Goal: Task Accomplishment & Management: Use online tool/utility

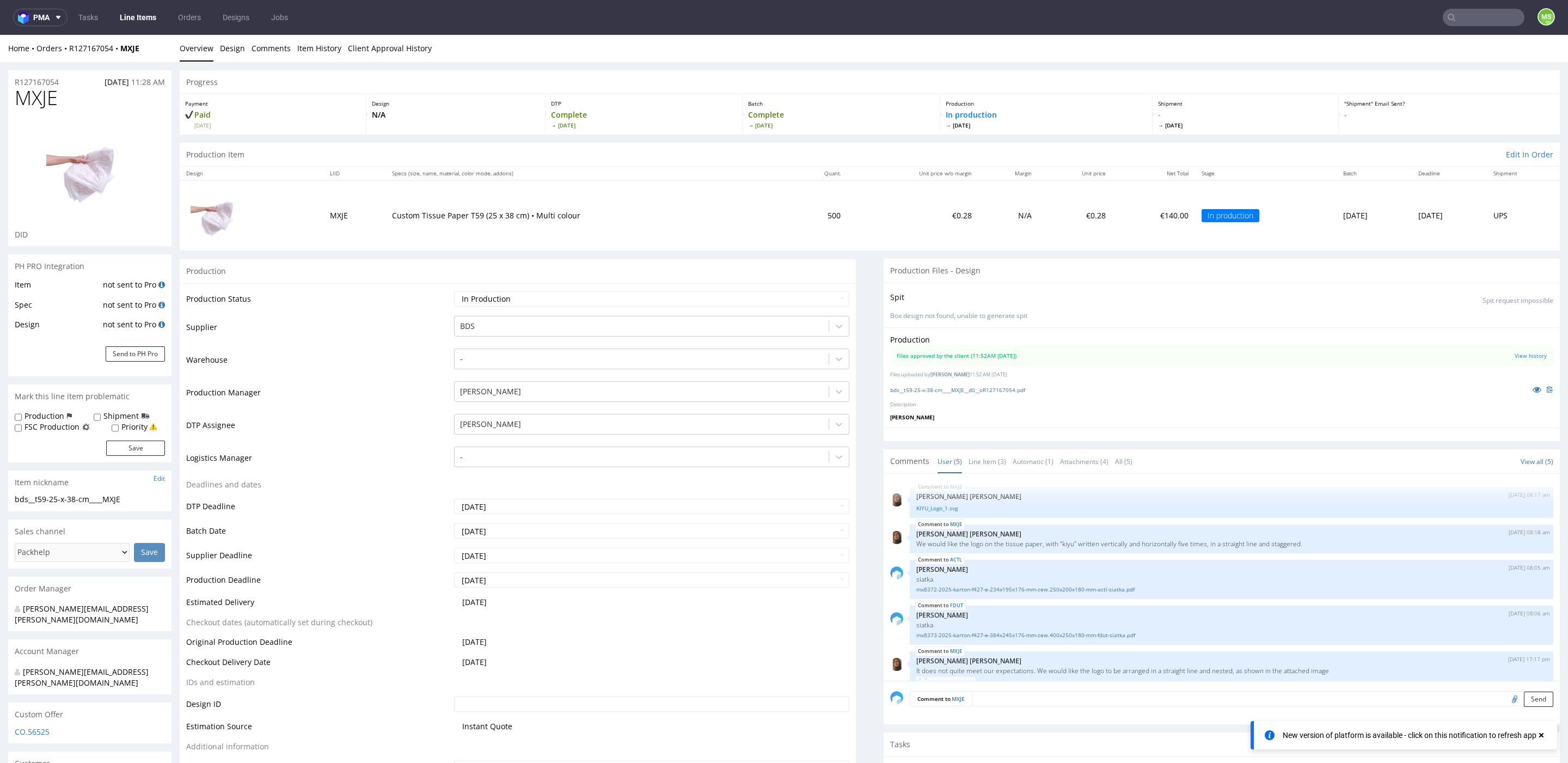
scroll to position [31, 0]
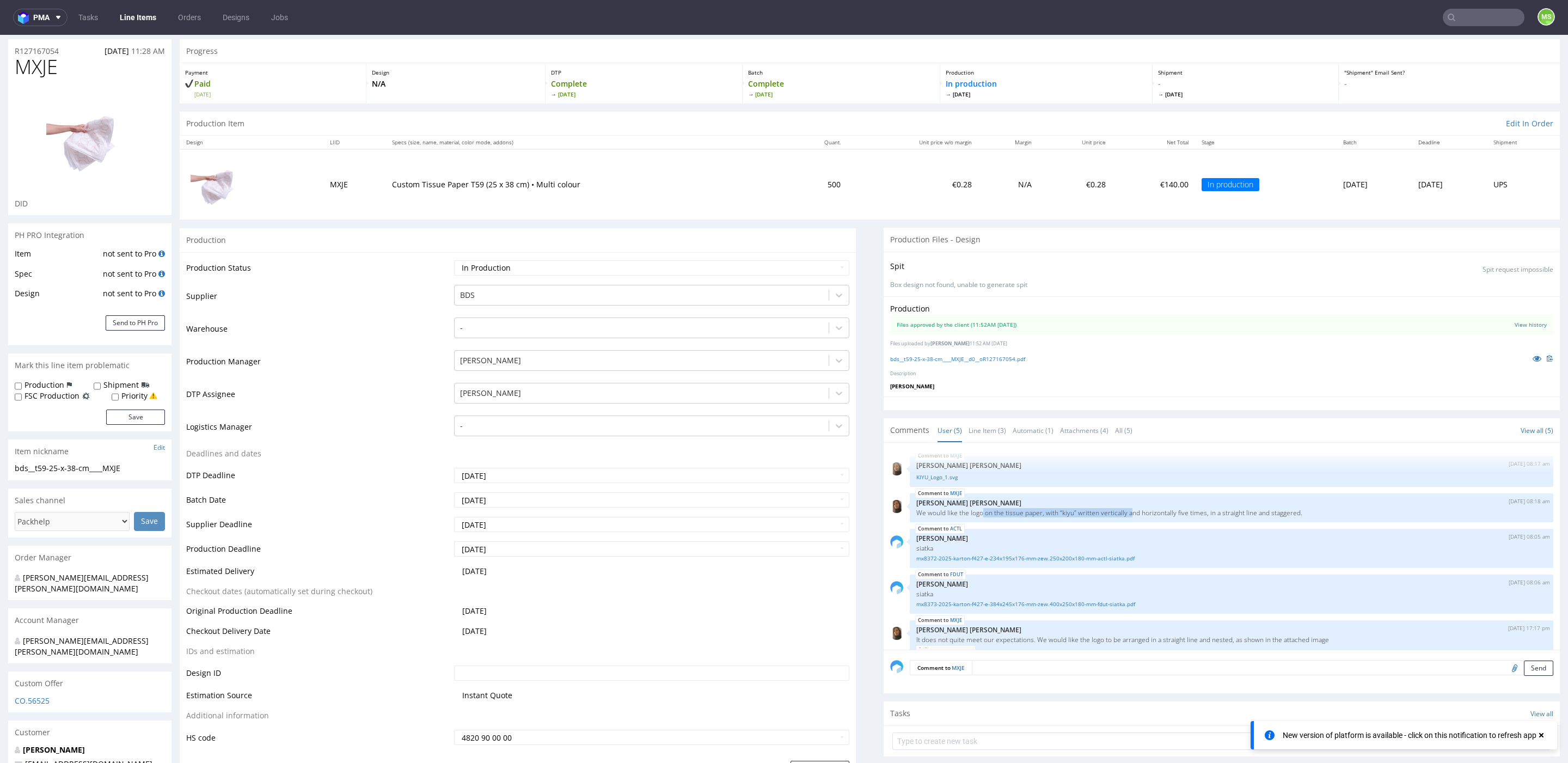
click at [141, 21] on link "Line Items" at bounding box center [138, 17] width 49 height 18
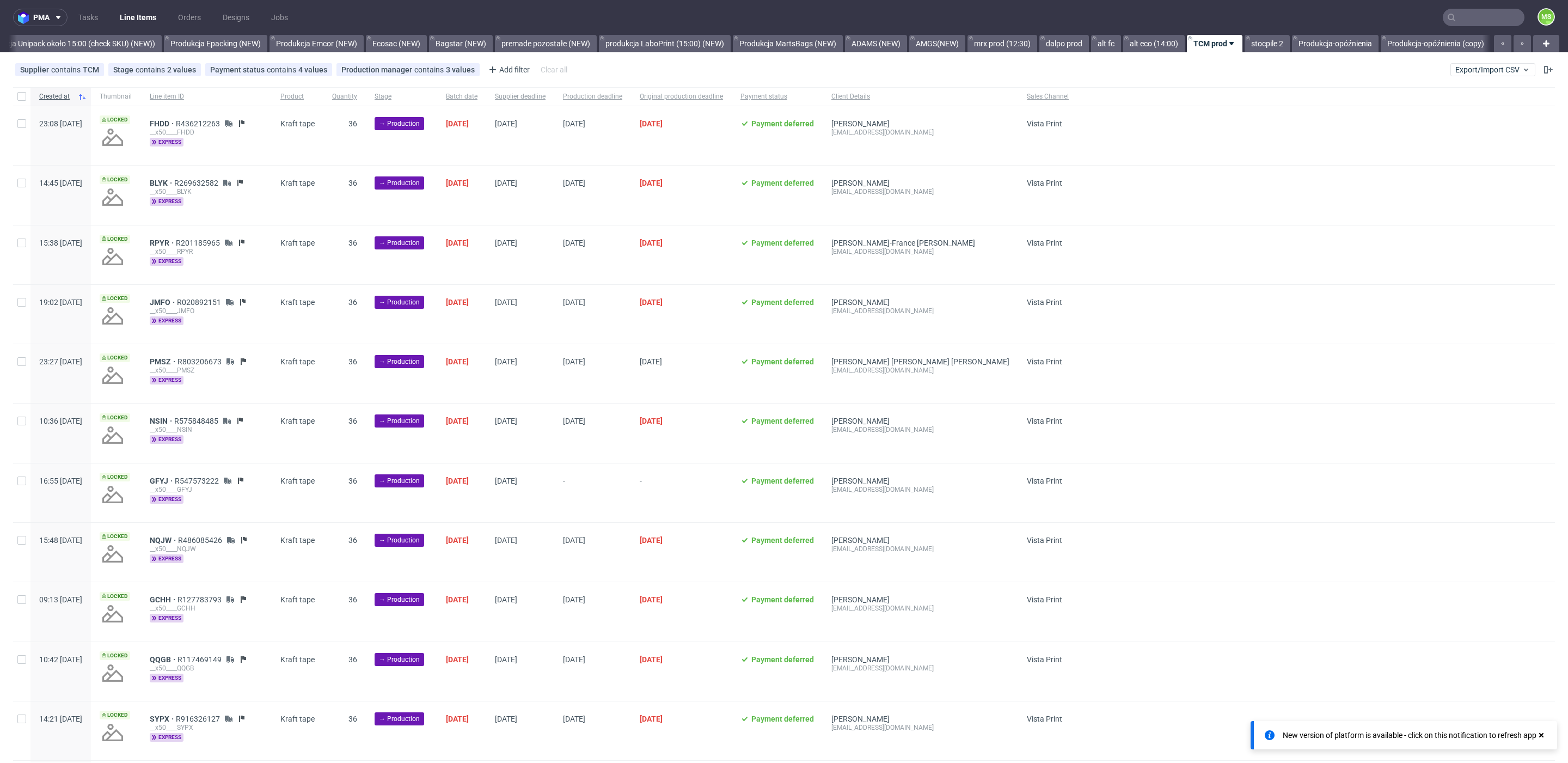
scroll to position [0, 2234]
click at [74, 42] on link "Produkcja Unipack około 15:00 (check SKU) (NEW))" at bounding box center [69, 43] width 186 height 18
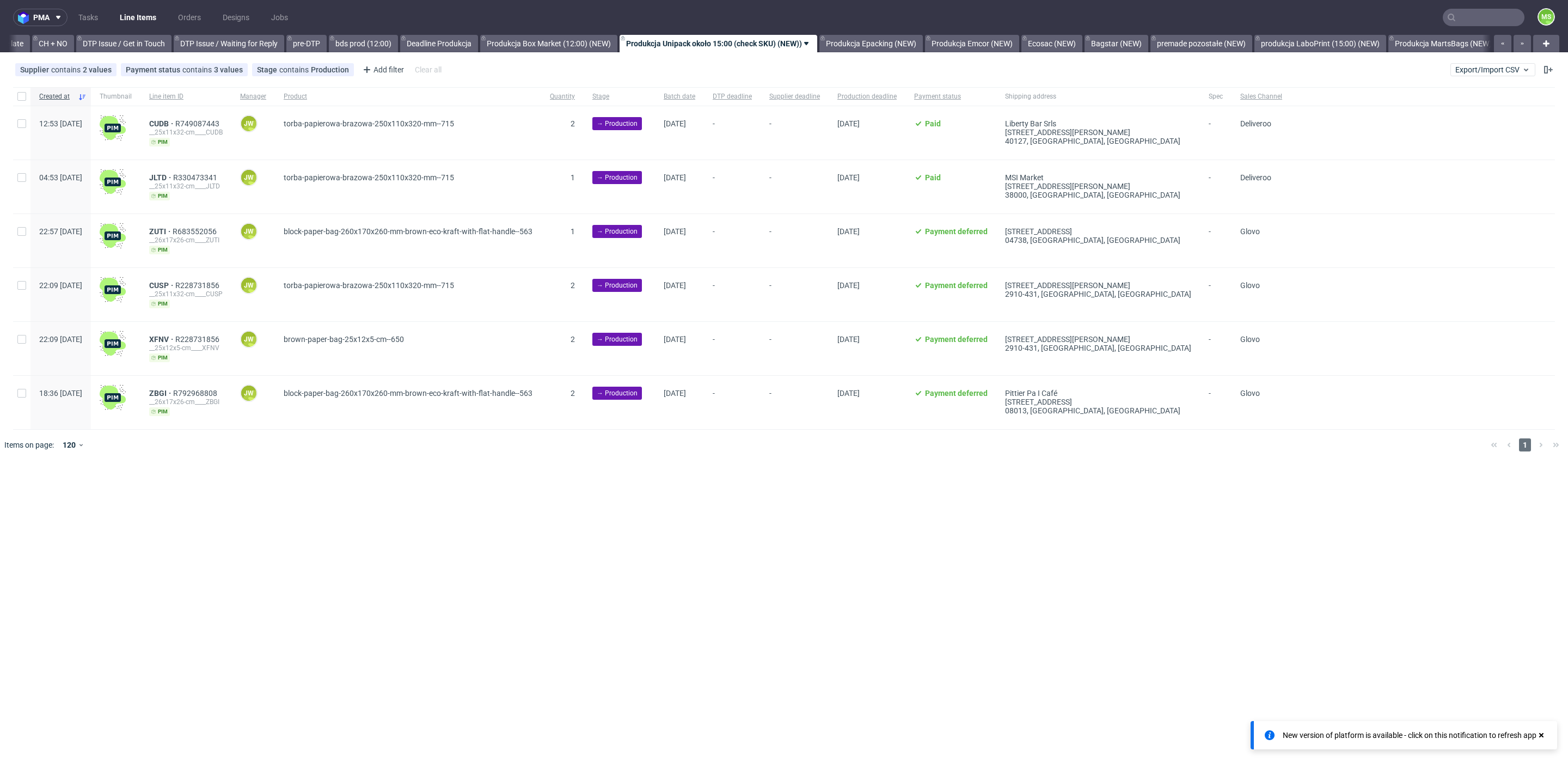
scroll to position [0, 1544]
click at [399, 45] on link "bds prod (12:00)" at bounding box center [364, 43] width 69 height 18
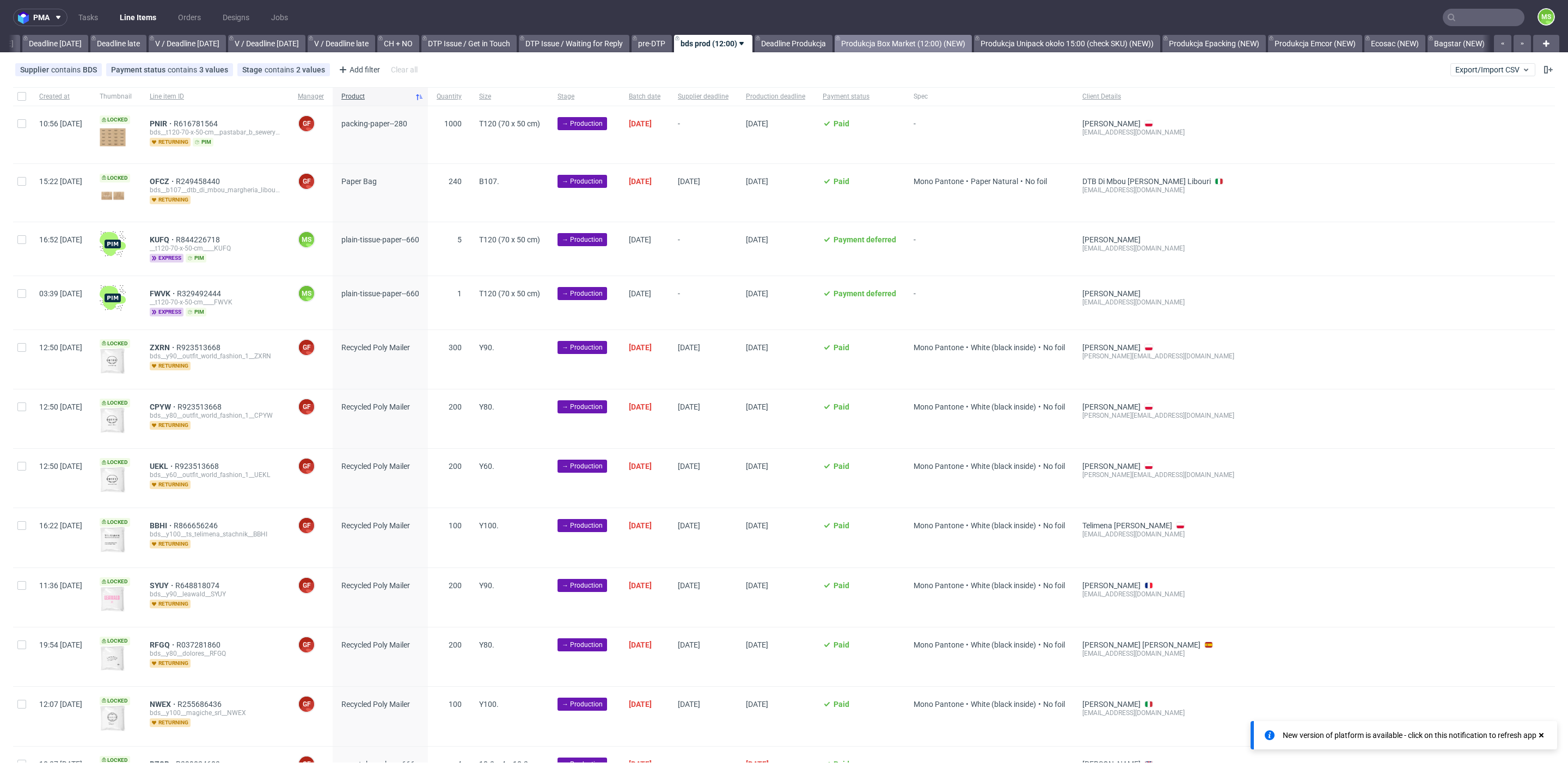
click at [931, 51] on link "Produkcja Box Market (12:00) (NEW)" at bounding box center [903, 43] width 137 height 18
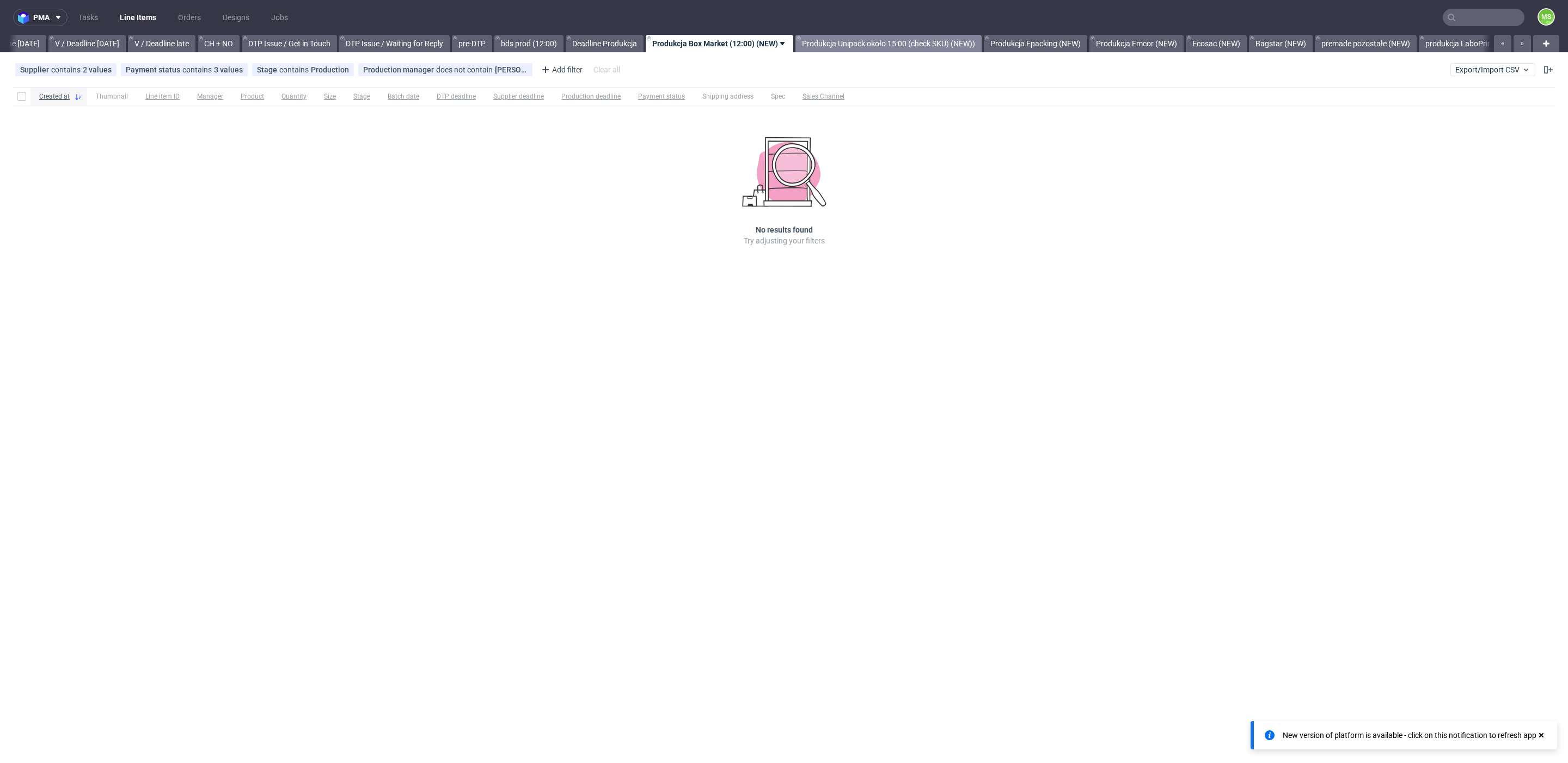
click at [951, 44] on link "Produkcja Unipack około 15:00 (check SKU) (NEW))" at bounding box center [889, 43] width 186 height 18
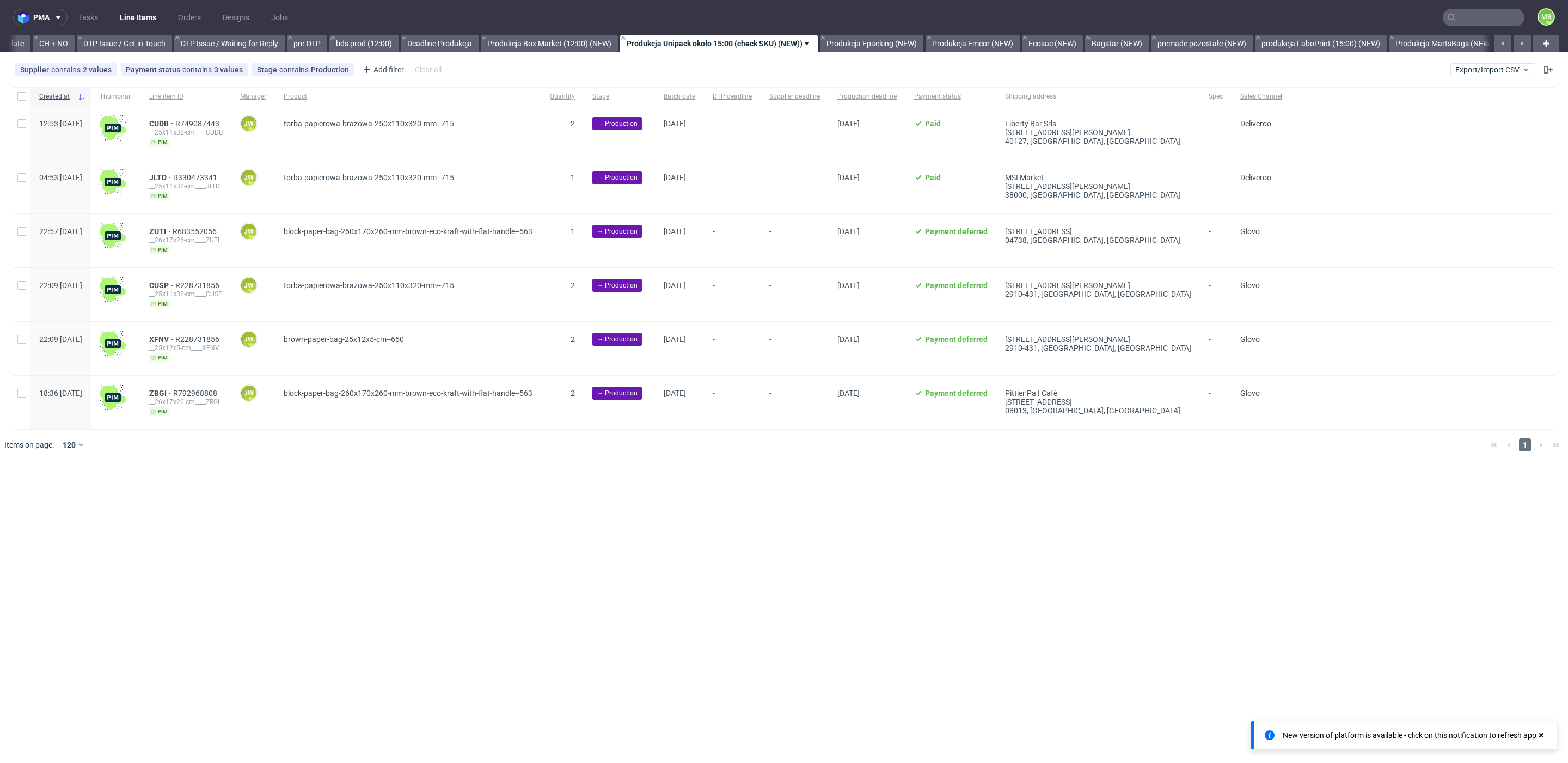
drag, startPoint x: 901, startPoint y: 43, endPoint x: 935, endPoint y: 62, distance: 38.9
click at [901, 44] on link "Produkcja Epacking (NEW)" at bounding box center [872, 43] width 103 height 18
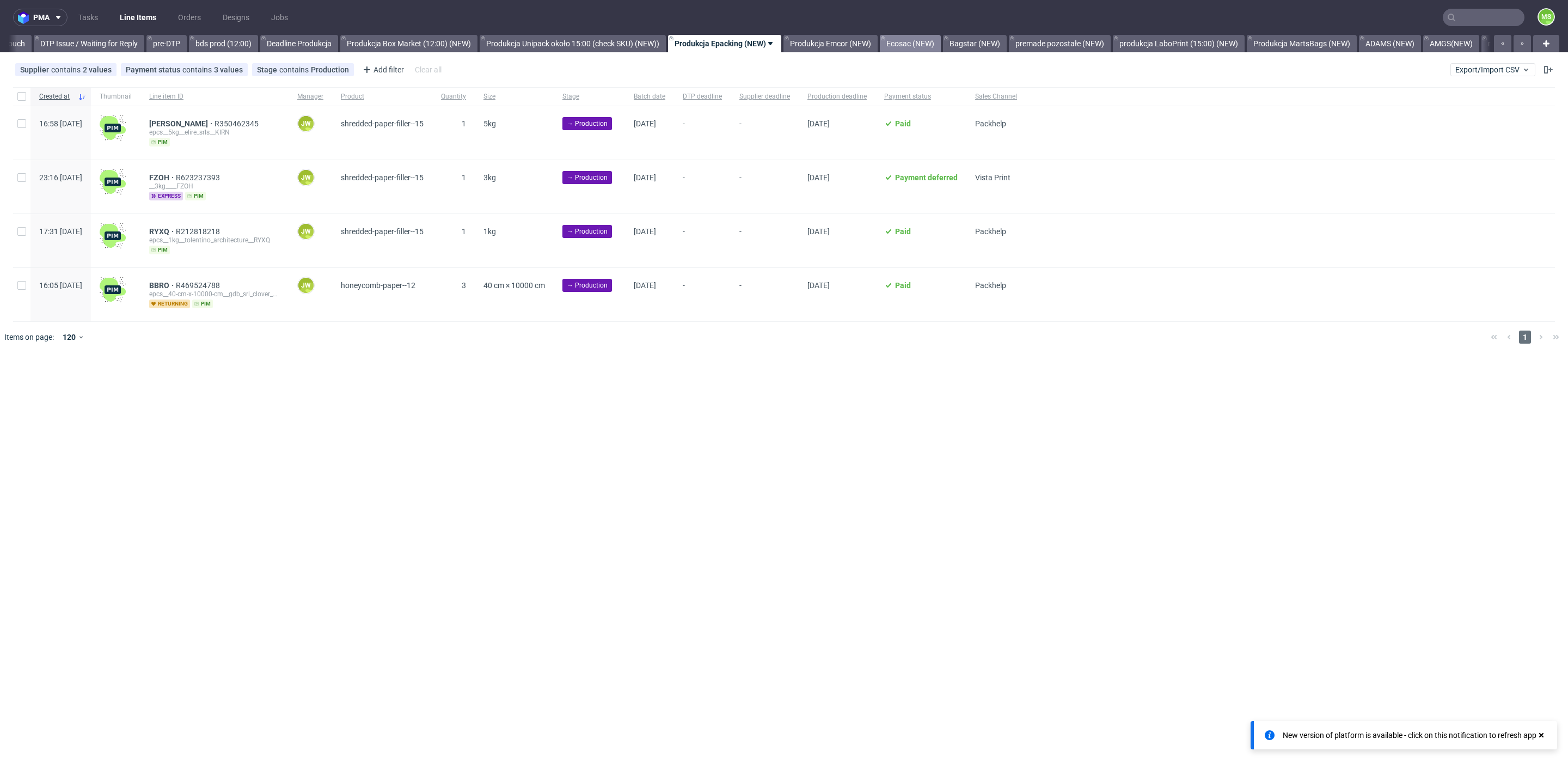
scroll to position [0, 1691]
drag, startPoint x: 854, startPoint y: 39, endPoint x: 880, endPoint y: 75, distance: 44.4
click at [854, 44] on div "All DTP Late Shipped Shipments DTP to do DTP Double check DTP Blocked DTP Produ…" at bounding box center [749, 43] width 1482 height 18
click at [847, 53] on div "pma Tasks Line Items Orders Designs Jobs MS All DTP Late Shipped Shipments DTP …" at bounding box center [784, 381] width 1568 height 763
click at [849, 49] on link "Produkcja Emcor (NEW)" at bounding box center [824, 43] width 94 height 18
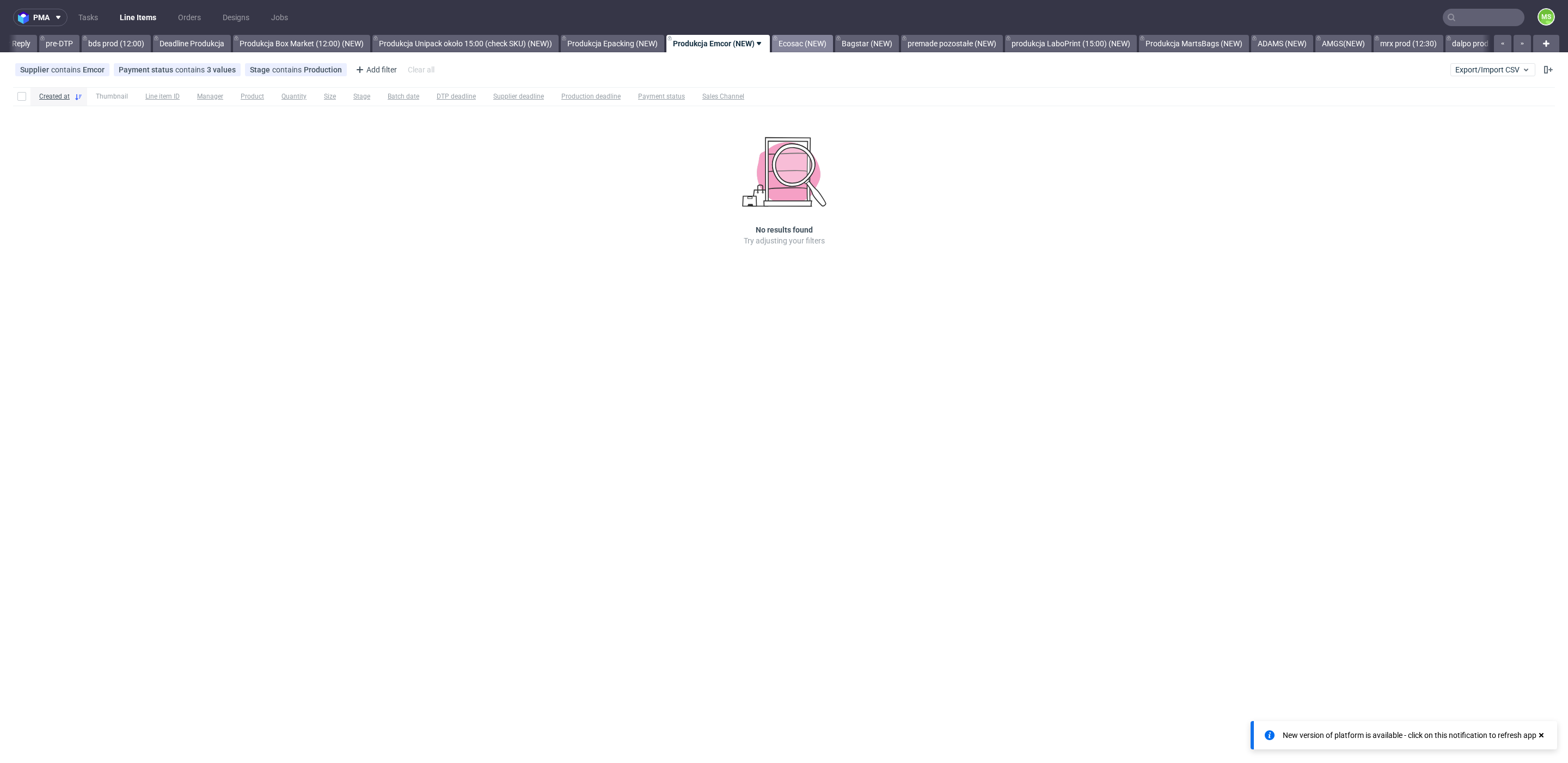
click at [833, 49] on link "Ecosac (NEW)" at bounding box center [802, 43] width 61 height 18
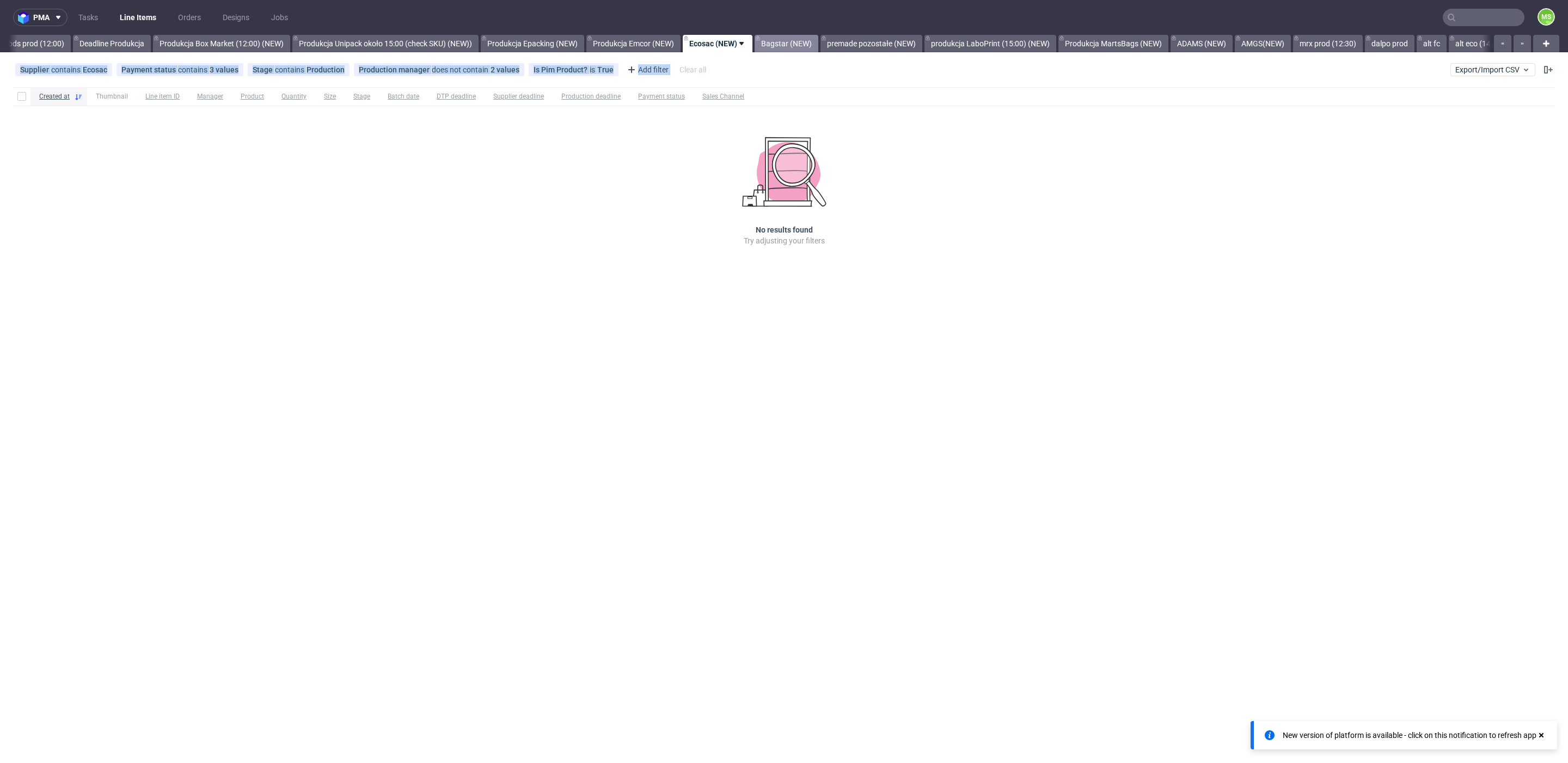
click at [830, 51] on div "pma Tasks Line Items Orders Designs Jobs MS All DTP Late Shipped Shipments DTP …" at bounding box center [784, 381] width 1568 height 763
click at [818, 49] on link "Bagstar (NEW)" at bounding box center [786, 43] width 64 height 18
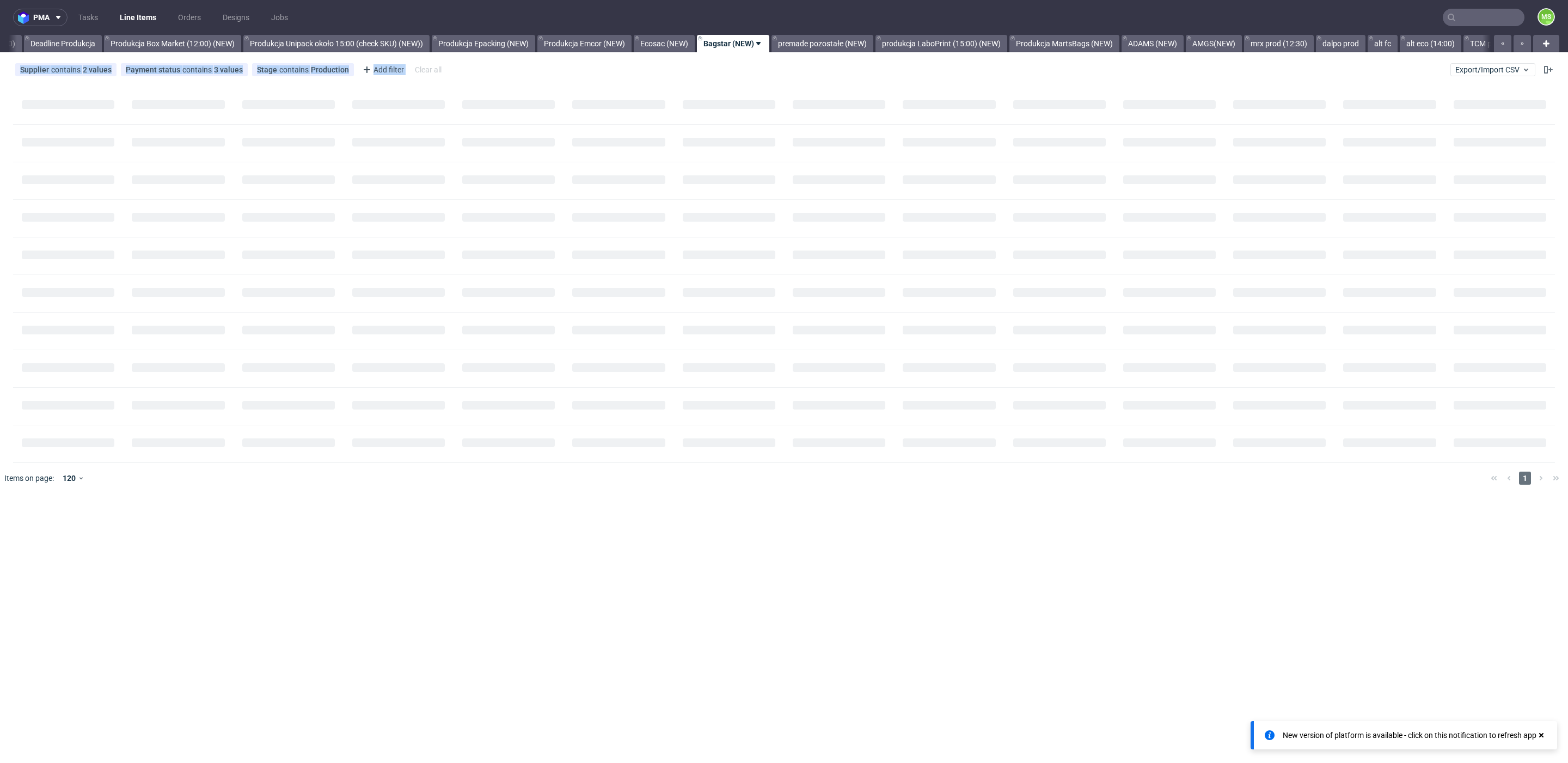
scroll to position [0, 1937]
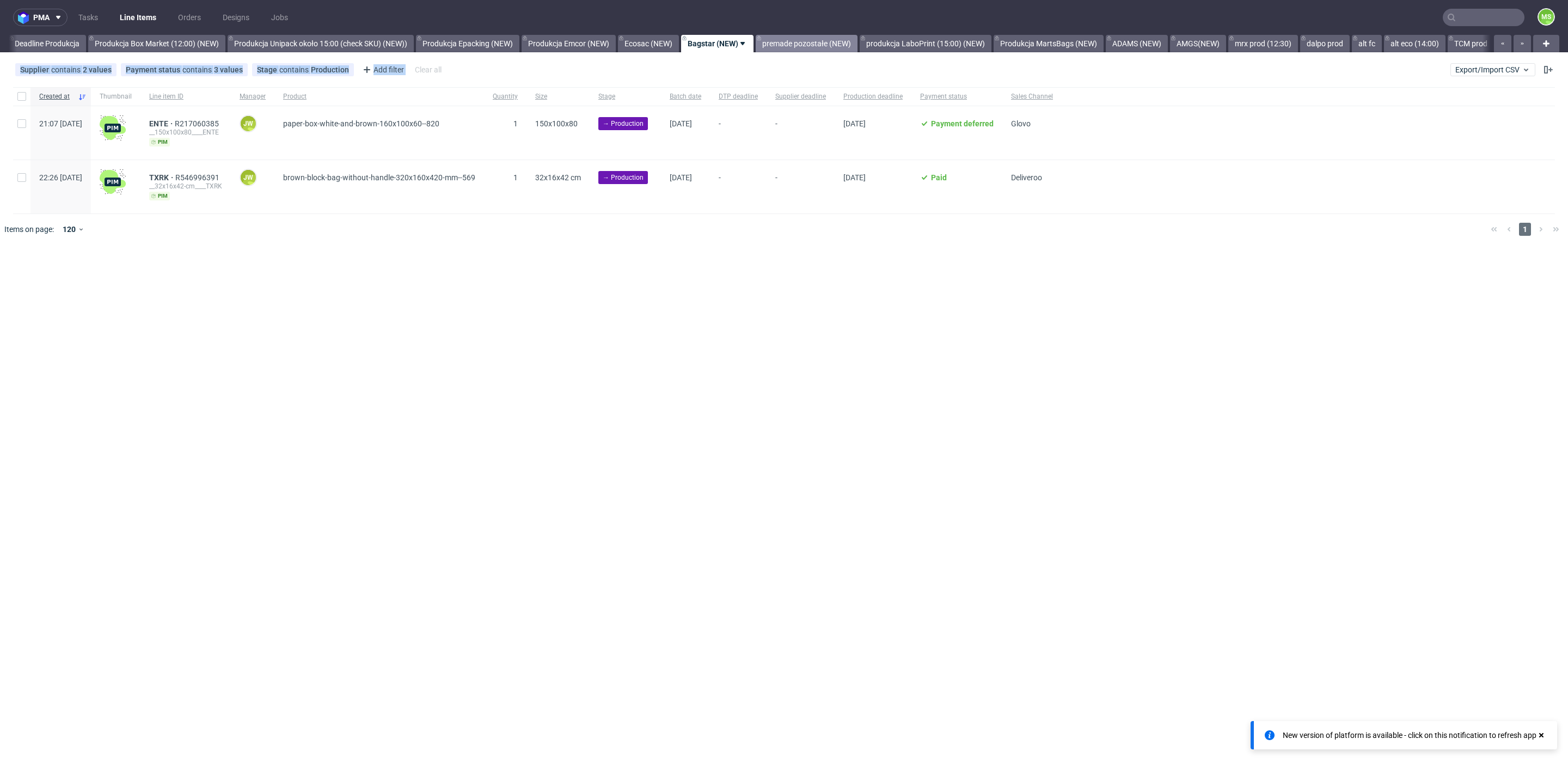
click at [836, 40] on link "premade pozostałe (NEW)" at bounding box center [806, 43] width 102 height 18
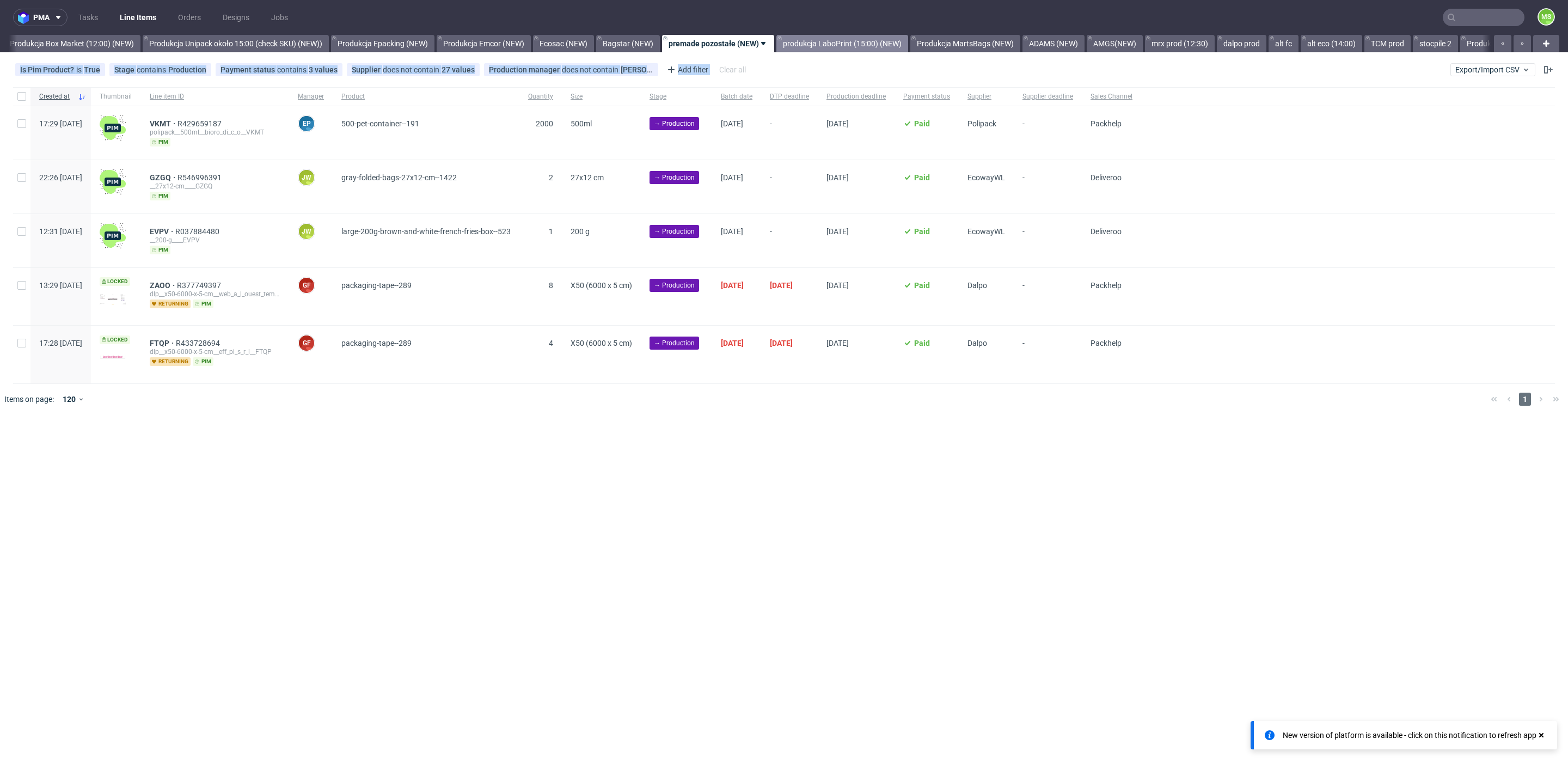
click at [871, 48] on link "produkcja LaboPrint (15:00) (NEW)" at bounding box center [842, 43] width 131 height 18
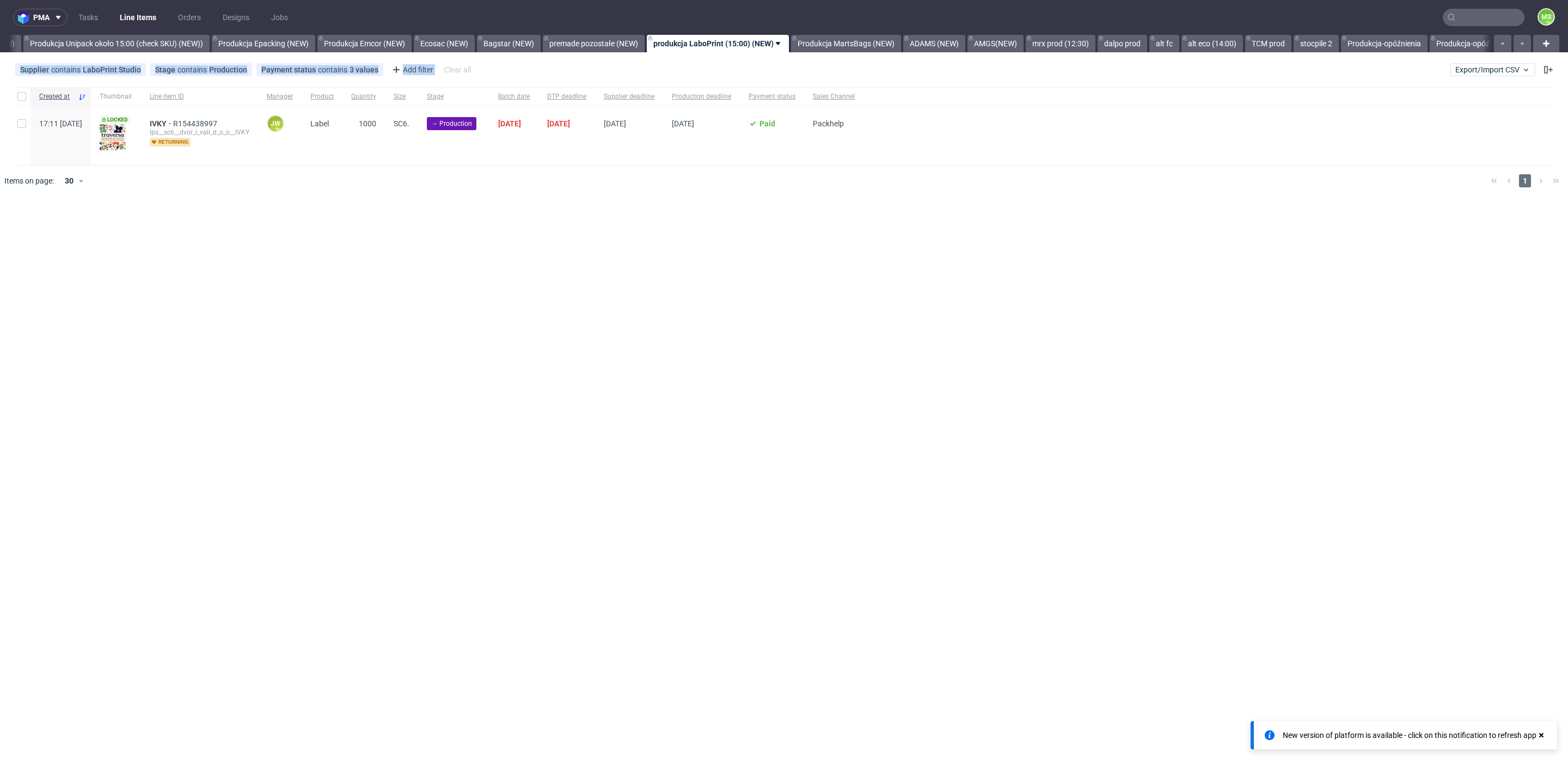
drag, startPoint x: 888, startPoint y: 38, endPoint x: 905, endPoint y: 69, distance: 35.4
click at [888, 40] on link "Produkcja MartsBags (NEW)" at bounding box center [846, 43] width 110 height 18
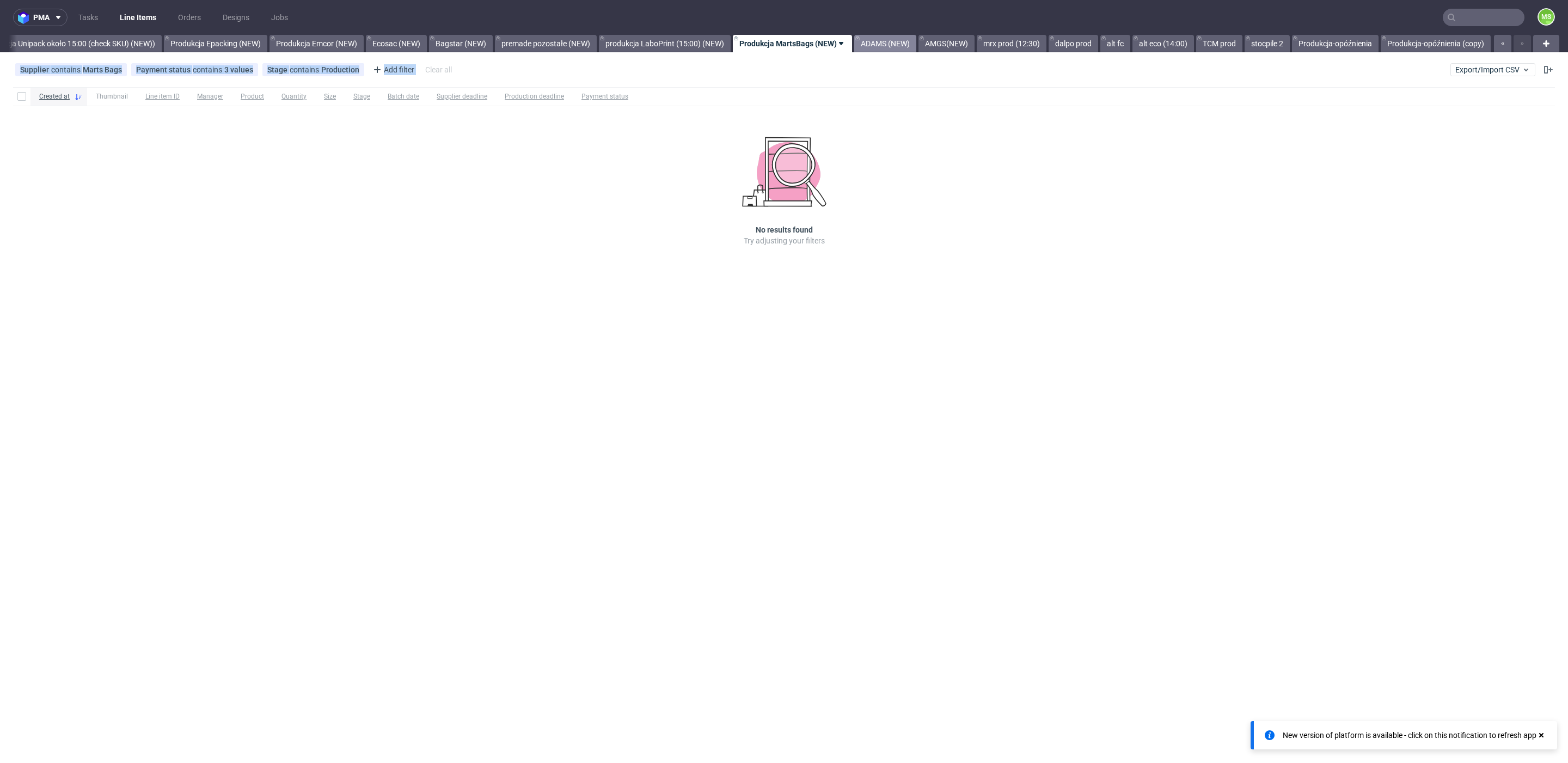
click at [895, 49] on link "ADAMS (NEW)" at bounding box center [885, 43] width 62 height 18
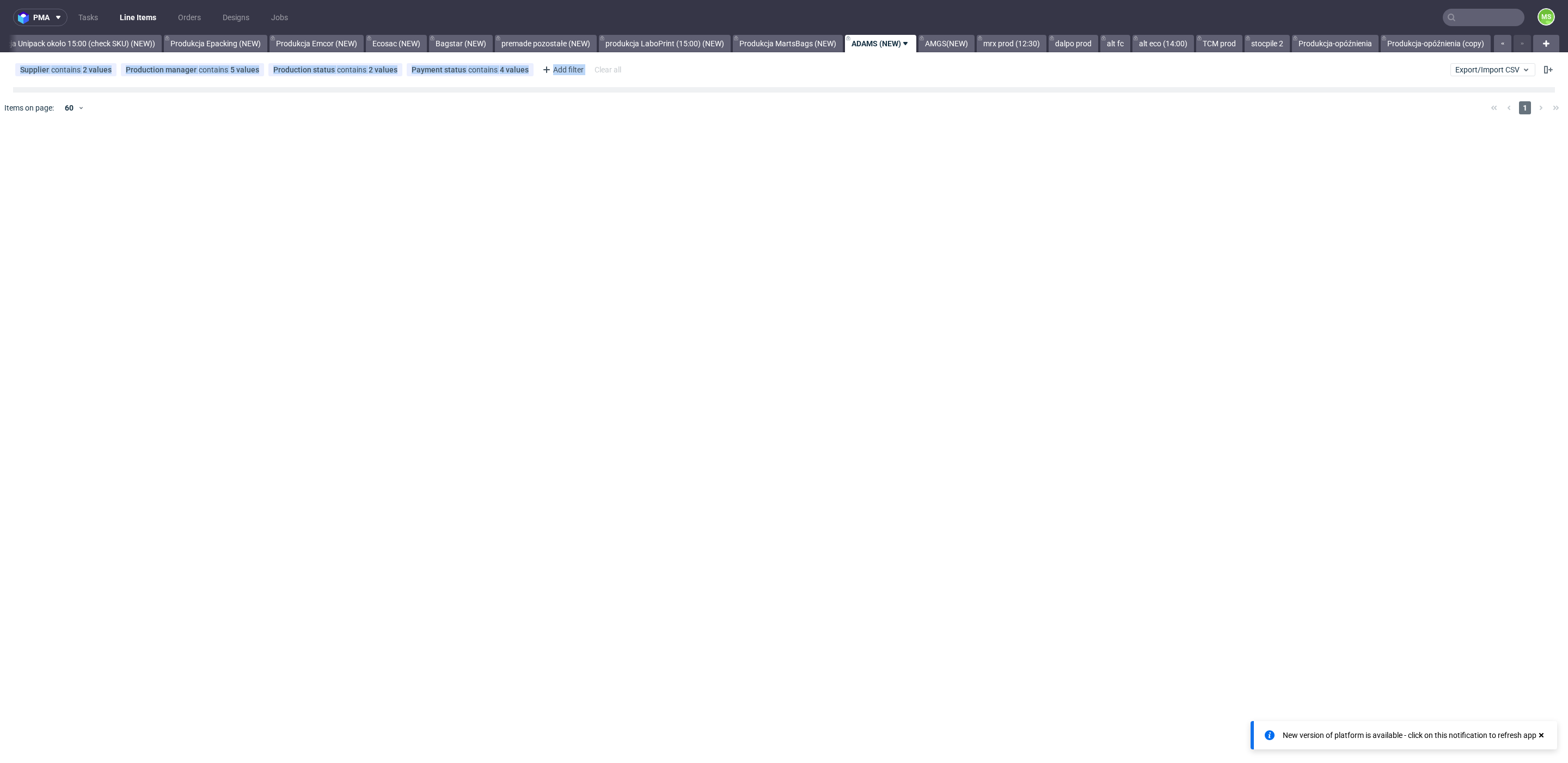
scroll to position [0, 2221]
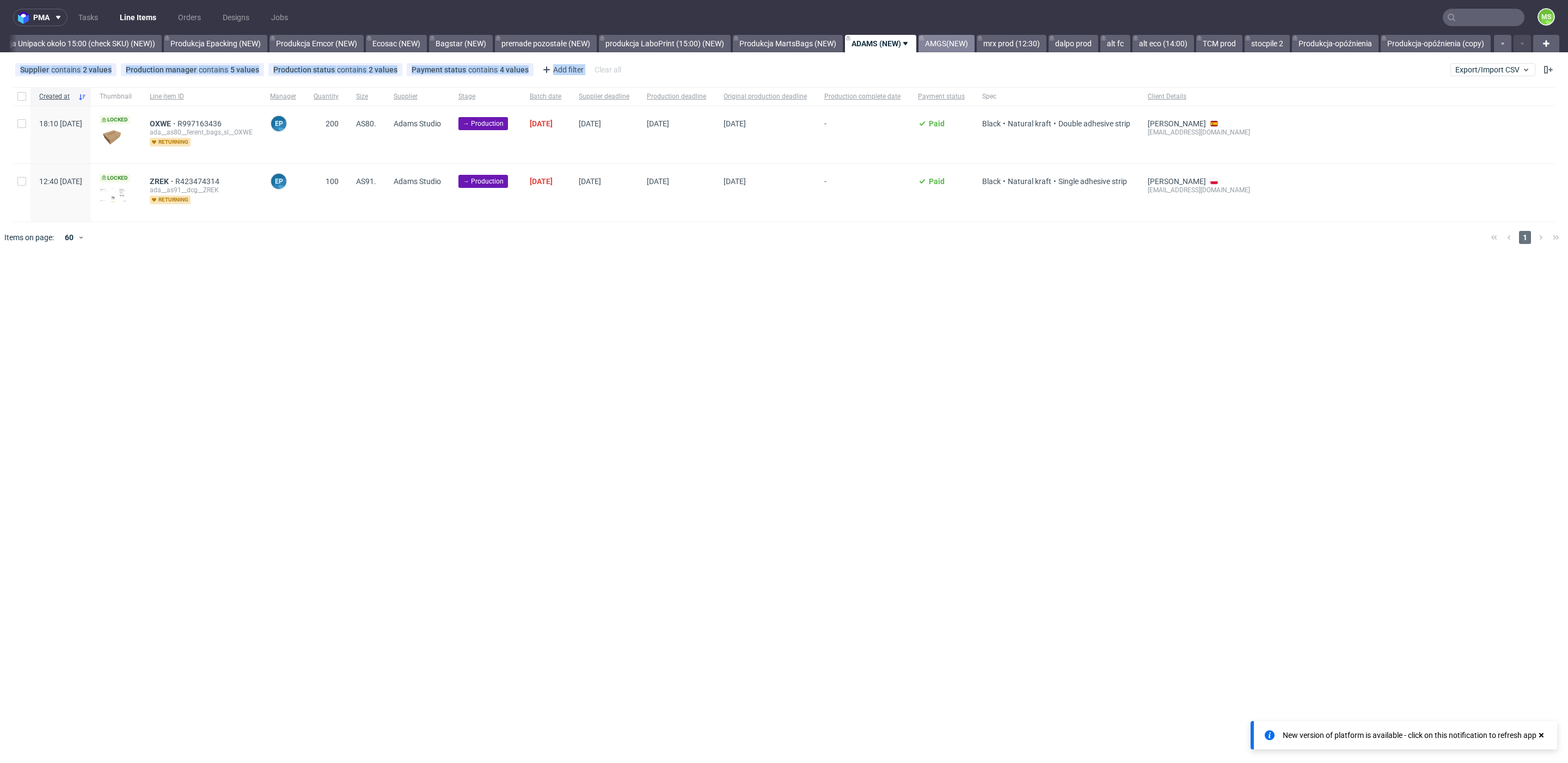
click at [937, 47] on link "AMGS(NEW)" at bounding box center [947, 43] width 56 height 18
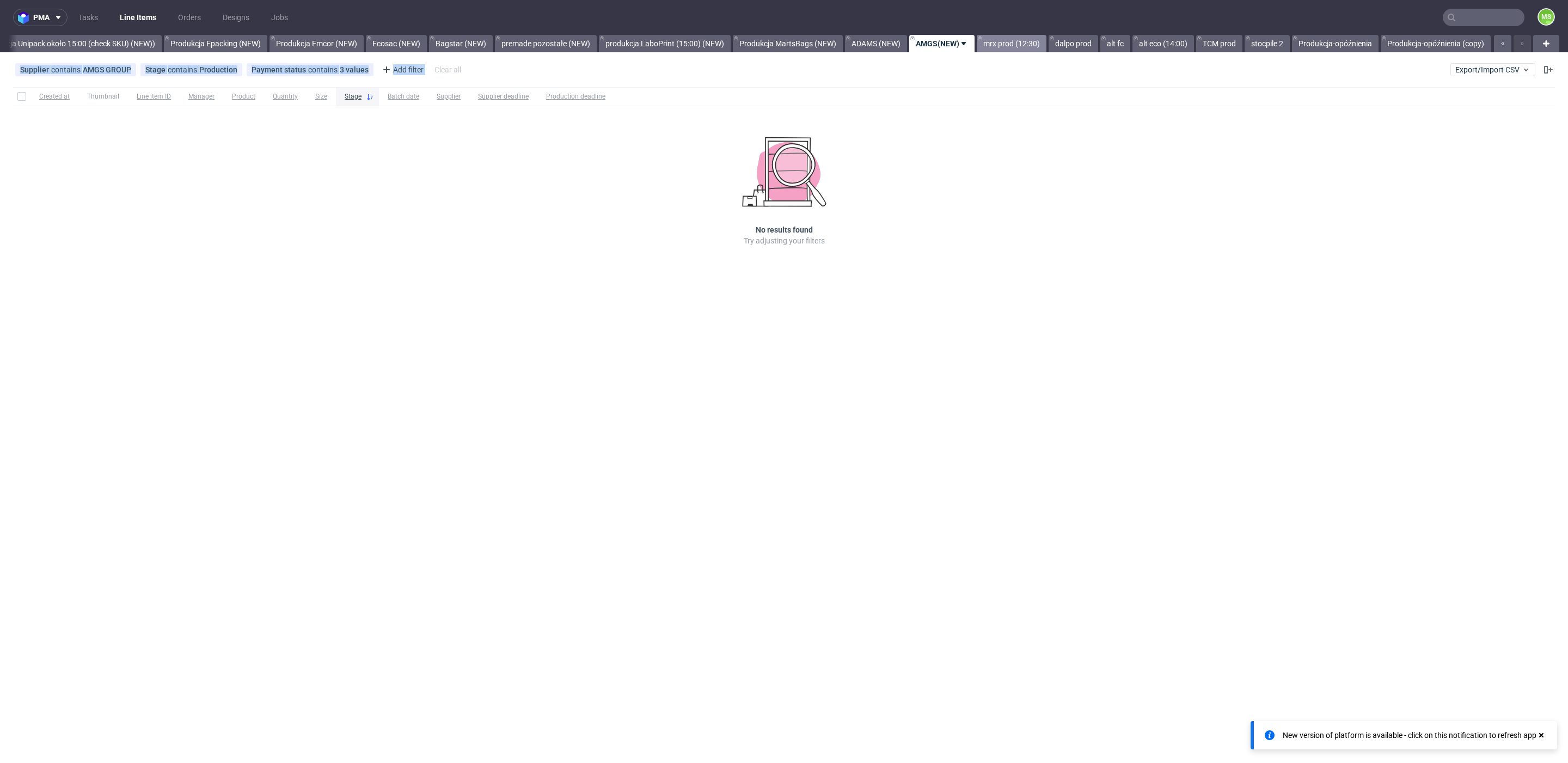
click at [990, 46] on link "mrx prod (12:30)" at bounding box center [1012, 43] width 69 height 18
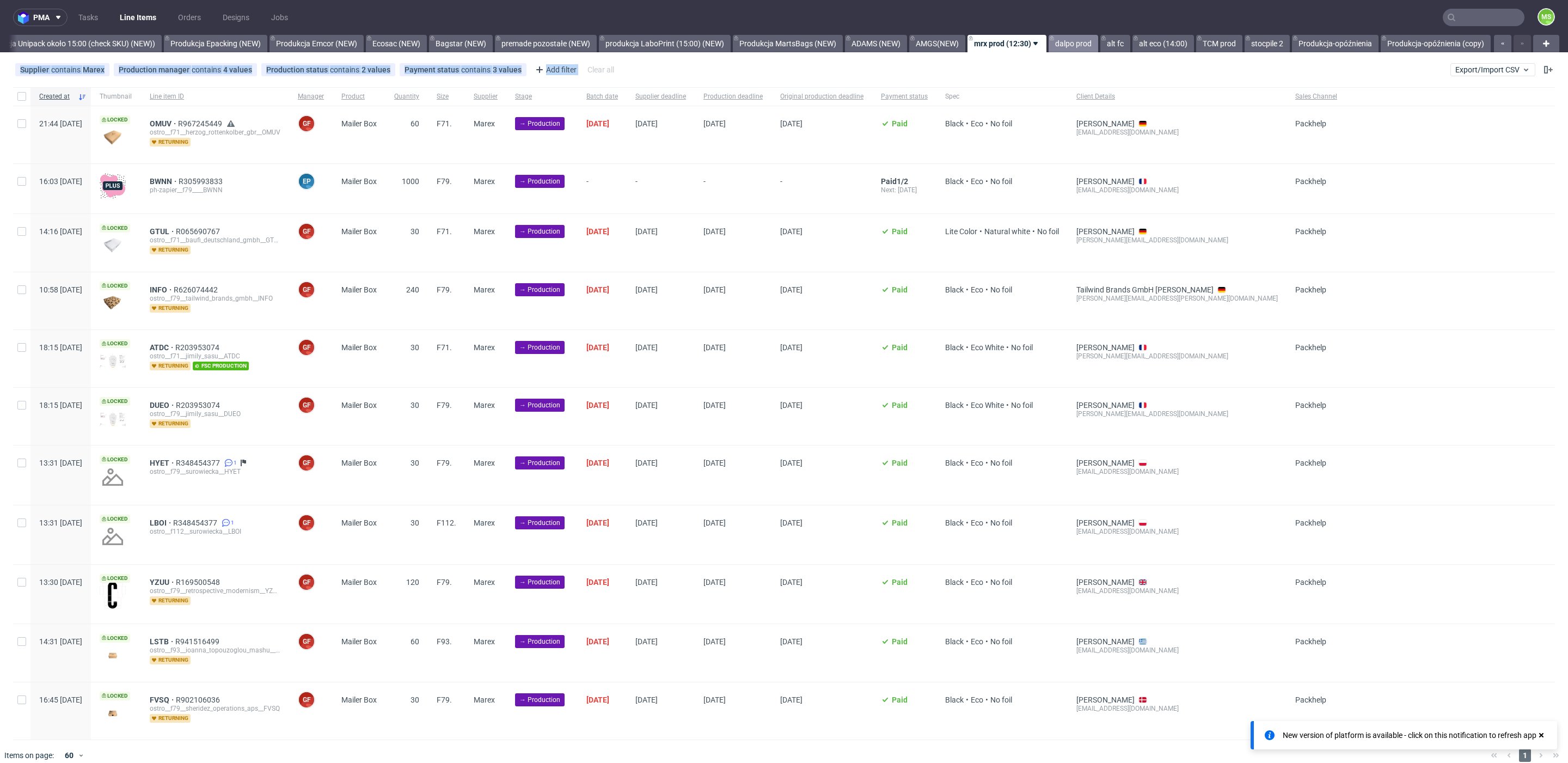
click at [1082, 49] on link "dalpo prod" at bounding box center [1073, 43] width 49 height 18
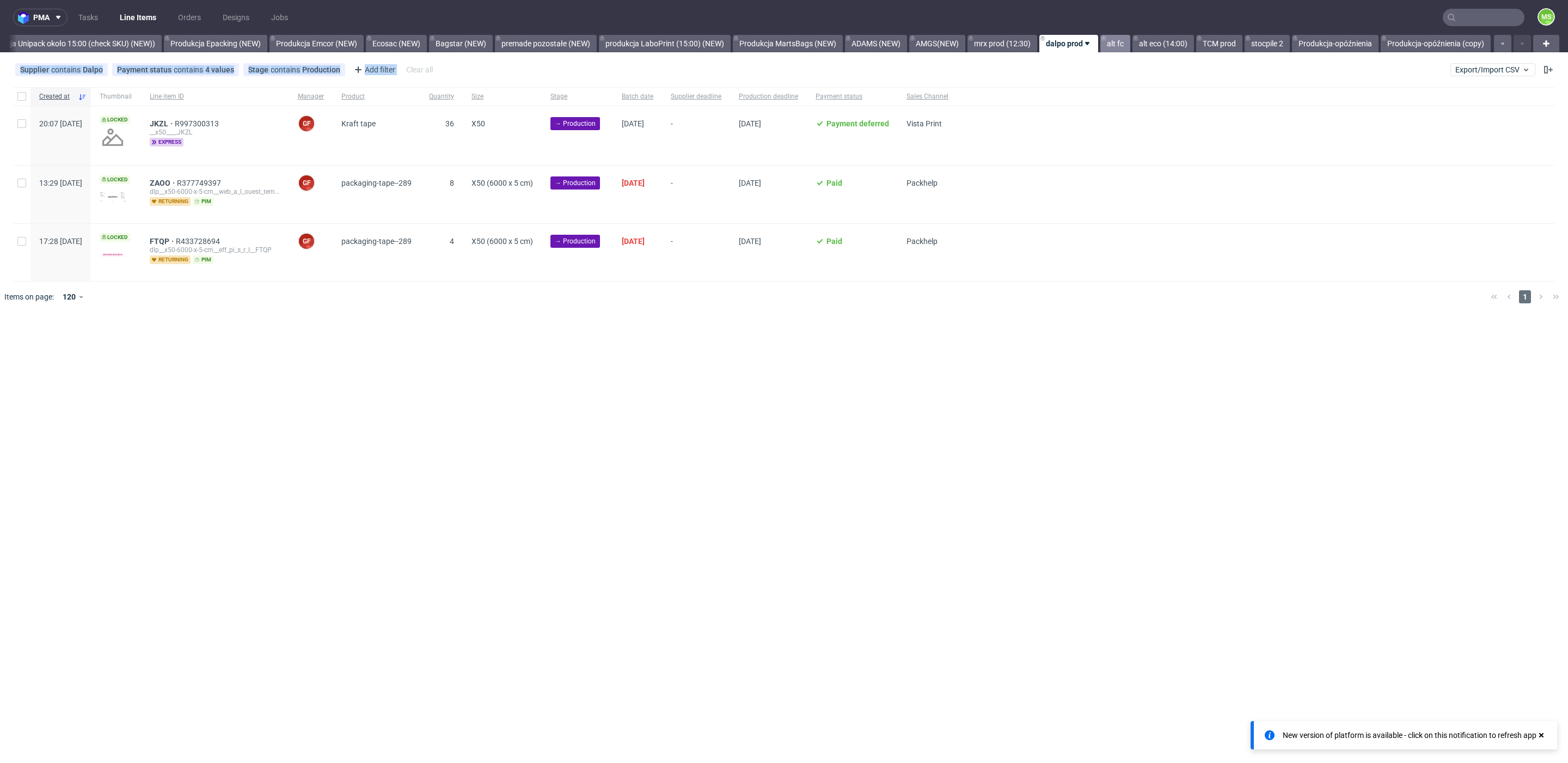
click at [1116, 48] on link "alt fc" at bounding box center [1115, 43] width 30 height 18
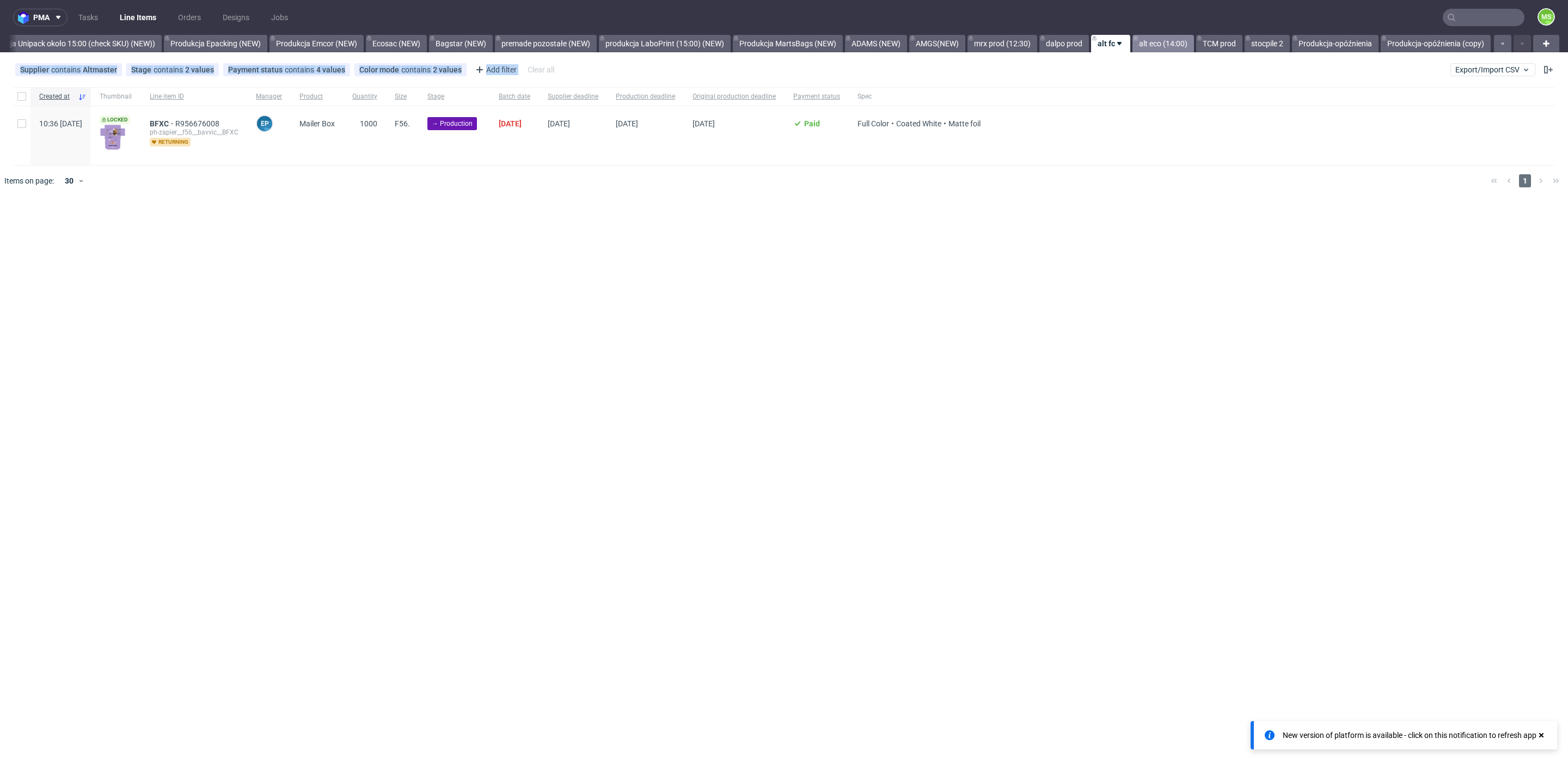
click at [1164, 46] on link "alt eco (14:00)" at bounding box center [1163, 43] width 61 height 18
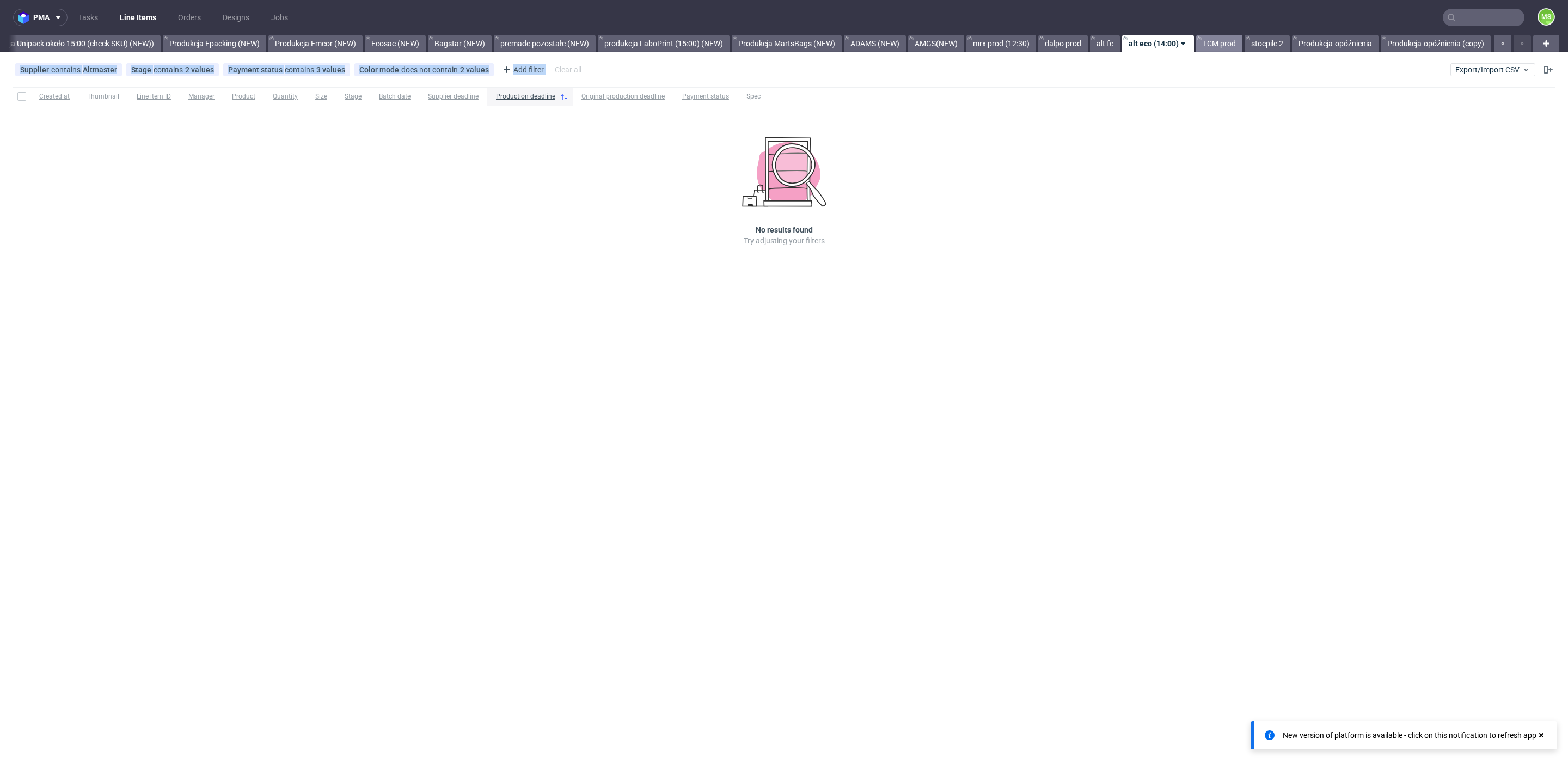
click at [1222, 48] on link "TCM prod" at bounding box center [1219, 43] width 46 height 18
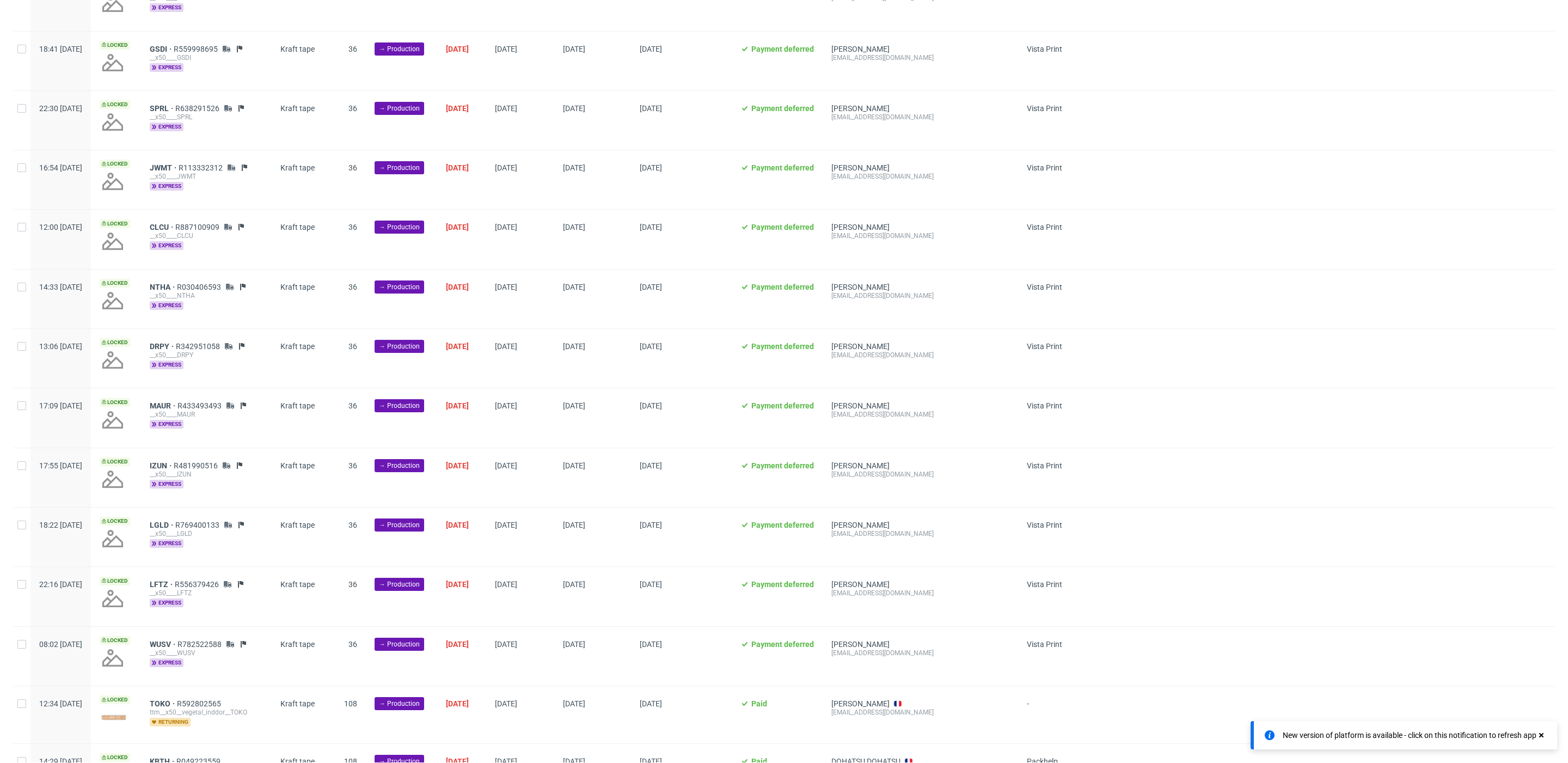
scroll to position [1561, 0]
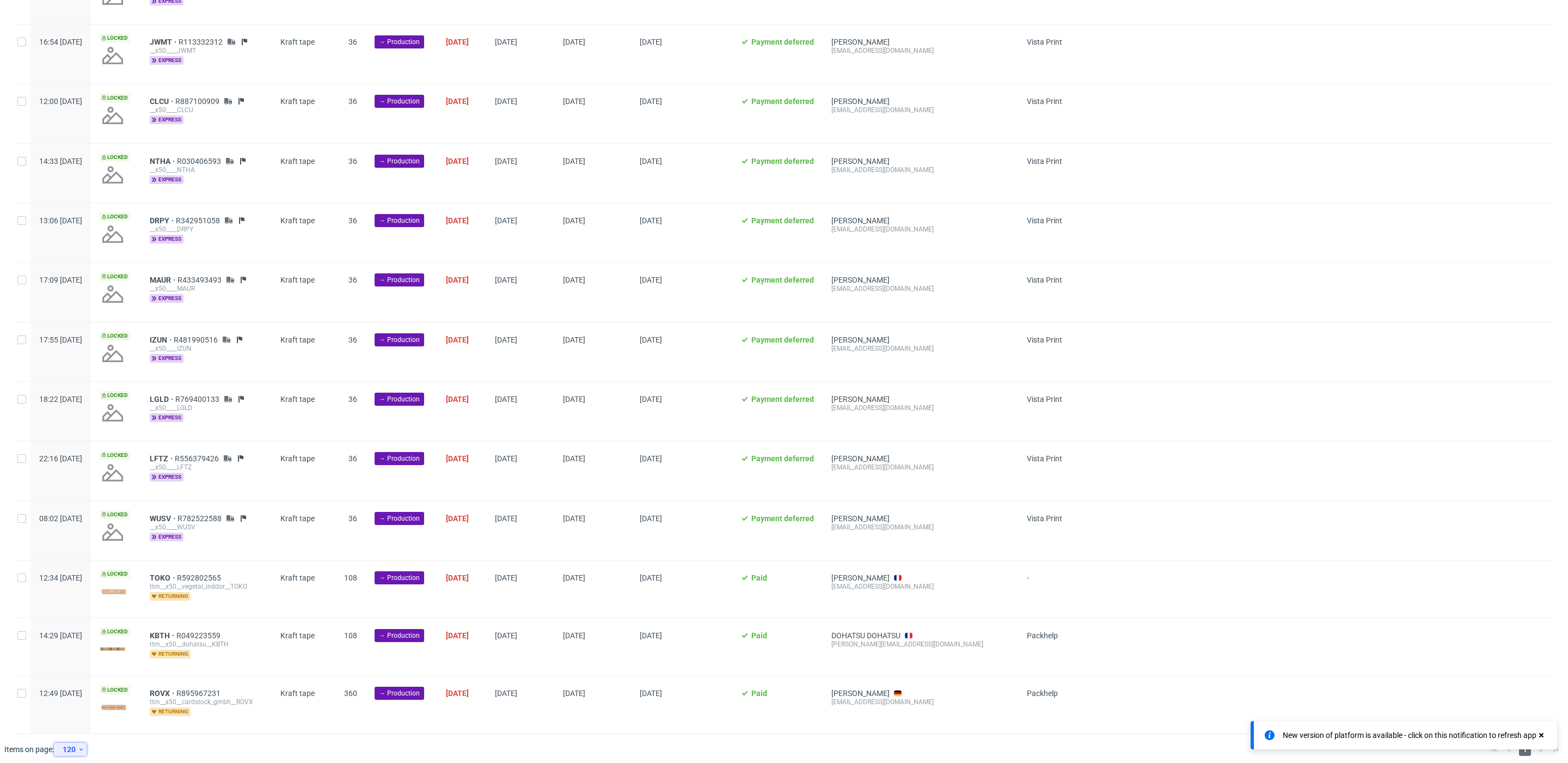
click at [76, 742] on div "120" at bounding box center [68, 749] width 19 height 15
click at [1196, 451] on div at bounding box center [1316, 470] width 477 height 59
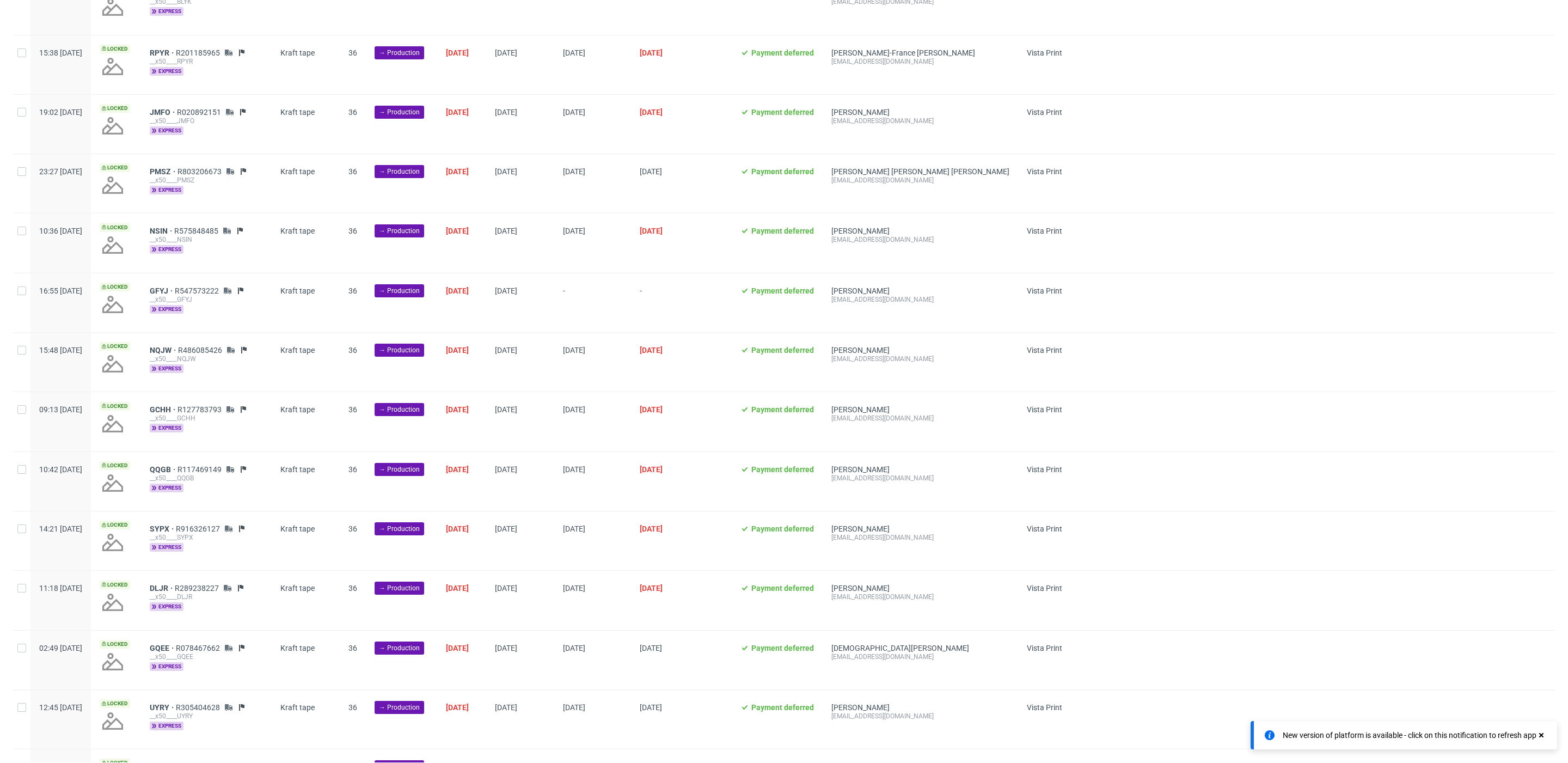
scroll to position [0, 0]
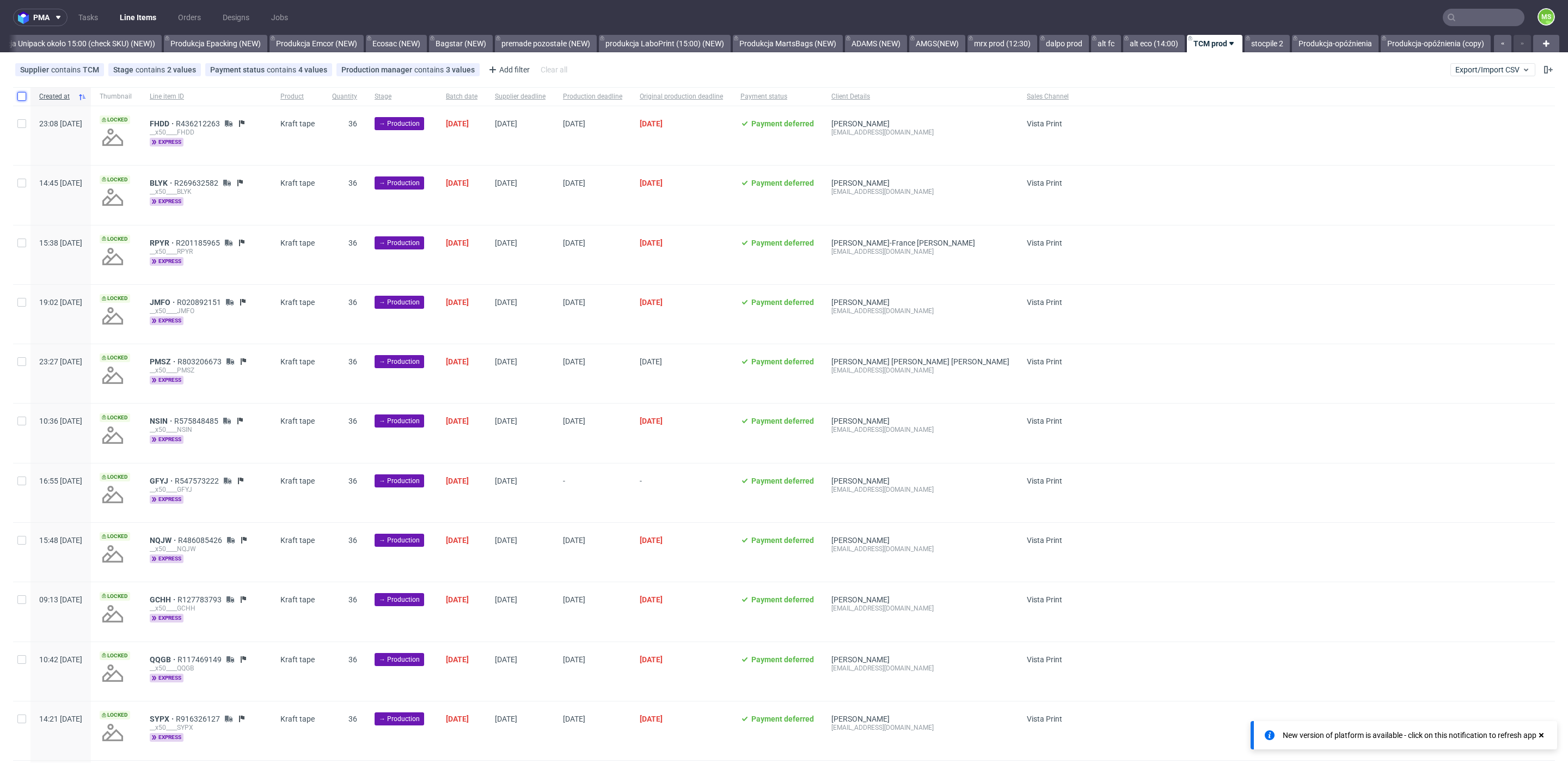
click at [20, 96] on input "checkbox" at bounding box center [22, 96] width 9 height 9
checkbox input "true"
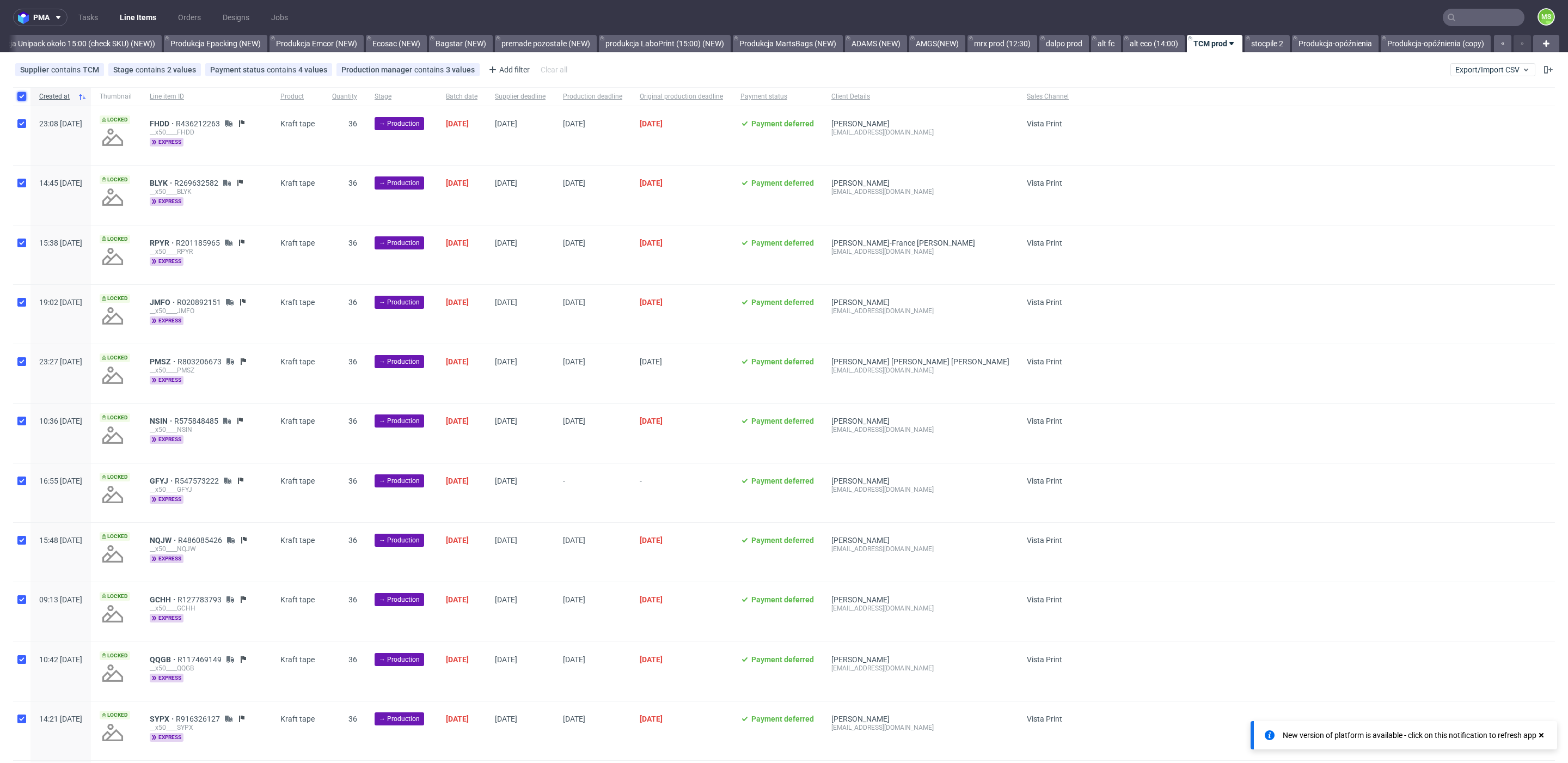
checkbox input "true"
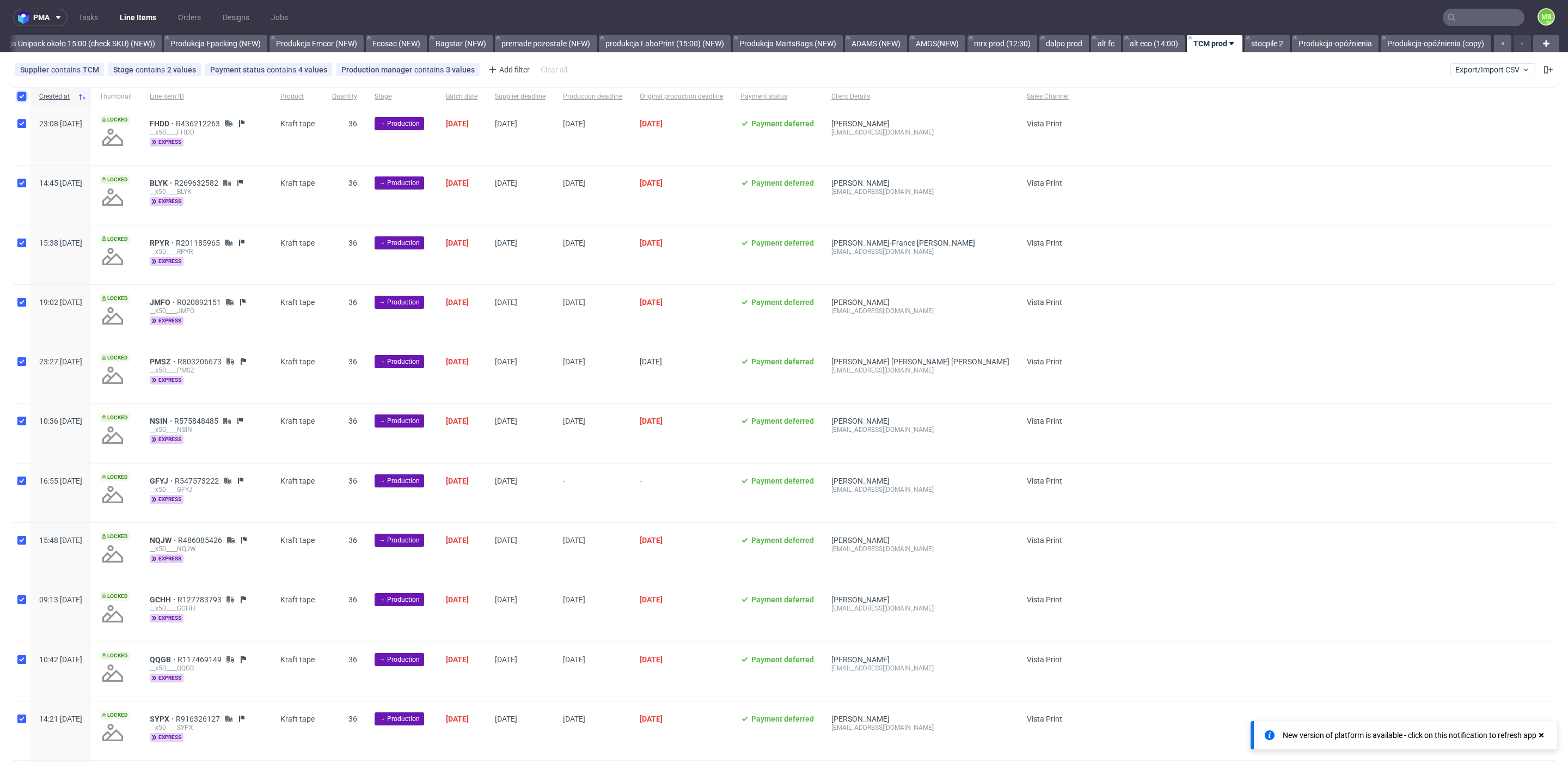
checkbox input "true"
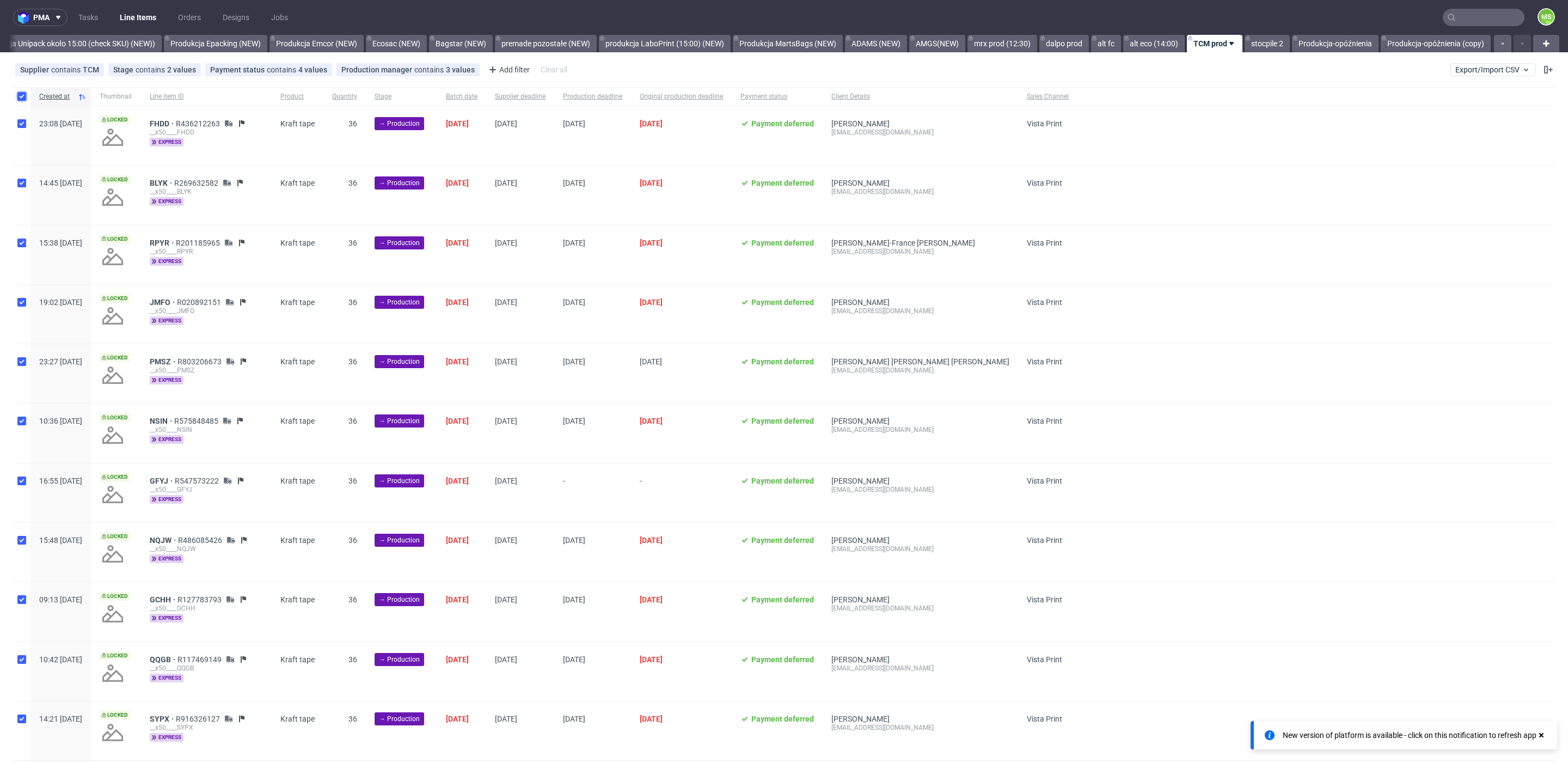
checkbox input "true"
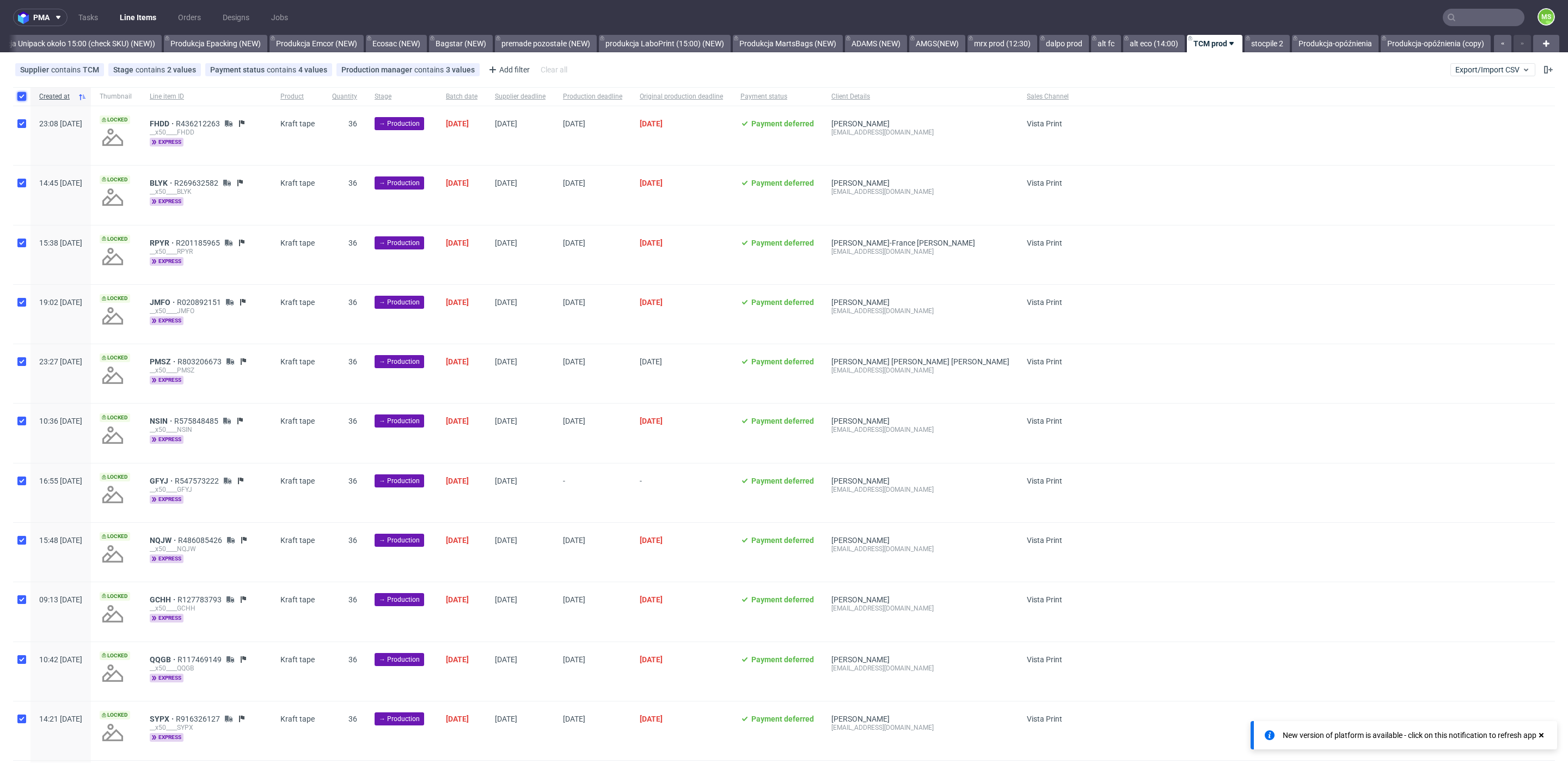
checkbox input "true"
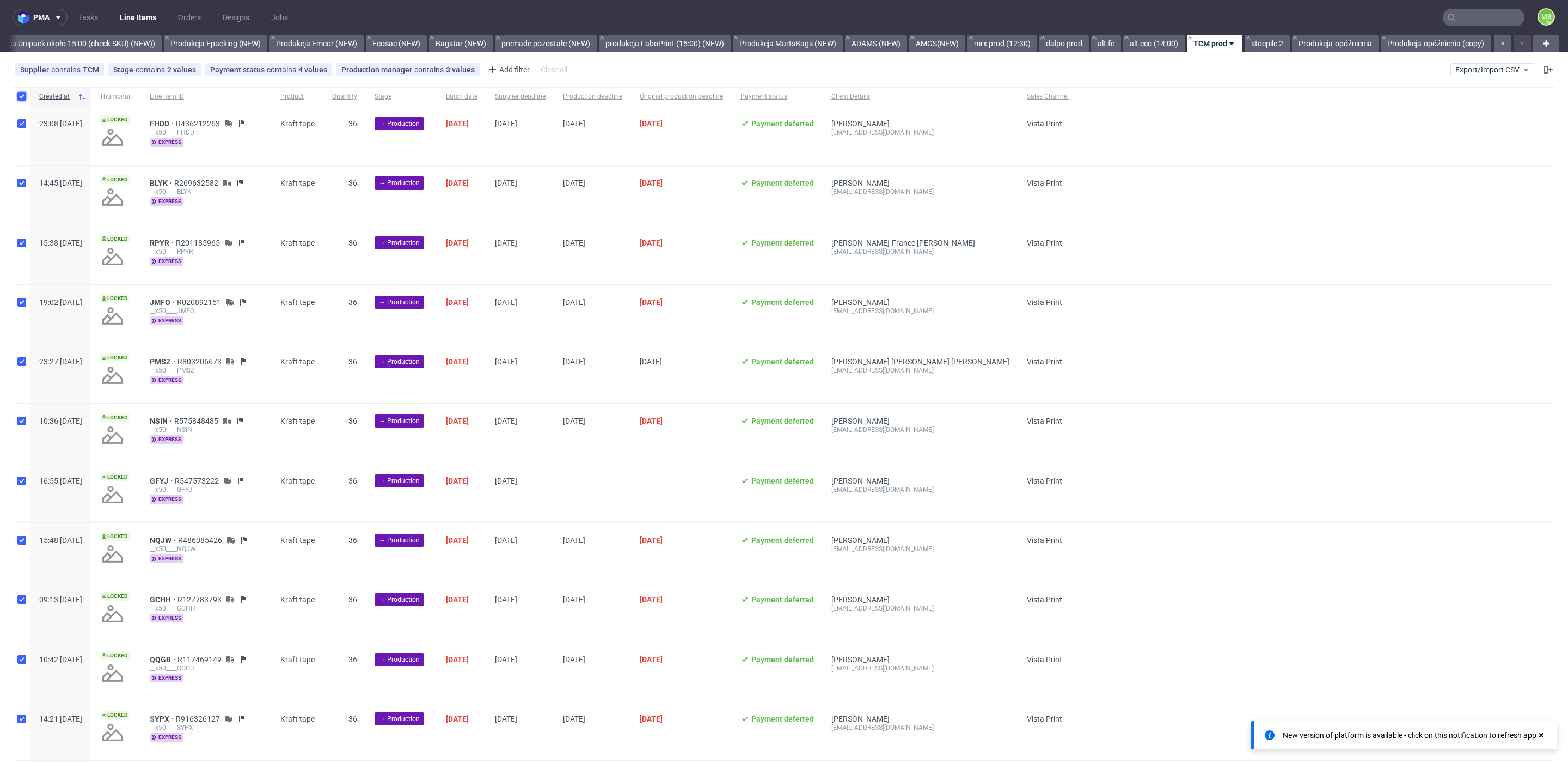
checkbox input "true"
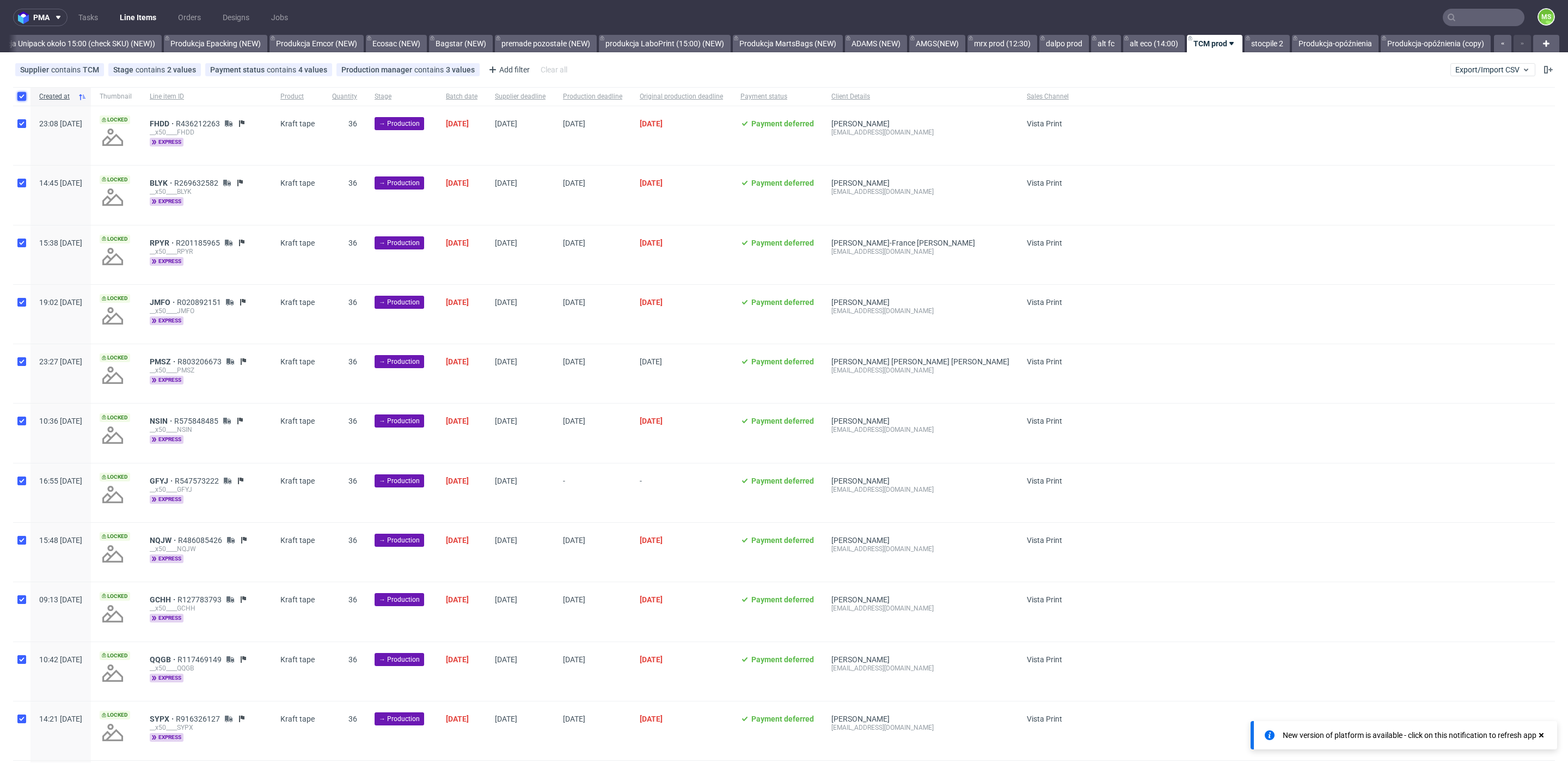
checkbox input "true"
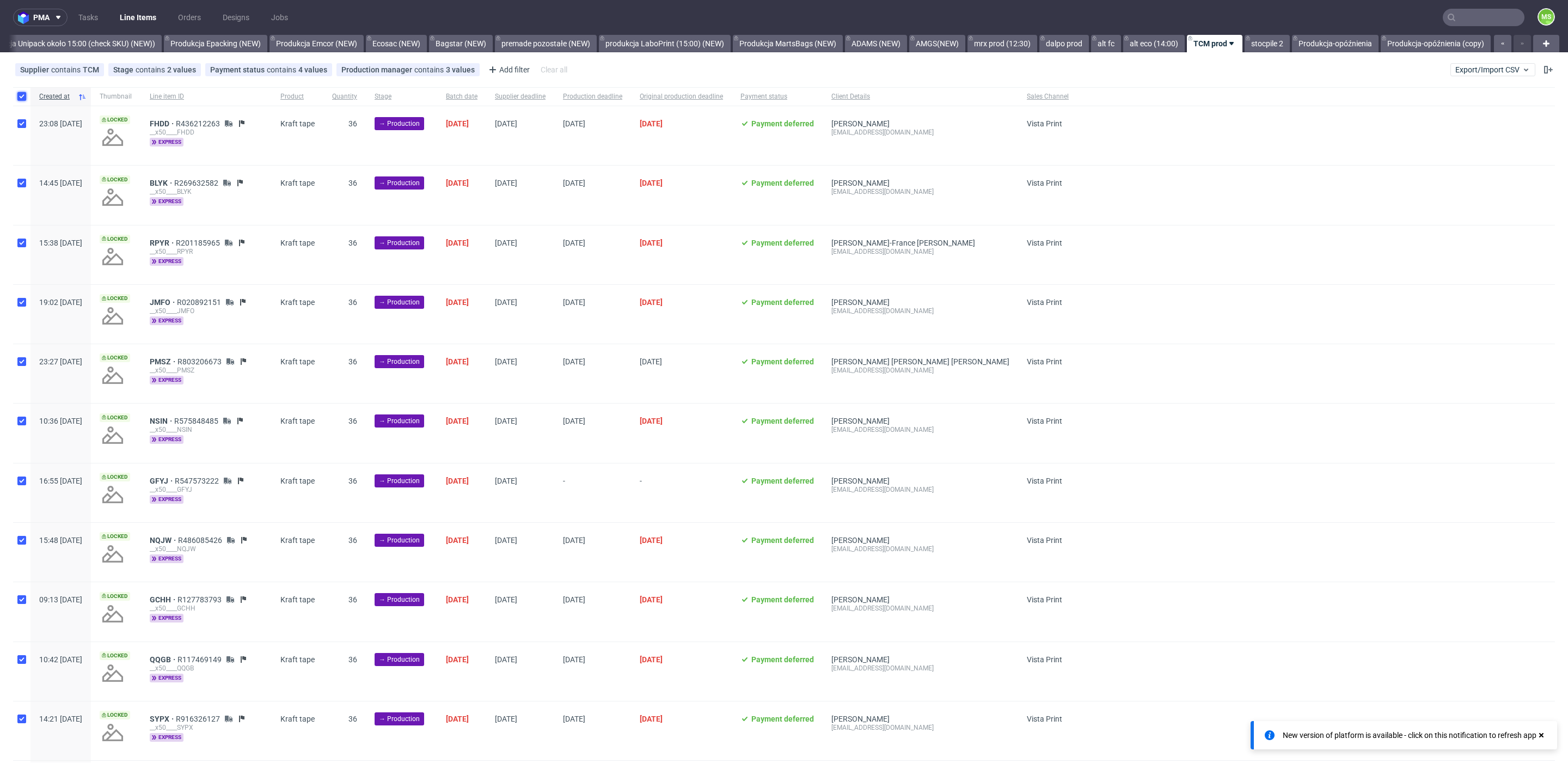
checkbox input "true"
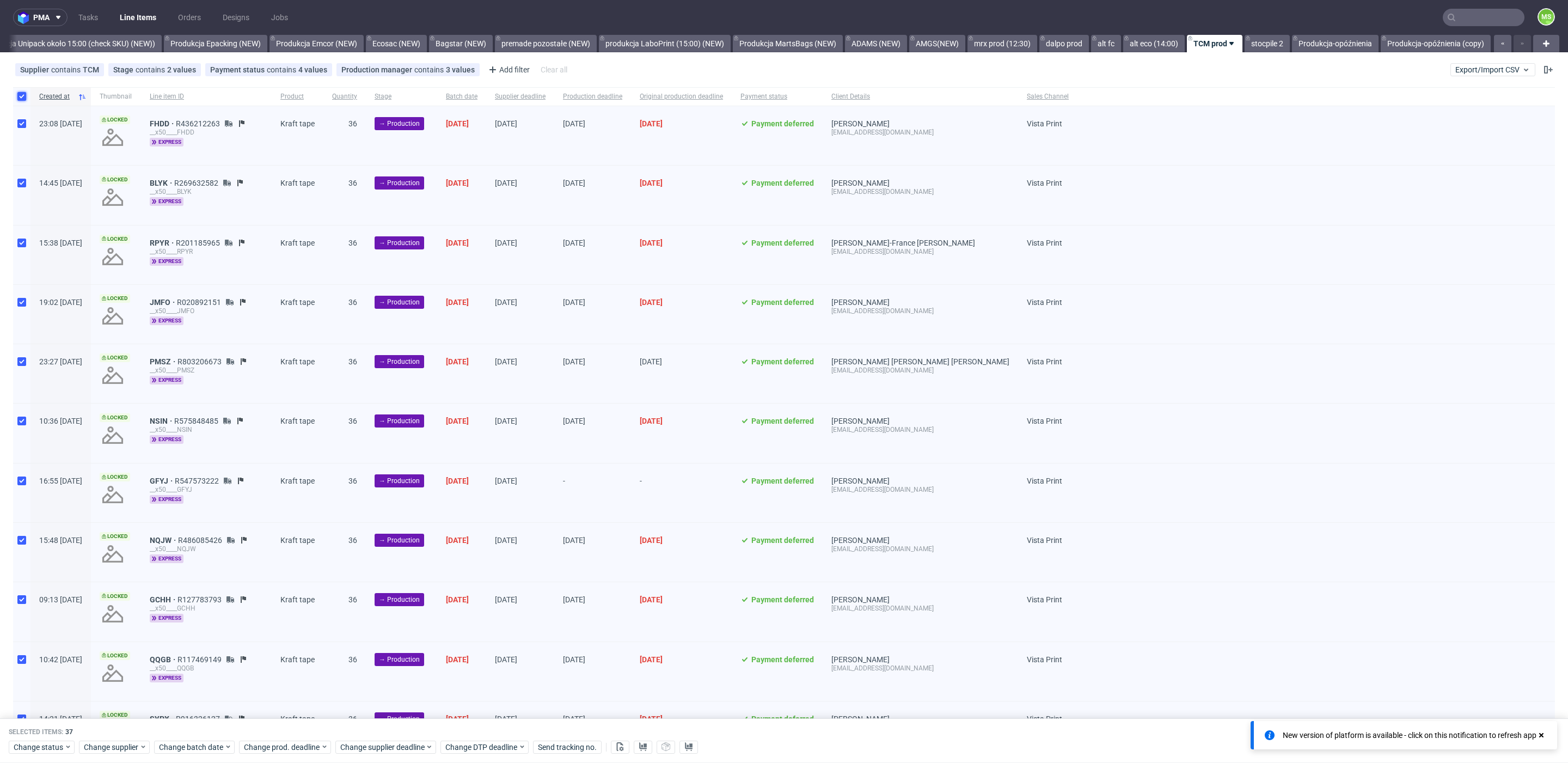
click at [18, 96] on input "checkbox" at bounding box center [22, 96] width 9 height 9
checkbox input "false"
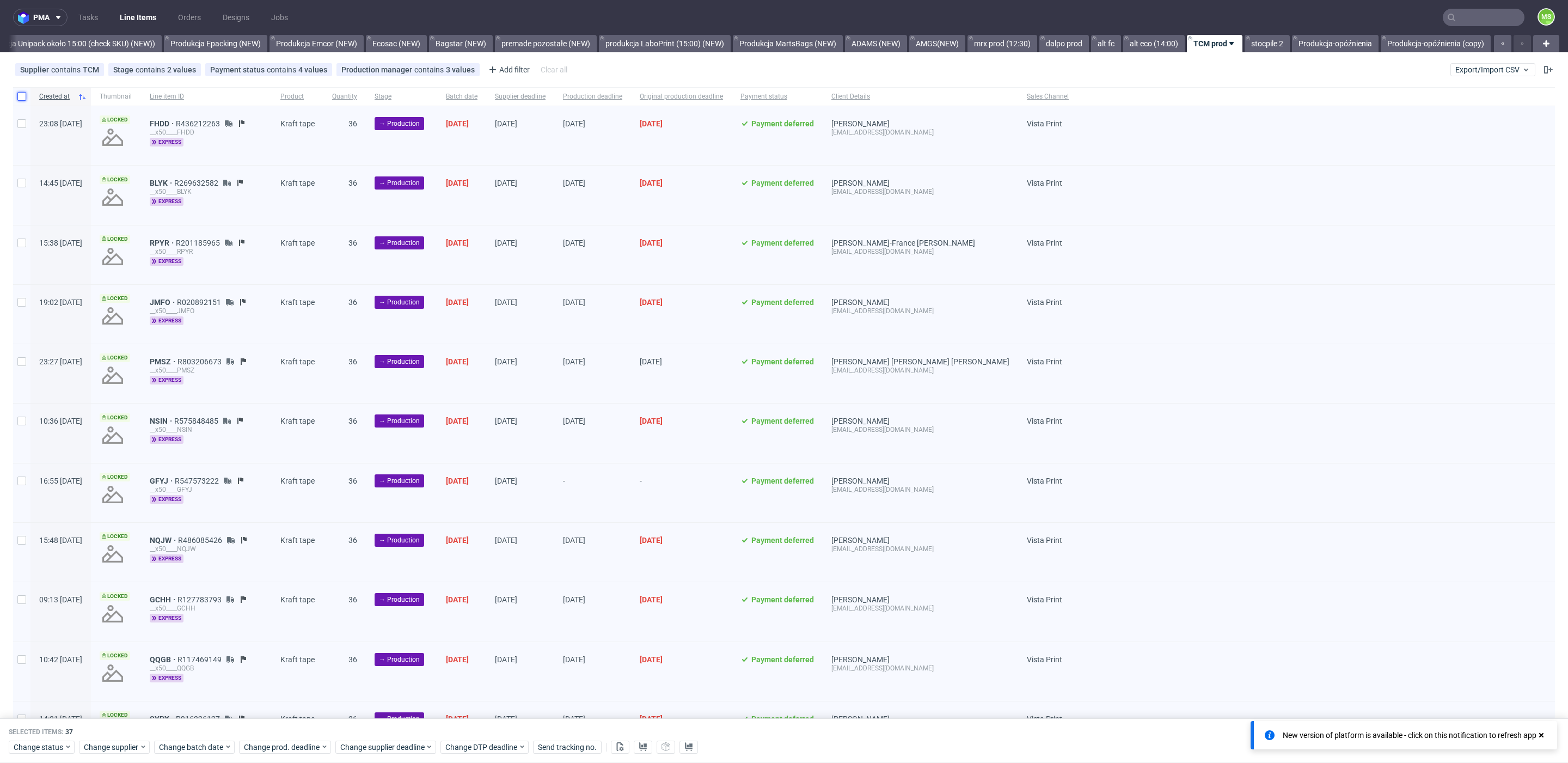
checkbox input "false"
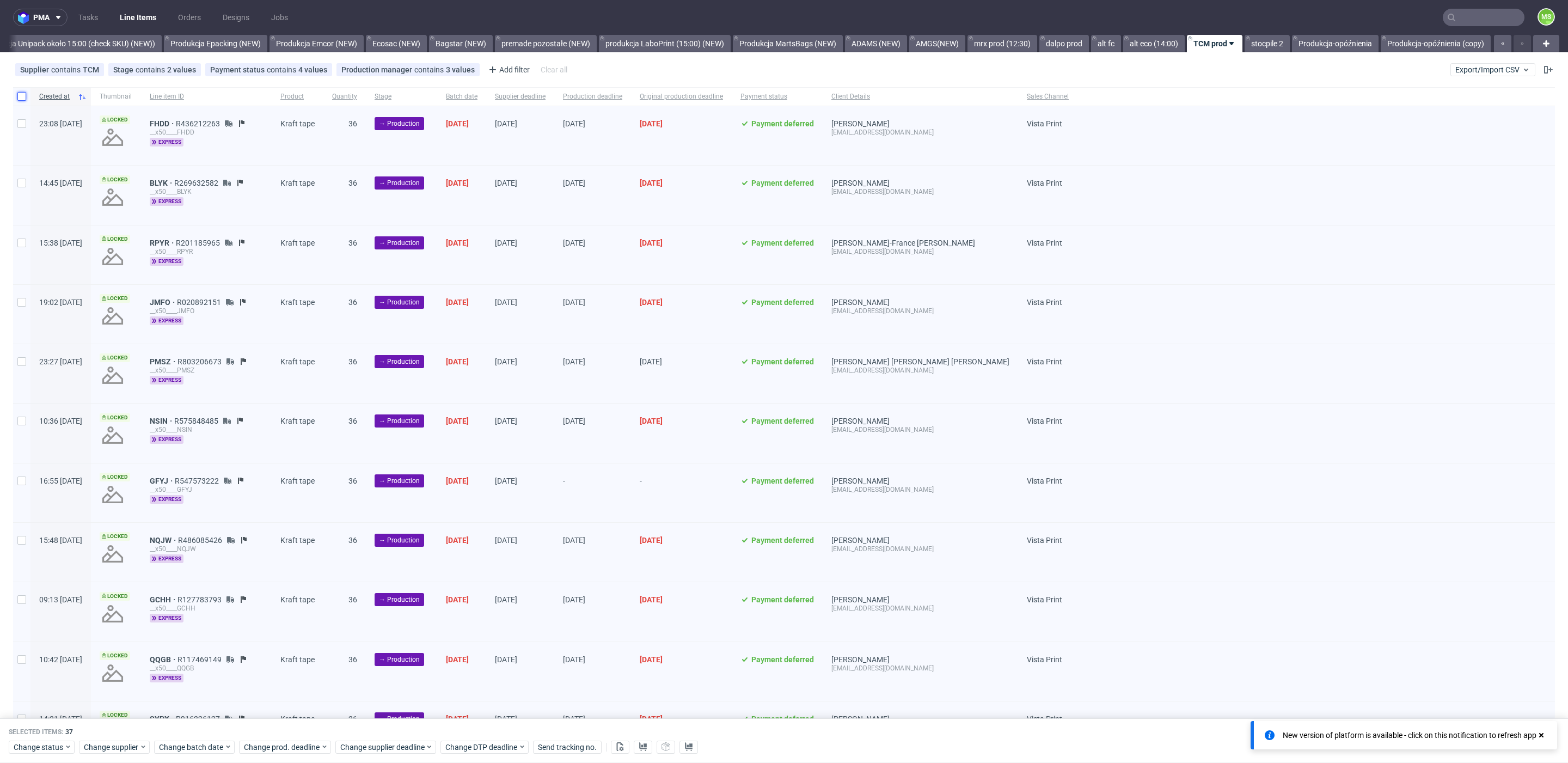
checkbox input "false"
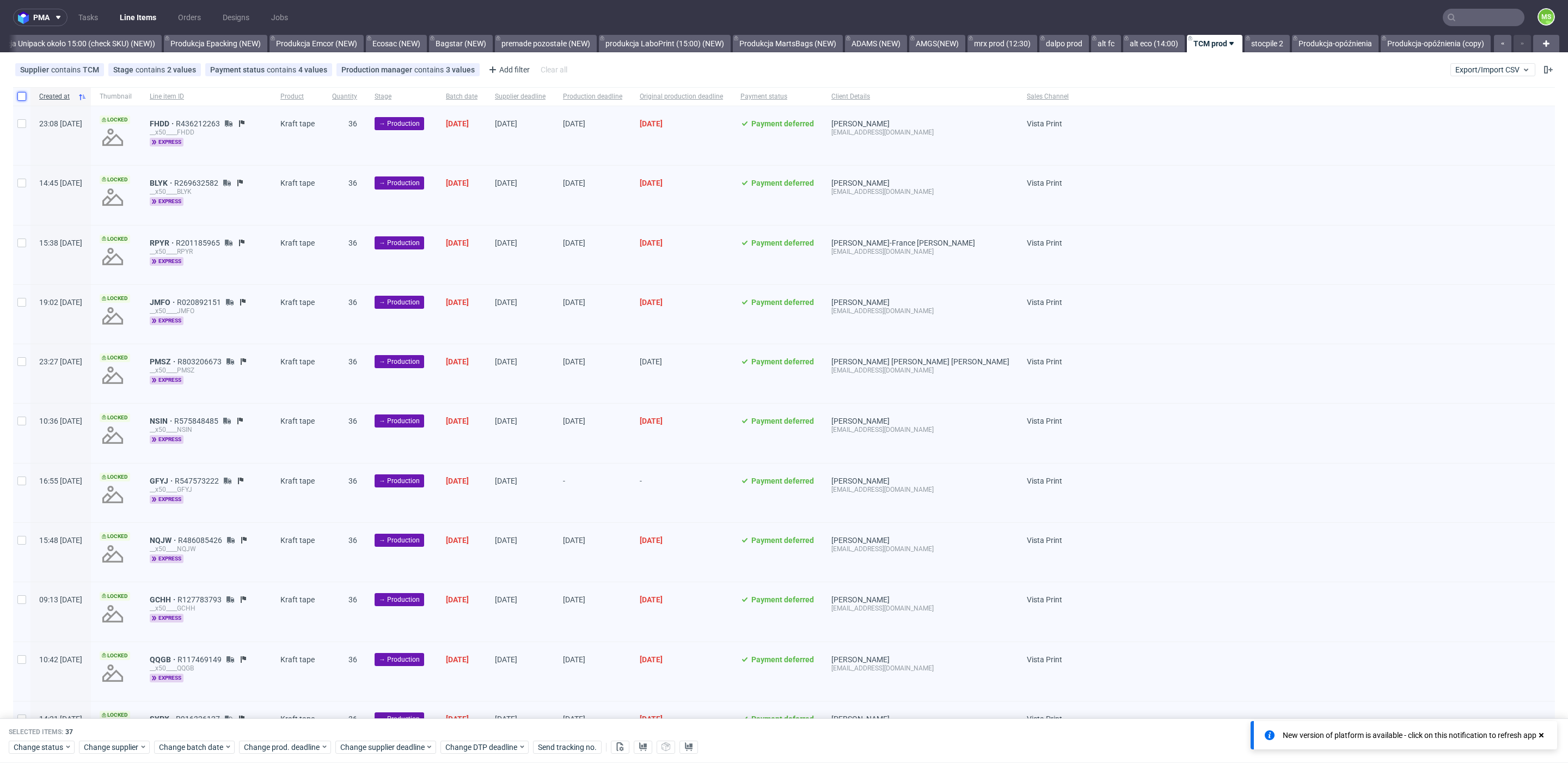
checkbox input "false"
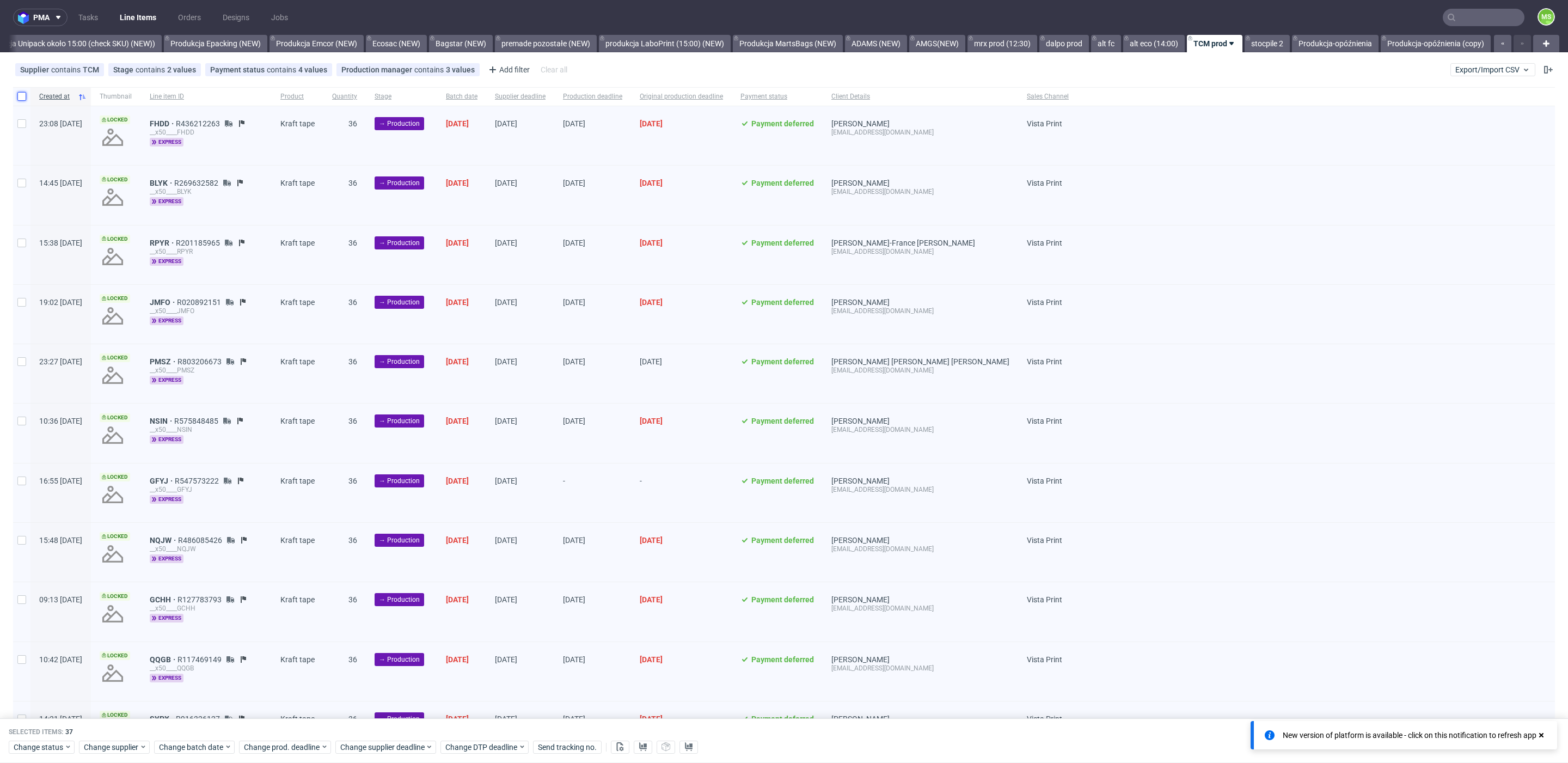
checkbox input "false"
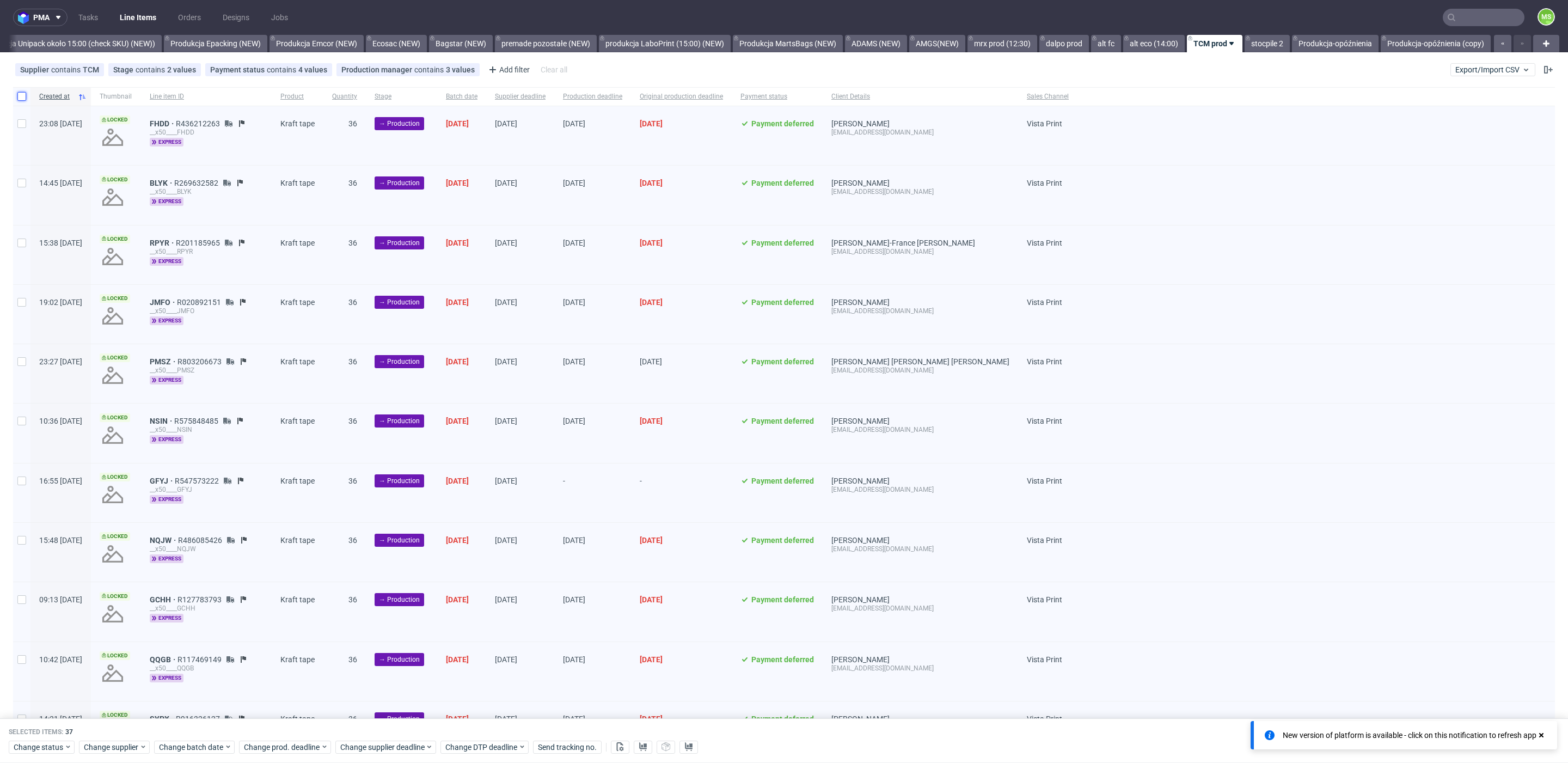
checkbox input "false"
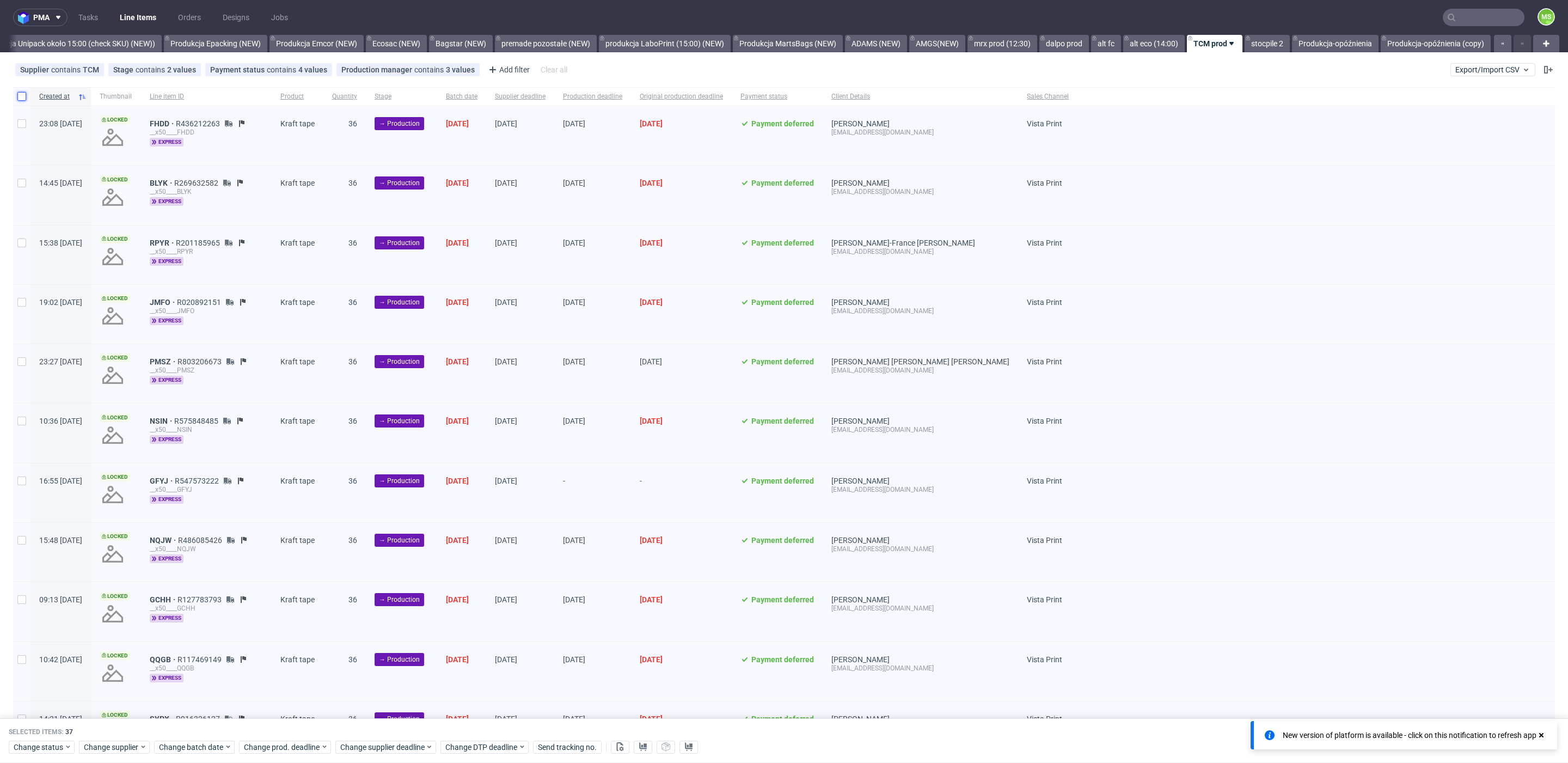
checkbox input "false"
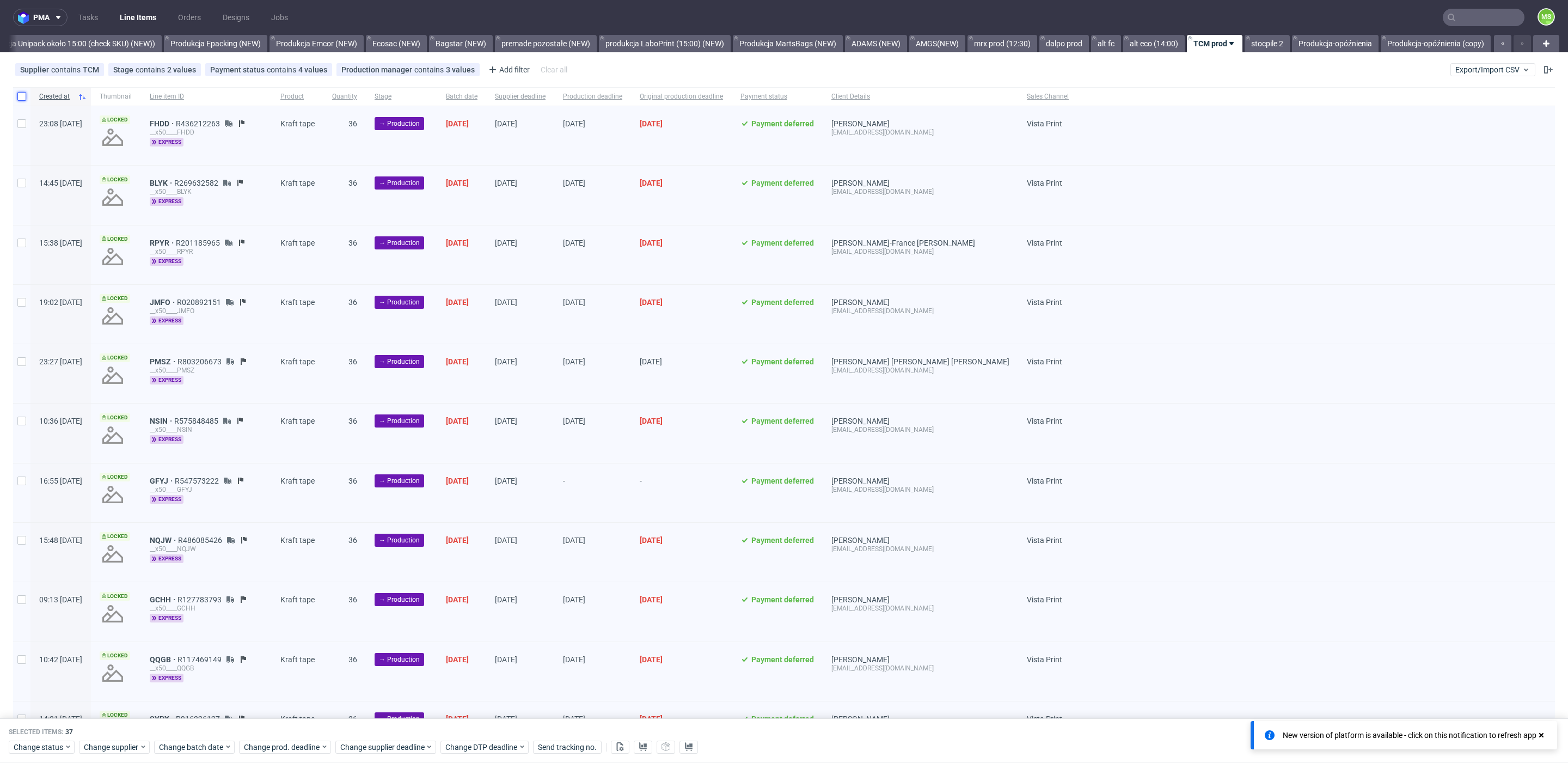
checkbox input "false"
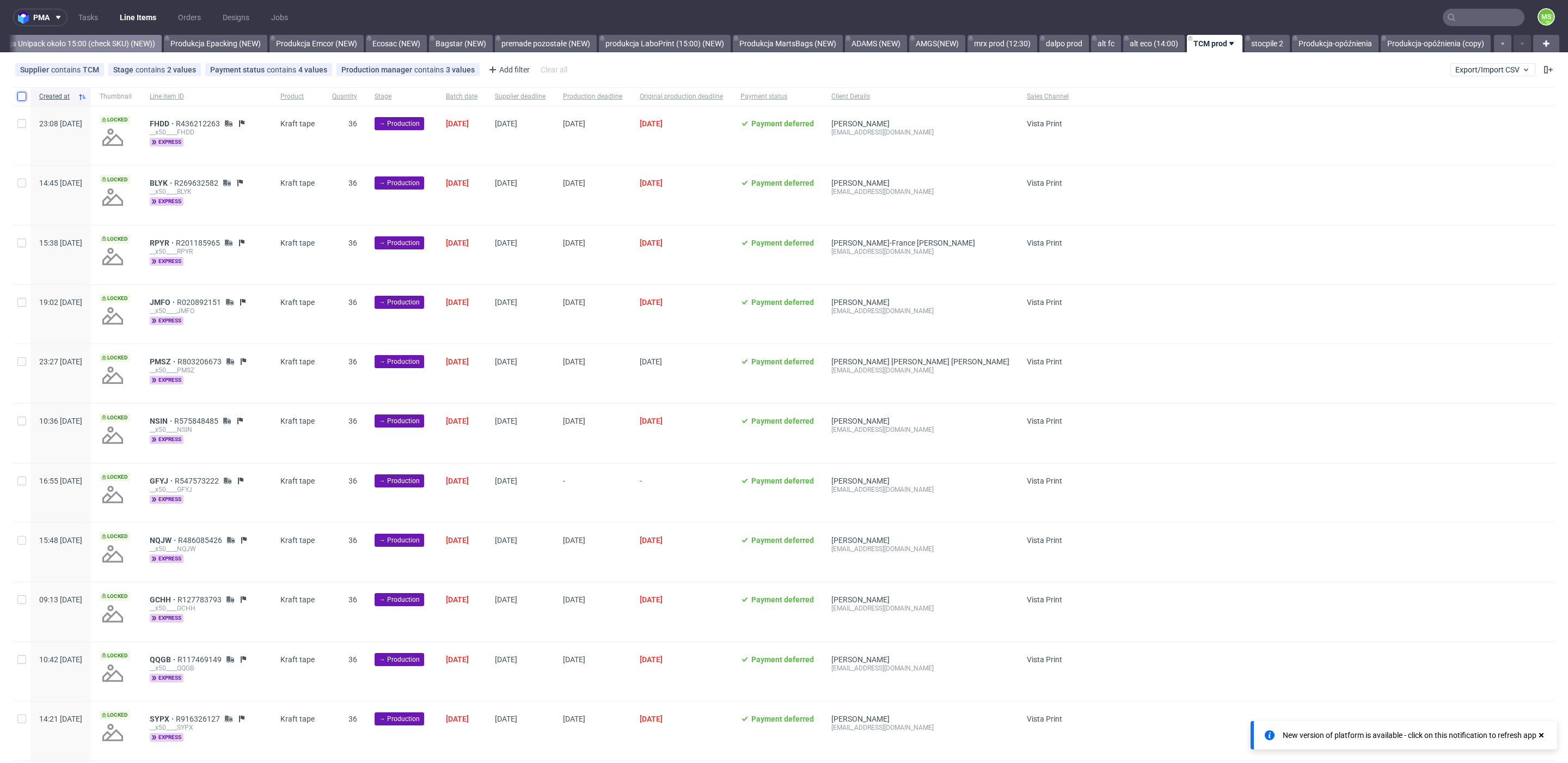
click at [104, 47] on link "Produkcja Unipack około 15:00 (check SKU) (NEW))" at bounding box center [69, 43] width 186 height 18
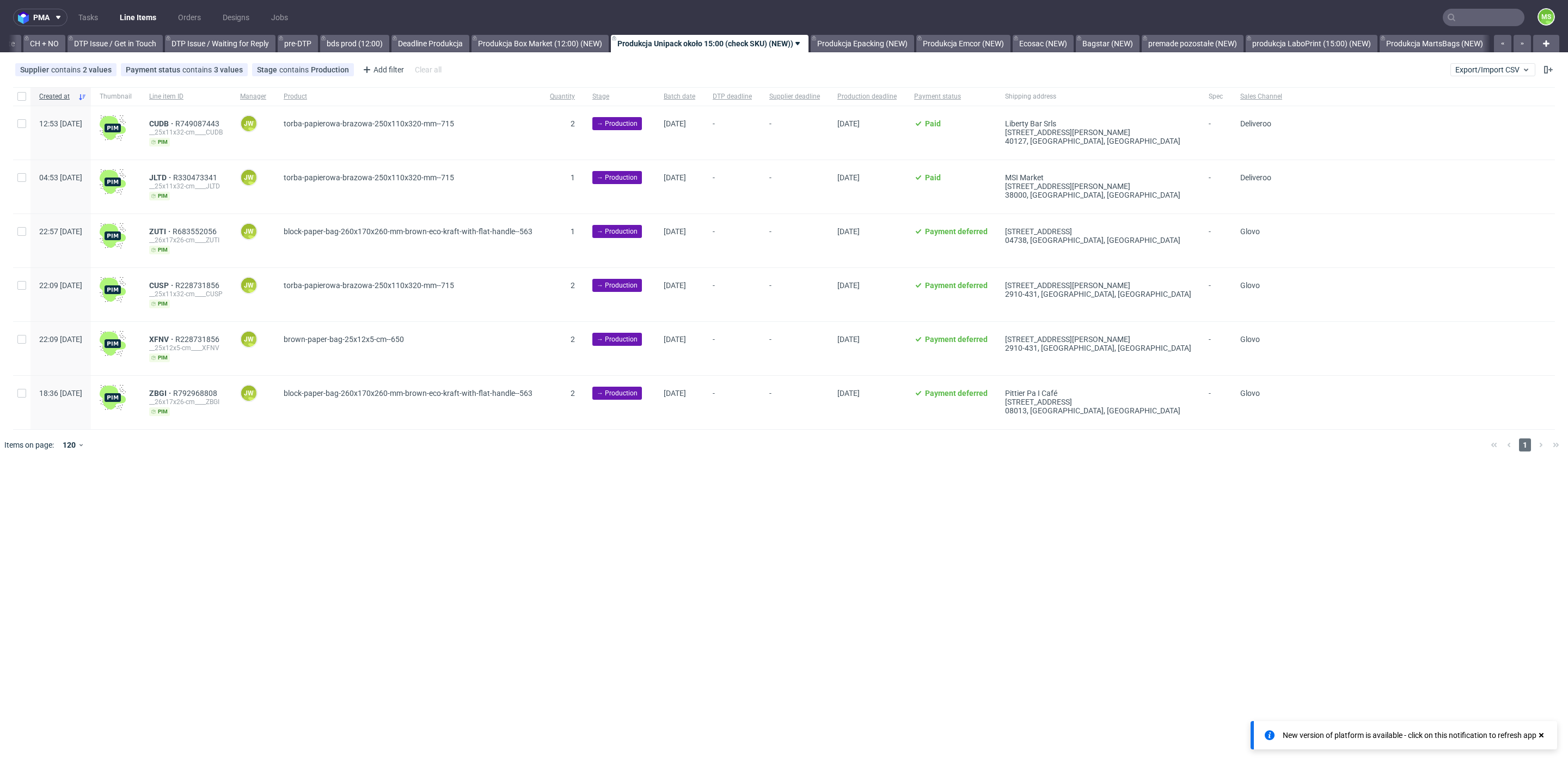
scroll to position [0, 1544]
click at [1380, 44] on link "produkcja LaboPrint (15:00) (NEW)" at bounding box center [1321, 43] width 131 height 18
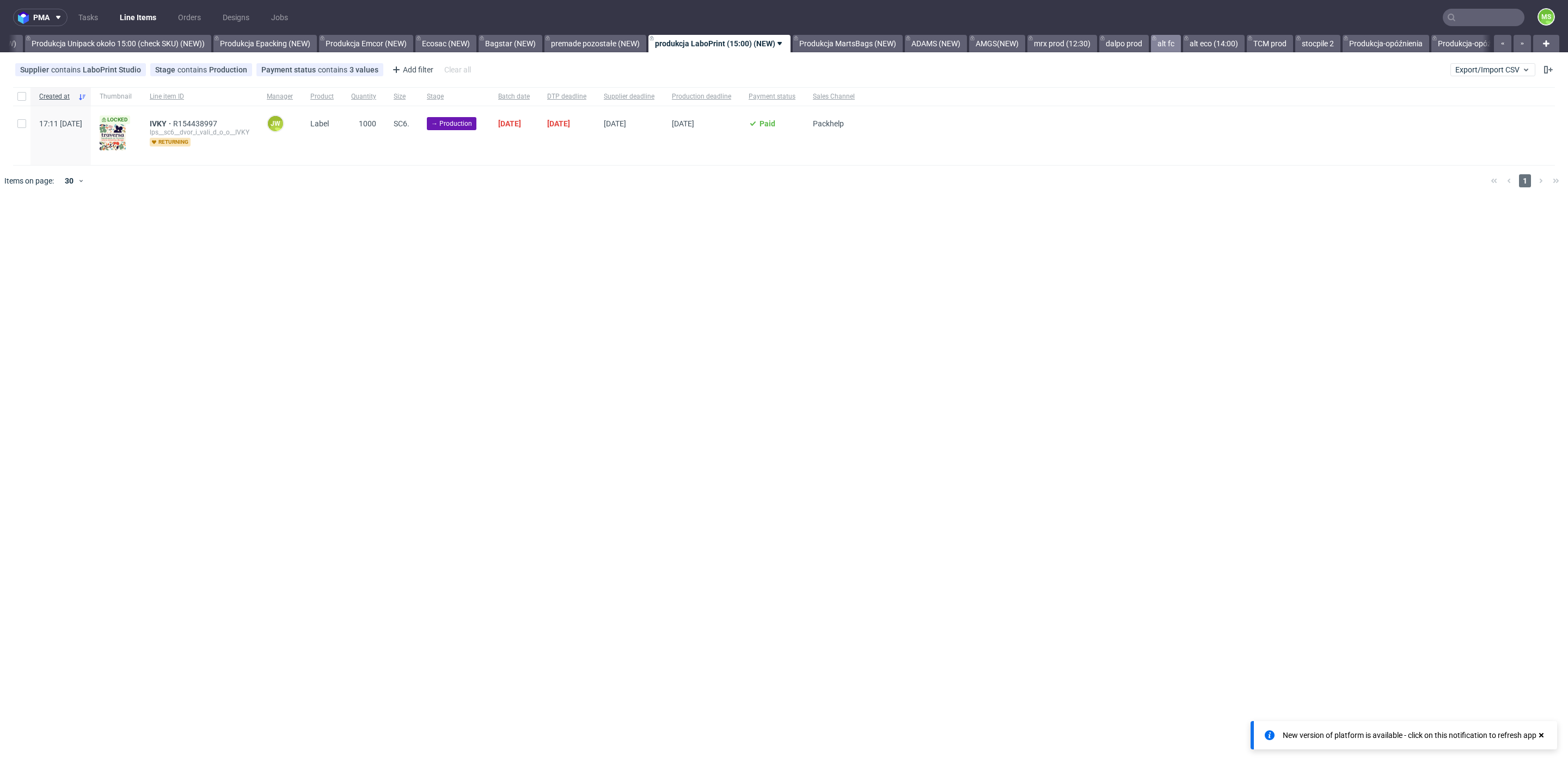
scroll to position [0, 2141]
click at [1292, 44] on link "TCM prod" at bounding box center [1269, 43] width 46 height 18
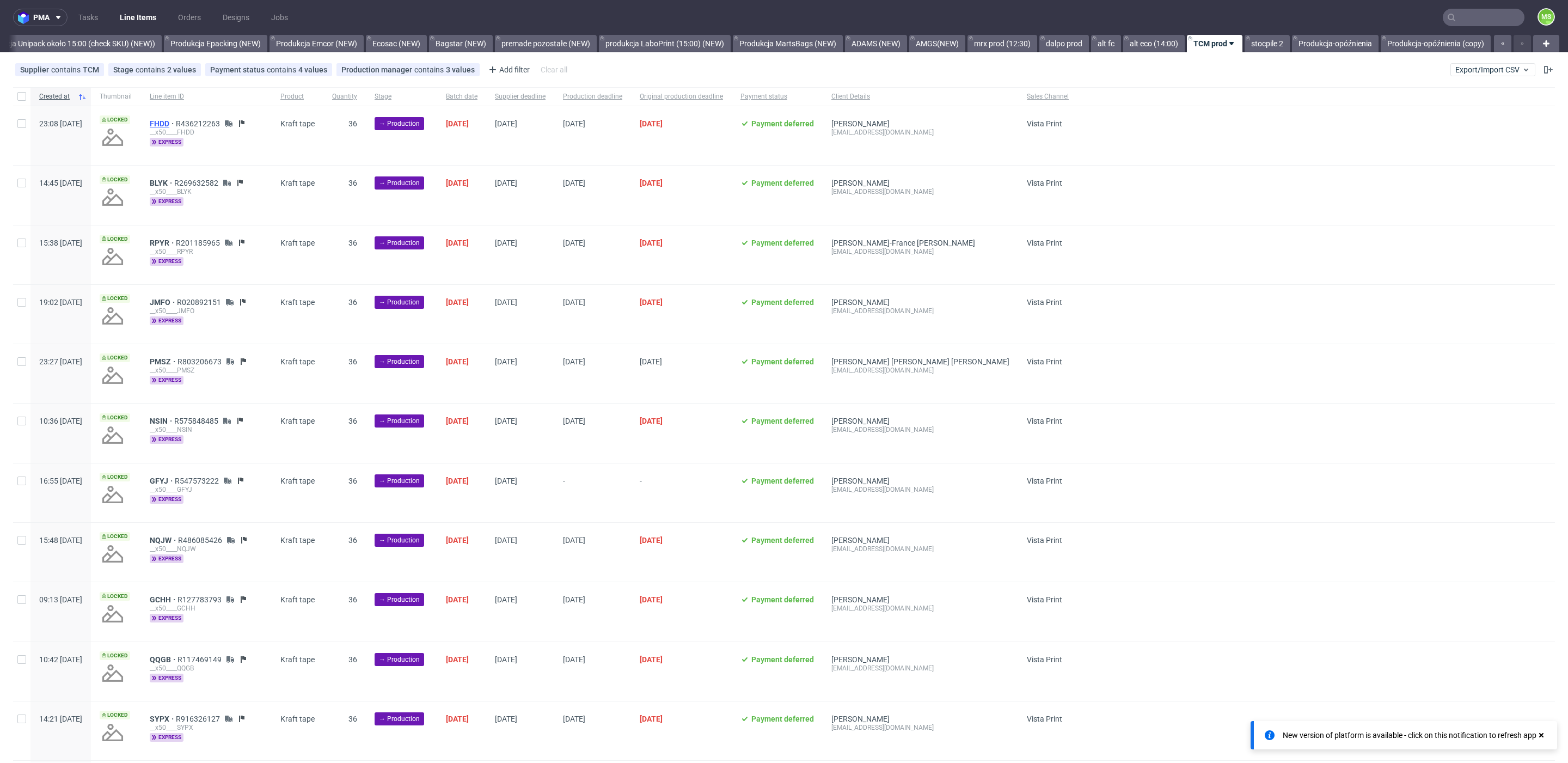
click at [176, 124] on span "FHDD" at bounding box center [163, 124] width 26 height 9
click at [174, 179] on span "BLYK" at bounding box center [162, 183] width 24 height 9
click at [176, 241] on span "RPYR" at bounding box center [163, 243] width 26 height 9
drag, startPoint x: 201, startPoint y: 301, endPoint x: 205, endPoint y: 365, distance: 64.1
click at [177, 302] on span "JMFO" at bounding box center [163, 302] width 27 height 9
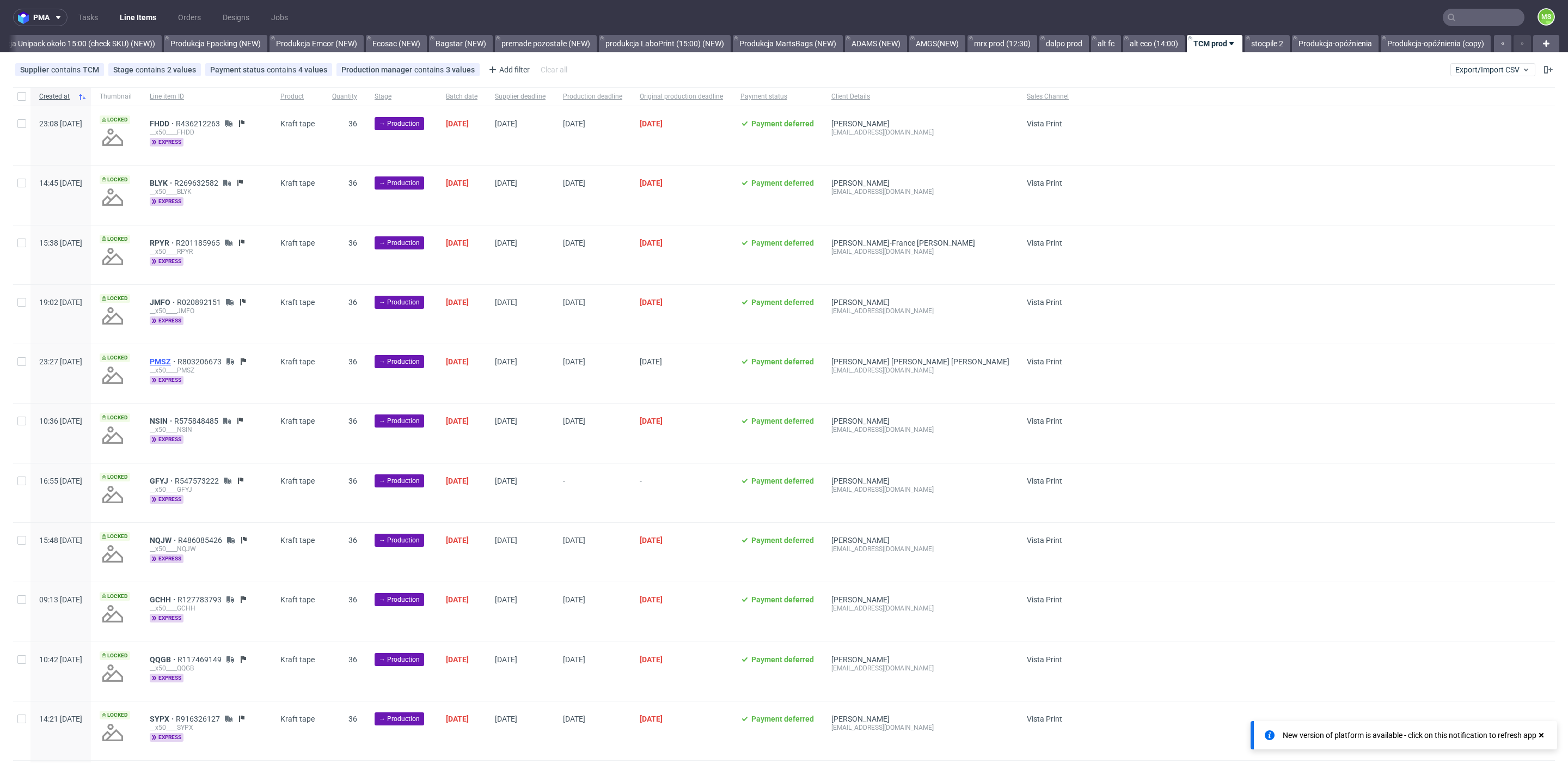
click at [178, 364] on span "PMSZ" at bounding box center [164, 362] width 28 height 9
click at [174, 421] on span "NSIN" at bounding box center [162, 421] width 24 height 9
click at [175, 481] on span "GFYJ" at bounding box center [162, 481] width 25 height 9
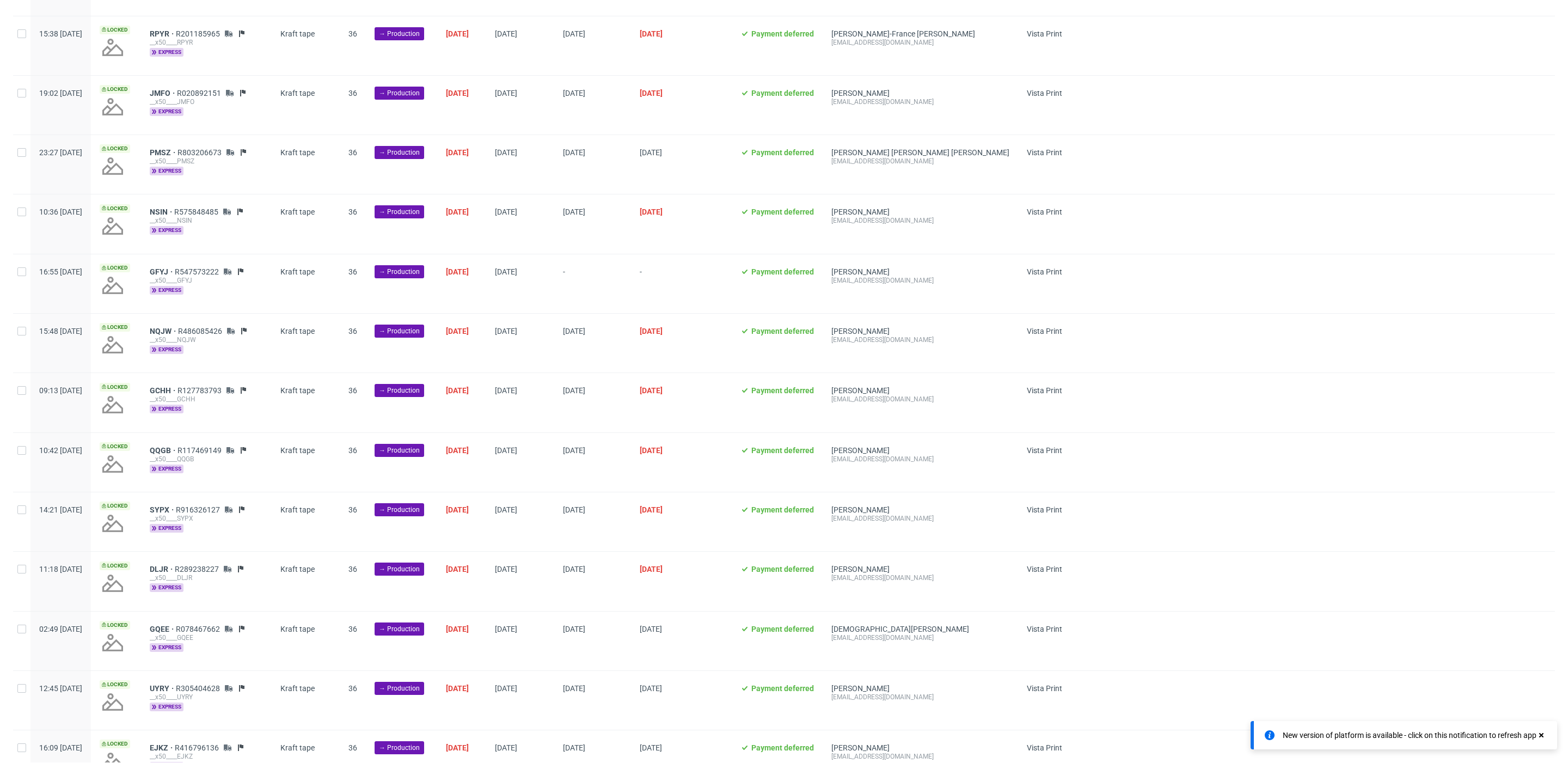
scroll to position [227, 0]
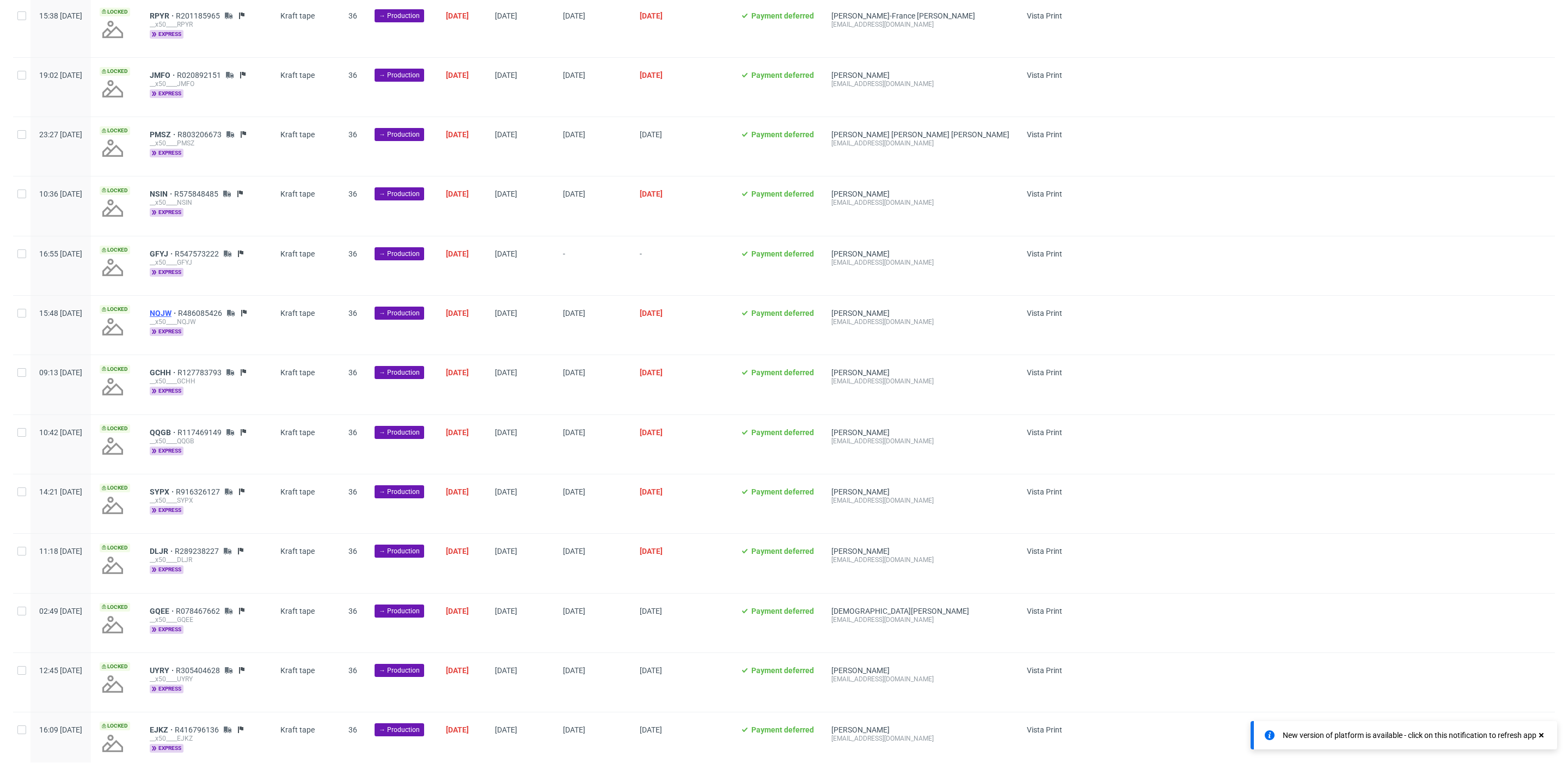
click at [178, 312] on span "NQJW" at bounding box center [164, 313] width 29 height 9
click at [178, 371] on span "GCHH" at bounding box center [164, 373] width 28 height 9
click at [178, 428] on span "QQGB" at bounding box center [164, 432] width 28 height 9
click at [176, 491] on span "SYPX" at bounding box center [163, 492] width 26 height 9
click at [175, 549] on span "DLJR" at bounding box center [162, 551] width 25 height 9
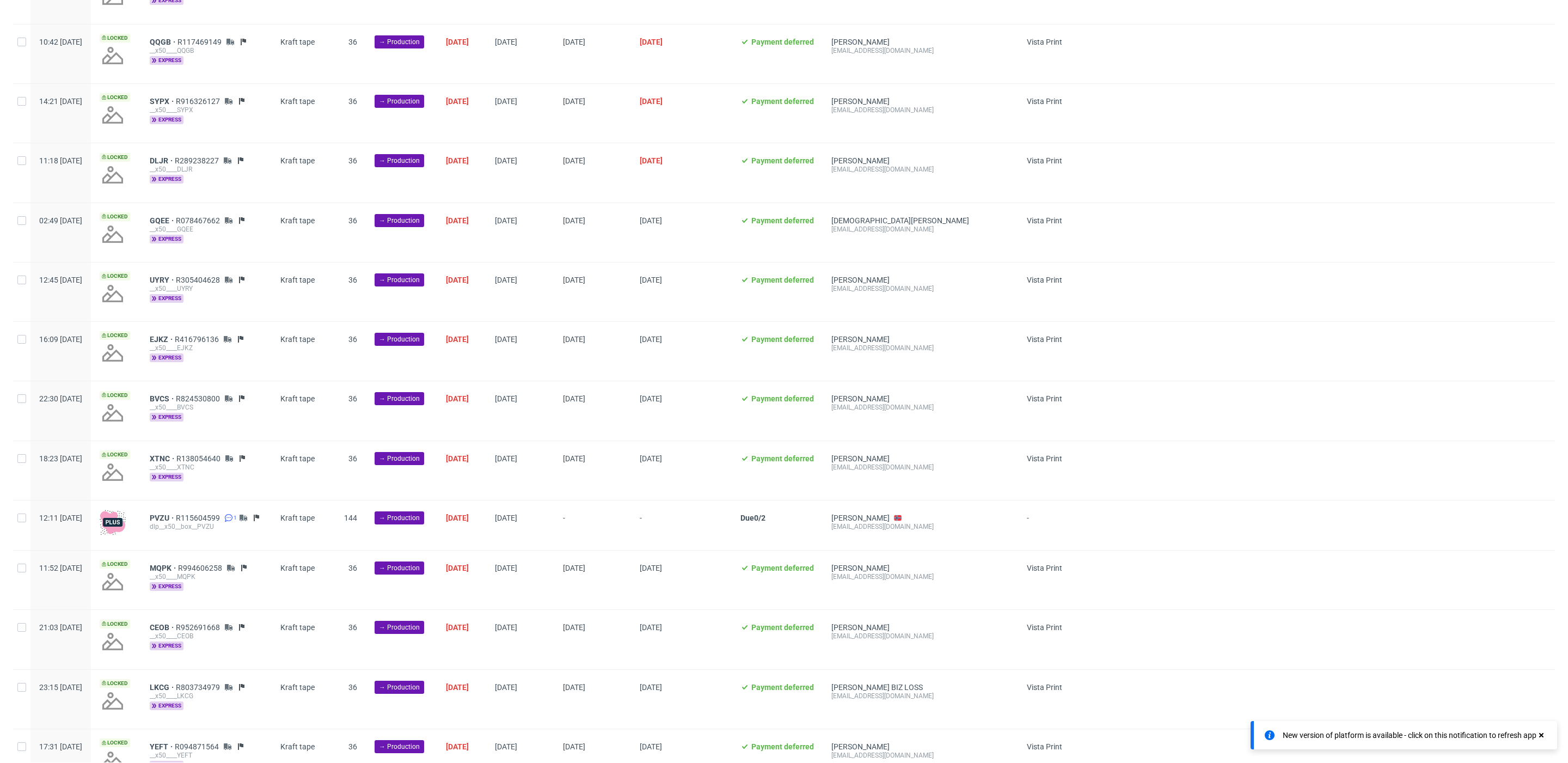
scroll to position [627, 0]
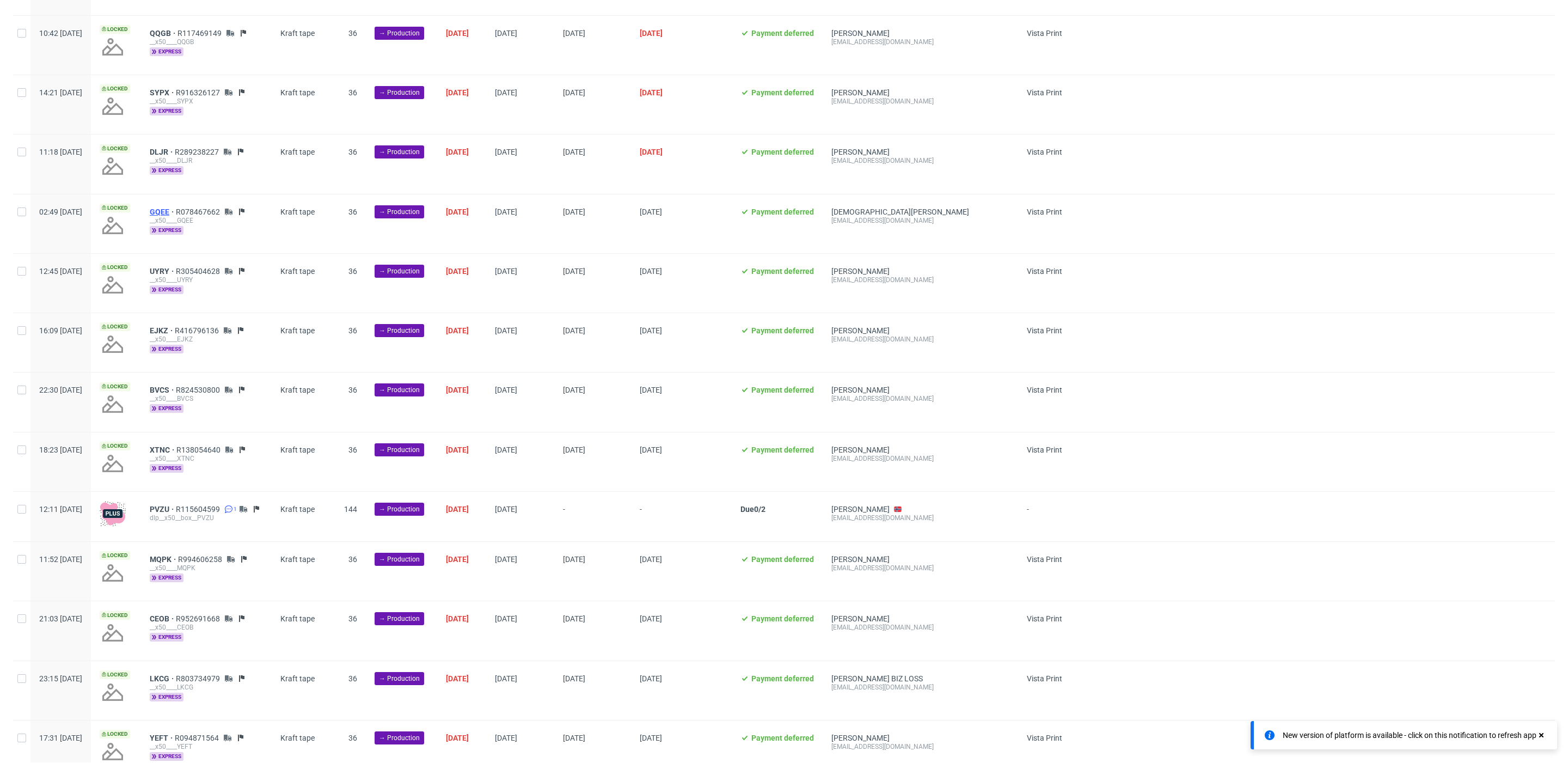
click at [176, 208] on span "GQEE" at bounding box center [163, 212] width 26 height 9
click at [176, 267] on span "UYRY" at bounding box center [163, 271] width 26 height 9
click at [175, 328] on span "EJKZ" at bounding box center [162, 331] width 25 height 9
click at [176, 385] on span "BVCS" at bounding box center [163, 390] width 26 height 9
click at [177, 446] on span "XTNC" at bounding box center [163, 450] width 27 height 9
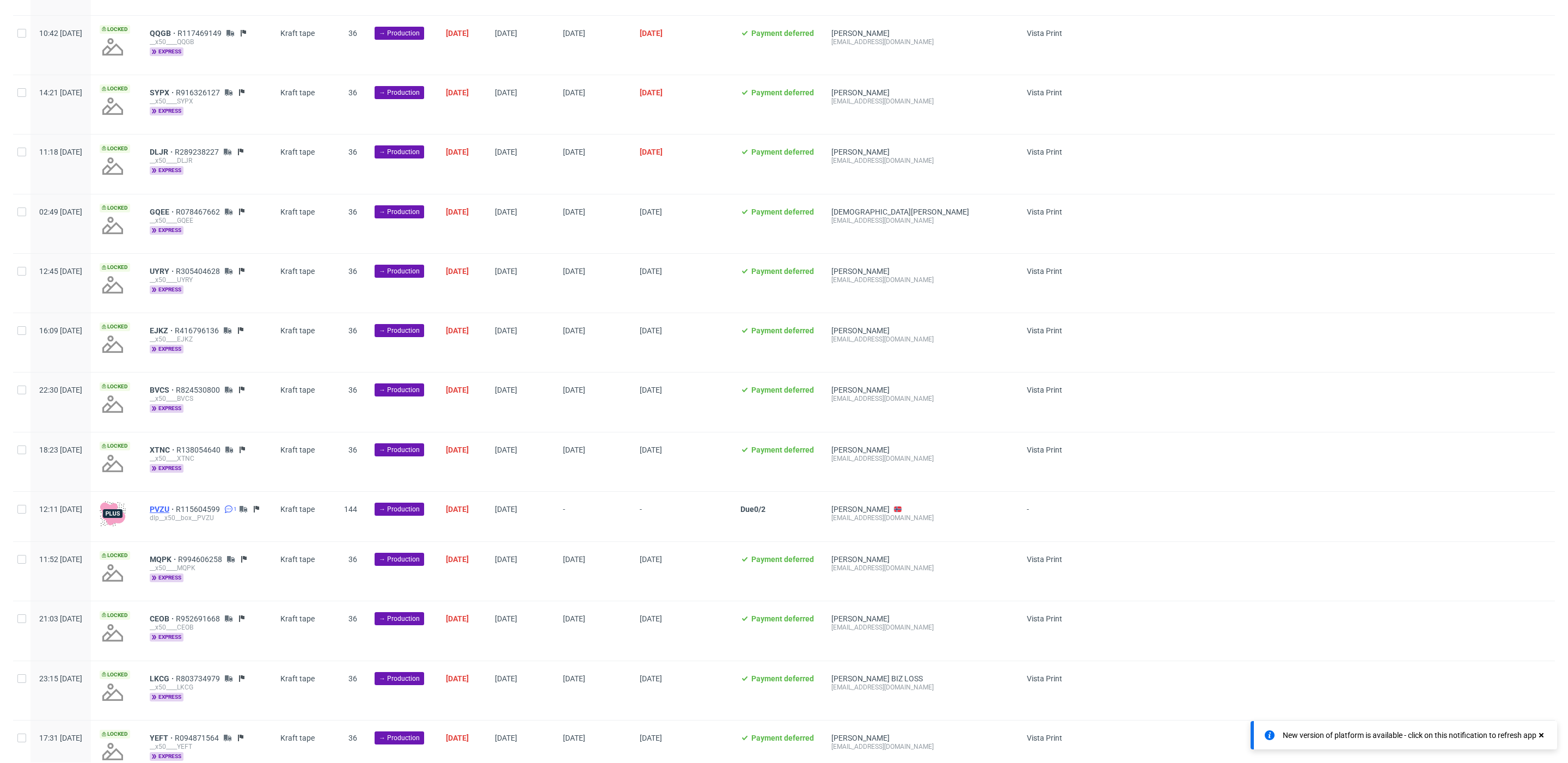
click at [176, 508] on span "PVZU" at bounding box center [163, 509] width 26 height 9
click at [178, 558] on span "MQPK" at bounding box center [164, 559] width 29 height 9
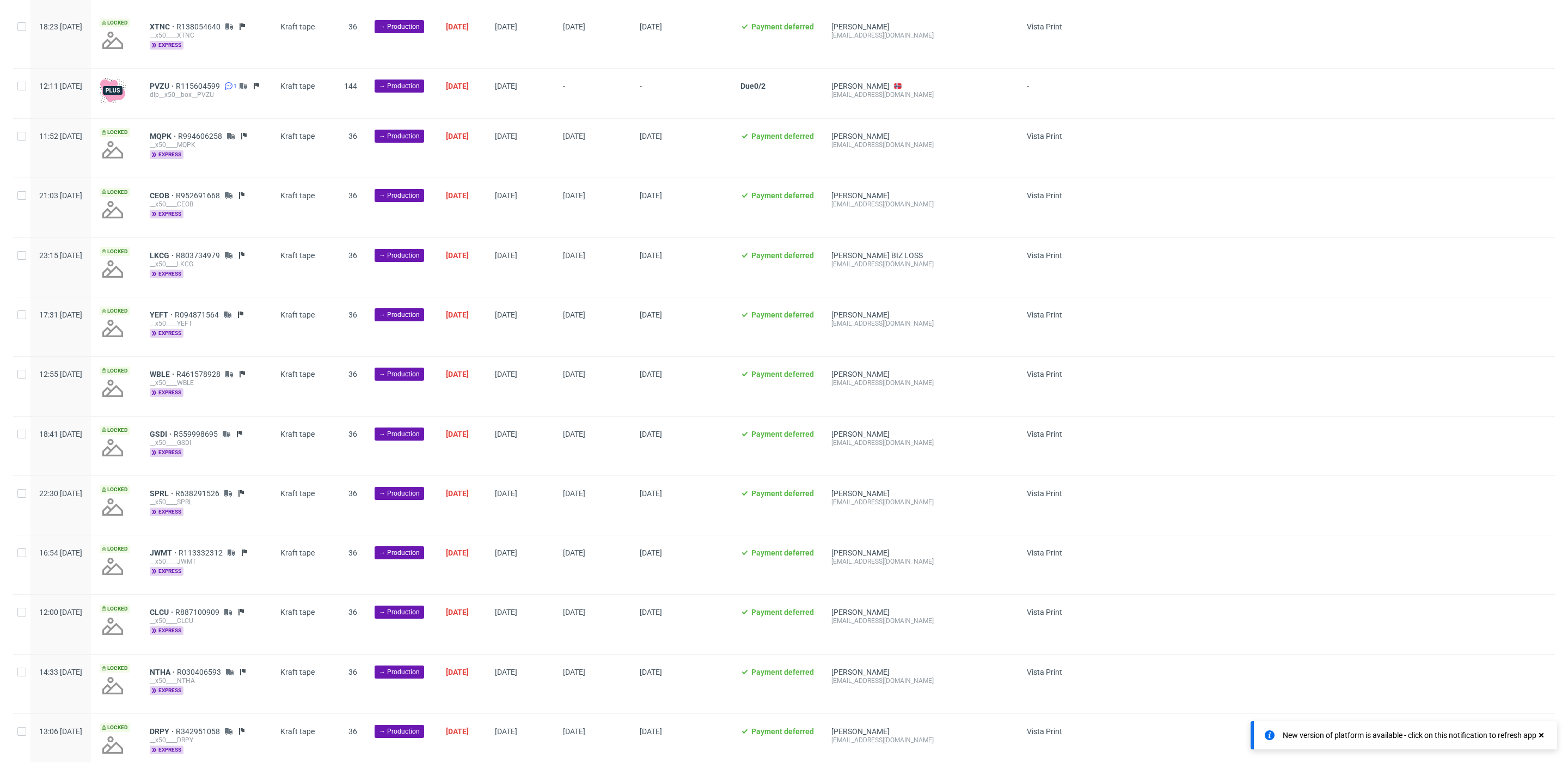
scroll to position [1053, 0]
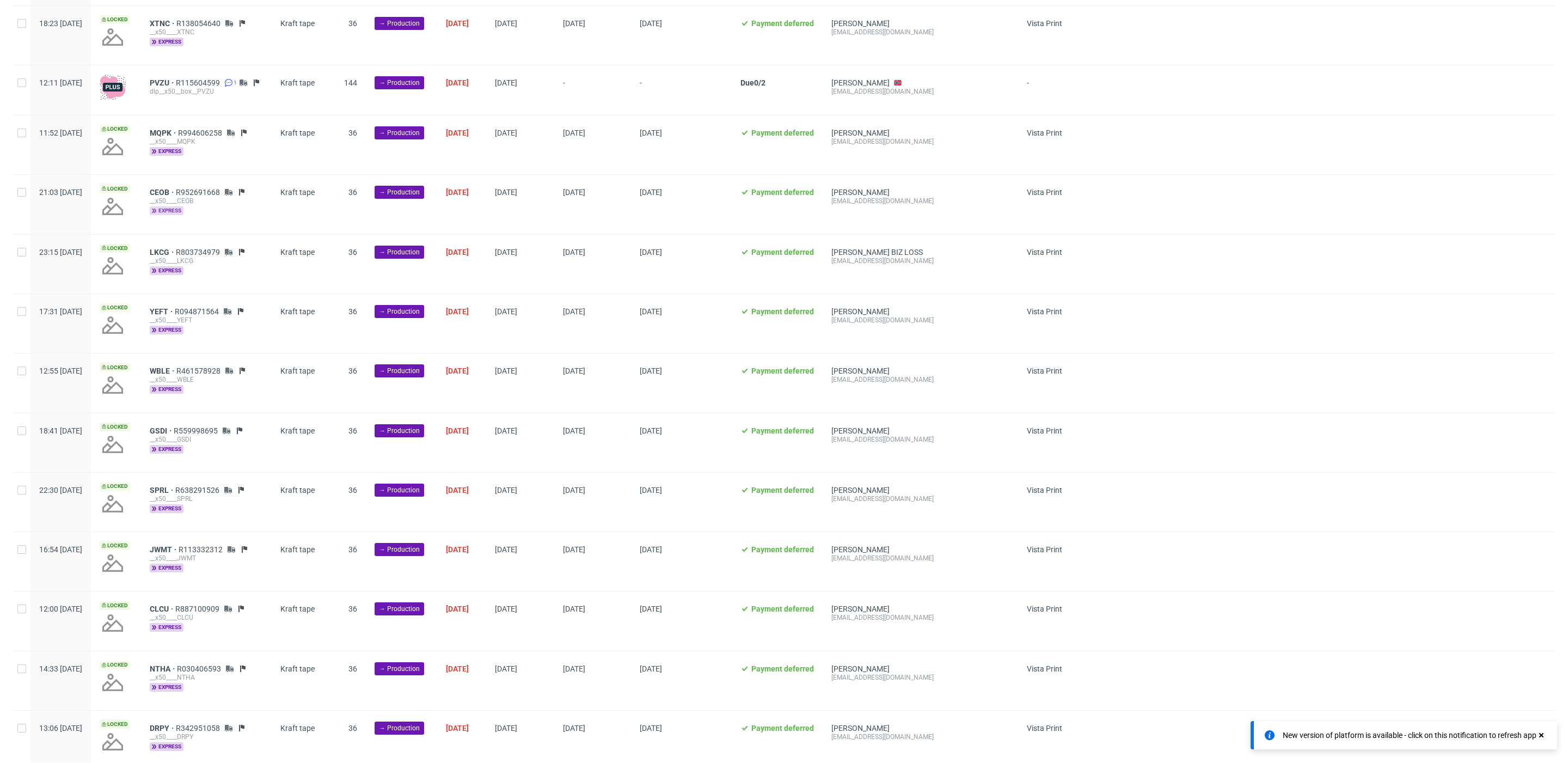
drag, startPoint x: 197, startPoint y: 193, endPoint x: 198, endPoint y: 204, distance: 11.0
click at [176, 193] on span "CEOB" at bounding box center [163, 192] width 26 height 9
click at [176, 248] on span "LKCG" at bounding box center [163, 252] width 26 height 9
click at [175, 307] on span "YEFT" at bounding box center [162, 311] width 25 height 9
click at [177, 368] on span "WBLE" at bounding box center [163, 371] width 27 height 9
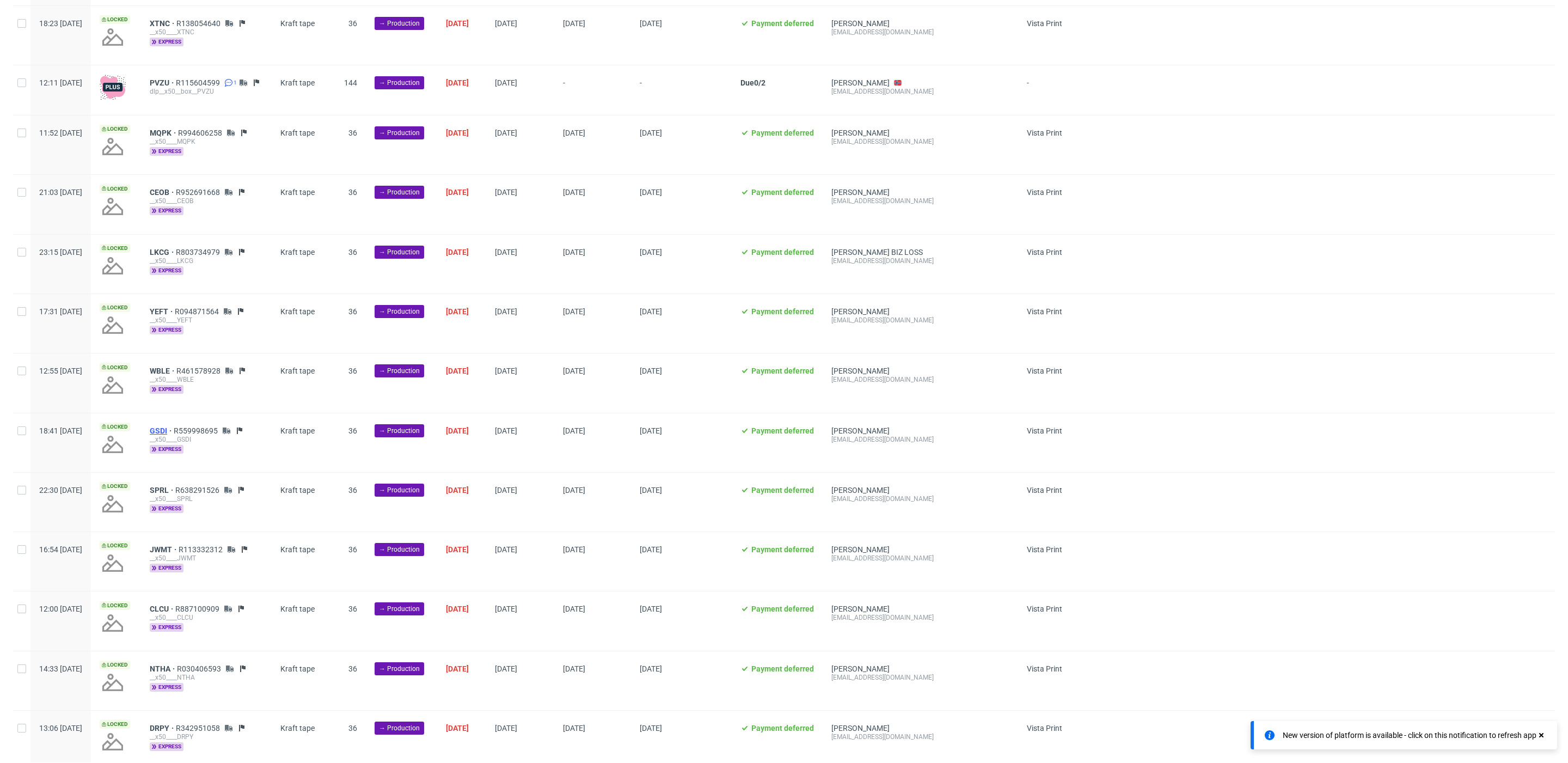
click at [173, 426] on span "GSDI" at bounding box center [161, 431] width 24 height 9
click at [175, 489] on span "SPRL" at bounding box center [163, 490] width 26 height 9
click at [178, 545] on span "JWMT" at bounding box center [164, 549] width 29 height 9
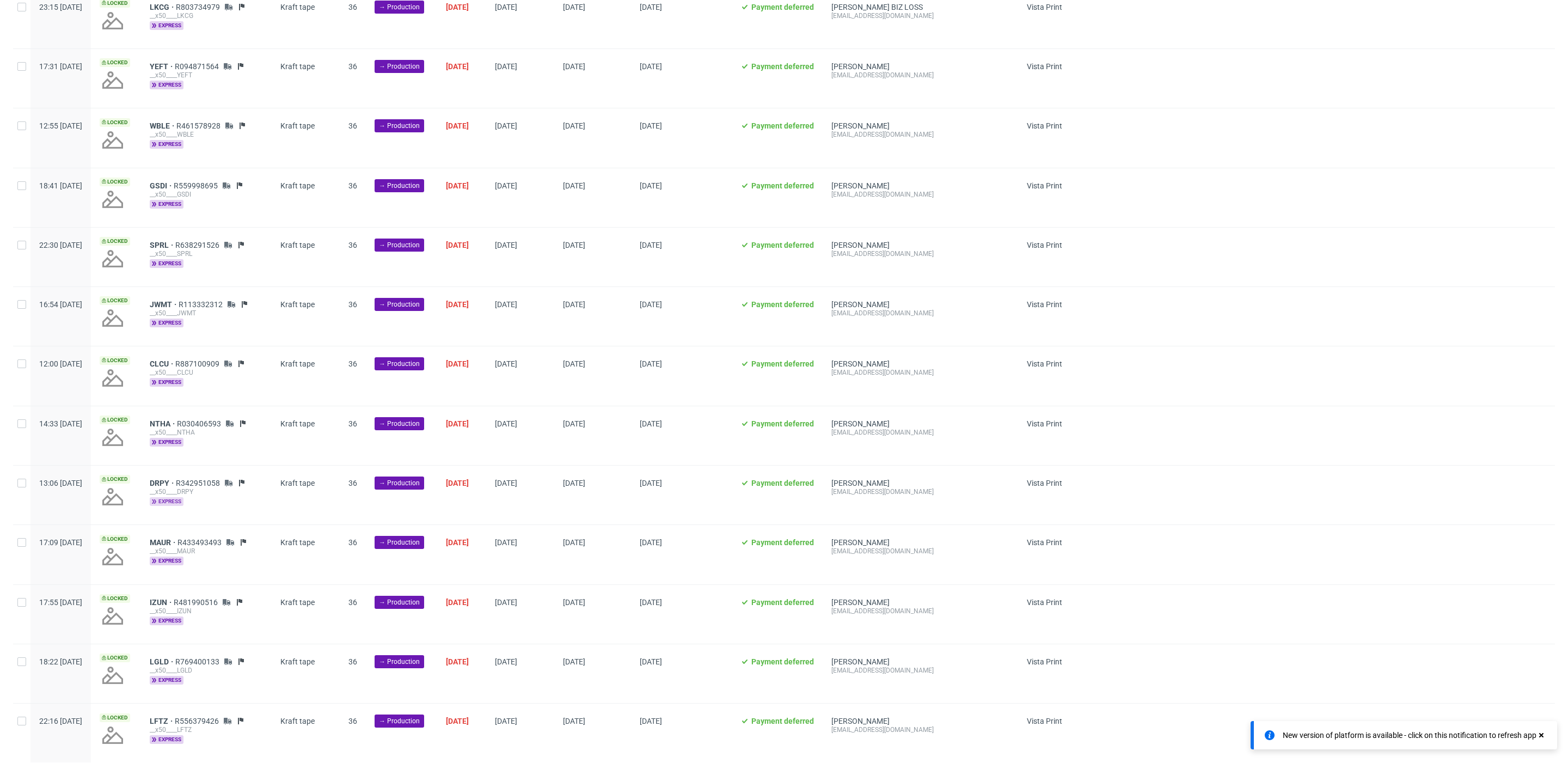
scroll to position [1303, 0]
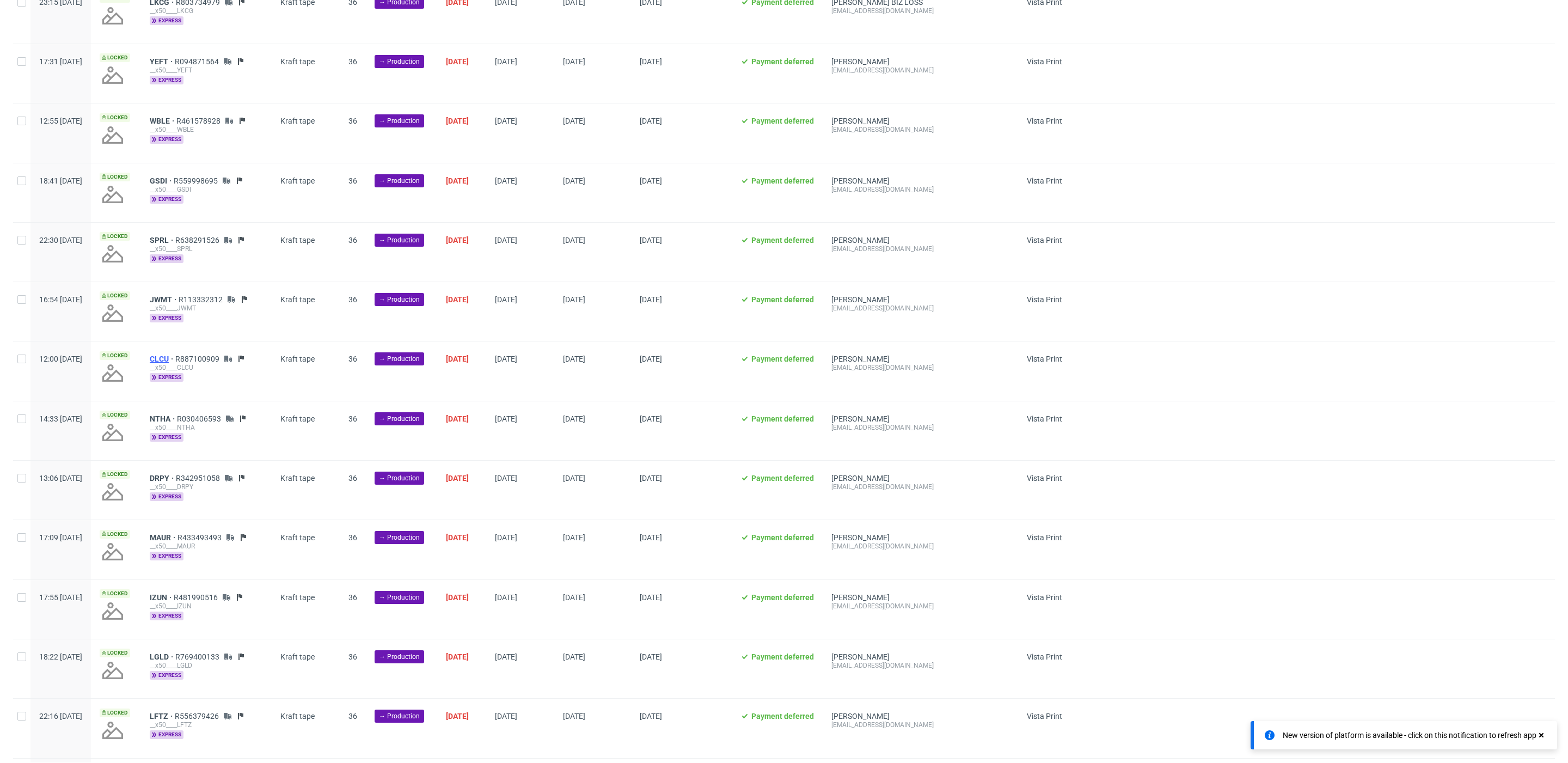
click at [175, 359] on span "CLCU" at bounding box center [163, 359] width 26 height 9
drag, startPoint x: 195, startPoint y: 415, endPoint x: 194, endPoint y: 437, distance: 22.0
click at [177, 415] on span "NTHA" at bounding box center [163, 419] width 27 height 9
click at [176, 474] on span "DRPY" at bounding box center [163, 478] width 26 height 9
click at [178, 533] on span "MAUR" at bounding box center [164, 538] width 28 height 9
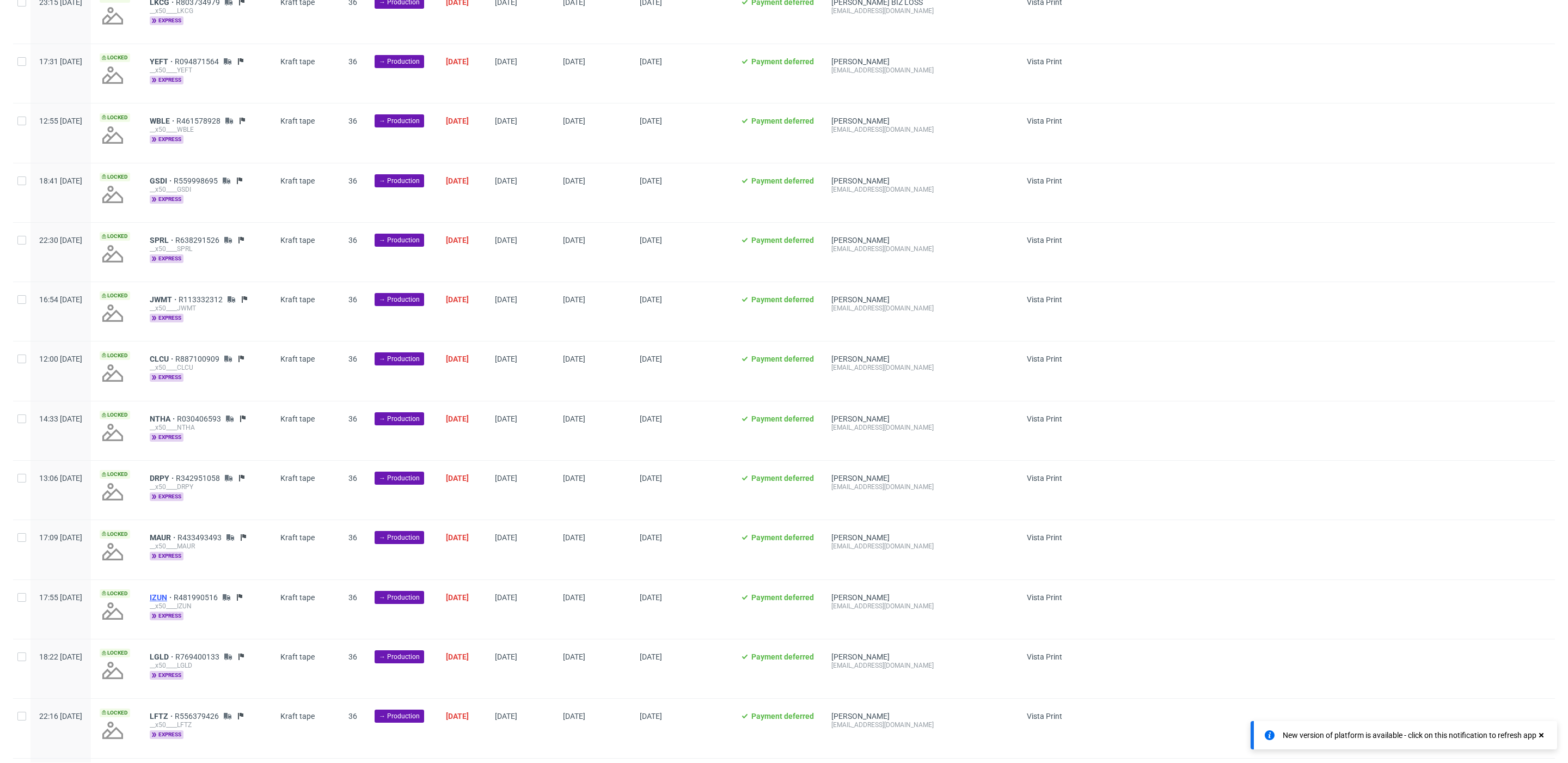
click at [173, 594] on span "IZUN" at bounding box center [161, 597] width 24 height 9
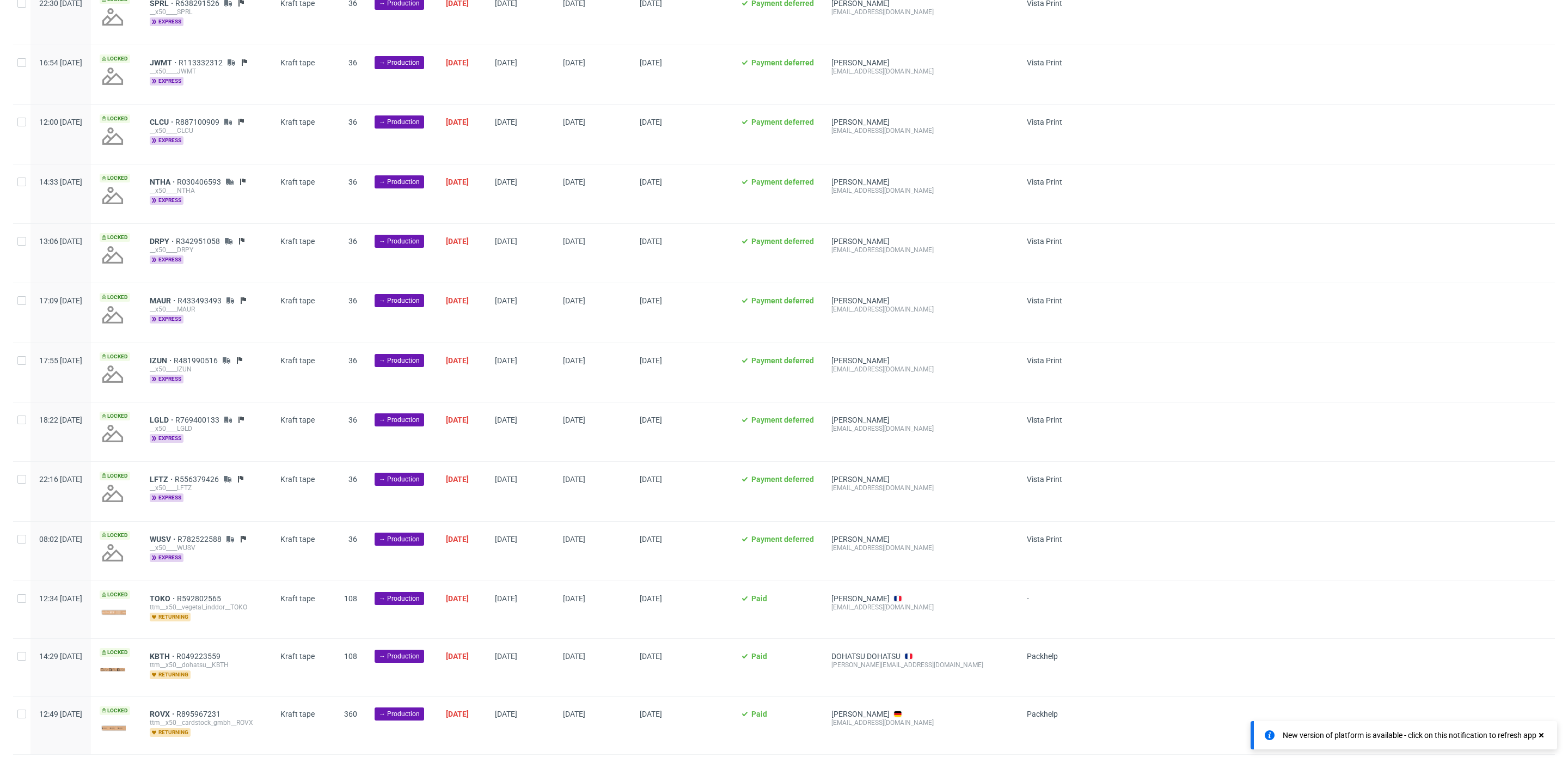
scroll to position [1561, 0]
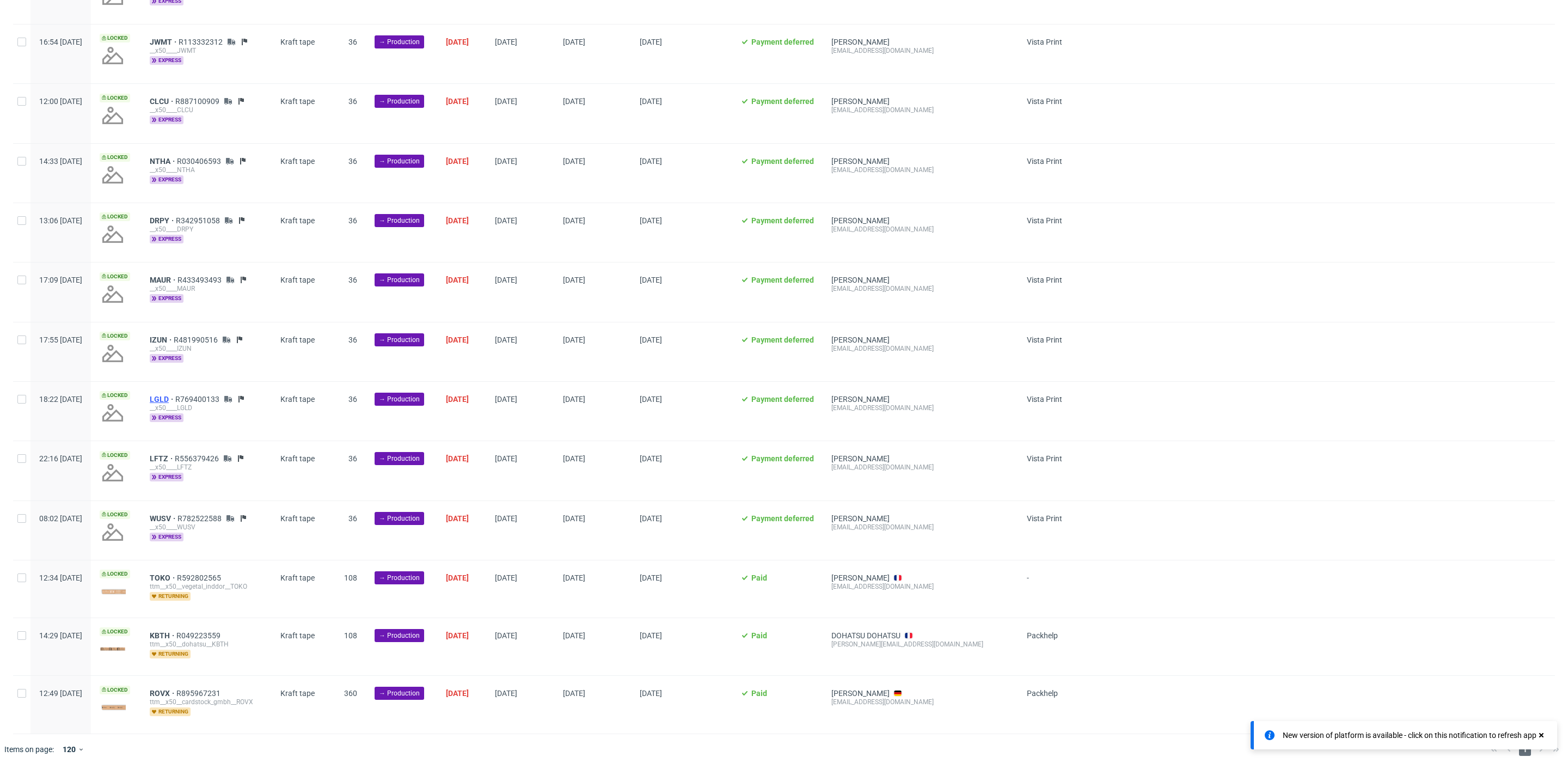
click at [175, 395] on span "LGLD" at bounding box center [163, 399] width 26 height 9
click at [175, 454] on span "LFTZ" at bounding box center [162, 459] width 25 height 9
click at [178, 514] on span "WUSV" at bounding box center [164, 518] width 28 height 9
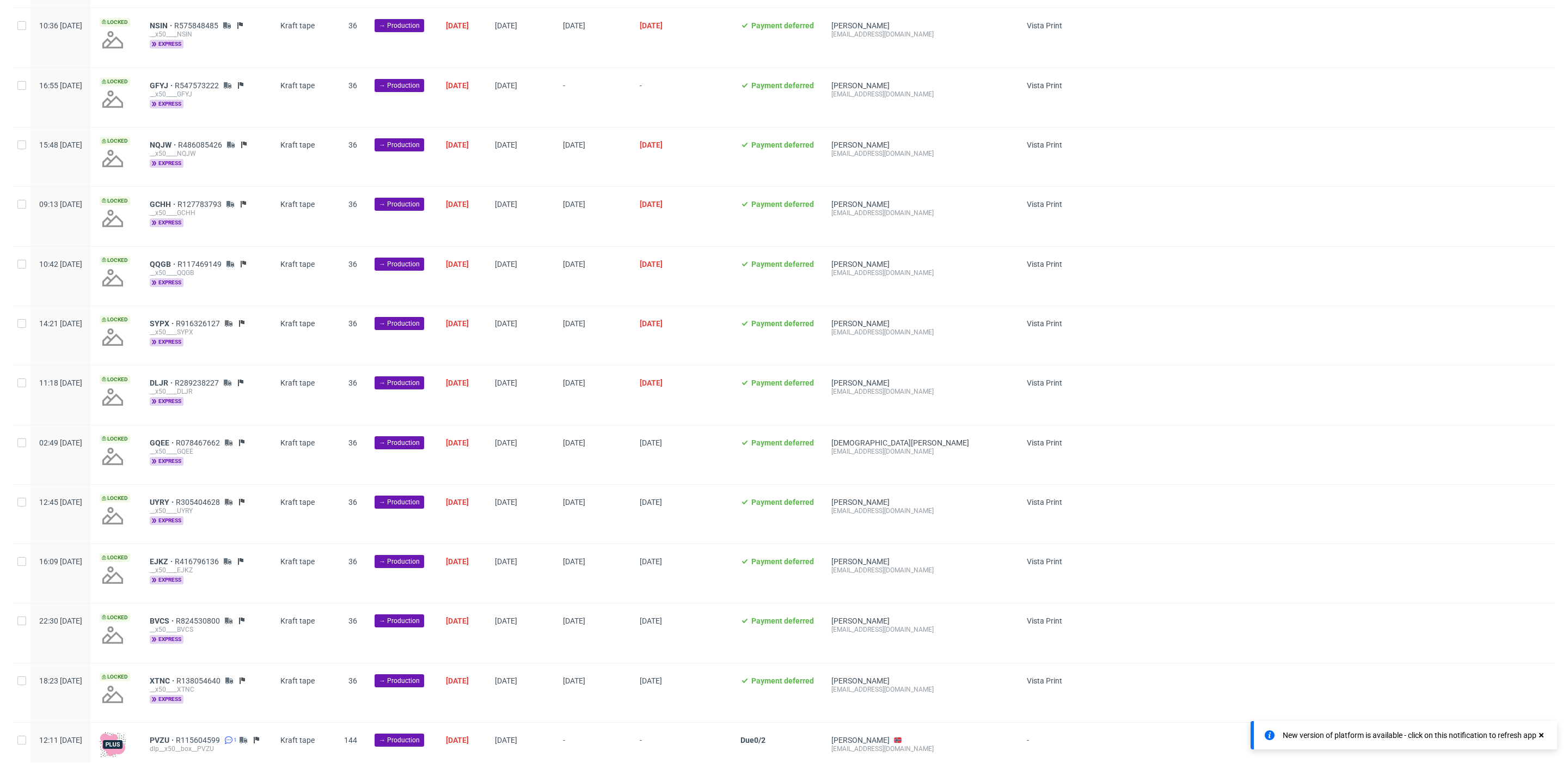
scroll to position [0, 0]
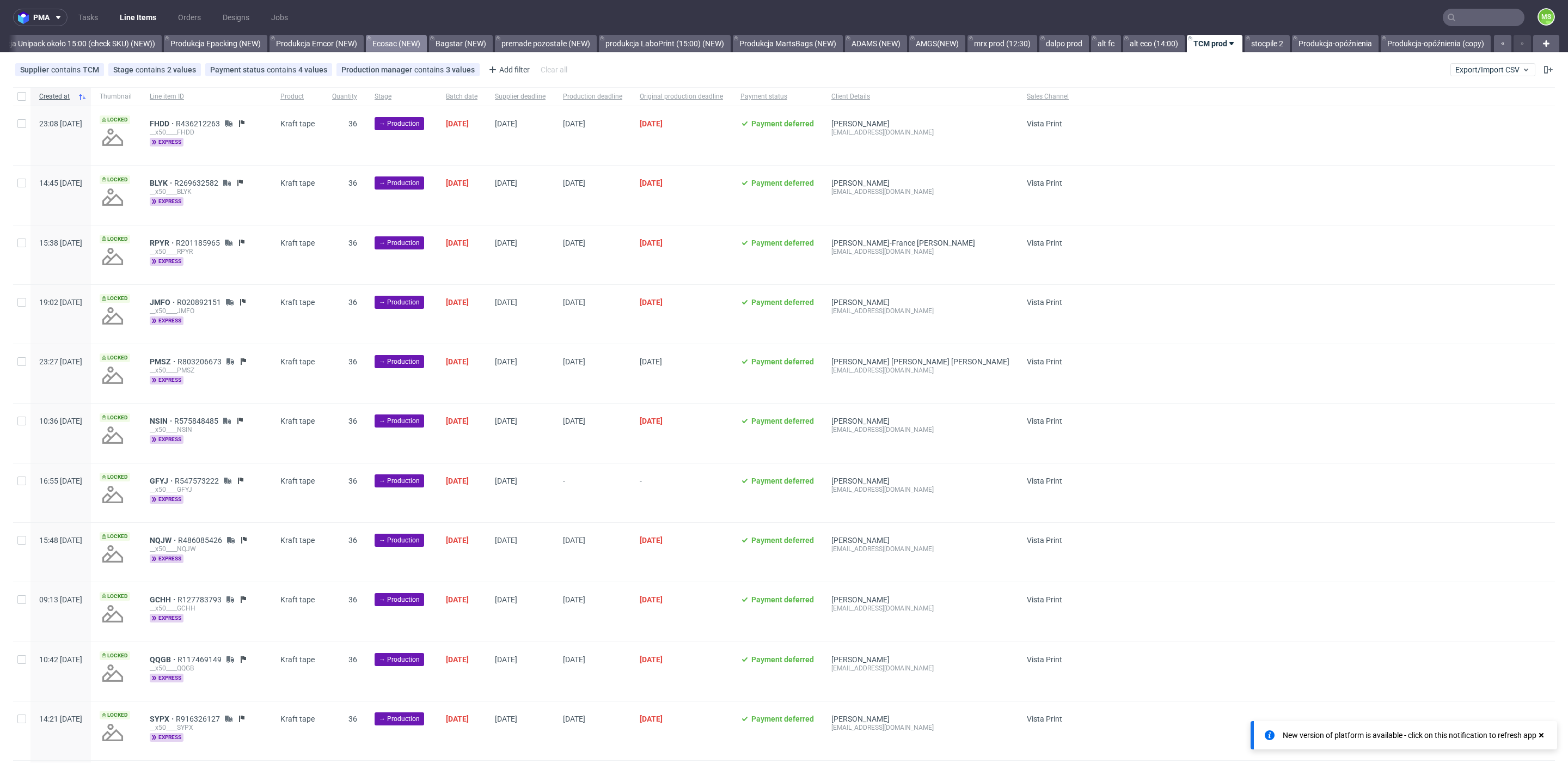
click at [374, 46] on link "Ecosac (NEW)" at bounding box center [396, 43] width 61 height 18
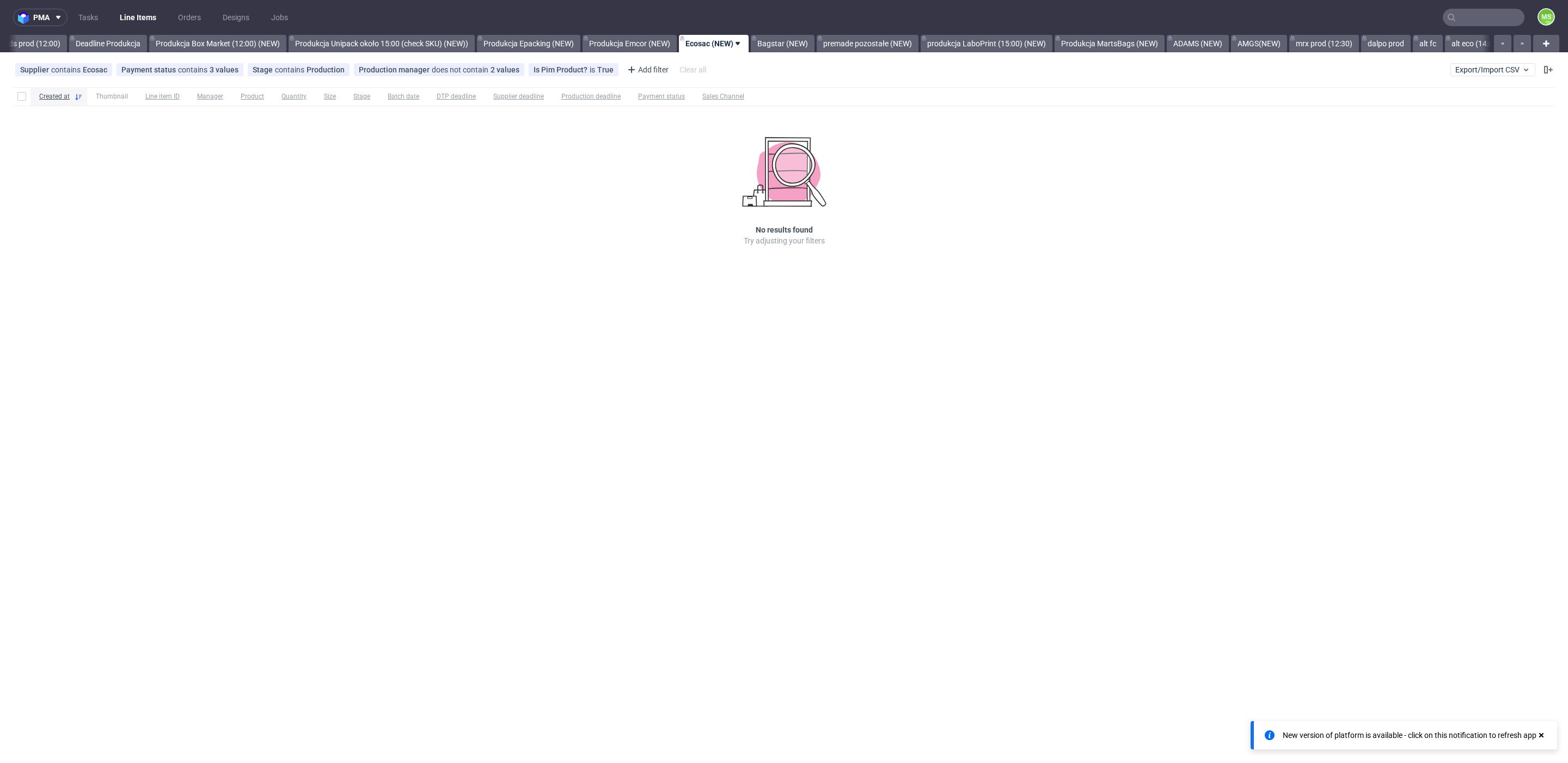
scroll to position [0, 1872]
click at [374, 46] on link "Produkcja Unipack około 15:00 (check SKU) (NEW))" at bounding box center [385, 43] width 186 height 18
click at [383, 47] on link "Produkcja Unipack około 15:00 (check SKU) (NEW))" at bounding box center [385, 43] width 186 height 18
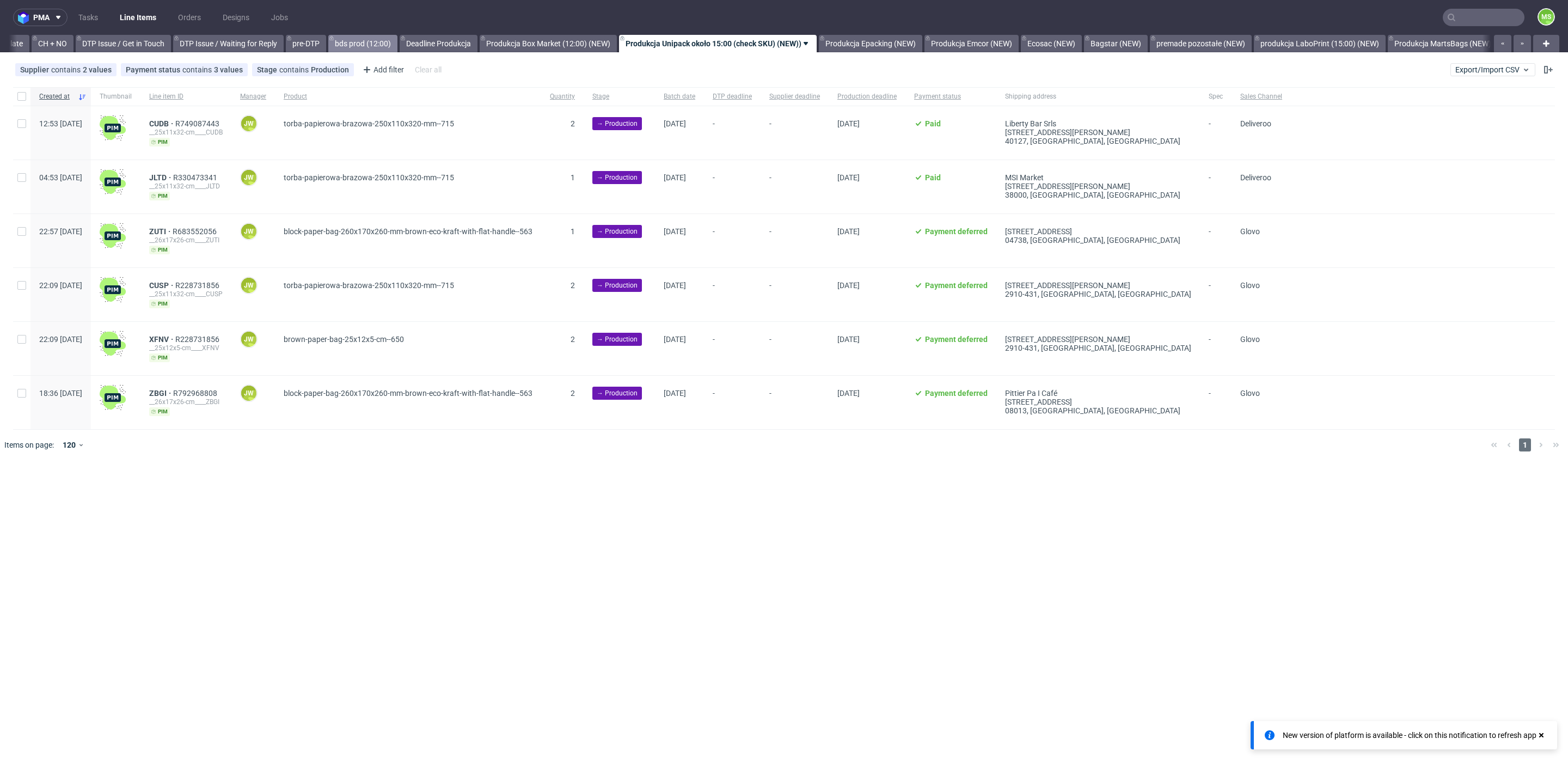
scroll to position [0, 1544]
click at [673, 21] on nav "pma Tasks Line Items Orders Designs Jobs MS" at bounding box center [784, 17] width 1568 height 35
click at [761, 43] on link "Produkcja Unipack około 15:00 (check SKU) (NEW))" at bounding box center [719, 43] width 198 height 18
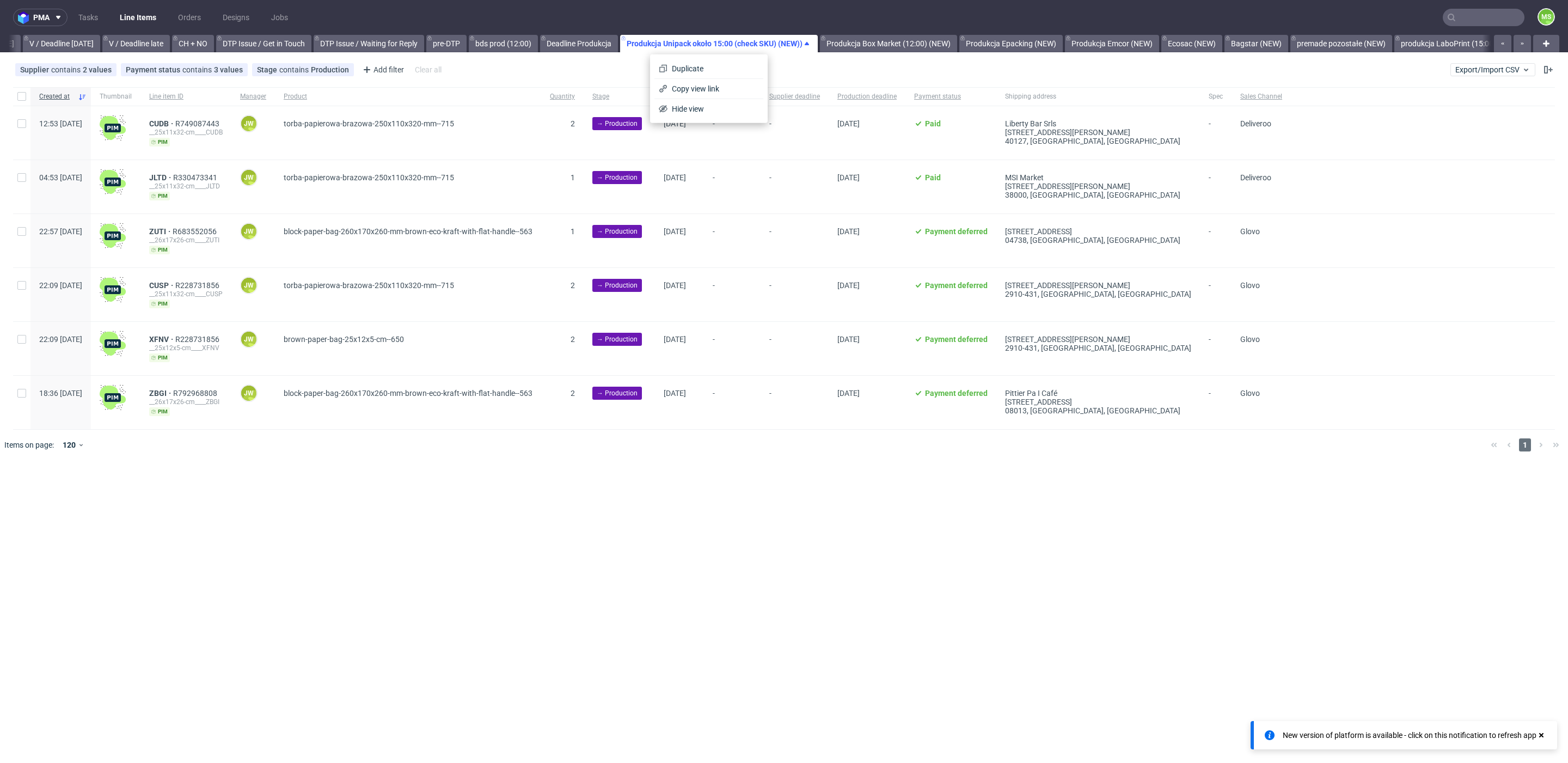
click at [761, 43] on link "Produkcja Unipack około 15:00 (check SKU) (NEW))" at bounding box center [719, 43] width 198 height 18
click at [710, 108] on span "Hide view" at bounding box center [713, 109] width 91 height 11
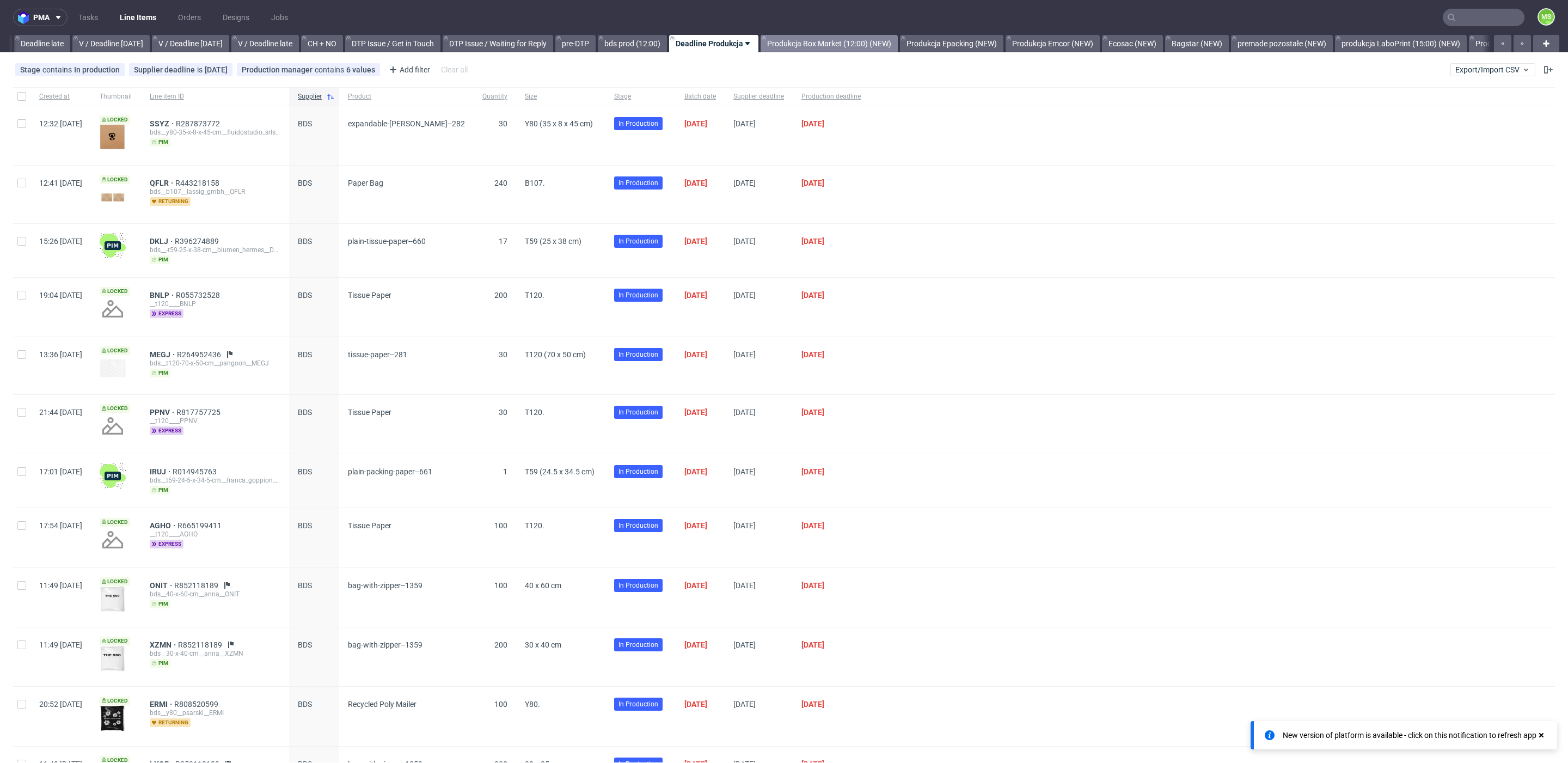
click at [838, 47] on link "Produkcja Box Market (12:00) (NEW)" at bounding box center [829, 43] width 137 height 18
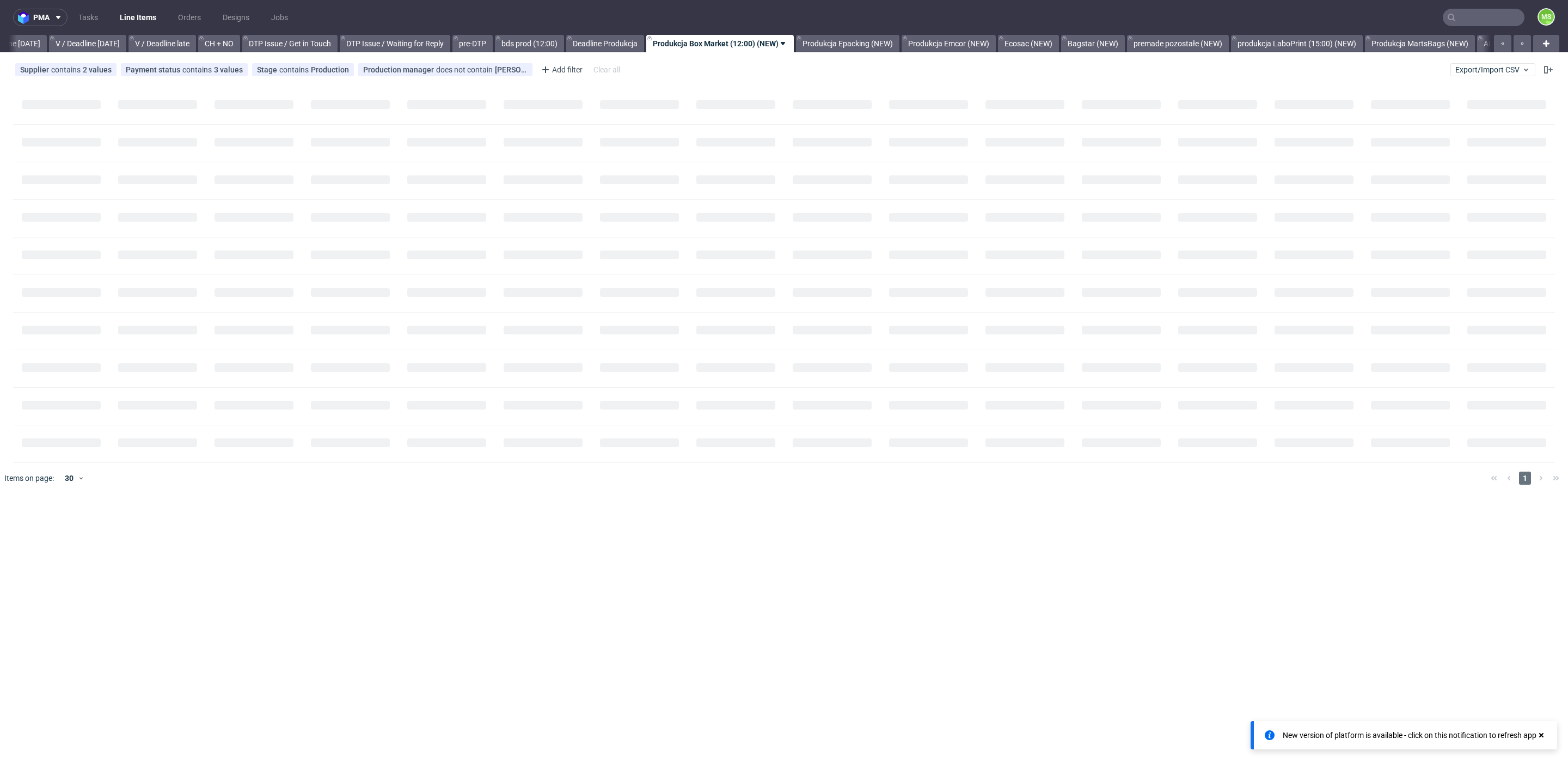
scroll to position [0, 1379]
click at [749, 44] on link "Produkcja Box Market (12:00) (NEW)" at bounding box center [719, 43] width 147 height 18
click at [747, 40] on link "Produkcja Box Market (12:00) (NEW)" at bounding box center [719, 43] width 147 height 18
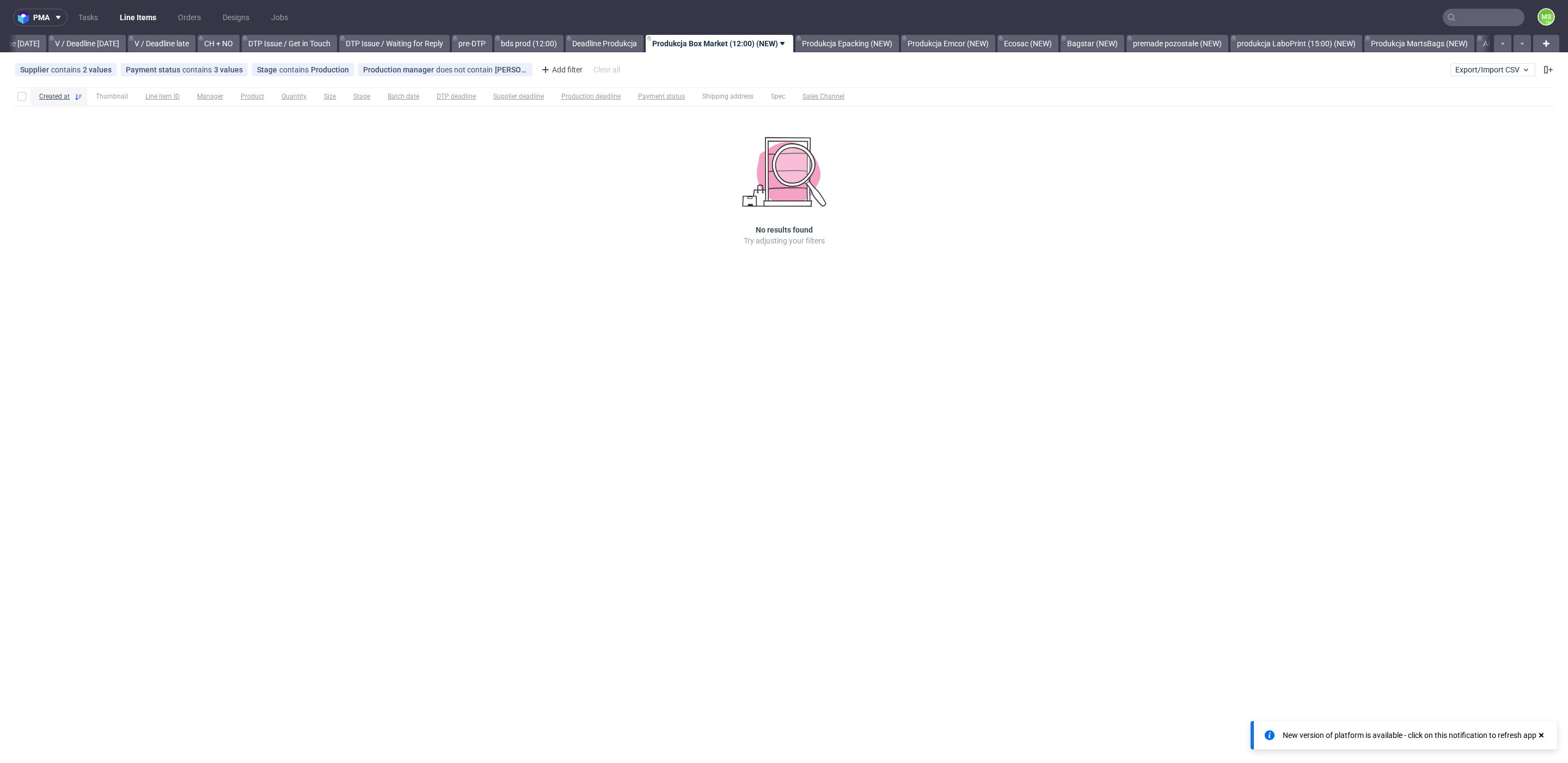
click at [747, 40] on link "Produkcja Box Market (12:00) (NEW)" at bounding box center [719, 43] width 147 height 18
click at [735, 104] on span "Hide view" at bounding box center [739, 109] width 91 height 11
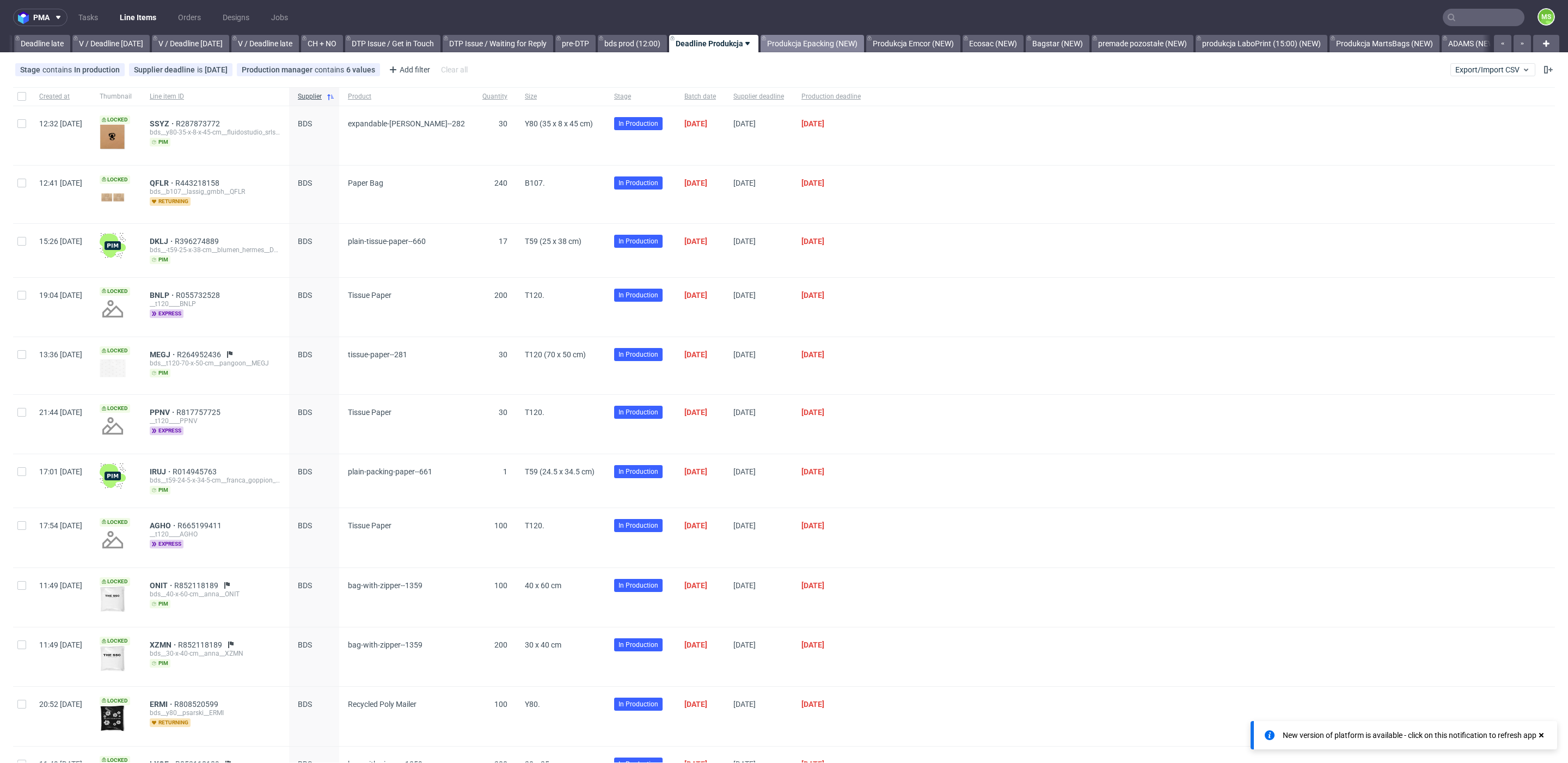
click at [797, 43] on link "Produkcja Epacking (NEW)" at bounding box center [813, 43] width 103 height 18
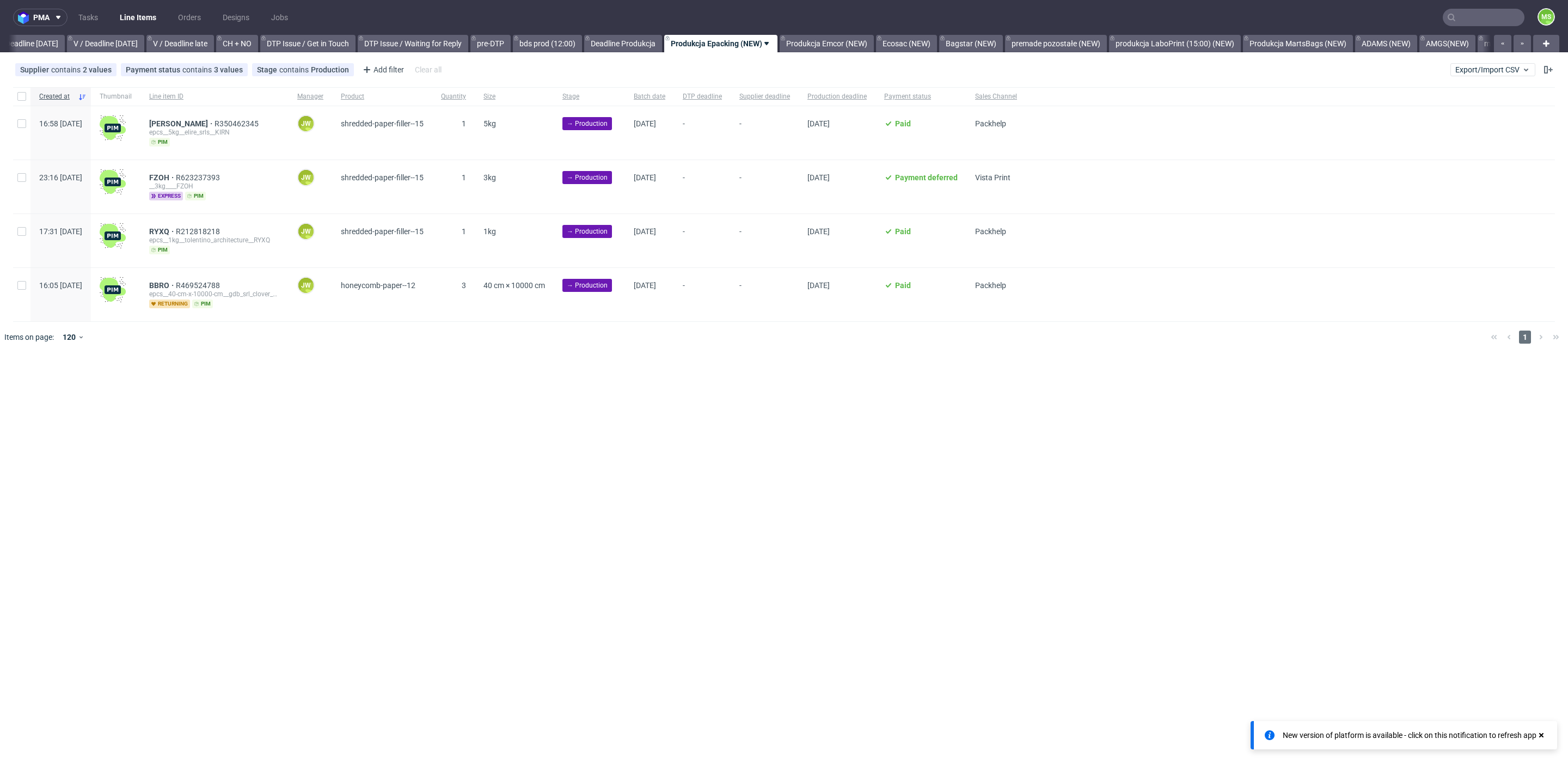
scroll to position [0, 1362]
click at [764, 43] on link "Produkcja Epacking (NEW)" at bounding box center [719, 43] width 113 height 18
click at [760, 113] on span "Hide view" at bounding box center [756, 109] width 91 height 11
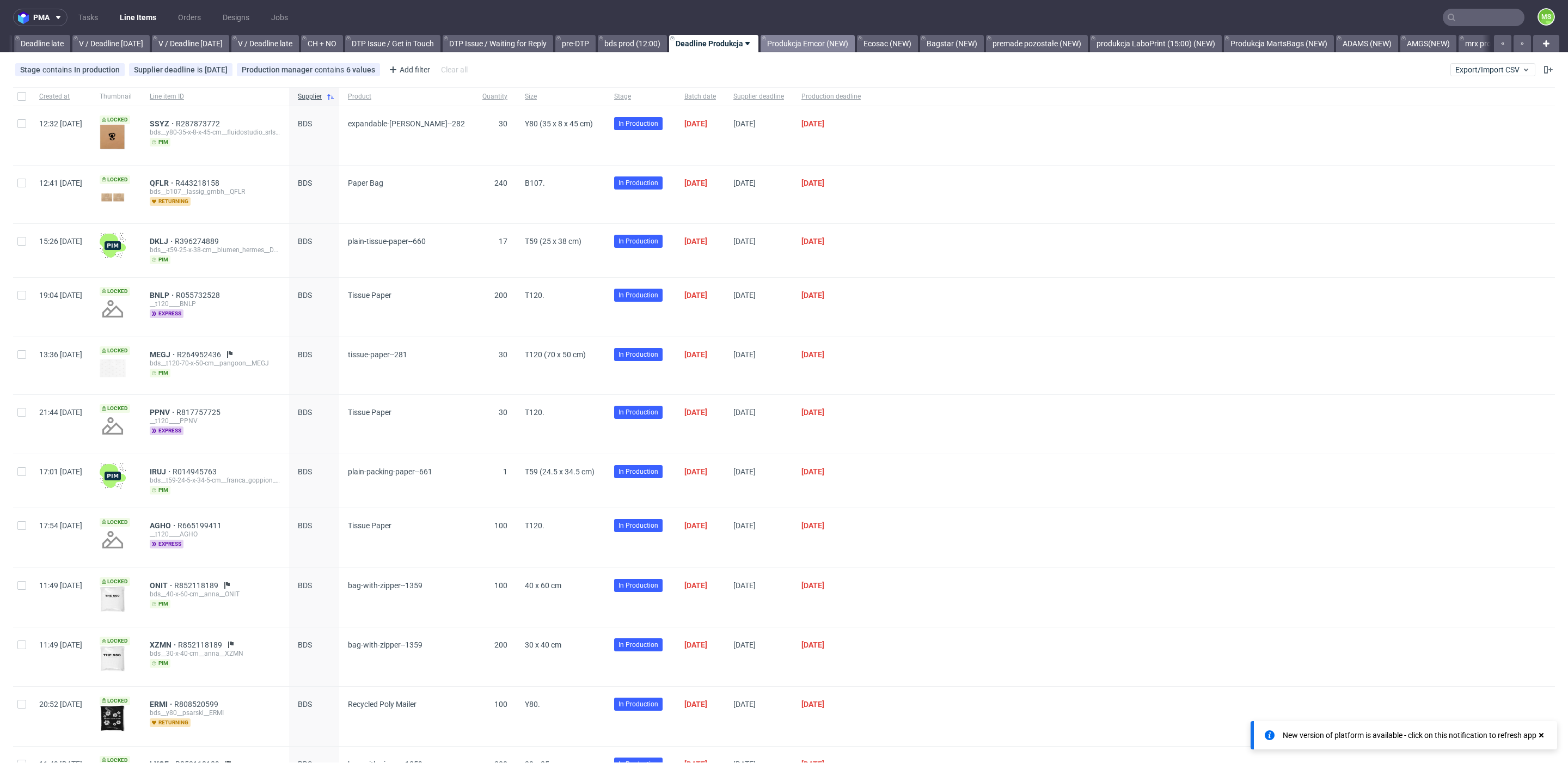
click at [822, 49] on link "Produkcja Emcor (NEW)" at bounding box center [808, 43] width 94 height 18
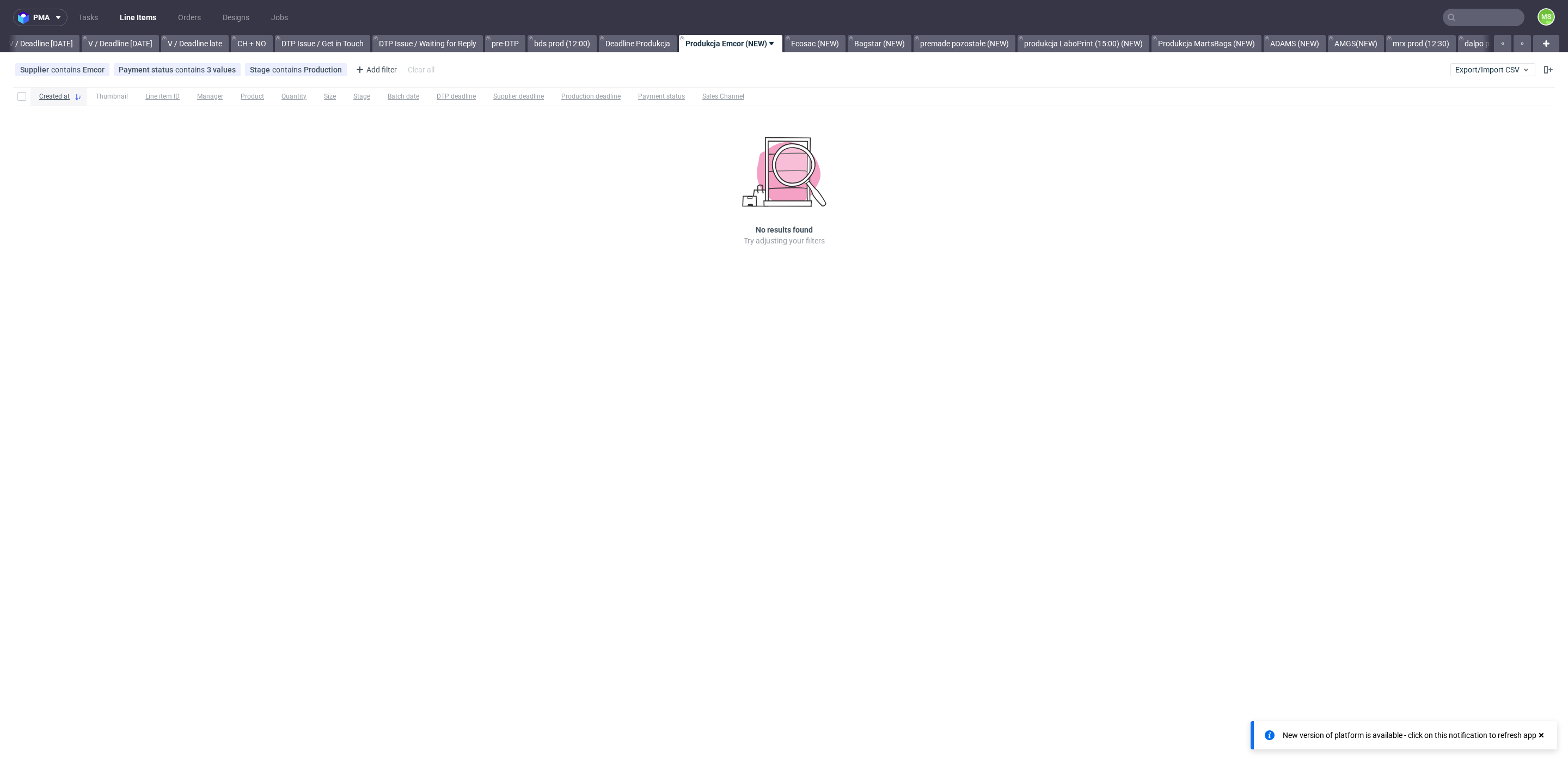
scroll to position [0, 1357]
click at [751, 40] on link "Produkcja Emcor (NEW)" at bounding box center [719, 43] width 103 height 18
click at [752, 108] on span "Hide view" at bounding box center [761, 109] width 91 height 11
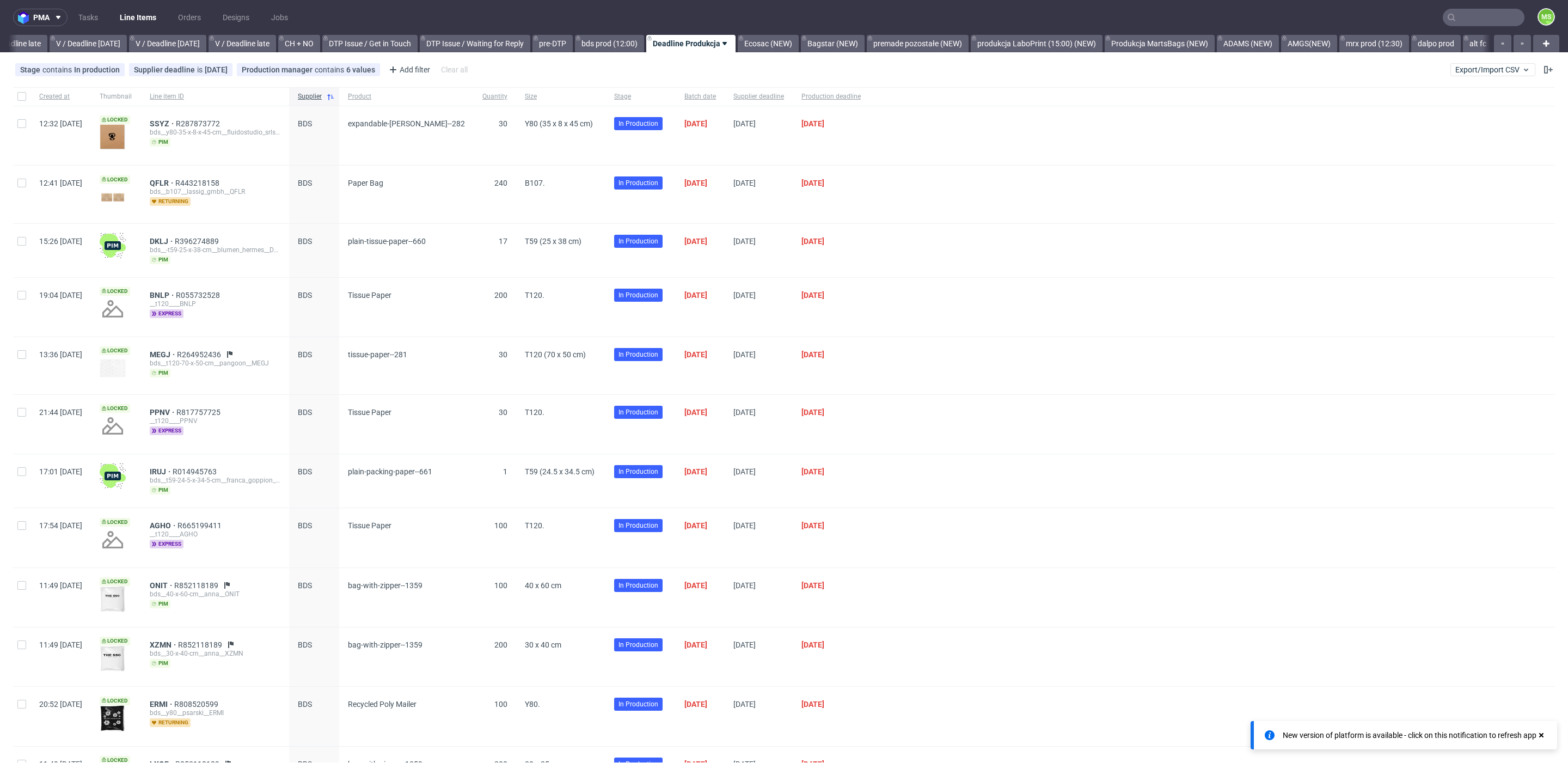
scroll to position [0, 1276]
click at [804, 48] on link "Ecosac (NEW)" at bounding box center [791, 43] width 61 height 18
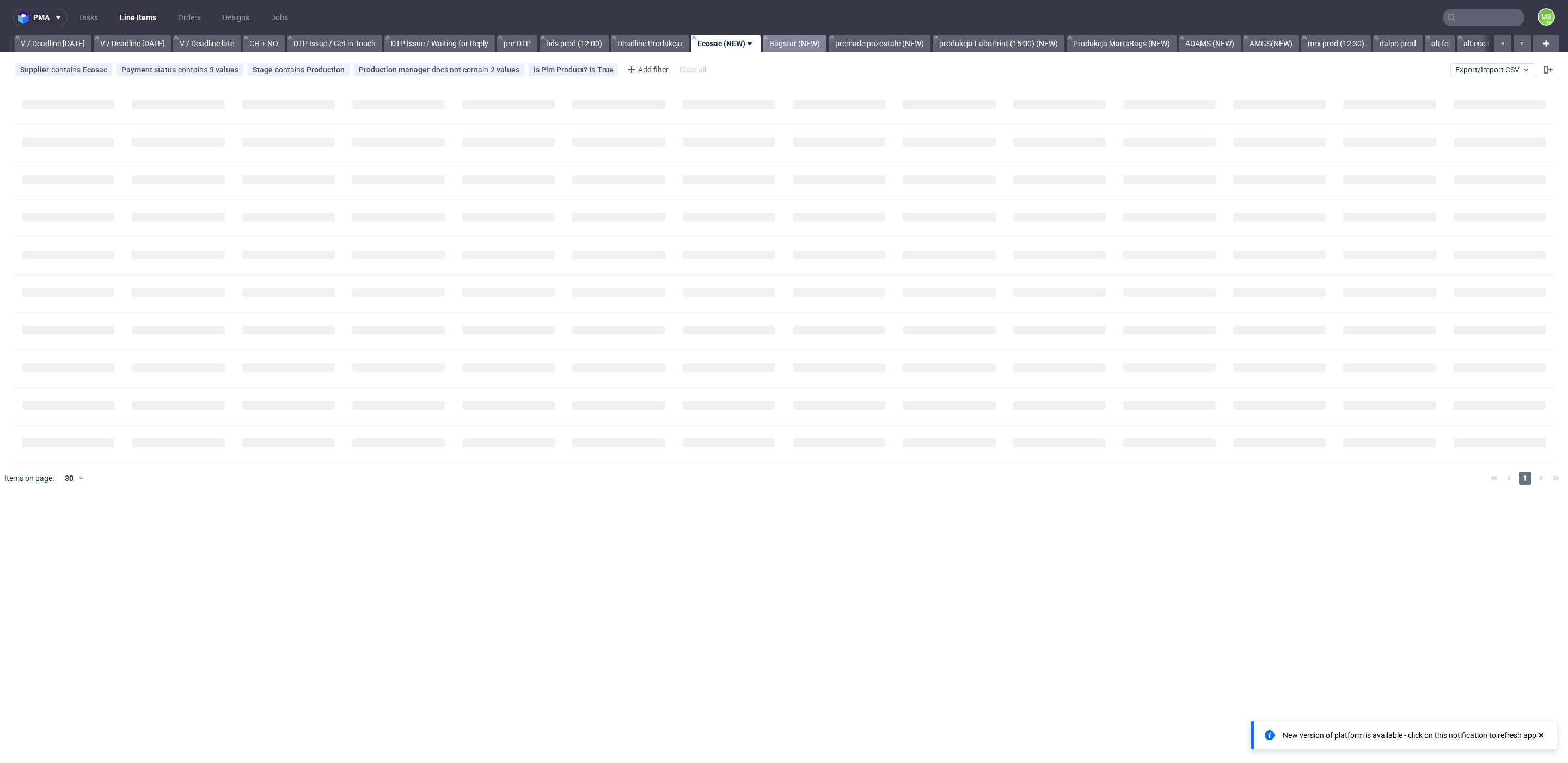
scroll to position [0, 1340]
click at [754, 43] on link "Ecosac (NEW)" at bounding box center [719, 43] width 69 height 18
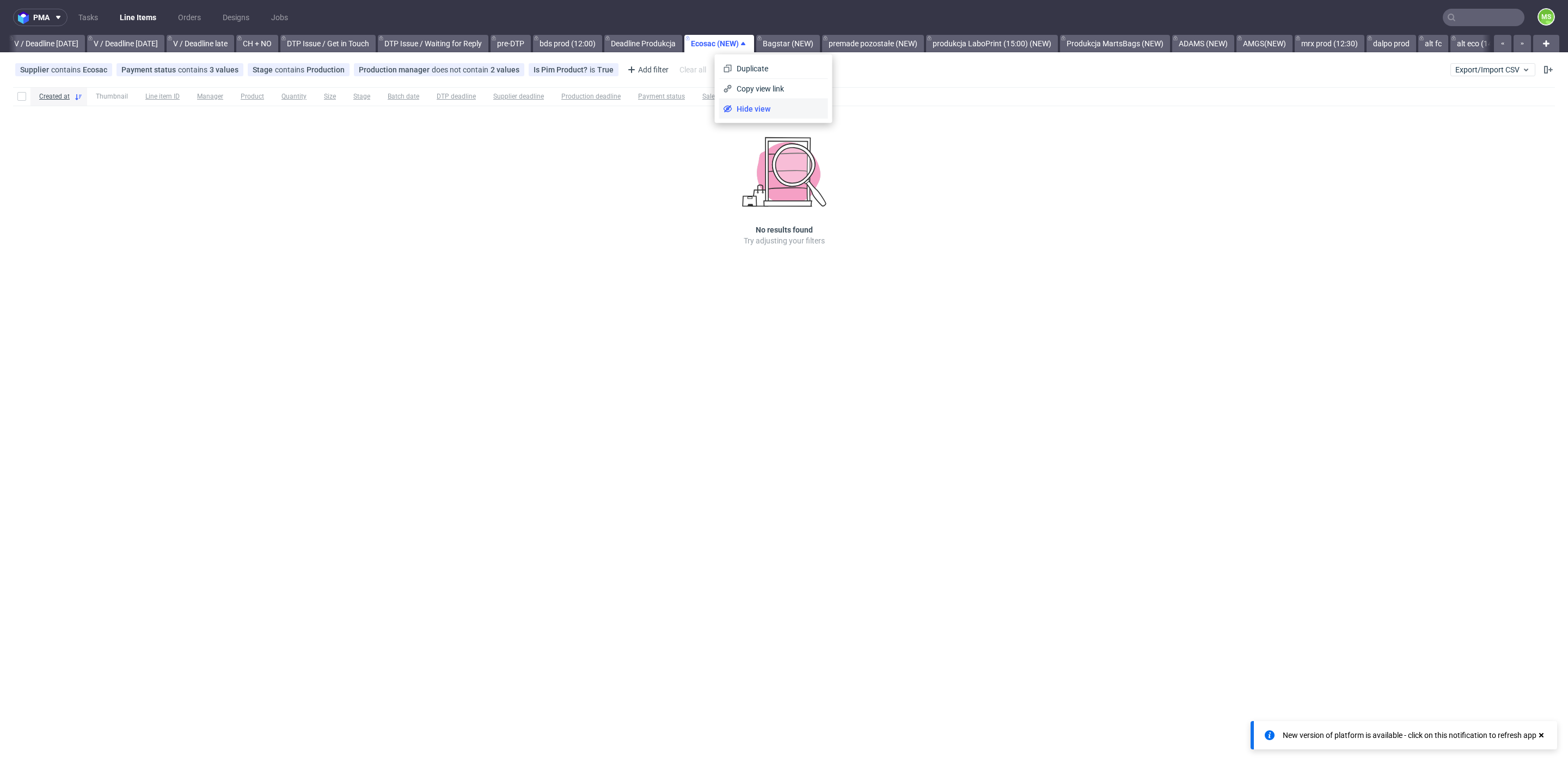
click at [765, 106] on span "Hide view" at bounding box center [778, 109] width 91 height 11
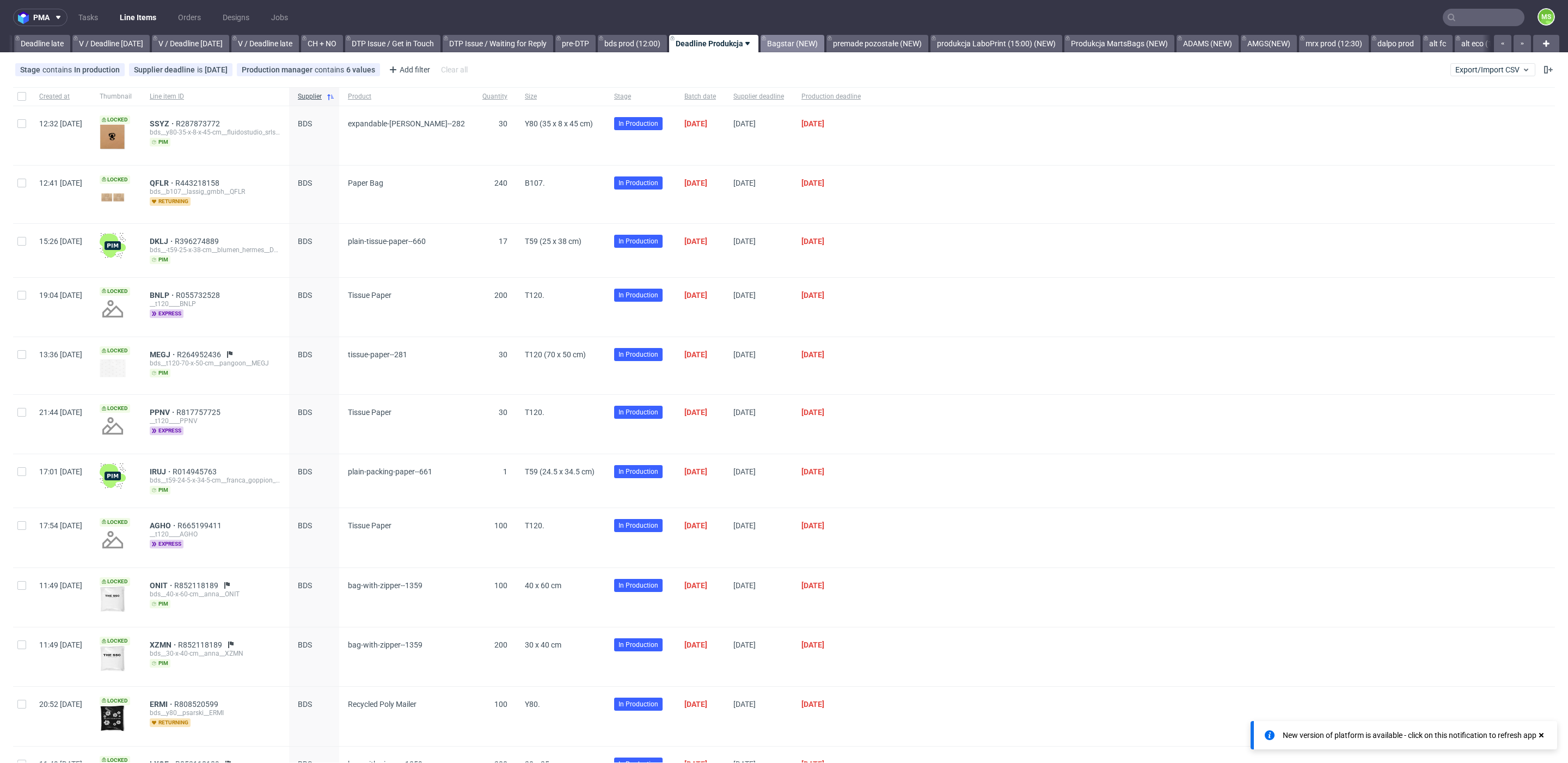
click at [801, 49] on link "Bagstar (NEW)" at bounding box center [793, 43] width 64 height 18
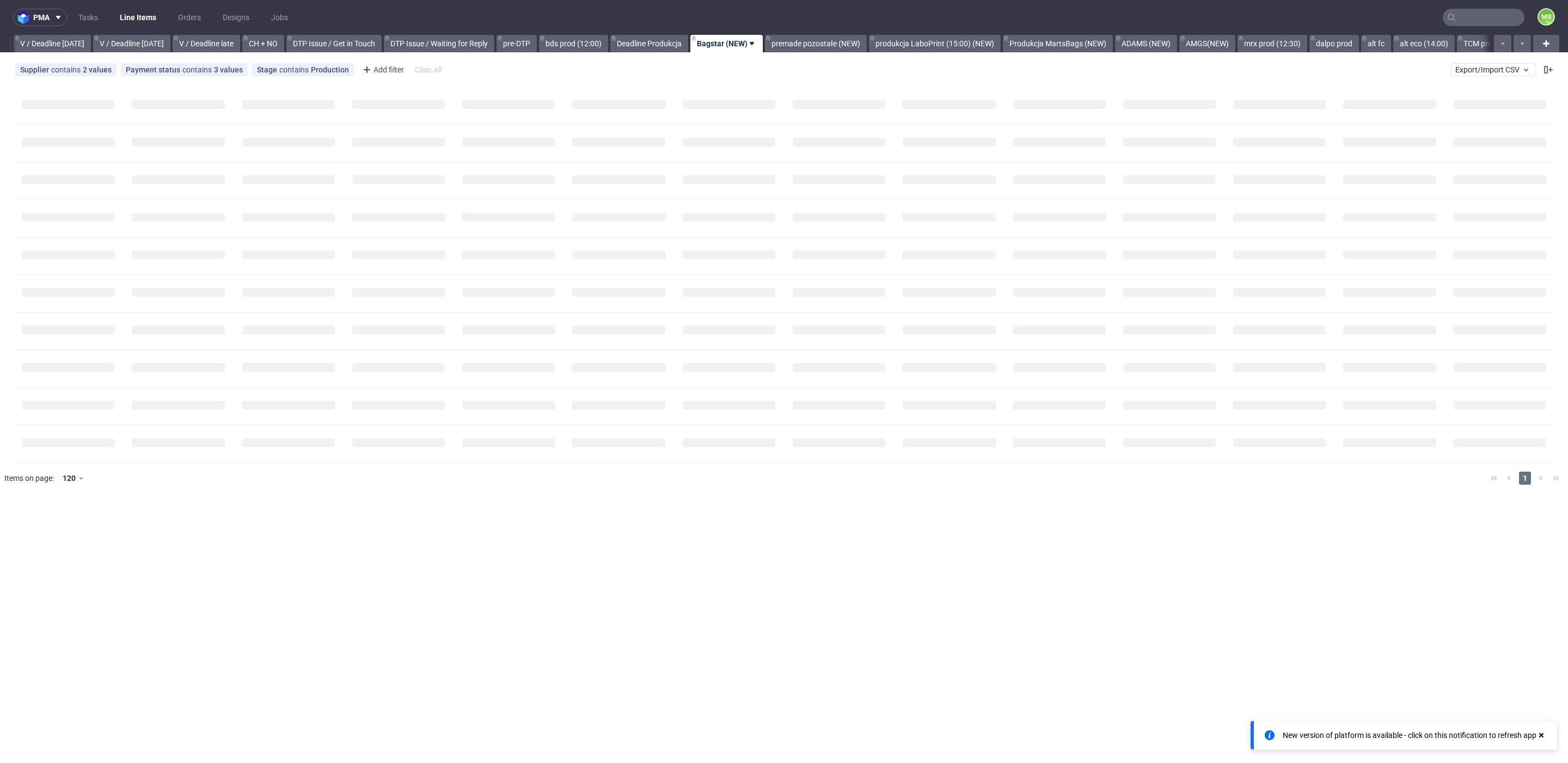
scroll to position [0, 1342]
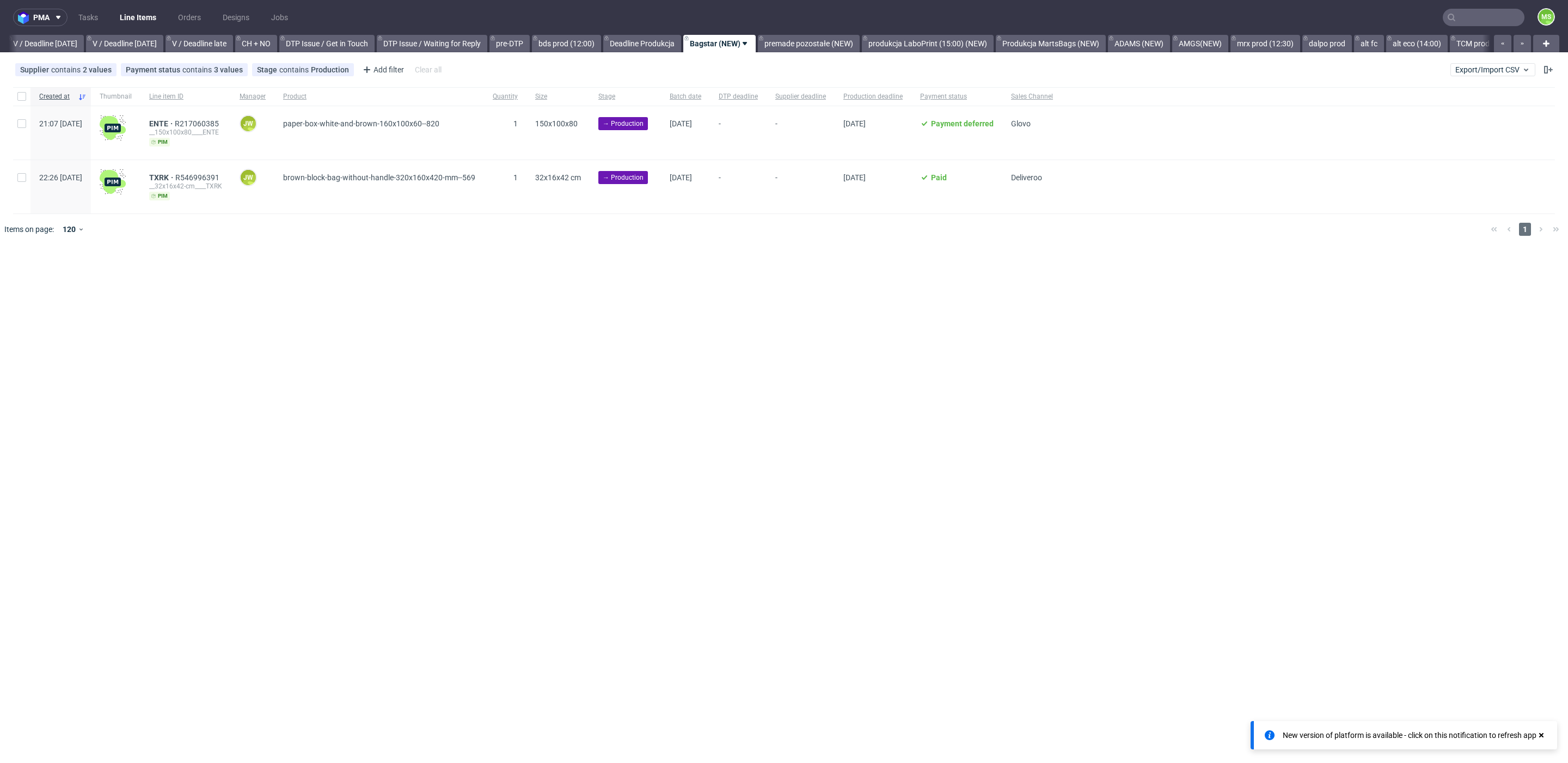
click at [744, 47] on link "Bagstar (NEW)" at bounding box center [719, 43] width 72 height 18
click at [747, 110] on span "Hide view" at bounding box center [776, 109] width 91 height 11
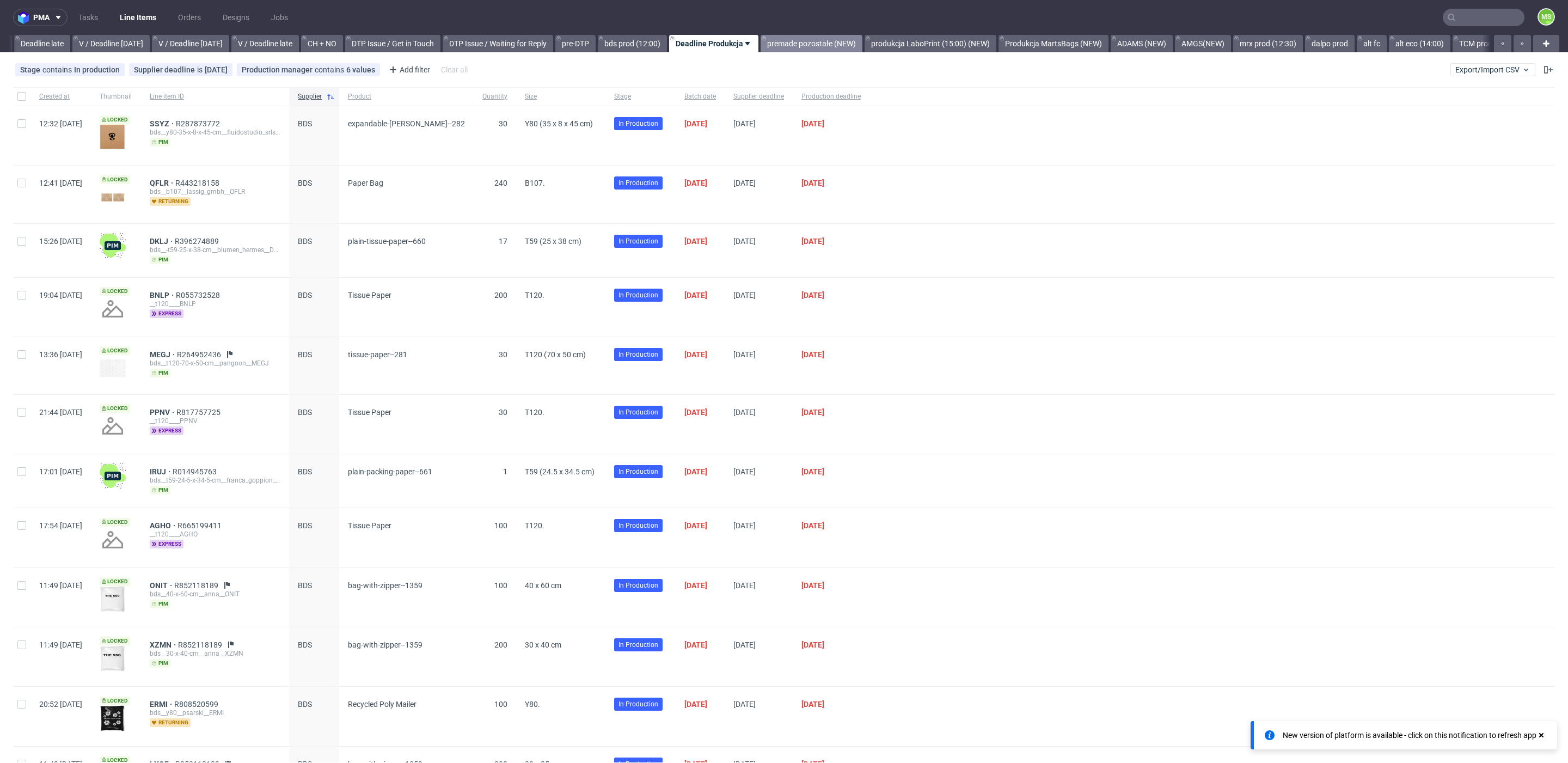
click at [832, 47] on link "premade pozostałe (NEW)" at bounding box center [811, 43] width 102 height 18
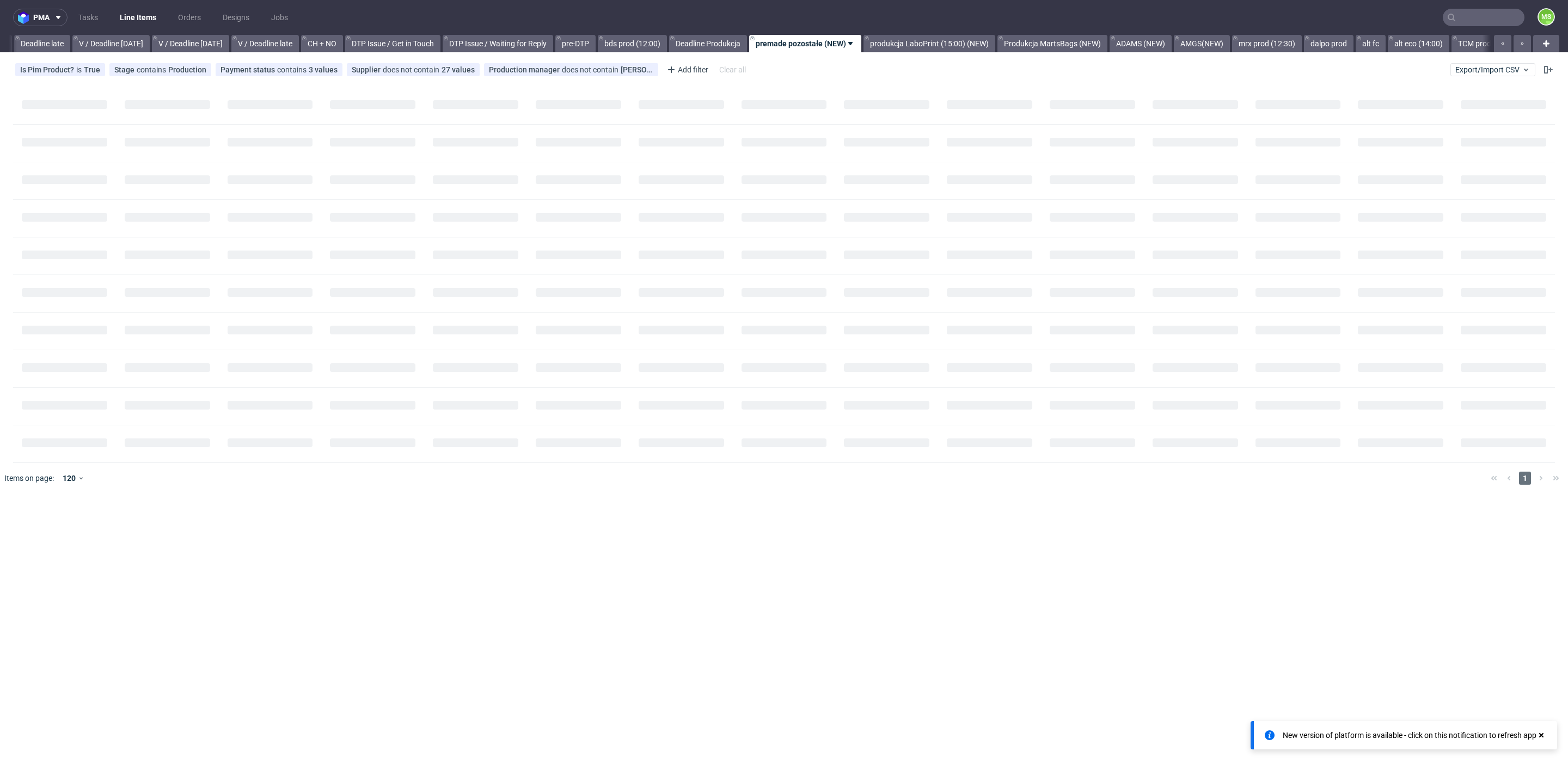
scroll to position [0, 1361]
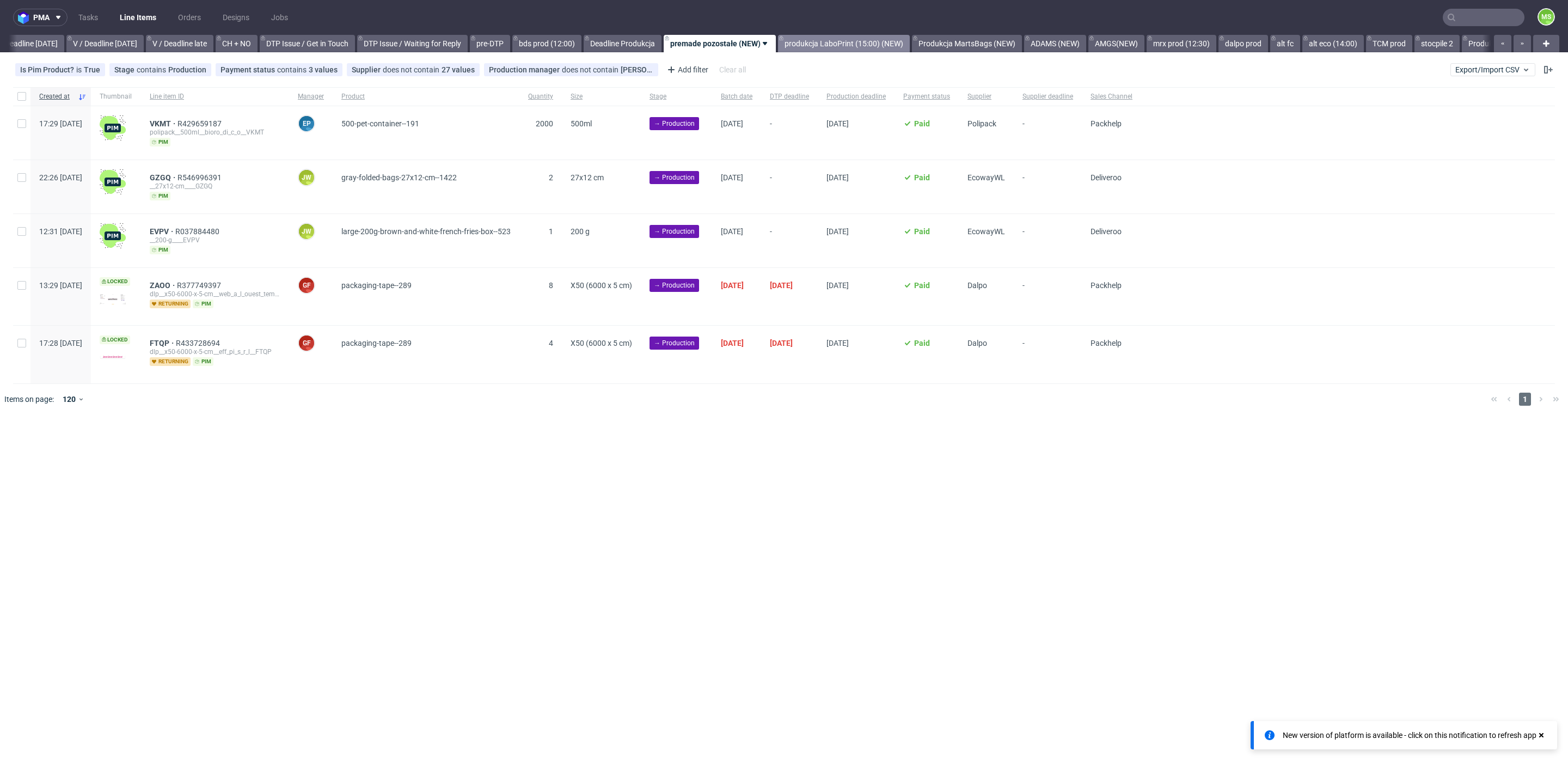
click at [858, 43] on link "produkcja LaboPrint (15:00) (NEW)" at bounding box center [844, 43] width 131 height 18
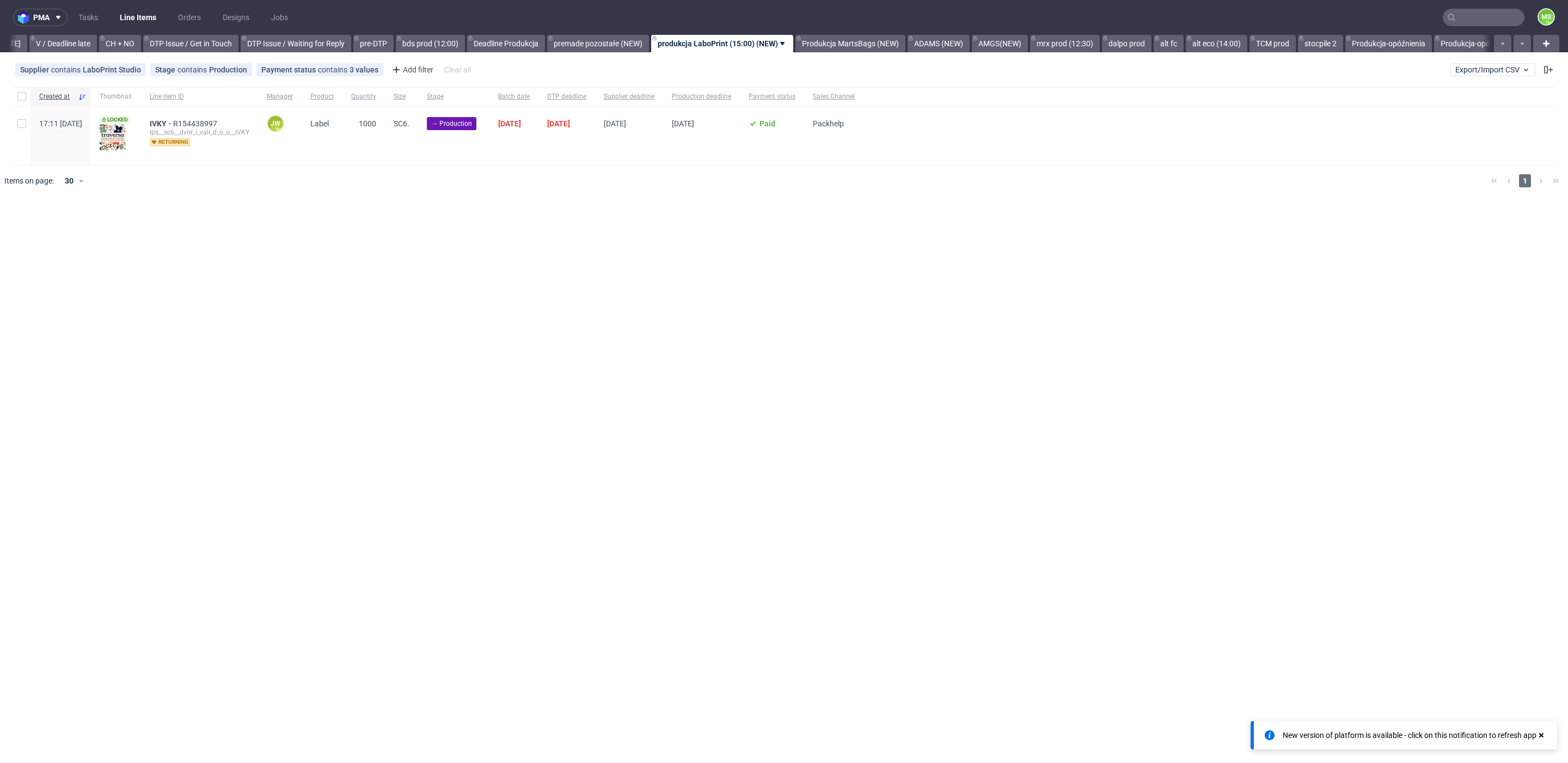
scroll to position [0, 1480]
click at [771, 44] on link "produkcja LaboPrint (15:00) (NEW)" at bounding box center [719, 43] width 142 height 18
click at [769, 113] on span "Hide view" at bounding box center [742, 109] width 91 height 11
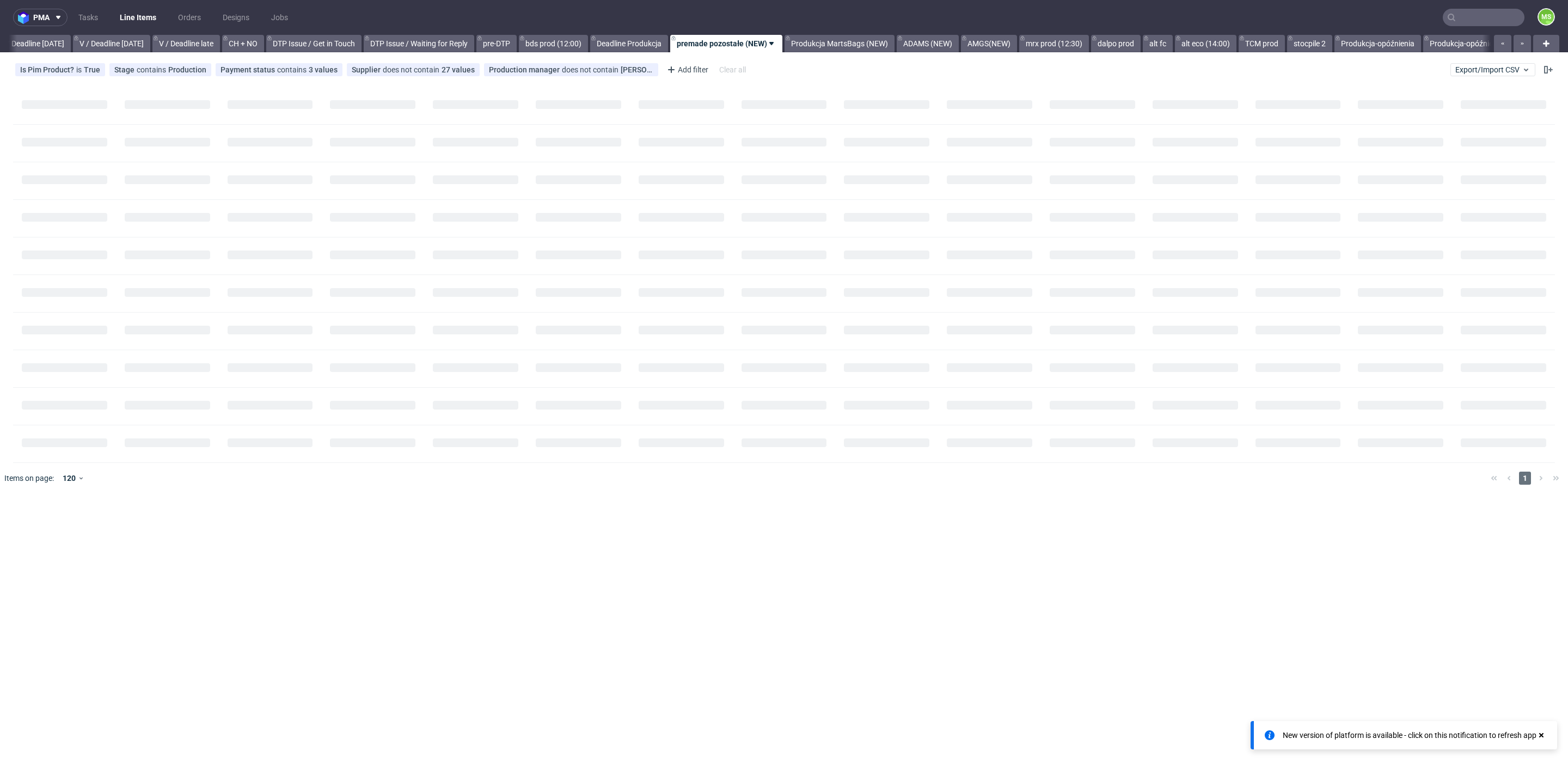
scroll to position [0, 1361]
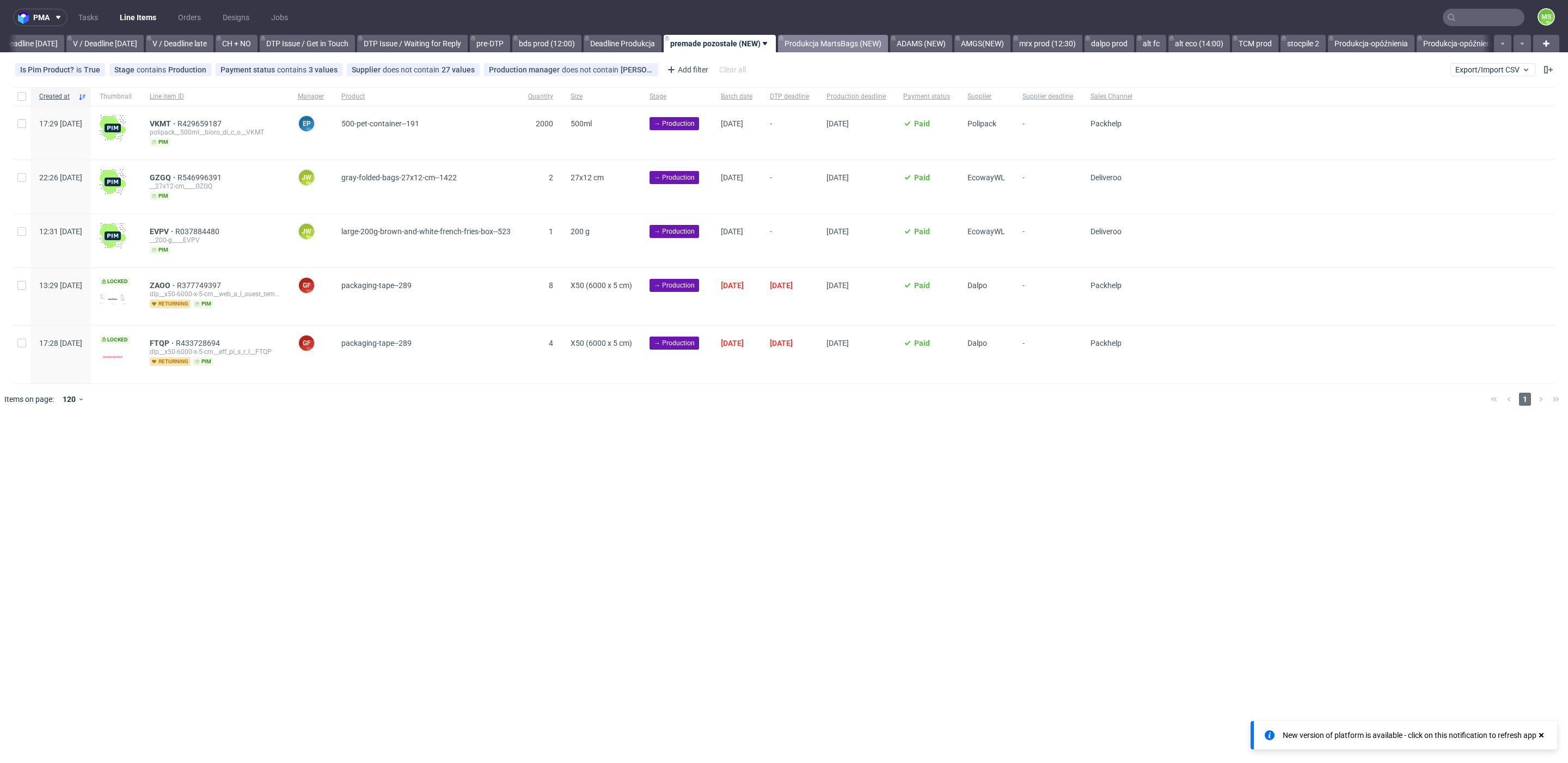
click at [856, 50] on link "Produkcja MartsBags (NEW)" at bounding box center [833, 43] width 110 height 18
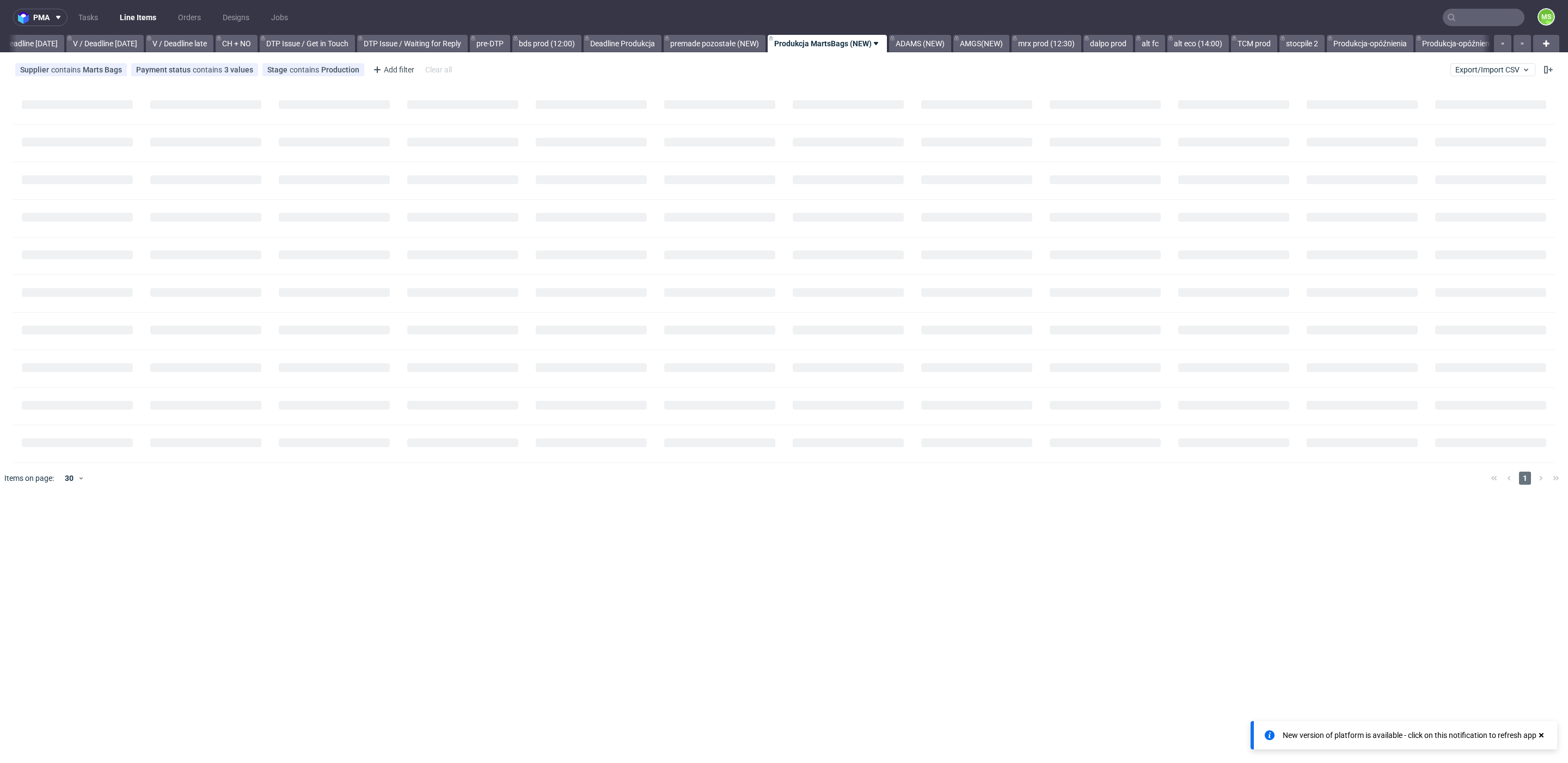
scroll to position [0, 1427]
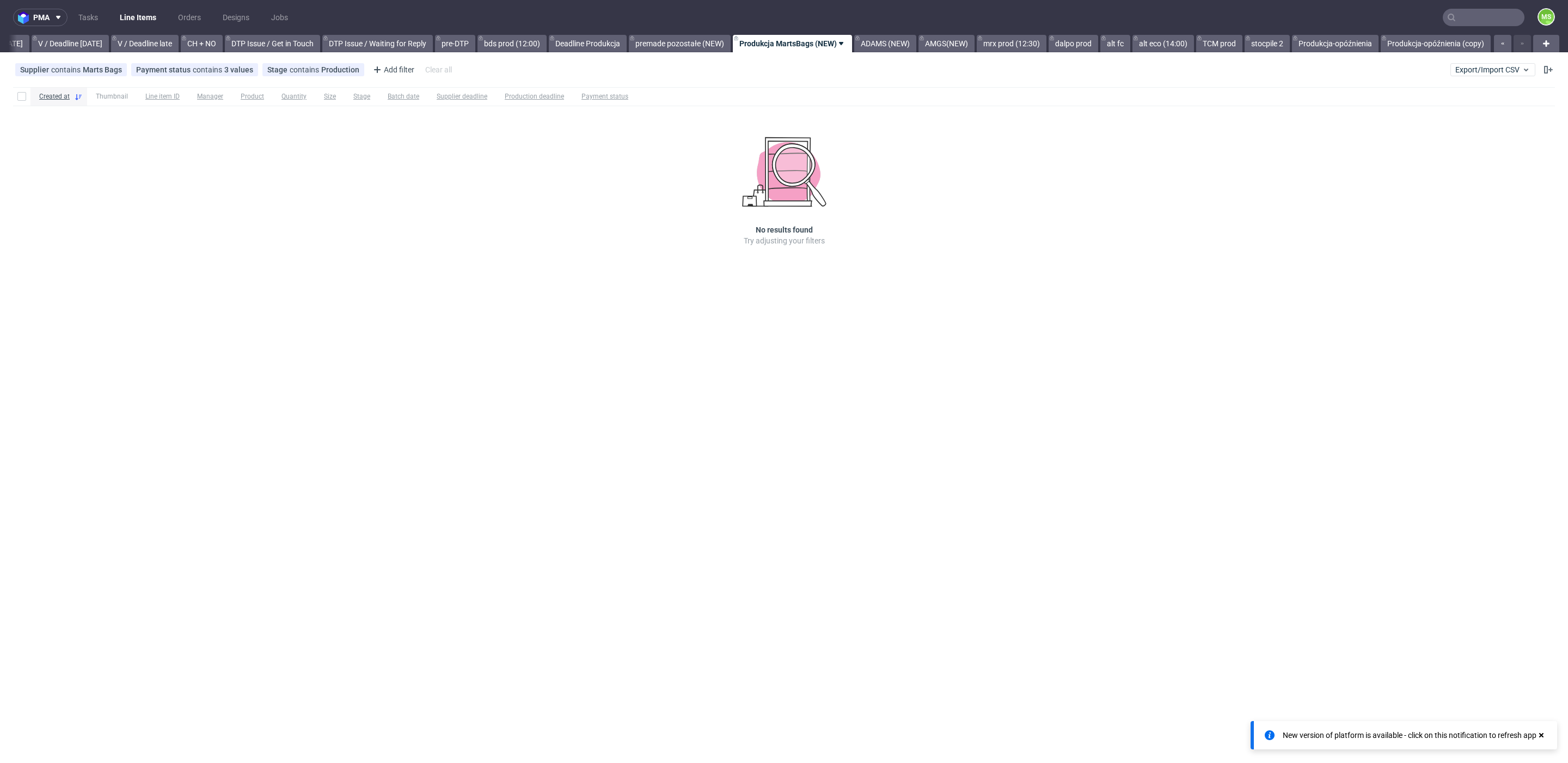
click at [805, 45] on link "Produkcja MartsBags (NEW)" at bounding box center [793, 43] width 119 height 18
click at [813, 104] on span "Hide view" at bounding box center [794, 109] width 91 height 11
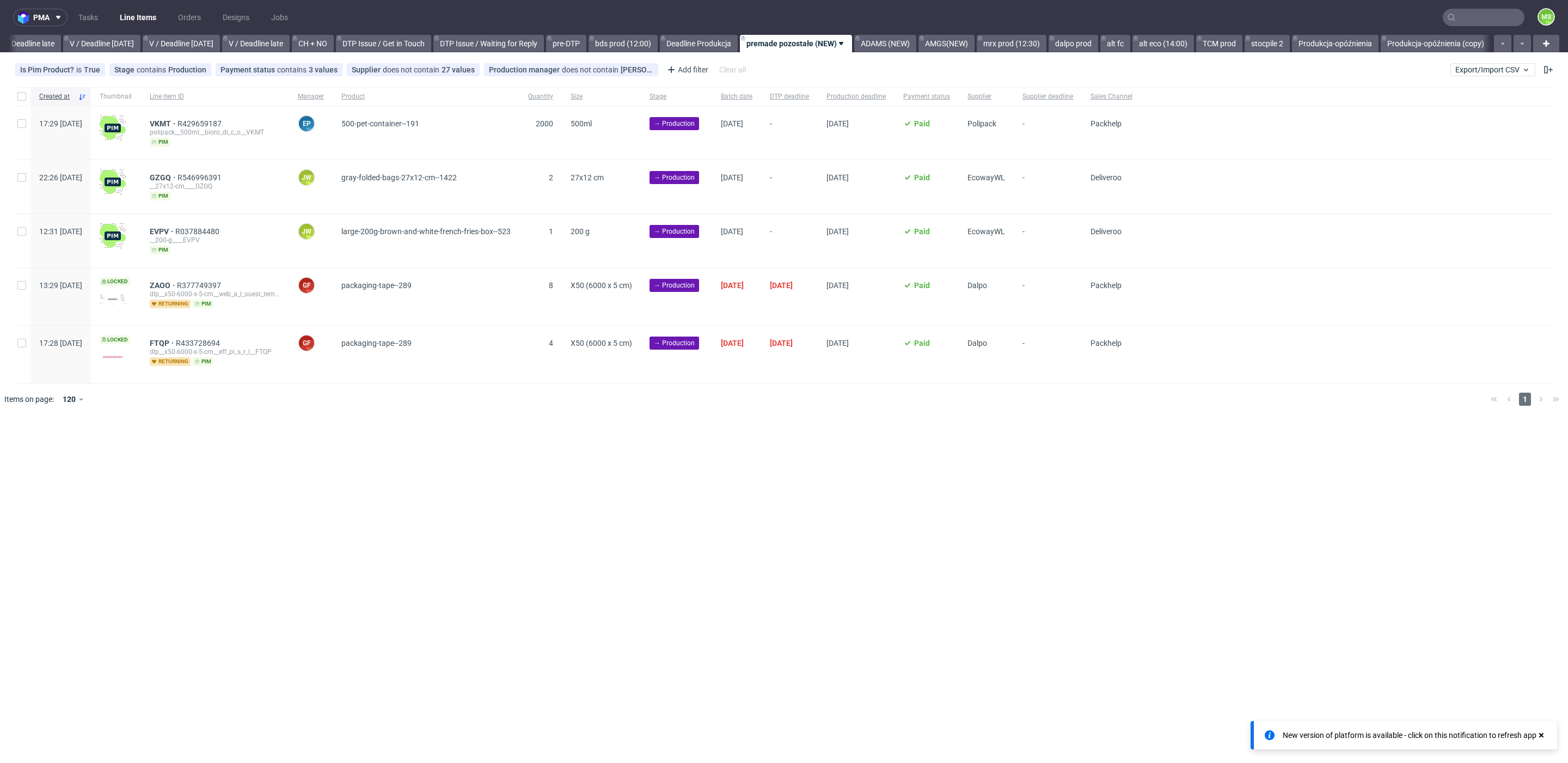
scroll to position [0, 1315]
click at [873, 40] on link "ADAMS (NEW)" at bounding box center [885, 43] width 62 height 18
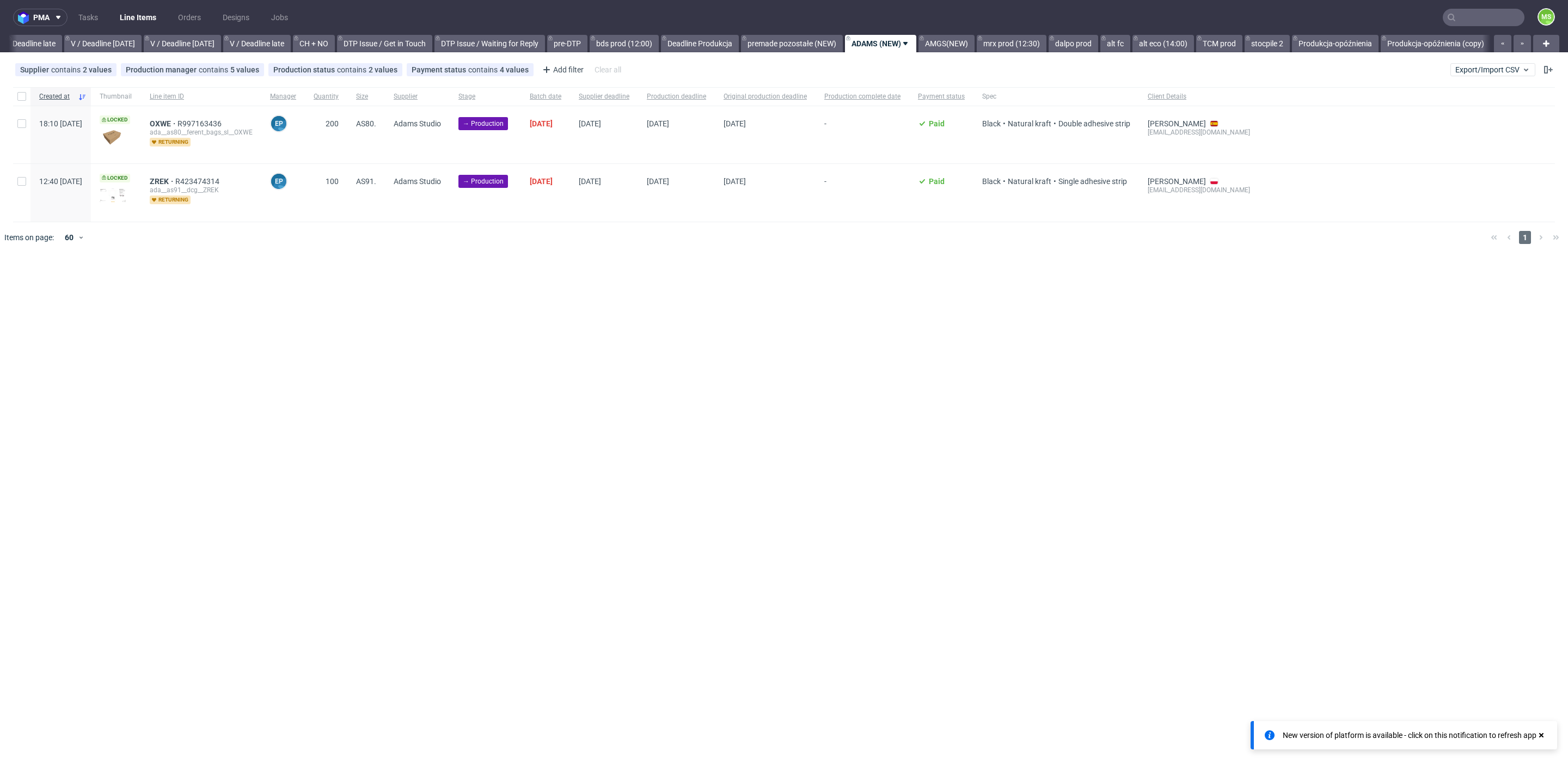
click at [865, 44] on link "ADAMS (NEW)" at bounding box center [880, 43] width 71 height 18
click at [875, 106] on span "Hide view" at bounding box center [907, 109] width 91 height 11
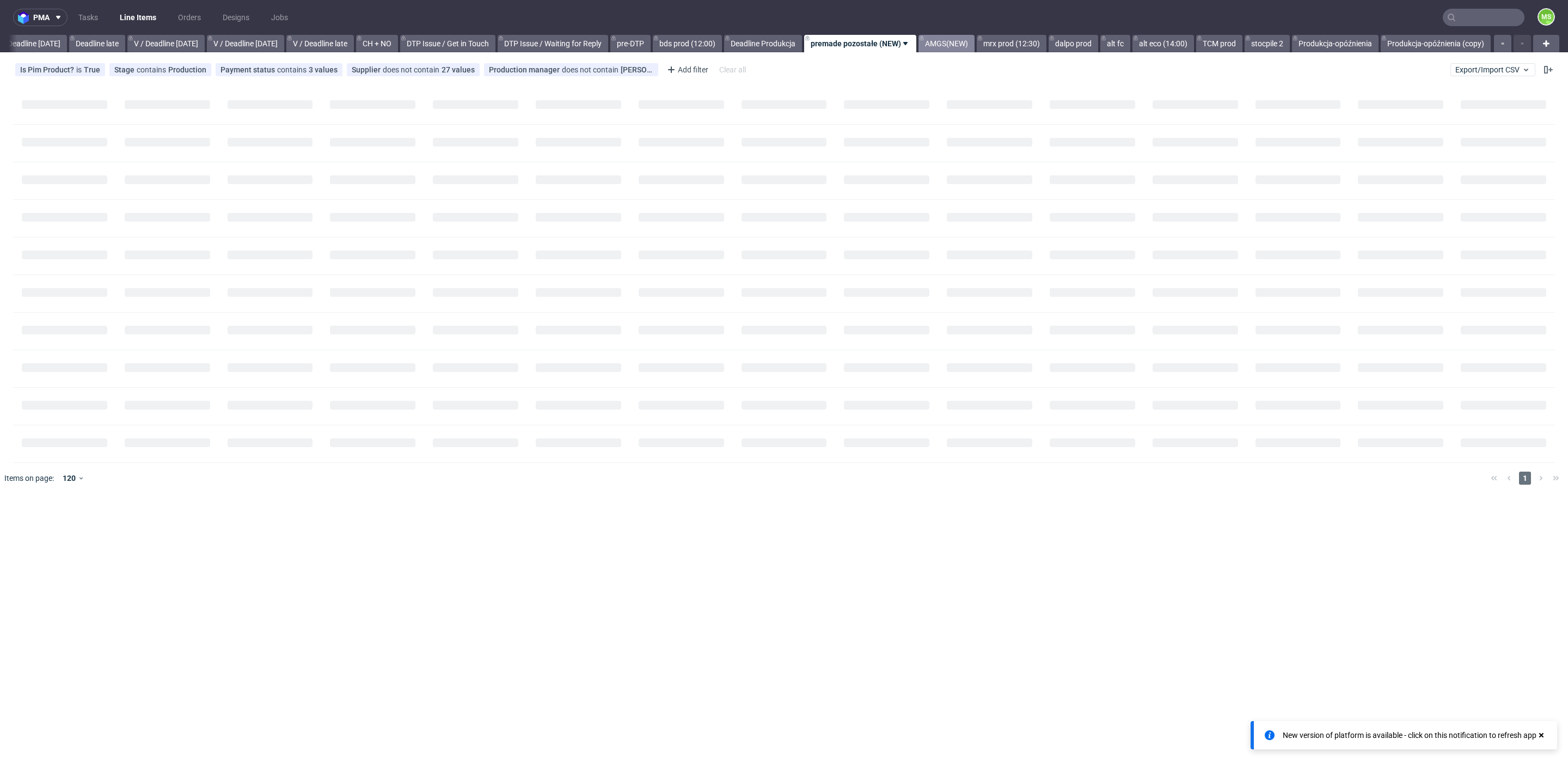
click at [950, 44] on link "AMGS(NEW)" at bounding box center [947, 43] width 56 height 18
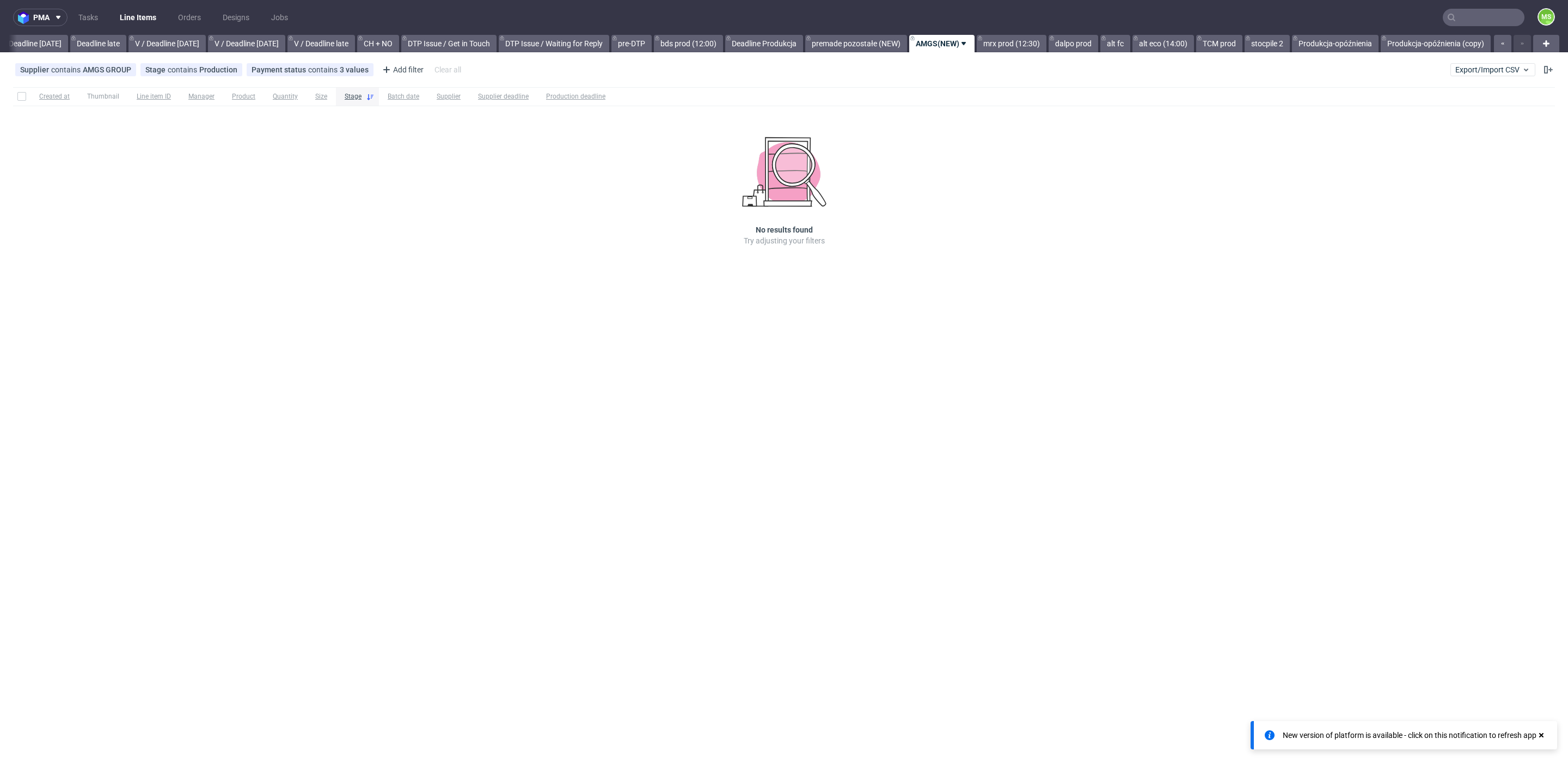
click at [943, 47] on link "AMGS(NEW)" at bounding box center [942, 43] width 65 height 18
click at [954, 109] on span "Hide view" at bounding box center [972, 109] width 91 height 11
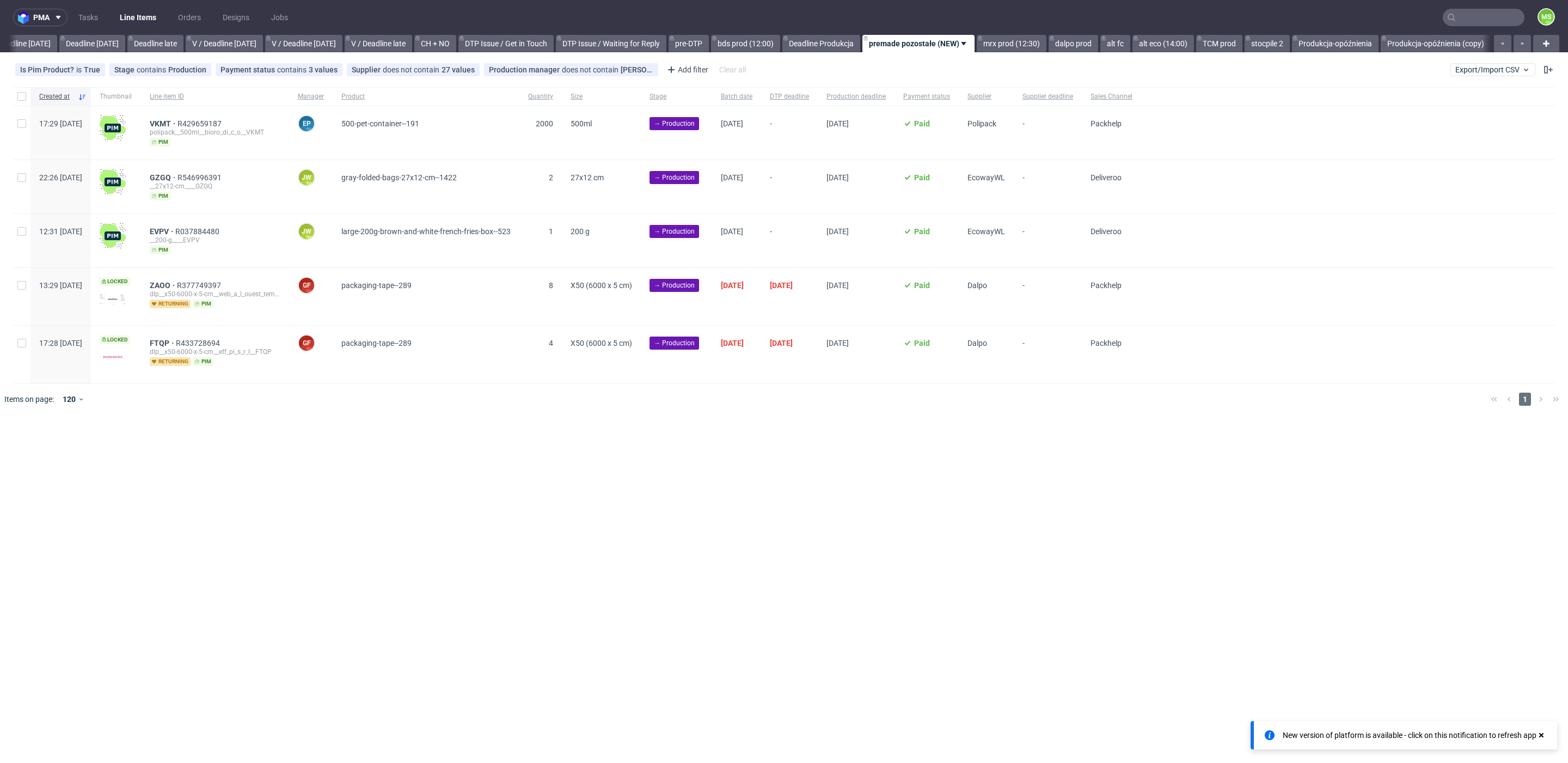
scroll to position [0, 1192]
click at [1002, 45] on link "mrx prod (12:30)" at bounding box center [1012, 43] width 69 height 18
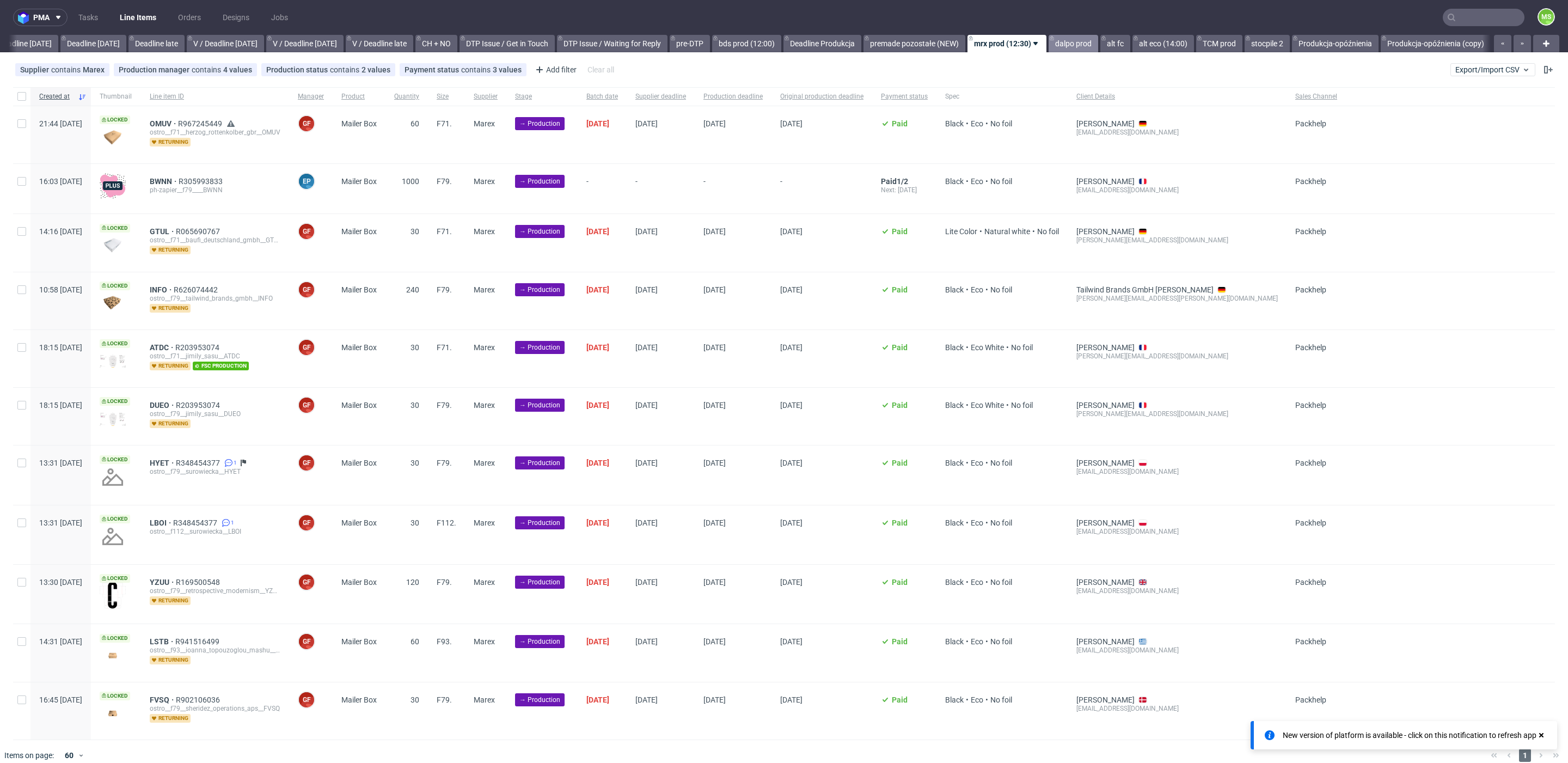
click at [1063, 40] on link "dalpo prod" at bounding box center [1073, 43] width 49 height 18
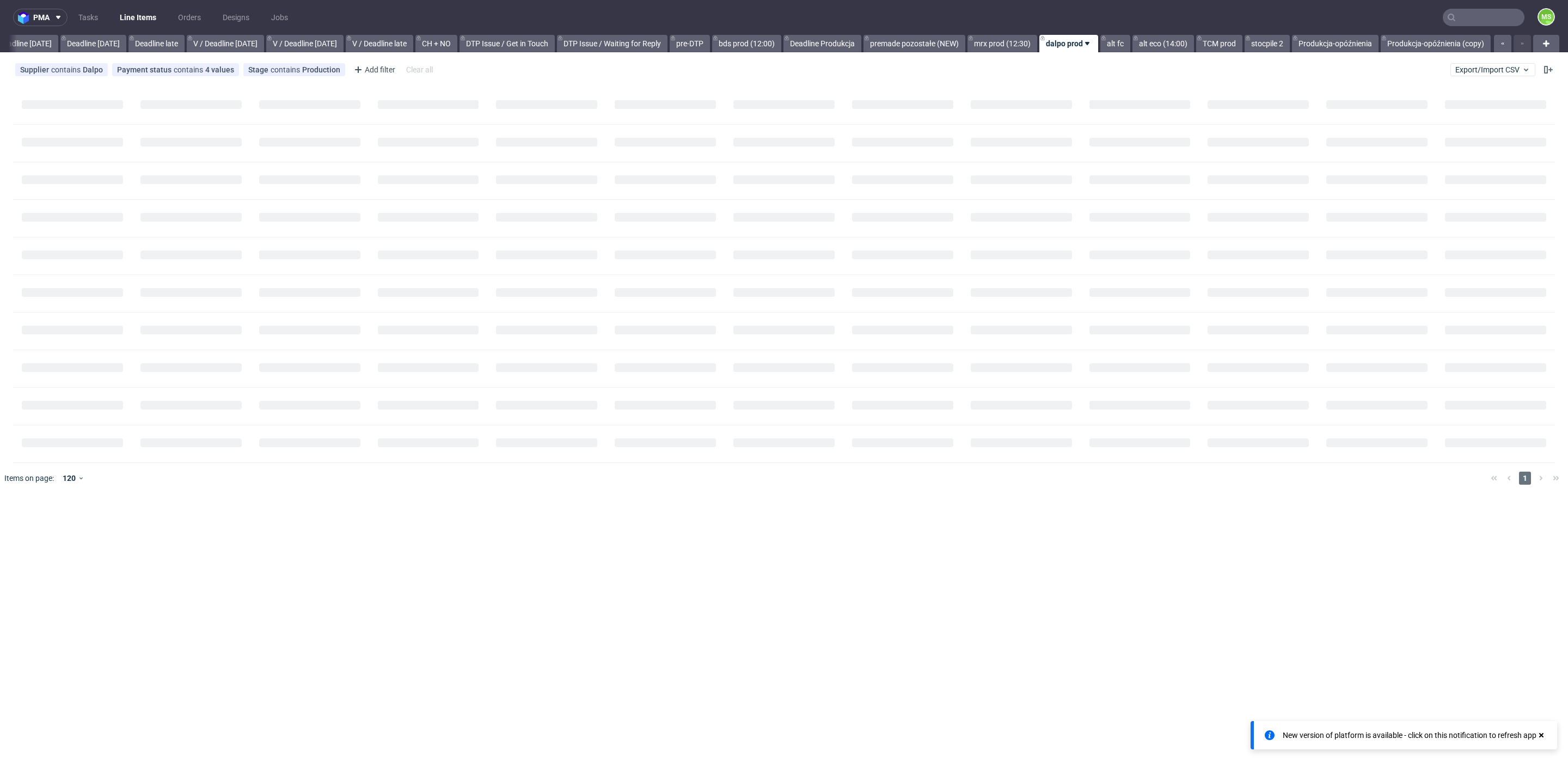
scroll to position [0, 1192]
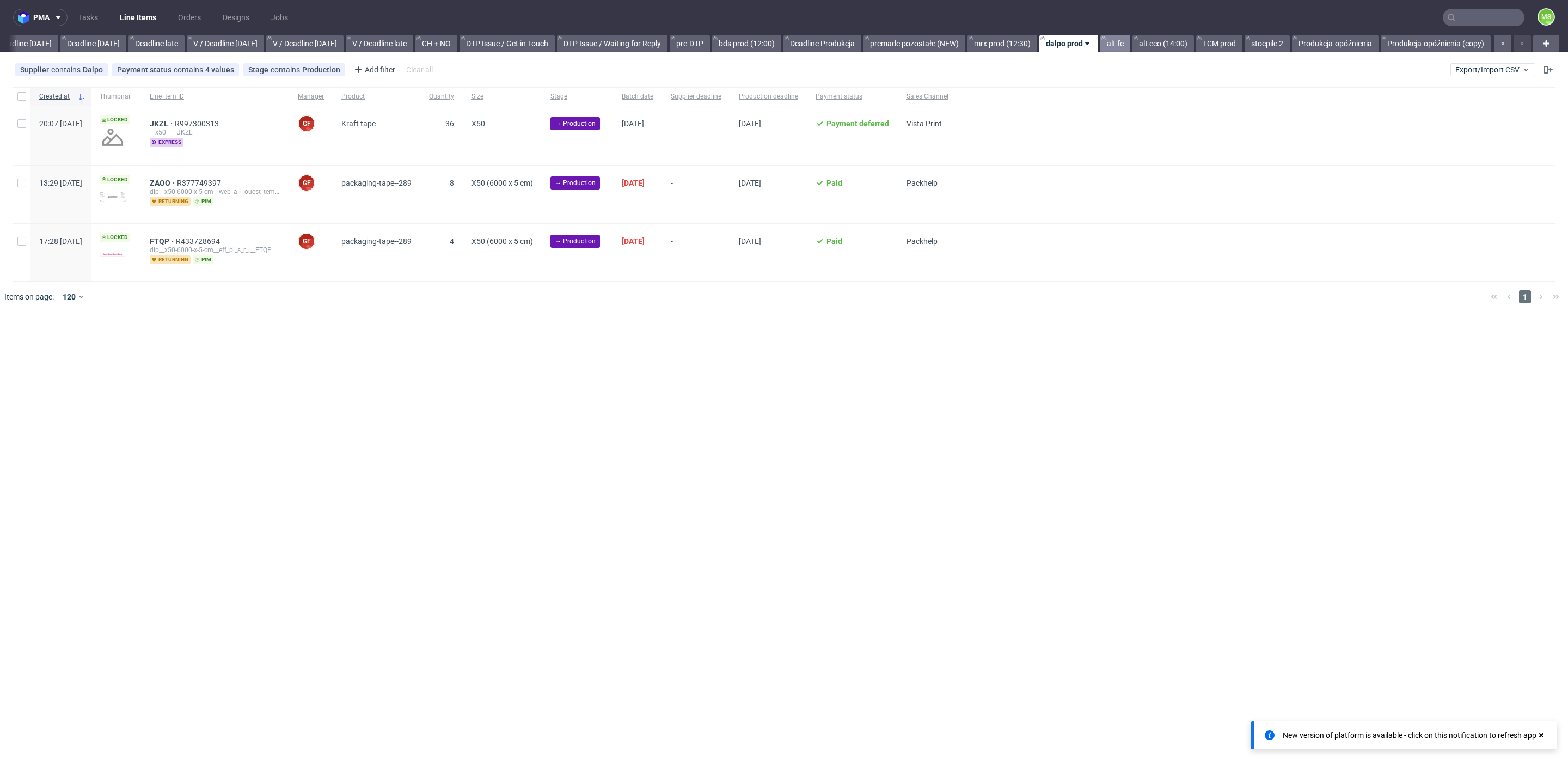
click at [1108, 47] on link "alt fc" at bounding box center [1115, 43] width 30 height 18
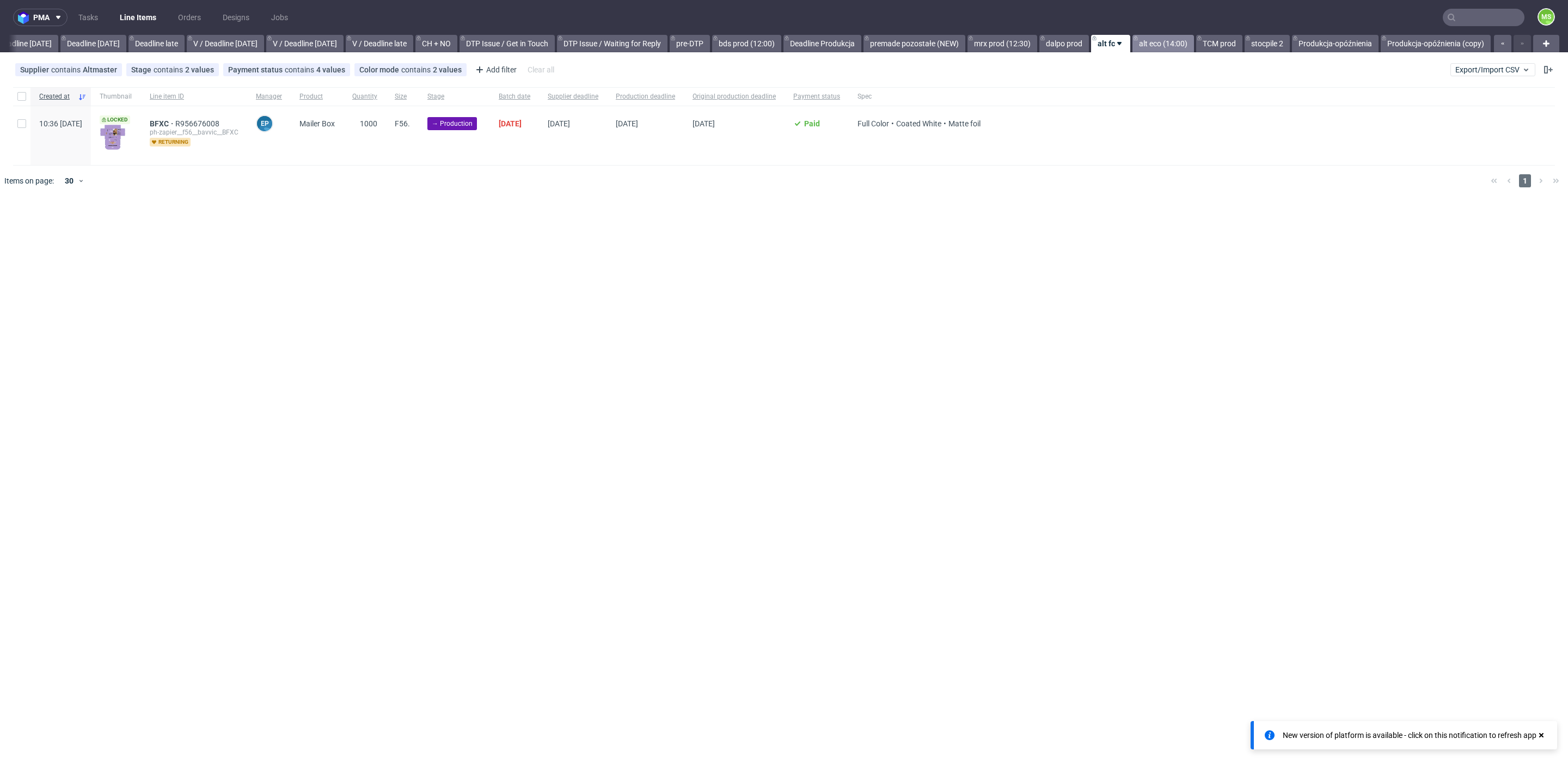
click at [1153, 44] on link "alt eco (14:00)" at bounding box center [1163, 43] width 61 height 18
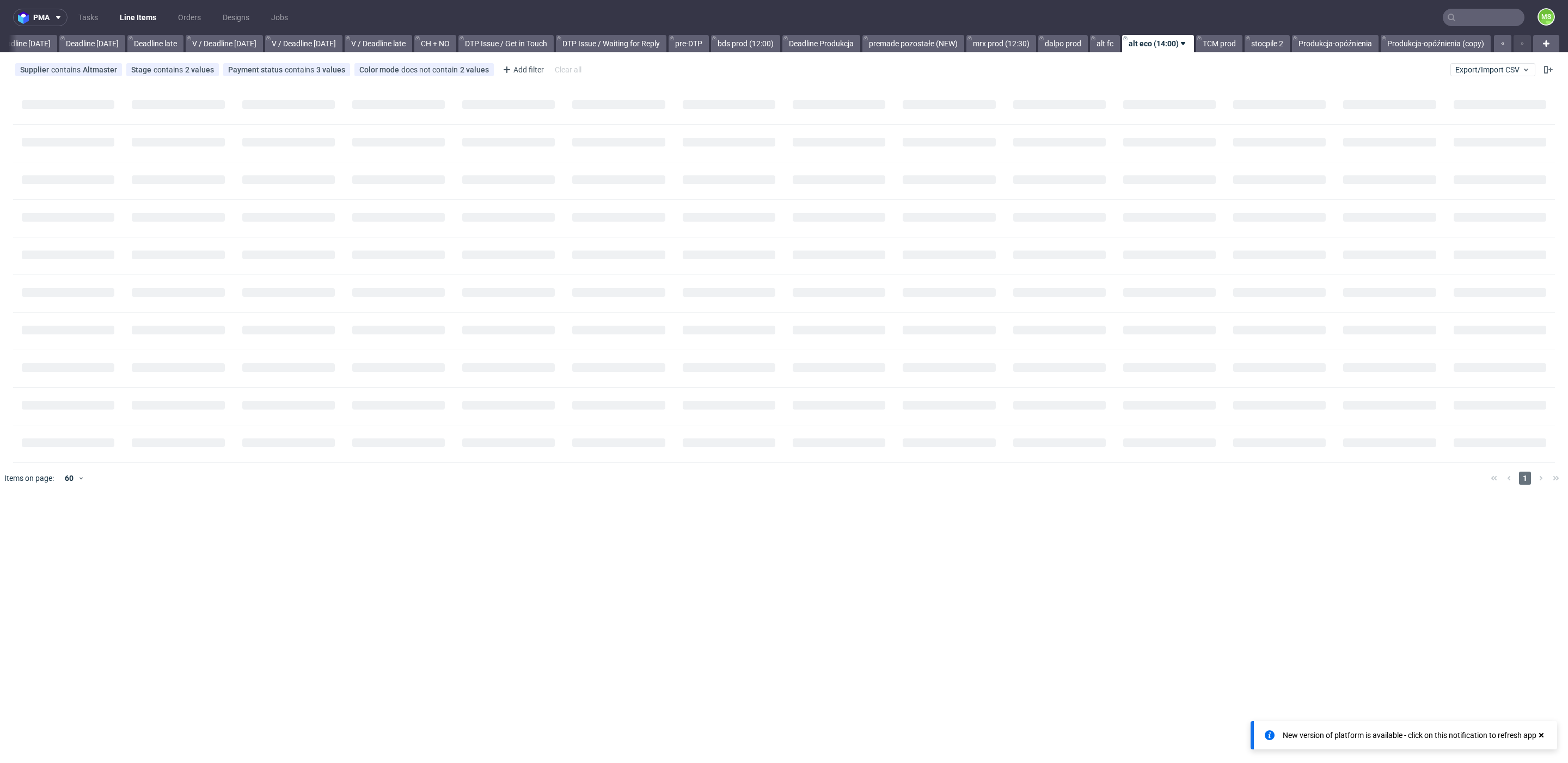
scroll to position [0, 1192]
drag, startPoint x: 794, startPoint y: 47, endPoint x: 728, endPoint y: 50, distance: 66.1
click at [1215, 46] on link "TCM prod" at bounding box center [1219, 43] width 46 height 18
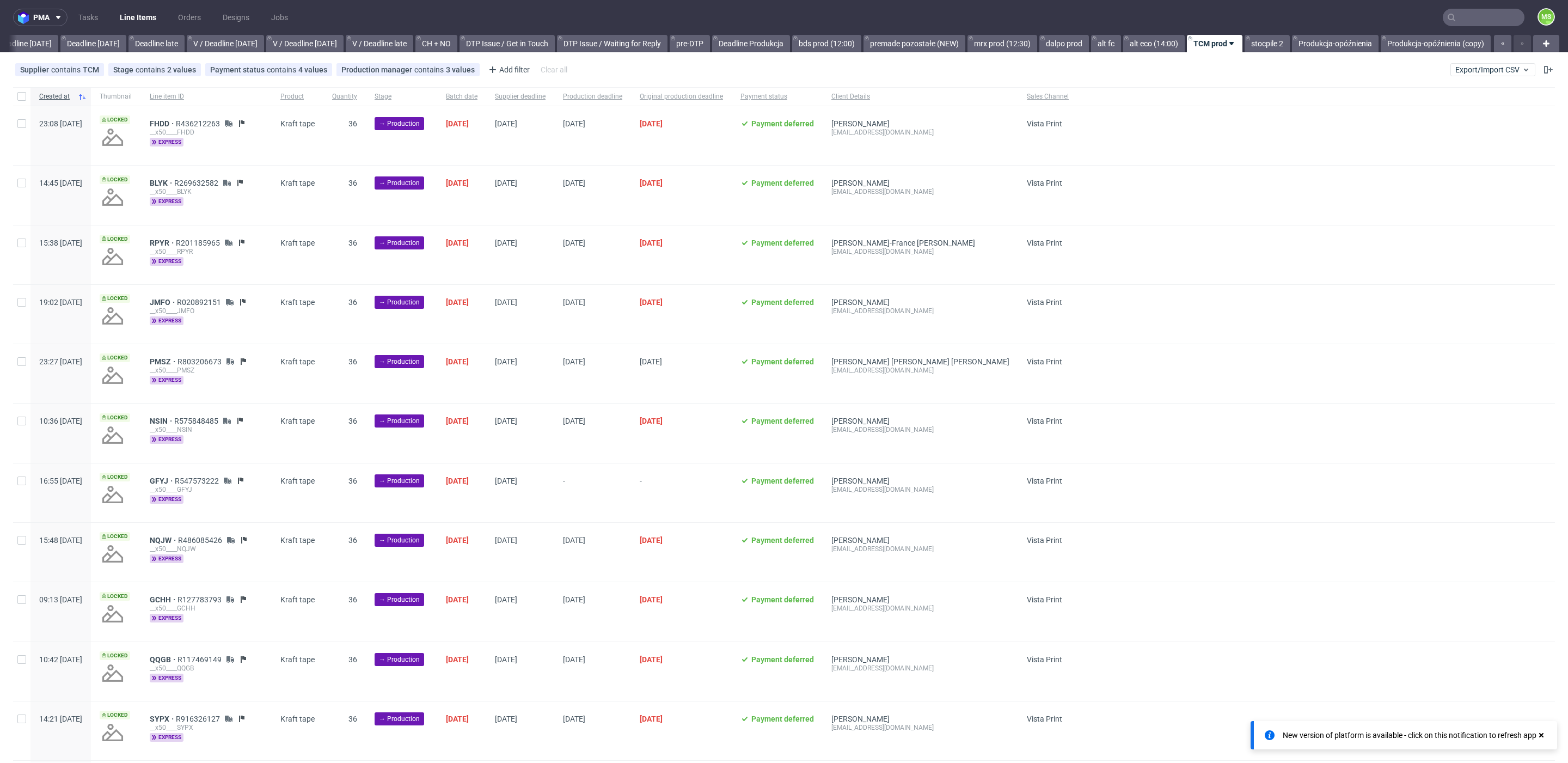
click at [1215, 47] on link "TCM prod" at bounding box center [1214, 43] width 55 height 18
click at [1209, 20] on nav "pma Tasks Line Items Orders Designs Jobs MS" at bounding box center [784, 17] width 1568 height 35
click at [1230, 43] on use at bounding box center [1231, 43] width 4 height 3
click at [1227, 43] on icon at bounding box center [1231, 43] width 9 height 9
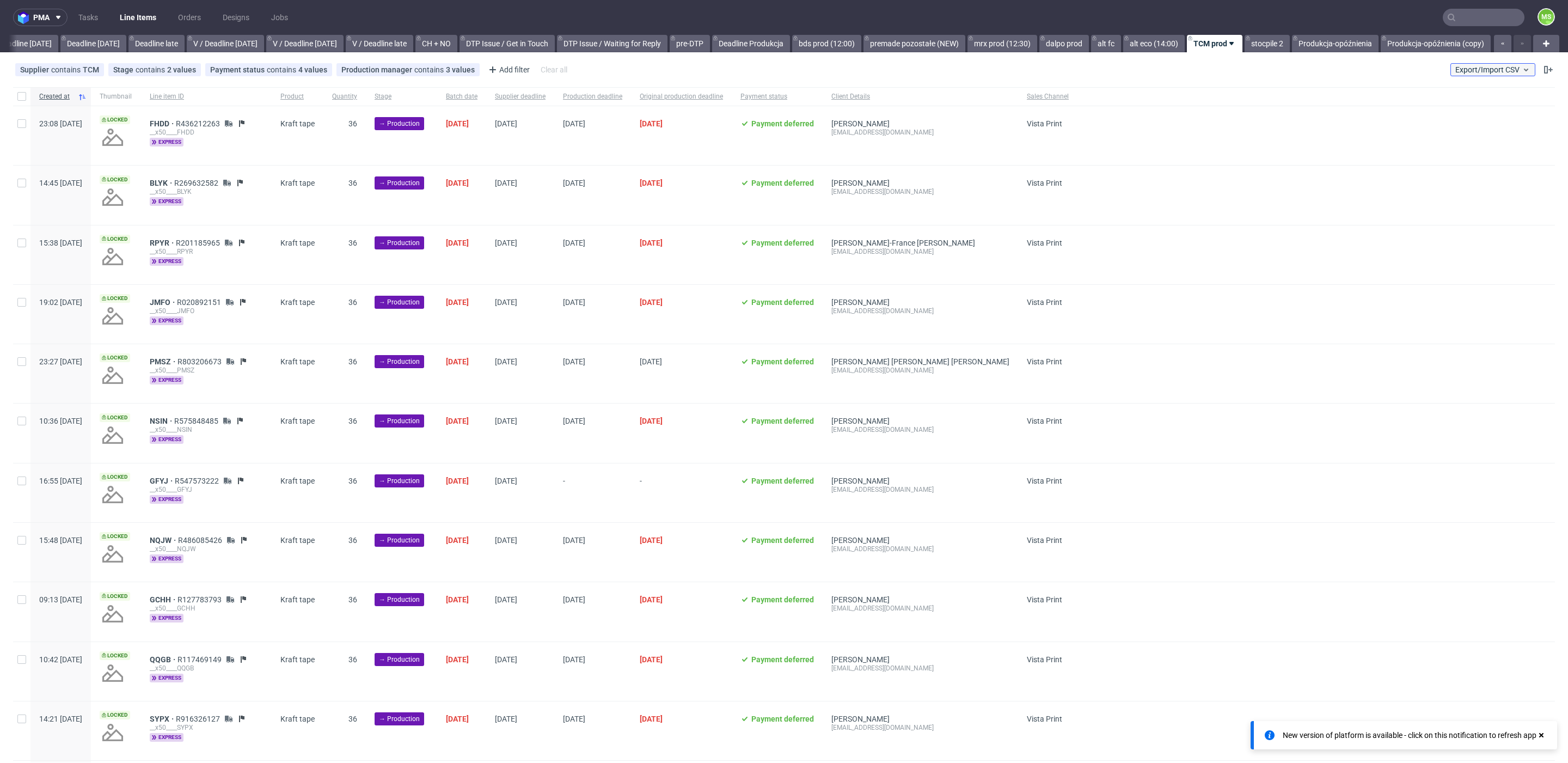
click at [1491, 71] on span "Export/Import CSV" at bounding box center [1493, 69] width 75 height 9
click at [1470, 107] on link "Import shipments CSV" at bounding box center [1454, 114] width 127 height 18
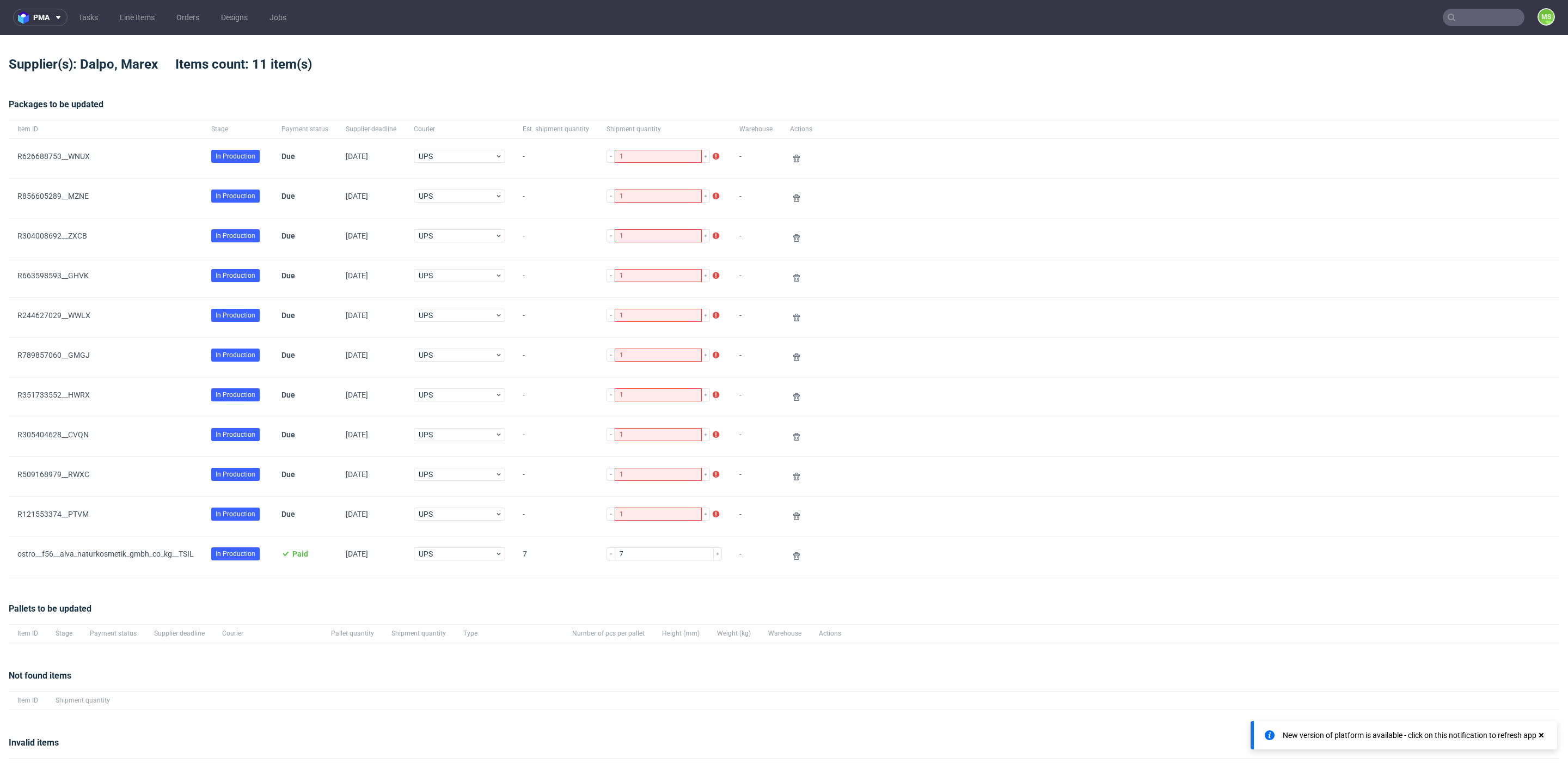
click at [1545, 739] on div "New version of platform is available - click on this notification to refresh app" at bounding box center [1404, 735] width 307 height 29
click at [1544, 736] on icon at bounding box center [1541, 735] width 10 height 9
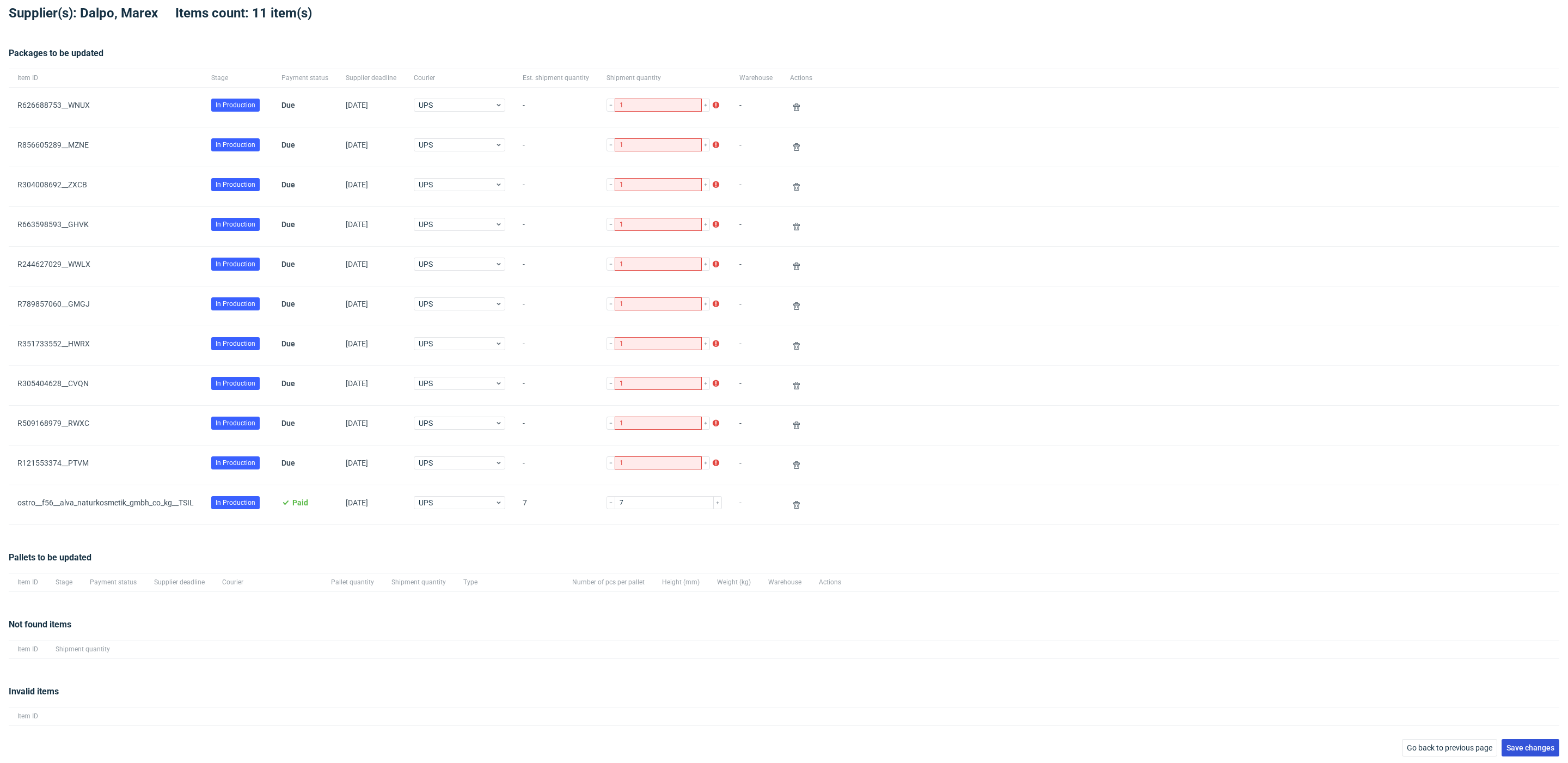
click at [1507, 744] on span "Save changes" at bounding box center [1530, 748] width 48 height 8
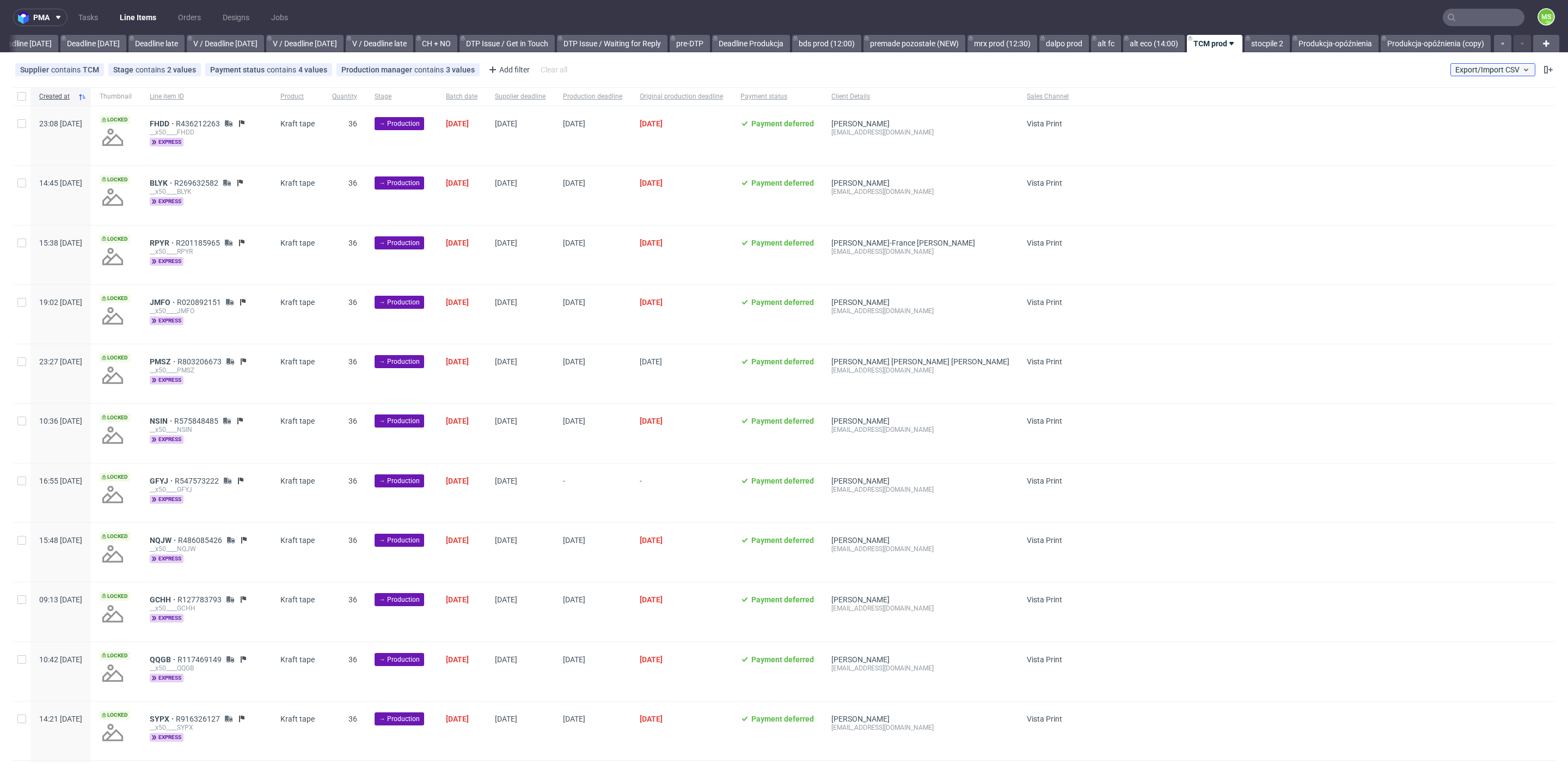
click at [1474, 75] on button "Export/Import CSV" at bounding box center [1493, 69] width 85 height 13
click at [1461, 107] on link "Import shipments CSV" at bounding box center [1454, 114] width 127 height 18
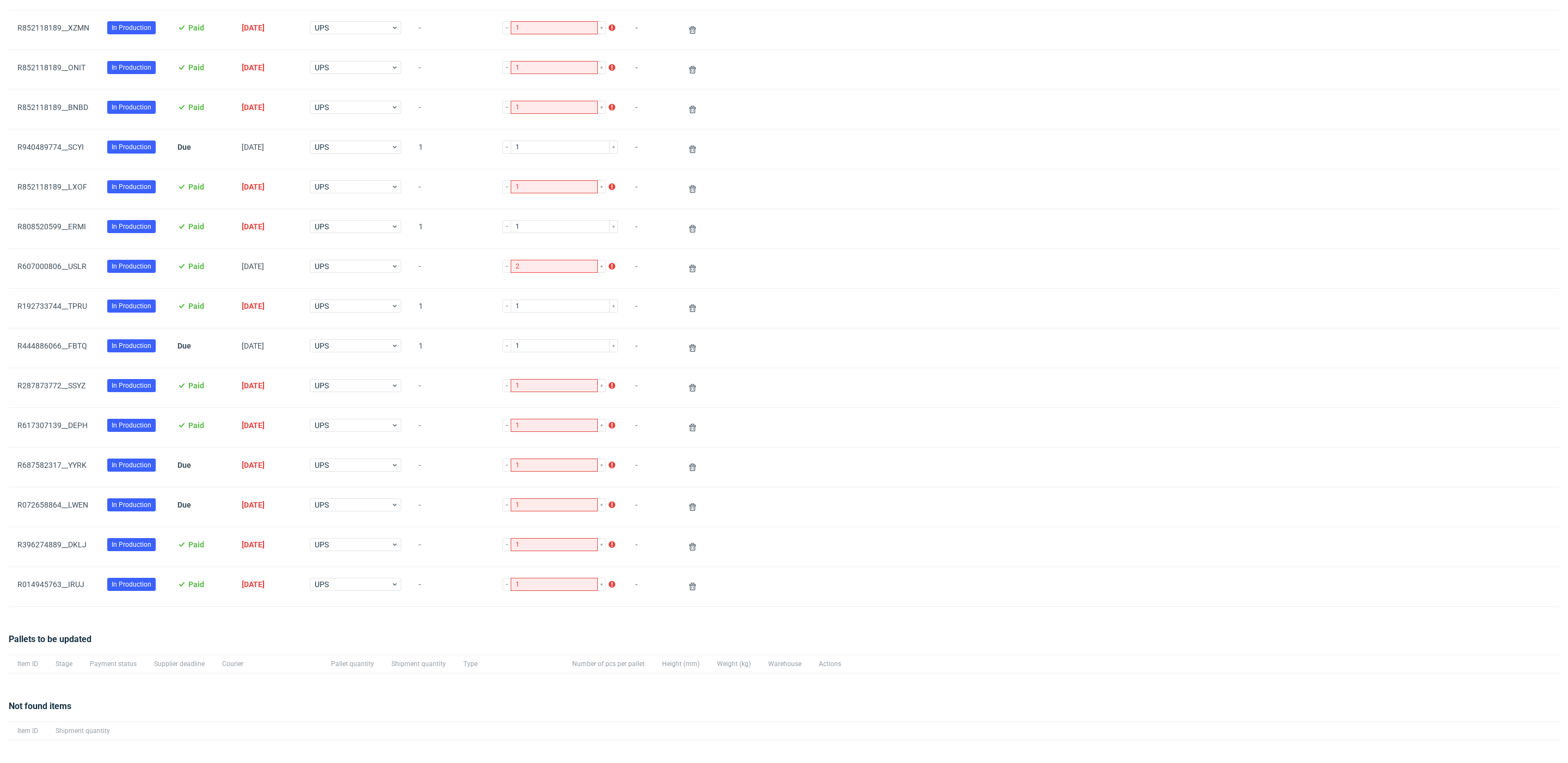
scroll to position [765, 0]
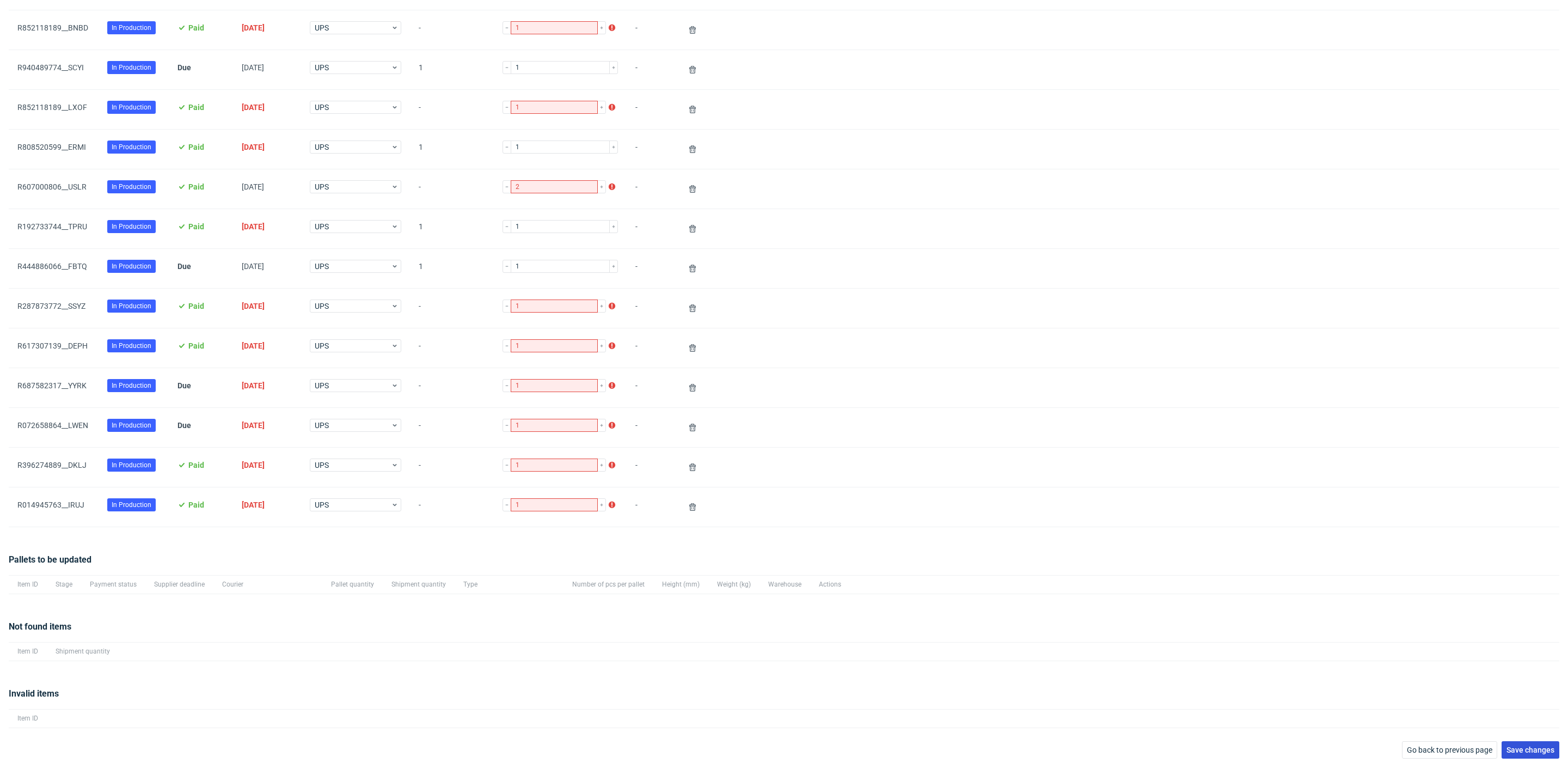
click at [1524, 746] on span "Save changes" at bounding box center [1530, 750] width 48 height 8
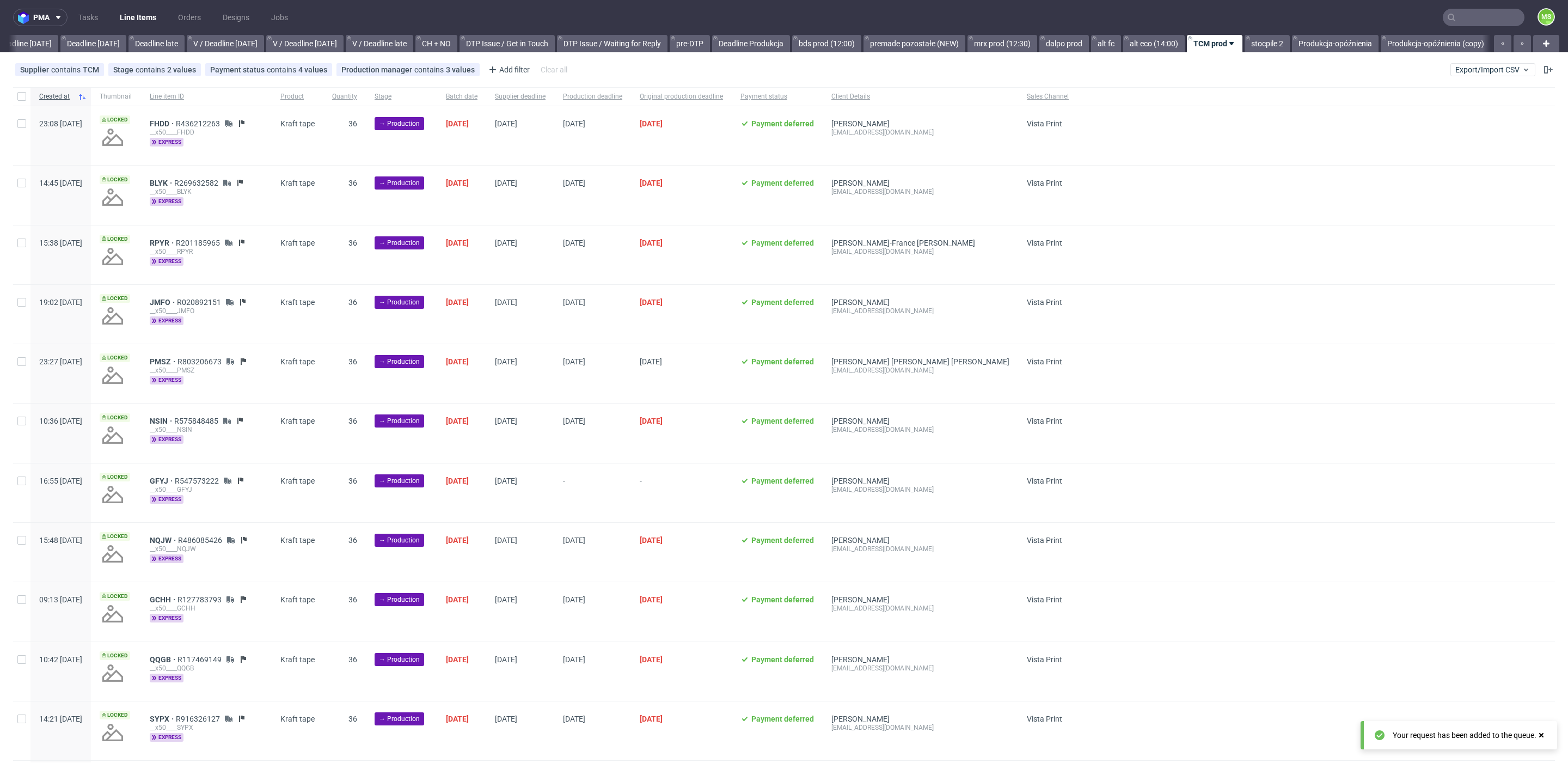
scroll to position [0, 1205]
click at [828, 52] on div "pma Tasks Line Items Orders Designs Jobs MS All DTP Late Shipped Shipments DTP …" at bounding box center [784, 381] width 1568 height 763
click at [825, 46] on link "bds prod (12:00)" at bounding box center [827, 43] width 69 height 18
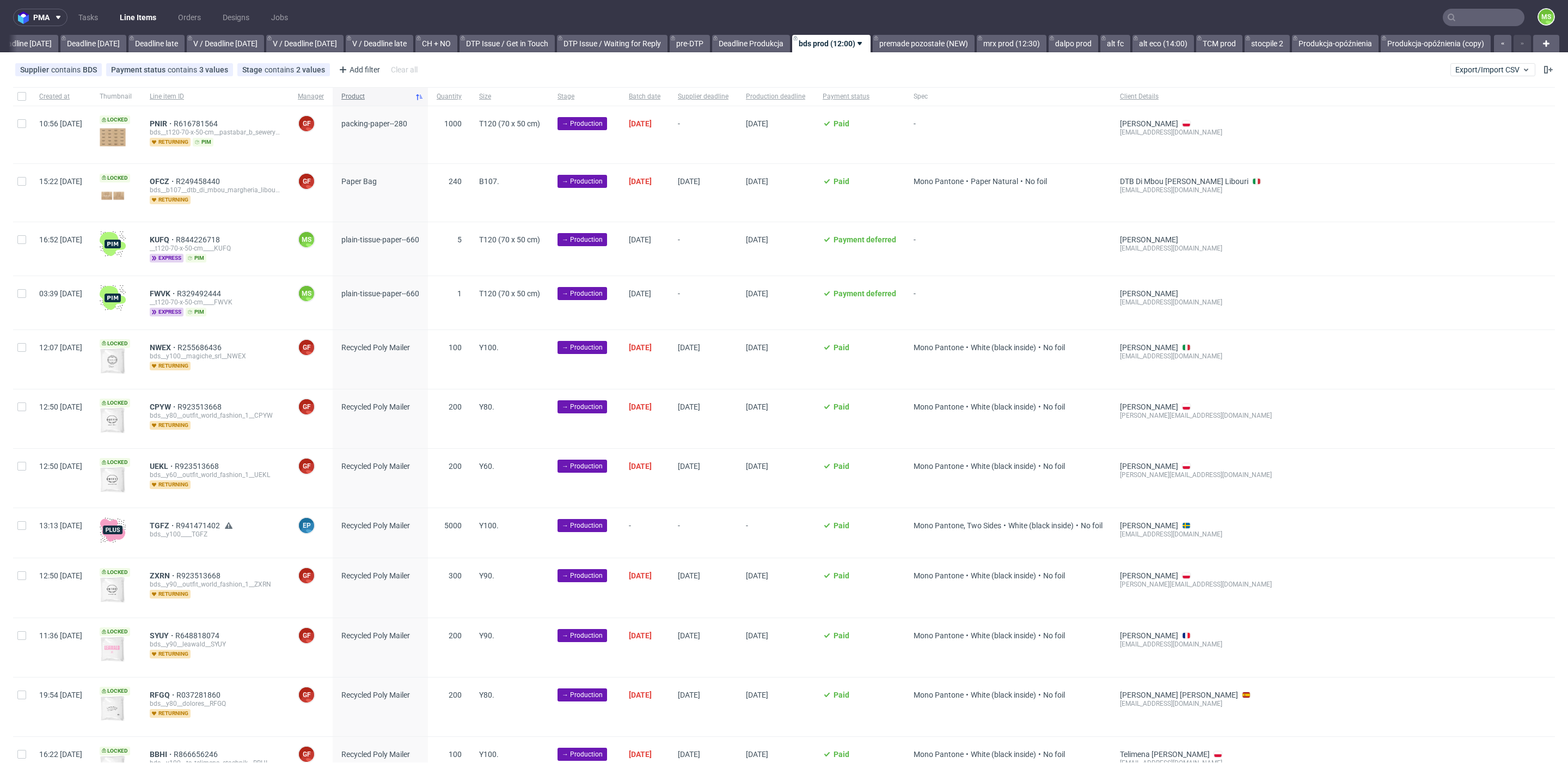
click at [391, 96] on span "Product" at bounding box center [376, 96] width 69 height 9
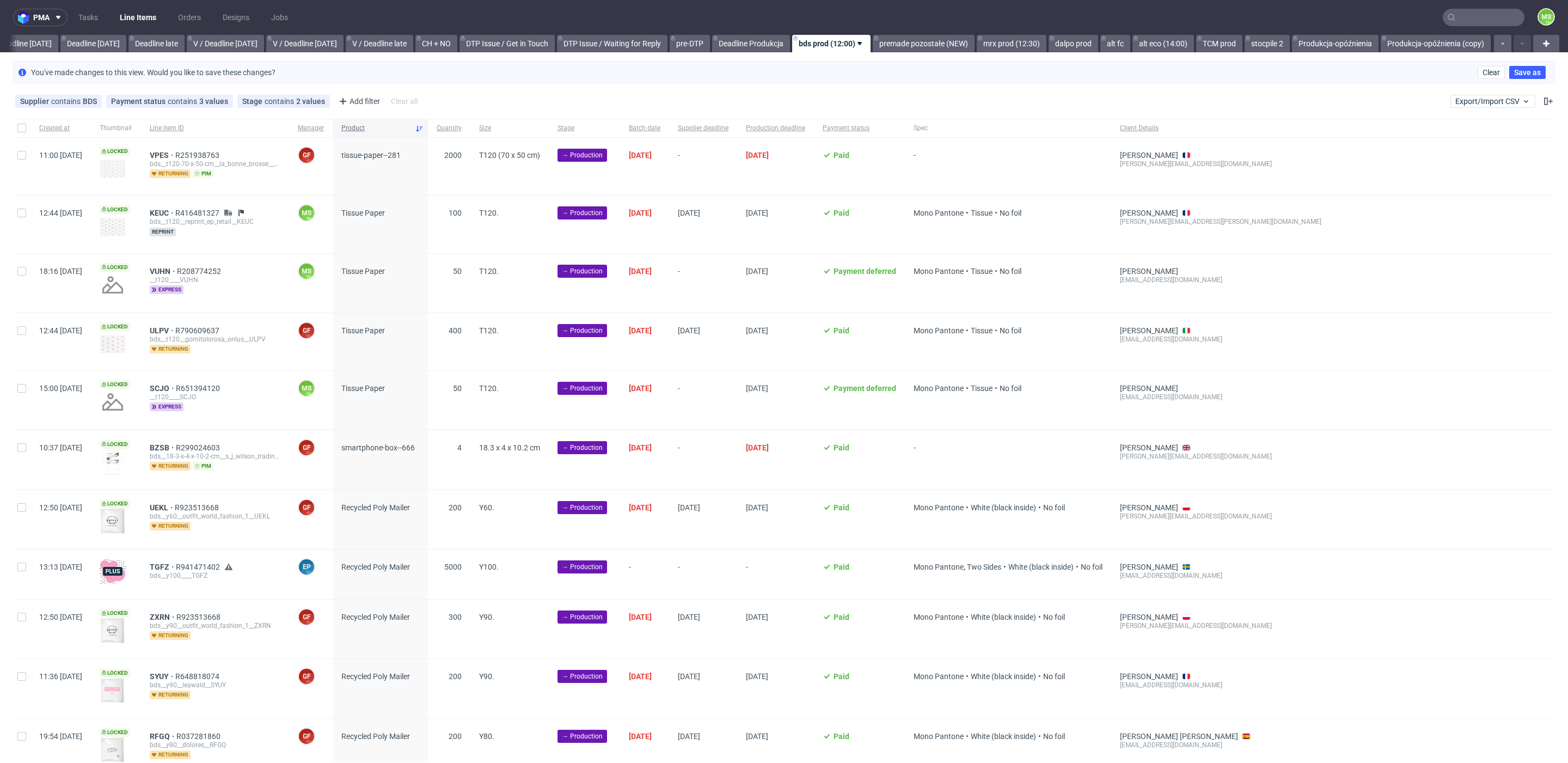
click at [394, 127] on span "Product" at bounding box center [376, 128] width 69 height 9
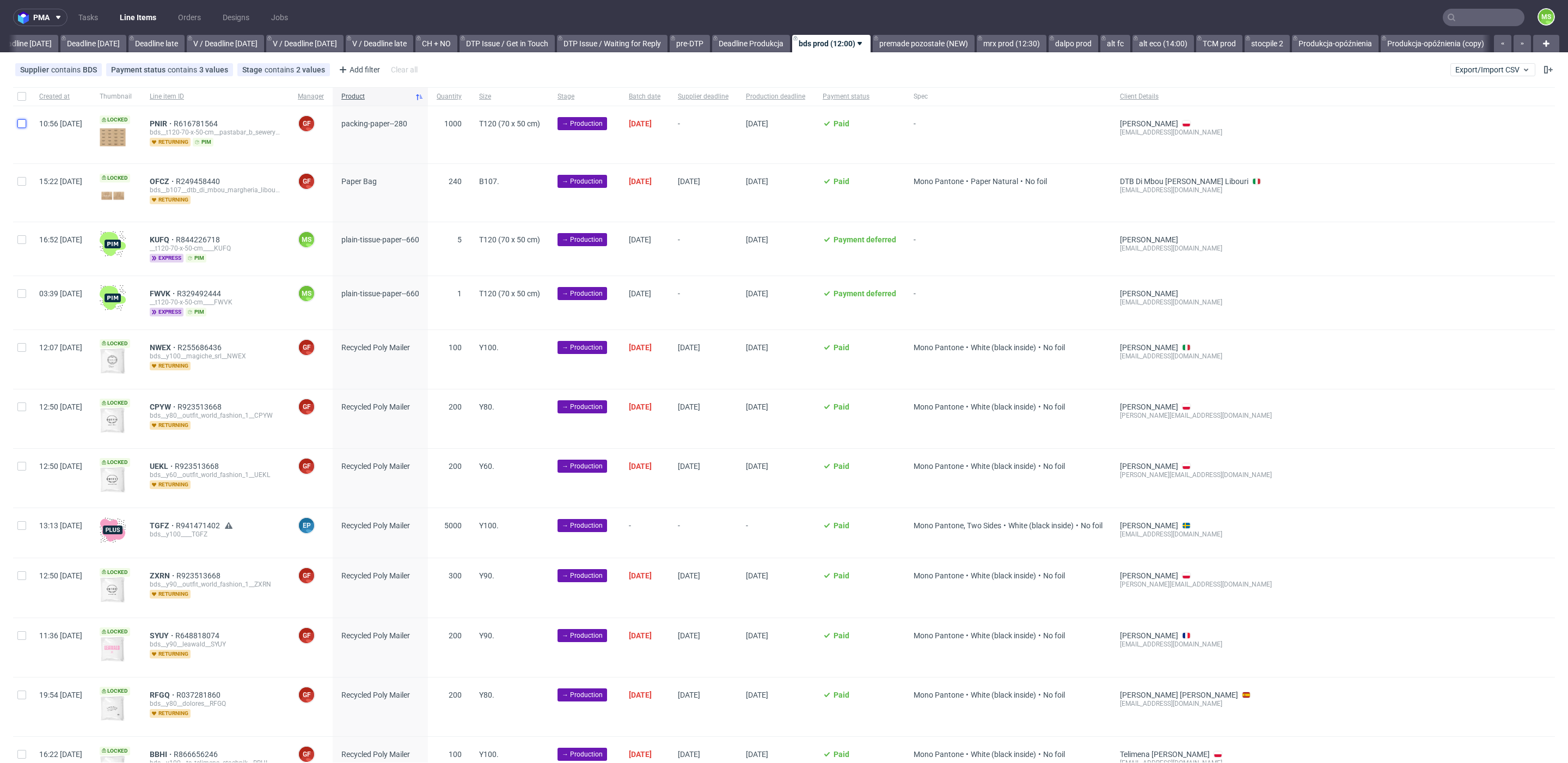
click at [24, 123] on input "checkbox" at bounding box center [22, 124] width 9 height 9
checkbox input "true"
click at [208, 751] on span "Change batch date" at bounding box center [191, 747] width 65 height 11
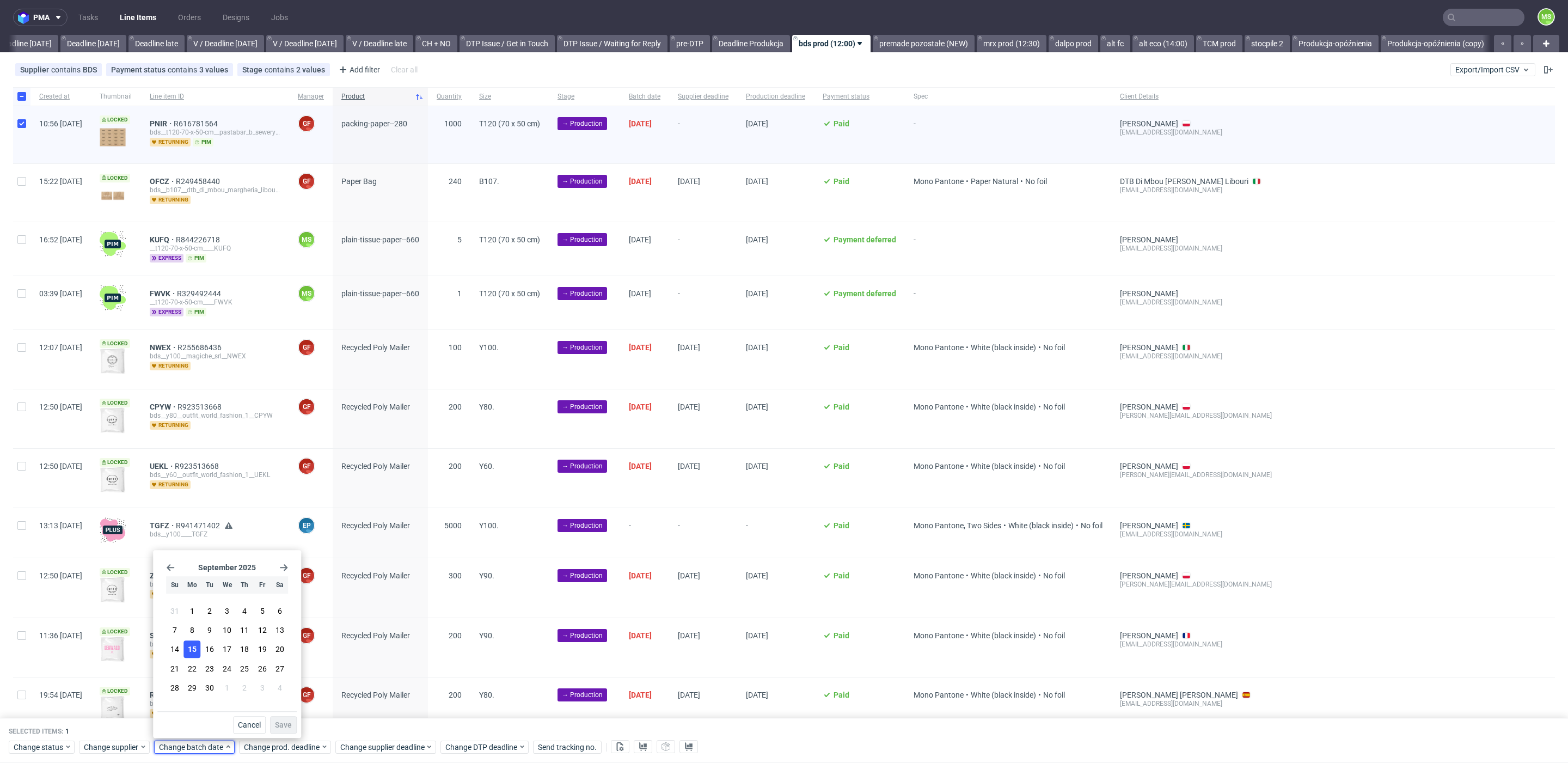
click at [195, 650] on span "15" at bounding box center [192, 650] width 9 height 11
click at [293, 720] on button "Save" at bounding box center [284, 725] width 27 height 18
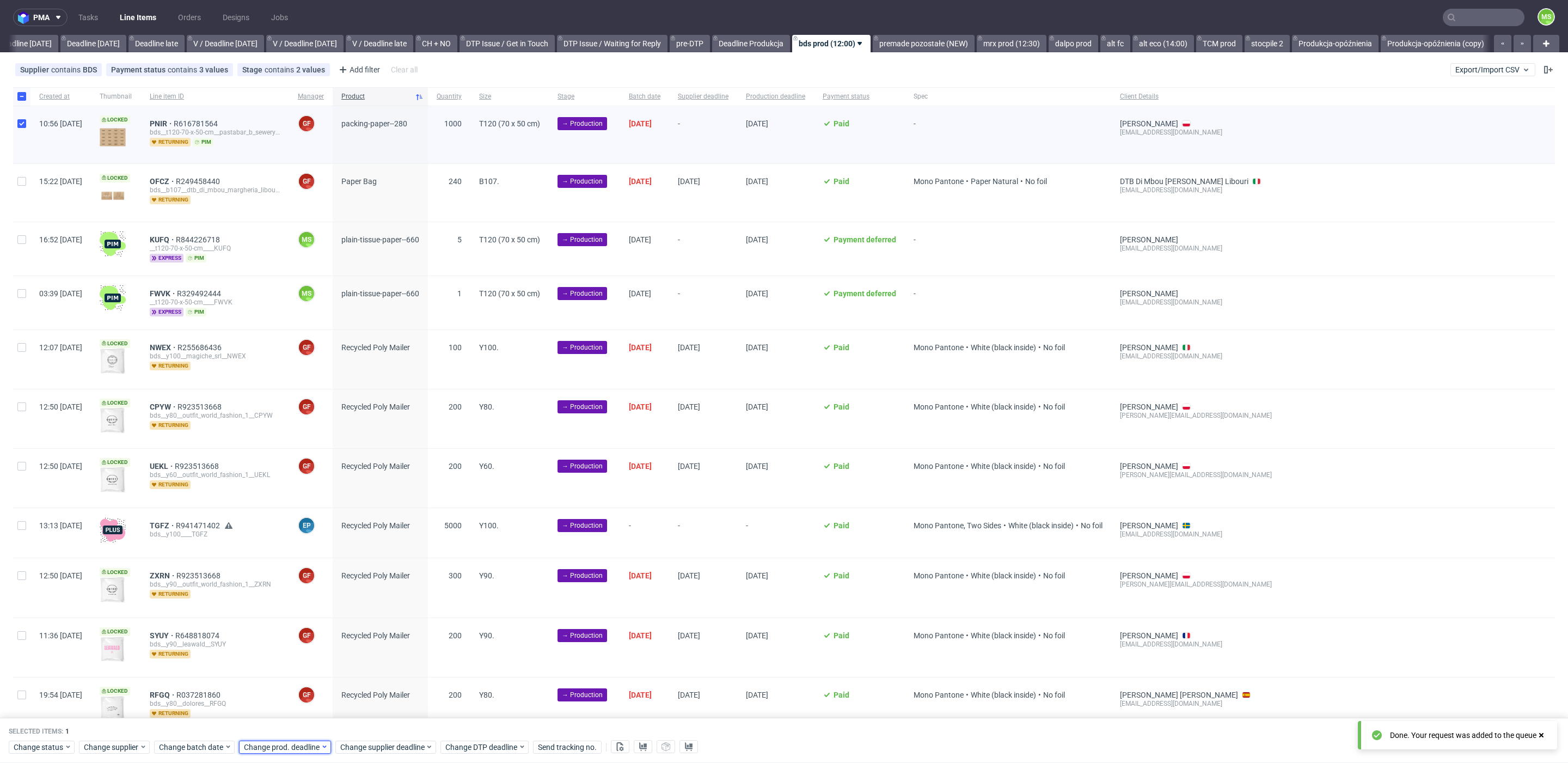
click at [296, 744] on span "Change prod. deadline" at bounding box center [282, 747] width 77 height 11
click at [329, 651] on span "18" at bounding box center [329, 650] width 9 height 11
drag, startPoint x: 366, startPoint y: 728, endPoint x: 372, endPoint y: 739, distance: 12.5
click at [368, 730] on button "Save" at bounding box center [368, 725] width 27 height 18
drag, startPoint x: 375, startPoint y: 747, endPoint x: 381, endPoint y: 741, distance: 8.5
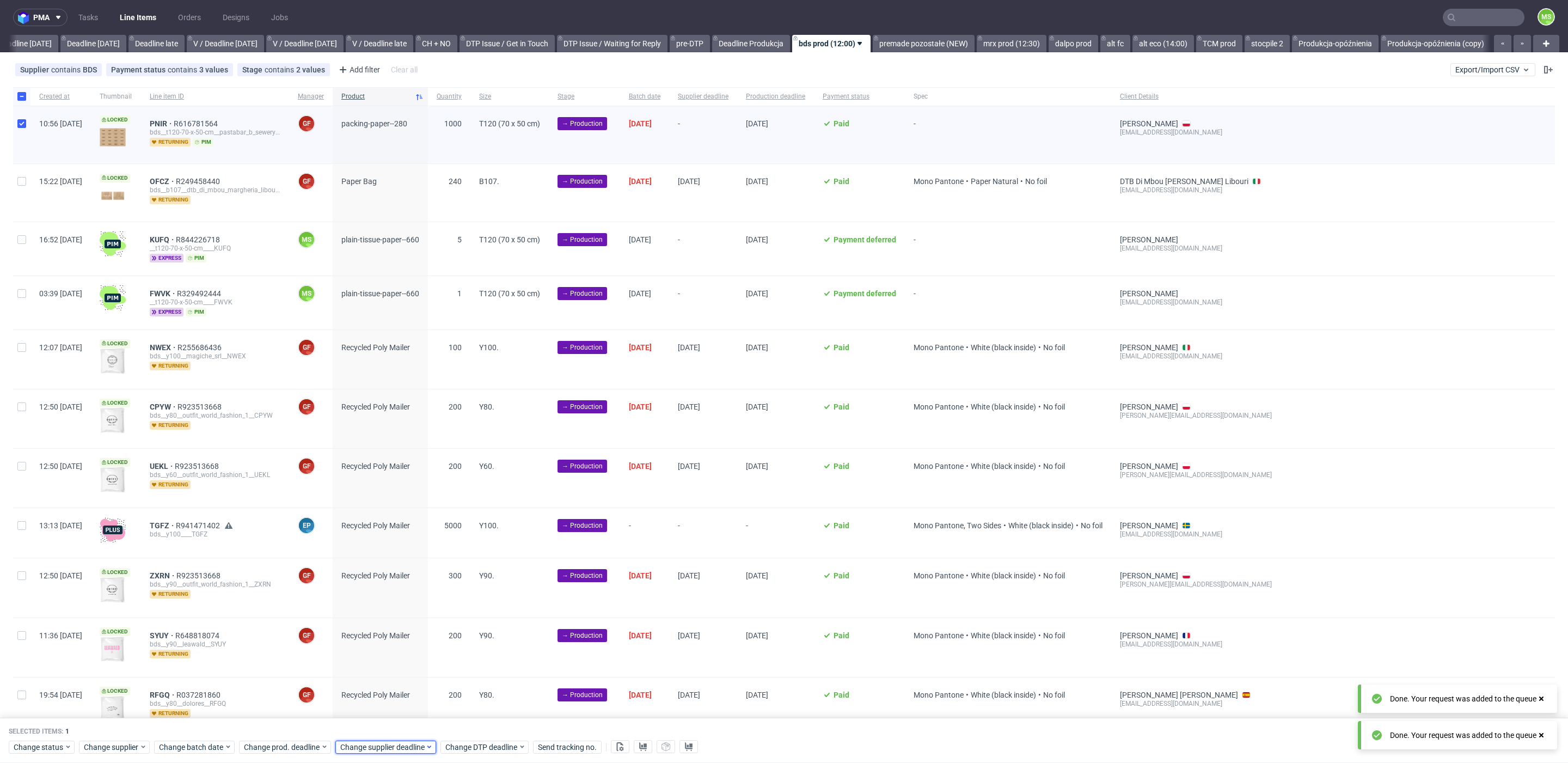
click at [377, 745] on span "Change supplier deadline" at bounding box center [383, 747] width 85 height 11
drag, startPoint x: 426, startPoint y: 652, endPoint x: 447, endPoint y: 692, distance: 45.2
click at [427, 652] on span "18" at bounding box center [425, 650] width 9 height 11
click at [465, 724] on span "Save" at bounding box center [464, 725] width 17 height 8
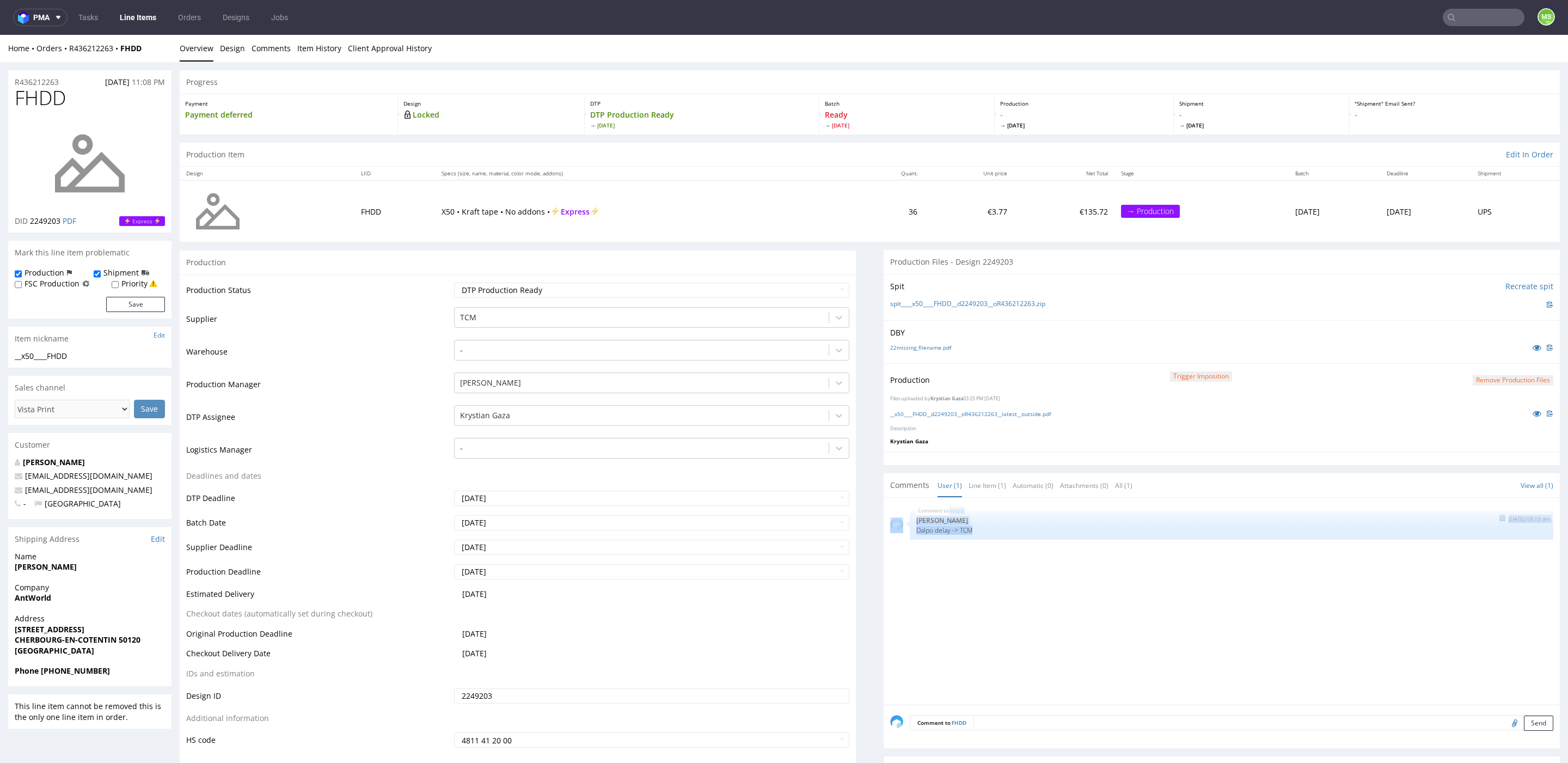
drag, startPoint x: 965, startPoint y: 530, endPoint x: 898, endPoint y: 529, distance: 67.0
click at [898, 529] on div "FHDD 15th Sep 25 | 08:19 am Ewa Prus Dalpo delay -> TCM" at bounding box center [1221, 525] width 663 height 29
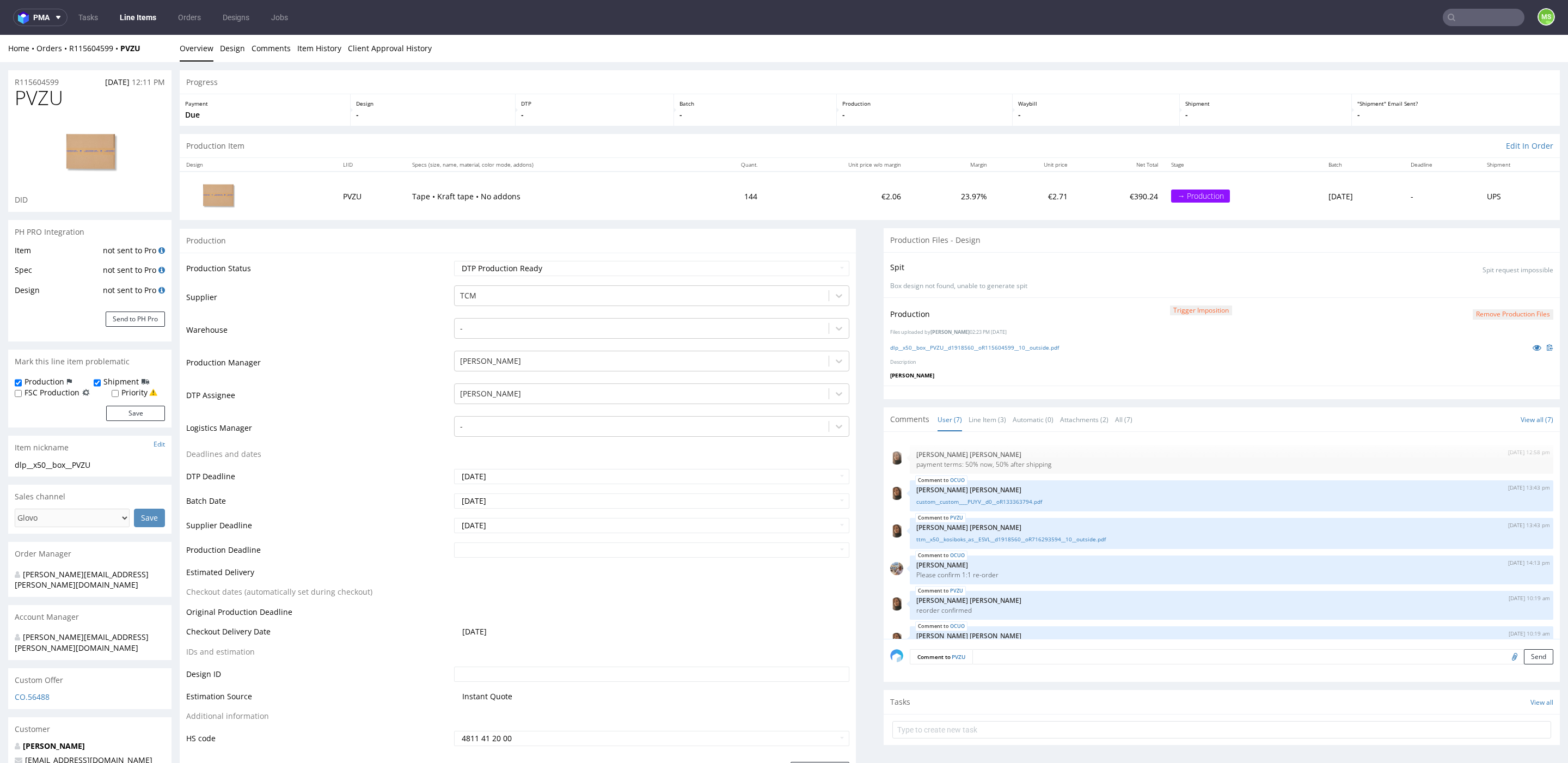
scroll to position [58, 0]
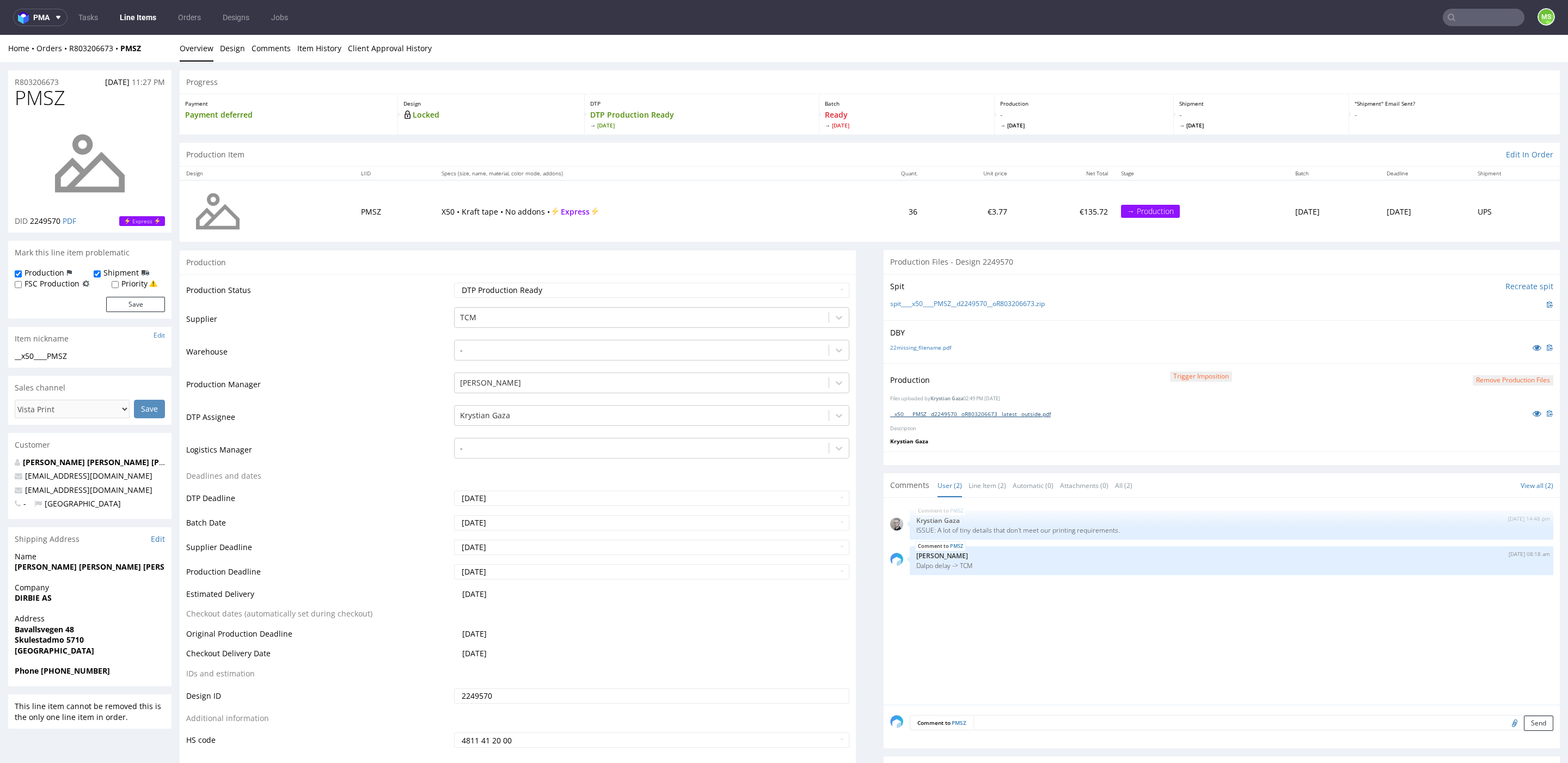
click at [950, 410] on link "__x50____PMSZ__d2249570__oR803206673__latest__outside.pdf" at bounding box center [970, 414] width 161 height 8
click at [956, 412] on link "__x50____BLYK__d2249392__oR269632582__latest__outside.pdf" at bounding box center [969, 414] width 159 height 8
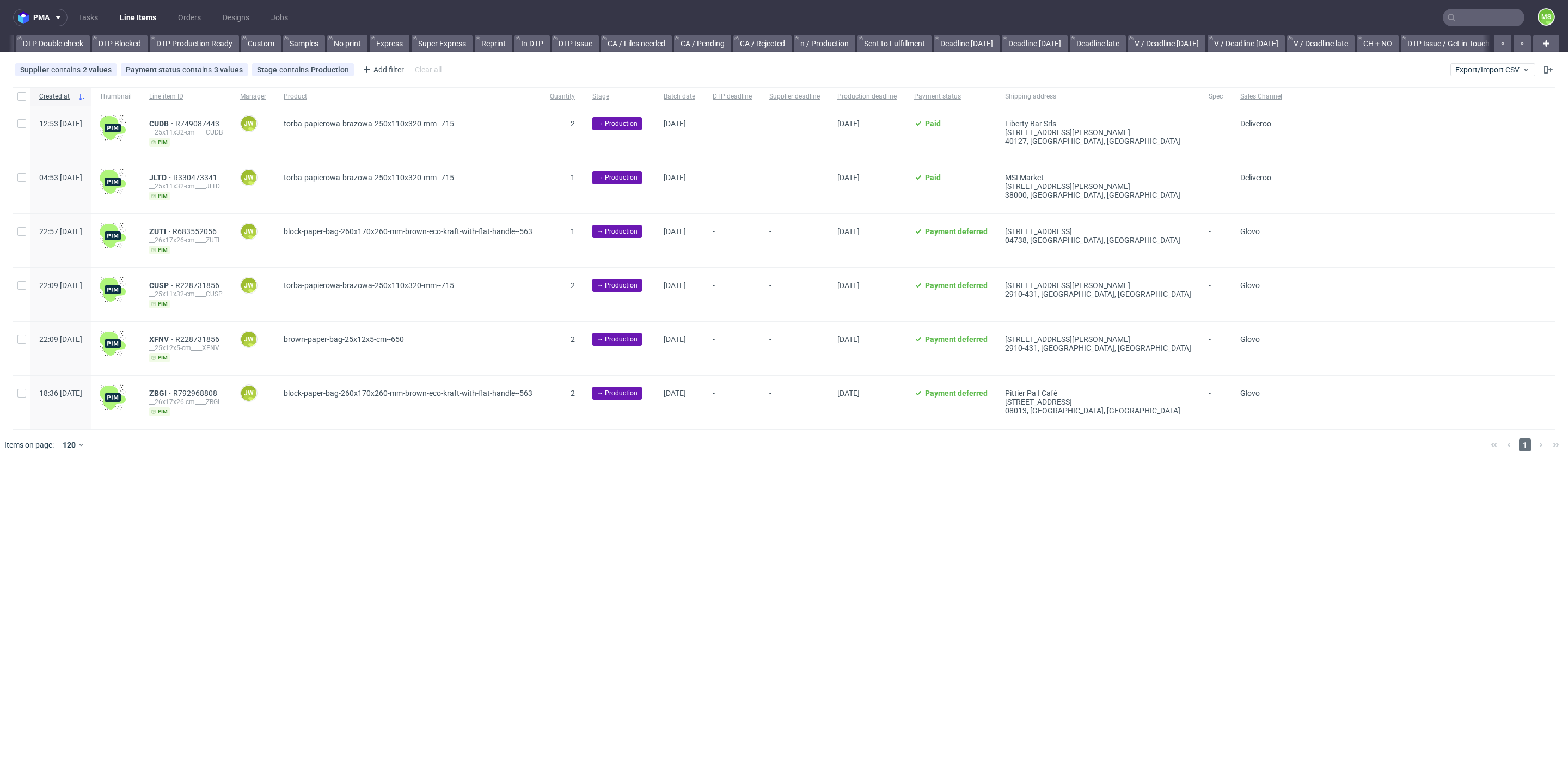
scroll to position [0, 857]
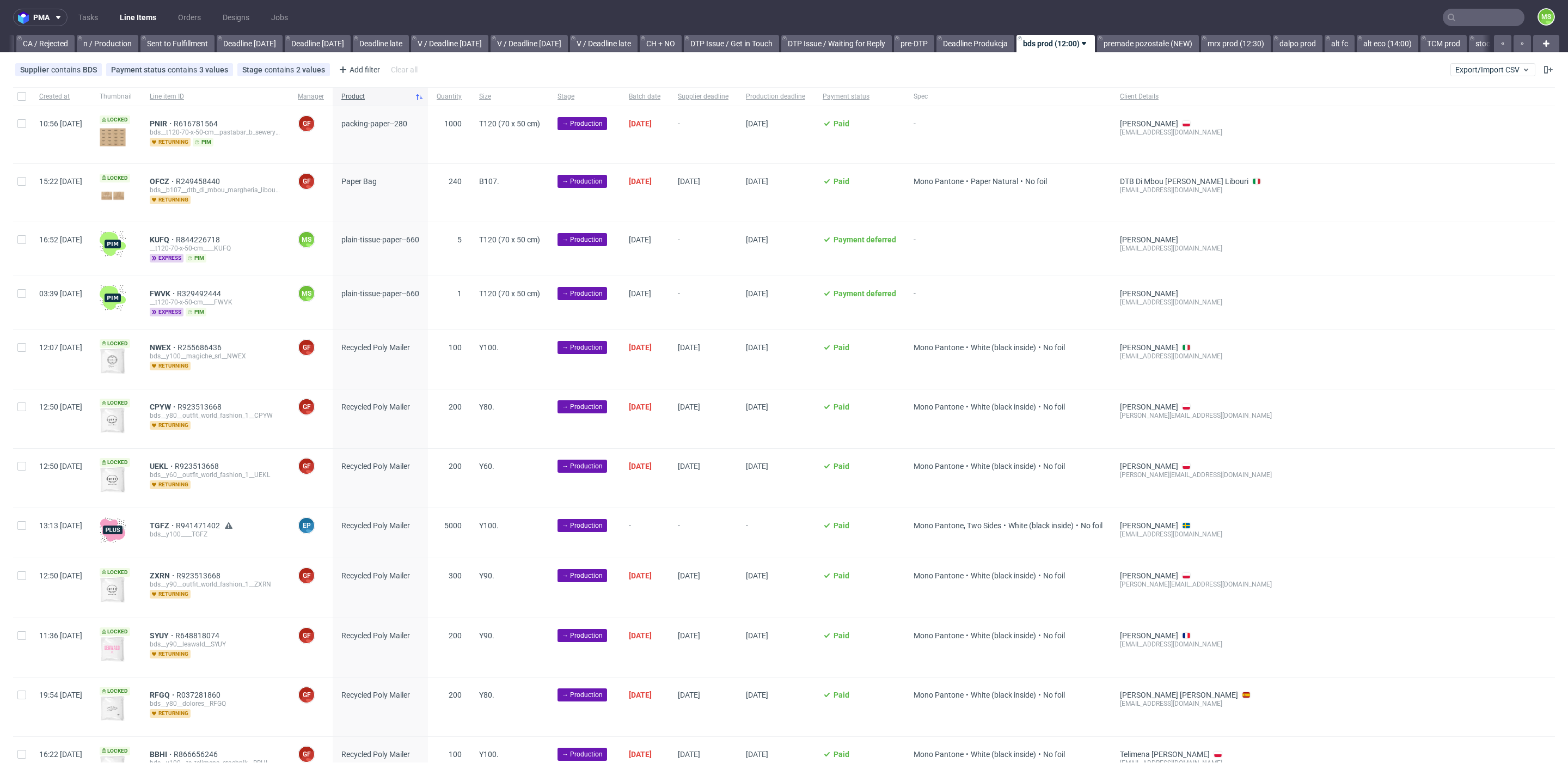
scroll to position [0, 1152]
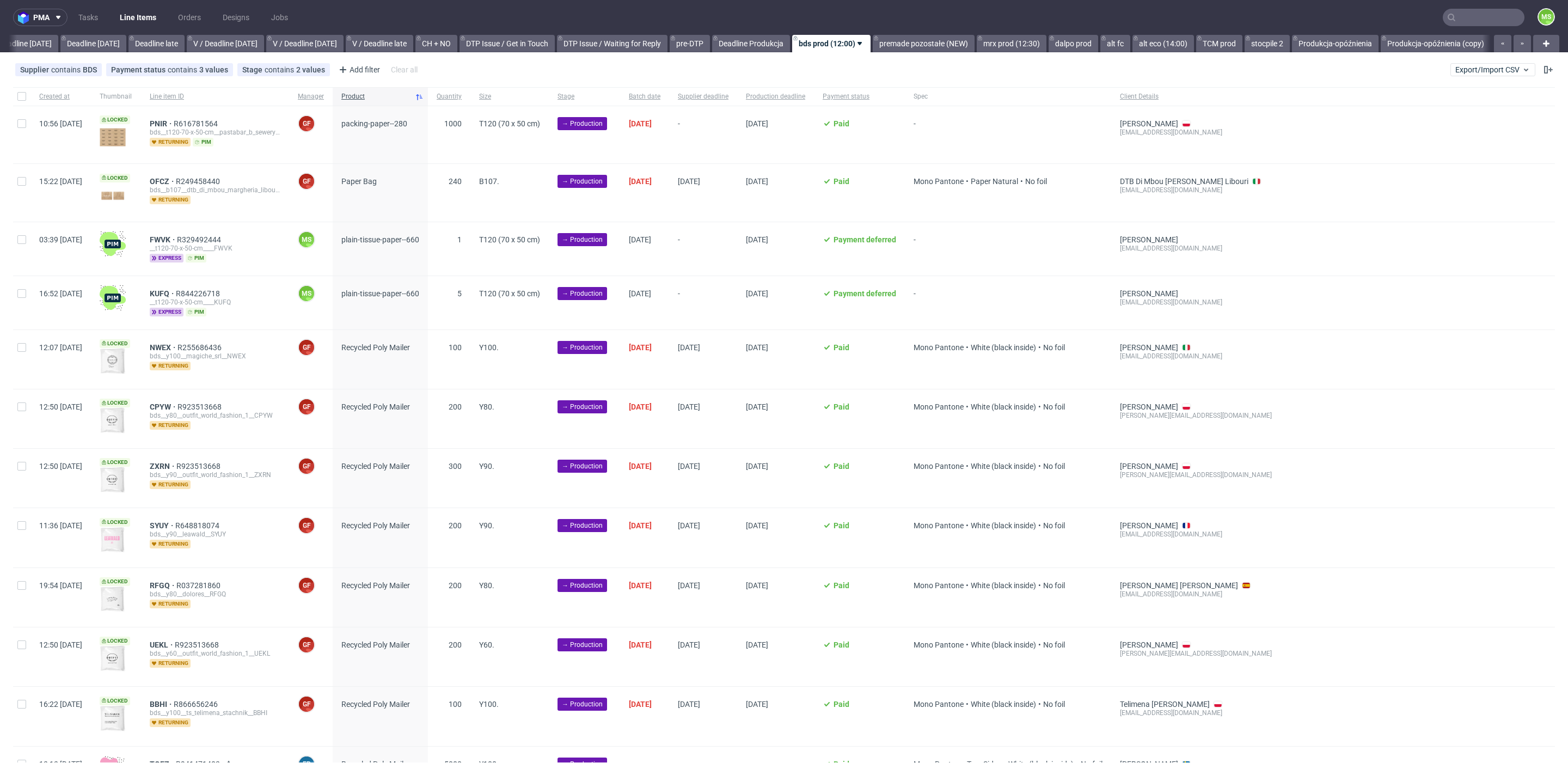
scroll to position [0, 1205]
click at [21, 181] on input "checkbox" at bounding box center [22, 181] width 9 height 9
checkbox input "true"
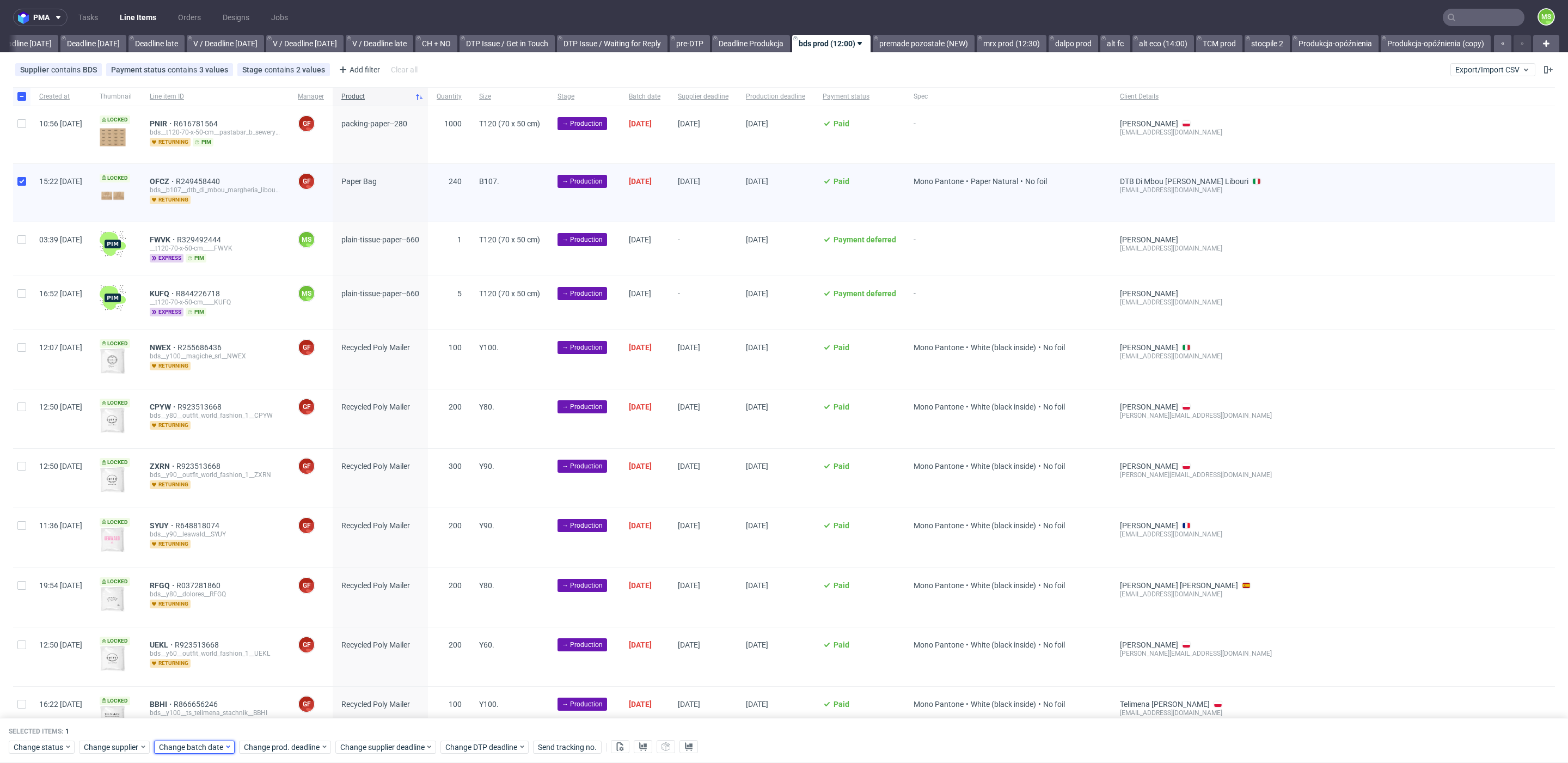
click at [192, 748] on span "Change batch date" at bounding box center [191, 747] width 65 height 11
drag, startPoint x: 198, startPoint y: 654, endPoint x: 268, endPoint y: 718, distance: 94.8
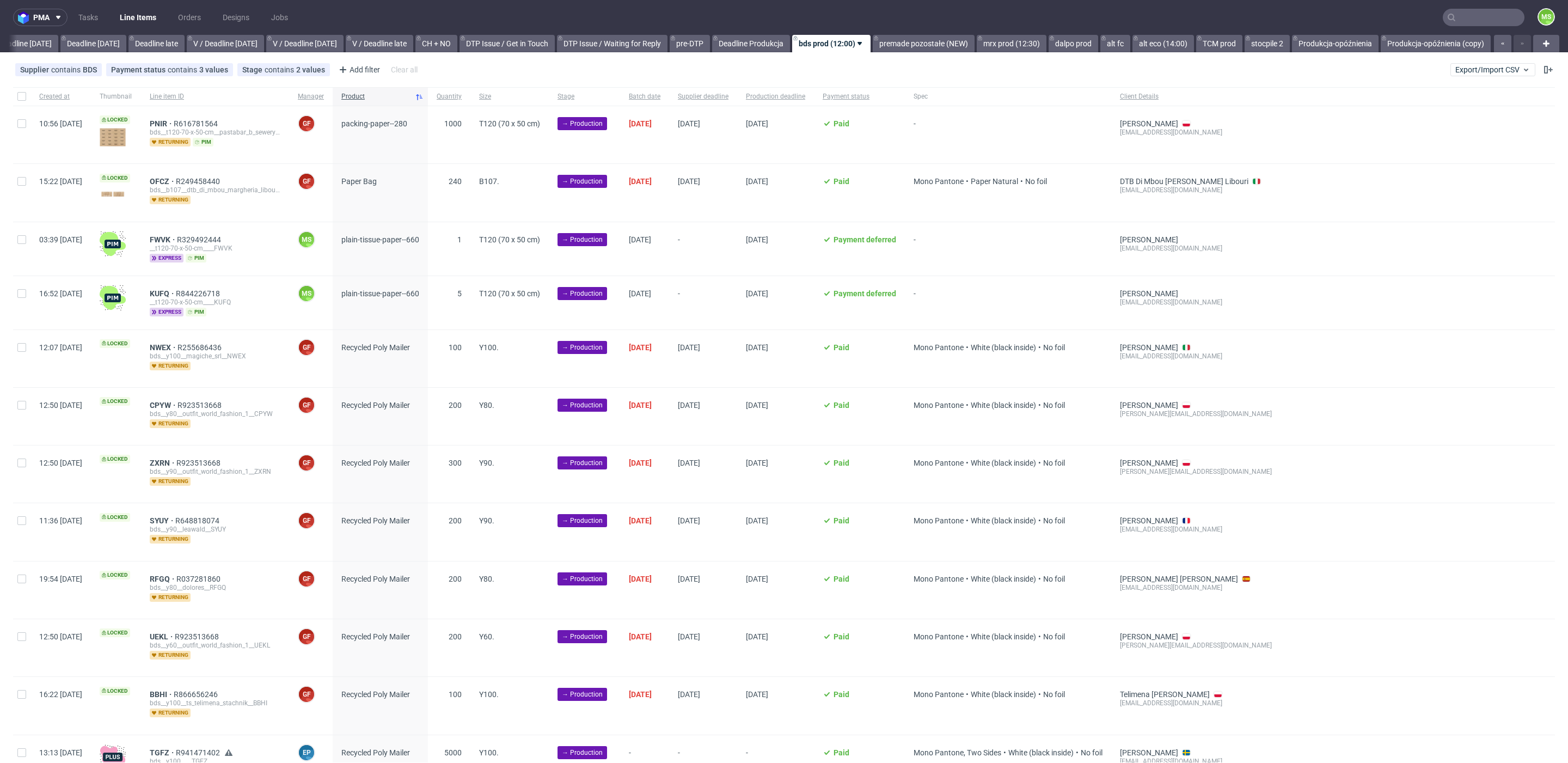
scroll to position [0, 1205]
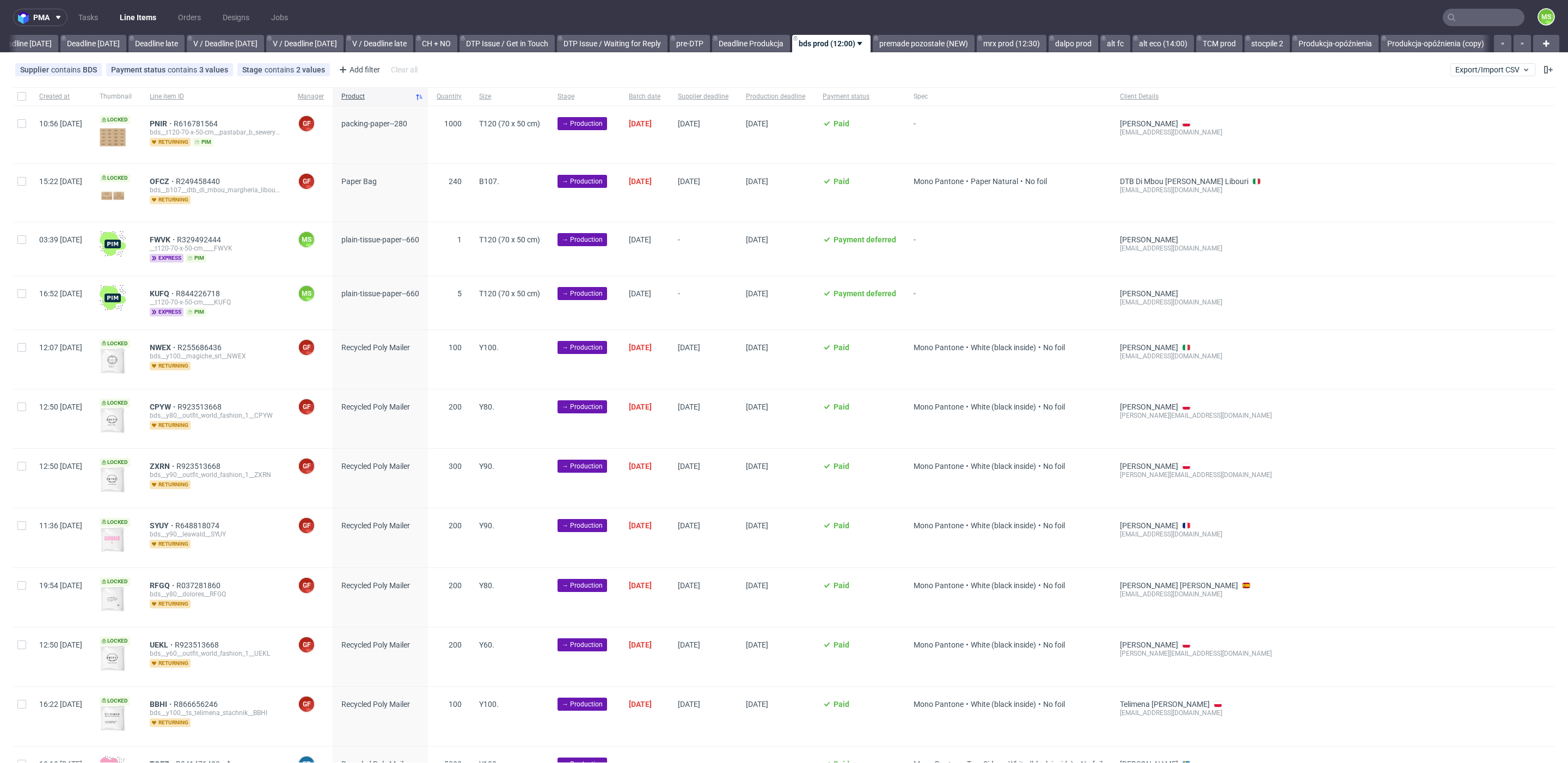
scroll to position [0, 1205]
drag, startPoint x: 23, startPoint y: 239, endPoint x: 24, endPoint y: 287, distance: 48.0
click at [23, 240] on input "checkbox" at bounding box center [22, 239] width 9 height 9
checkbox input "true"
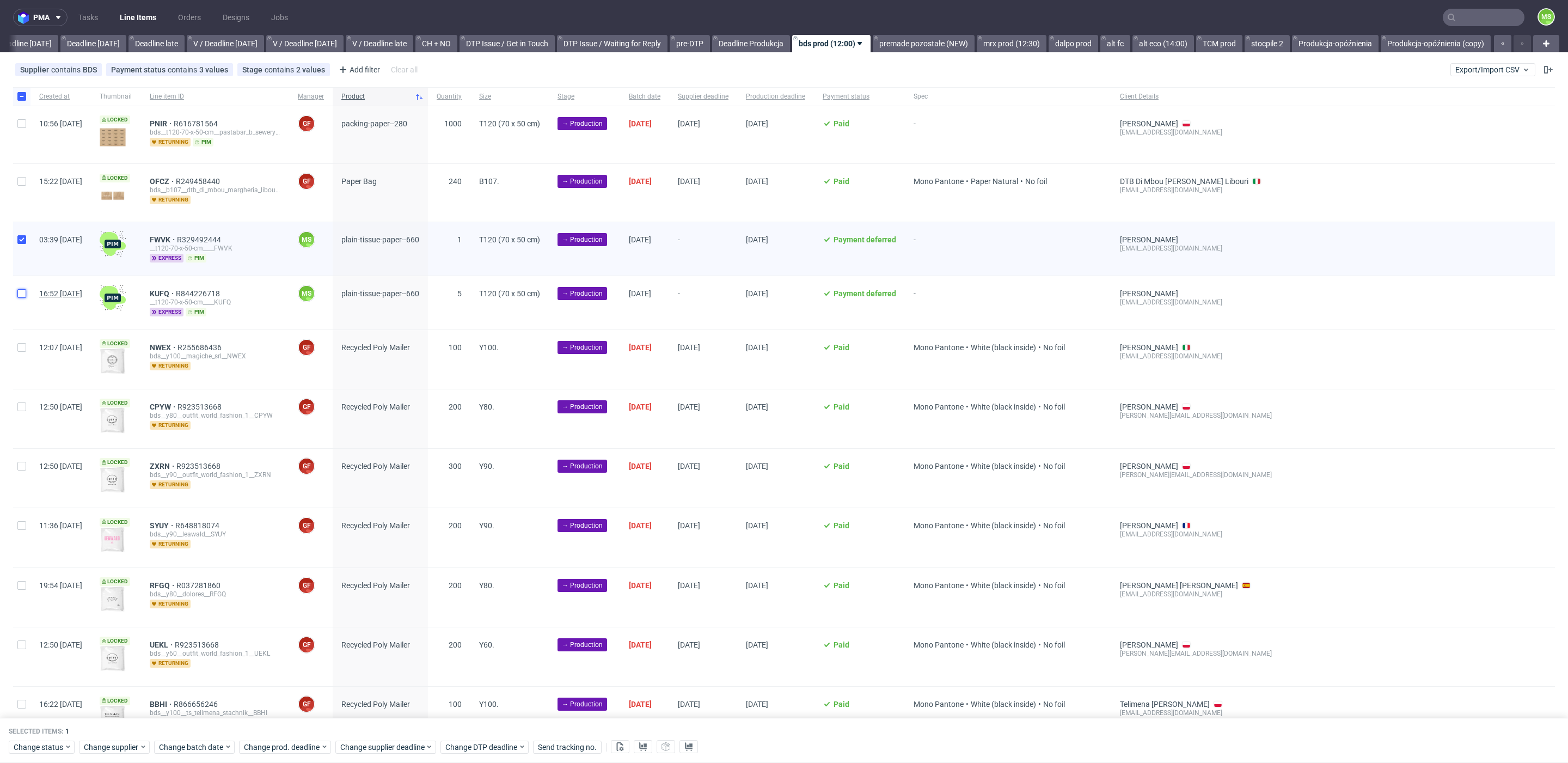
drag, startPoint x: 24, startPoint y: 291, endPoint x: 58, endPoint y: 288, distance: 34.1
click at [24, 292] on input "checkbox" at bounding box center [22, 294] width 9 height 9
checkbox input "true"
drag, startPoint x: 209, startPoint y: 745, endPoint x: 215, endPoint y: 745, distance: 6.0
click at [210, 745] on span "Change batch date" at bounding box center [191, 747] width 65 height 11
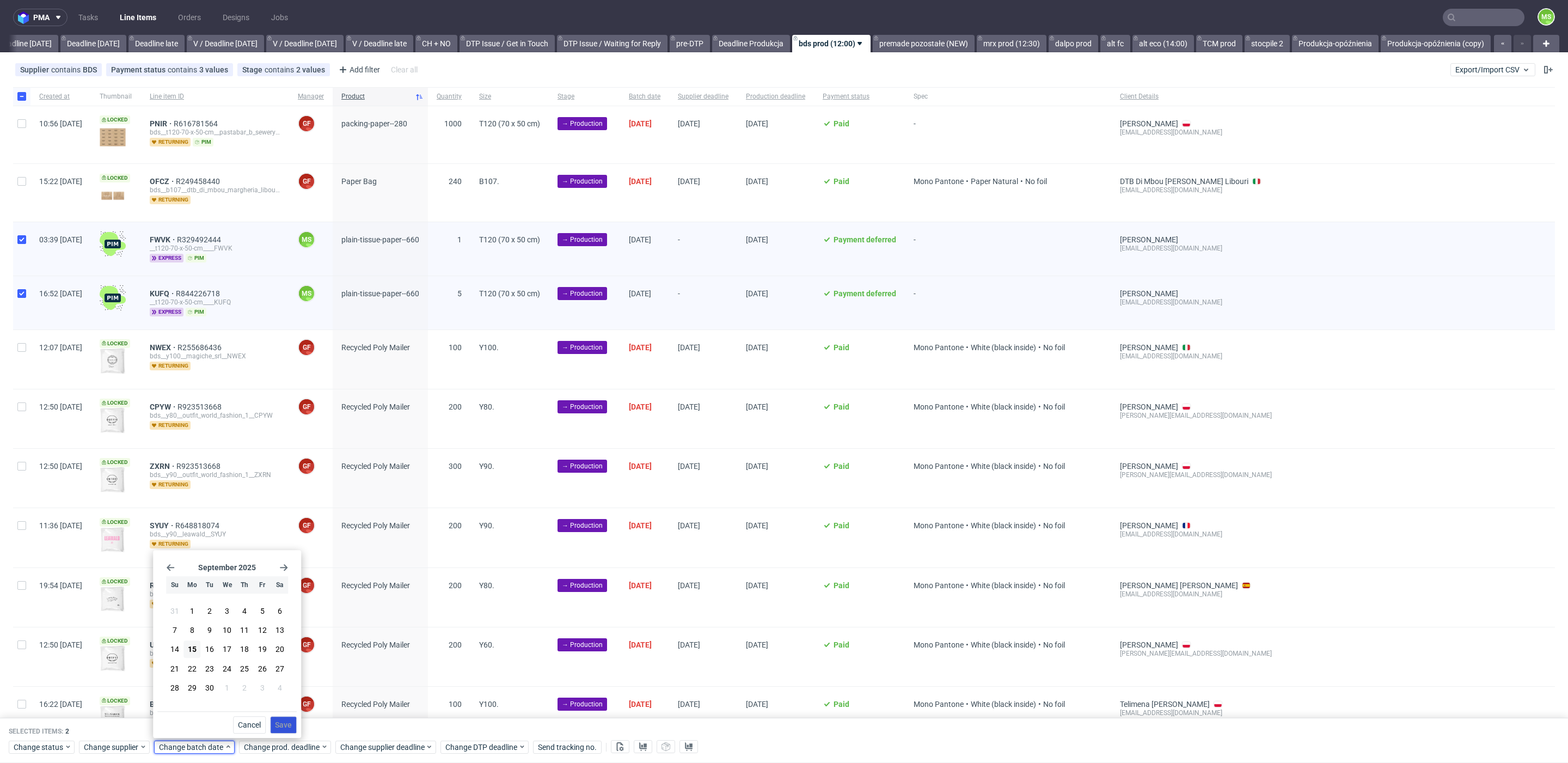
drag, startPoint x: 198, startPoint y: 649, endPoint x: 292, endPoint y: 726, distance: 121.5
click at [198, 649] on button "15" at bounding box center [192, 650] width 17 height 18
click at [295, 728] on button "Save" at bounding box center [284, 725] width 27 height 18
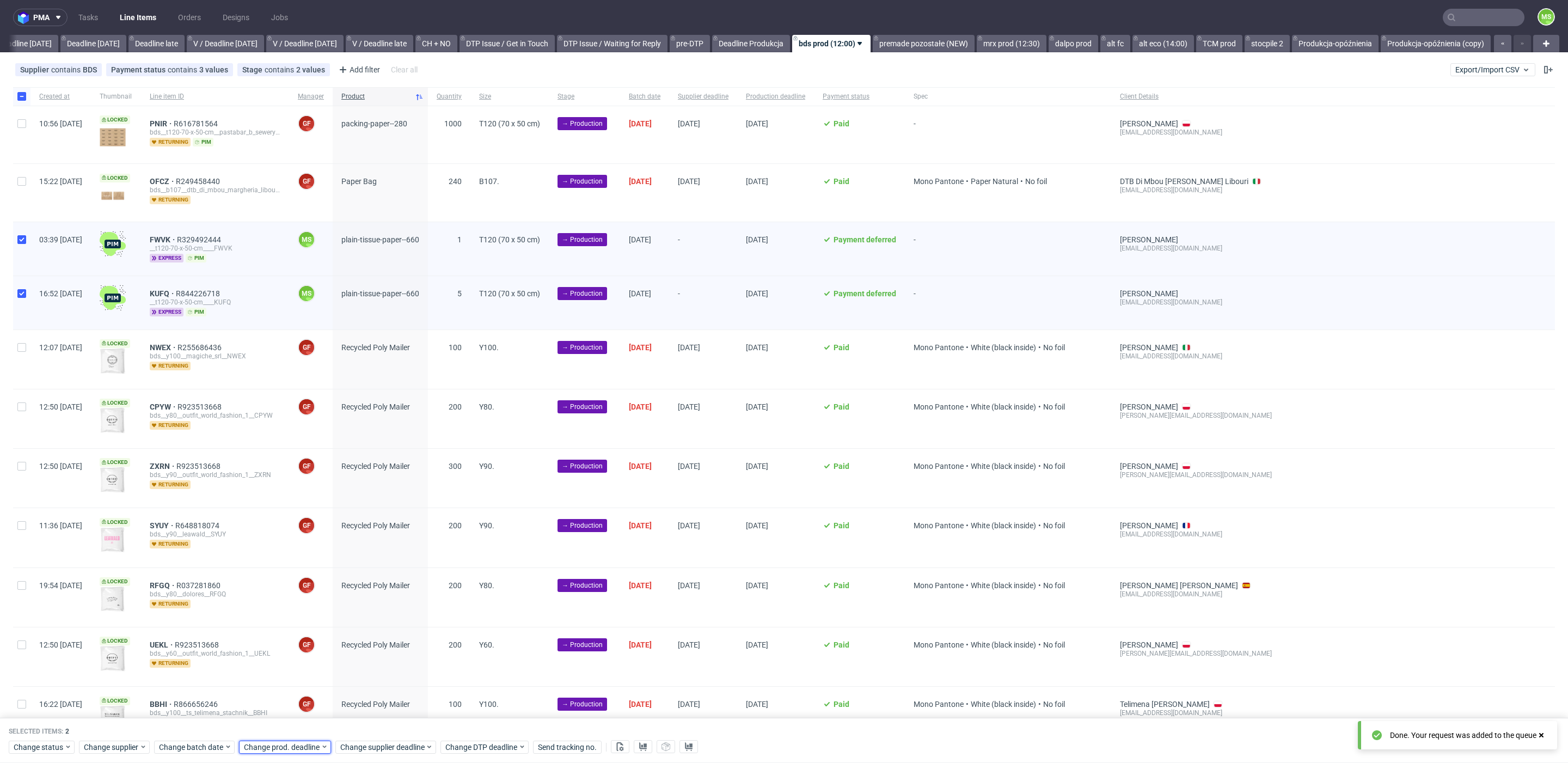
drag, startPoint x: 297, startPoint y: 745, endPoint x: 299, endPoint y: 738, distance: 7.3
click at [298, 744] on span "Change prod. deadline" at bounding box center [282, 747] width 77 height 11
drag, startPoint x: 310, startPoint y: 652, endPoint x: 366, endPoint y: 716, distance: 85.0
click at [312, 653] on span "17" at bounding box center [311, 650] width 9 height 11
click at [369, 728] on span "Save" at bounding box center [368, 725] width 17 height 8
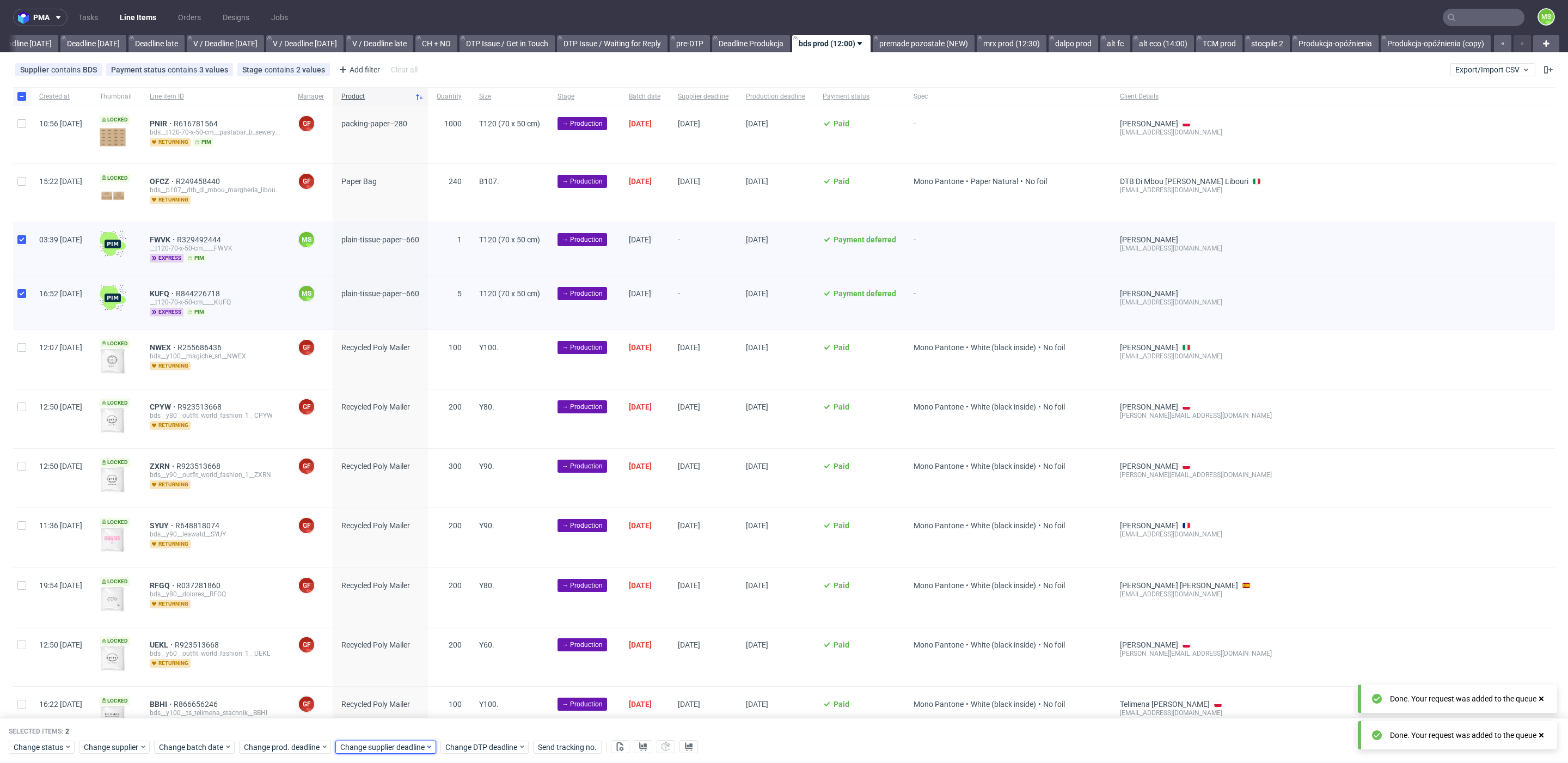
click at [379, 742] on span "Change supplier deadline" at bounding box center [383, 747] width 85 height 11
drag, startPoint x: 410, startPoint y: 647, endPoint x: 442, endPoint y: 687, distance: 51.2
click at [411, 647] on span "17" at bounding box center [408, 650] width 9 height 11
click at [463, 729] on span "Save" at bounding box center [464, 725] width 17 height 8
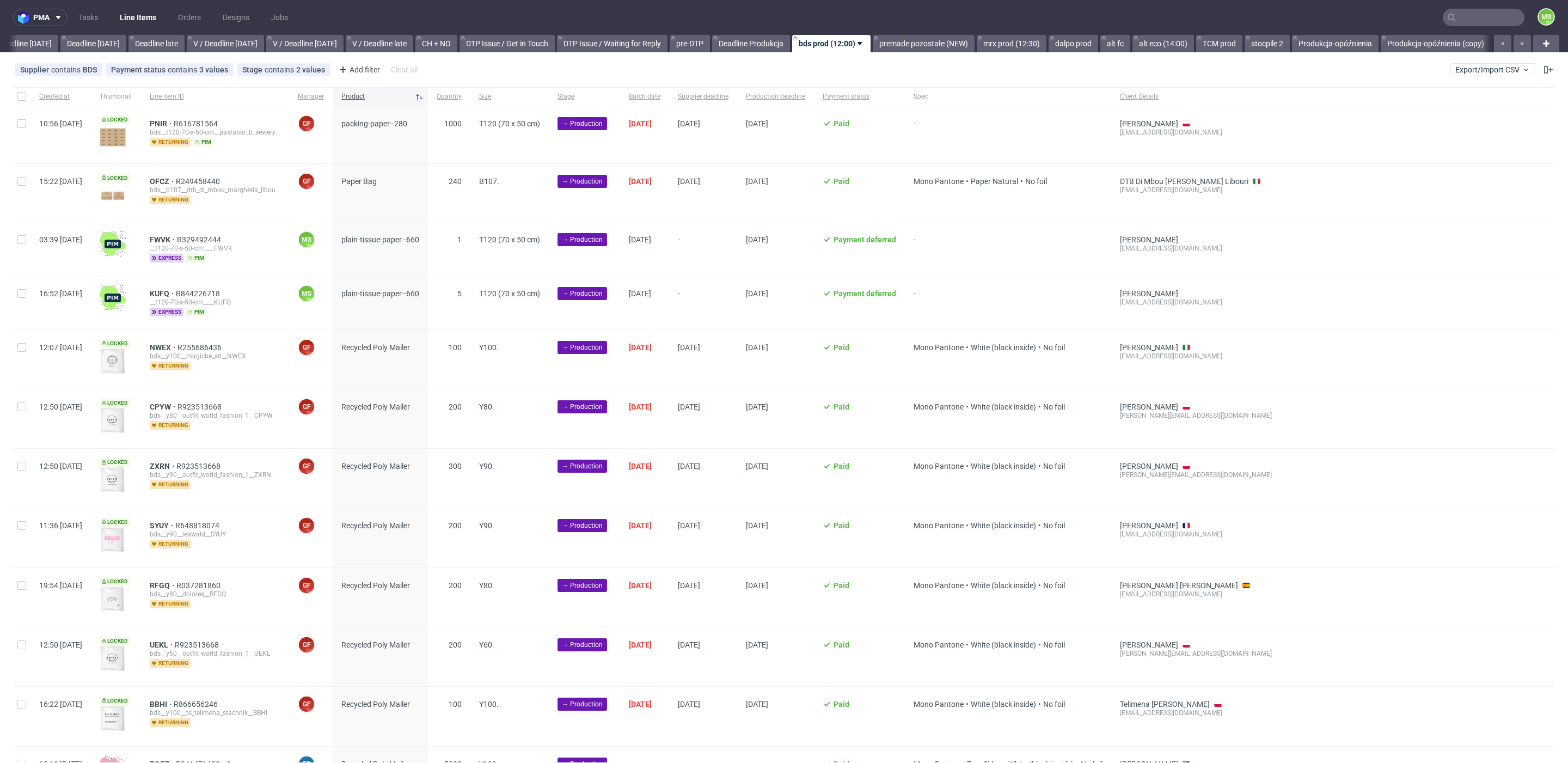
scroll to position [0, 1205]
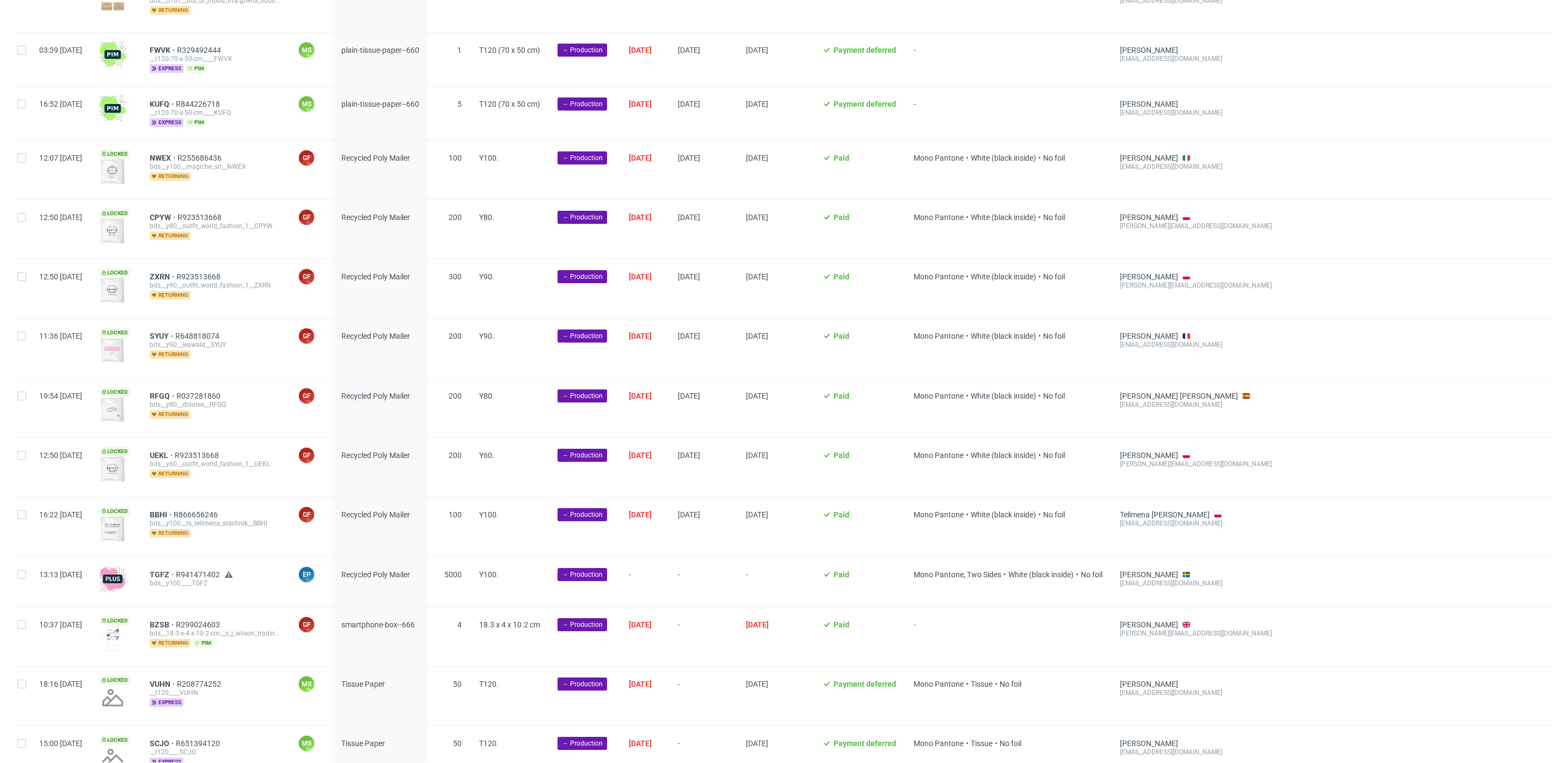
scroll to position [188, 0]
drag, startPoint x: 21, startPoint y: 160, endPoint x: 28, endPoint y: 186, distance: 26.9
click at [21, 161] on div at bounding box center [21, 171] width 18 height 59
checkbox input "true"
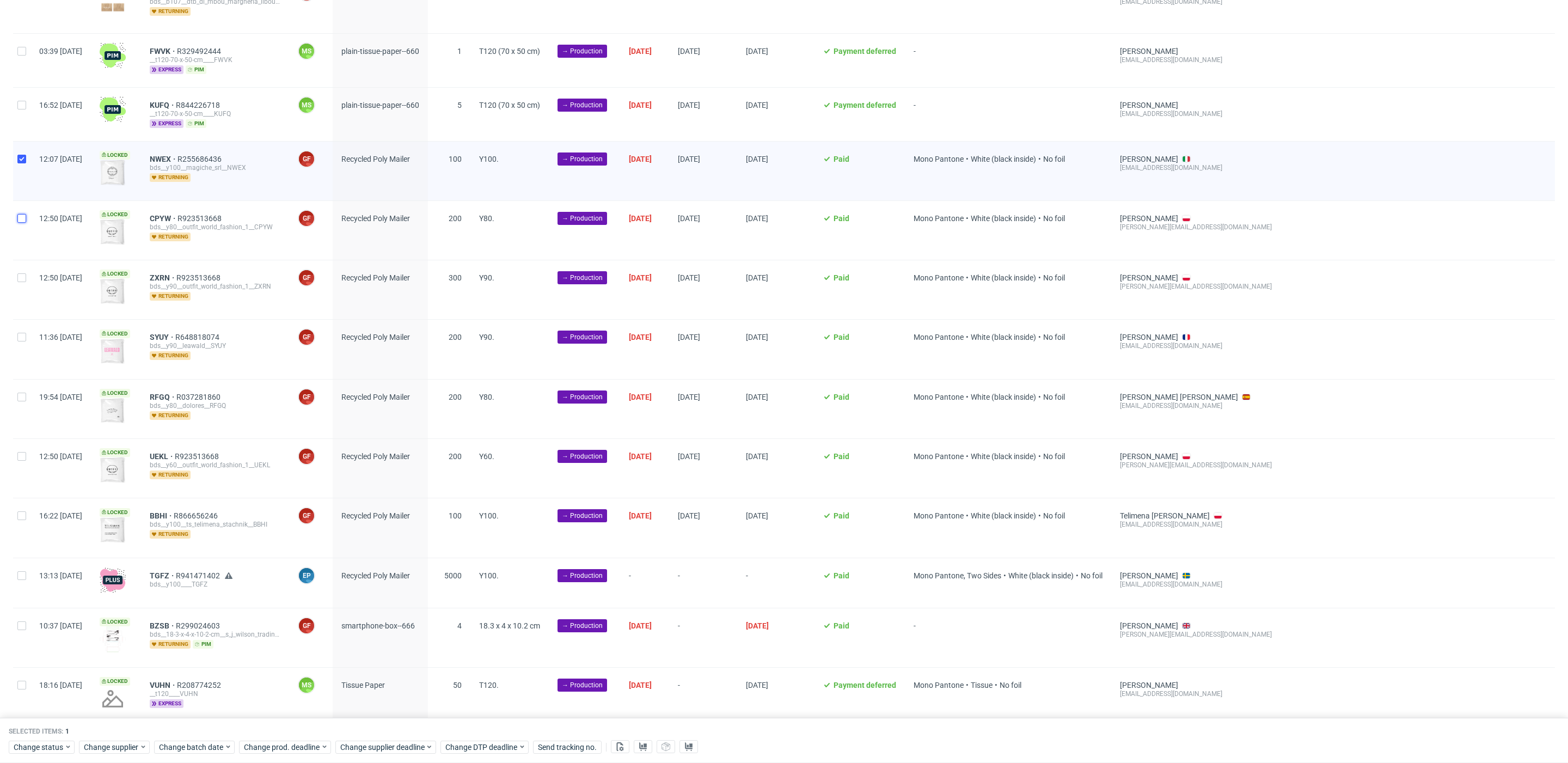
drag, startPoint x: 24, startPoint y: 214, endPoint x: 33, endPoint y: 256, distance: 43.0
click at [24, 216] on input "checkbox" at bounding box center [22, 219] width 9 height 9
checkbox input "true"
click at [20, 278] on input "checkbox" at bounding box center [22, 278] width 9 height 9
checkbox input "true"
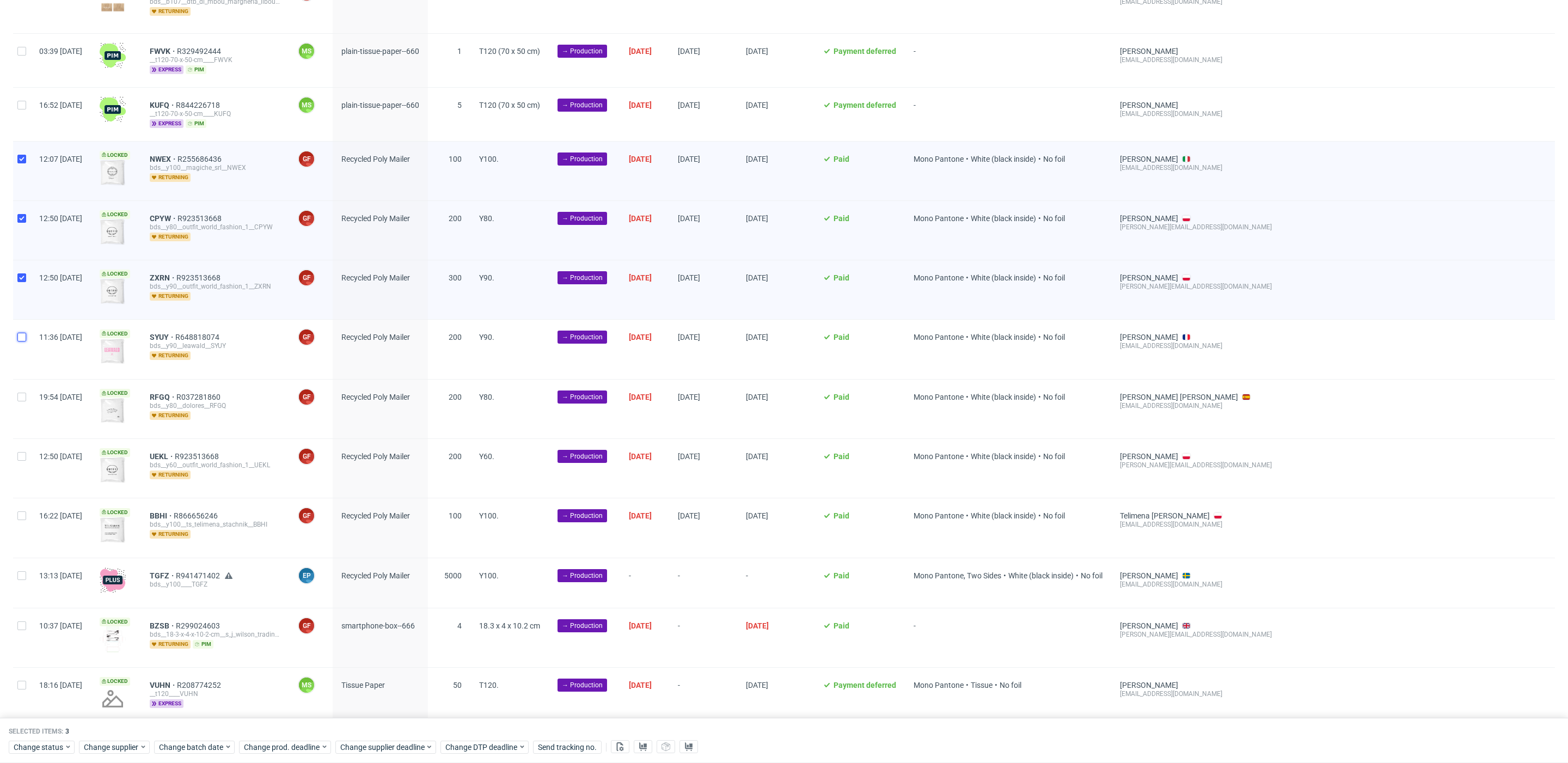
click at [19, 333] on input "checkbox" at bounding box center [22, 337] width 9 height 9
checkbox input "true"
click at [23, 393] on input "checkbox" at bounding box center [22, 397] width 9 height 9
checkbox input "true"
drag, startPoint x: 24, startPoint y: 453, endPoint x: 23, endPoint y: 459, distance: 6.1
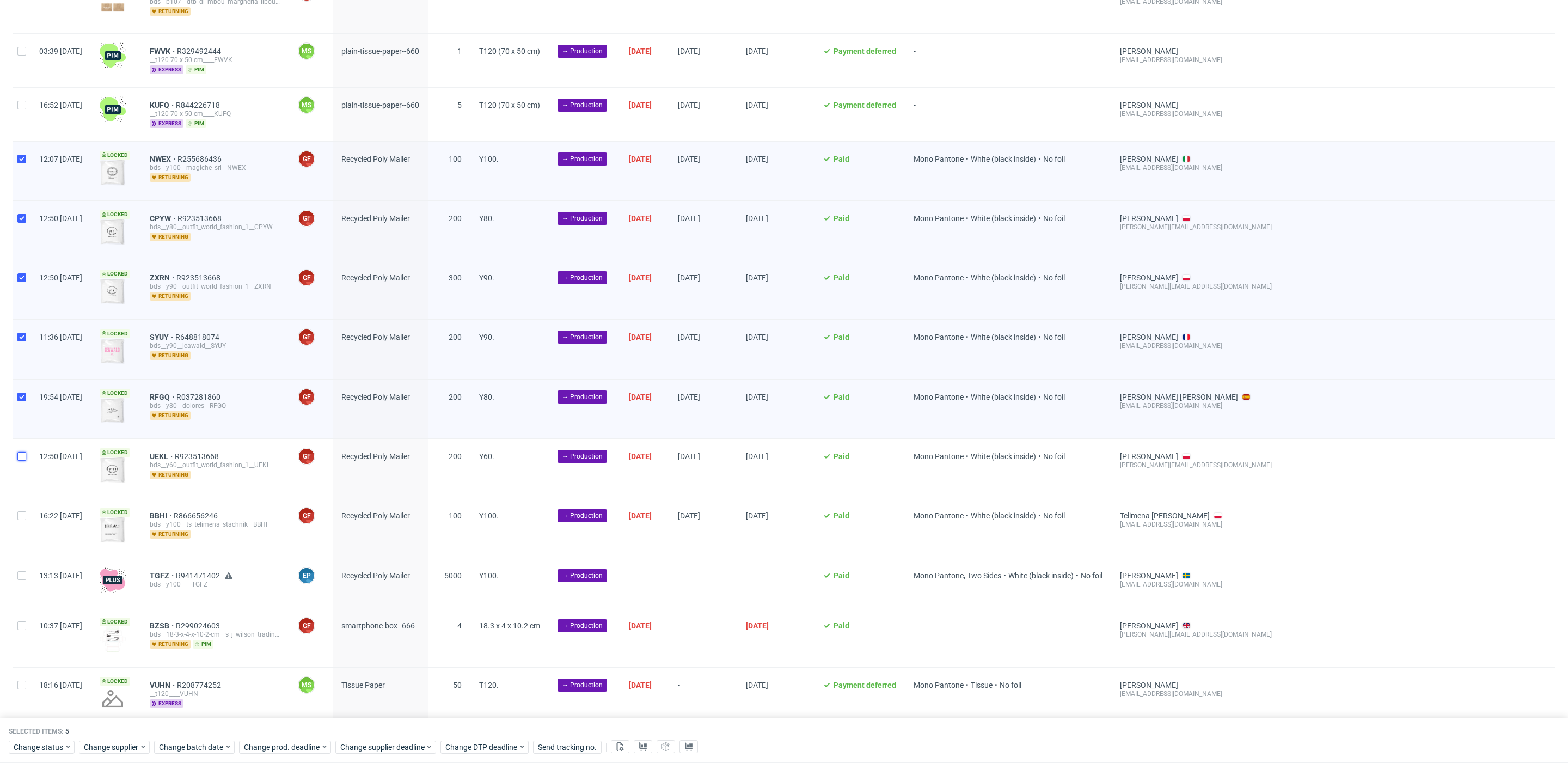
click at [25, 455] on input "checkbox" at bounding box center [22, 456] width 9 height 9
checkbox input "true"
drag, startPoint x: 23, startPoint y: 513, endPoint x: 24, endPoint y: 534, distance: 21.0
click at [23, 515] on input "checkbox" at bounding box center [22, 516] width 9 height 9
checkbox input "true"
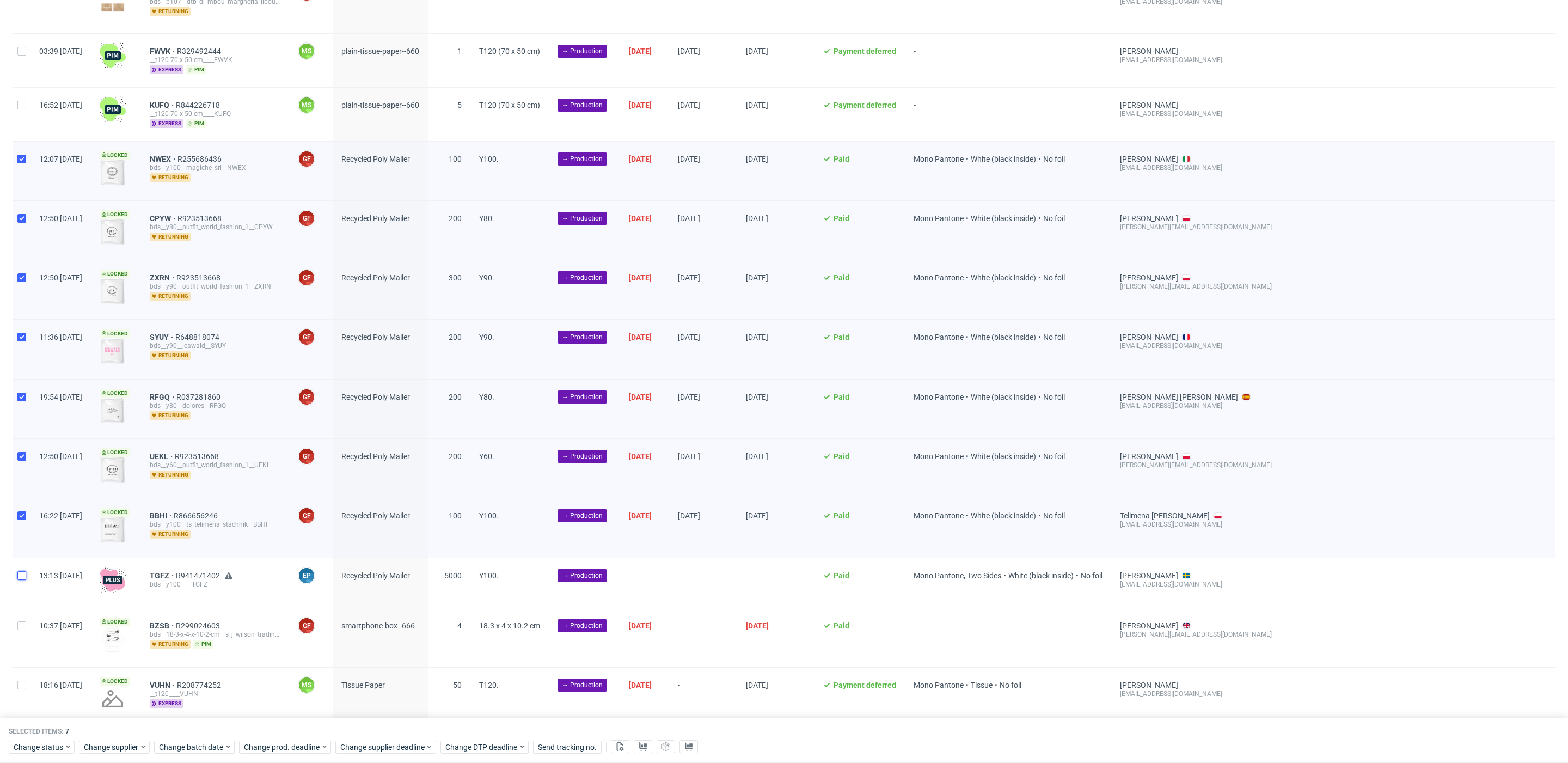
click at [21, 575] on input "checkbox" at bounding box center [22, 575] width 9 height 9
checkbox input "true"
click at [180, 748] on span "Change batch date" at bounding box center [191, 747] width 65 height 11
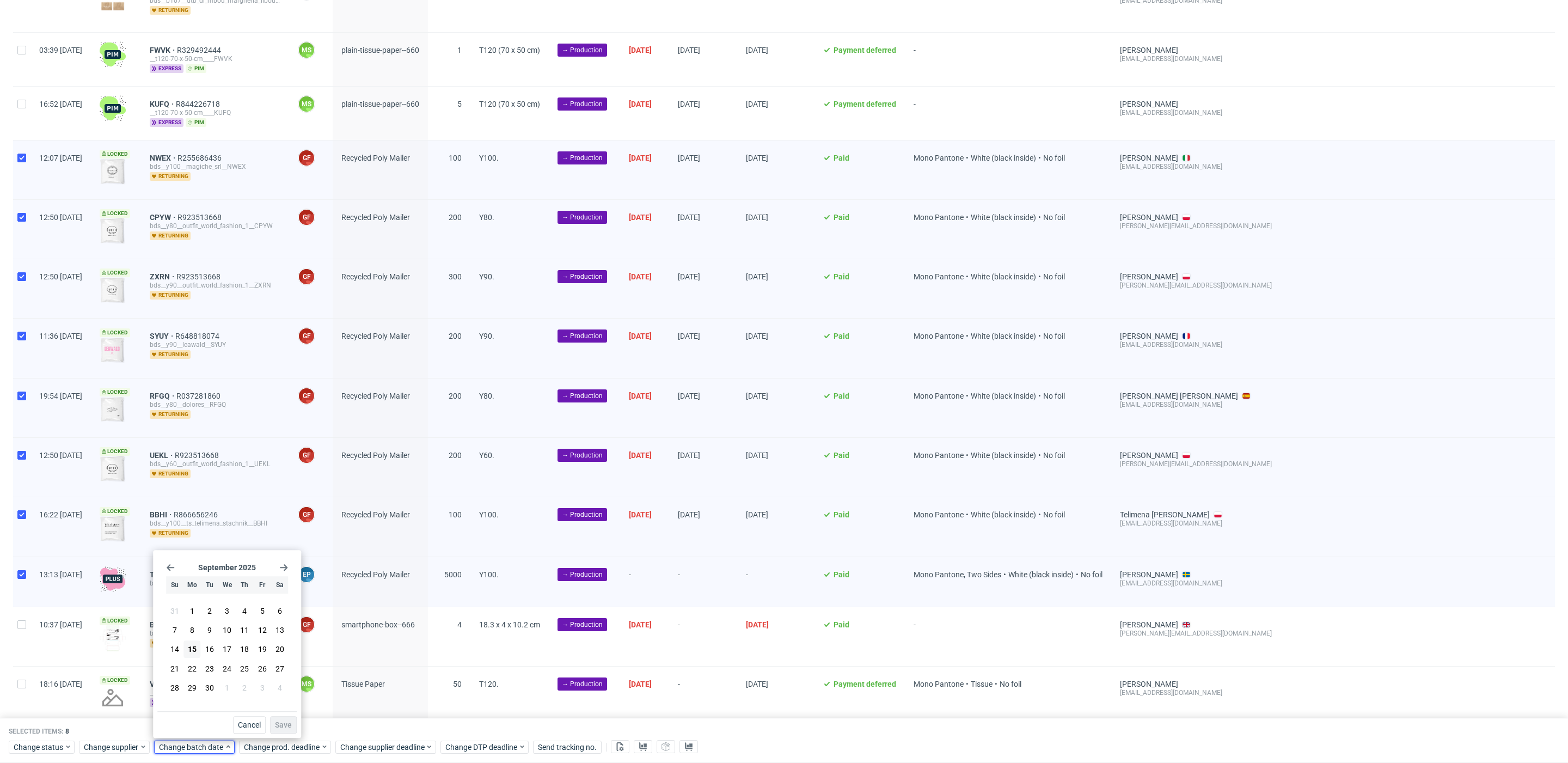
drag, startPoint x: 197, startPoint y: 650, endPoint x: 204, endPoint y: 659, distance: 11.4
click at [200, 653] on button "15" at bounding box center [192, 650] width 17 height 18
drag, startPoint x: 280, startPoint y: 723, endPoint x: 282, endPoint y: 738, distance: 15.1
click at [280, 723] on span "Save" at bounding box center [284, 725] width 17 height 8
click at [283, 742] on span "Change prod. deadline" at bounding box center [282, 747] width 77 height 11
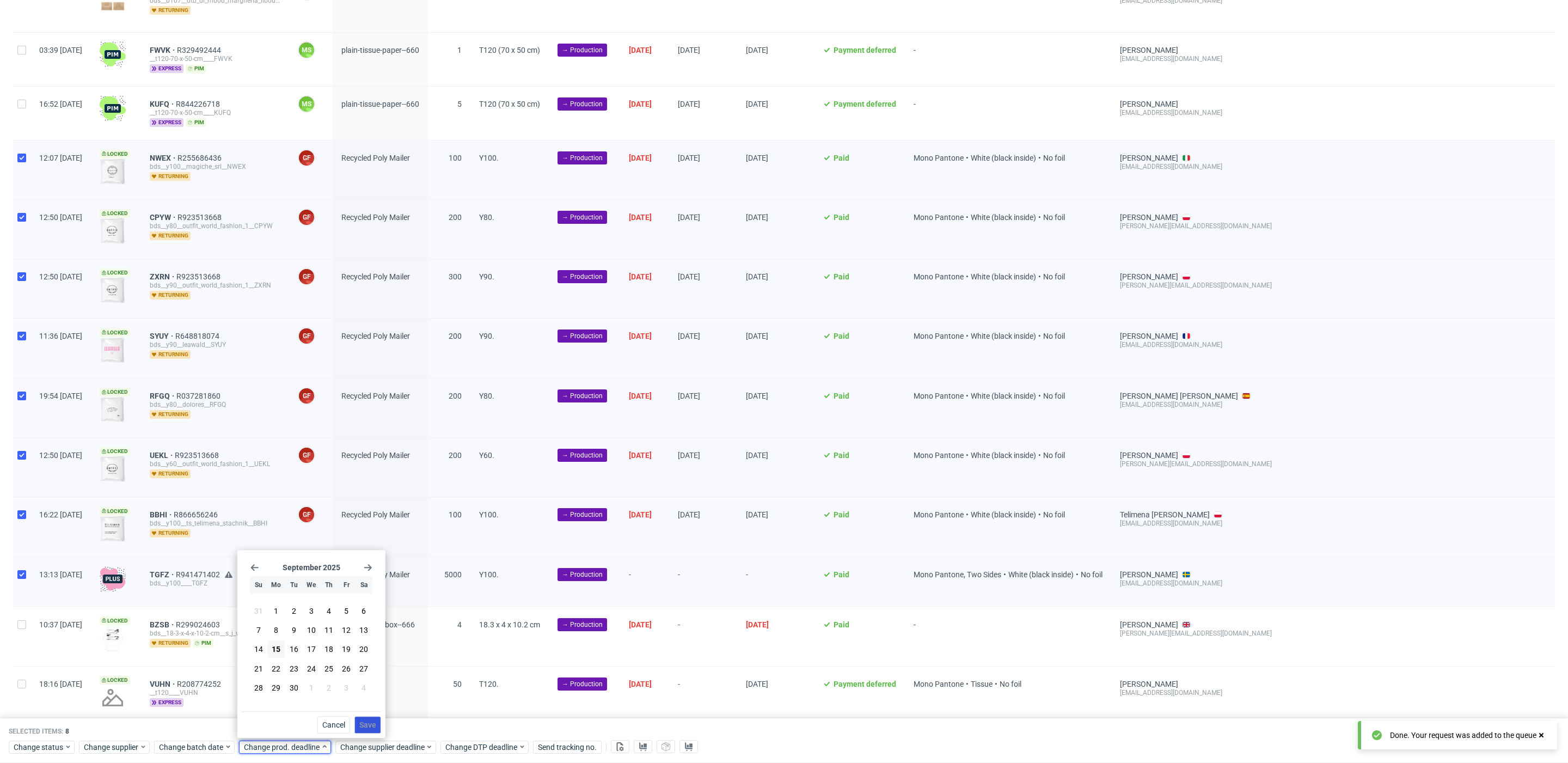
drag, startPoint x: 276, startPoint y: 670, endPoint x: 358, endPoint y: 726, distance: 99.3
click at [278, 672] on span "22" at bounding box center [276, 669] width 9 height 11
drag, startPoint x: 365, startPoint y: 729, endPoint x: 368, endPoint y: 744, distance: 15.3
click at [365, 731] on button "Save" at bounding box center [368, 725] width 27 height 18
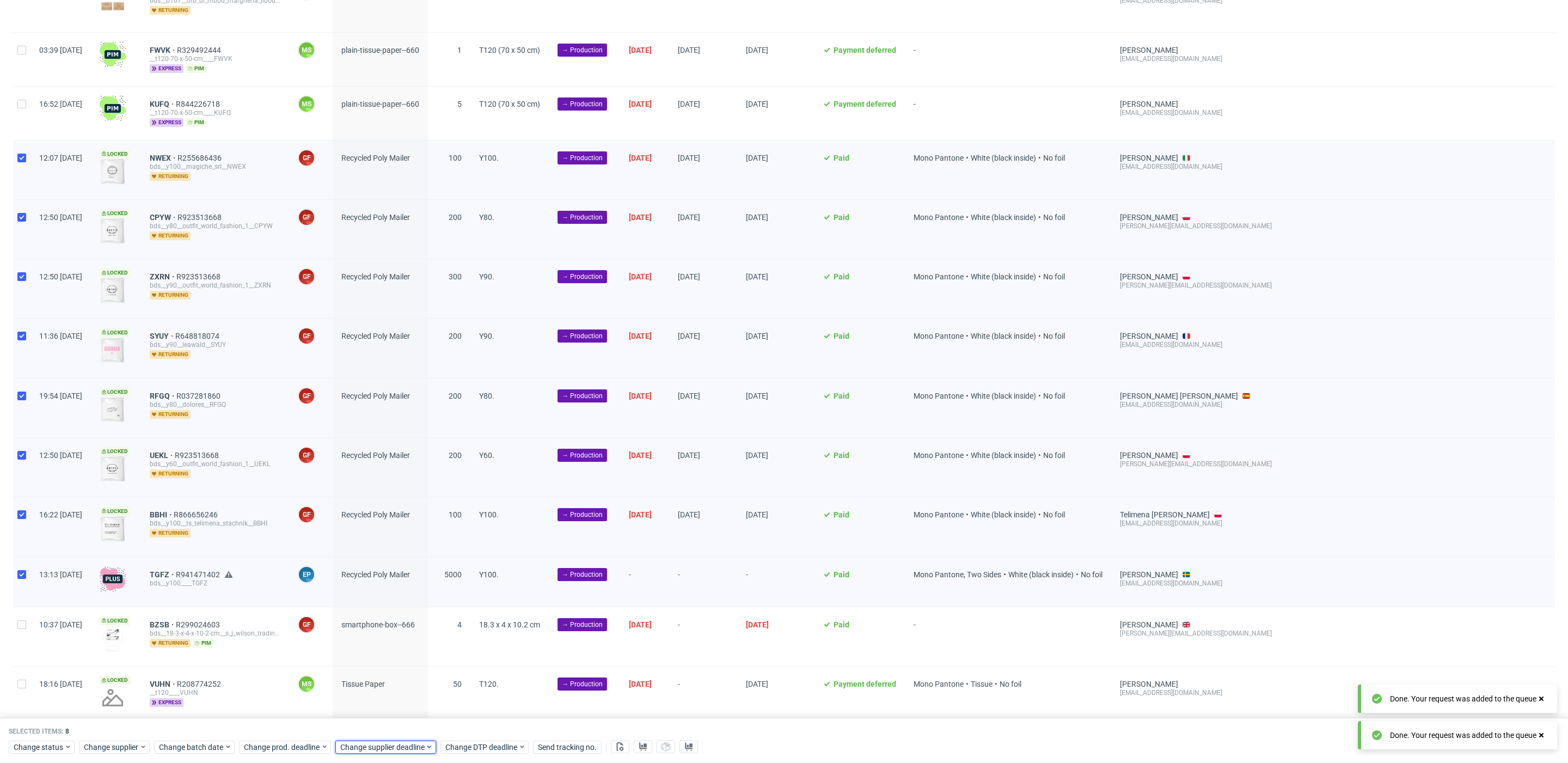
click at [368, 745] on span "Change supplier deadline" at bounding box center [383, 747] width 85 height 11
click at [372, 666] on span "22" at bounding box center [373, 669] width 9 height 11
click at [461, 721] on span "Save" at bounding box center [464, 725] width 17 height 8
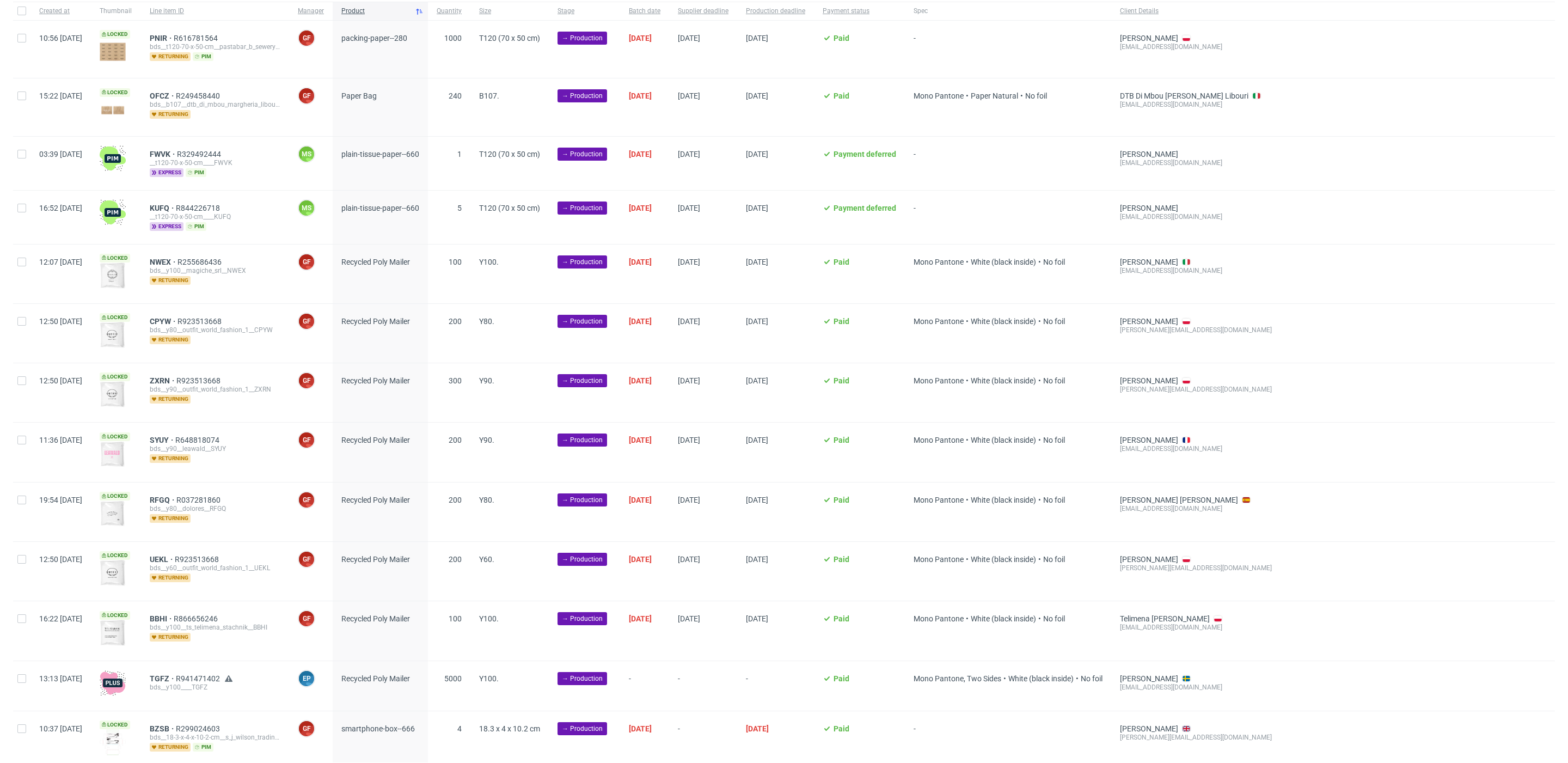
scroll to position [0, 1205]
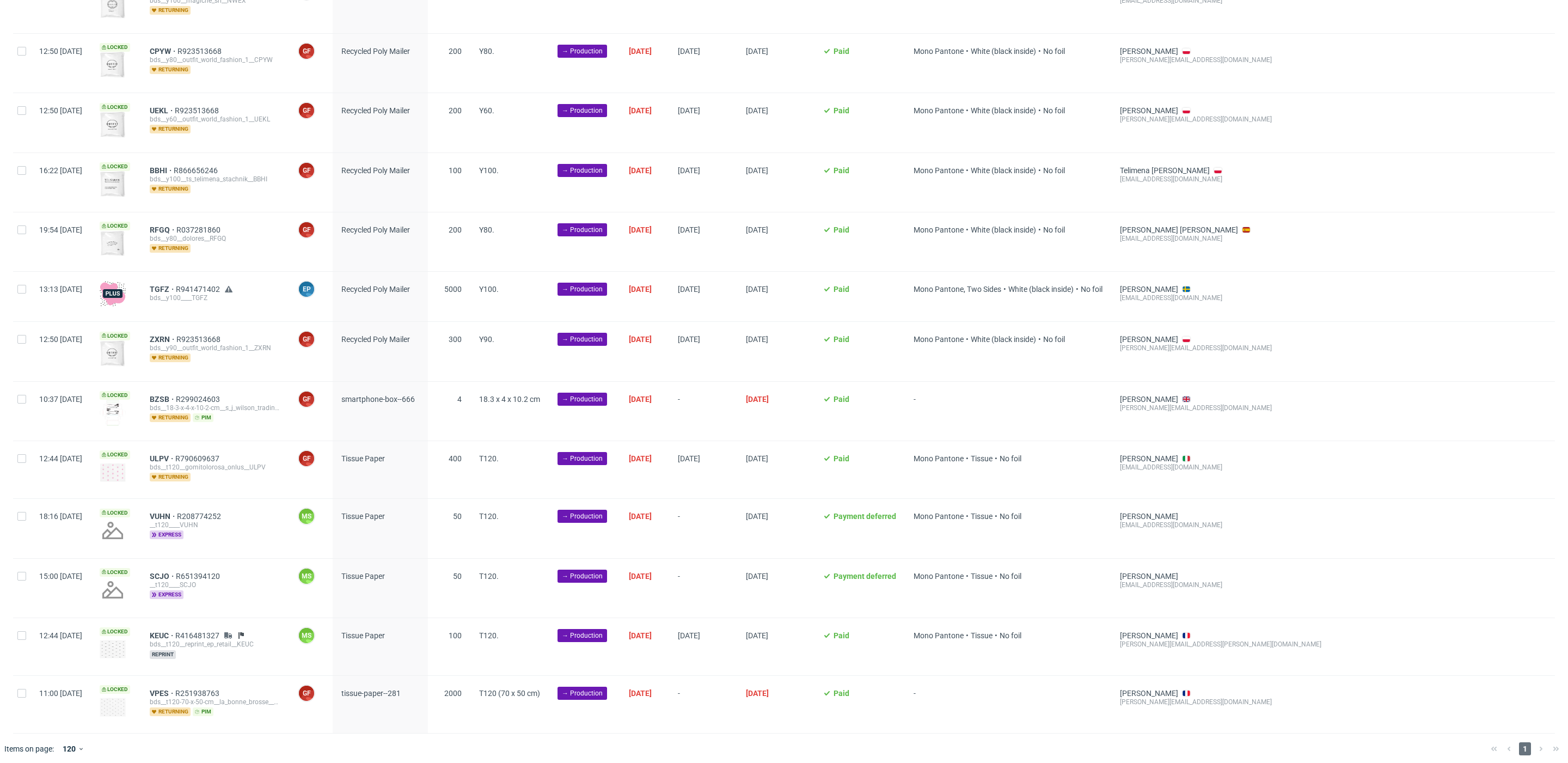
scroll to position [0, 1205]
click at [18, 395] on input "checkbox" at bounding box center [22, 399] width 9 height 9
checkbox input "true"
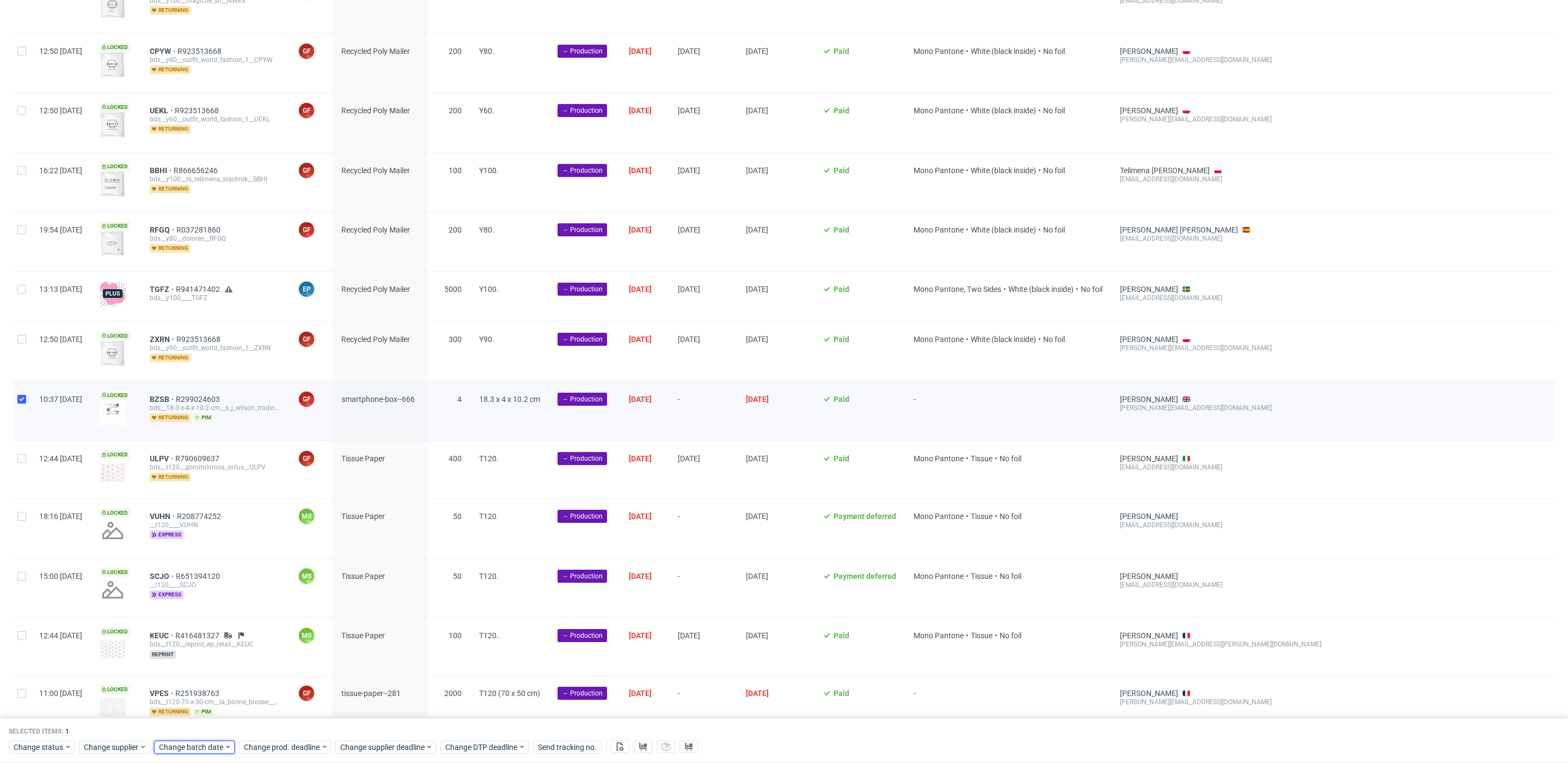
click at [195, 748] on span "Change batch date" at bounding box center [191, 747] width 65 height 11
drag, startPoint x: 194, startPoint y: 647, endPoint x: 285, endPoint y: 715, distance: 113.6
click at [194, 649] on span "15" at bounding box center [192, 650] width 9 height 11
drag, startPoint x: 290, startPoint y: 725, endPoint x: 291, endPoint y: 736, distance: 11.0
click at [290, 725] on span "Save" at bounding box center [284, 725] width 17 height 8
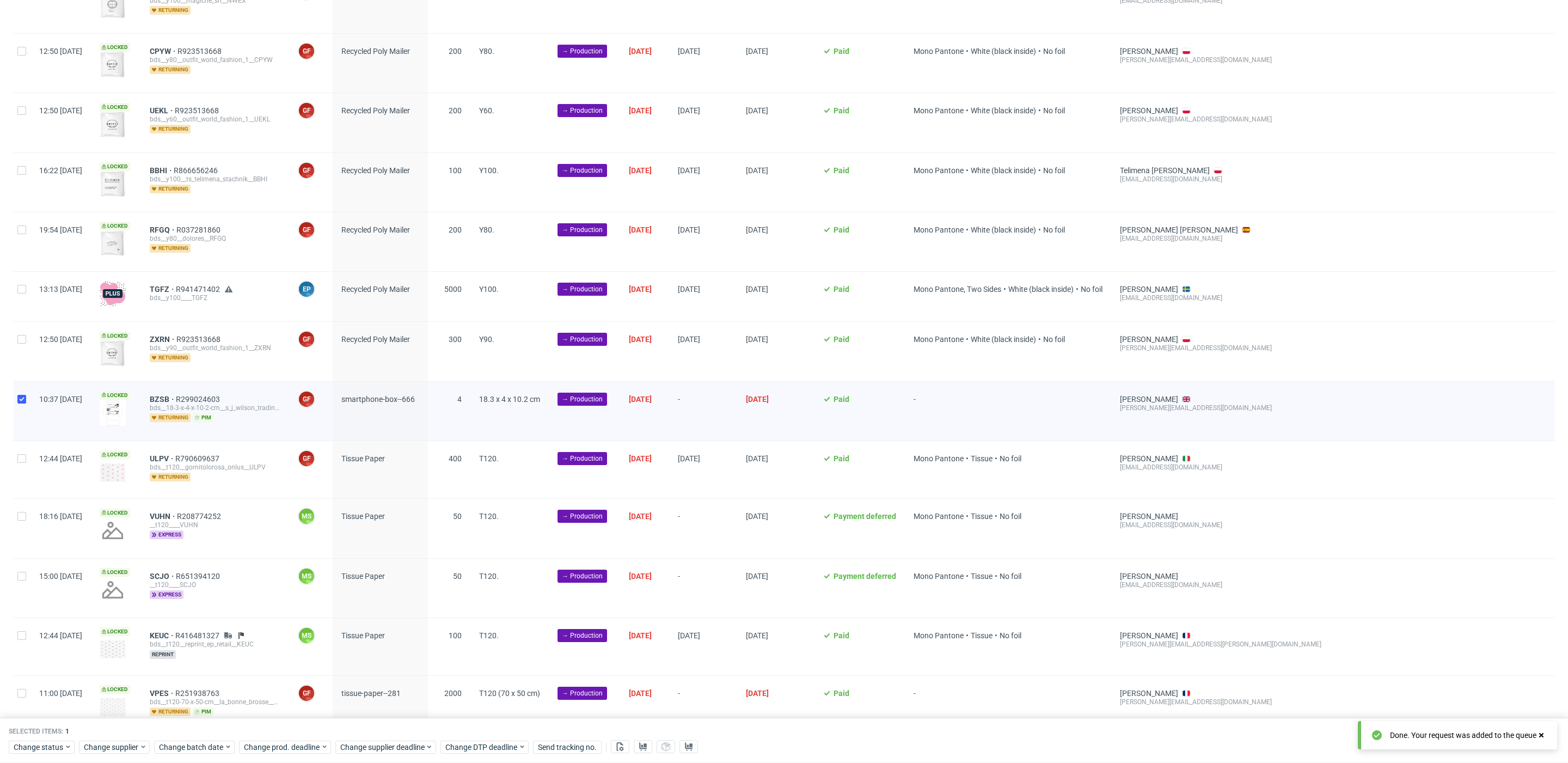
click at [290, 740] on div "Change status Change supplier Change batch date Change prod. deadline Change su…" at bounding box center [783, 747] width 1550 height 16
click at [289, 745] on span "Change prod. deadline" at bounding box center [282, 747] width 77 height 11
drag, startPoint x: 329, startPoint y: 650, endPoint x: 368, endPoint y: 717, distance: 77.5
click at [330, 651] on span "18" at bounding box center [329, 650] width 9 height 11
drag, startPoint x: 369, startPoint y: 726, endPoint x: 369, endPoint y: 732, distance: 6.0
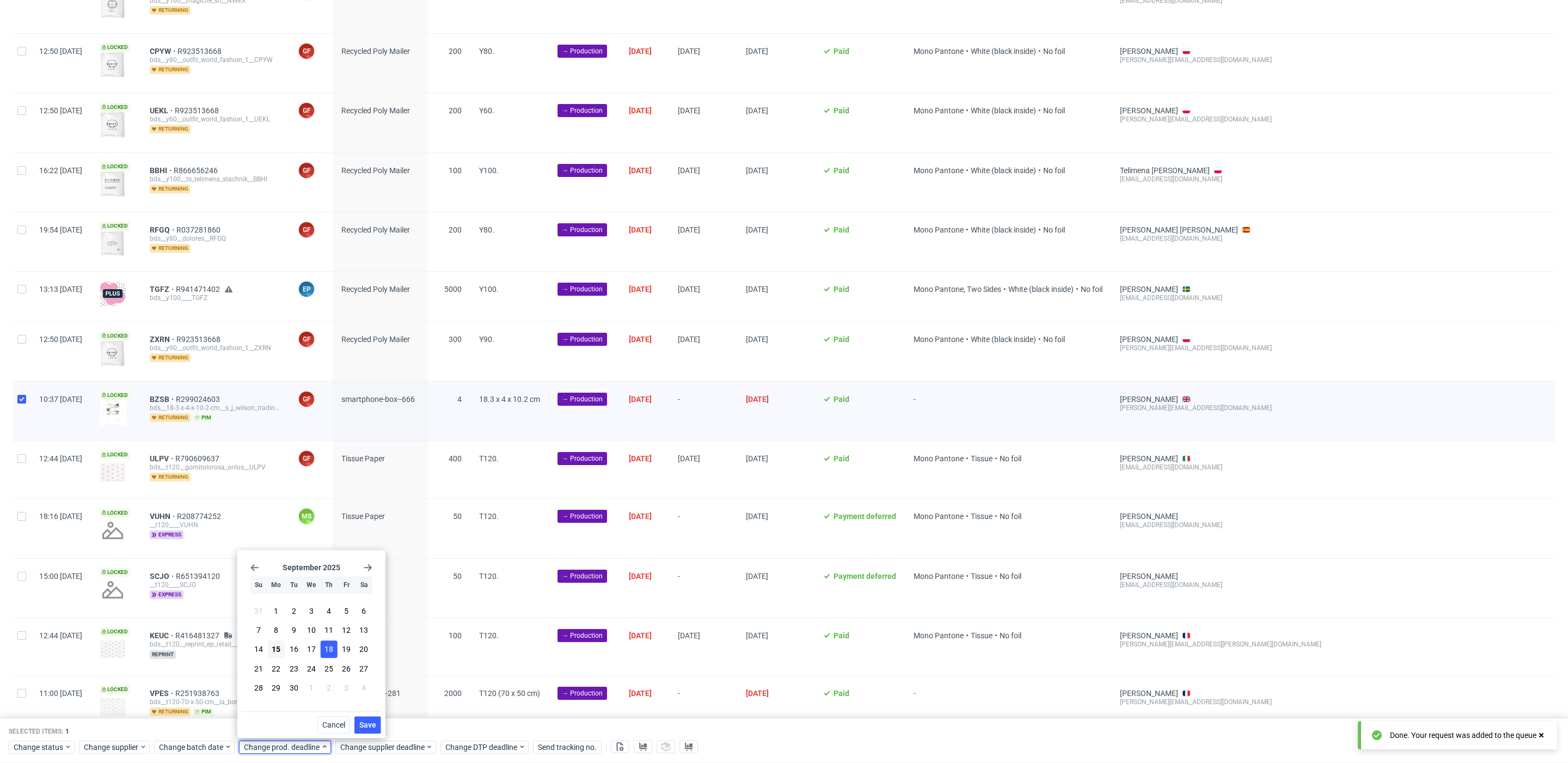
click at [369, 727] on span "Save" at bounding box center [368, 725] width 17 height 8
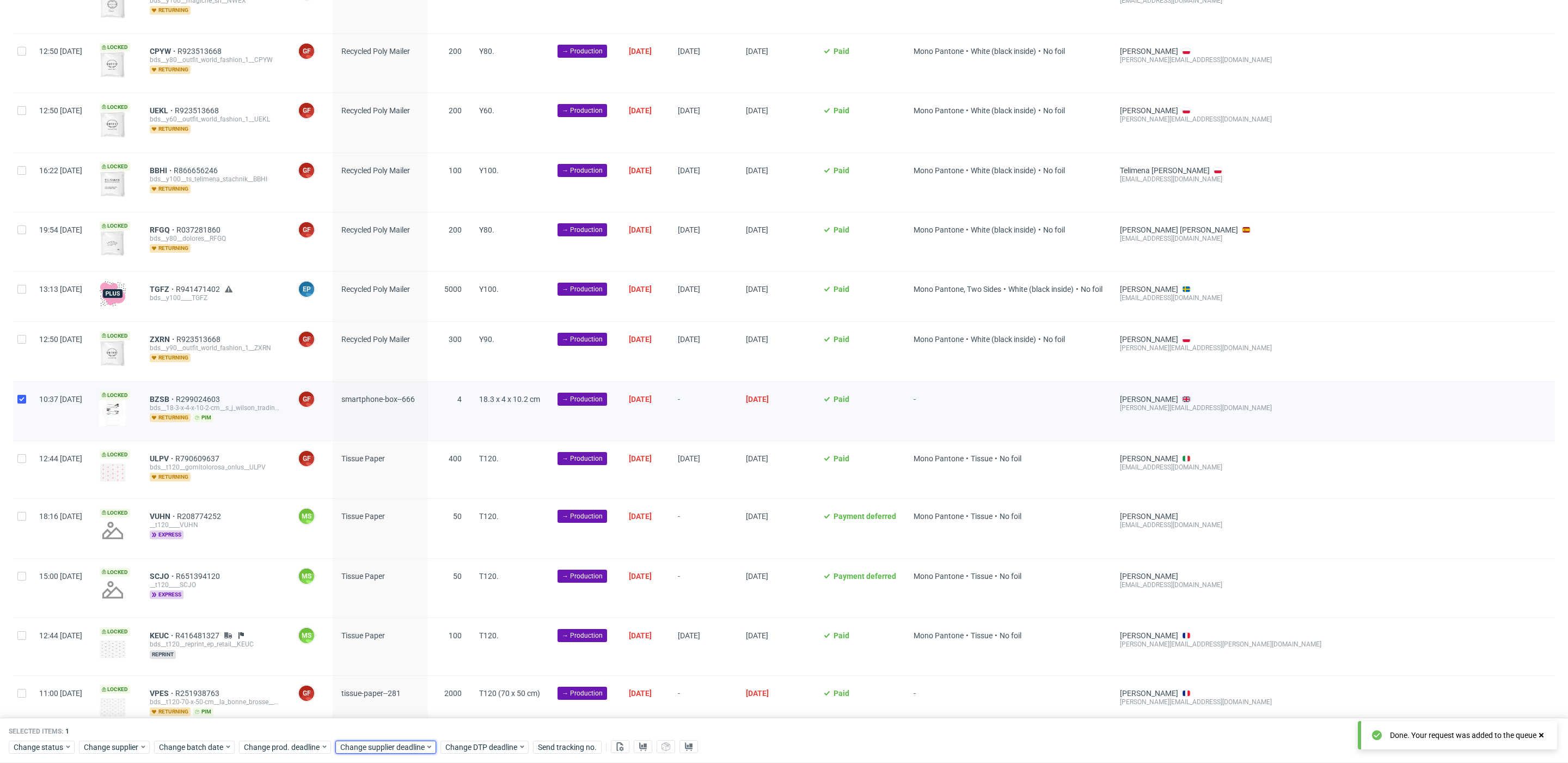
click at [369, 740] on div "Change supplier deadline" at bounding box center [385, 747] width 100 height 13
click at [433, 655] on button "18" at bounding box center [425, 650] width 17 height 18
click at [452, 713] on div "Cancel Save" at bounding box center [407, 722] width 139 height 23
click at [455, 724] on button "Save" at bounding box center [464, 725] width 27 height 18
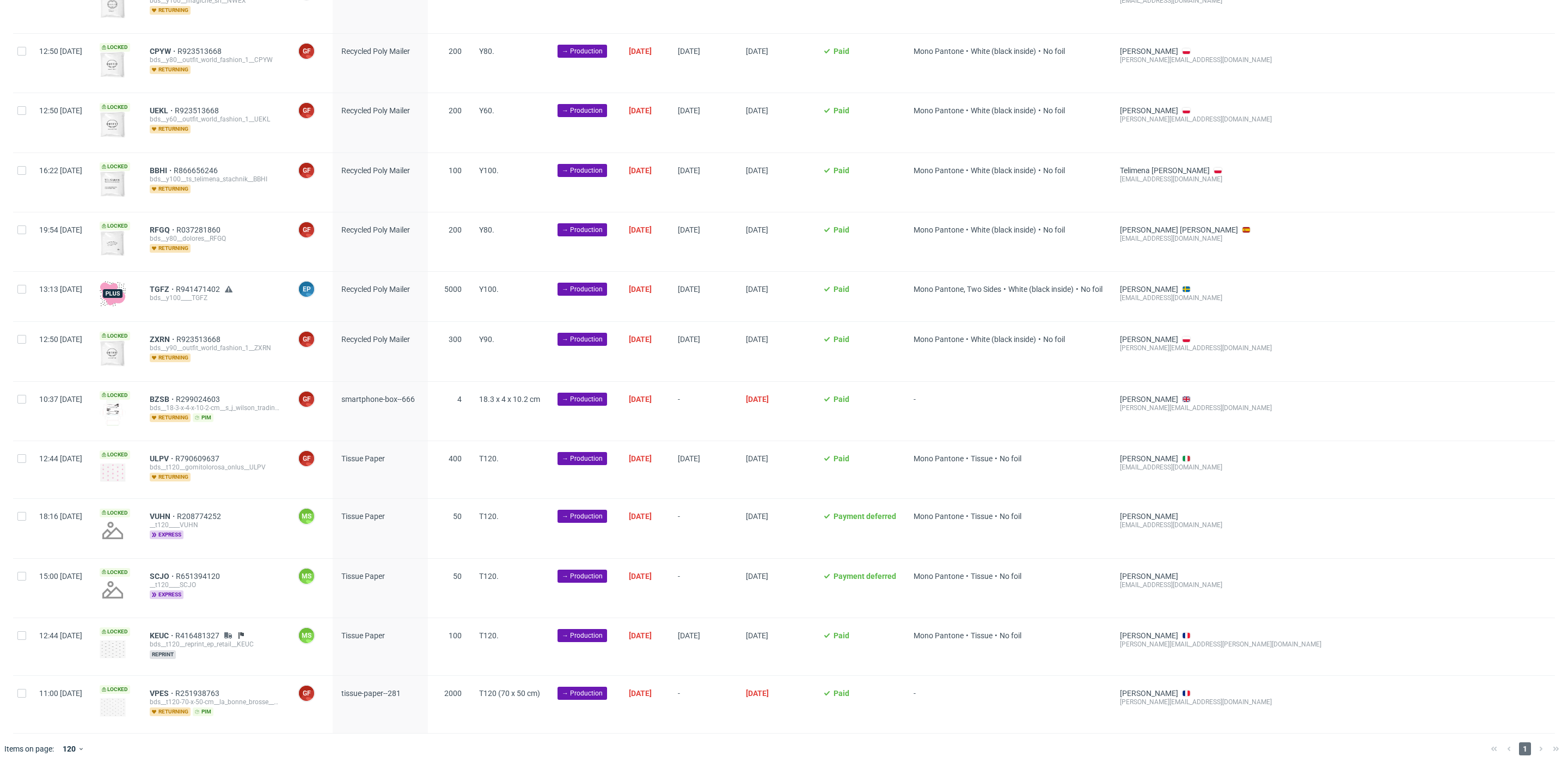
scroll to position [0, 1205]
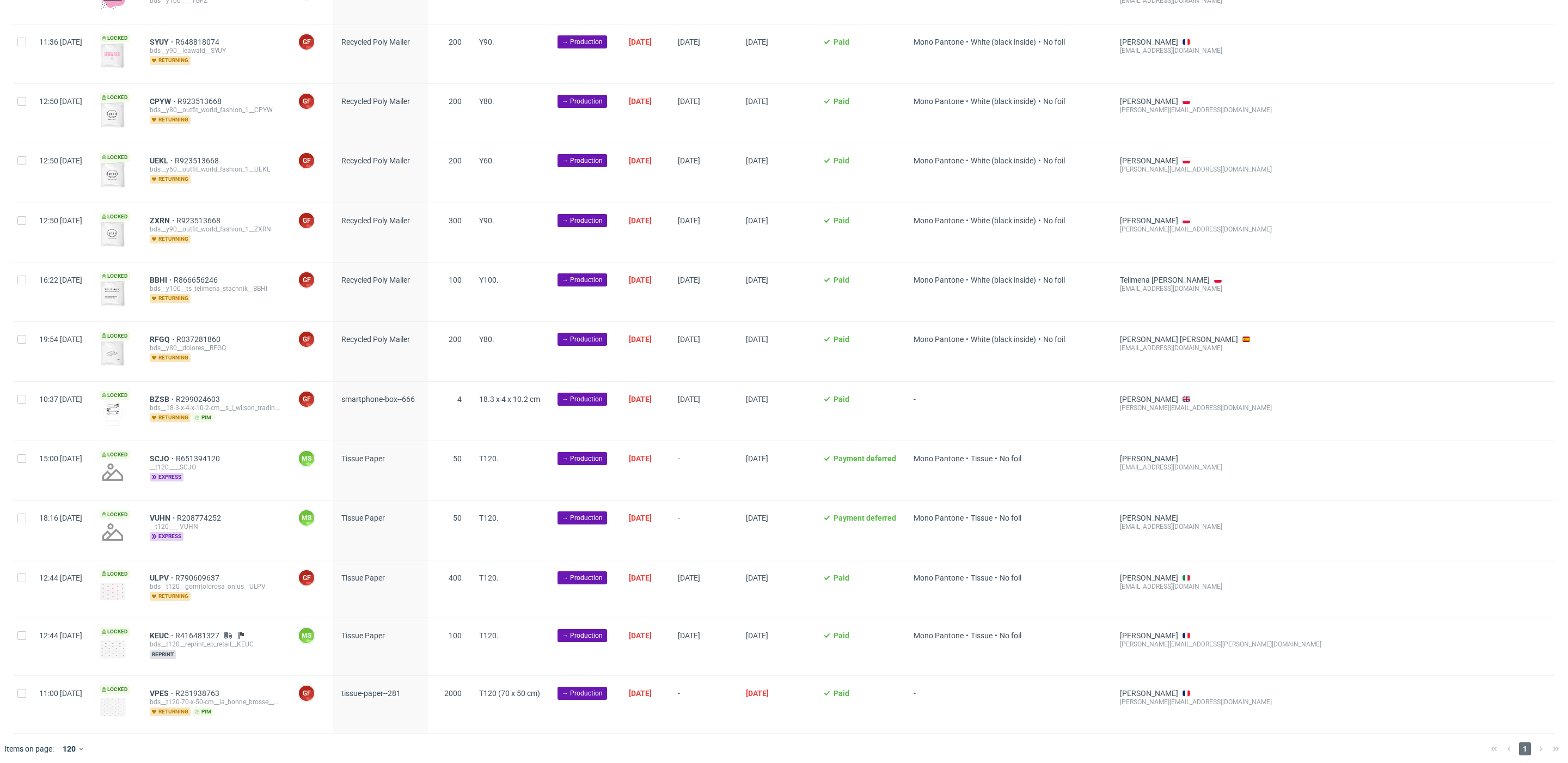
scroll to position [0, 1205]
click at [23, 689] on input "checkbox" at bounding box center [22, 693] width 9 height 9
checkbox input "true"
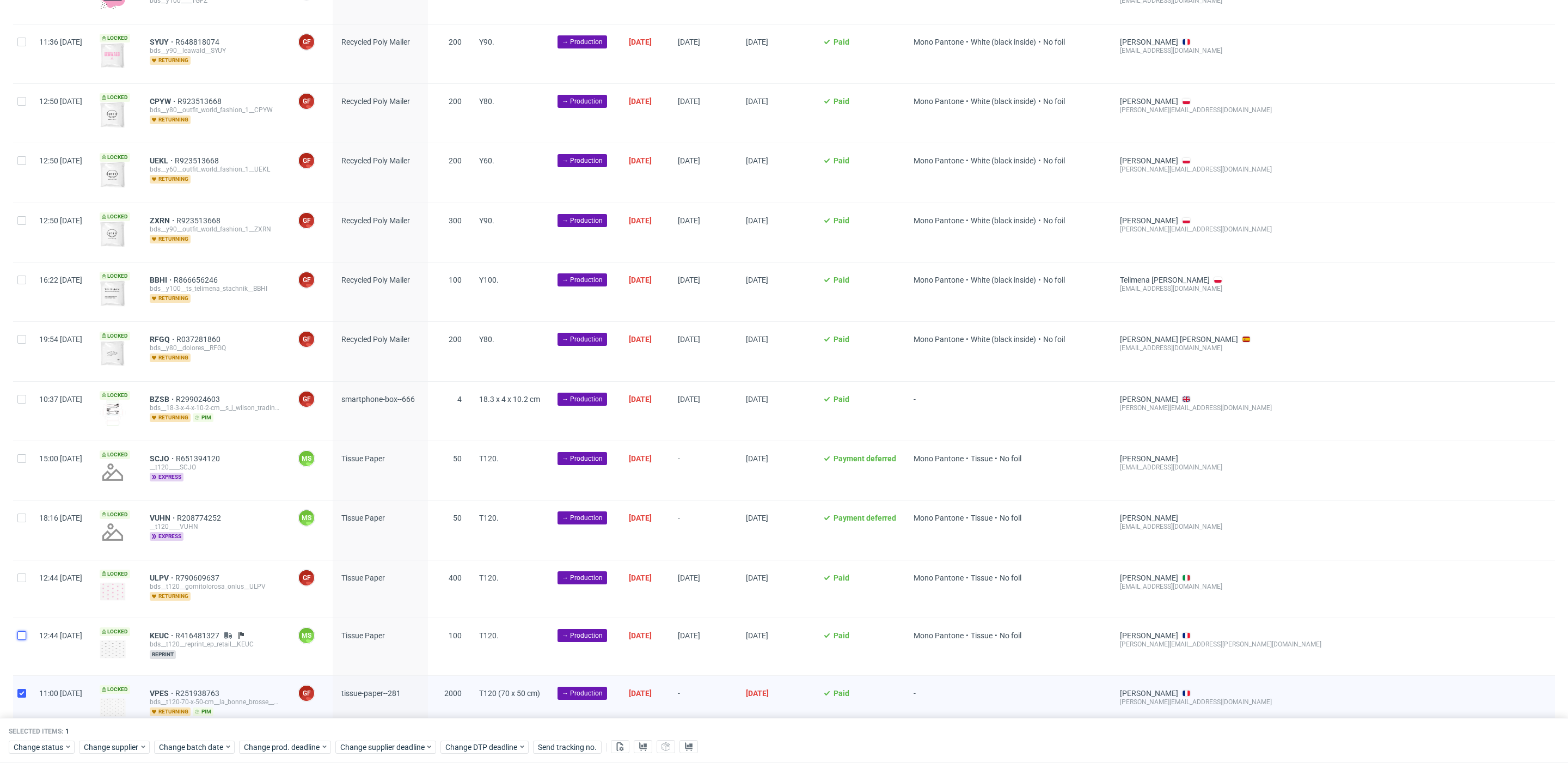
click at [26, 633] on input "checkbox" at bounding box center [22, 636] width 9 height 9
checkbox input "true"
click at [23, 575] on input "checkbox" at bounding box center [22, 578] width 9 height 9
checkbox input "true"
click at [23, 518] on input "checkbox" at bounding box center [22, 518] width 9 height 9
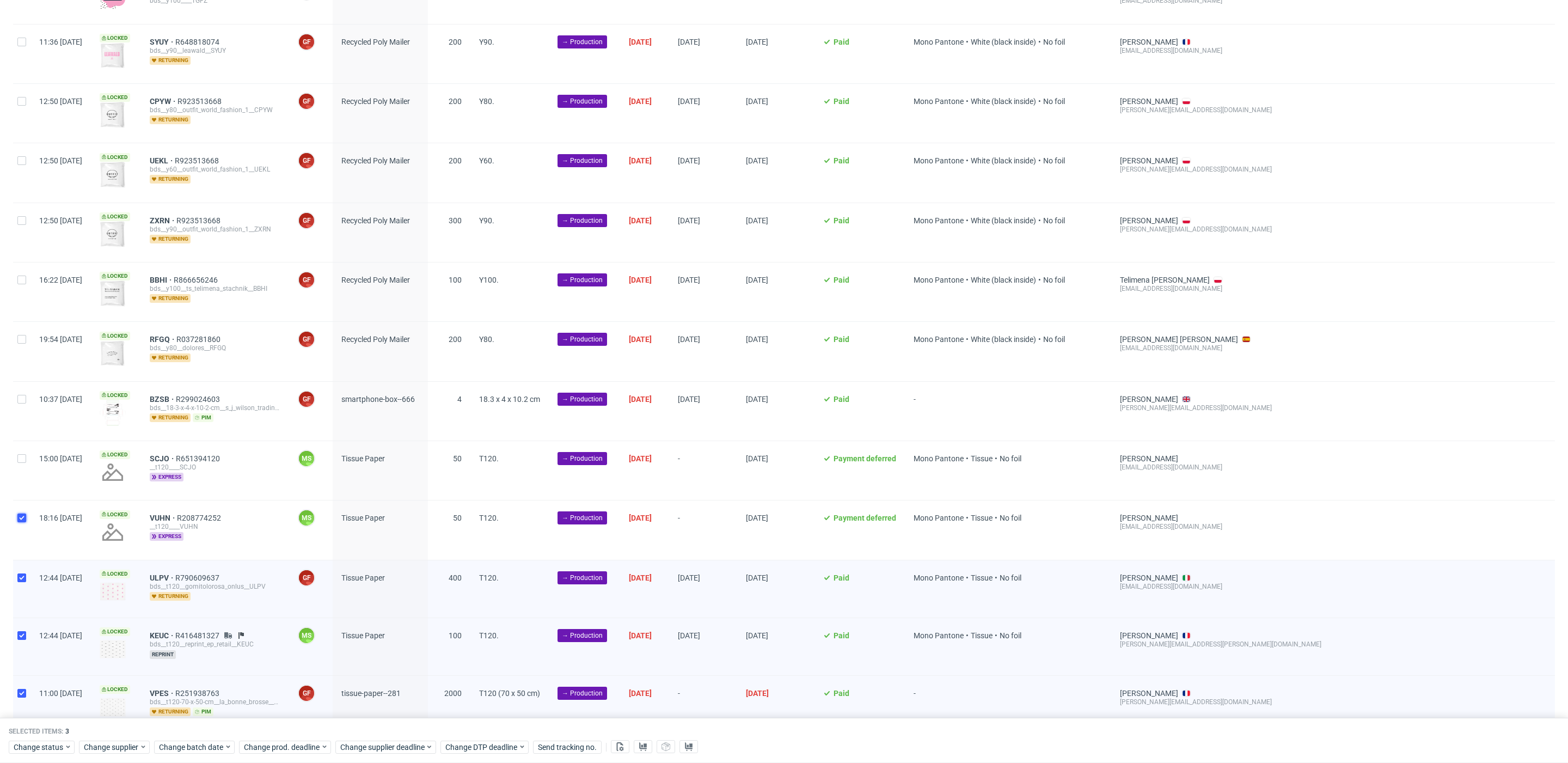
checkbox input "true"
click at [23, 455] on input "checkbox" at bounding box center [22, 459] width 9 height 9
checkbox input "true"
click at [210, 746] on span "Change batch date" at bounding box center [191, 747] width 65 height 11
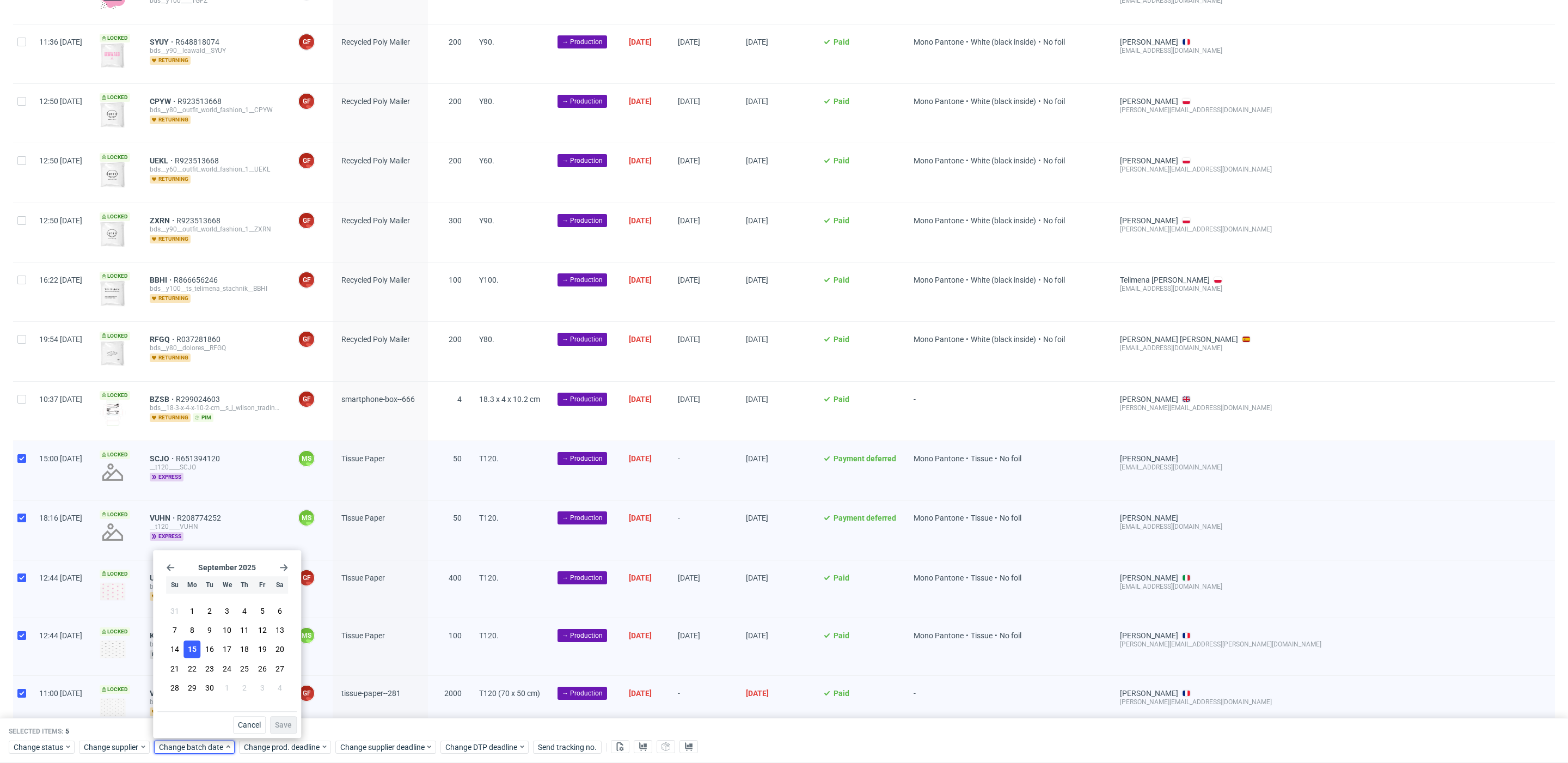
click at [195, 649] on span "15" at bounding box center [192, 650] width 9 height 11
drag, startPoint x: 292, startPoint y: 726, endPoint x: 295, endPoint y: 742, distance: 16.3
click at [292, 726] on span "Save" at bounding box center [284, 725] width 17 height 8
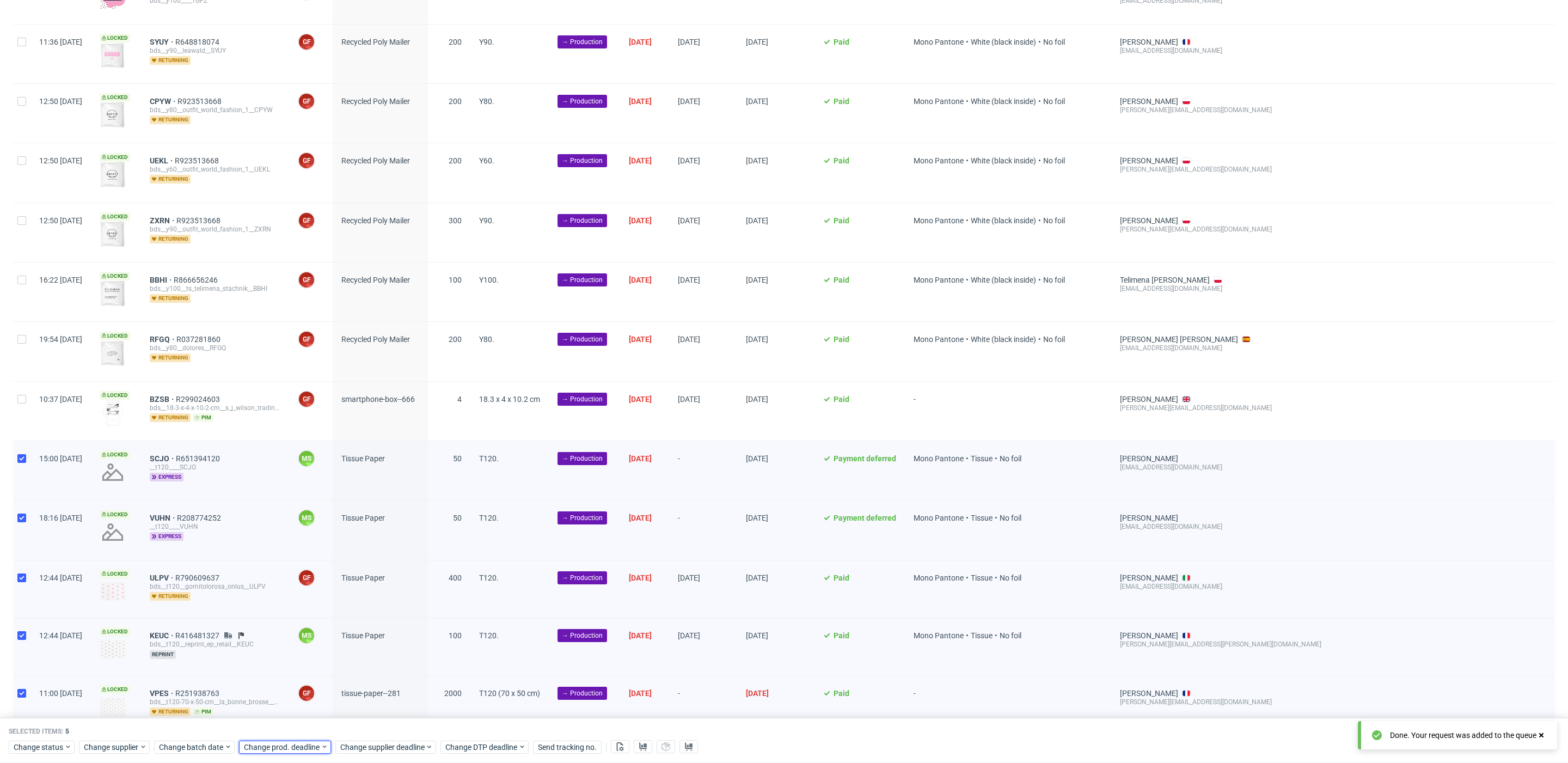
click at [296, 742] on span "Change prod. deadline" at bounding box center [282, 747] width 77 height 11
click at [334, 653] on button "18" at bounding box center [329, 650] width 17 height 18
drag, startPoint x: 371, startPoint y: 719, endPoint x: 374, endPoint y: 740, distance: 21.2
click at [371, 720] on button "Save" at bounding box center [368, 725] width 27 height 18
click at [375, 742] on span "Change supplier deadline" at bounding box center [383, 747] width 85 height 11
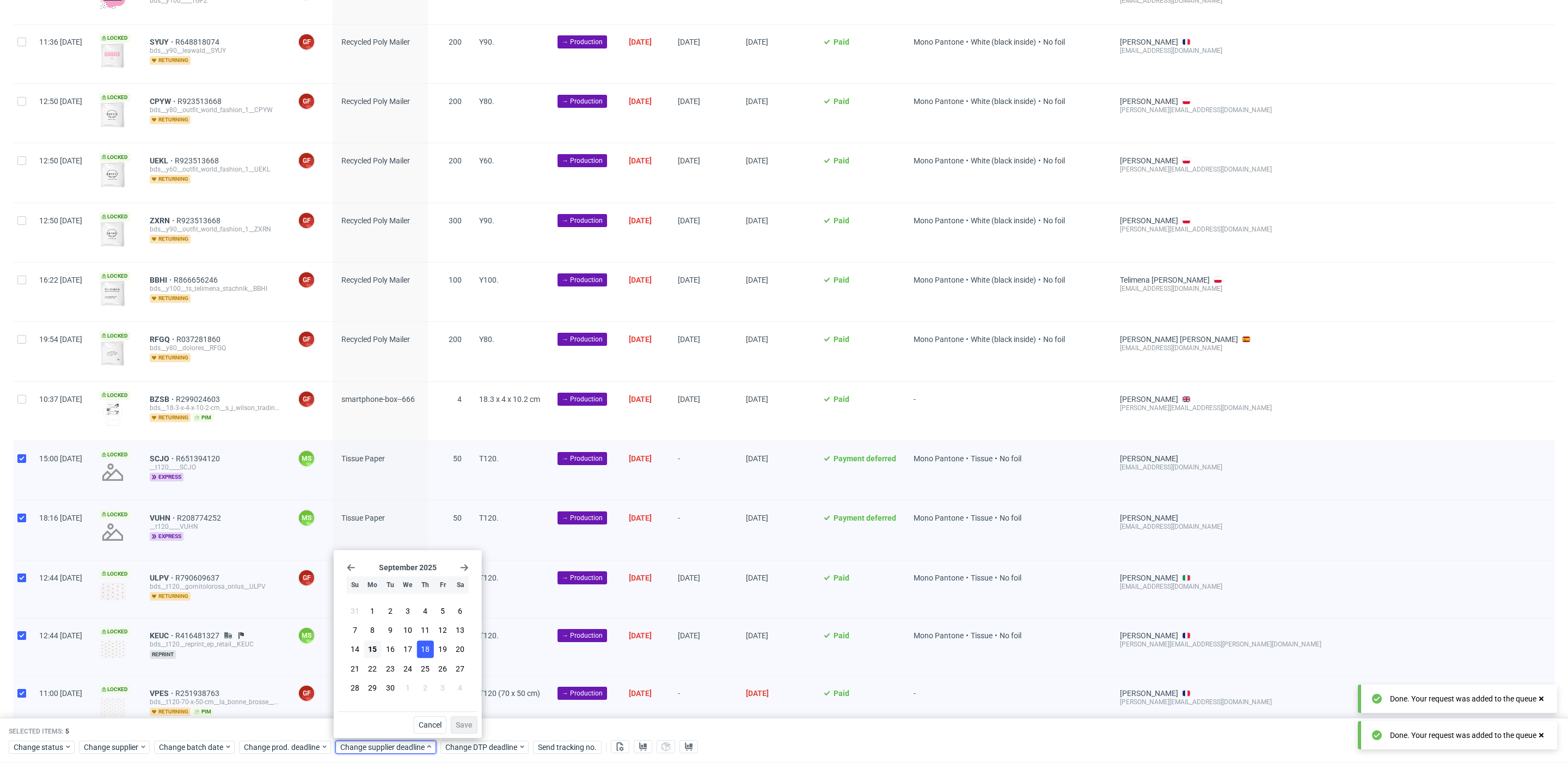
click at [428, 651] on span "18" at bounding box center [425, 650] width 9 height 11
click at [467, 730] on button "Save" at bounding box center [464, 725] width 27 height 18
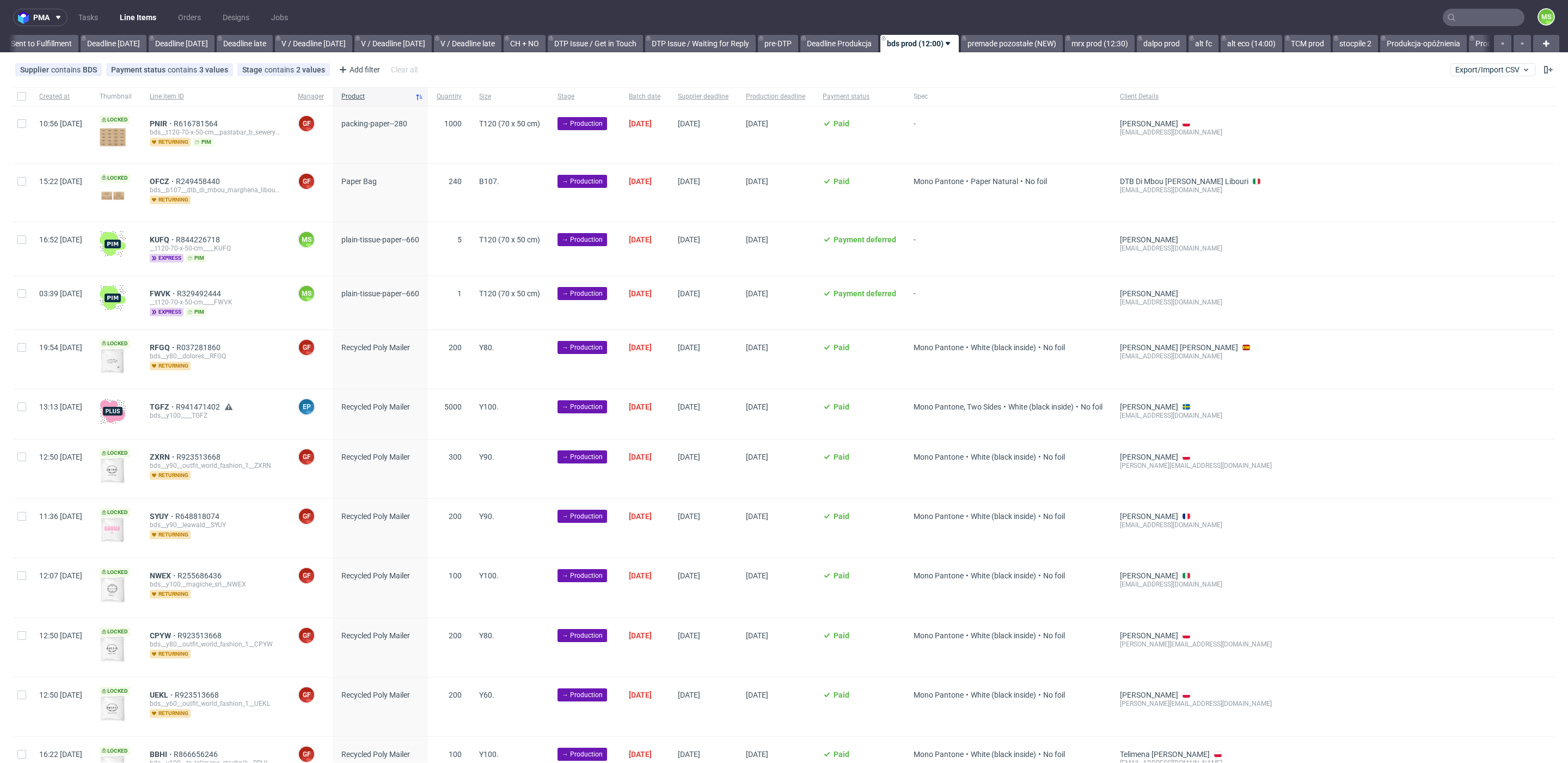
scroll to position [0, 1189]
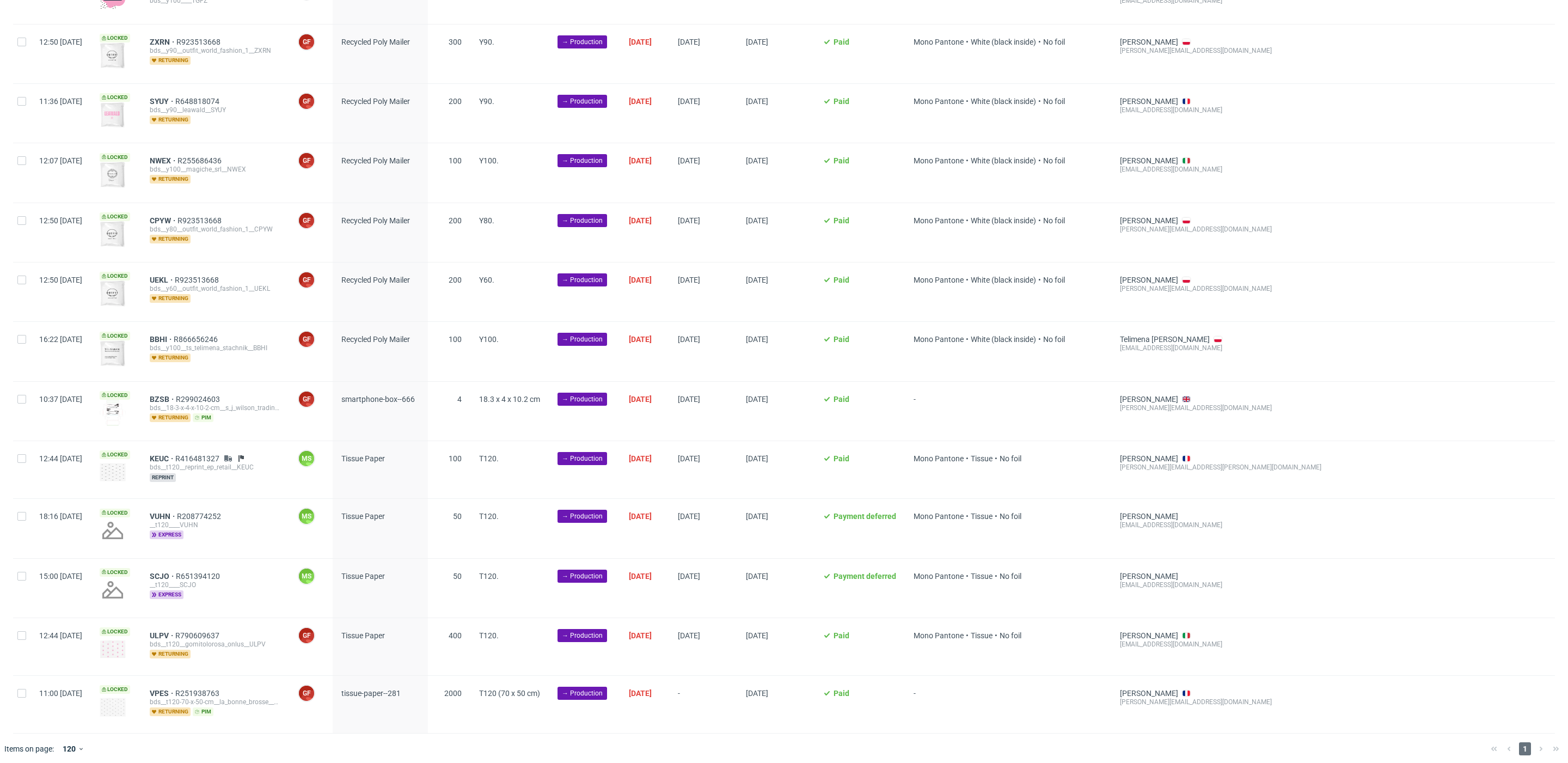
scroll to position [0, 1205]
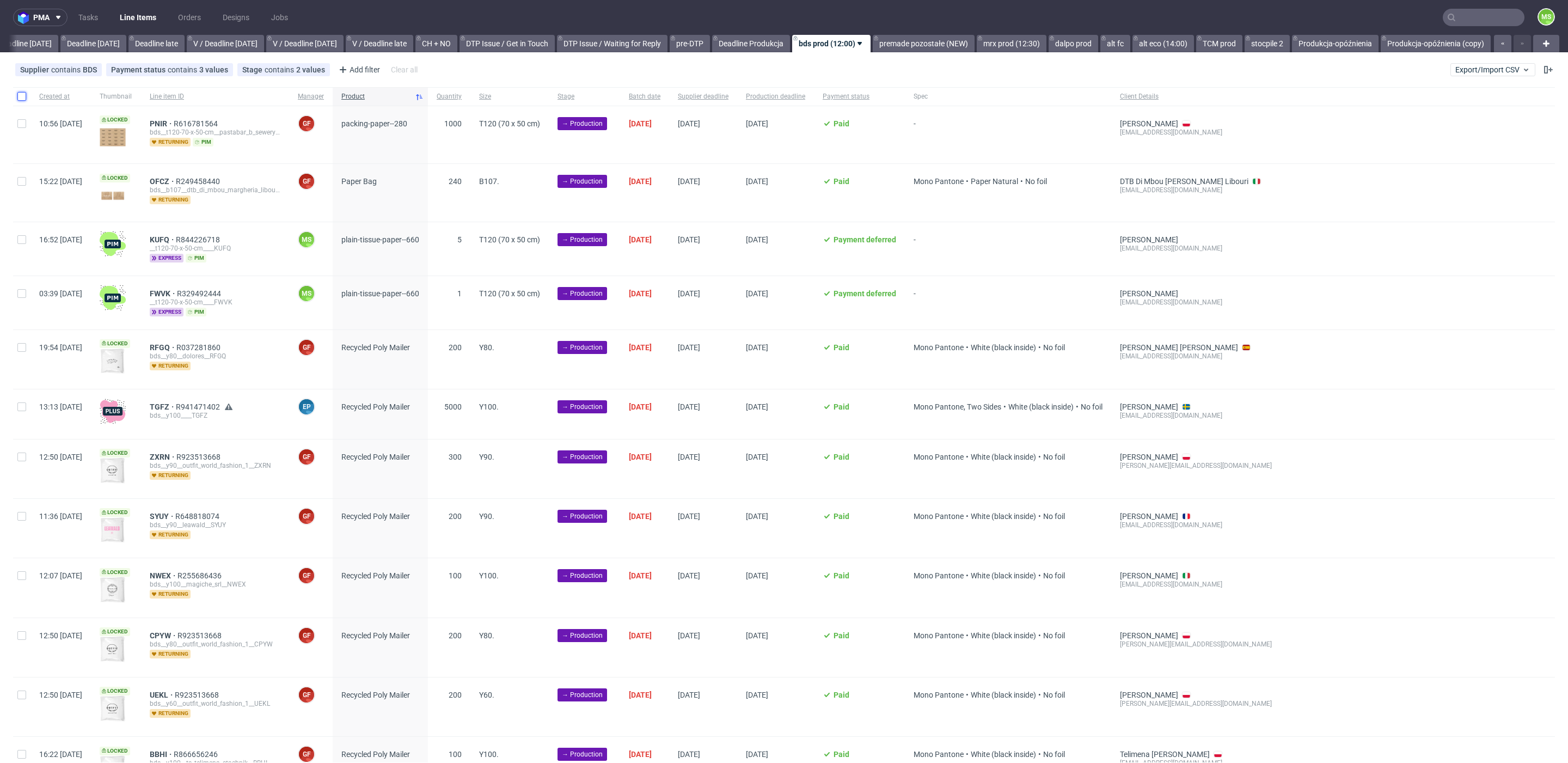
click at [18, 99] on input "checkbox" at bounding box center [22, 96] width 9 height 9
checkbox input "true"
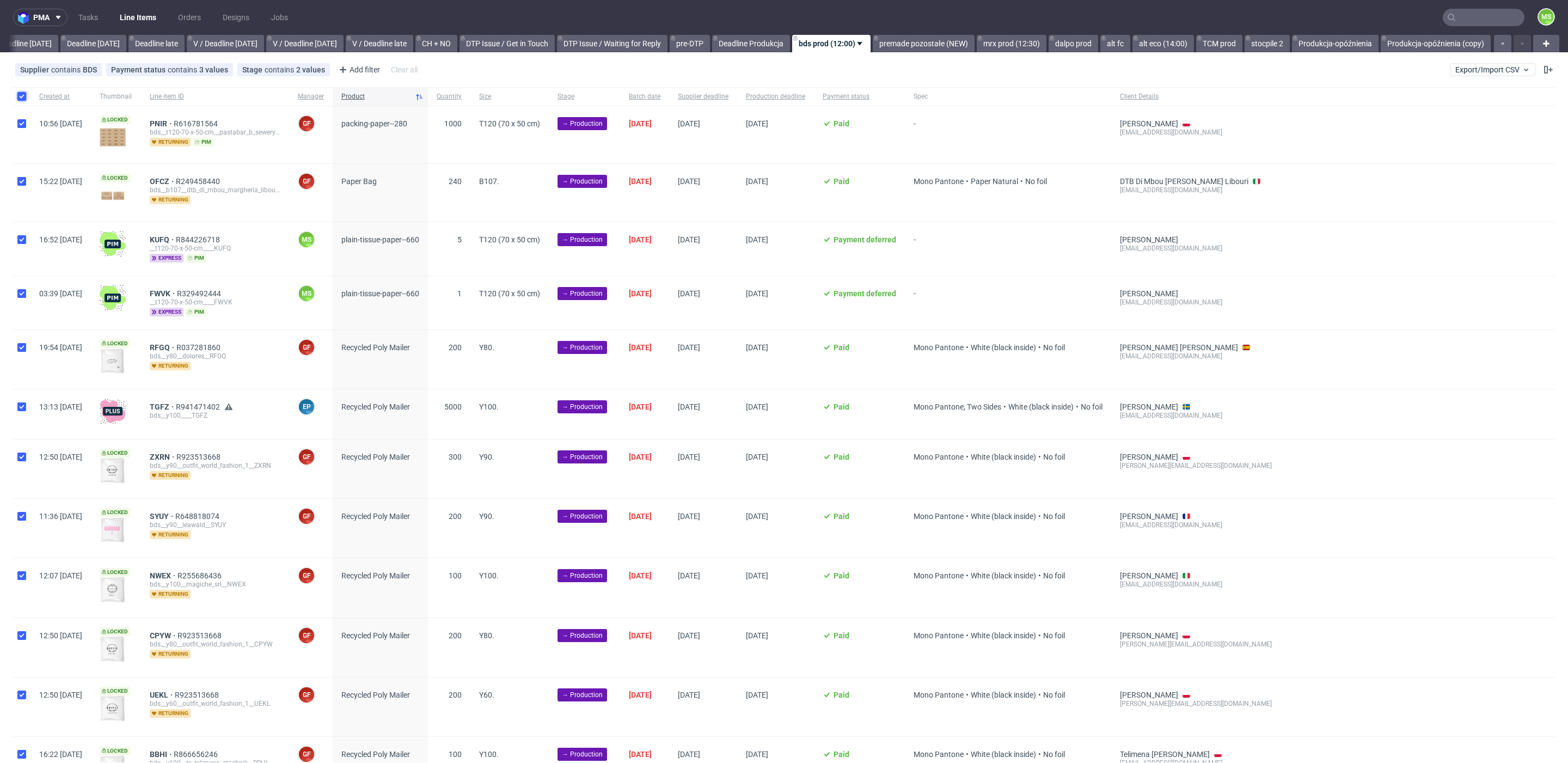
checkbox input "true"
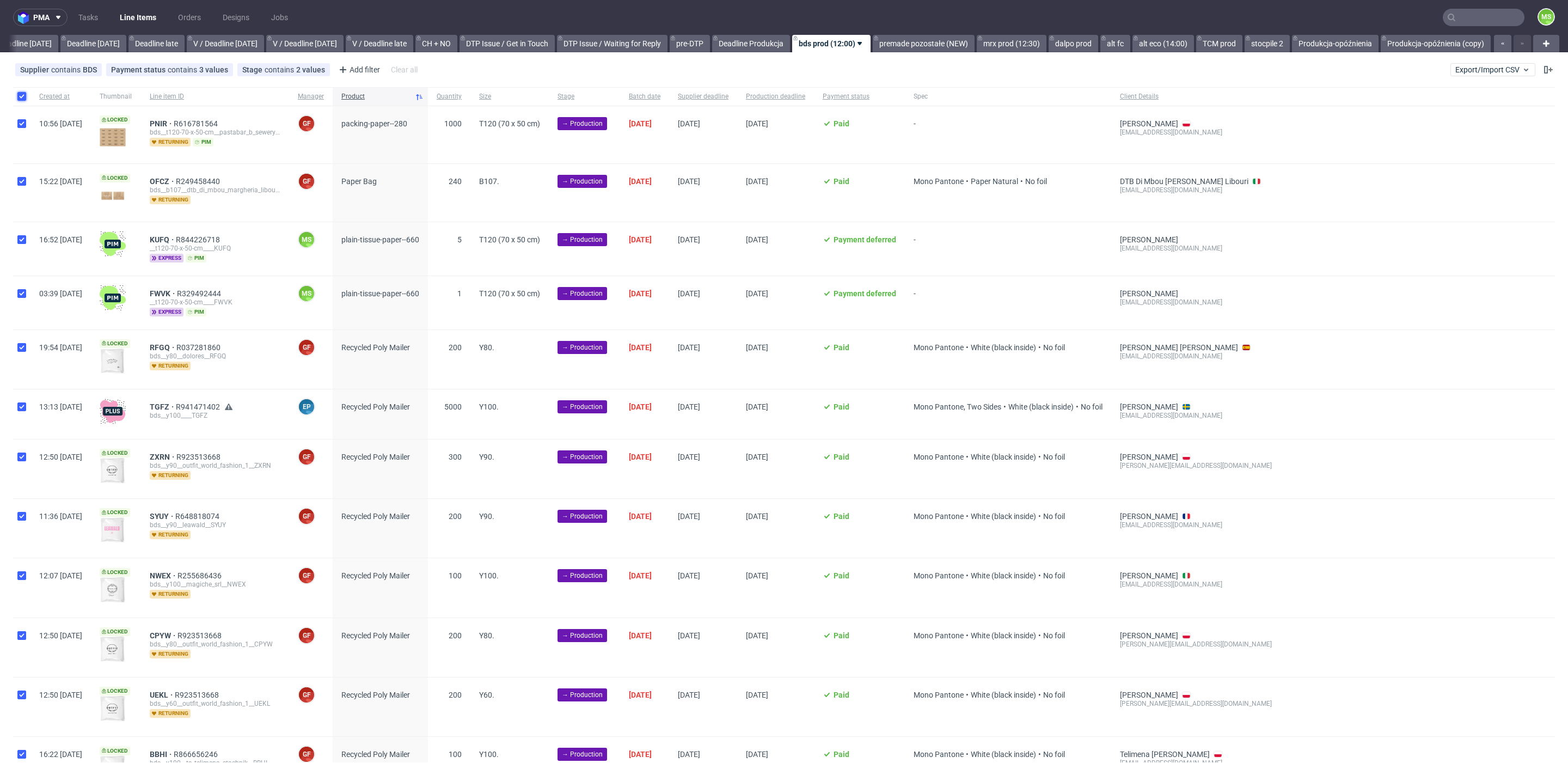
checkbox input "true"
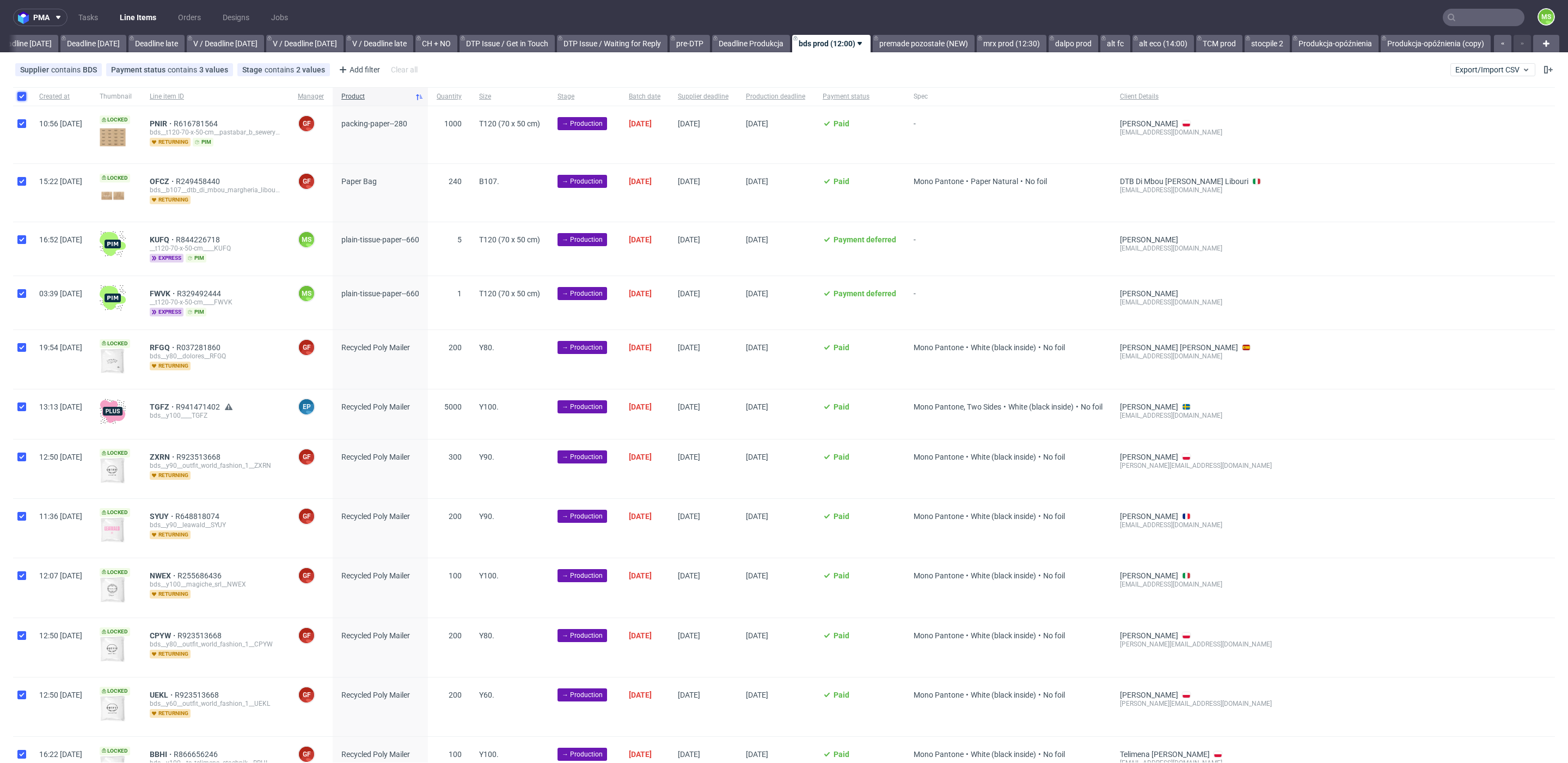
checkbox input "true"
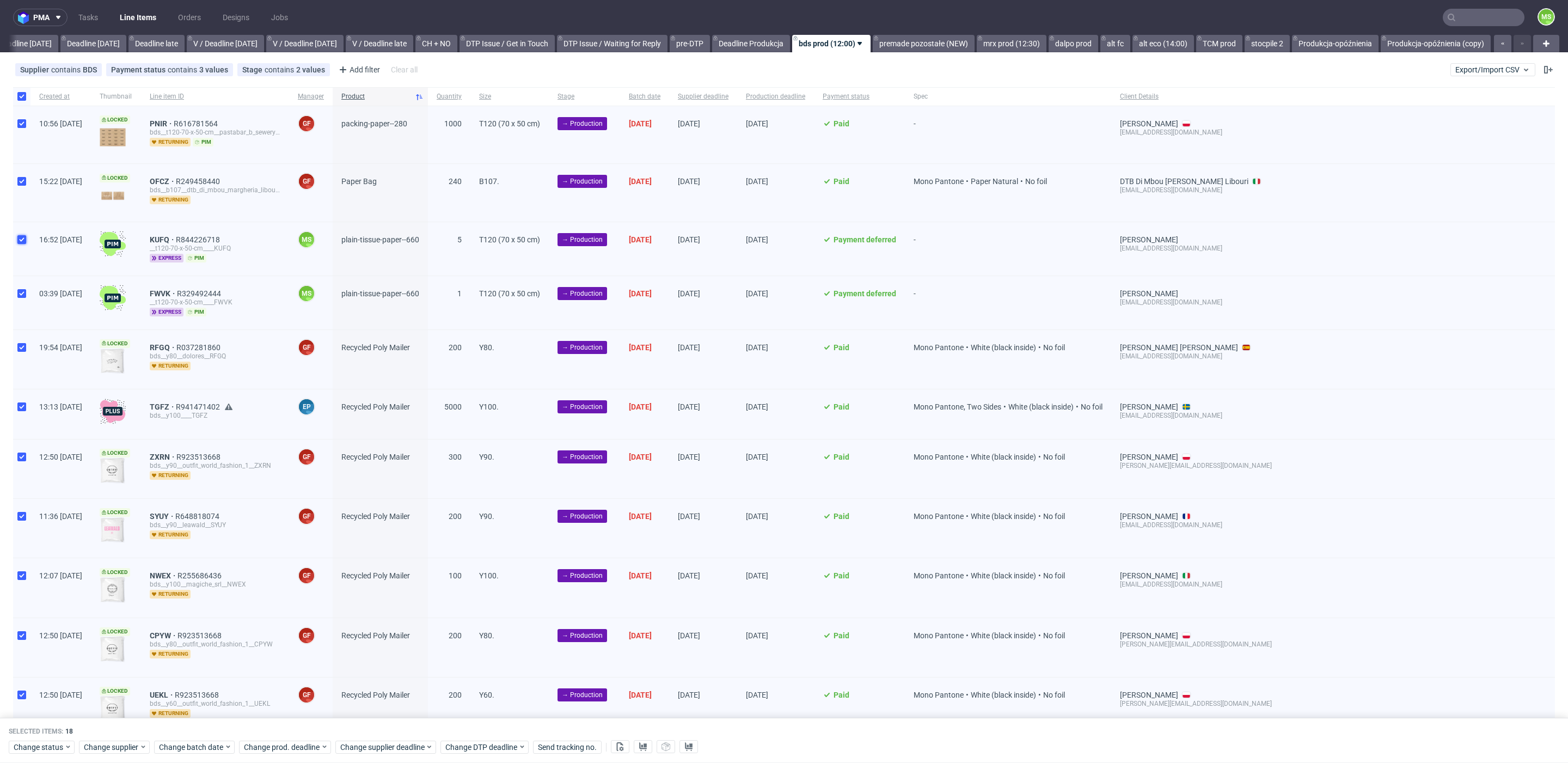
click at [23, 236] on input "checkbox" at bounding box center [22, 239] width 9 height 9
checkbox input "false"
drag, startPoint x: 23, startPoint y: 288, endPoint x: 29, endPoint y: 298, distance: 11.7
click at [23, 289] on input "checkbox" at bounding box center [22, 294] width 9 height 9
checkbox input "false"
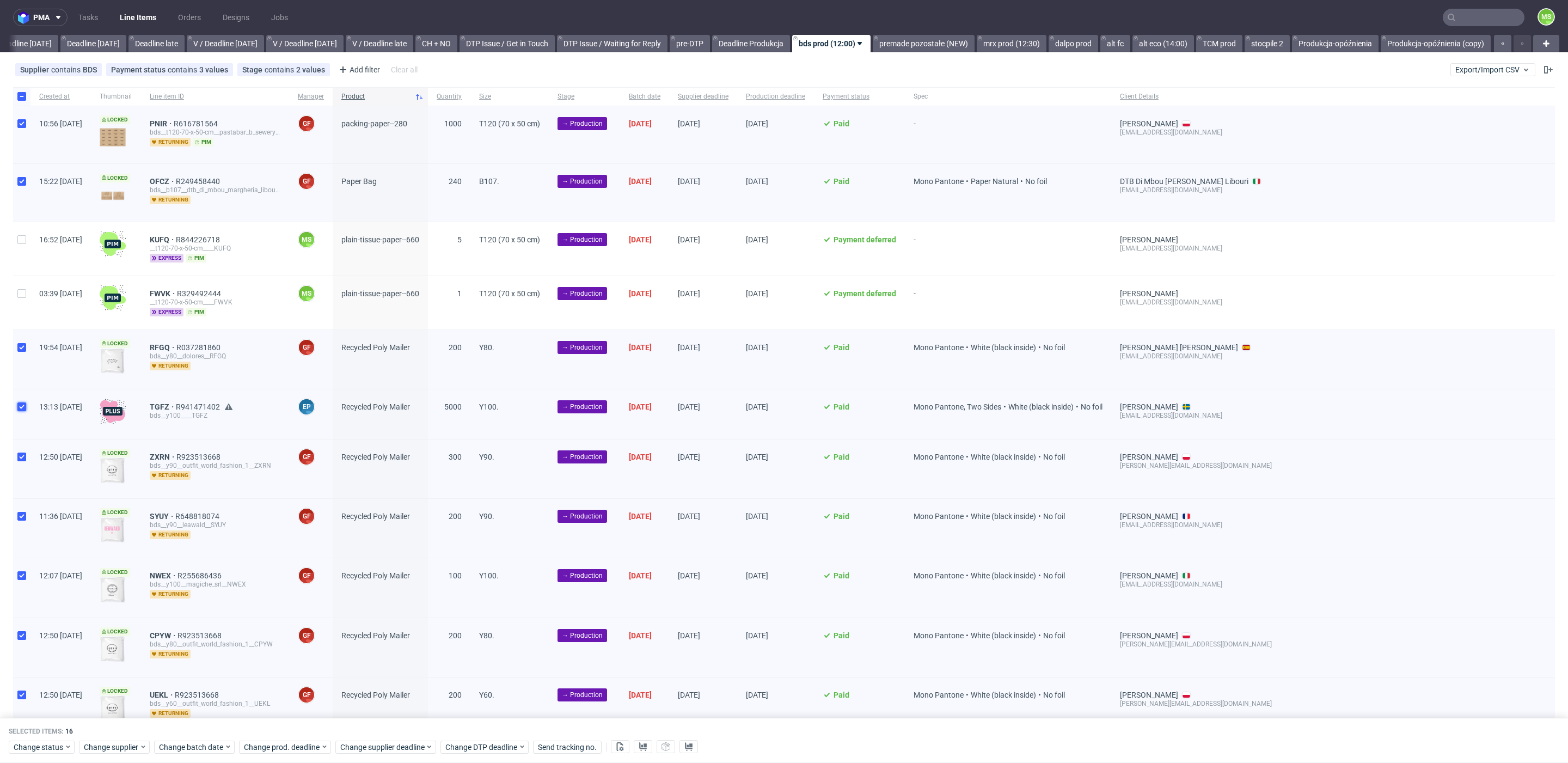
click at [24, 405] on input "checkbox" at bounding box center [22, 407] width 9 height 9
checkbox input "false"
click at [616, 748] on icon at bounding box center [620, 747] width 9 height 9
drag, startPoint x: 18, startPoint y: 238, endPoint x: 18, endPoint y: 261, distance: 23.0
click at [18, 239] on input "checkbox" at bounding box center [22, 239] width 9 height 9
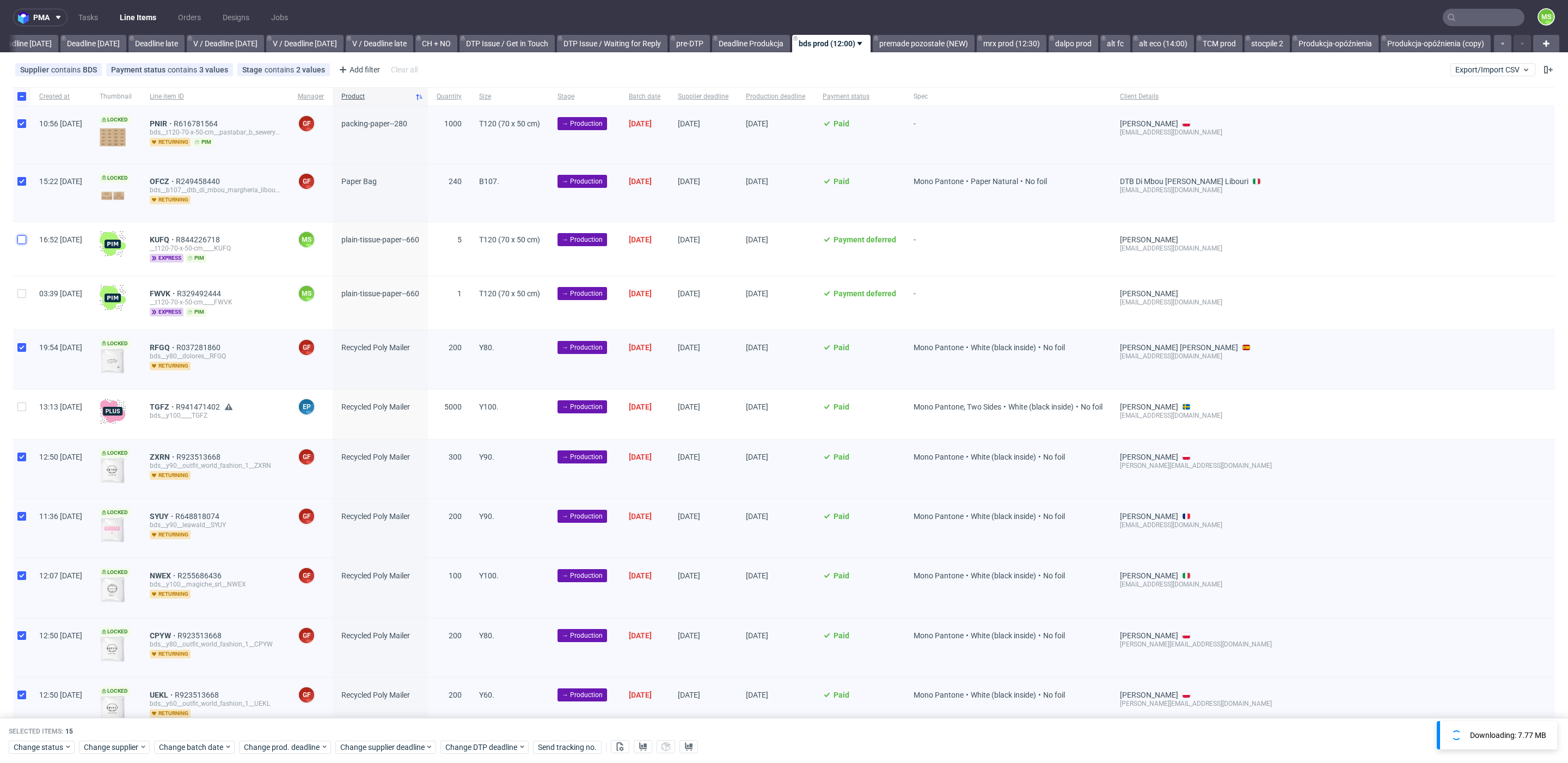
checkbox input "true"
click at [20, 289] on input "checkbox" at bounding box center [22, 294] width 9 height 9
checkbox input "true"
click at [21, 403] on input "checkbox" at bounding box center [22, 407] width 9 height 9
checkbox input "true"
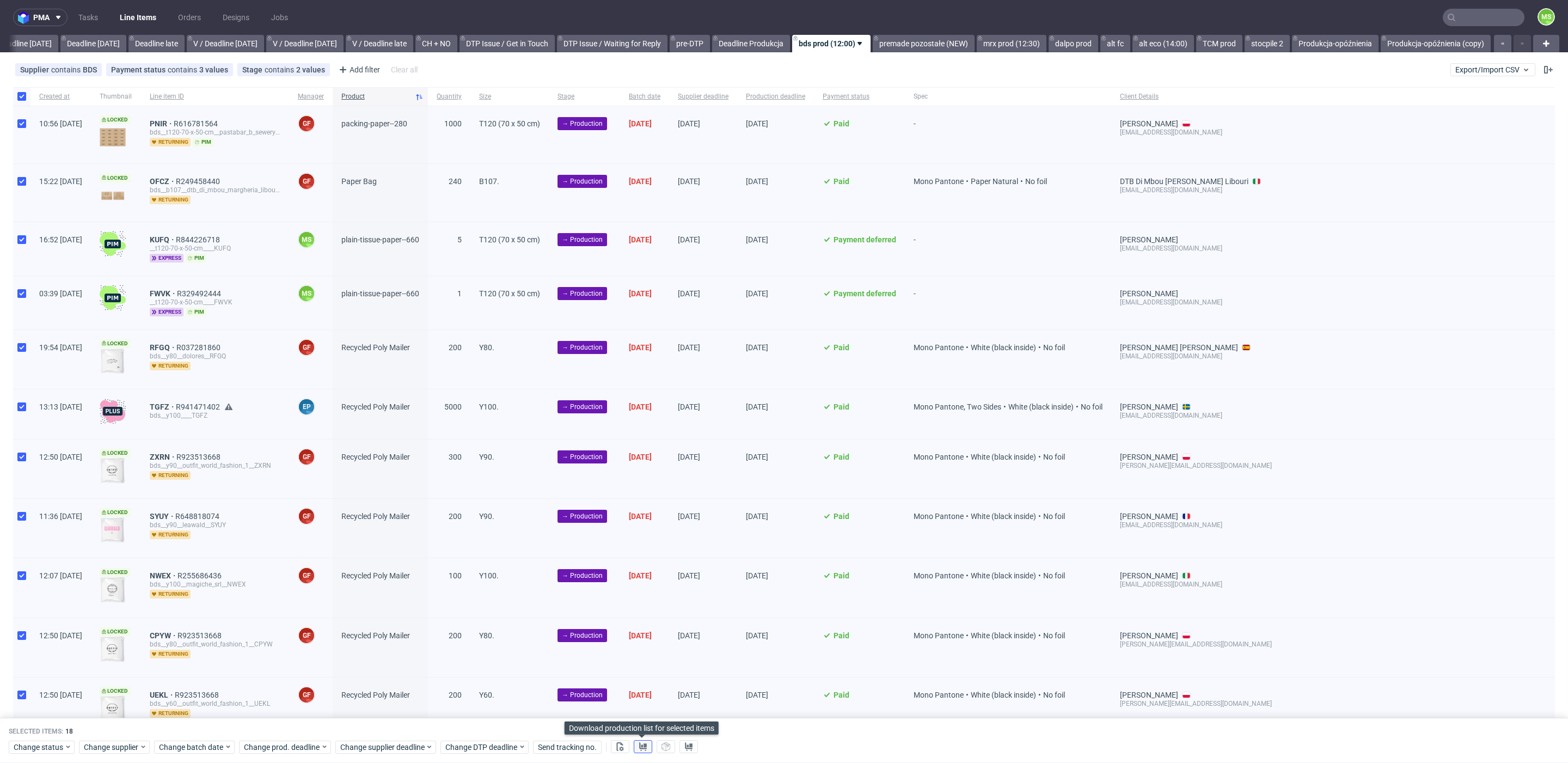
click at [648, 745] on button at bounding box center [643, 747] width 18 height 13
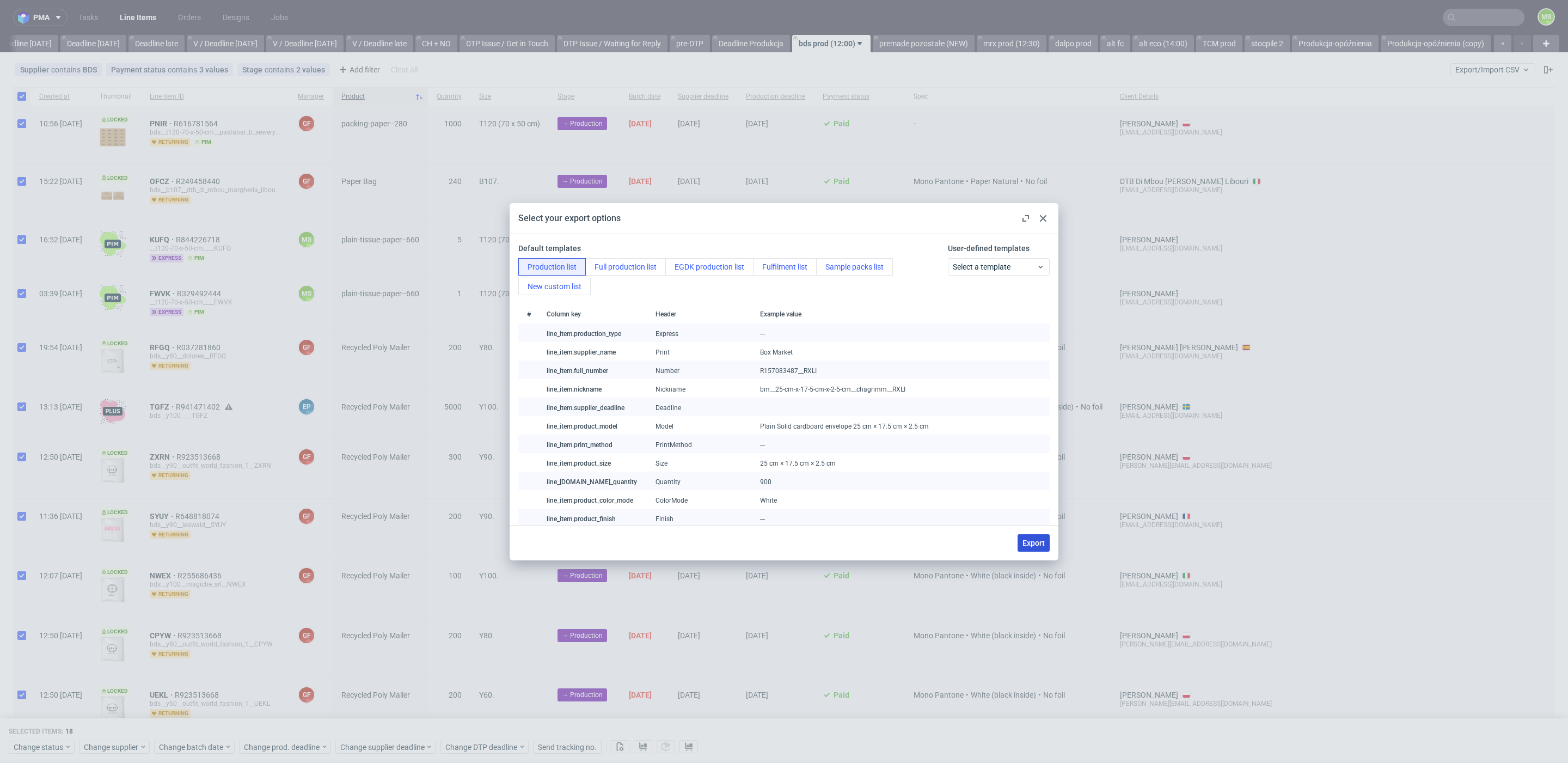
click at [1024, 544] on span "Export" at bounding box center [1034, 543] width 23 height 8
checkbox input "false"
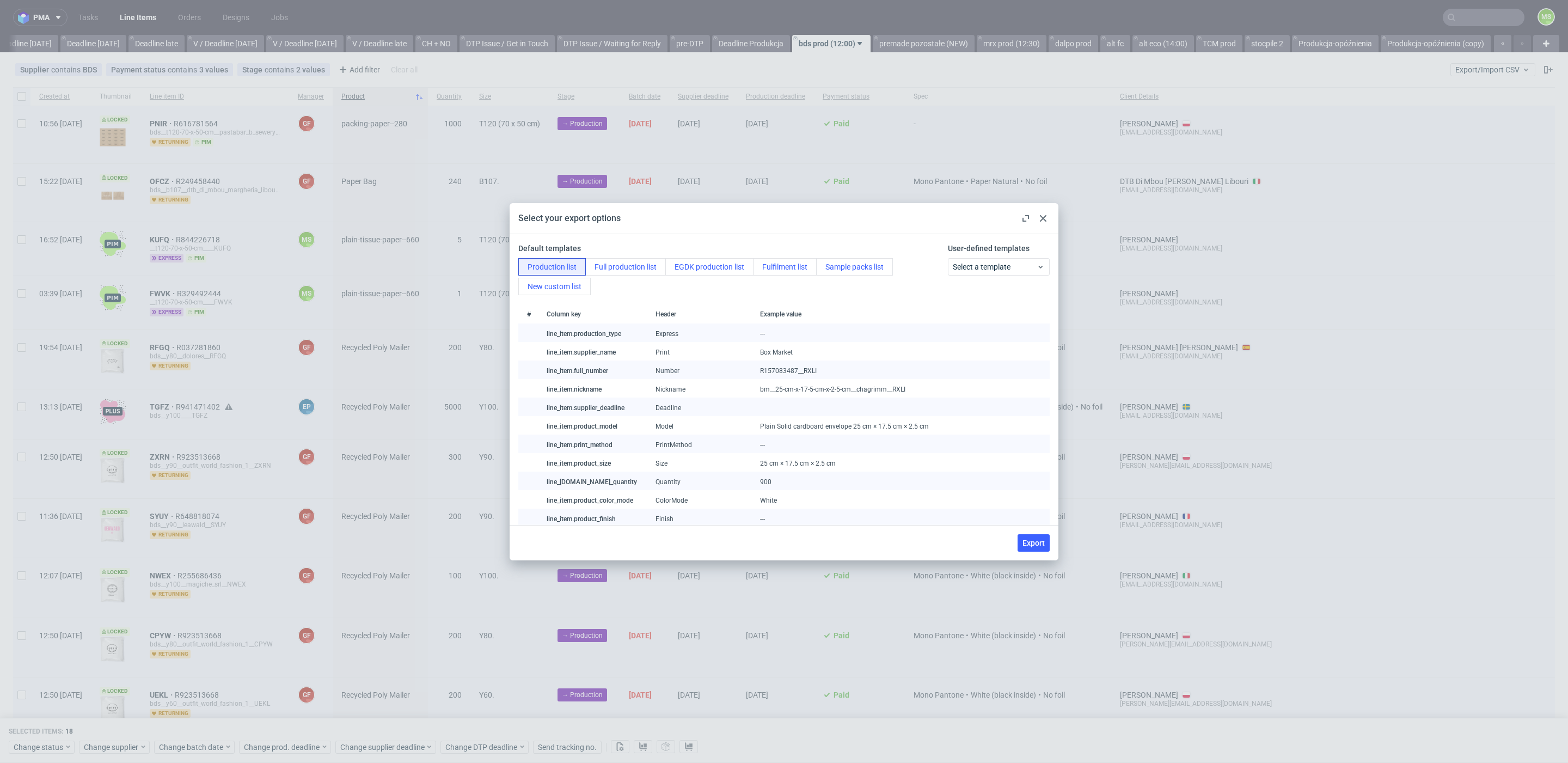
checkbox input "false"
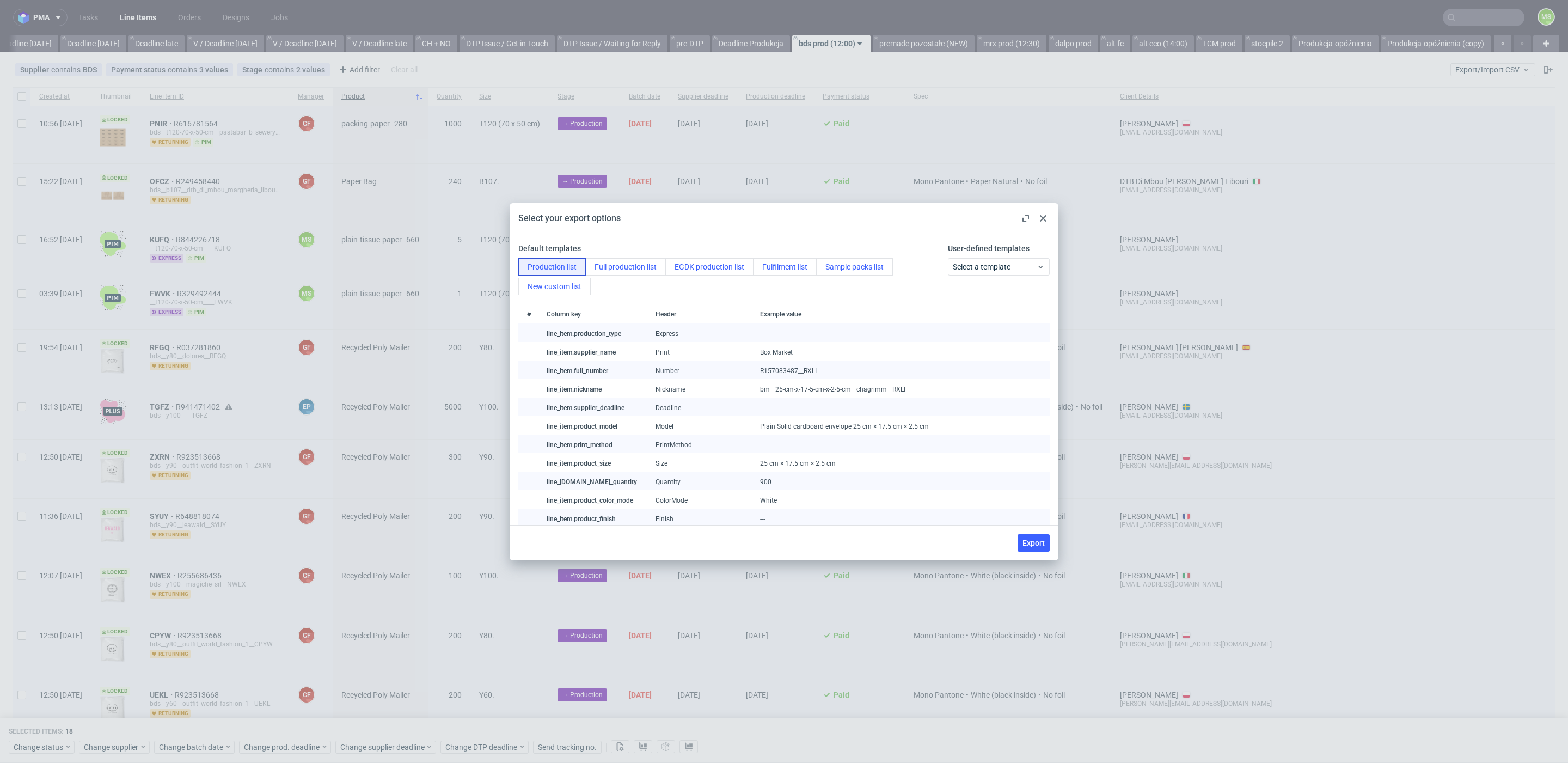
checkbox input "false"
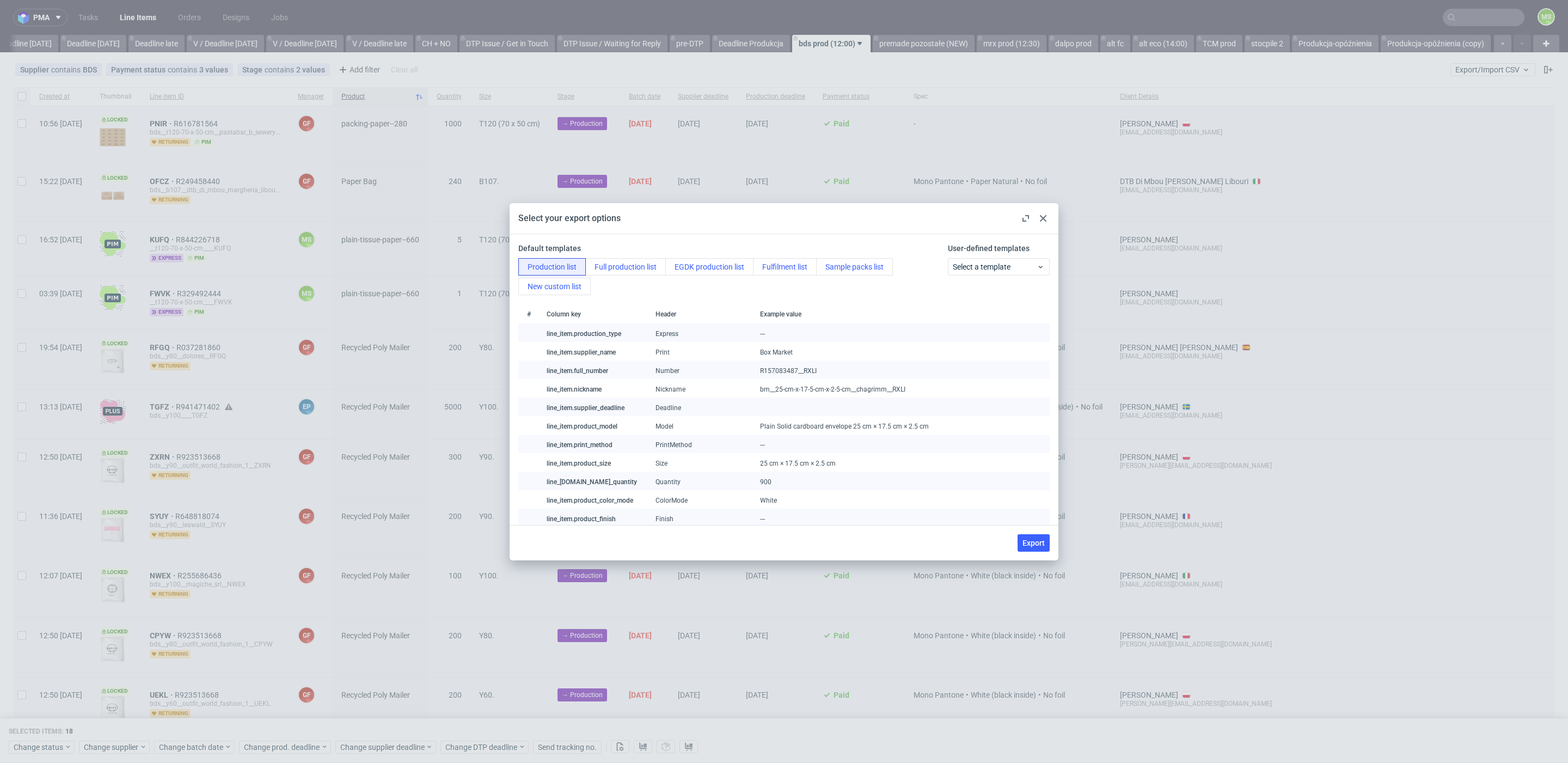
checkbox input "false"
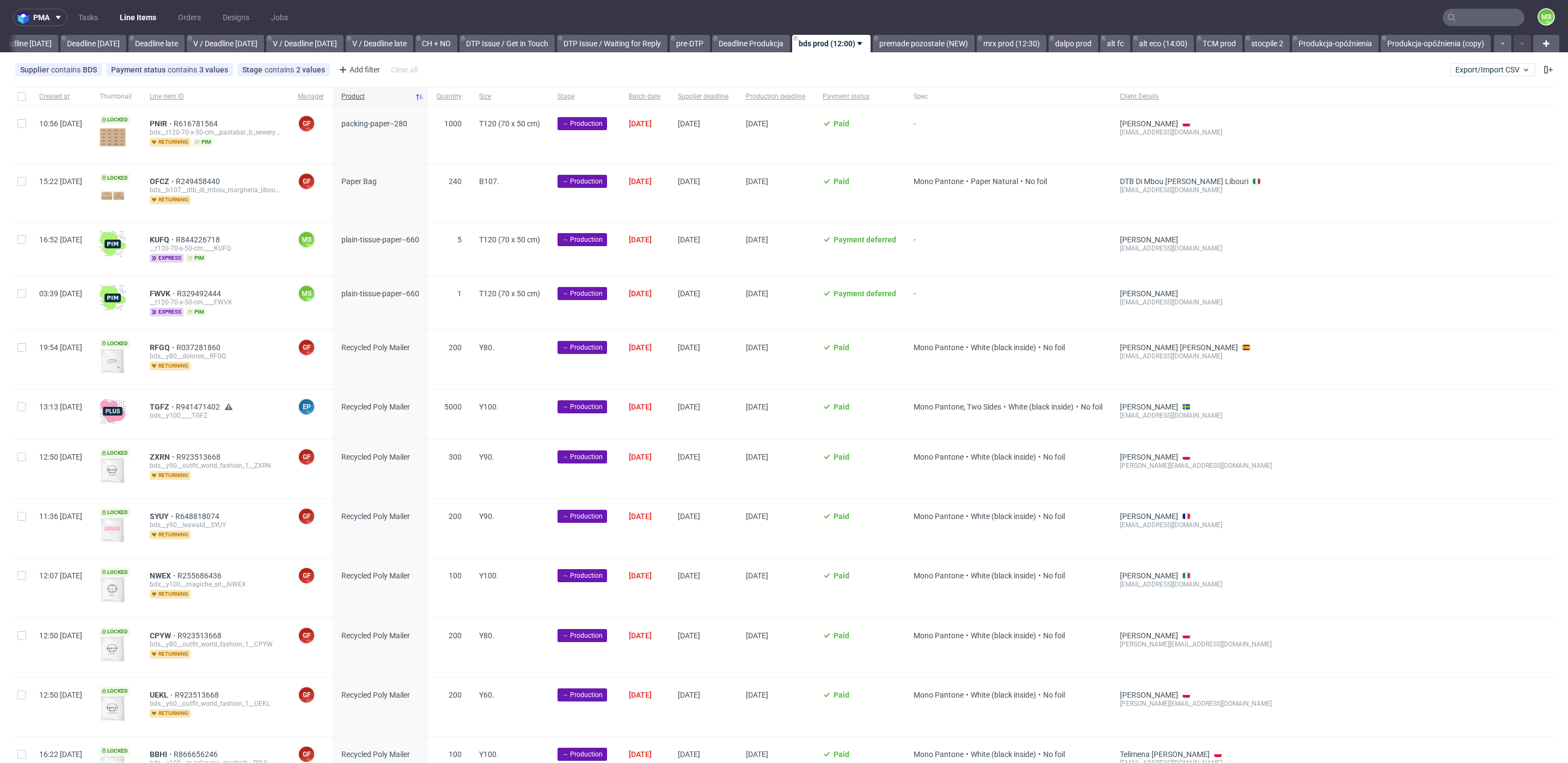
click at [15, 93] on div at bounding box center [21, 96] width 18 height 18
checkbox input "true"
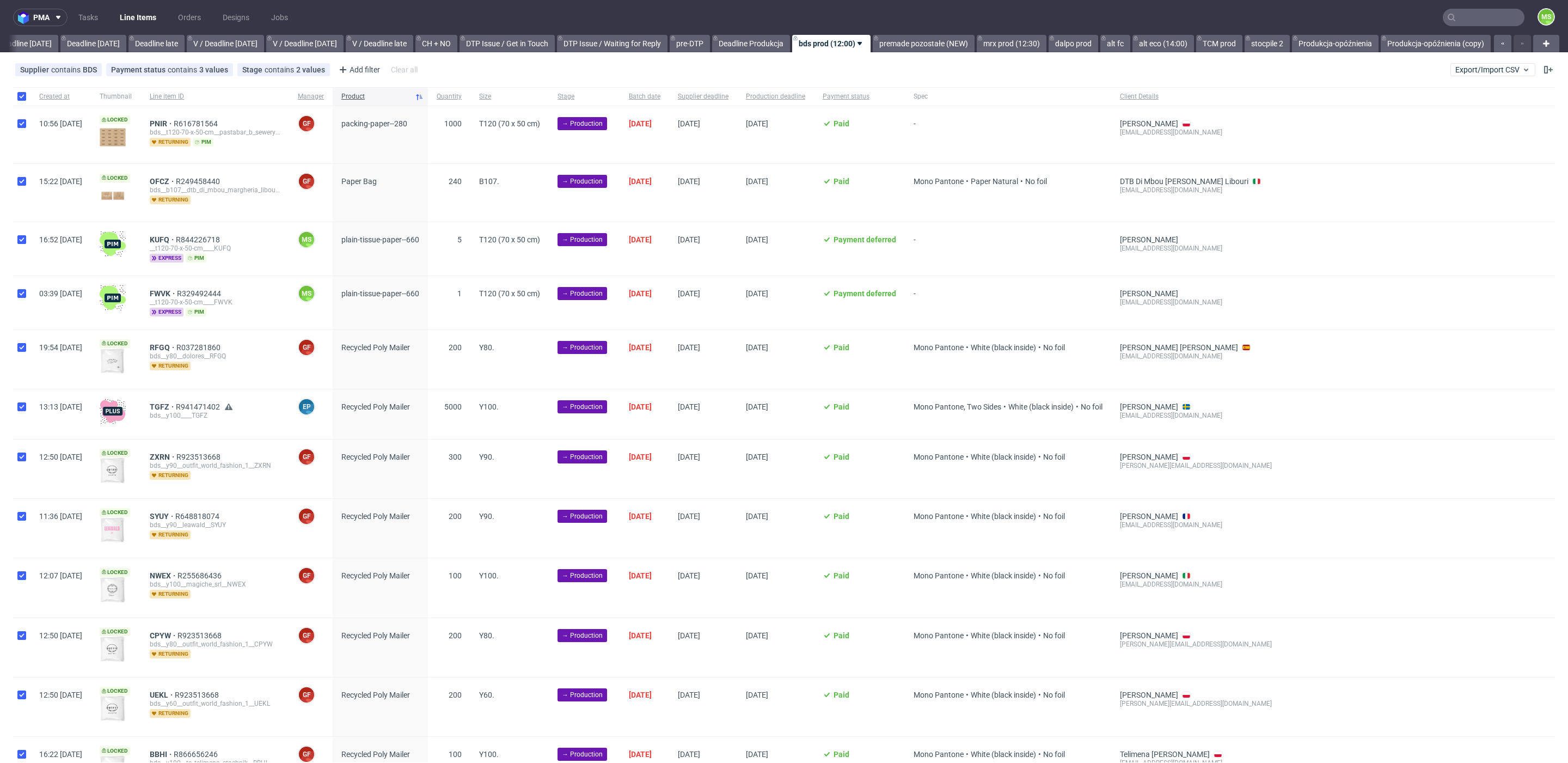
checkbox input "true"
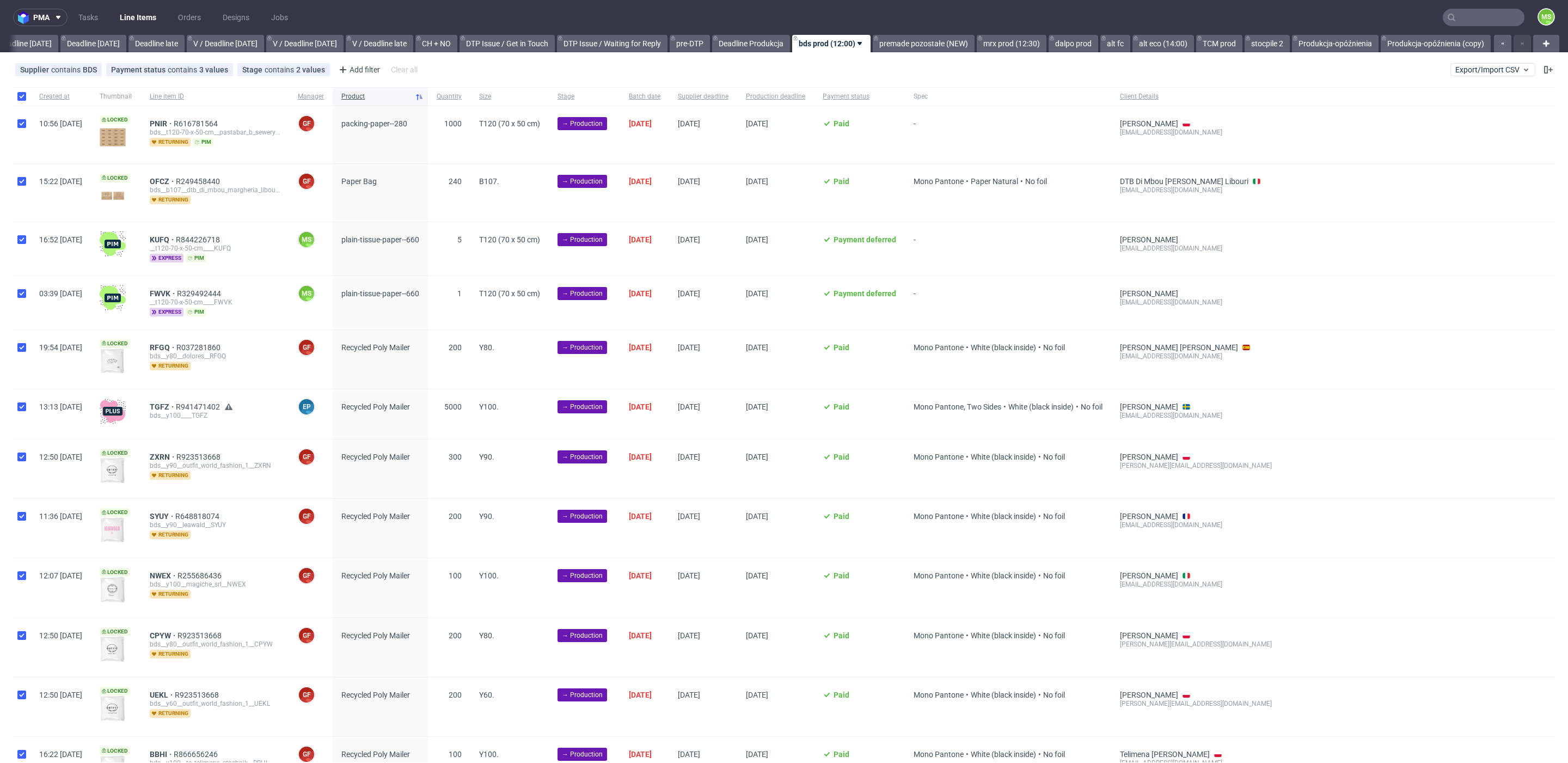
checkbox input "true"
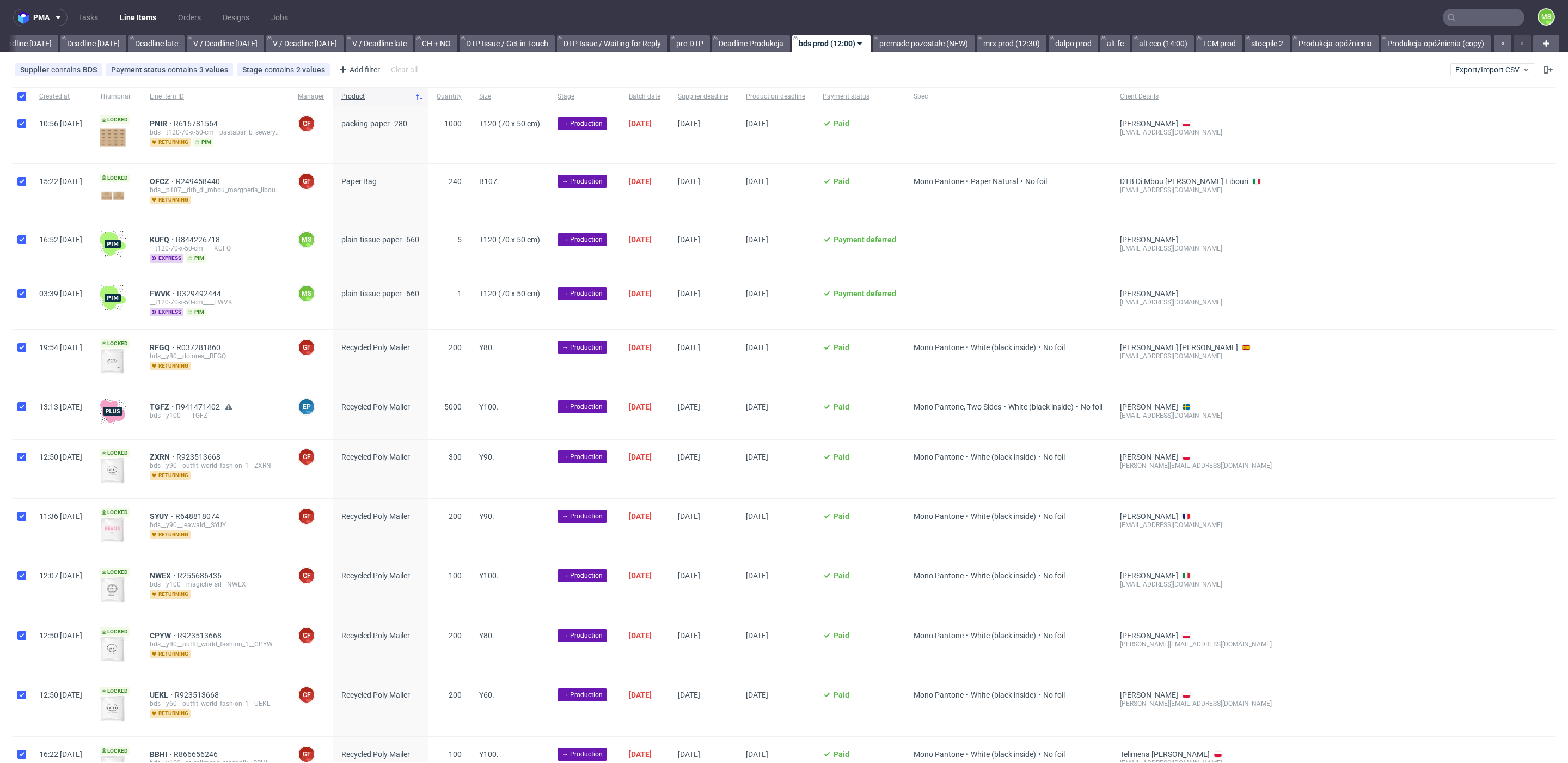
checkbox input "true"
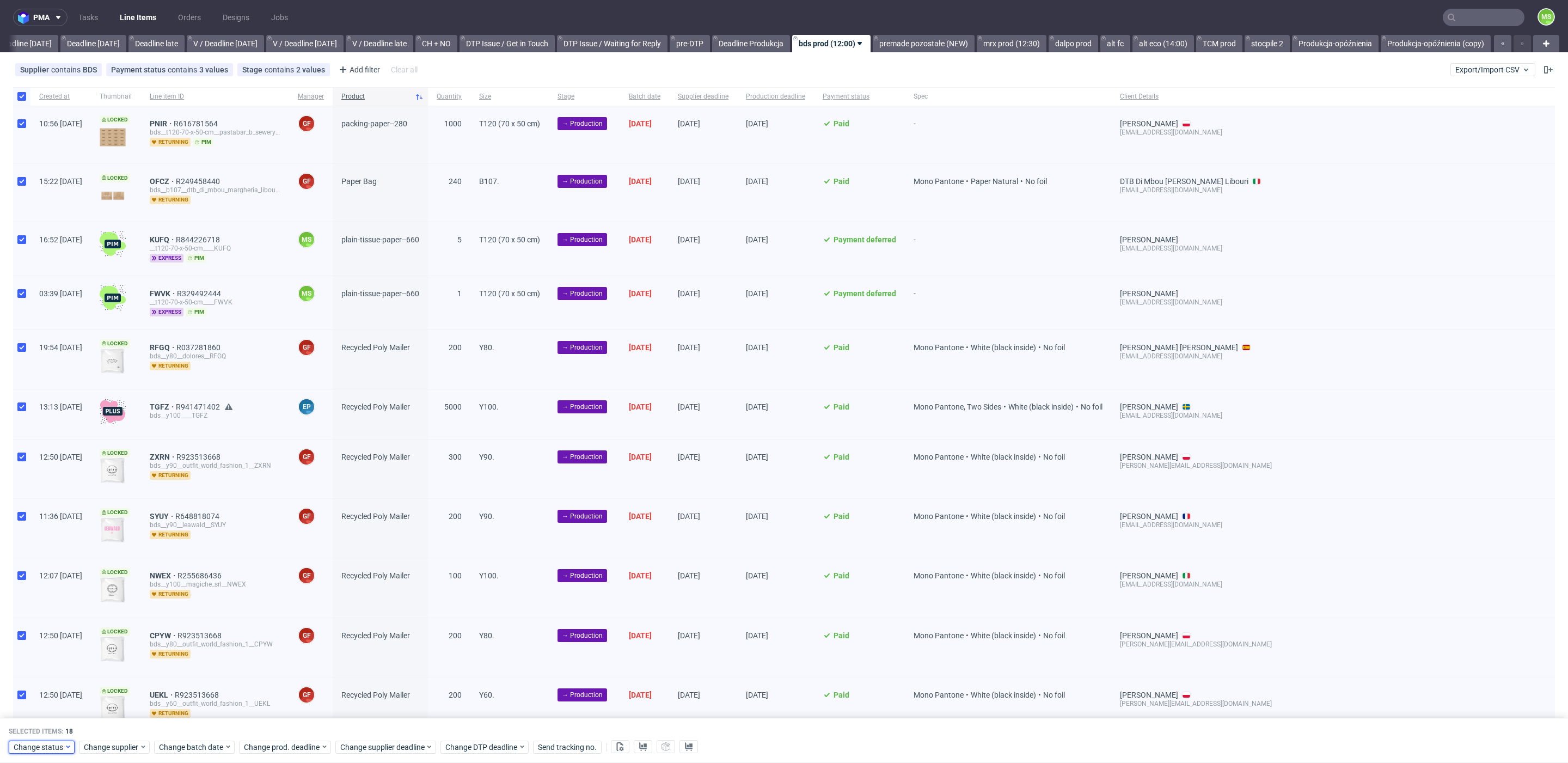
click at [65, 744] on icon at bounding box center [68, 747] width 8 height 9
click at [56, 617] on span "In Production" at bounding box center [40, 623] width 55 height 15
click at [117, 722] on span "Save" at bounding box center [125, 725] width 17 height 8
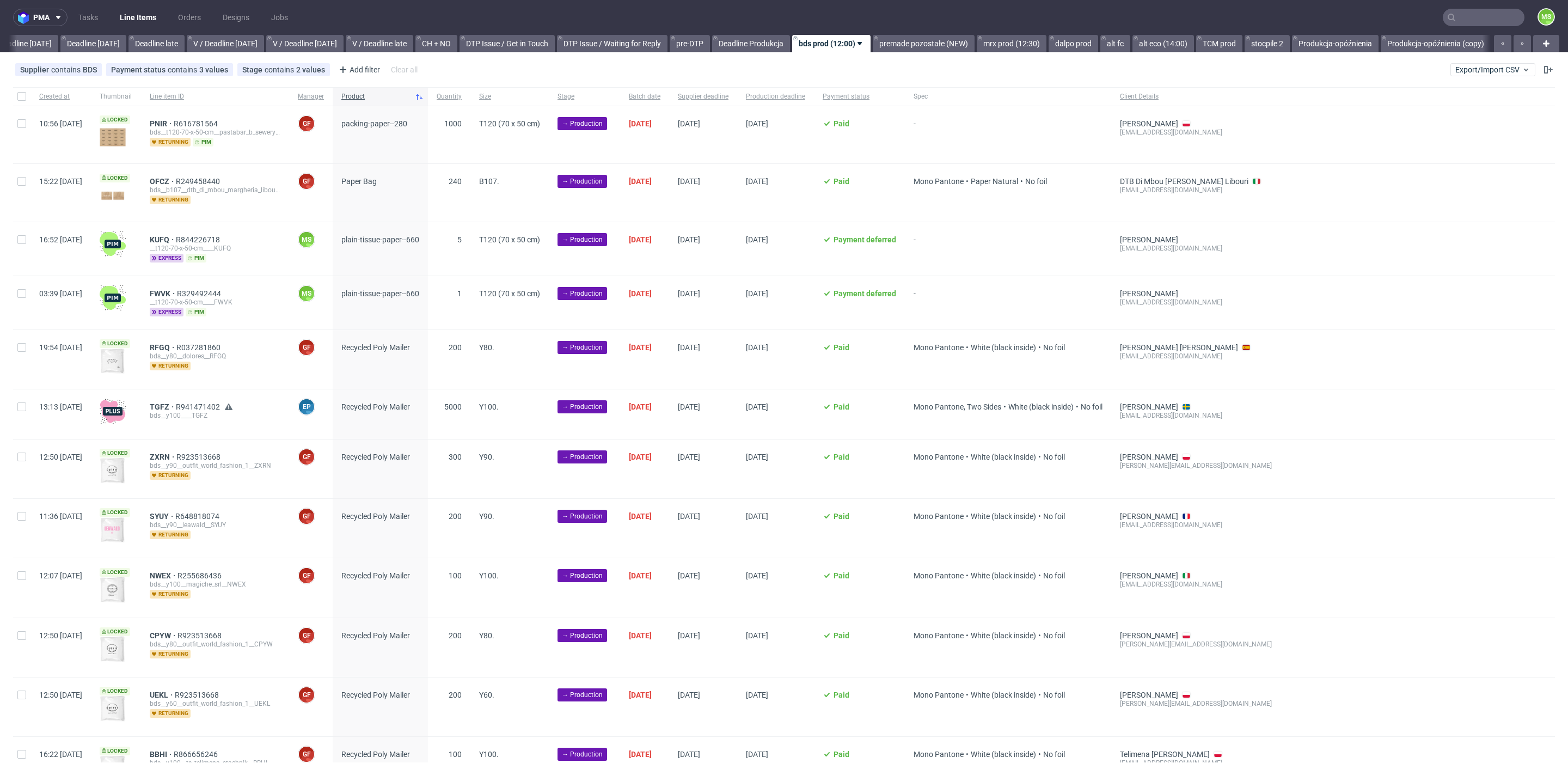
scroll to position [0, 1205]
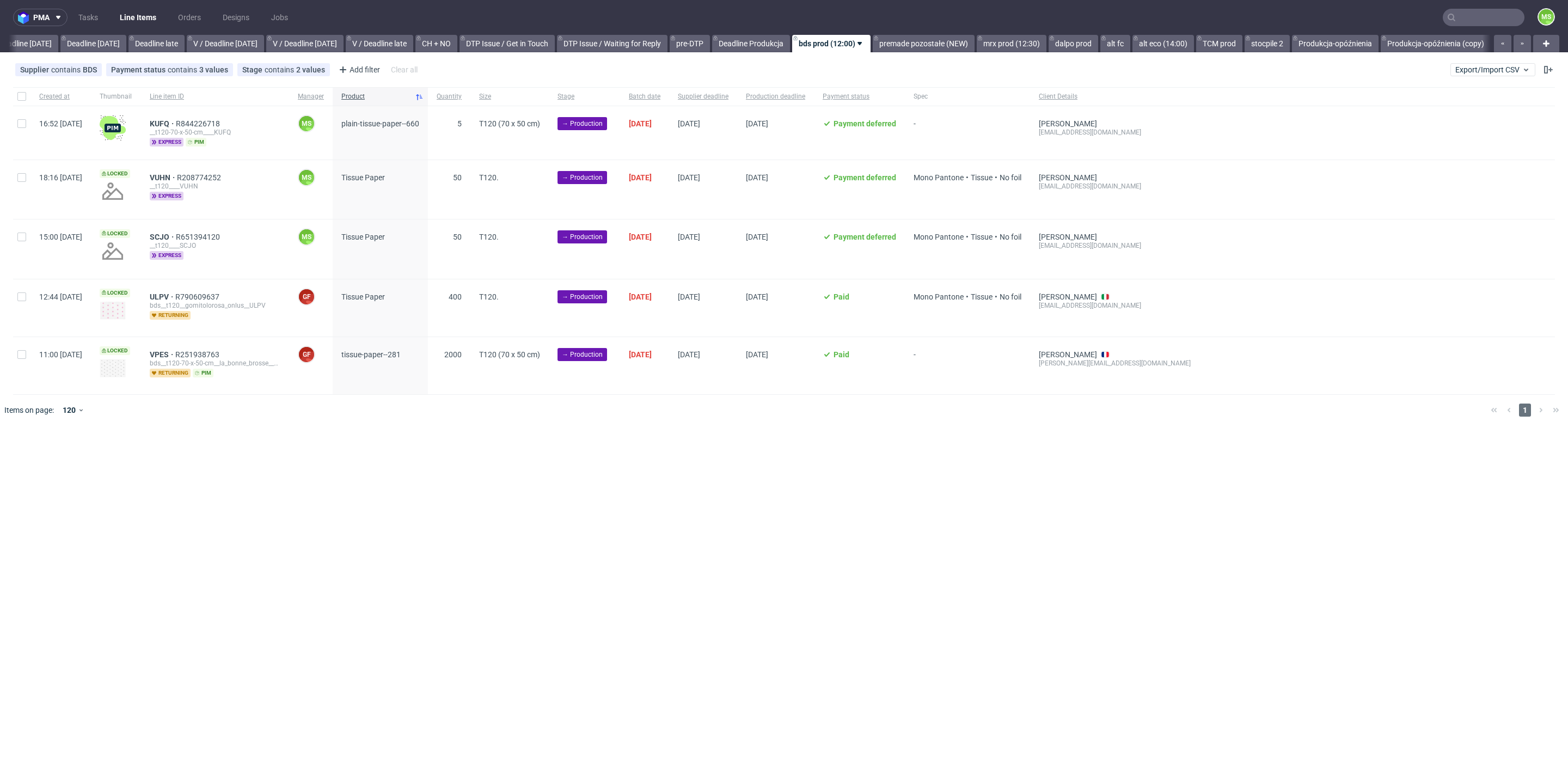
scroll to position [0, 1192]
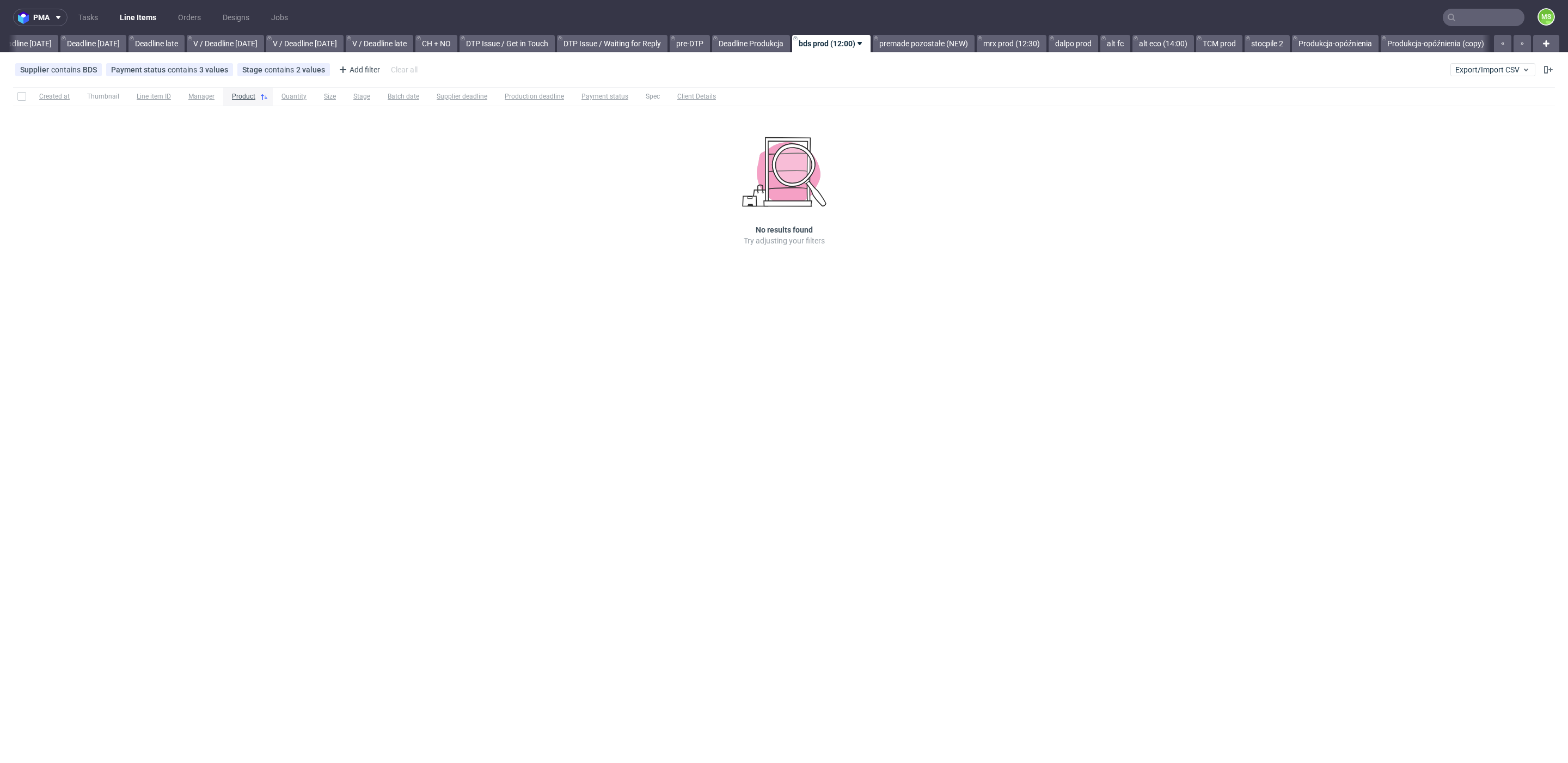
scroll to position [0, 1192]
click at [947, 47] on link "premade pozostałe (NEW)" at bounding box center [923, 43] width 102 height 18
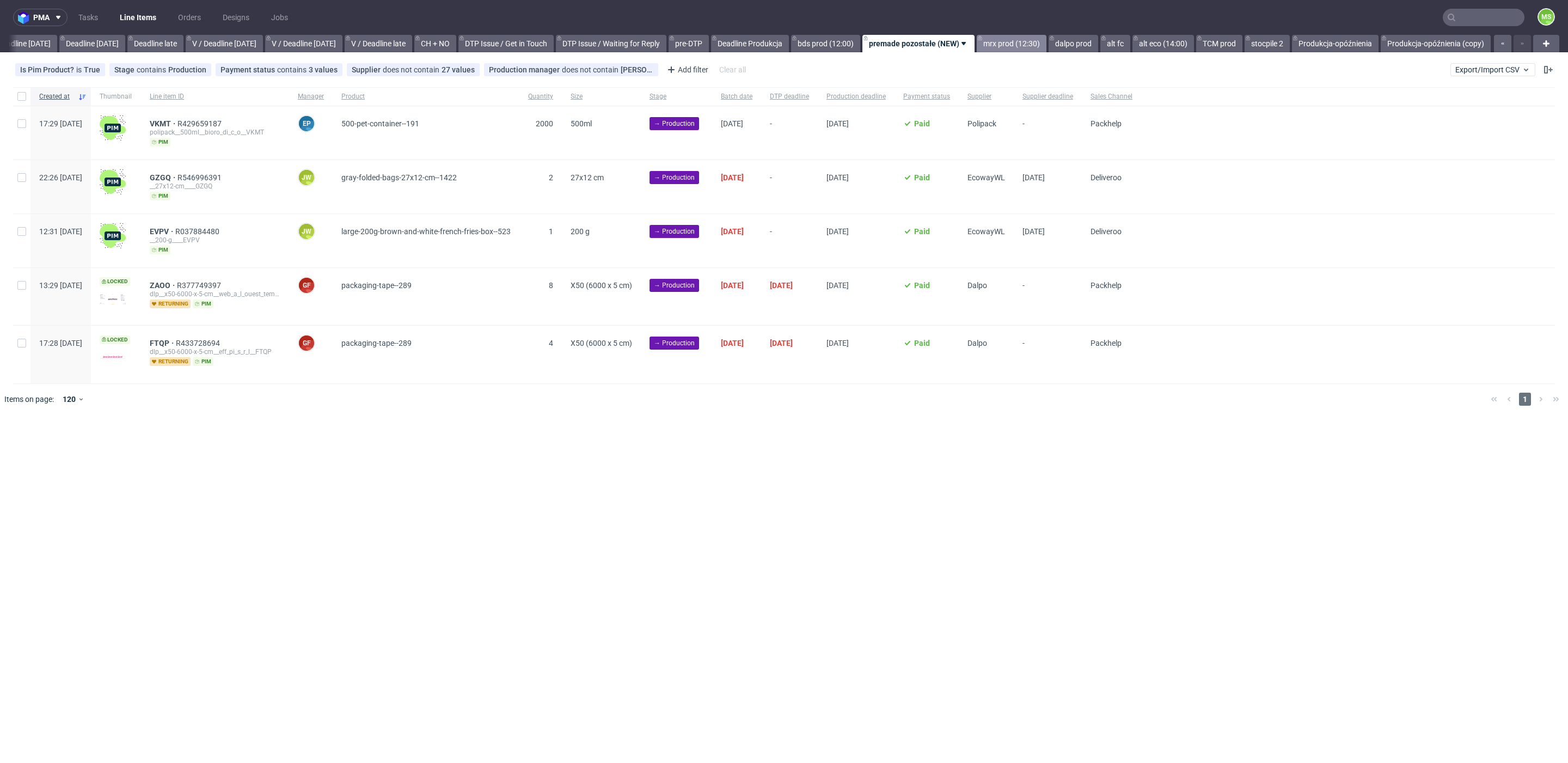
click at [992, 45] on link "mrx prod (12:30)" at bounding box center [1012, 43] width 69 height 18
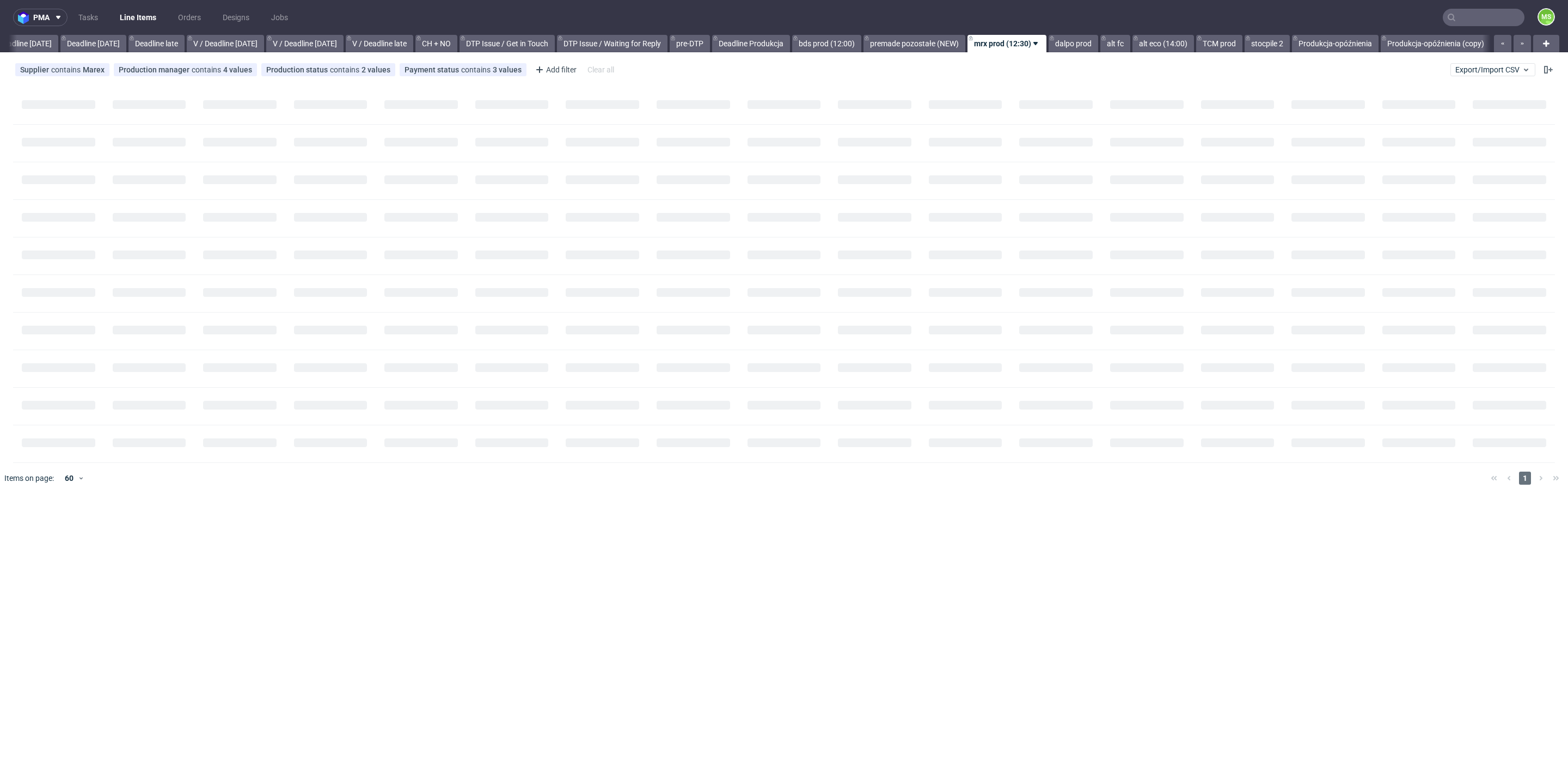
scroll to position [0, 1192]
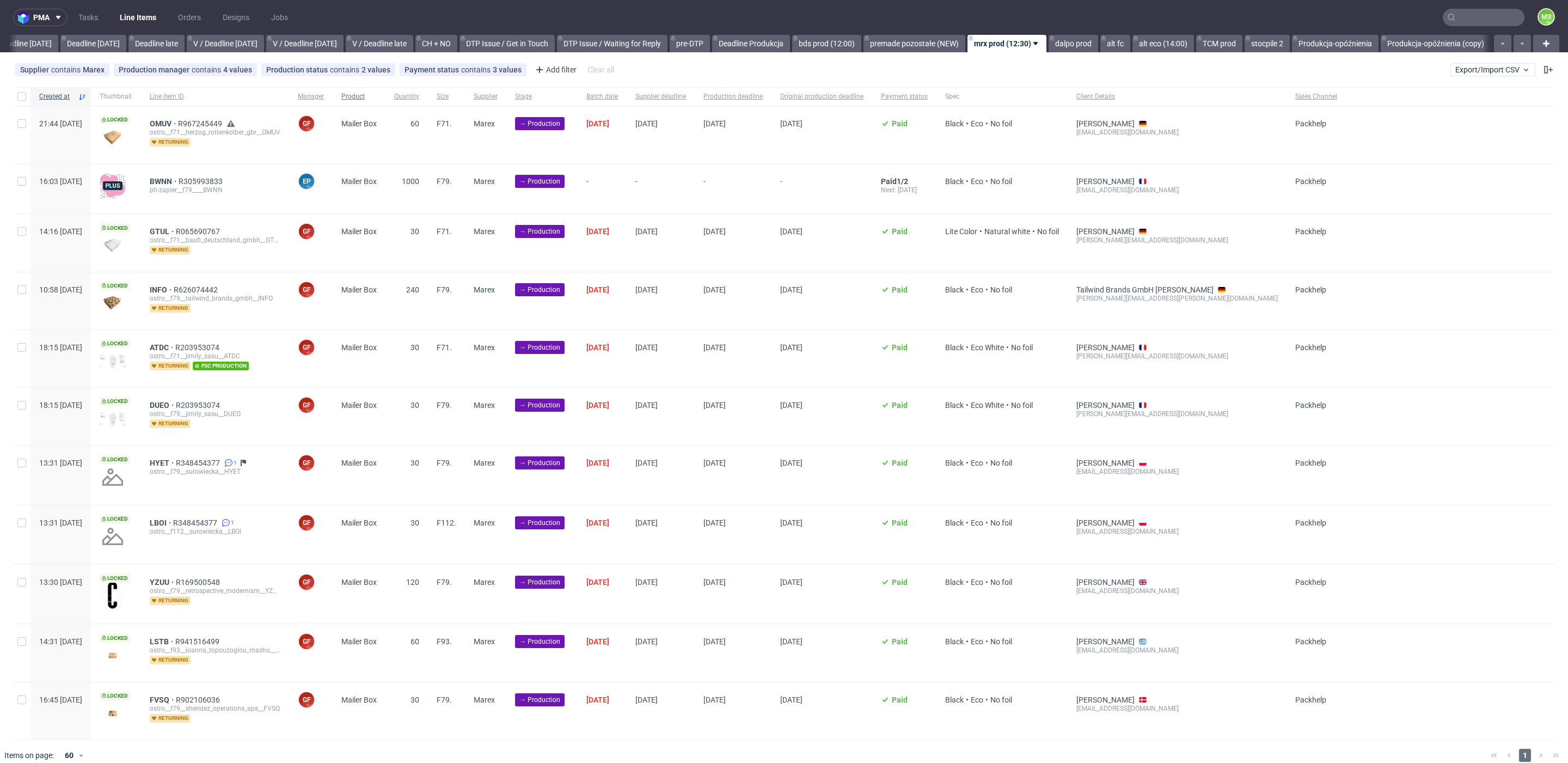
click at [377, 100] on span "Product" at bounding box center [359, 96] width 35 height 9
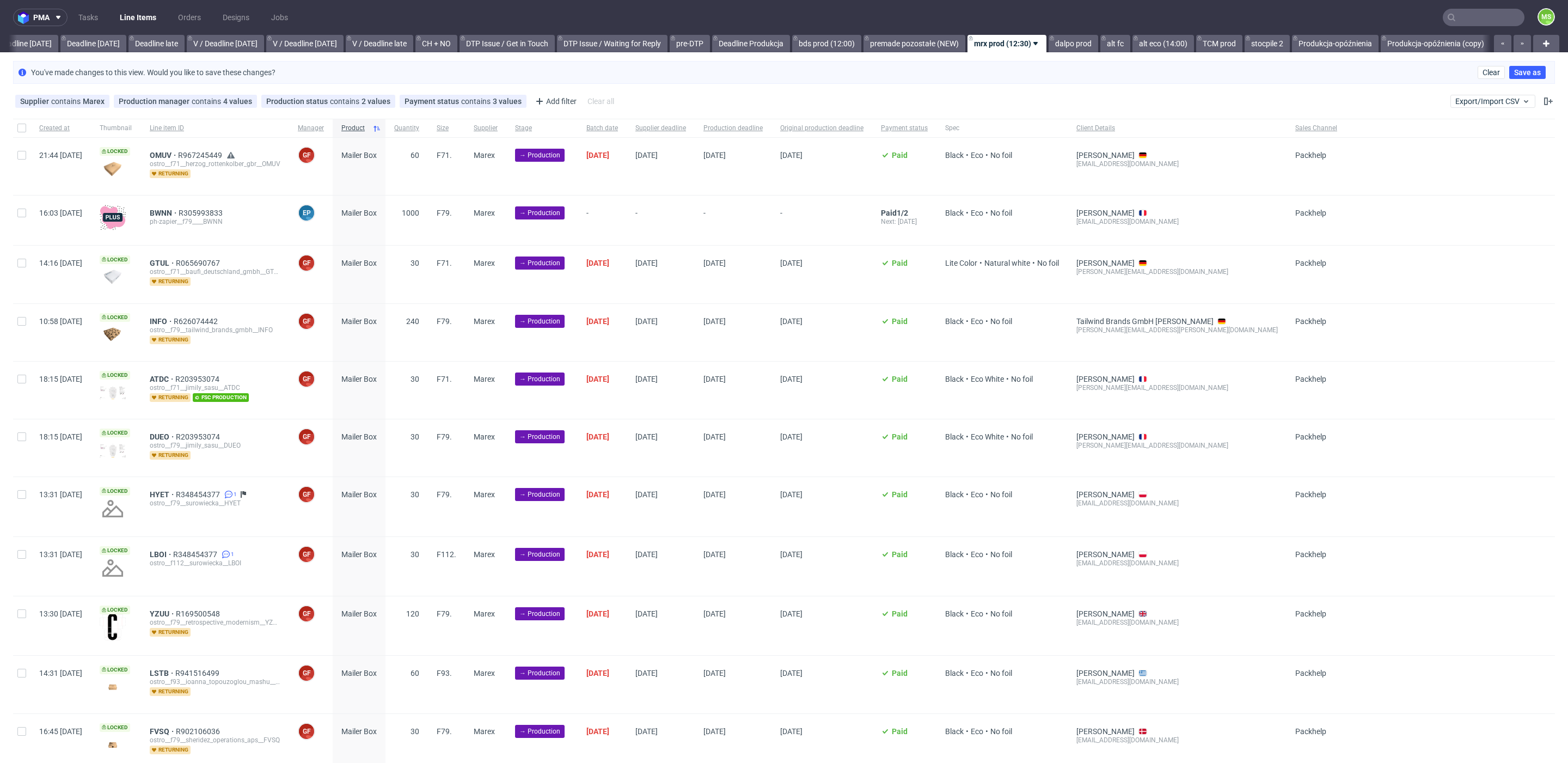
scroll to position [0, 1192]
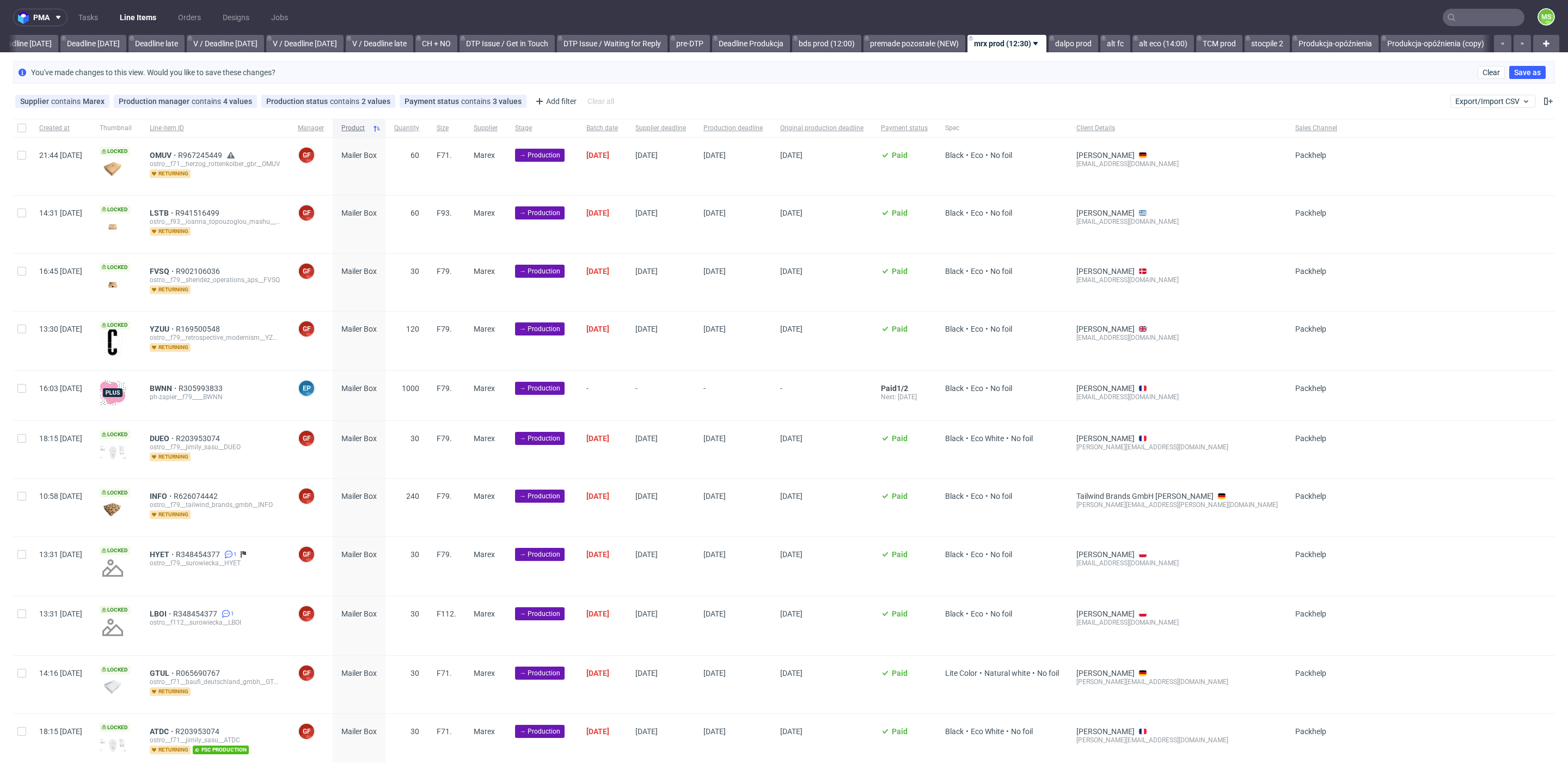
click at [368, 128] on span "Product" at bounding box center [355, 128] width 27 height 9
click at [368, 130] on span "Product" at bounding box center [355, 128] width 27 height 9
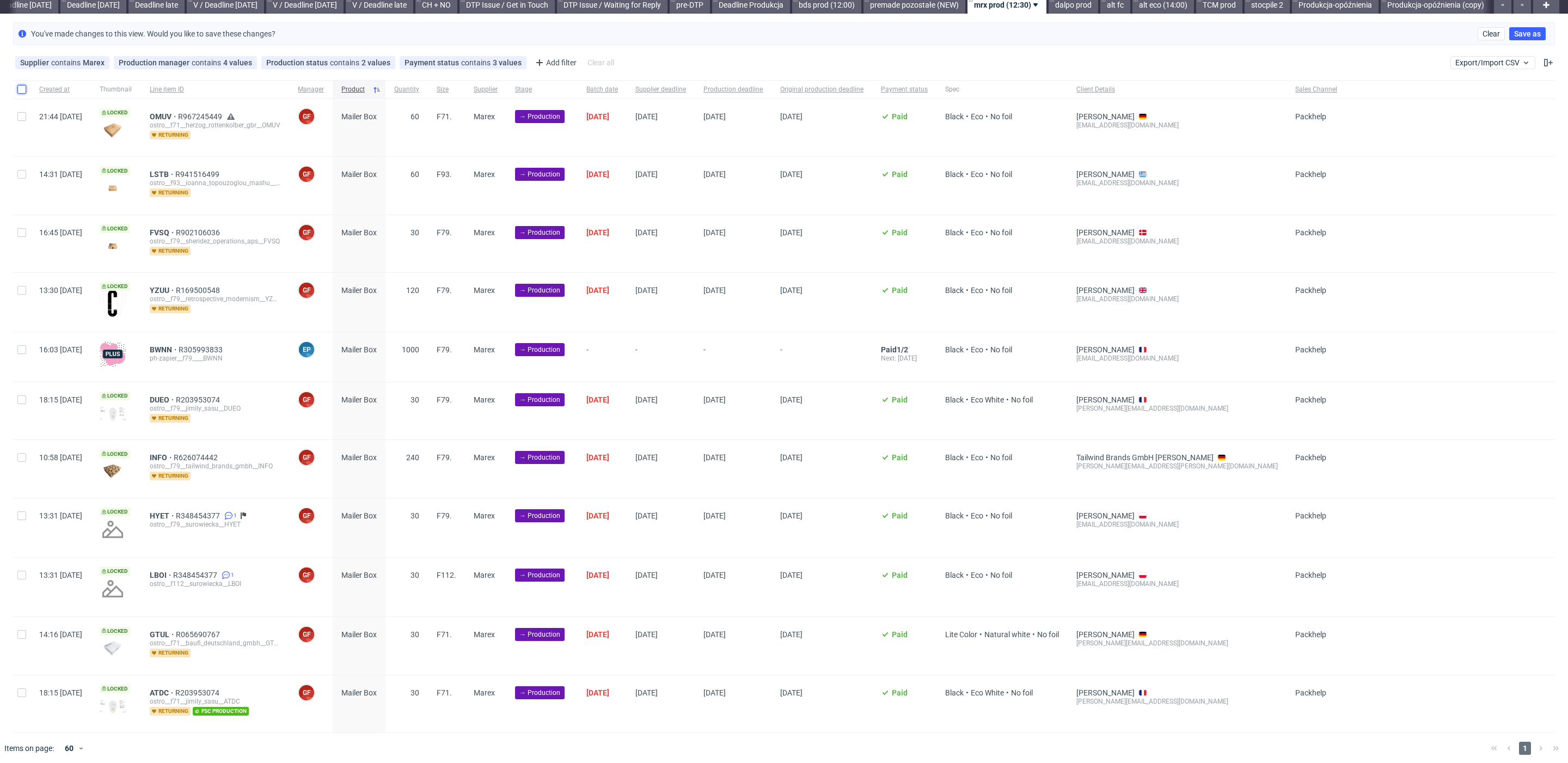
click at [18, 89] on input "checkbox" at bounding box center [22, 90] width 9 height 9
checkbox input "true"
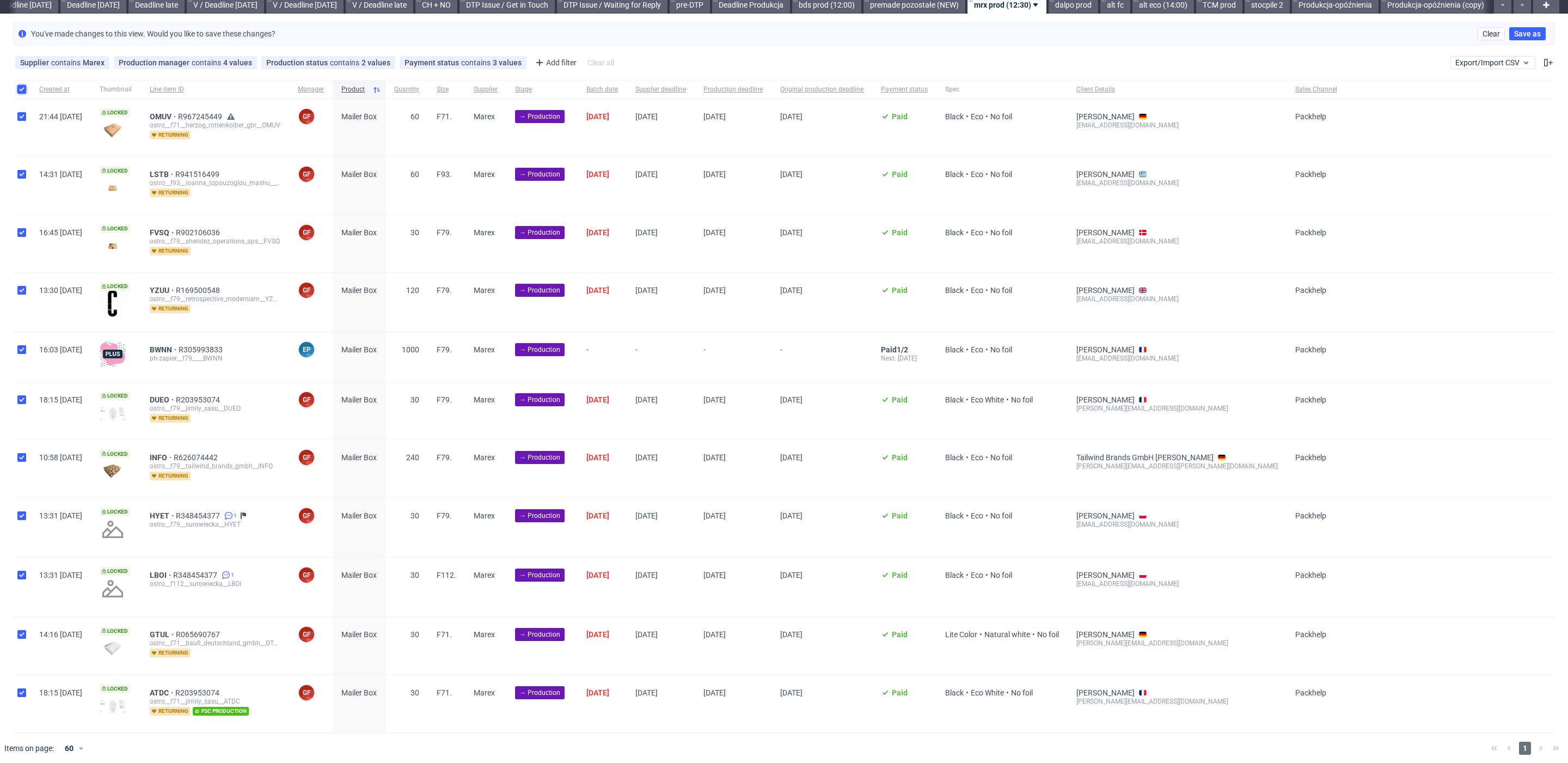
checkbox input "true"
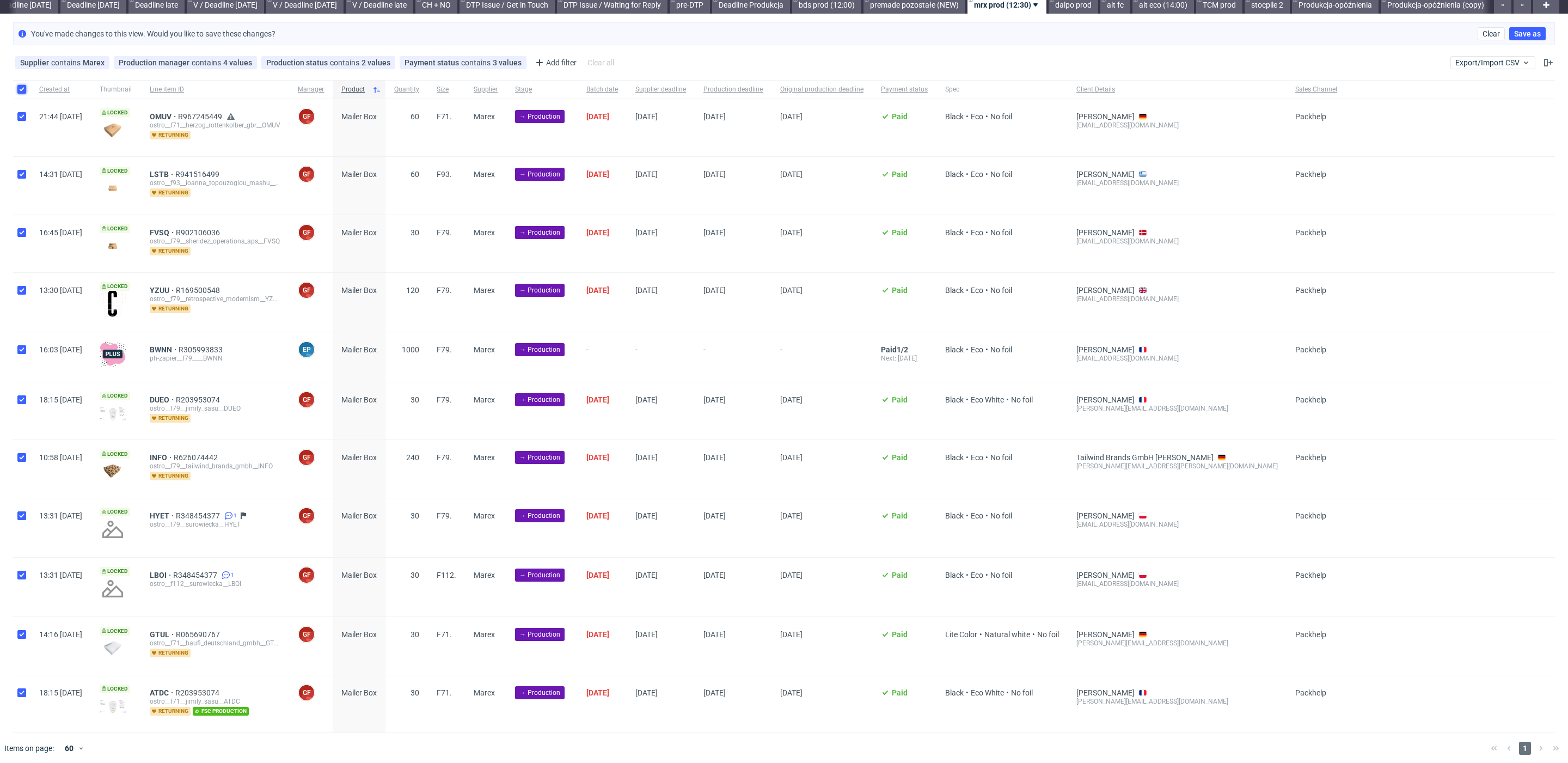
checkbox input "true"
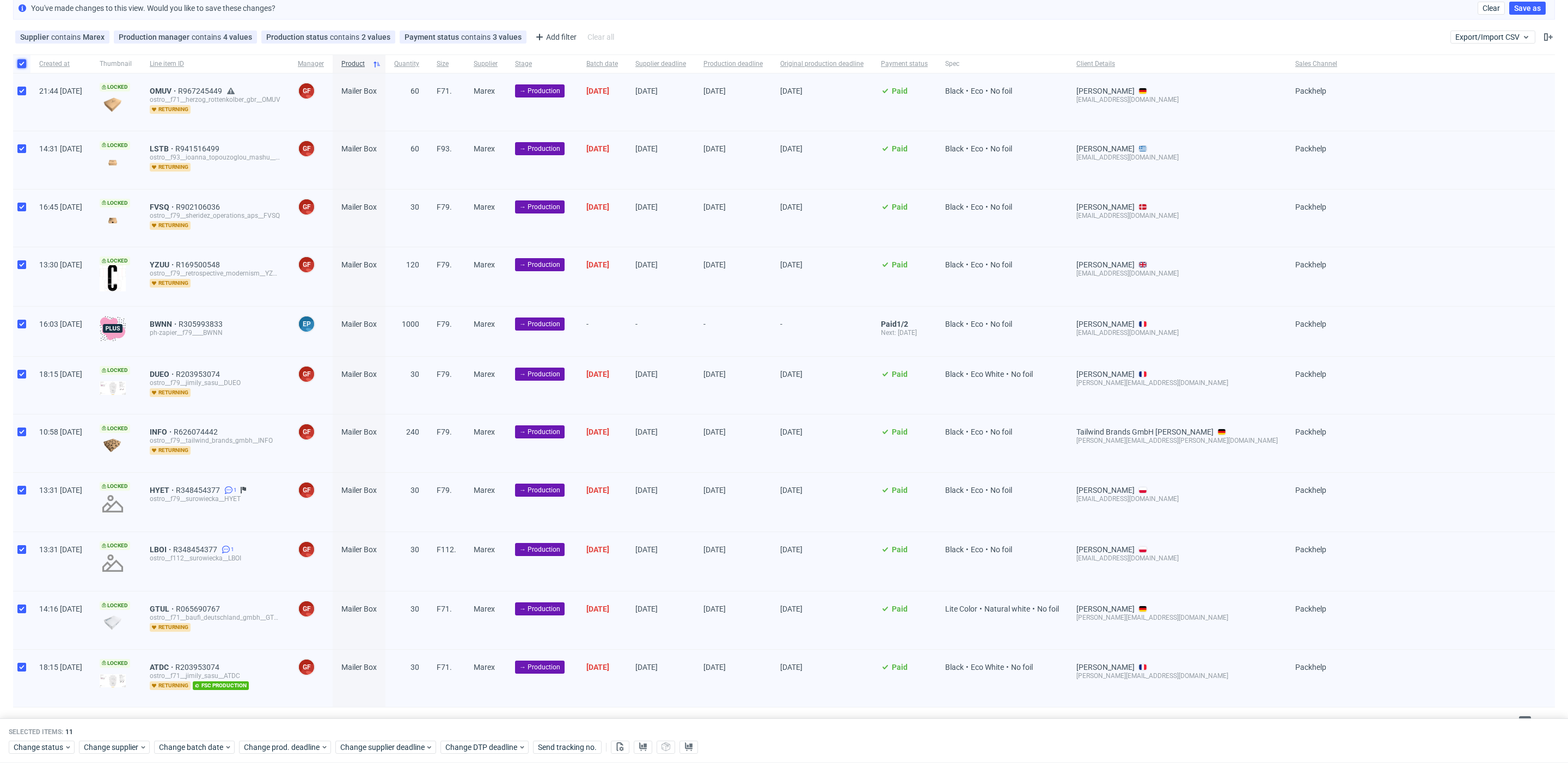
scroll to position [77, 0]
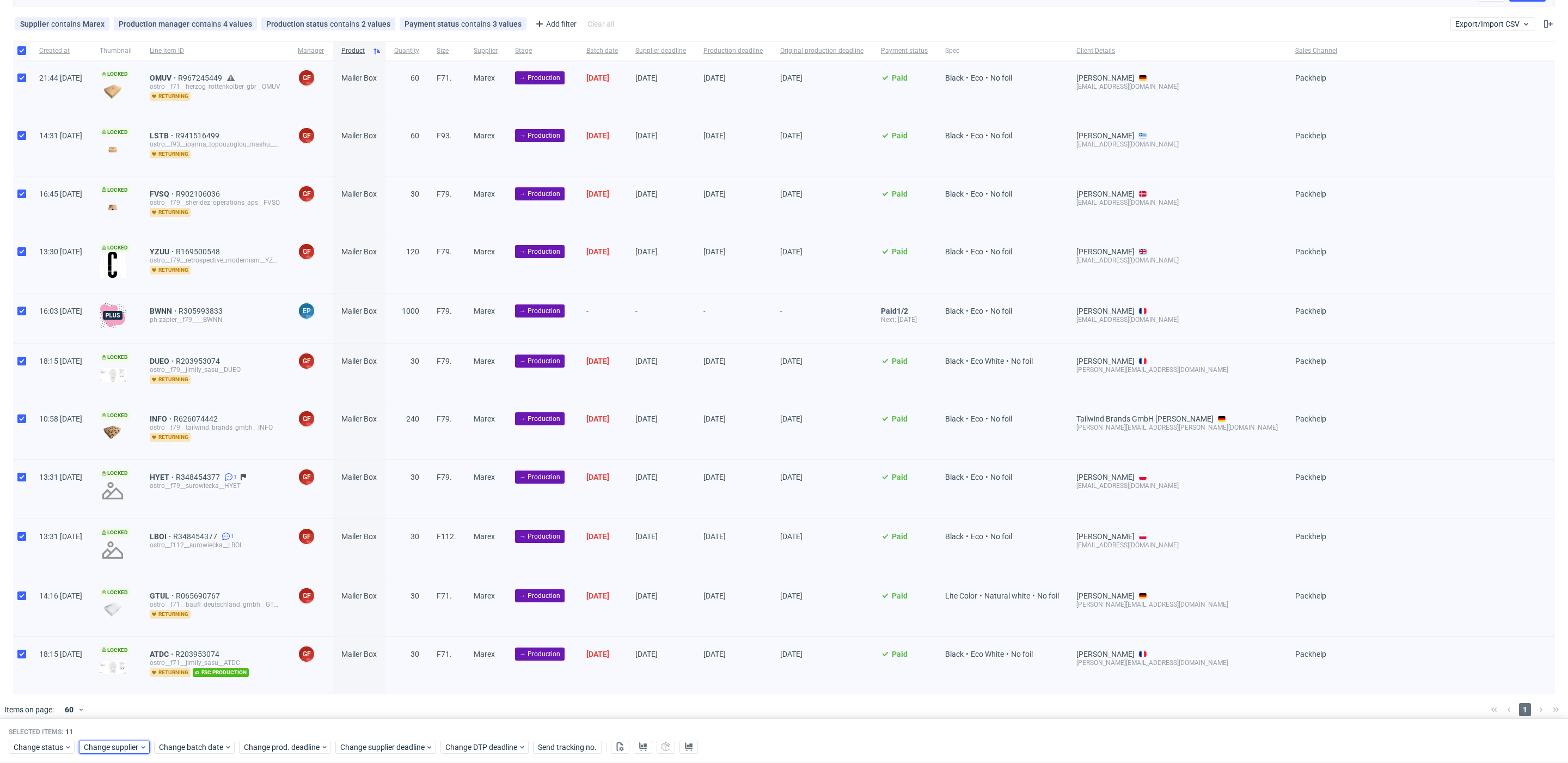
click at [115, 746] on span "Change supplier" at bounding box center [111, 747] width 55 height 11
drag, startPoint x: 138, startPoint y: 741, endPoint x: 170, endPoint y: 748, distance: 32.8
click at [142, 743] on div "Change supplier" at bounding box center [114, 747] width 71 height 13
click at [180, 748] on span "Change batch date" at bounding box center [191, 747] width 65 height 11
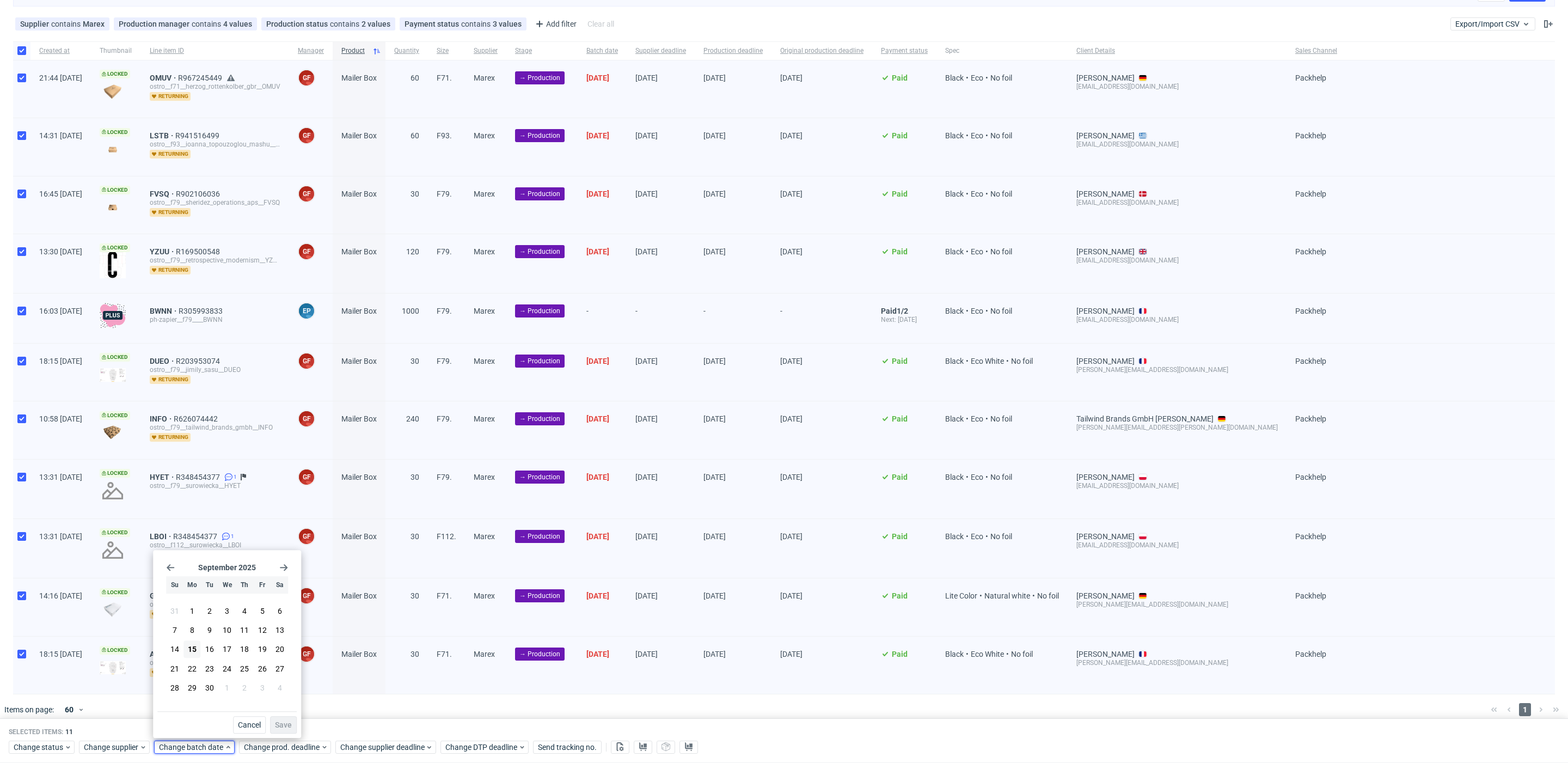
drag, startPoint x: 195, startPoint y: 650, endPoint x: 256, endPoint y: 701, distance: 79.5
click at [195, 651] on span "15" at bounding box center [192, 650] width 9 height 11
click at [276, 728] on span "Save" at bounding box center [284, 725] width 17 height 8
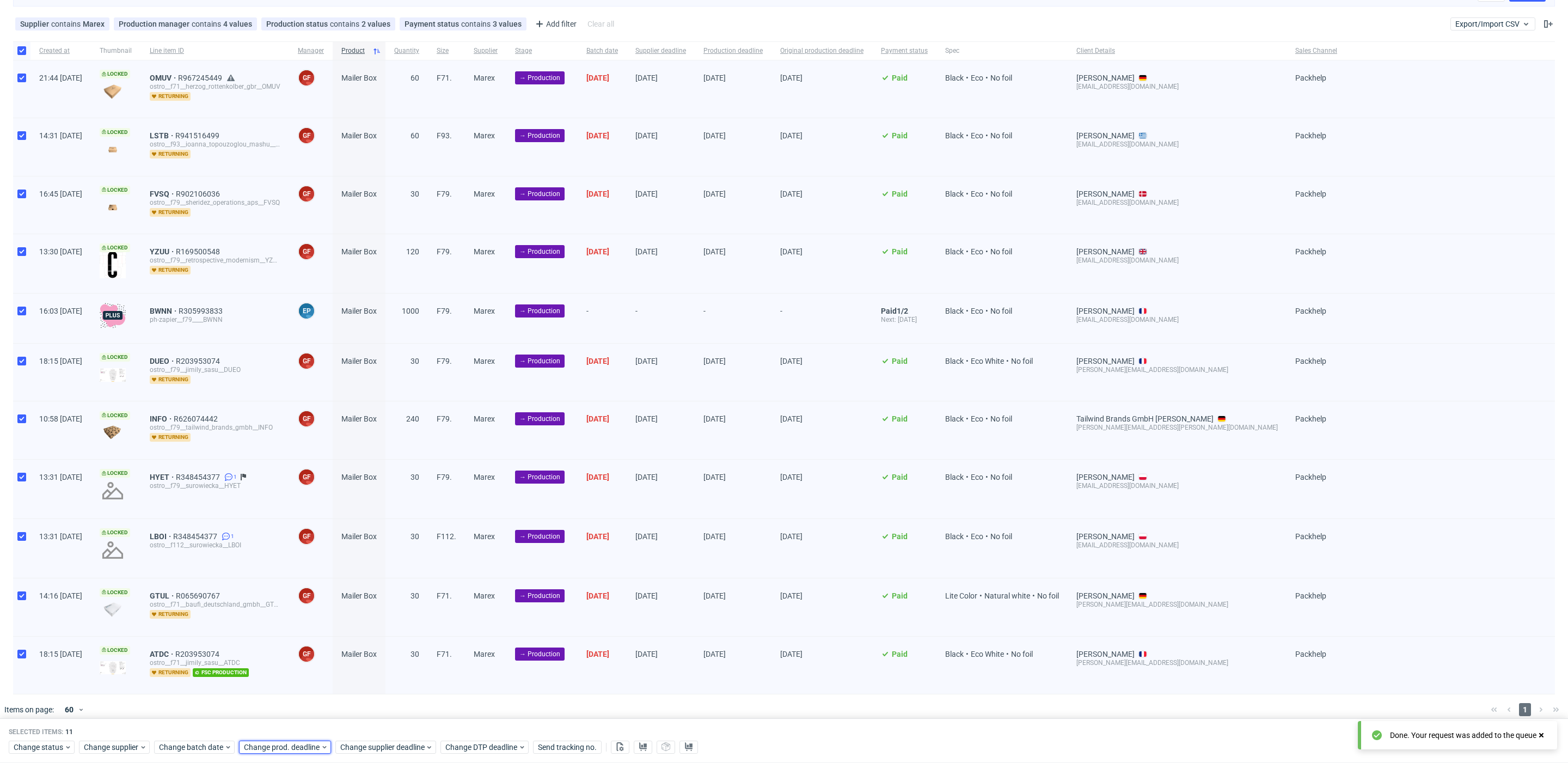
click at [281, 744] on span "Change prod. deadline" at bounding box center [282, 747] width 77 height 11
drag, startPoint x: 307, startPoint y: 667, endPoint x: 359, endPoint y: 717, distance: 72.1
click at [307, 667] on span "24" at bounding box center [311, 669] width 9 height 11
click at [372, 729] on span "Save" at bounding box center [368, 725] width 17 height 8
drag, startPoint x: 379, startPoint y: 744, endPoint x: 381, endPoint y: 738, distance: 6.3
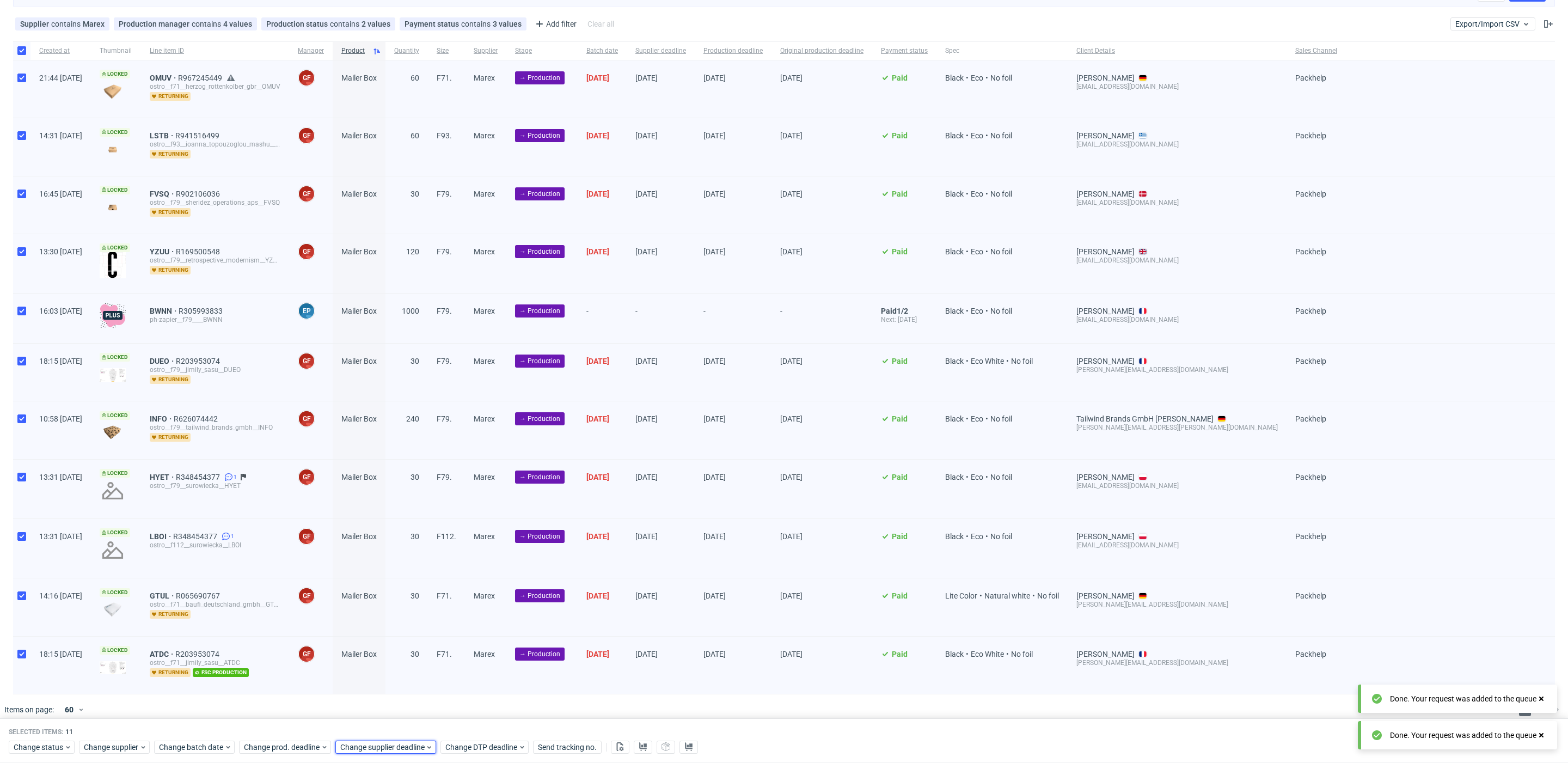
click at [379, 744] on span "Change supplier deadline" at bounding box center [383, 747] width 85 height 11
click at [407, 670] on span "24" at bounding box center [408, 669] width 9 height 11
click at [465, 729] on span "Save" at bounding box center [464, 725] width 17 height 8
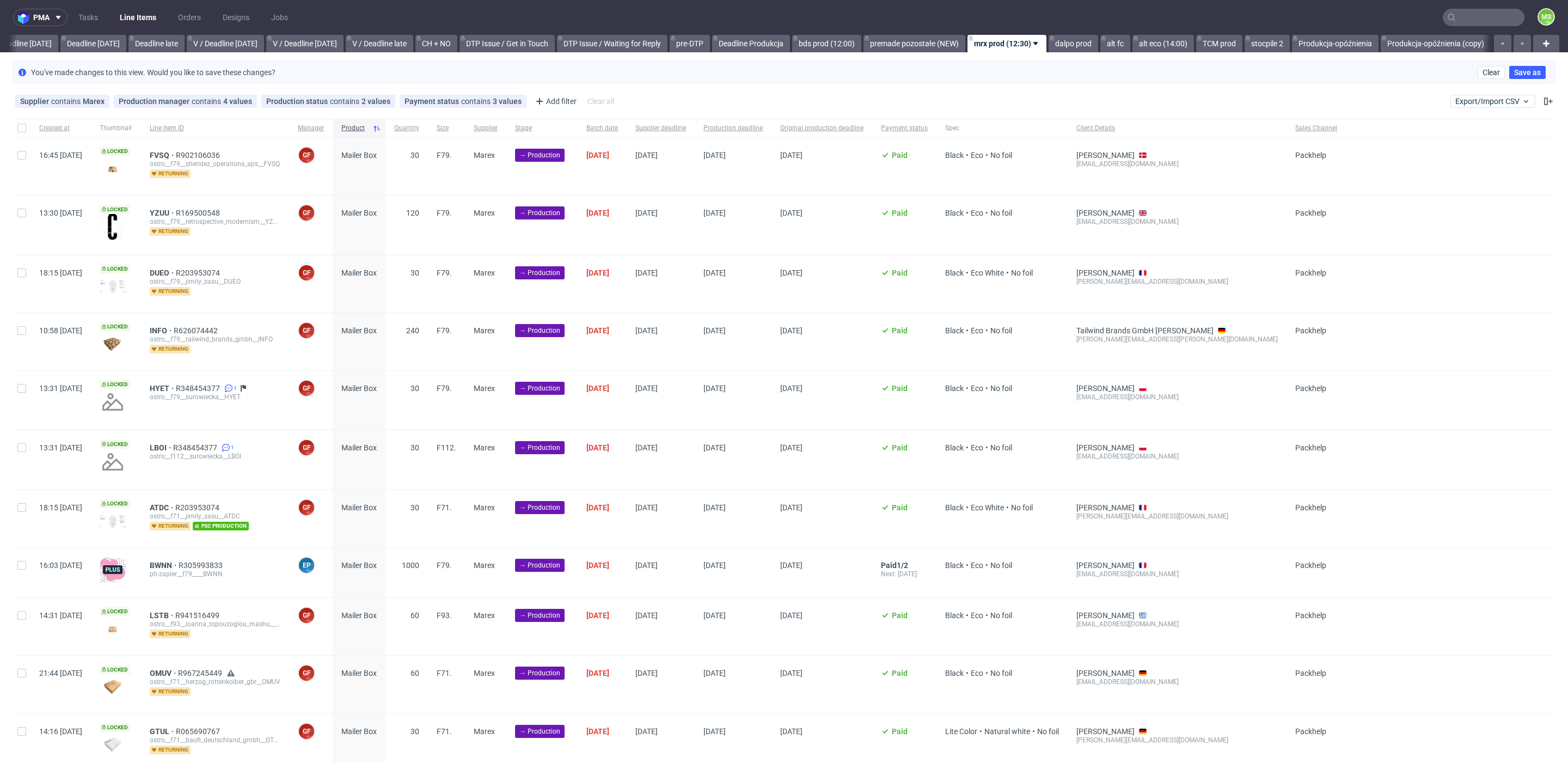
scroll to position [0, 1205]
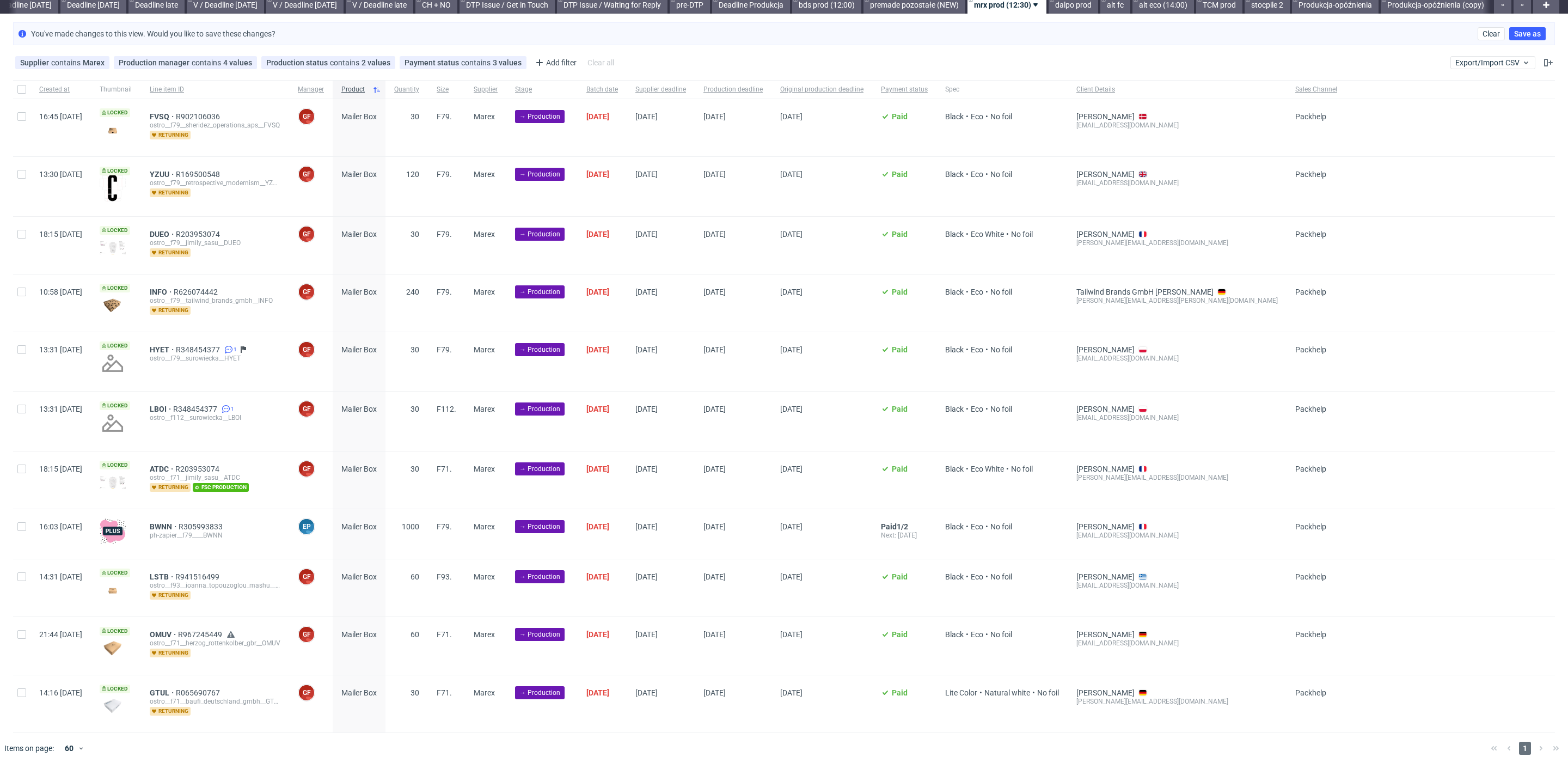
scroll to position [13, 0]
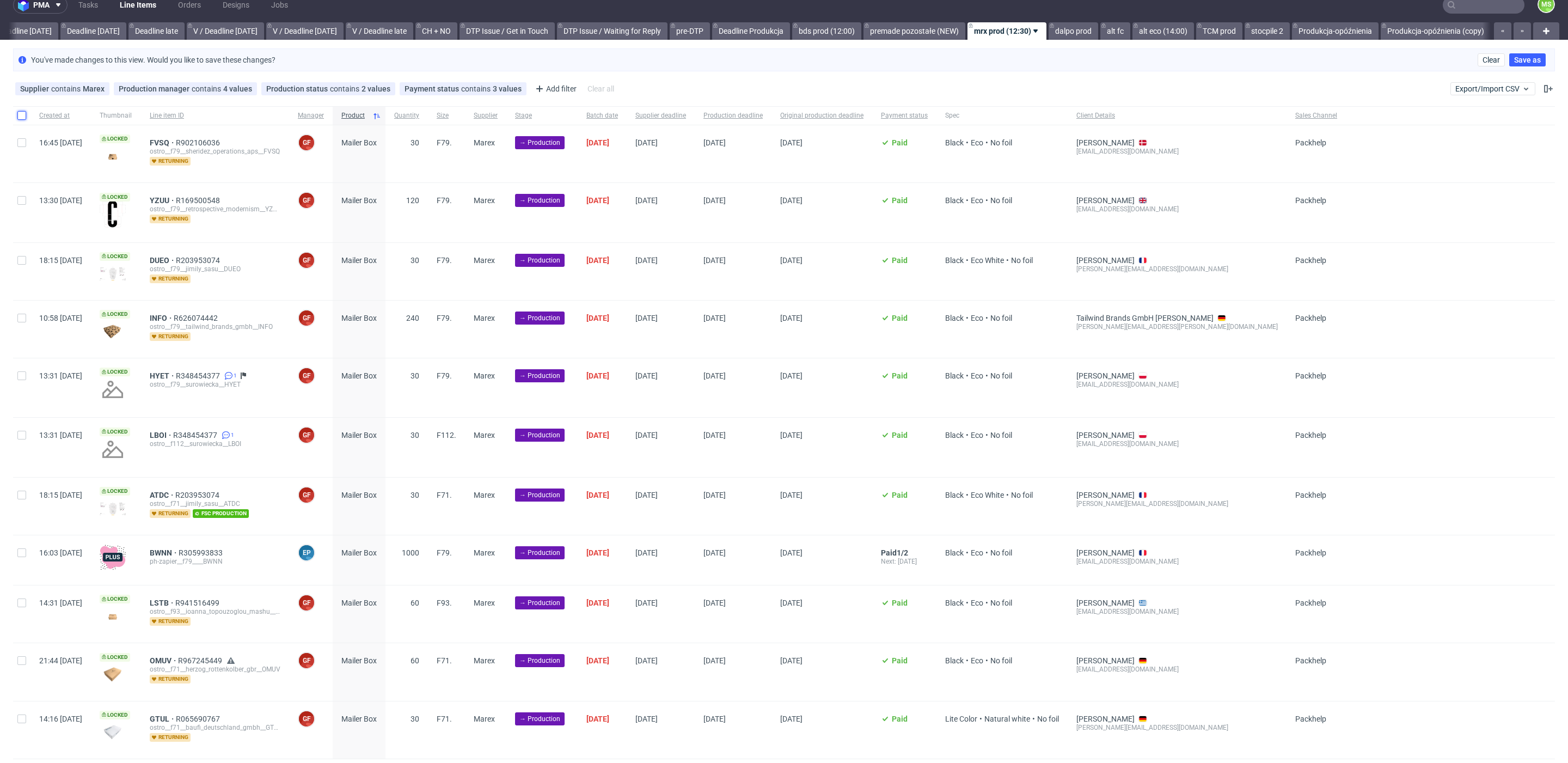
click at [19, 117] on input "checkbox" at bounding box center [22, 115] width 9 height 9
checkbox input "true"
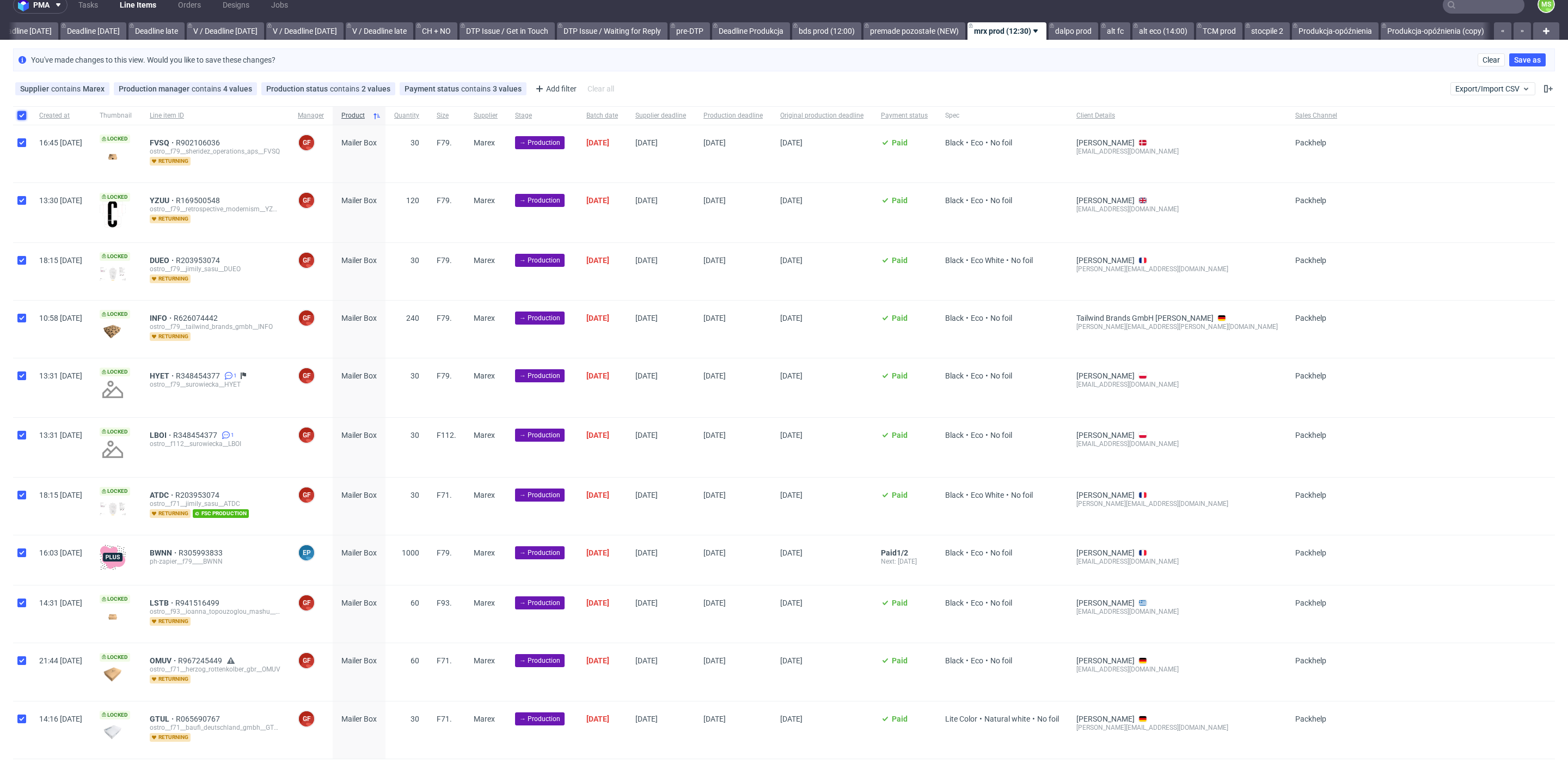
checkbox input "true"
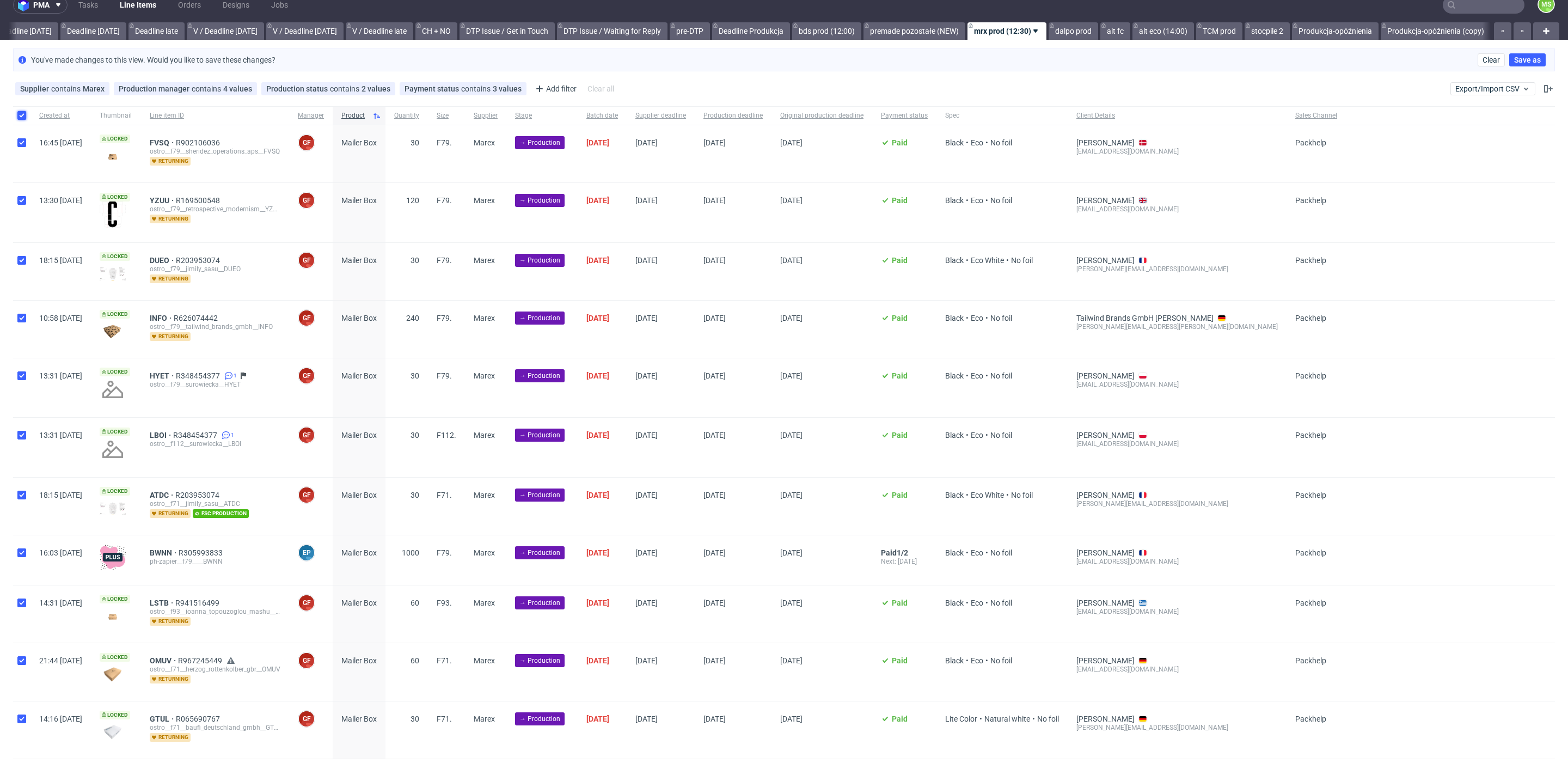
checkbox input "true"
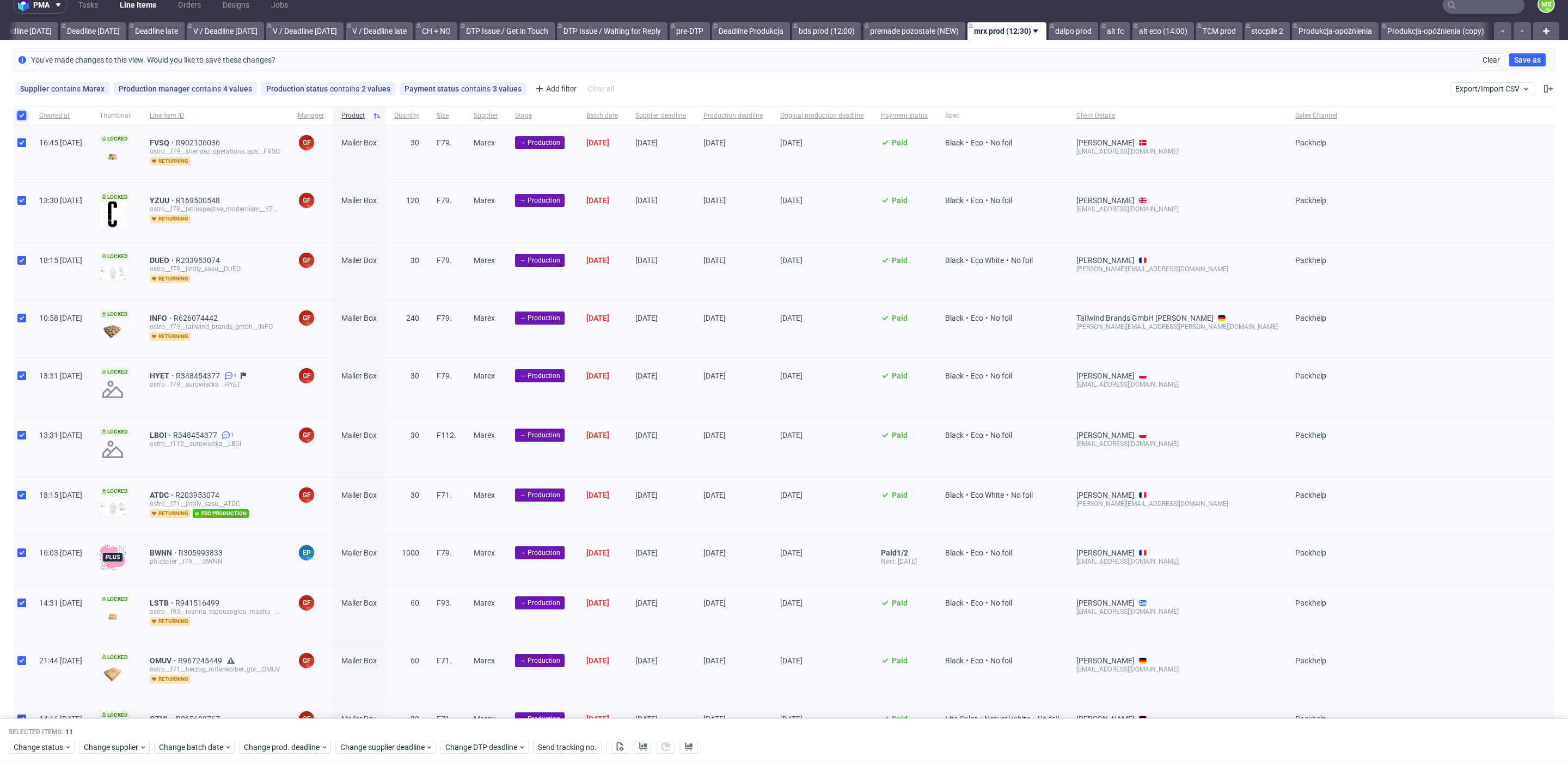
scroll to position [83, 0]
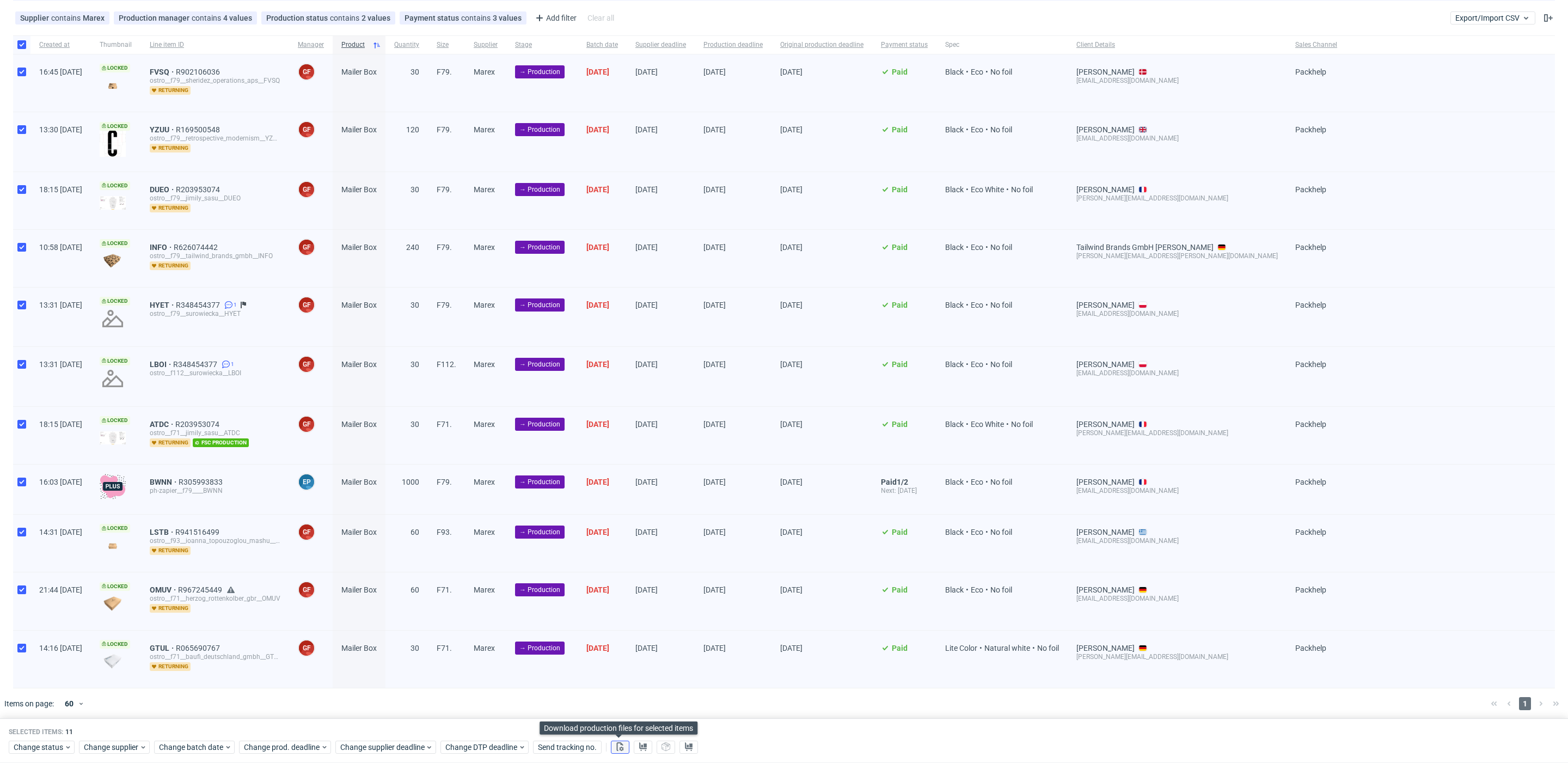
click at [622, 749] on icon at bounding box center [620, 747] width 9 height 9
click at [639, 748] on use at bounding box center [643, 747] width 8 height 9
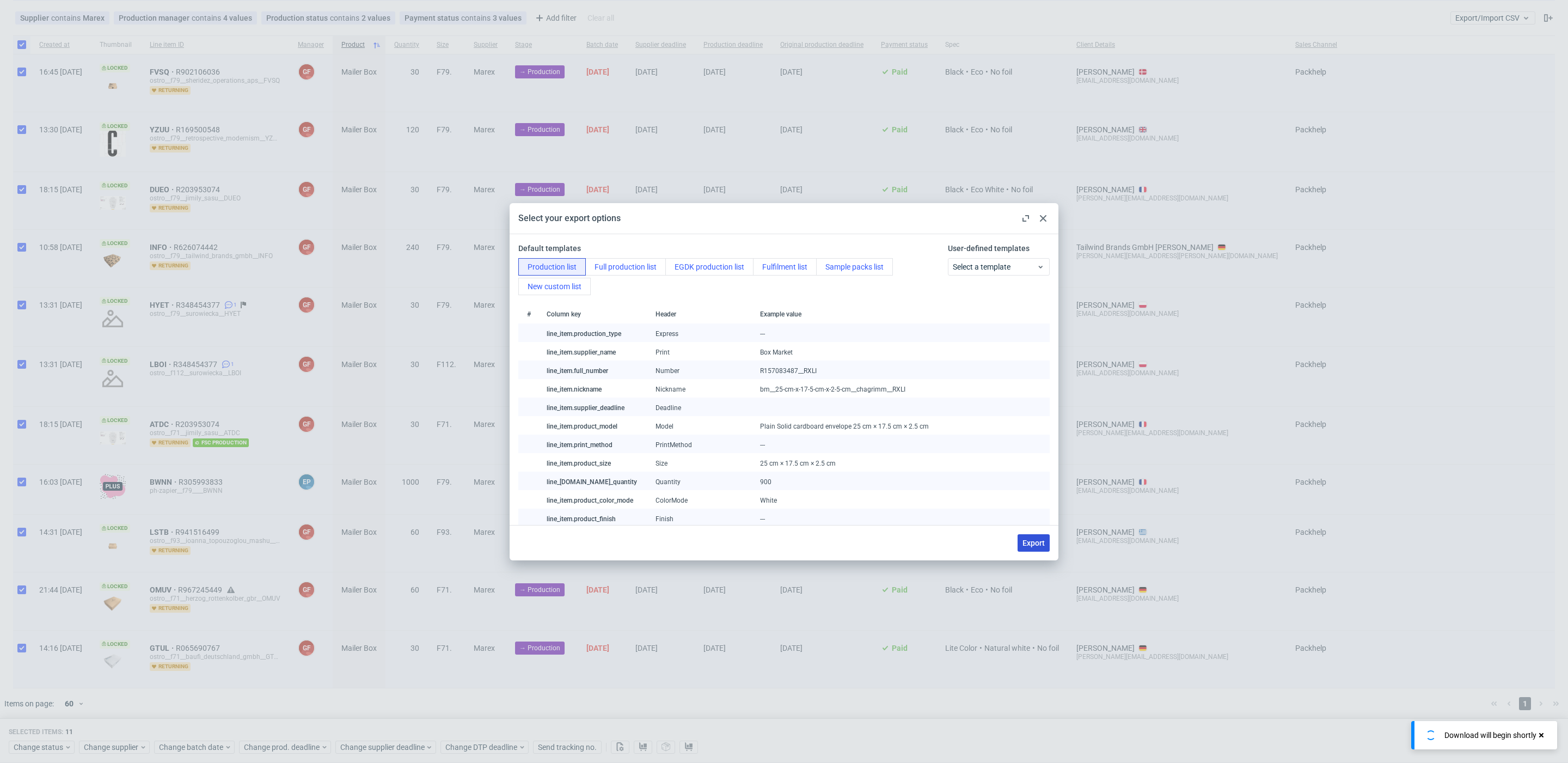
click at [1021, 541] on button "Export" at bounding box center [1034, 543] width 32 height 18
checkbox input "false"
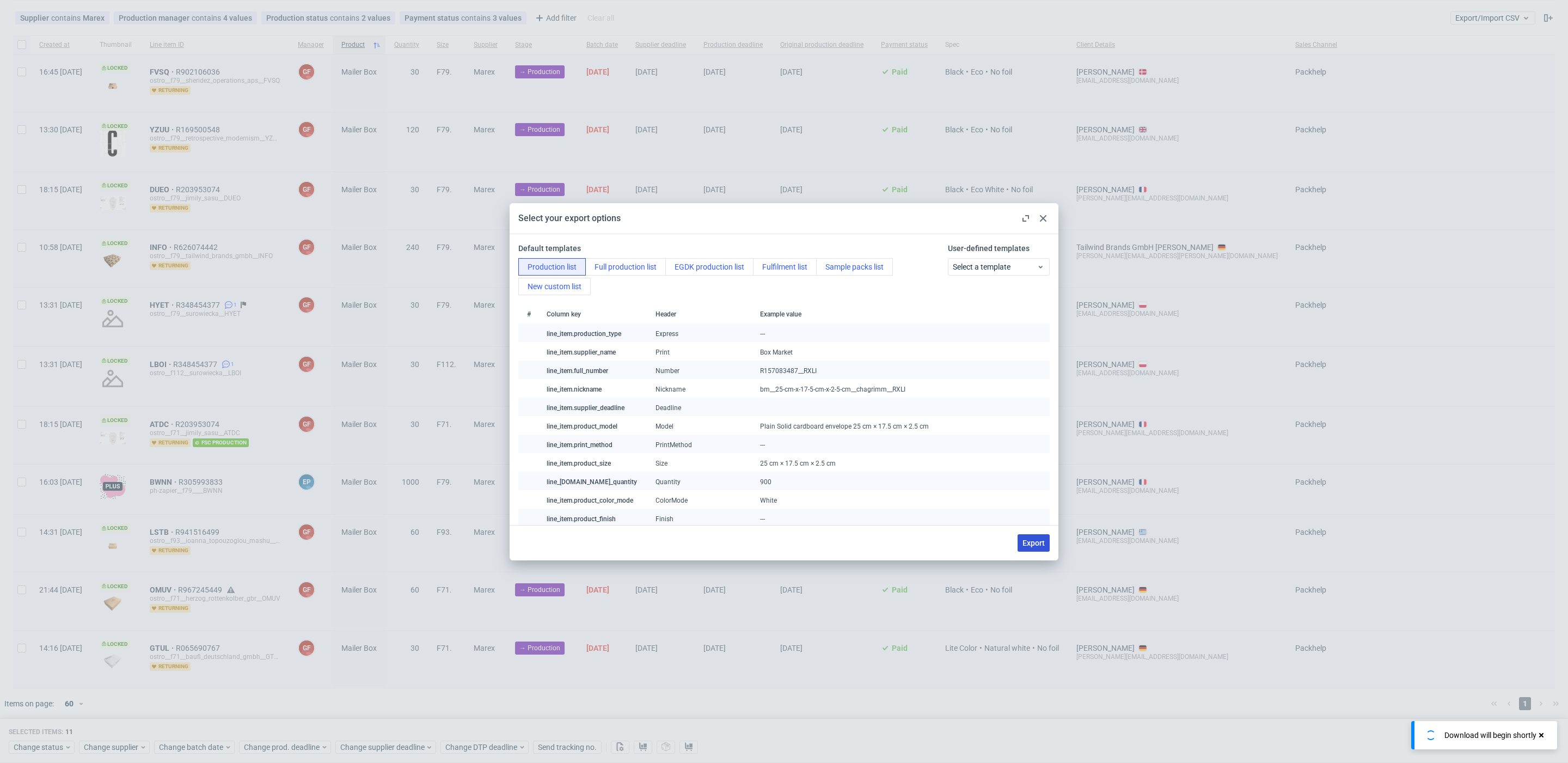
checkbox input "false"
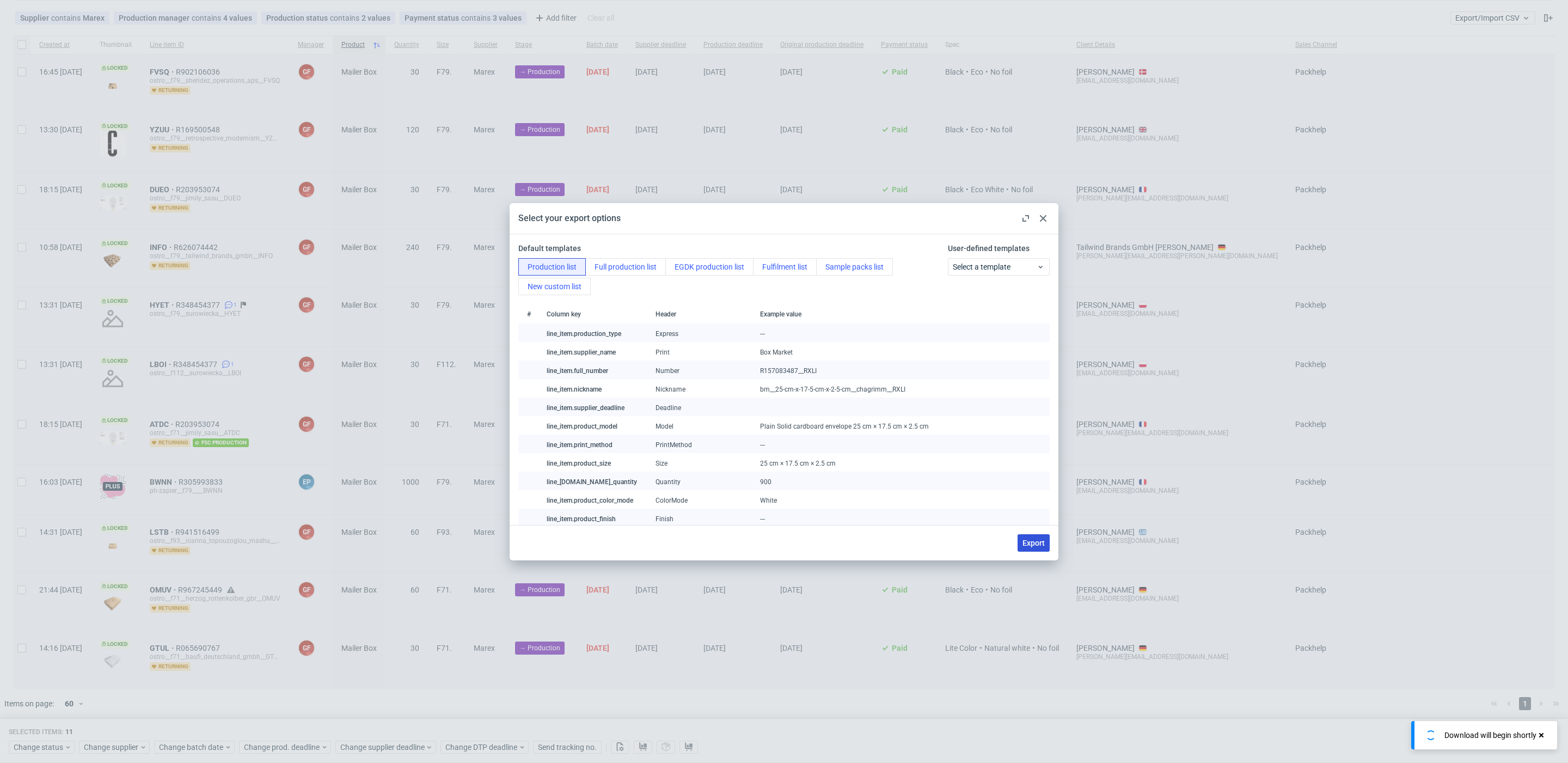
checkbox input "false"
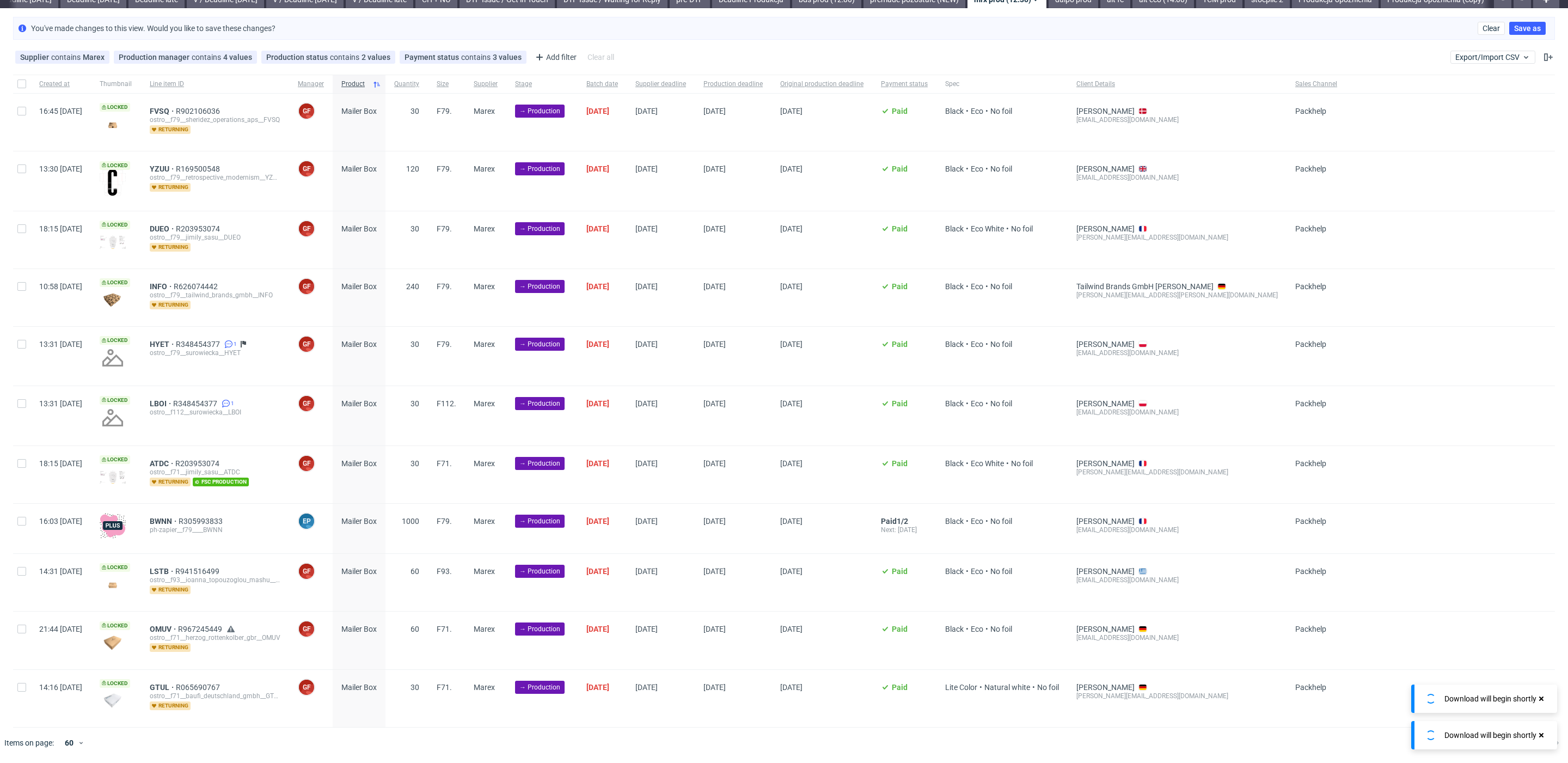
scroll to position [39, 0]
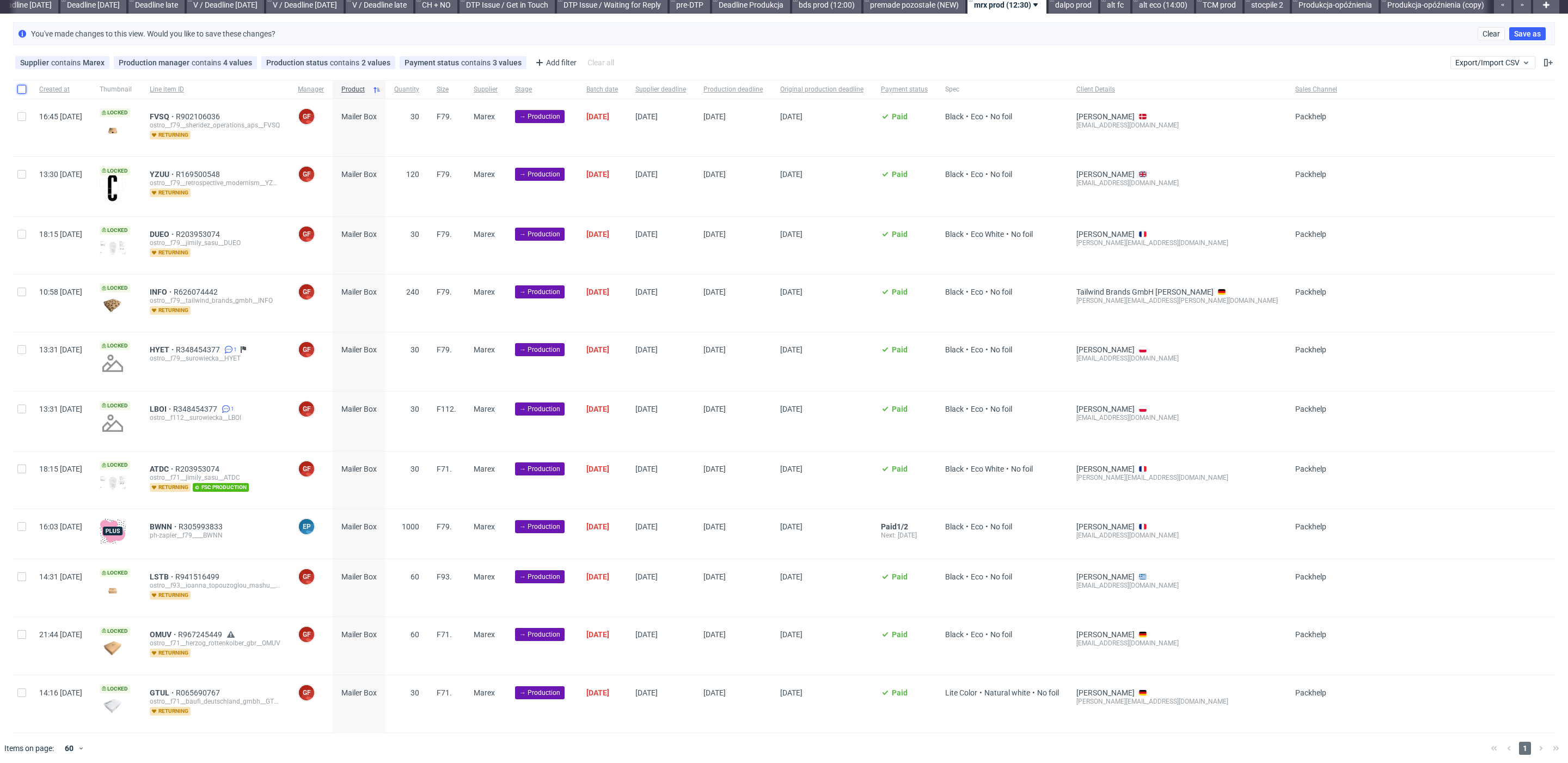
drag, startPoint x: 18, startPoint y: 88, endPoint x: 20, endPoint y: 99, distance: 11.2
click at [18, 88] on input "checkbox" at bounding box center [22, 90] width 9 height 9
checkbox input "true"
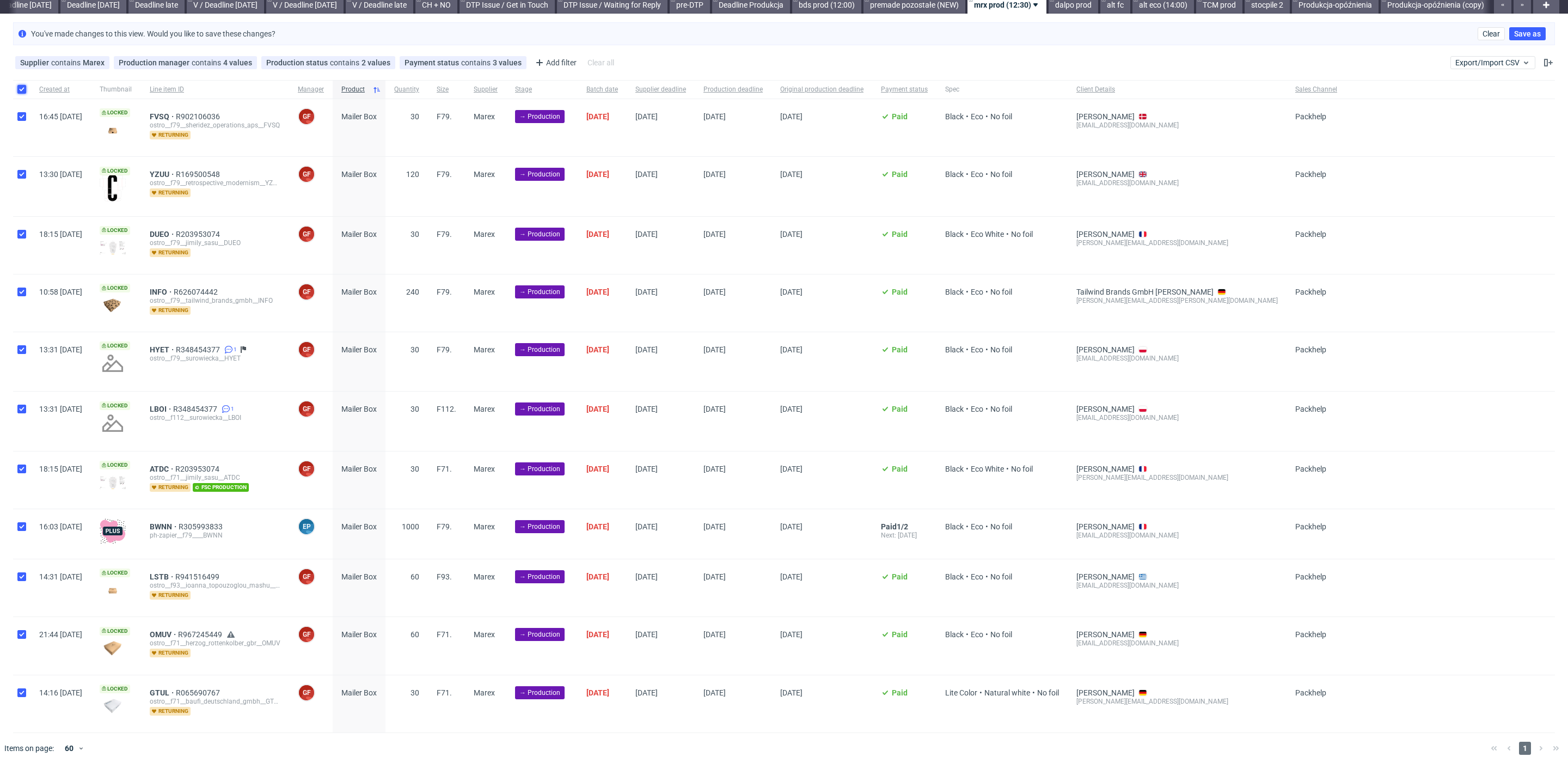
checkbox input "true"
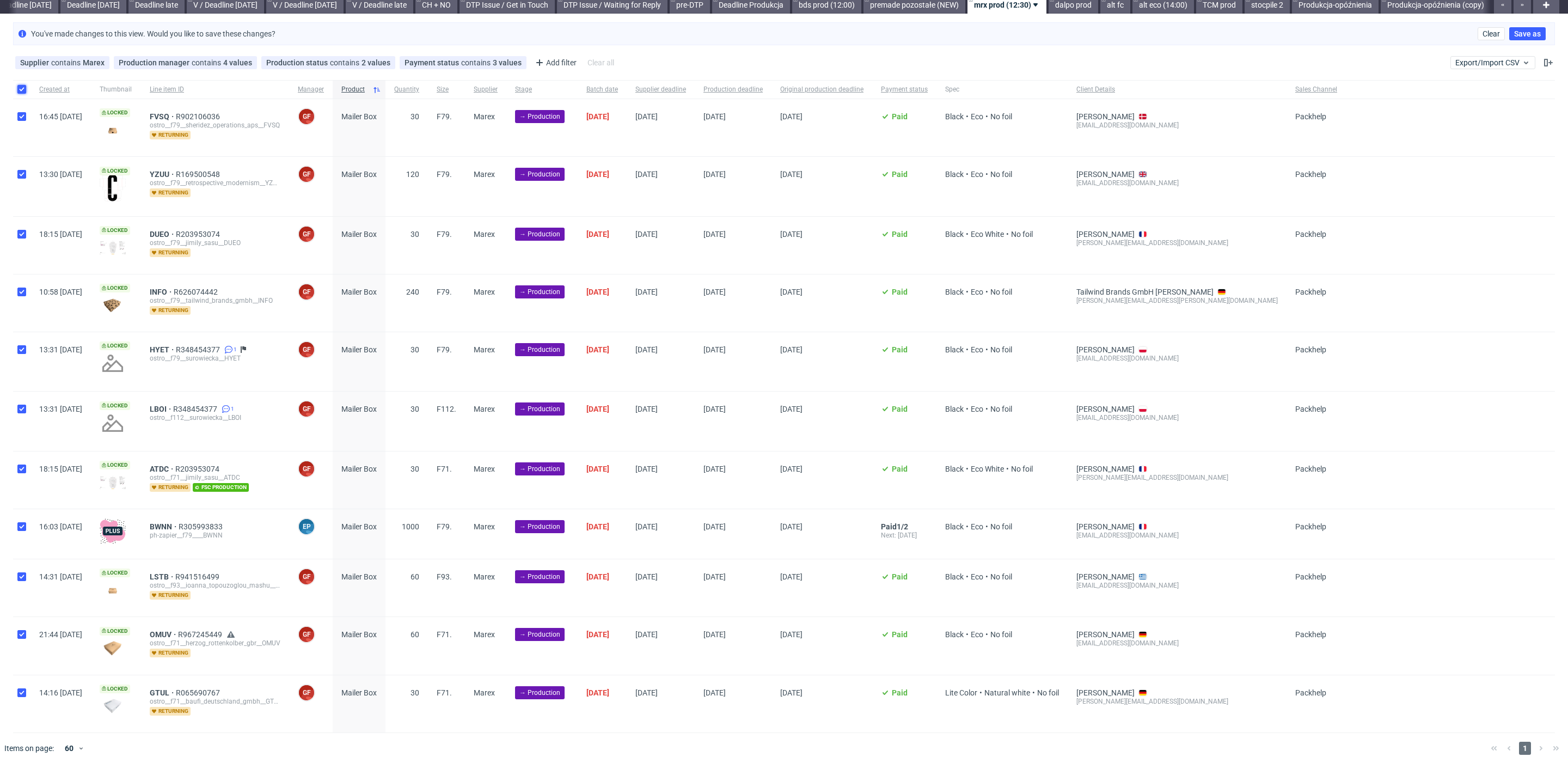
checkbox input "true"
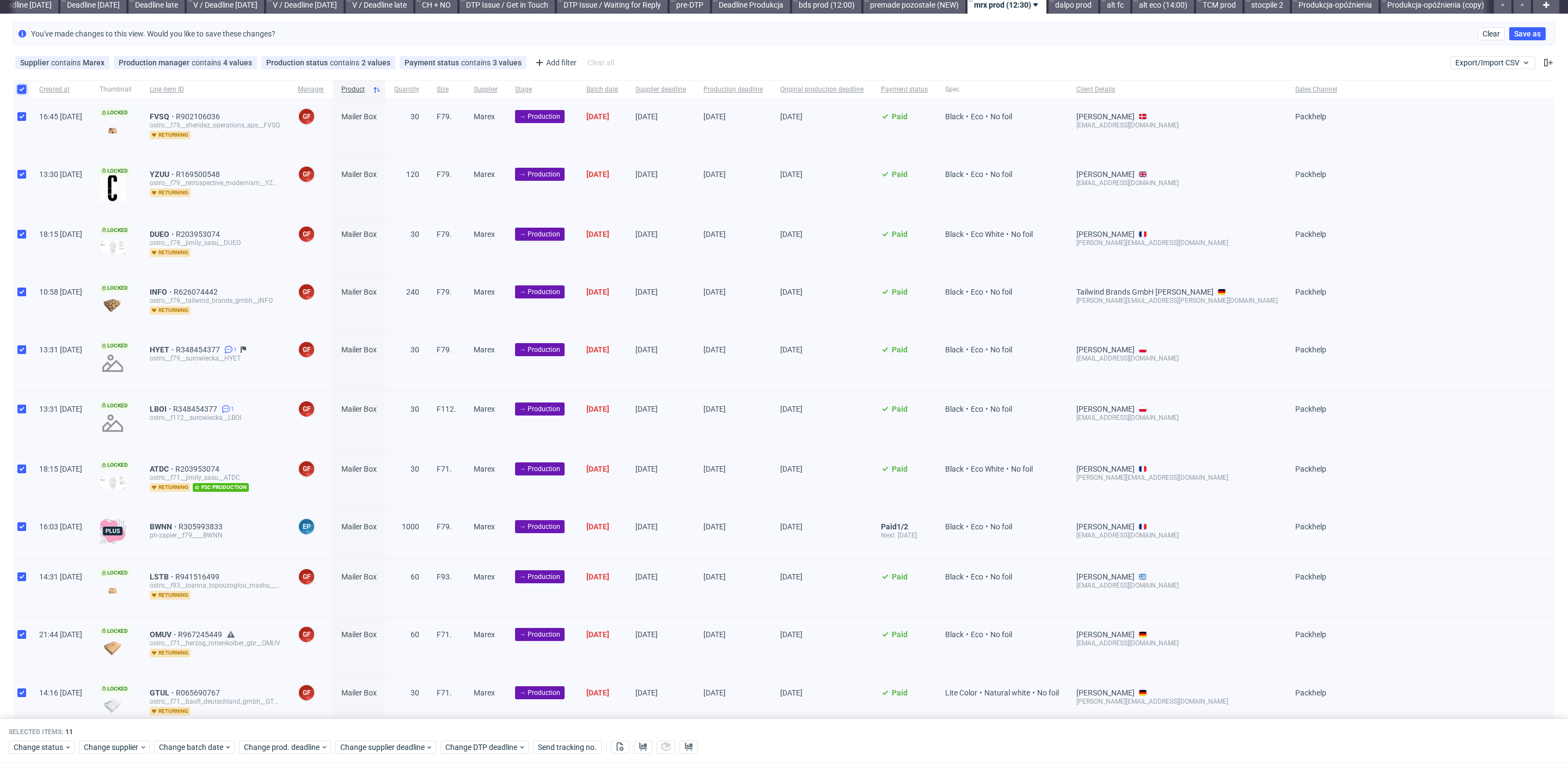
scroll to position [83, 0]
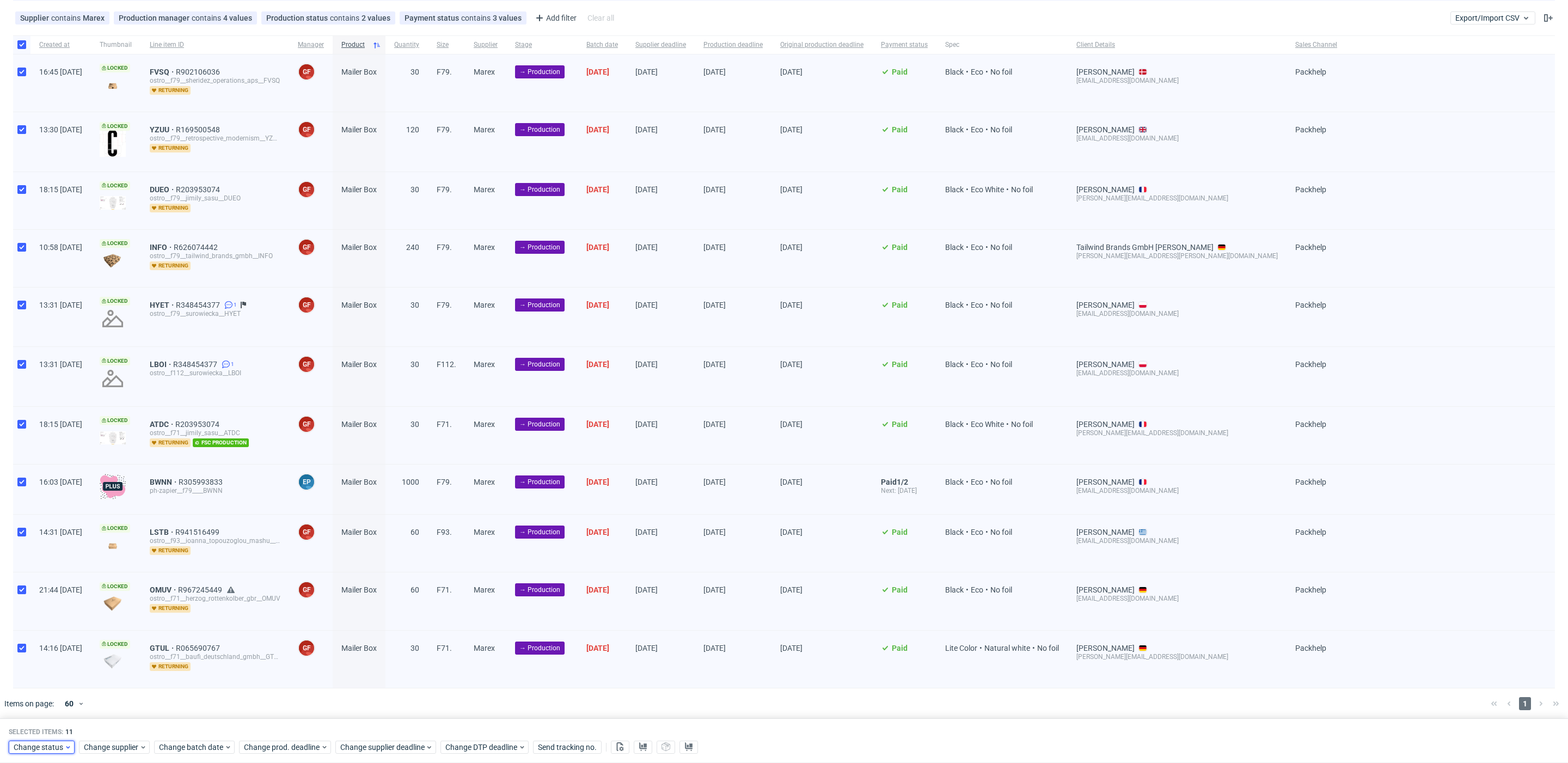
click at [39, 752] on div "Change status" at bounding box center [41, 747] width 66 height 13
click at [64, 627] on span "In Production" at bounding box center [40, 623] width 55 height 15
click at [116, 723] on span "Save" at bounding box center [125, 725] width 17 height 8
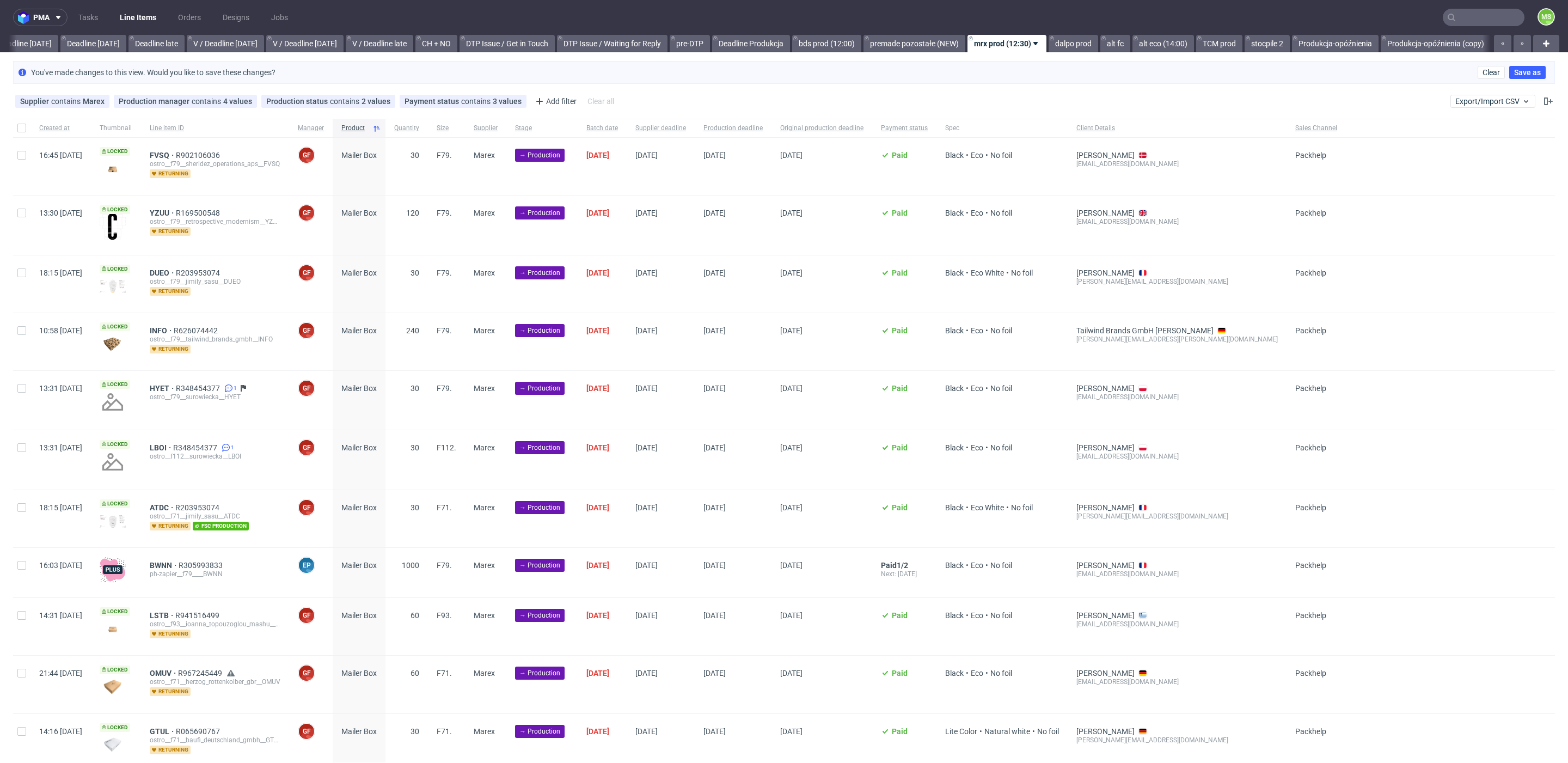
scroll to position [0, 1205]
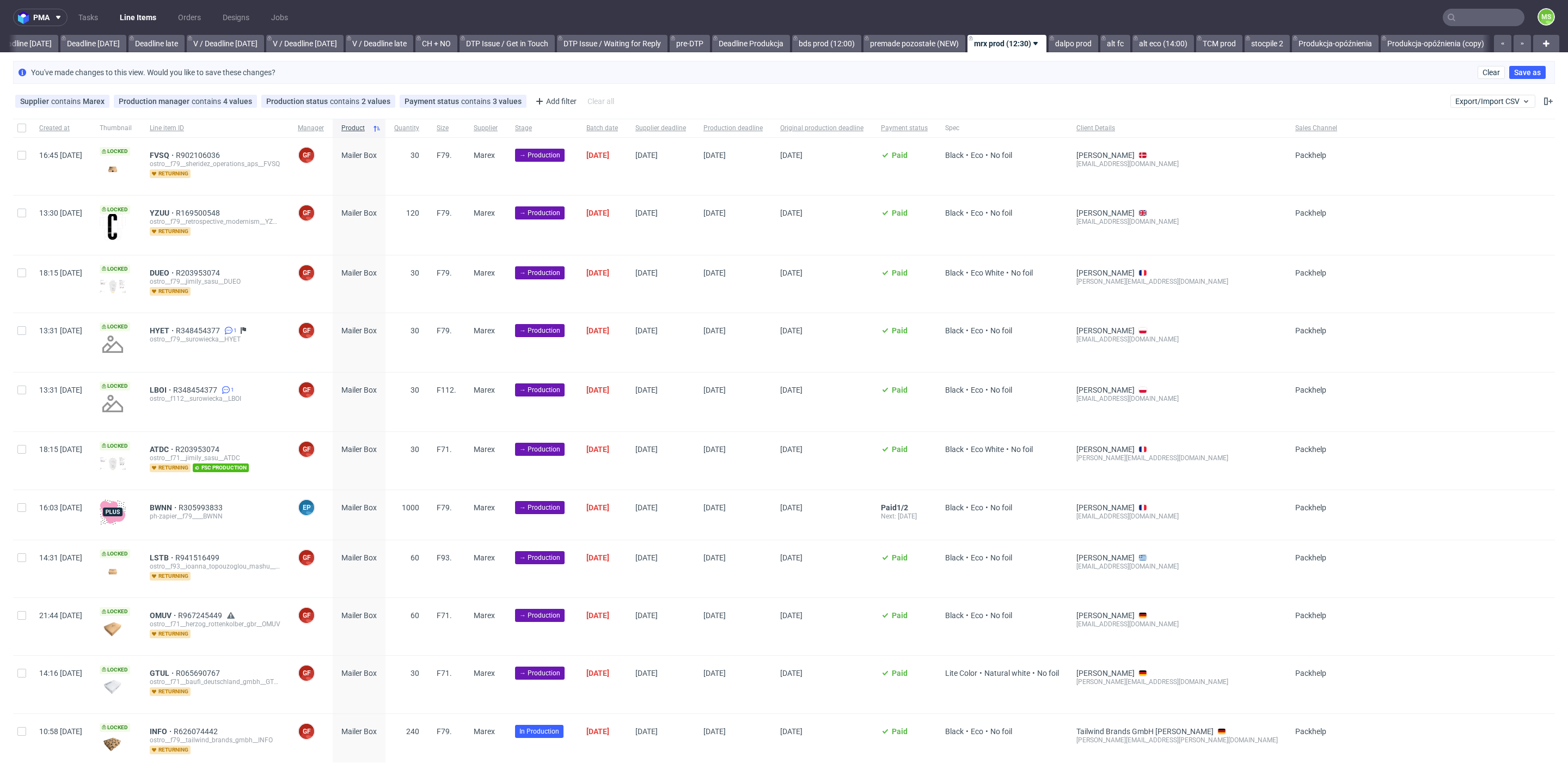
scroll to position [0, 1205]
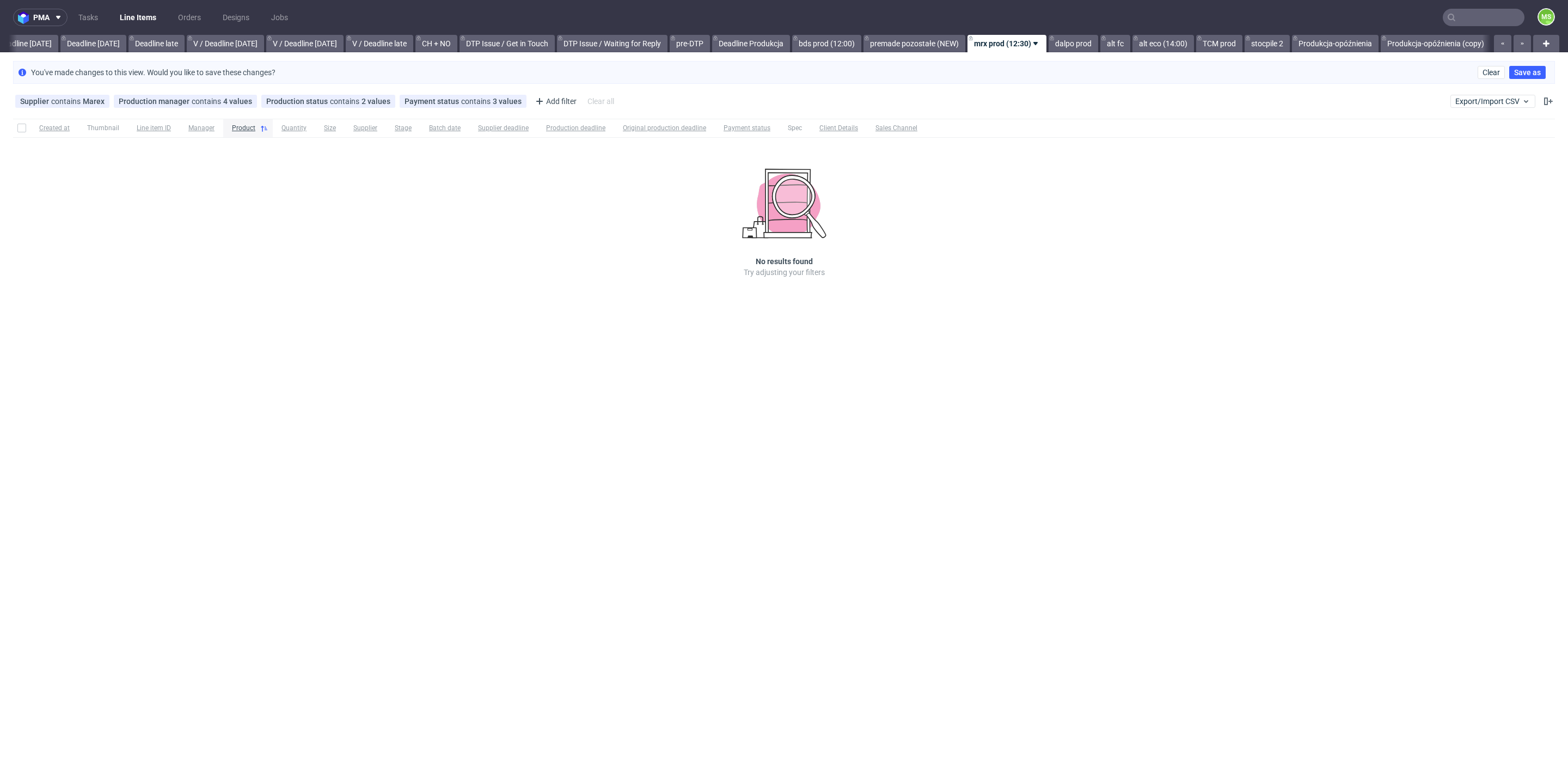
scroll to position [0, 1192]
click at [1065, 49] on link "dalpo prod" at bounding box center [1073, 43] width 49 height 18
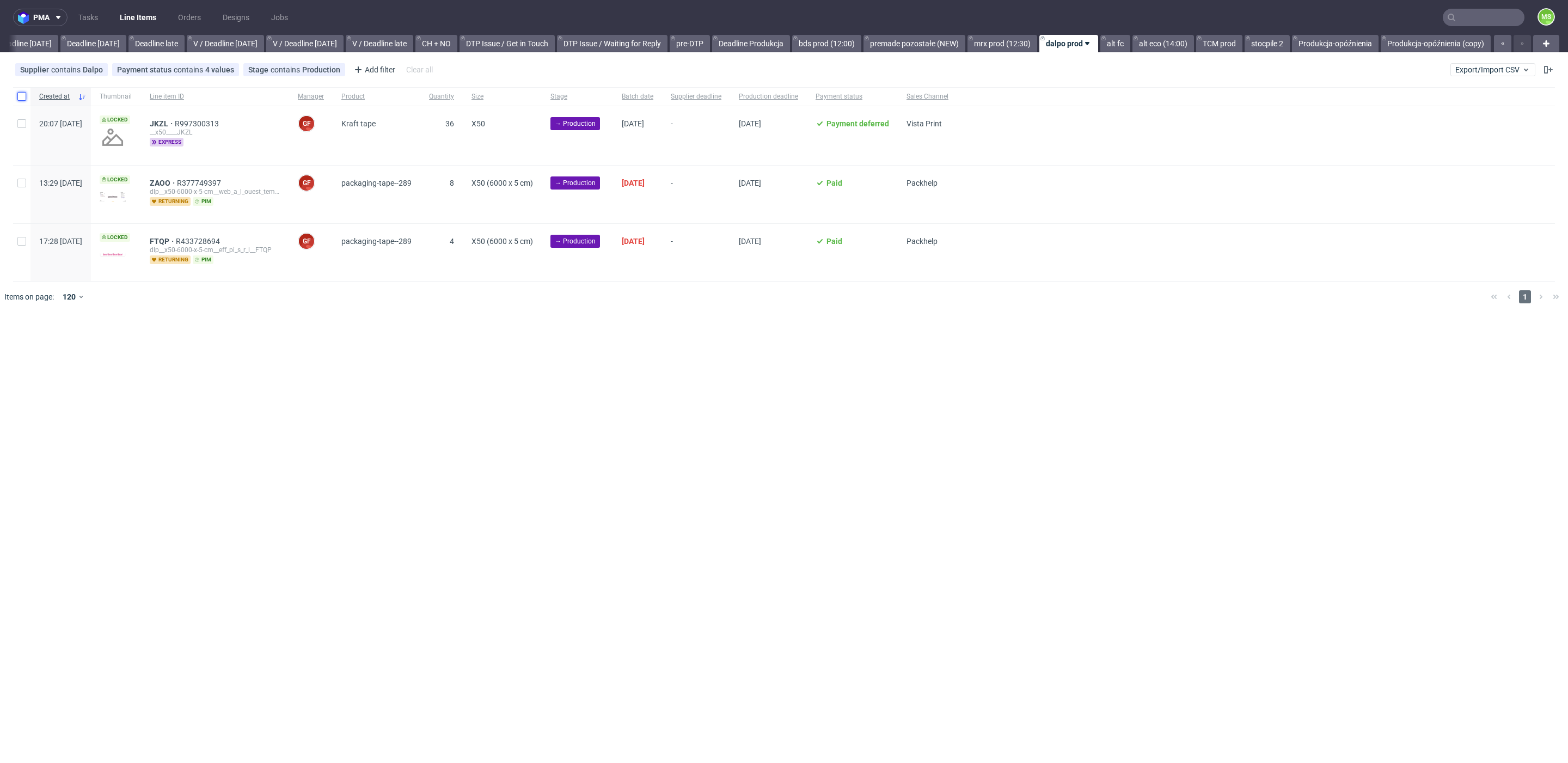
click at [23, 97] on input "checkbox" at bounding box center [22, 96] width 9 height 9
checkbox input "true"
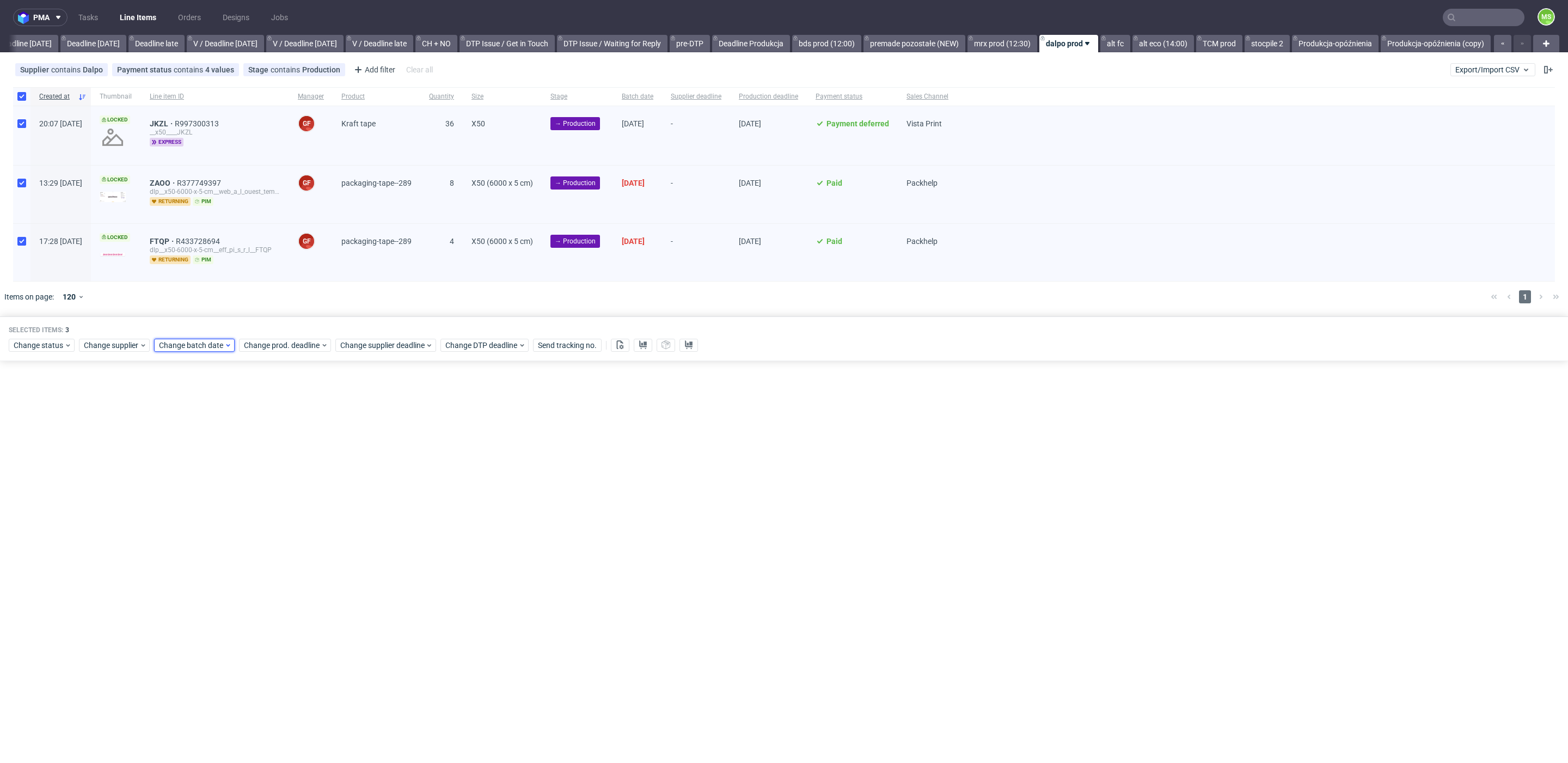
click at [192, 343] on span "Change batch date" at bounding box center [191, 345] width 65 height 11
click at [194, 451] on span "15" at bounding box center [192, 452] width 9 height 11
drag, startPoint x: 279, startPoint y: 525, endPoint x: 292, endPoint y: 463, distance: 63.3
click at [281, 524] on span "Save" at bounding box center [284, 527] width 17 height 8
click at [310, 342] on span "Change prod. deadline" at bounding box center [282, 345] width 77 height 11
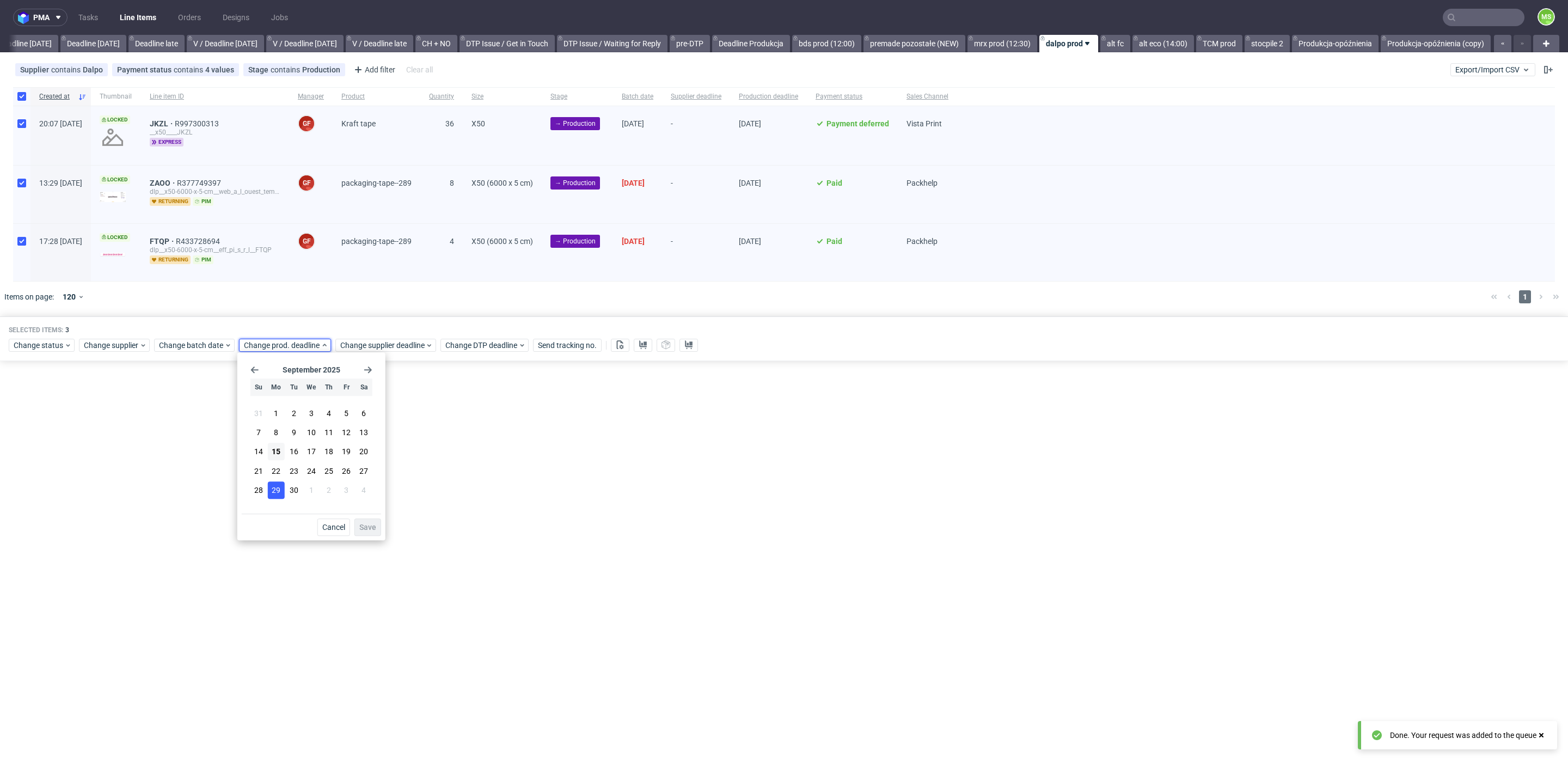
click at [278, 493] on span "29" at bounding box center [276, 490] width 9 height 11
click at [364, 524] on span "Save" at bounding box center [368, 527] width 17 height 8
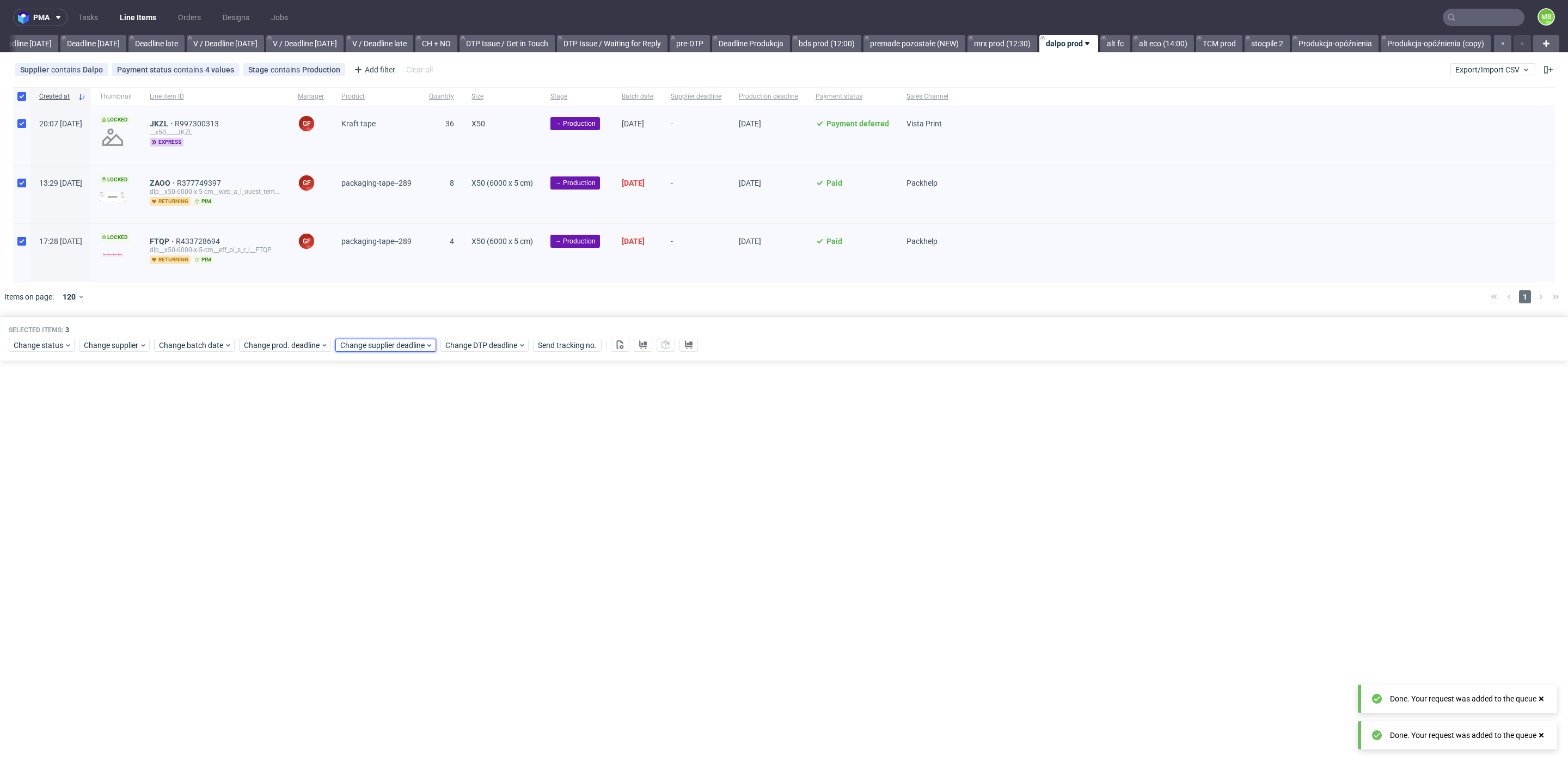
click at [366, 342] on span "Change supplier deadline" at bounding box center [383, 345] width 85 height 11
drag, startPoint x: 368, startPoint y: 485, endPoint x: 436, endPoint y: 516, distance: 74.7
click at [368, 485] on span "29" at bounding box center [373, 490] width 9 height 11
click at [464, 524] on span "Save" at bounding box center [464, 527] width 17 height 8
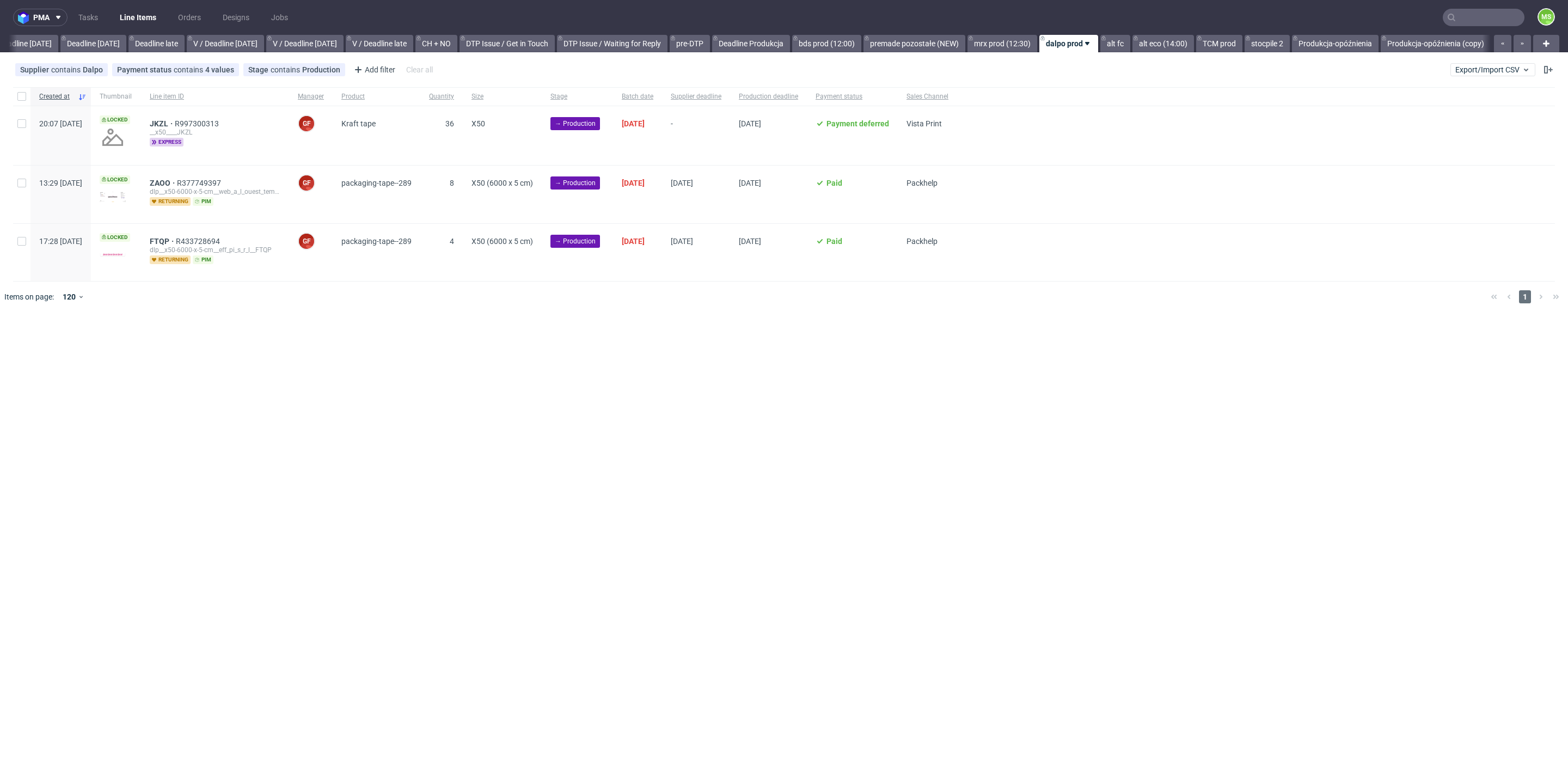
scroll to position [0, 1192]
click at [23, 97] on input "checkbox" at bounding box center [22, 96] width 9 height 9
checkbox input "true"
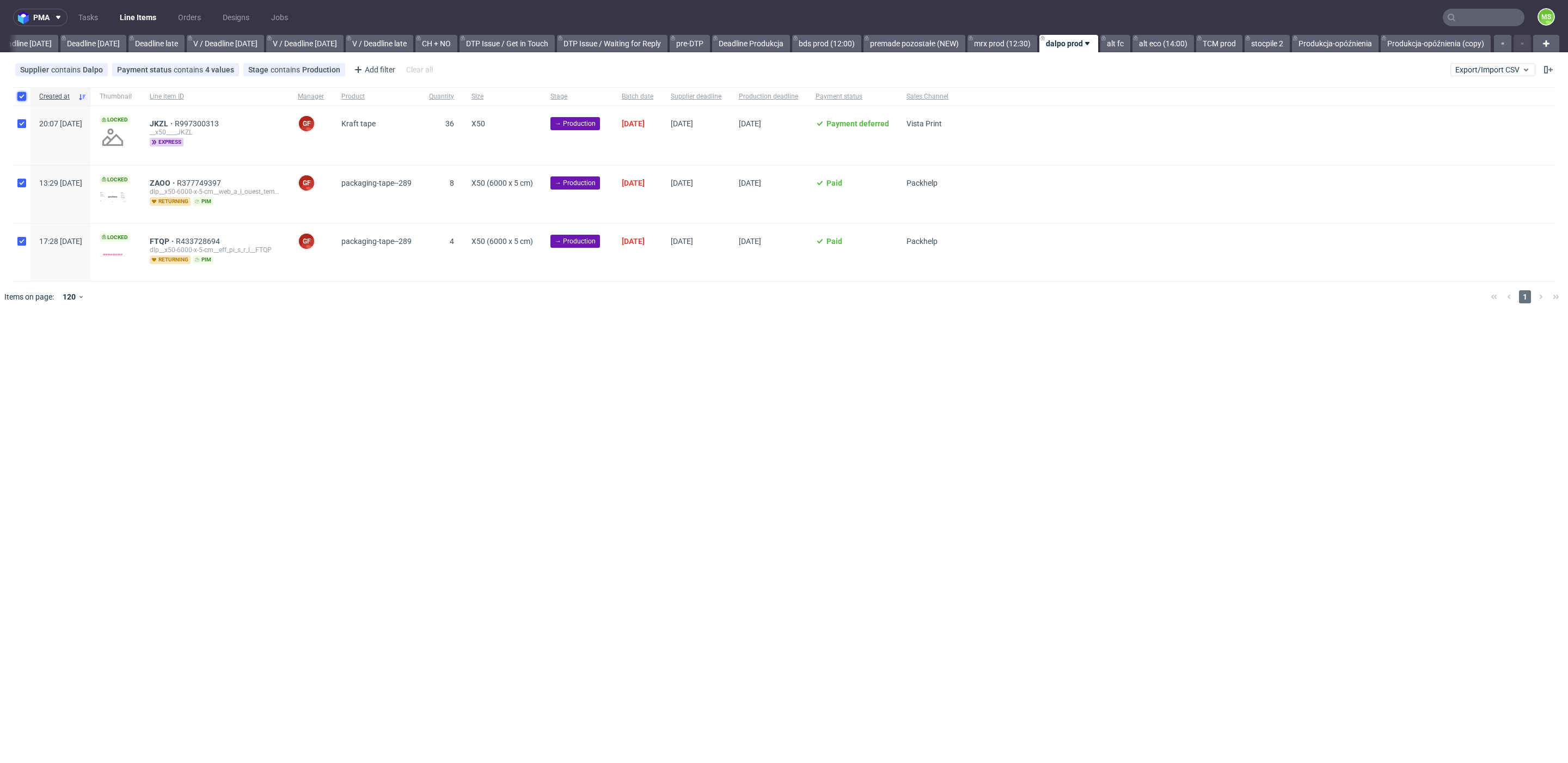
checkbox input "true"
click at [617, 343] on use at bounding box center [620, 345] width 7 height 9
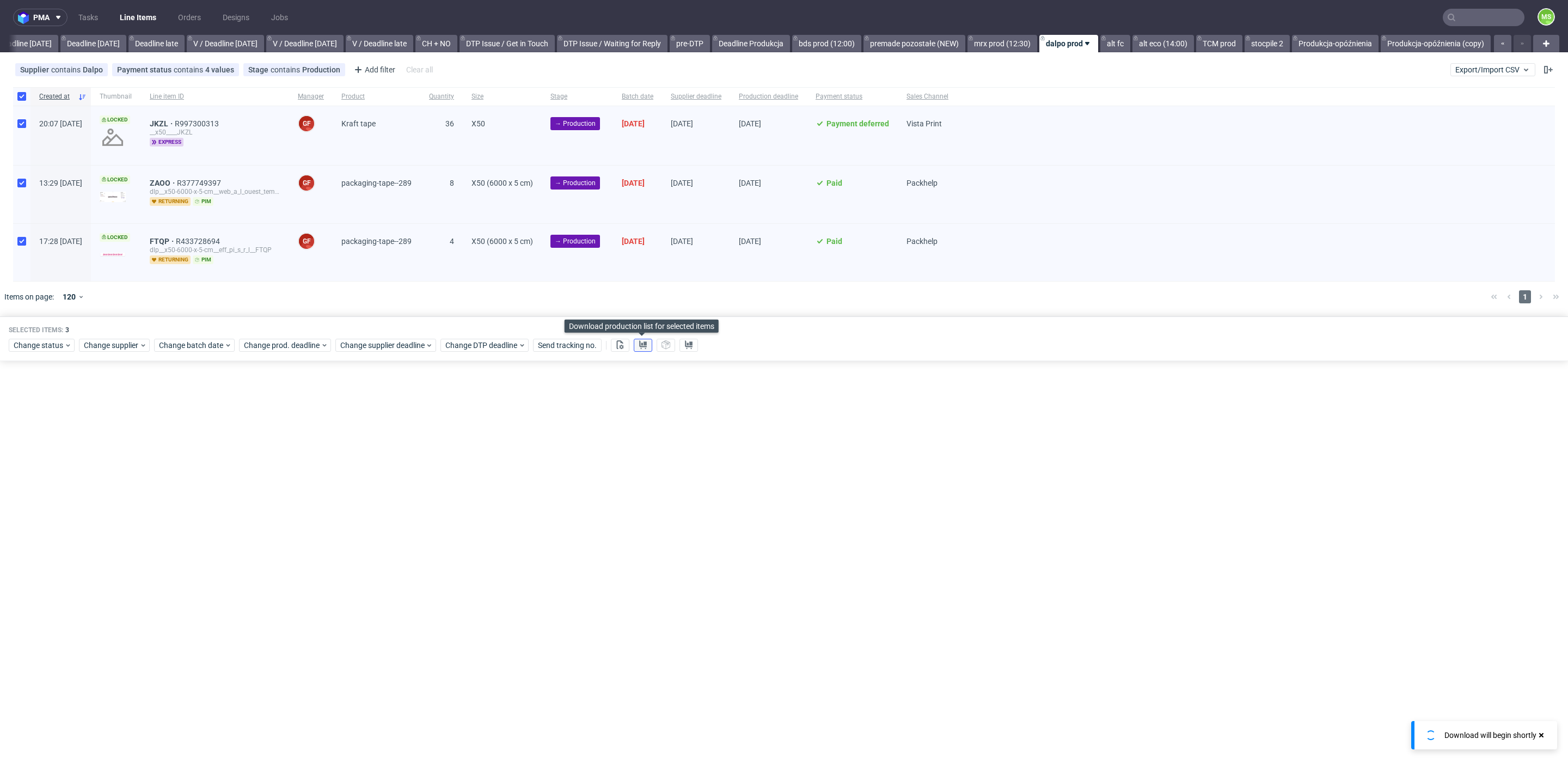
click at [642, 343] on icon at bounding box center [643, 345] width 9 height 9
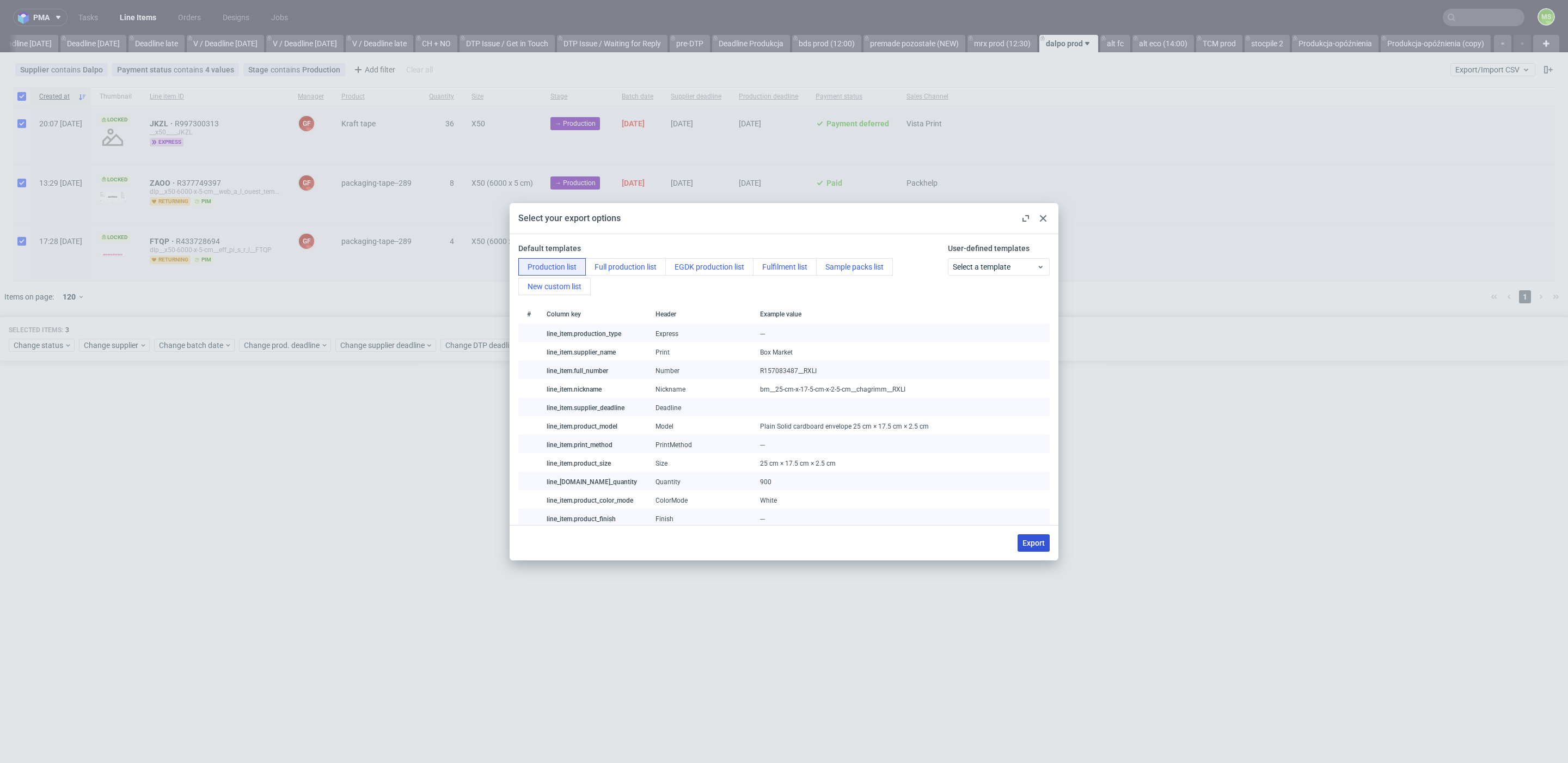
click at [1030, 541] on span "Export" at bounding box center [1034, 543] width 23 height 8
checkbox input "false"
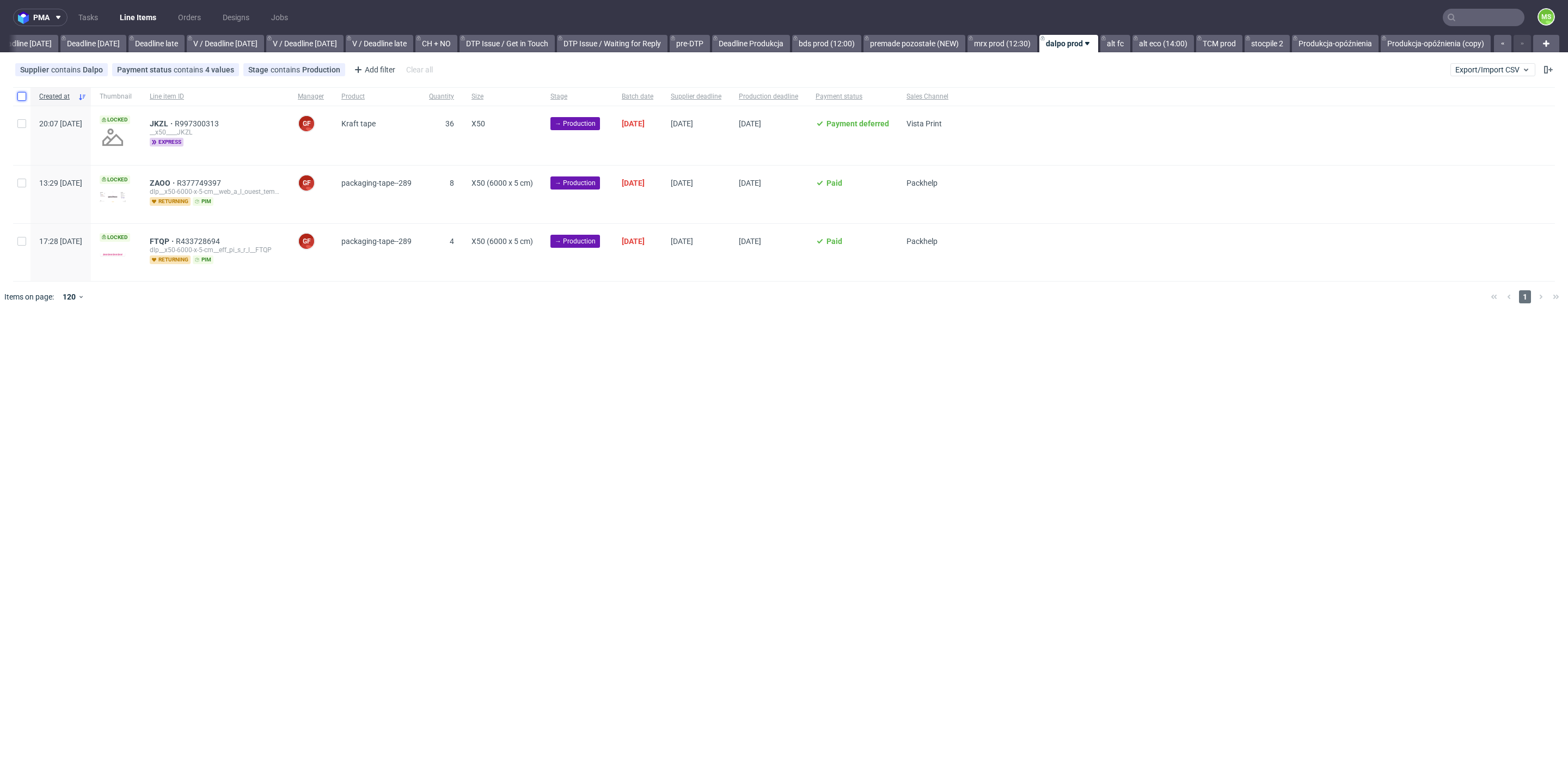
click at [25, 97] on input "checkbox" at bounding box center [22, 96] width 9 height 9
checkbox input "true"
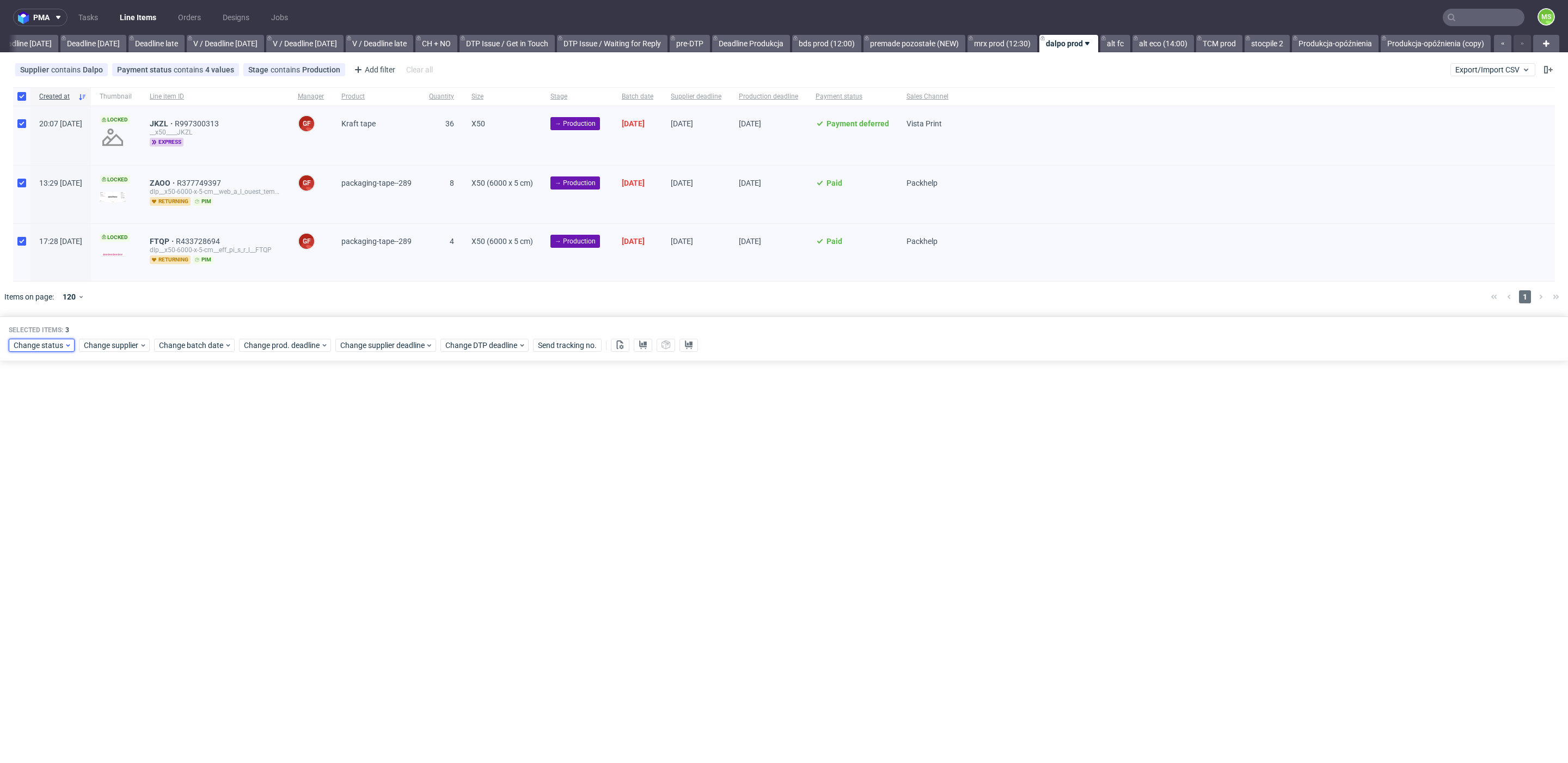
click at [41, 340] on span "Change status" at bounding box center [38, 345] width 51 height 11
click at [78, 409] on div "In Production" at bounding box center [75, 403] width 125 height 15
click at [117, 504] on span "Save" at bounding box center [125, 505] width 17 height 8
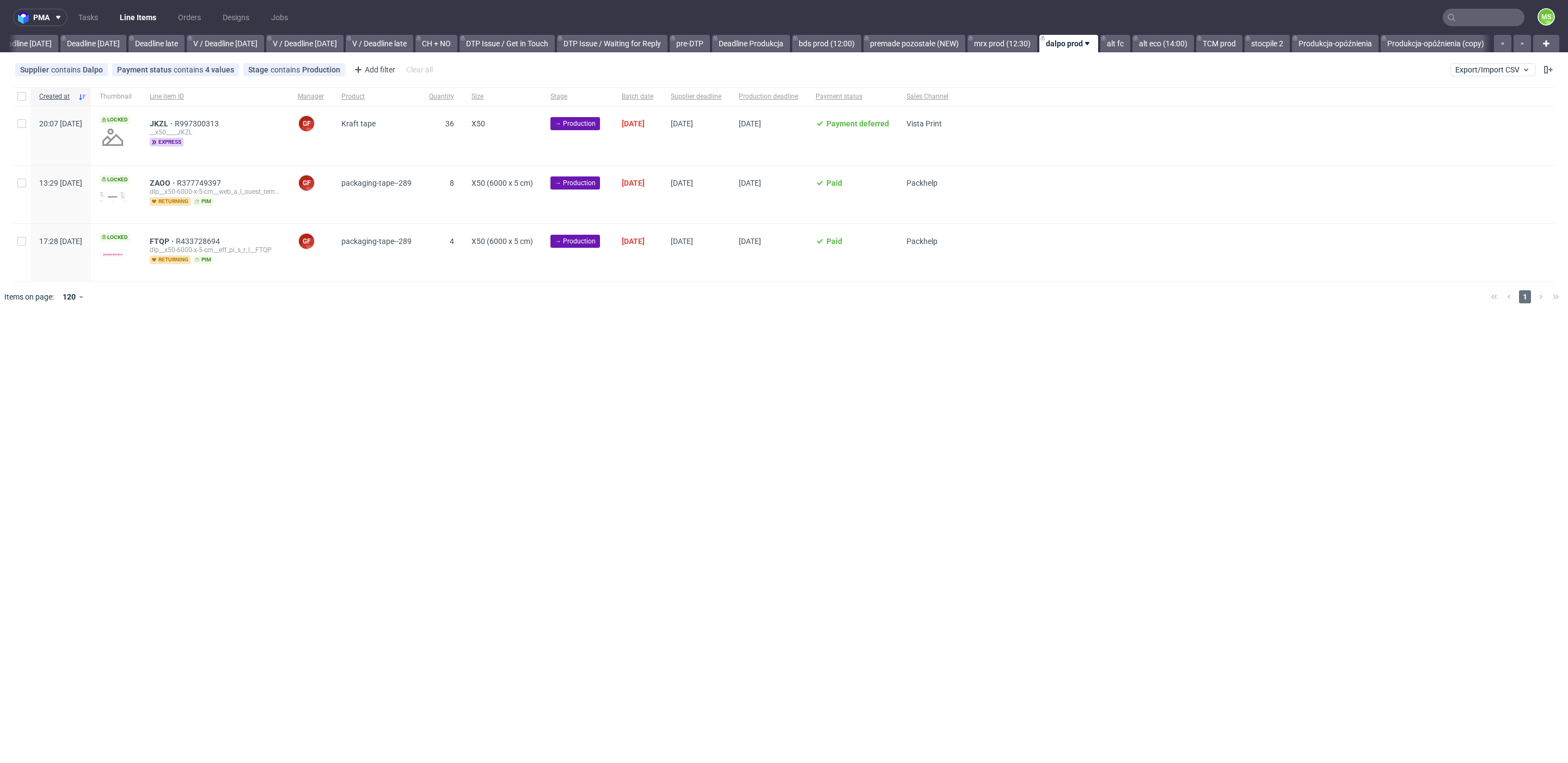
scroll to position [0, 1189]
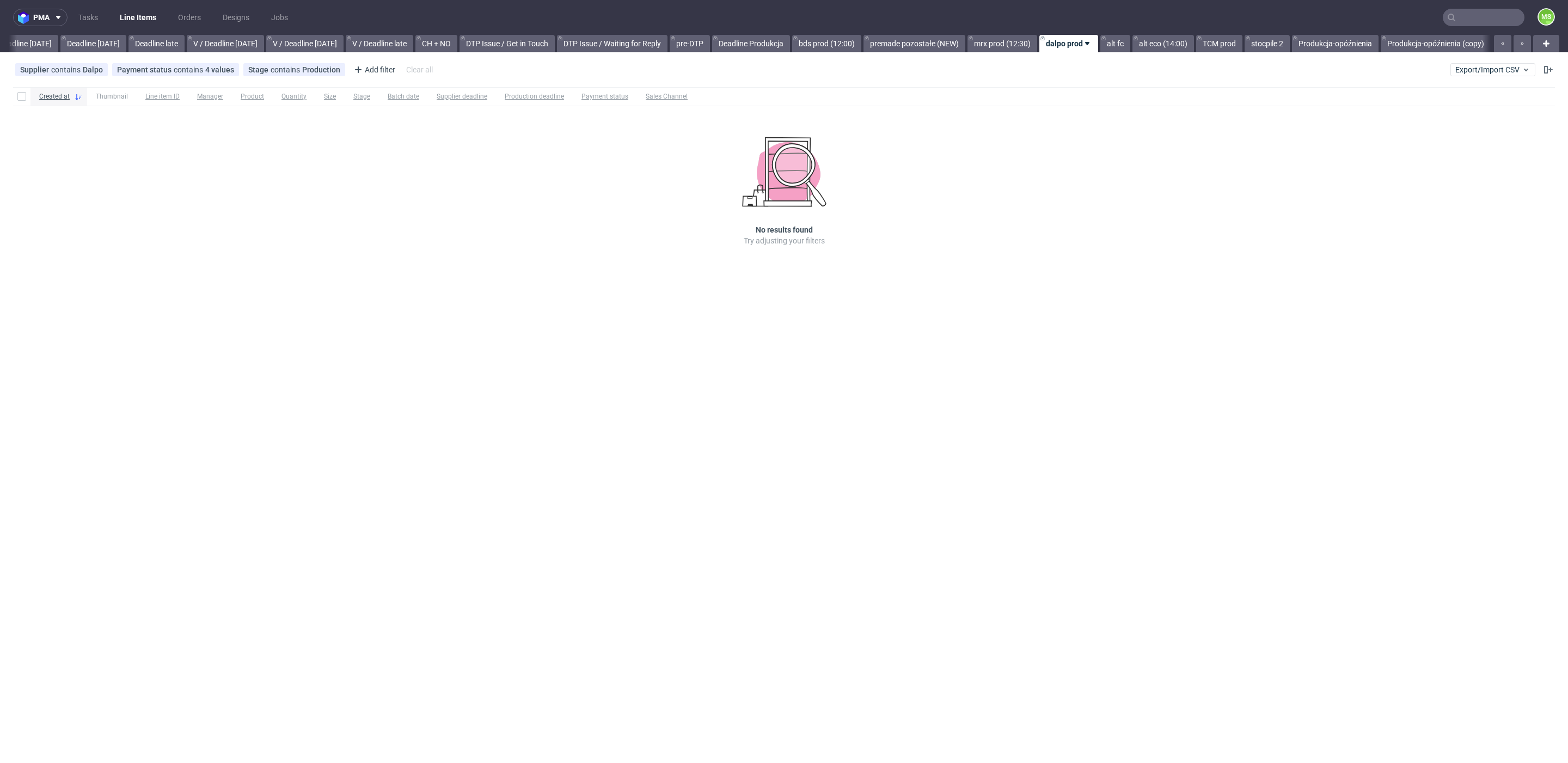
scroll to position [0, 1192]
click at [1488, 23] on input "text" at bounding box center [1483, 17] width 82 height 18
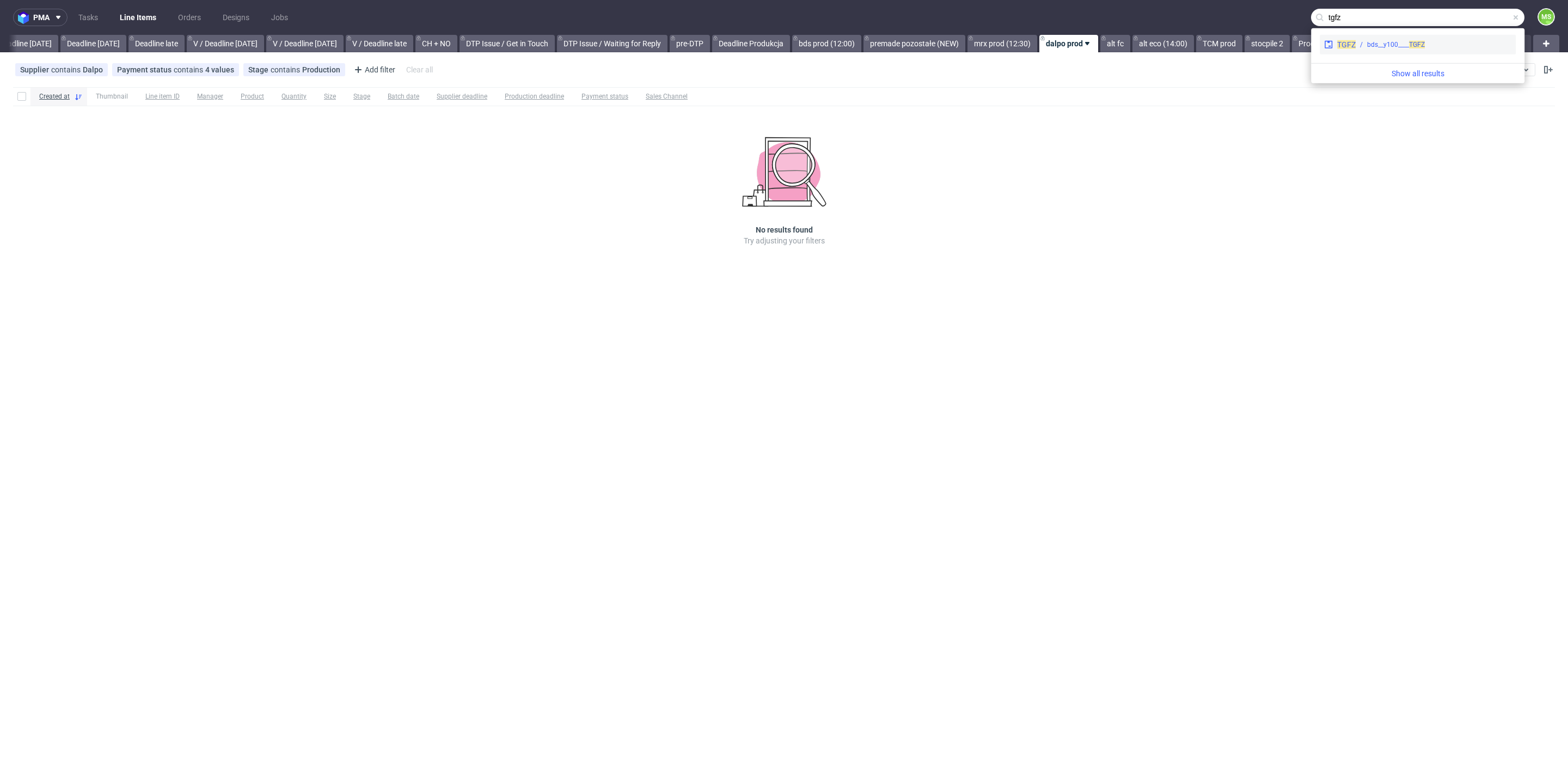
type input "tgfz"
click at [1428, 39] on div "TGFZ bds__y100____ TGFZ" at bounding box center [1418, 44] width 196 height 19
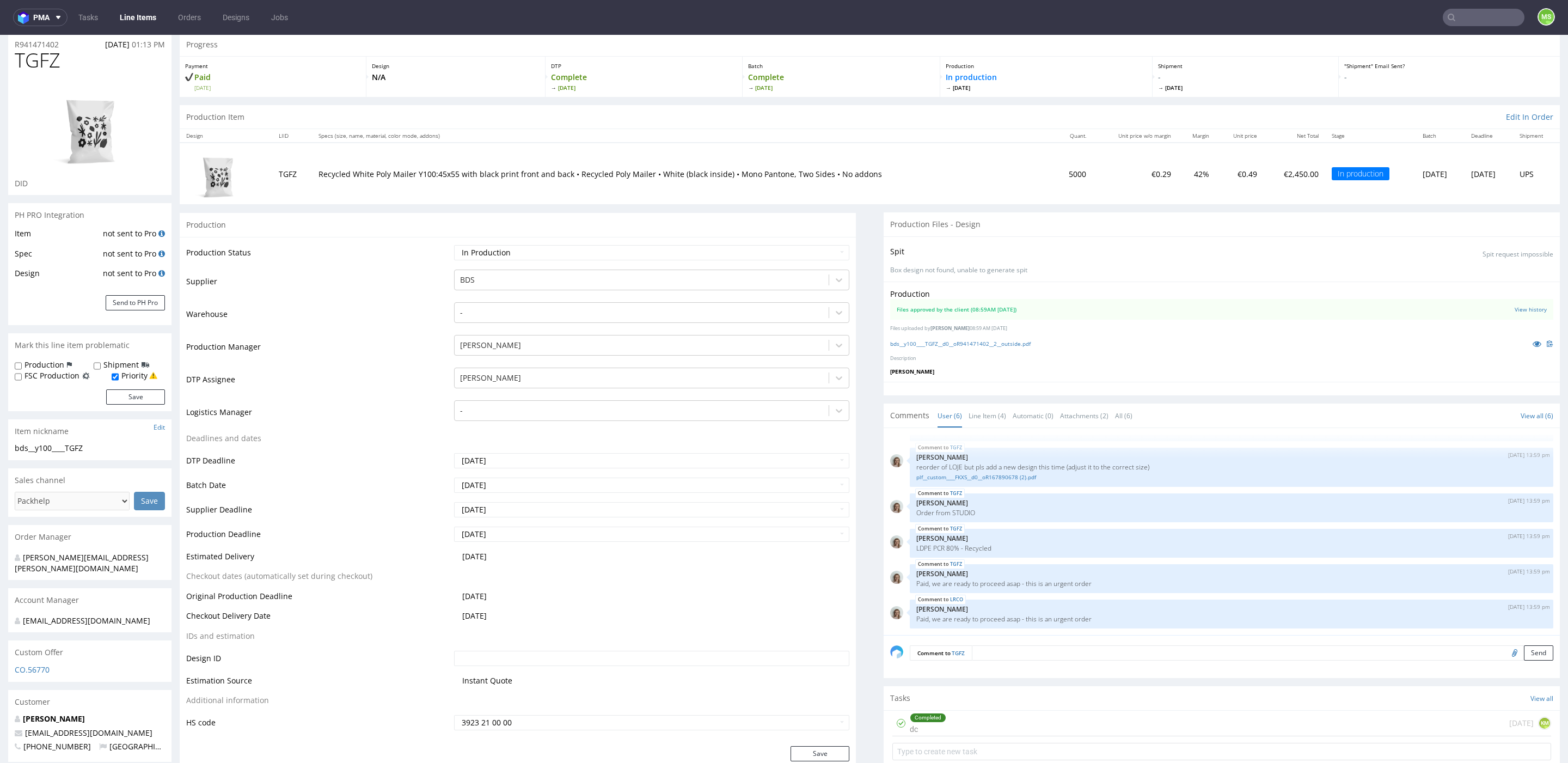
scroll to position [43, 0]
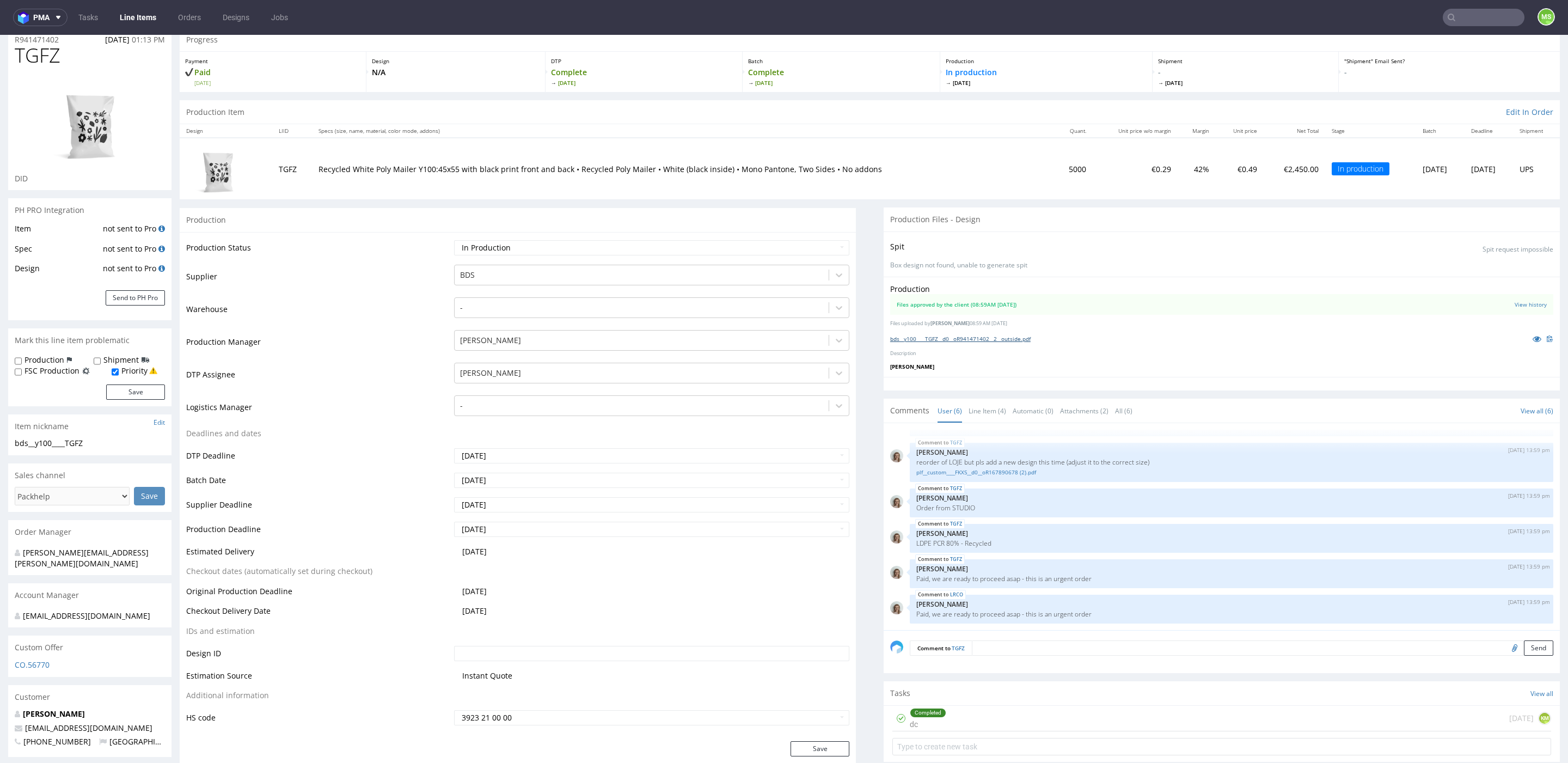
click at [963, 342] on link "bds__y100____TGFZ__d0__oR941471402__2__outside.pdf" at bounding box center [960, 339] width 141 height 8
click at [1465, 24] on input "text" at bounding box center [1483, 17] width 82 height 18
type input "JKZL"
click at [1441, 46] on span "JKZL" at bounding box center [1437, 44] width 15 height 8
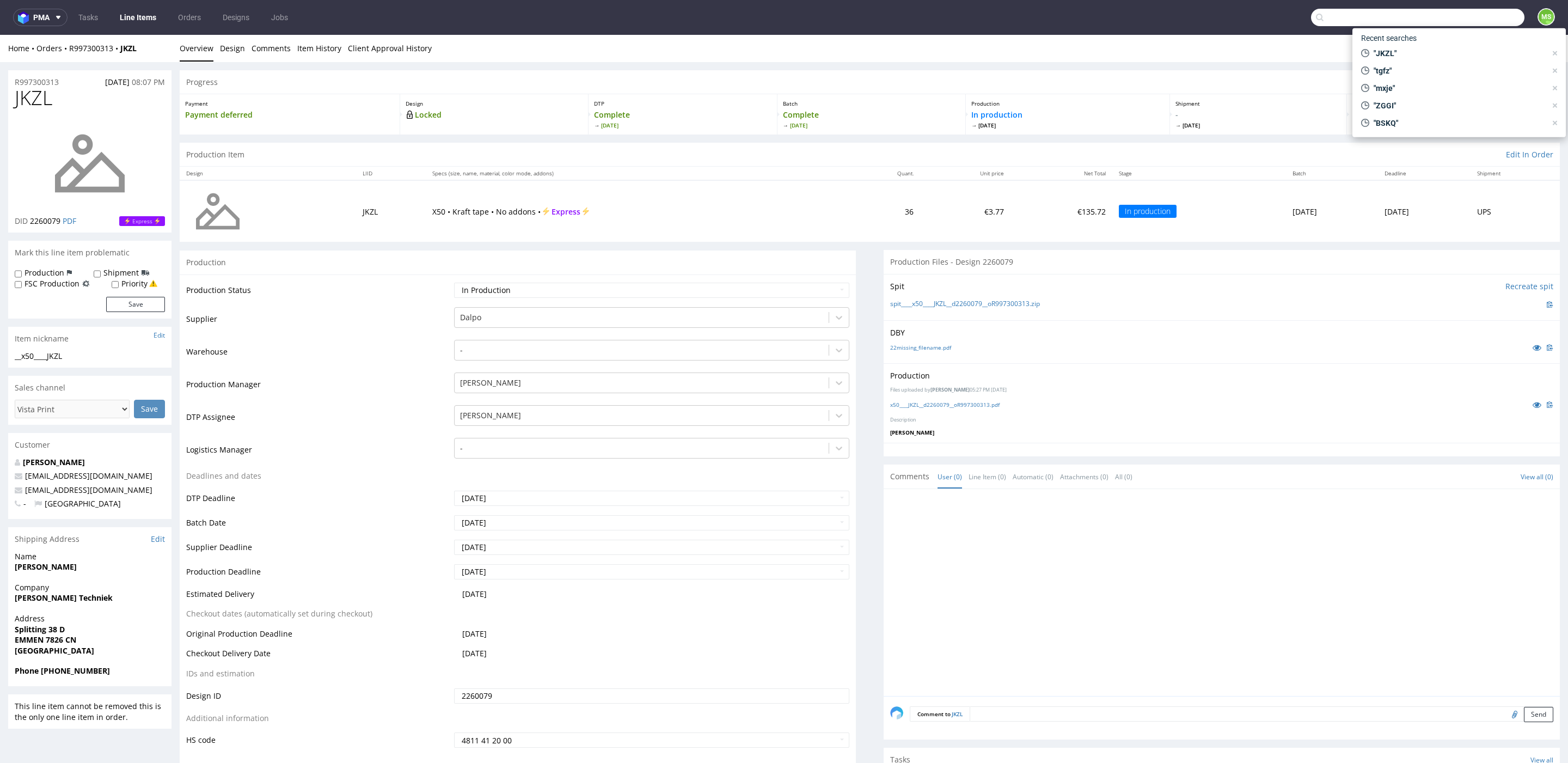
click at [1473, 23] on input "text" at bounding box center [1418, 17] width 214 height 18
paste input "MWDR"
type input "MWDR"
click at [1405, 44] on div "__x50-6000-x-5-cm____ MWDR" at bounding box center [1477, 44] width 152 height 10
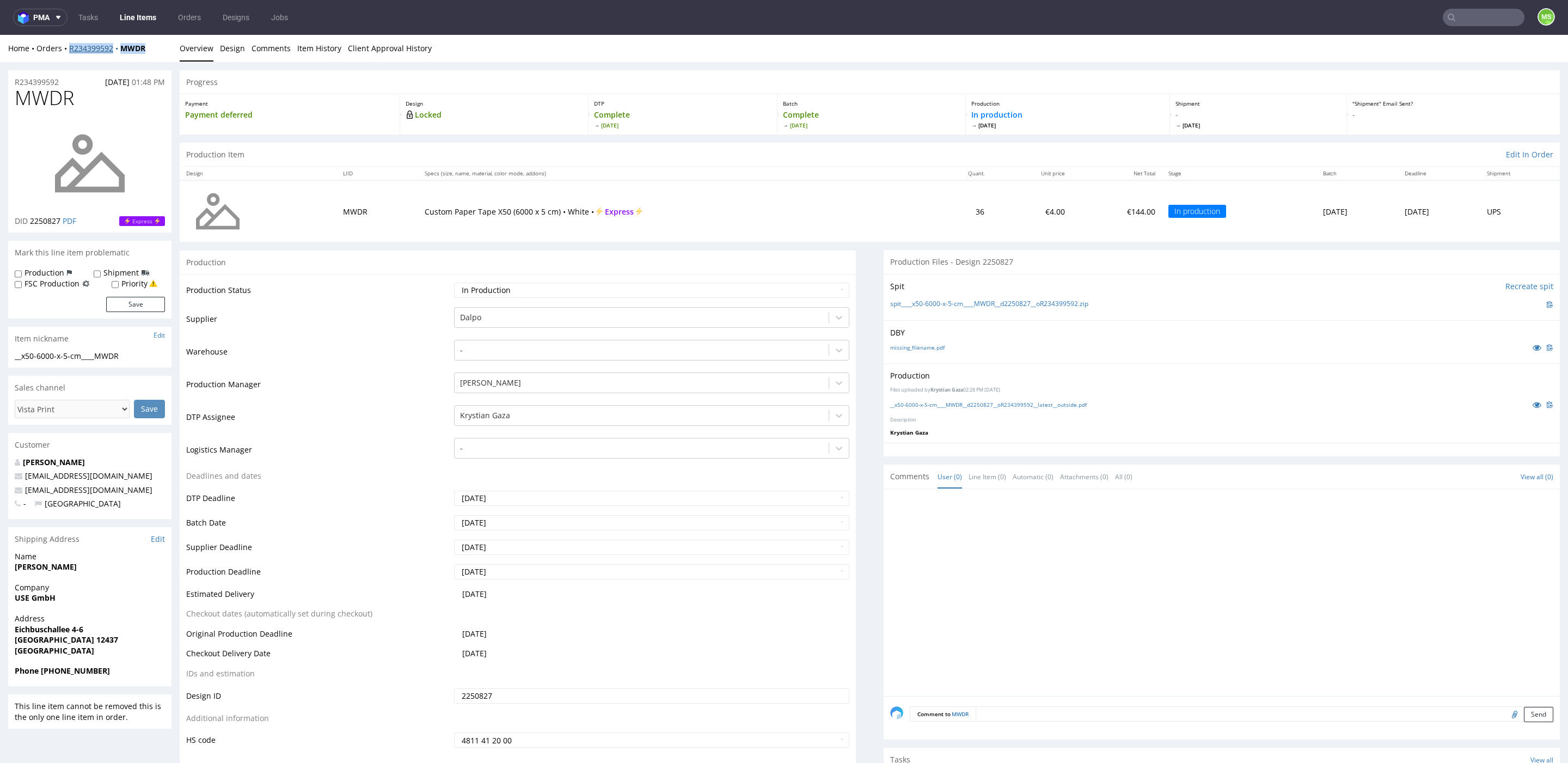
drag, startPoint x: 146, startPoint y: 49, endPoint x: 70, endPoint y: 50, distance: 76.0
click at [70, 50] on div "Home Orders R234399592 MWDR" at bounding box center [89, 49] width 163 height 11
copy div "R234399592 MWDR"
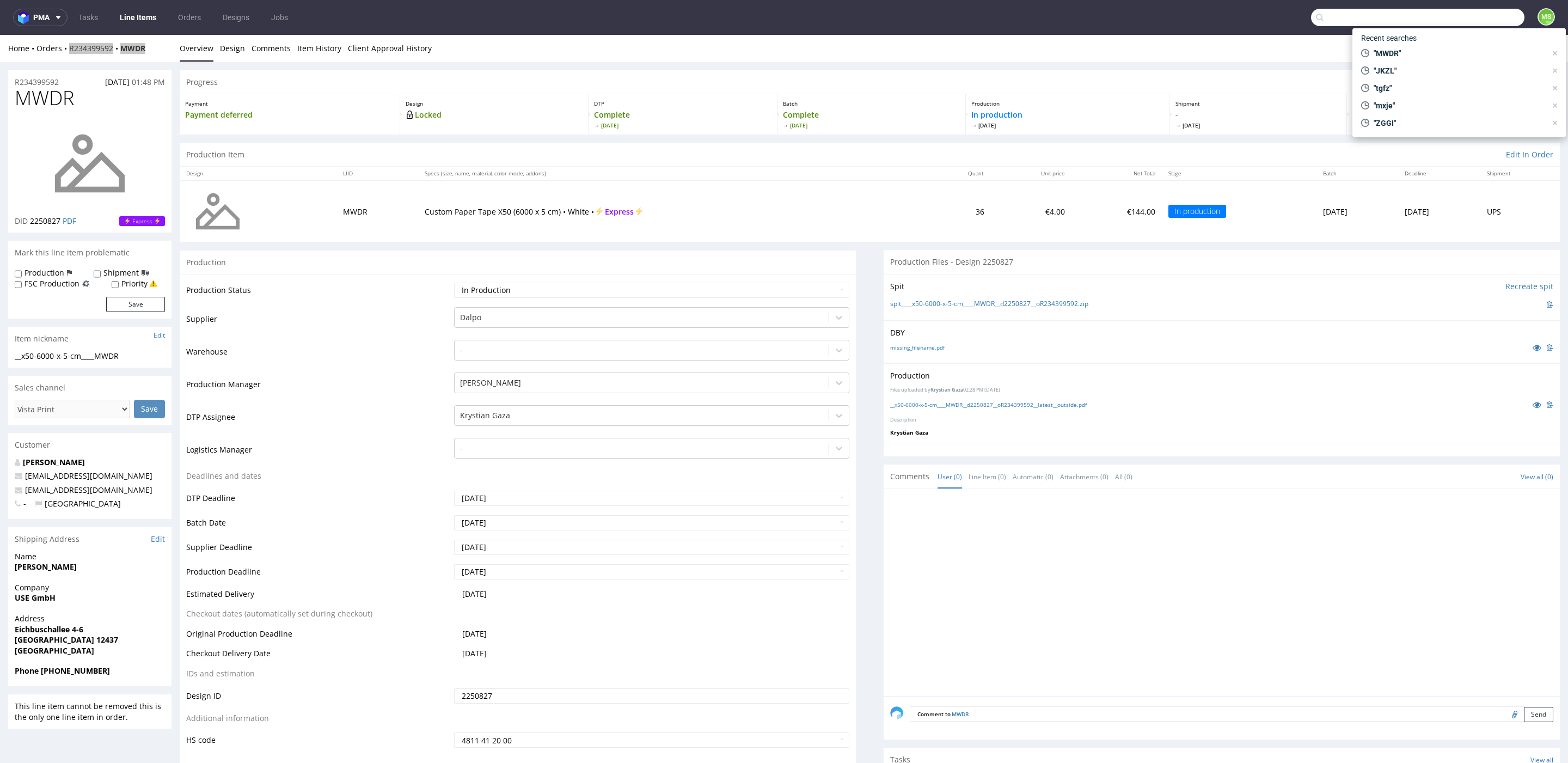
click at [1476, 23] on input "text" at bounding box center [1418, 17] width 214 height 18
paste input "AVLD"
type input "AVLD"
drag, startPoint x: 1446, startPoint y: 44, endPoint x: 1438, endPoint y: 14, distance: 31.0
click at [1446, 44] on div "__x50-6000-x-5-cm____ AVLD" at bounding box center [1449, 44] width 81 height 10
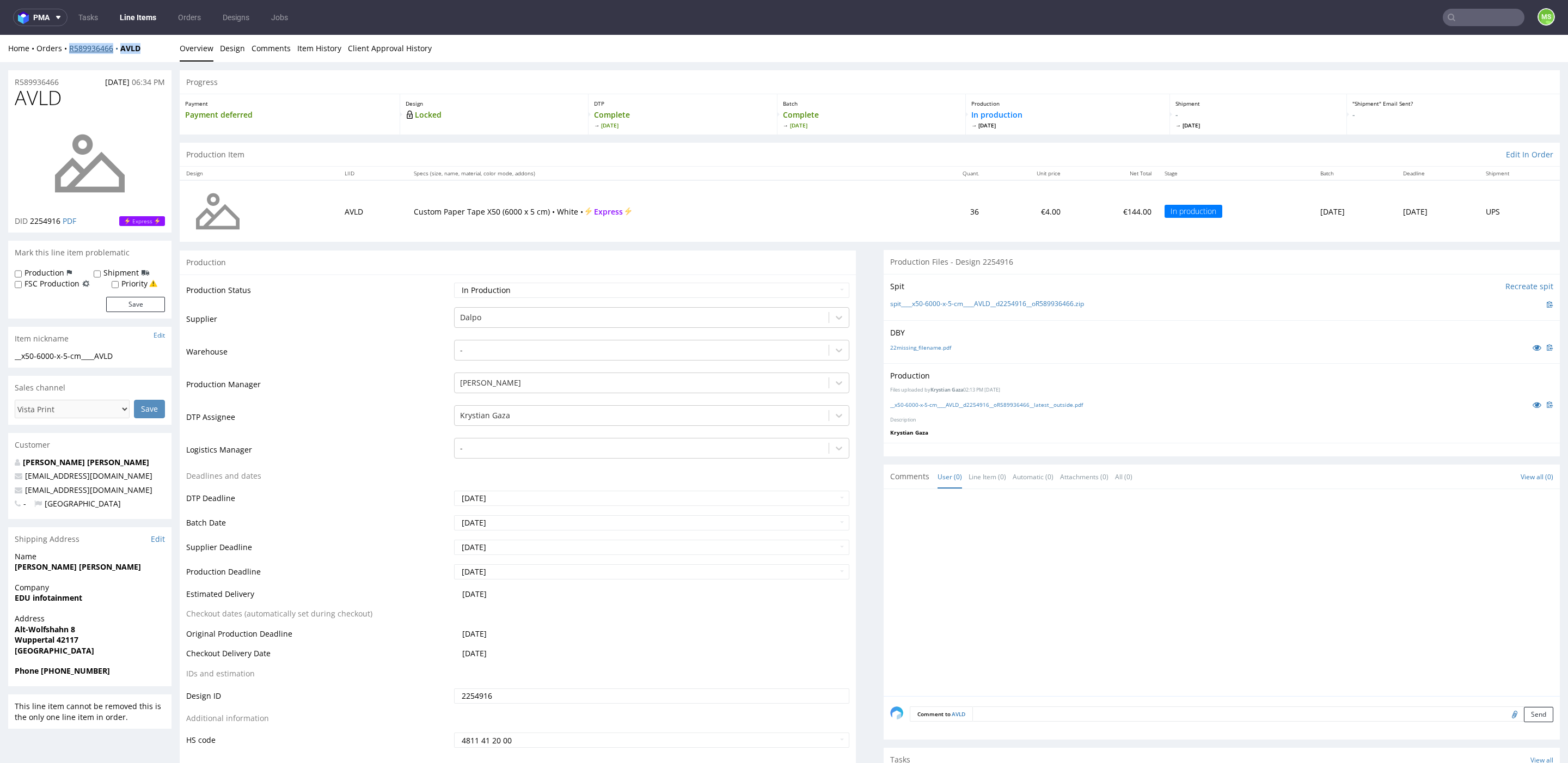
drag, startPoint x: 153, startPoint y: 46, endPoint x: 68, endPoint y: 51, distance: 85.1
click at [68, 51] on div "Home Orders R589936466 AVLD" at bounding box center [89, 49] width 163 height 11
copy div "R589936466 AVLD"
drag, startPoint x: 138, startPoint y: 46, endPoint x: 69, endPoint y: 50, distance: 69.1
click at [69, 50] on div "Home Orders R589936466 AVLD" at bounding box center [89, 49] width 163 height 11
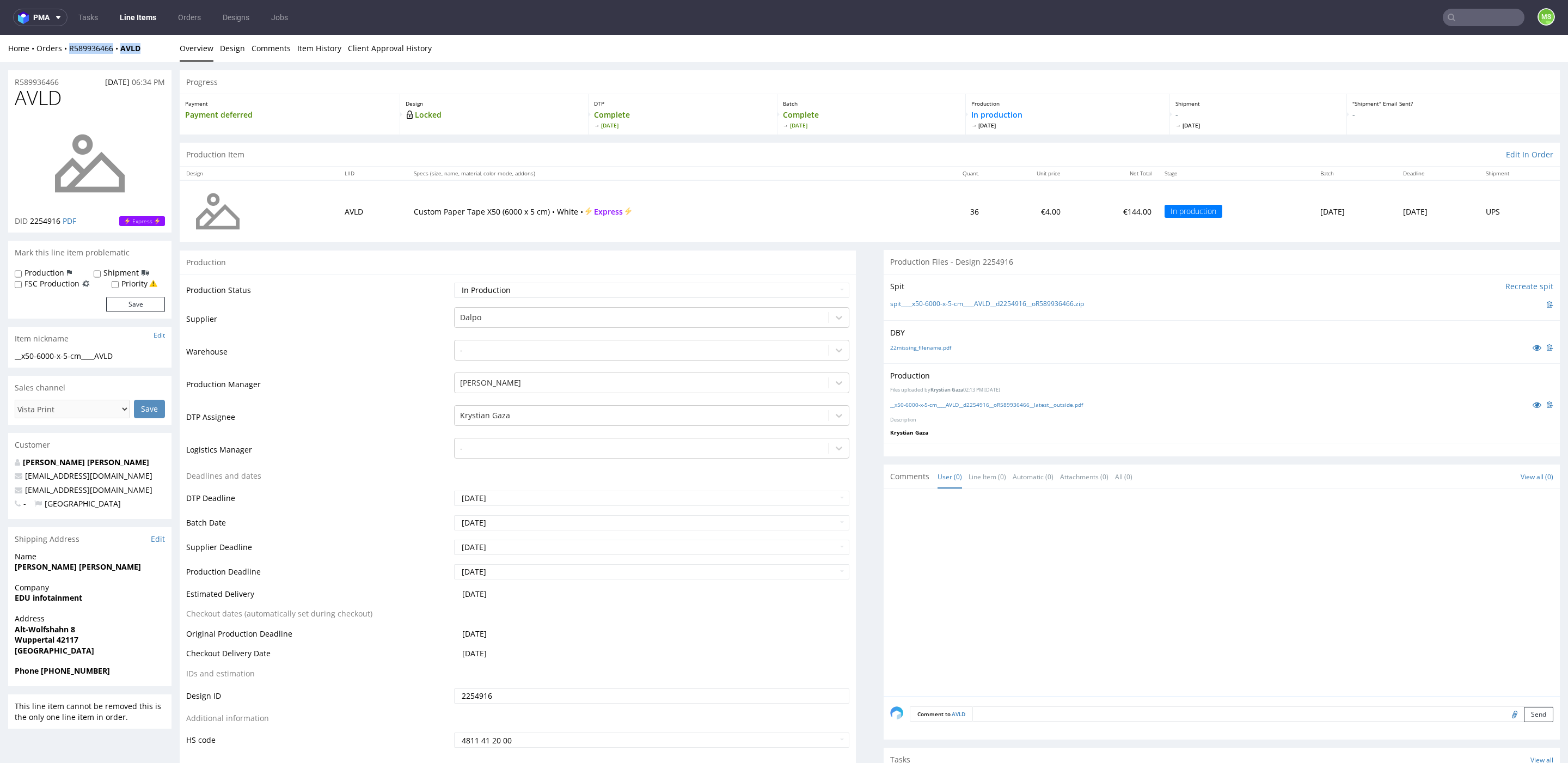
copy div "R589936466 AVLD"
click at [131, 20] on link "Line Items" at bounding box center [138, 17] width 49 height 18
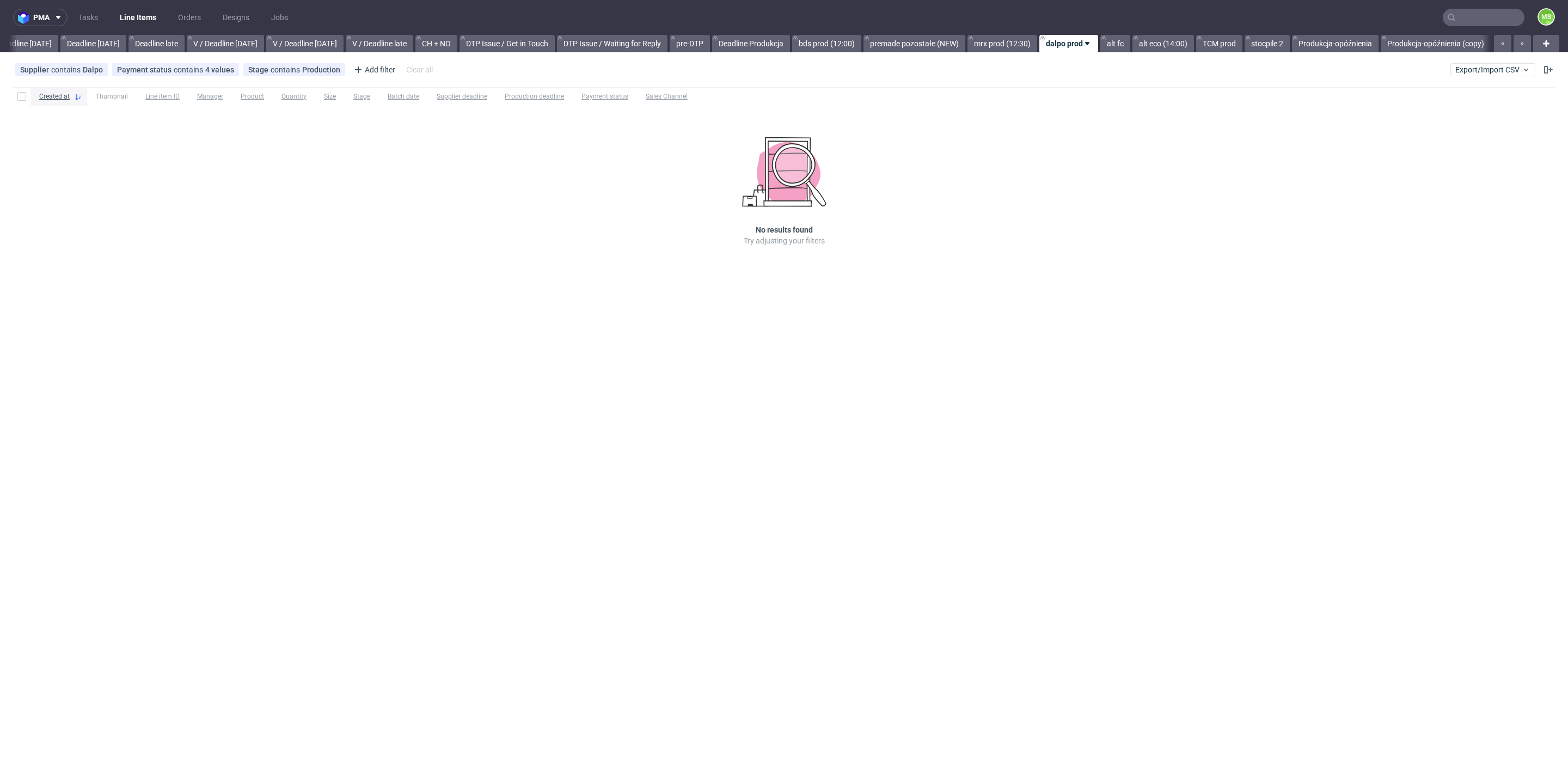
scroll to position [0, 1192]
click at [1478, 69] on span "Export/Import CSV" at bounding box center [1493, 69] width 75 height 9
click at [1457, 116] on link "Import shipments CSV" at bounding box center [1467, 114] width 127 height 18
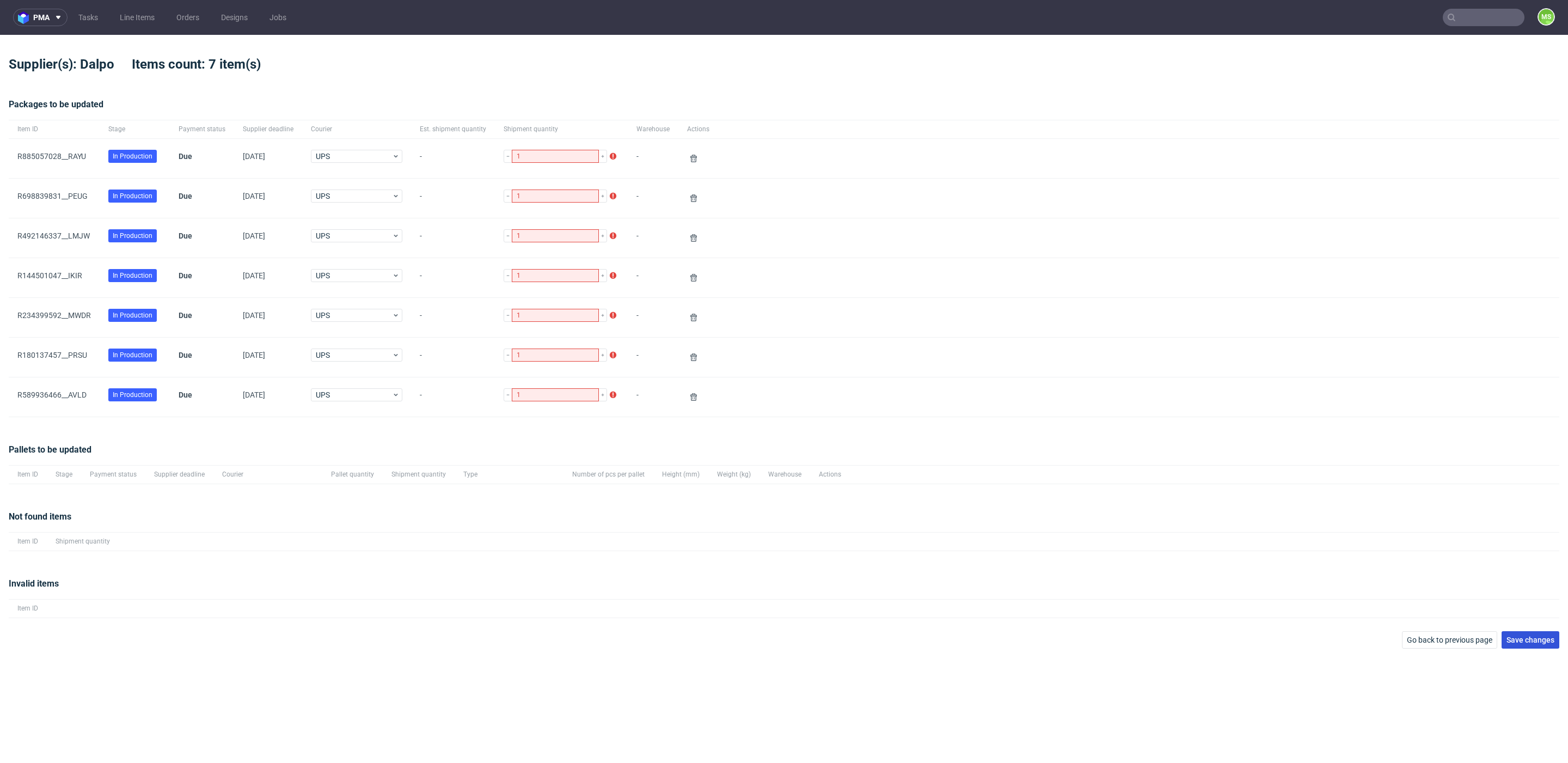
click at [1529, 639] on span "Save changes" at bounding box center [1530, 640] width 48 height 8
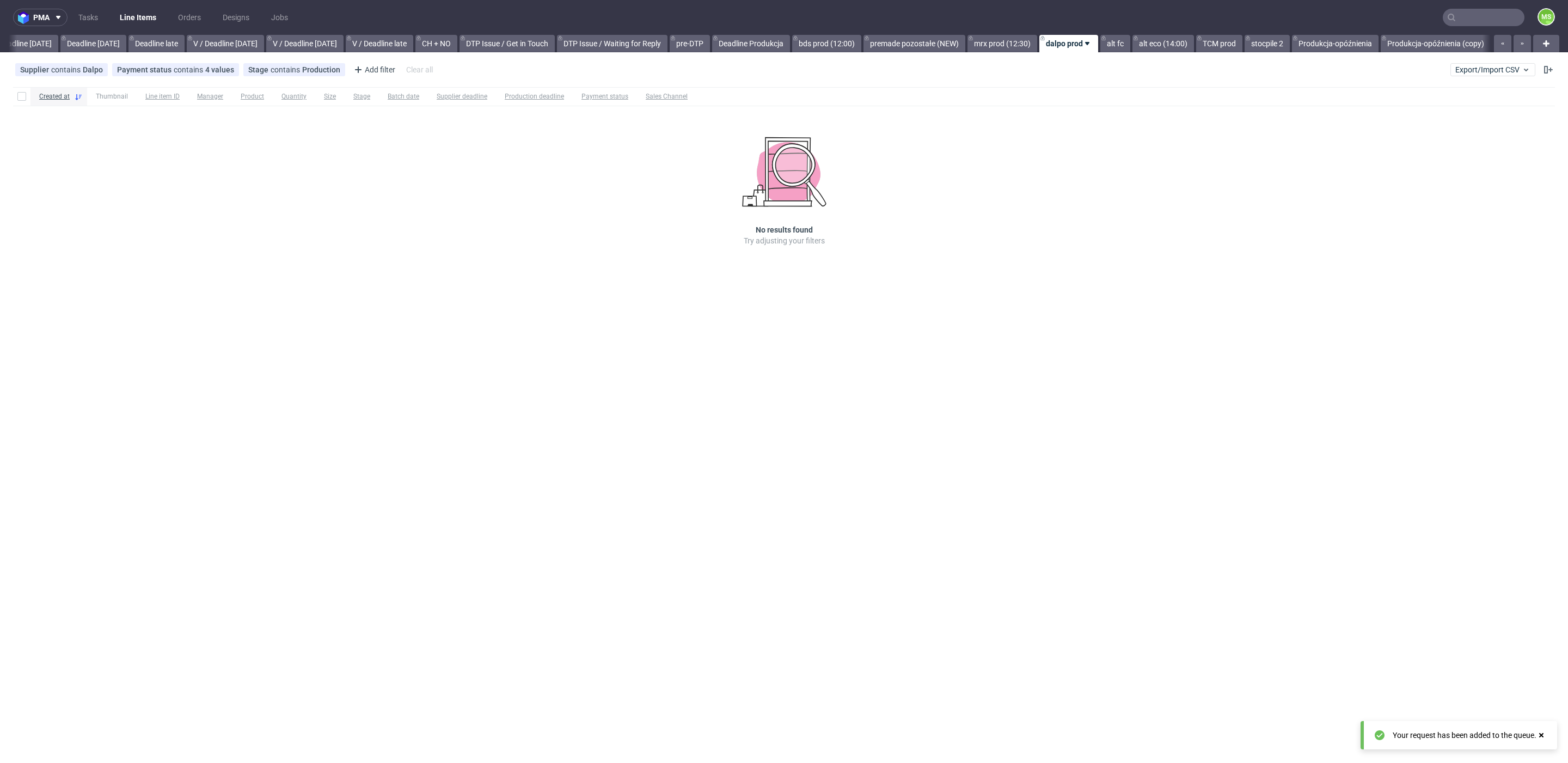
scroll to position [0, 1192]
drag, startPoint x: 1507, startPoint y: 65, endPoint x: 1499, endPoint y: 74, distance: 12.0
click at [1507, 65] on span "Export/Import CSV" at bounding box center [1493, 69] width 75 height 9
click at [1460, 111] on link "Import shipments CSV" at bounding box center [1467, 114] width 127 height 18
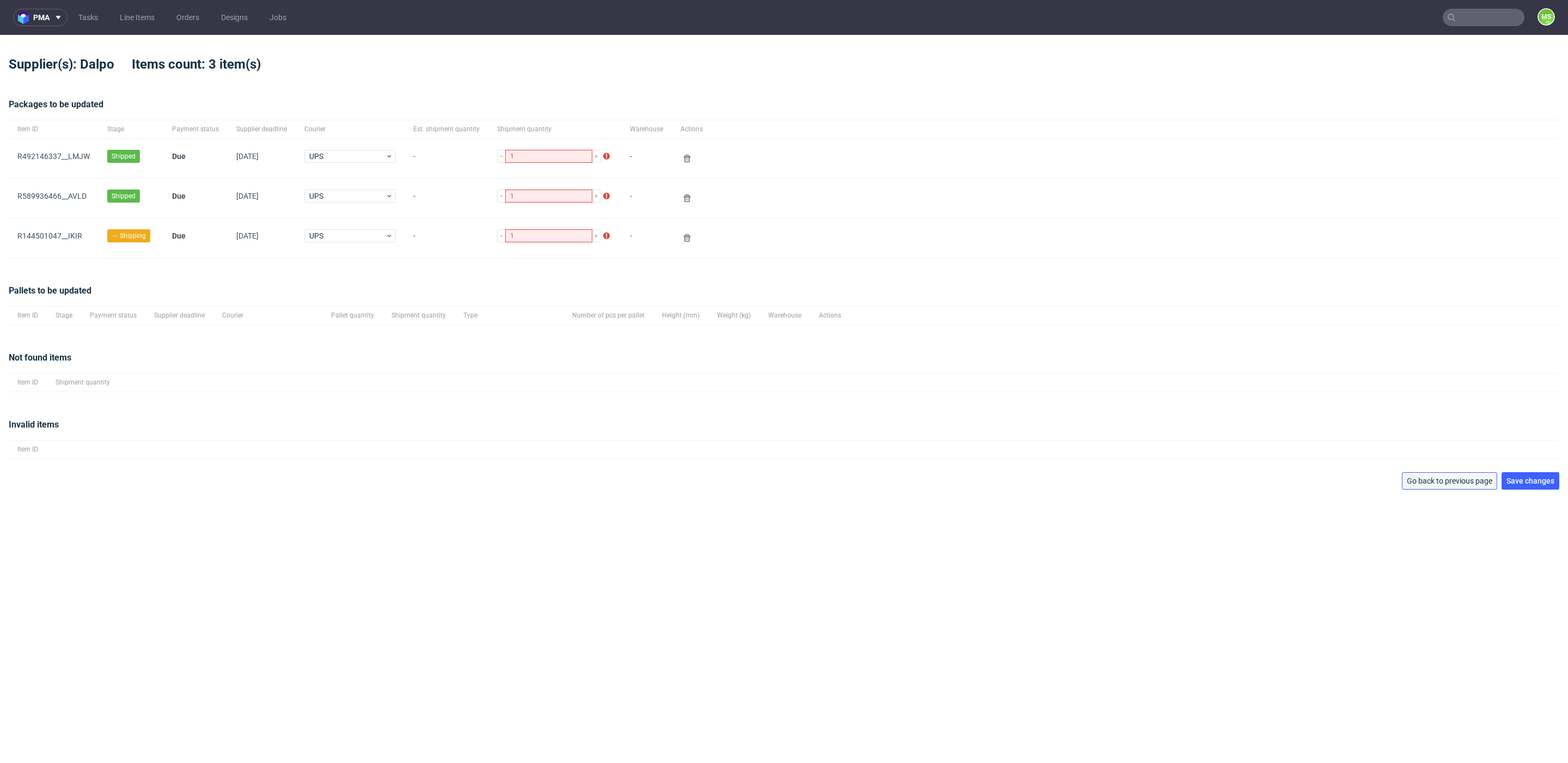
click at [1441, 482] on span "Go back to previous page" at bounding box center [1449, 481] width 85 height 8
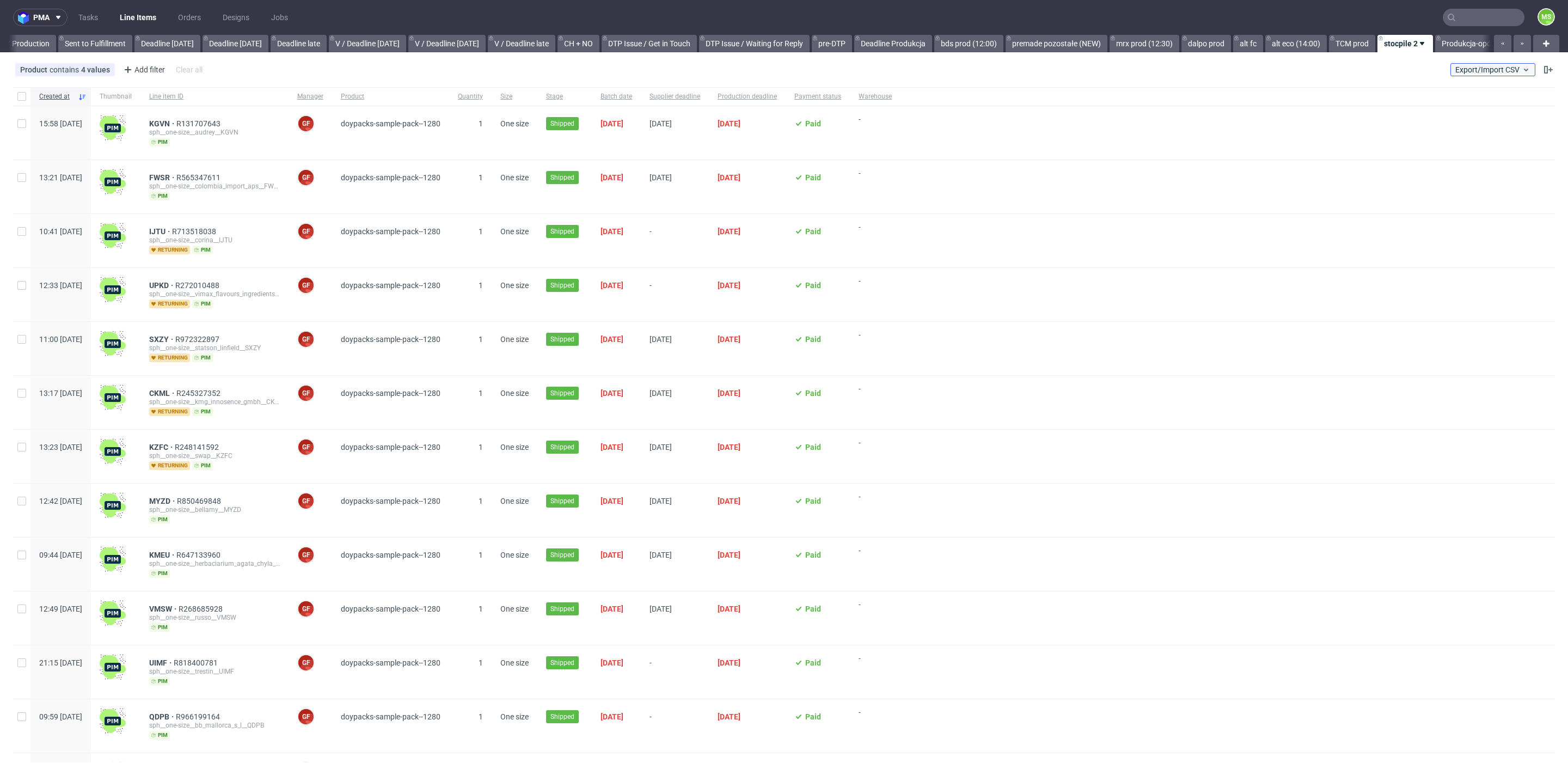
click at [1474, 69] on span "Export/Import CSV" at bounding box center [1493, 69] width 75 height 9
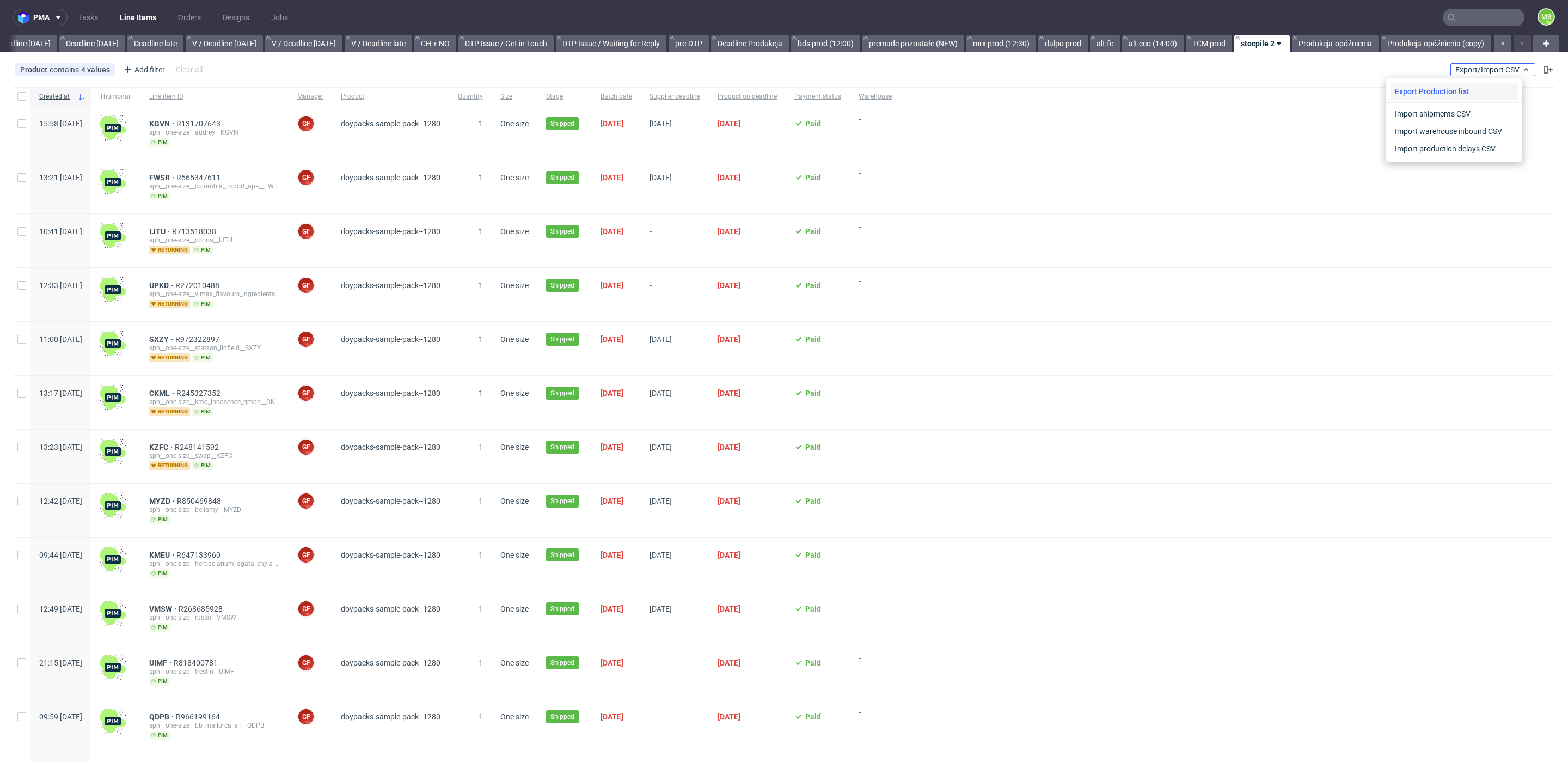
scroll to position [0, 1205]
click at [1452, 111] on link "Import shipments CSV" at bounding box center [1454, 114] width 127 height 18
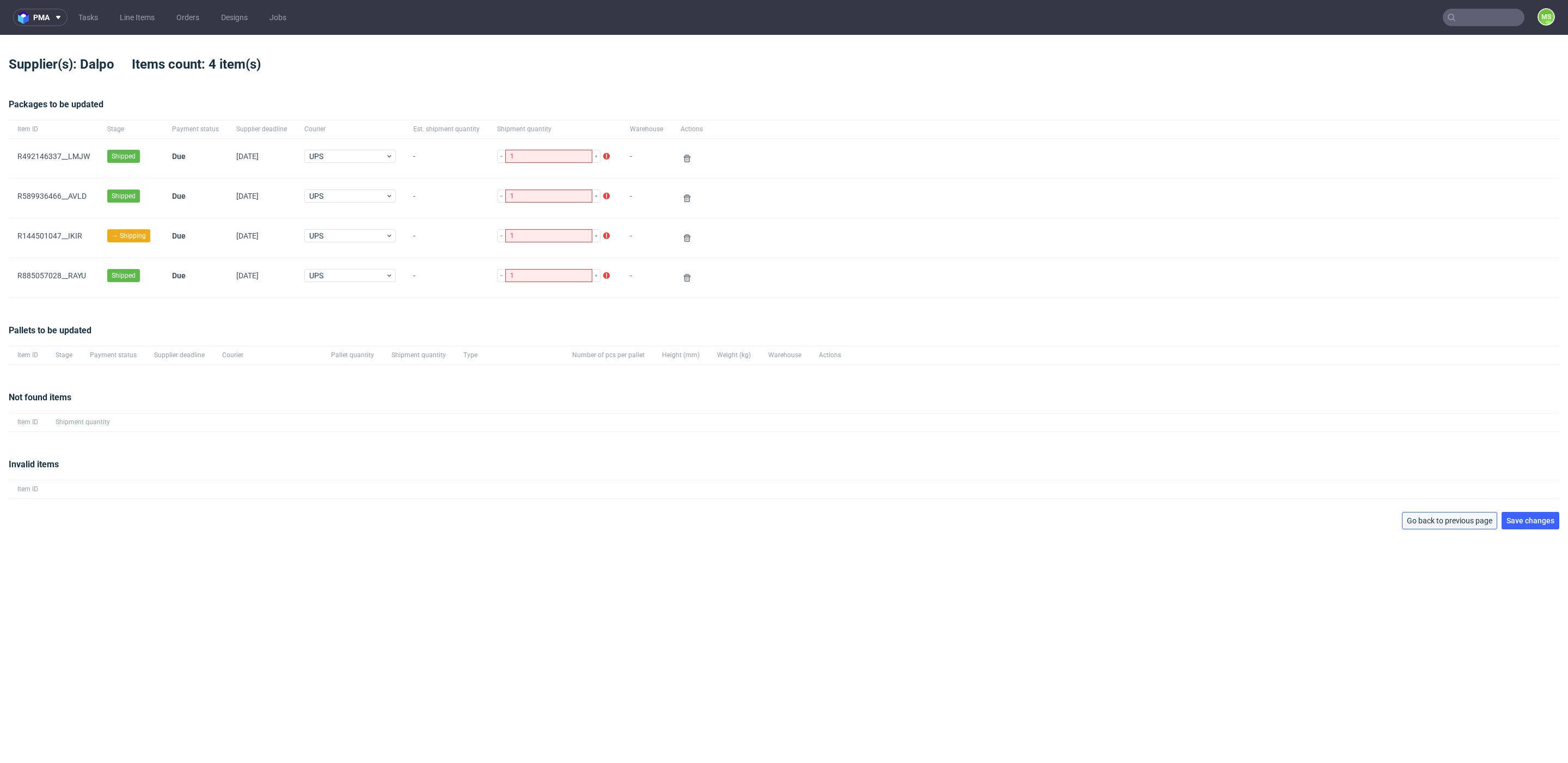
click at [1454, 522] on span "Go back to previous page" at bounding box center [1449, 521] width 85 height 8
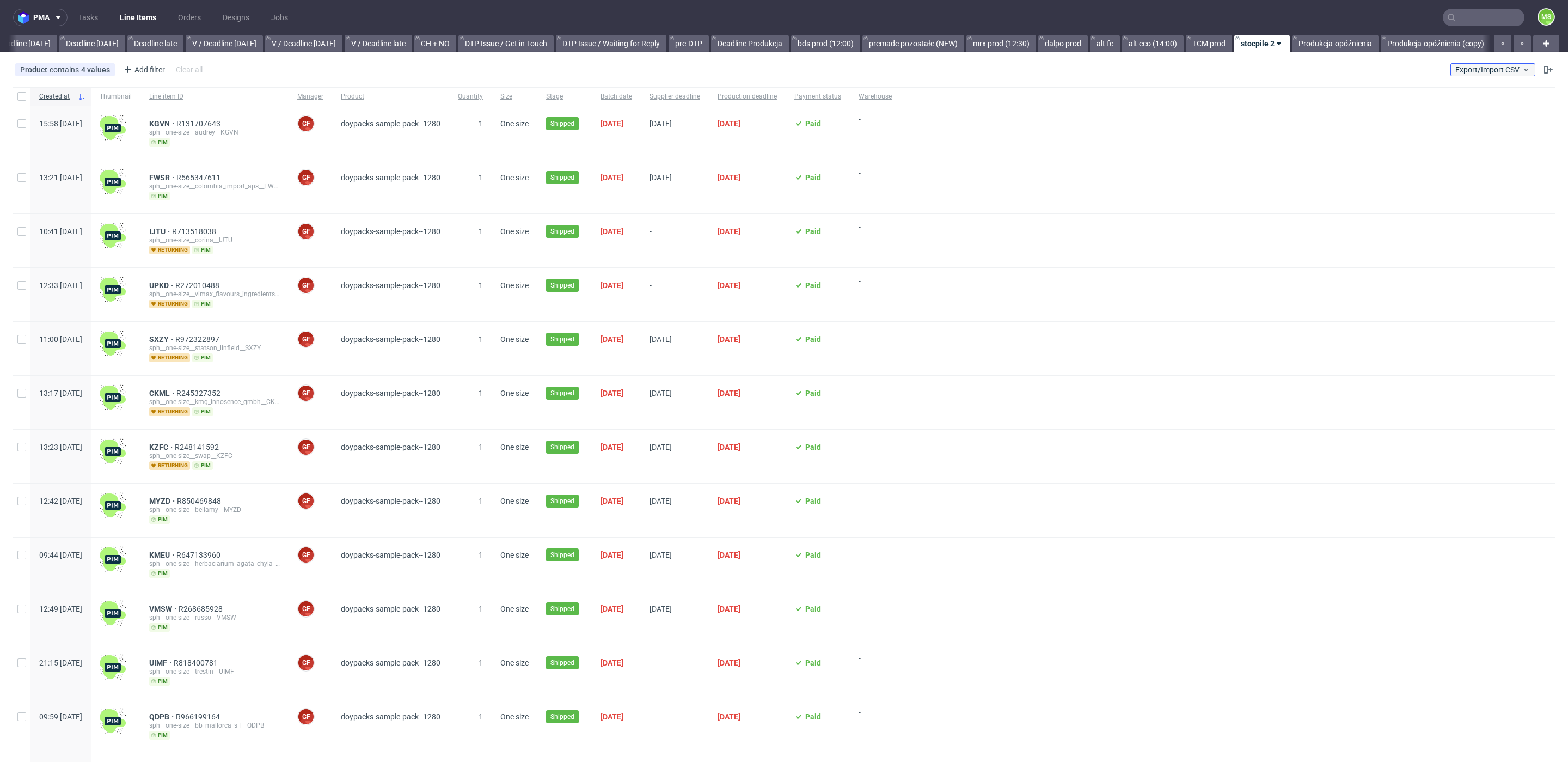
click at [1494, 72] on span "Export/Import CSV" at bounding box center [1493, 69] width 75 height 9
click at [1467, 109] on link "Import shipments CSV" at bounding box center [1454, 114] width 127 height 18
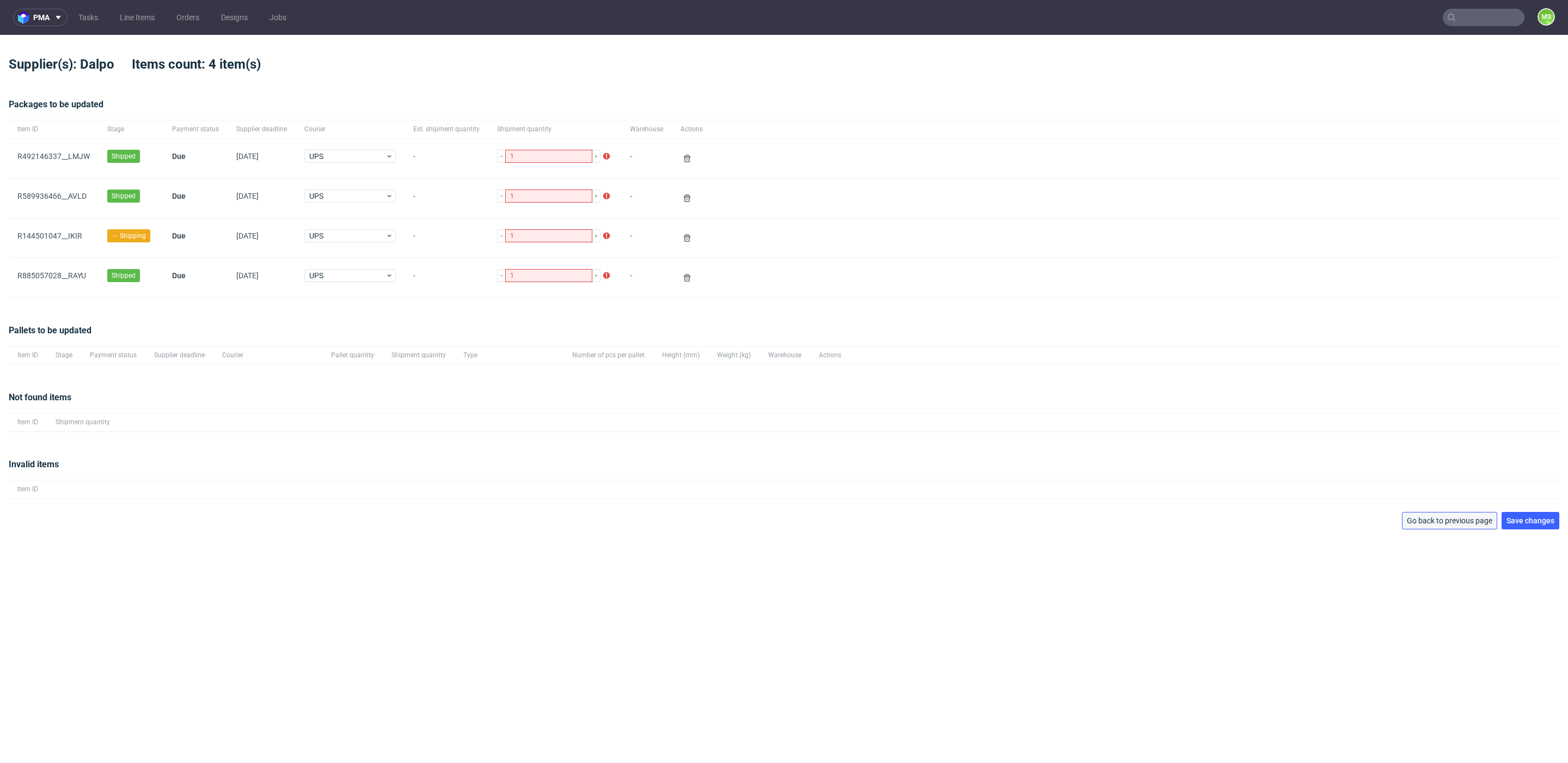
click at [1424, 519] on span "Go back to previous page" at bounding box center [1449, 521] width 85 height 8
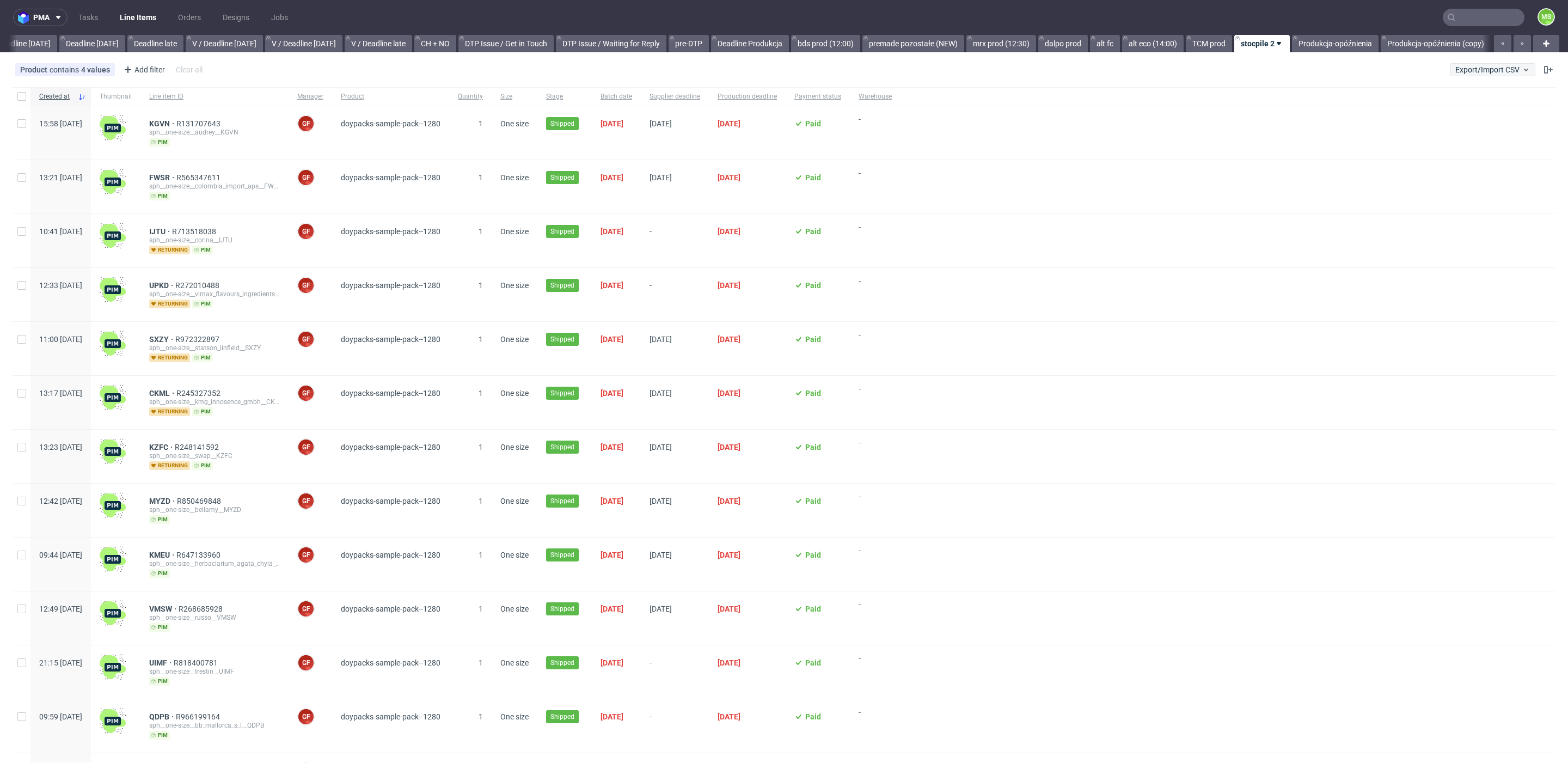
scroll to position [0, 1205]
click at [1485, 74] on button "Export/Import CSV" at bounding box center [1493, 69] width 85 height 13
click at [1405, 118] on link "Import shipments CSV" at bounding box center [1454, 114] width 127 height 18
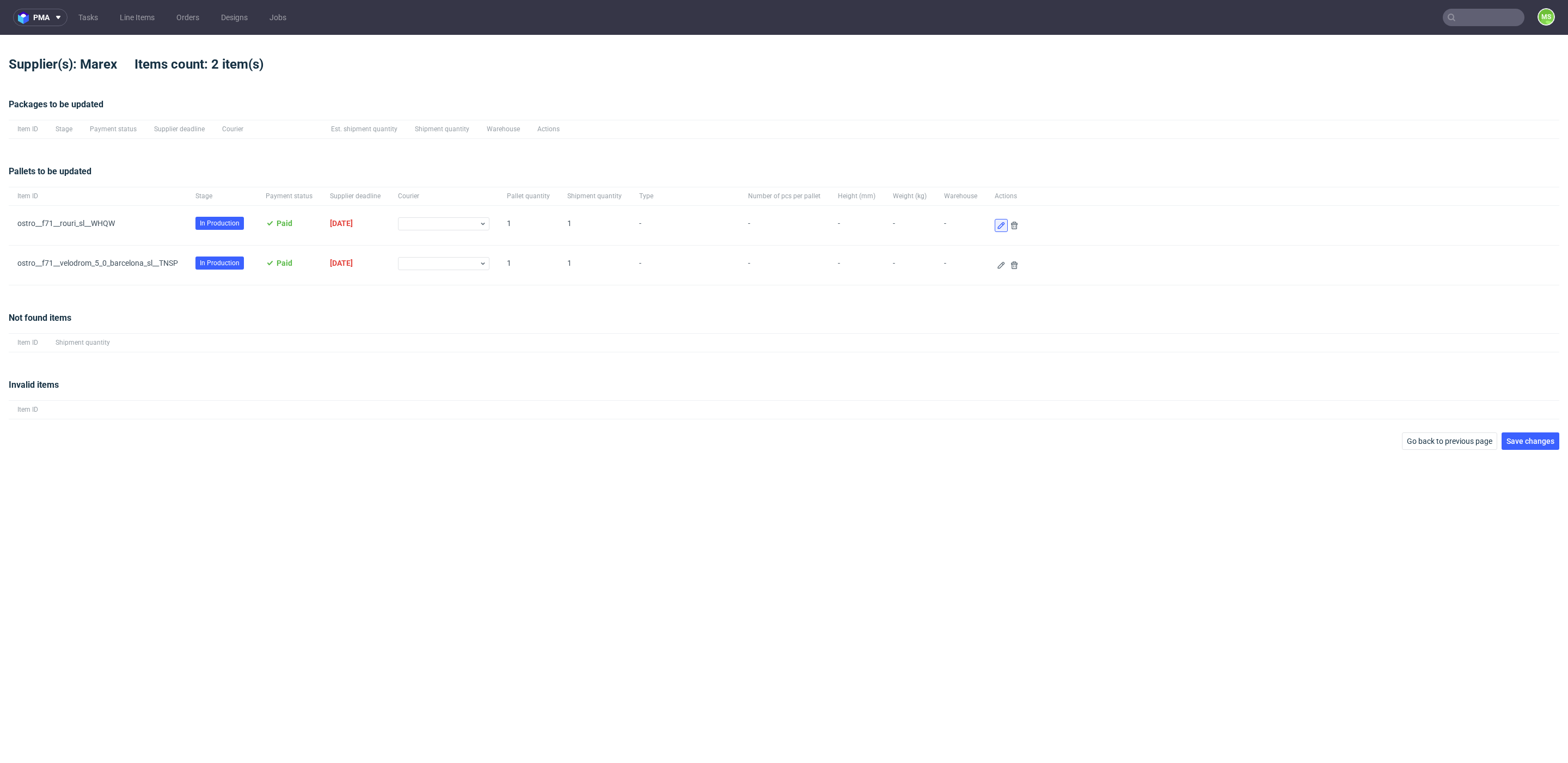
click at [998, 225] on use at bounding box center [1001, 226] width 7 height 7
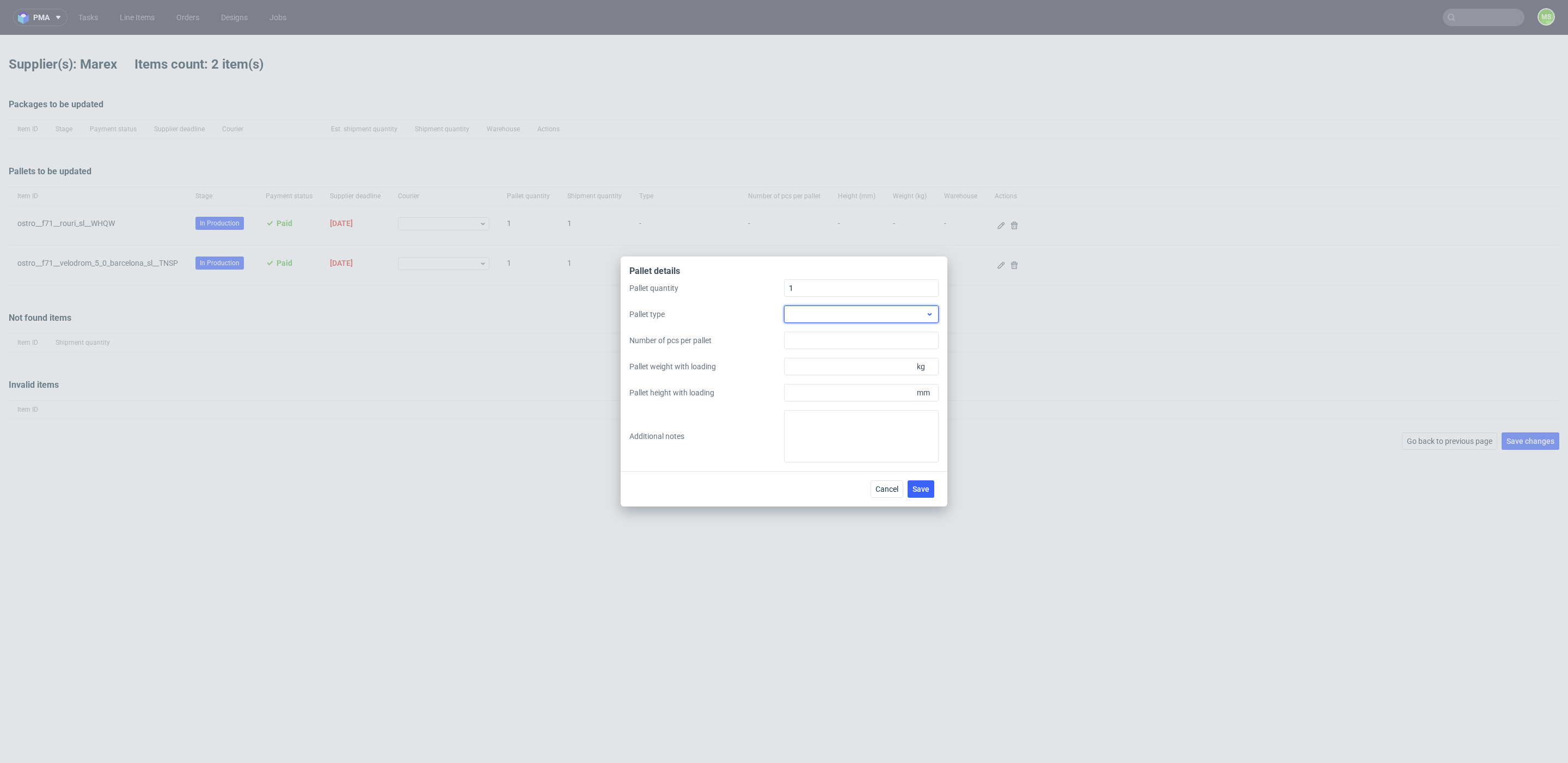
click at [895, 319] on div at bounding box center [861, 314] width 155 height 18
click at [884, 339] on div "EPAL1, 1200 x 800mm" at bounding box center [861, 339] width 146 height 19
click at [861, 368] on input "Pallet weight with loading" at bounding box center [861, 367] width 155 height 18
type input "130"
click at [854, 395] on input "Pallet height with loading" at bounding box center [861, 393] width 155 height 18
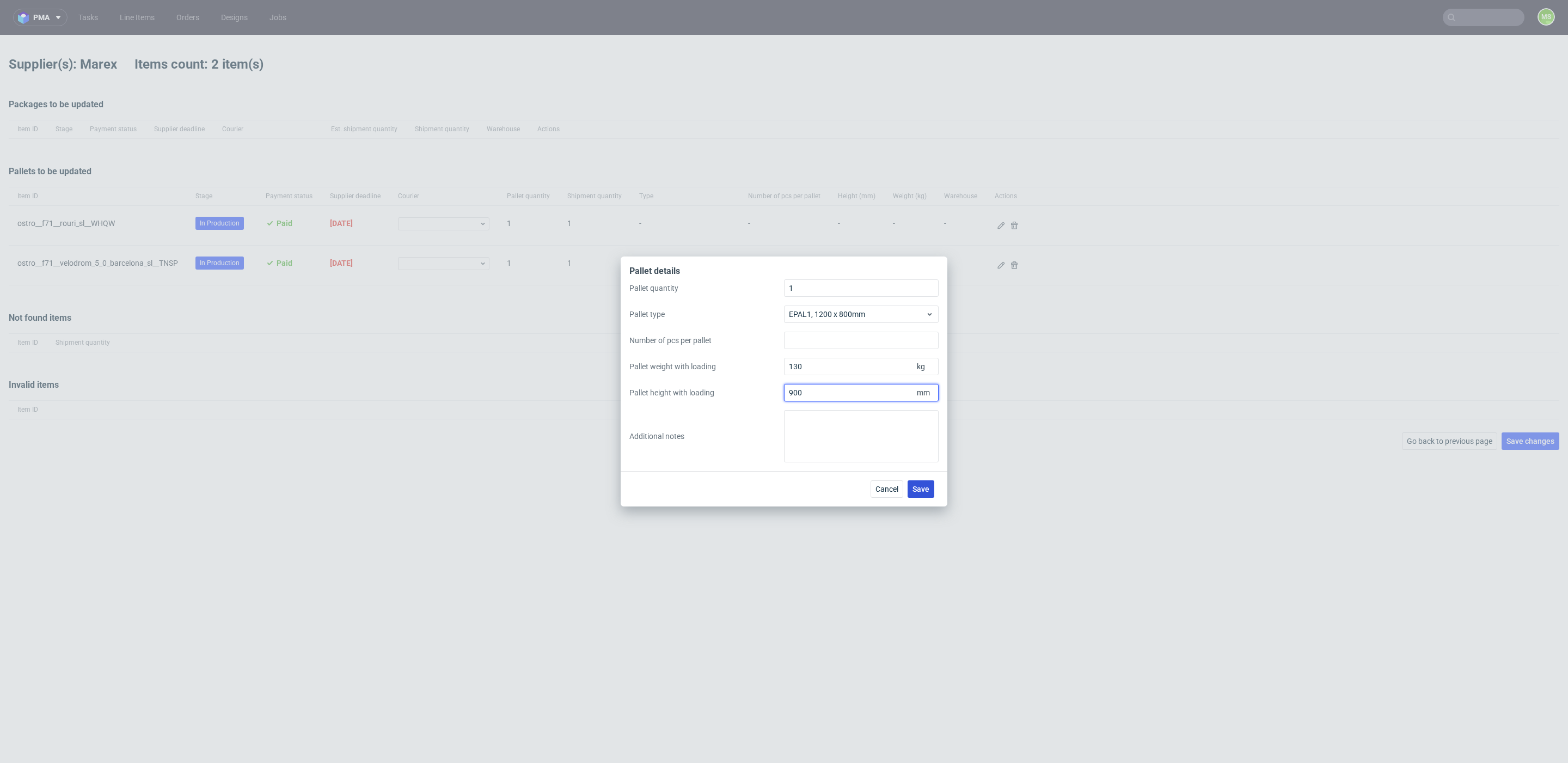
type input "900"
click at [928, 494] on button "Save" at bounding box center [921, 489] width 27 height 18
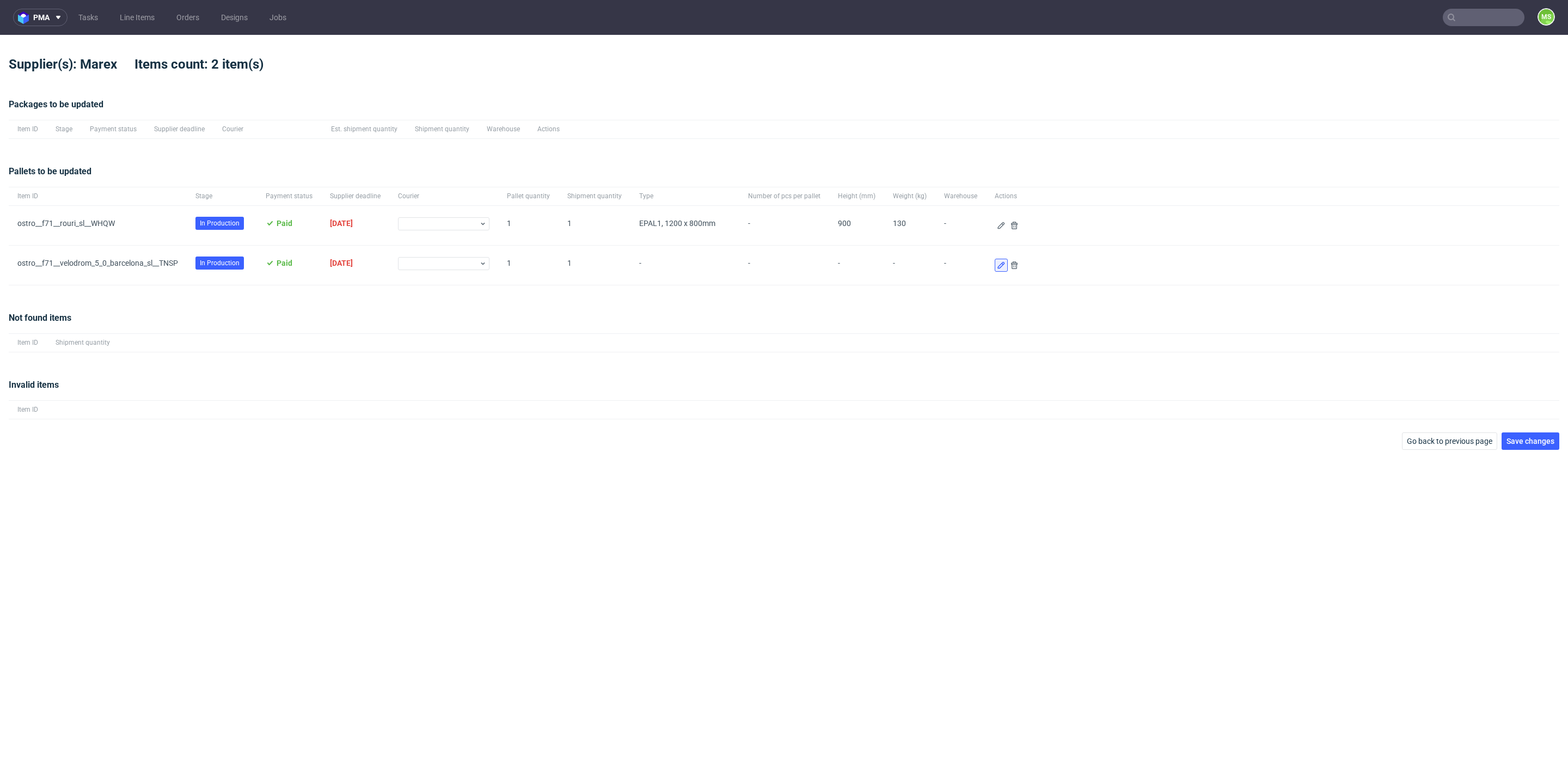
click at [997, 267] on icon at bounding box center [1001, 265] width 9 height 9
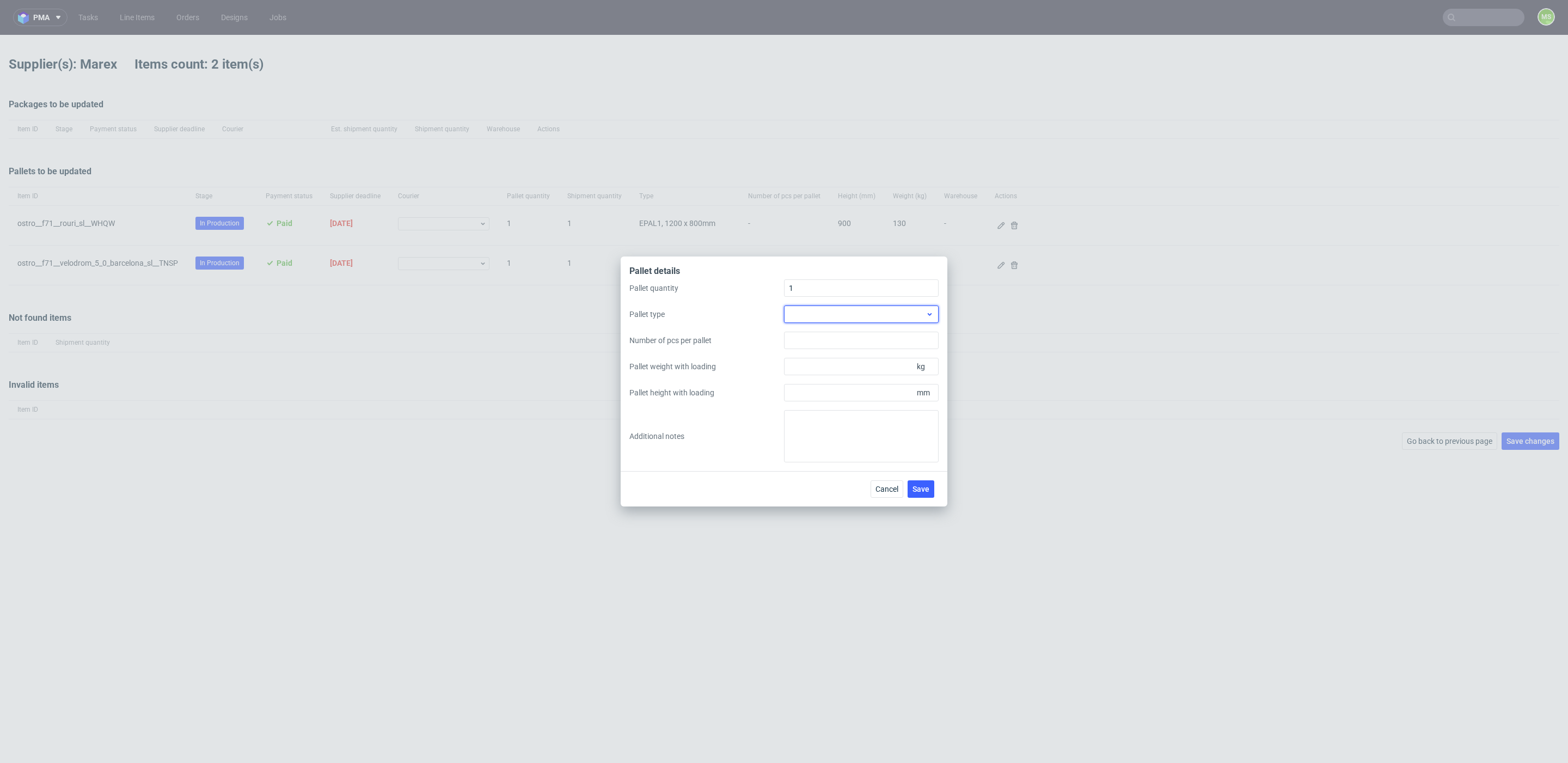
click at [825, 315] on div at bounding box center [861, 314] width 155 height 18
click at [825, 341] on div "EPAL1, 1200 x 800mm" at bounding box center [861, 339] width 146 height 19
click at [827, 363] on input "Pallet weight with loading" at bounding box center [861, 367] width 155 height 18
type input "130"
click at [836, 399] on input "Pallet height with loading" at bounding box center [861, 393] width 155 height 18
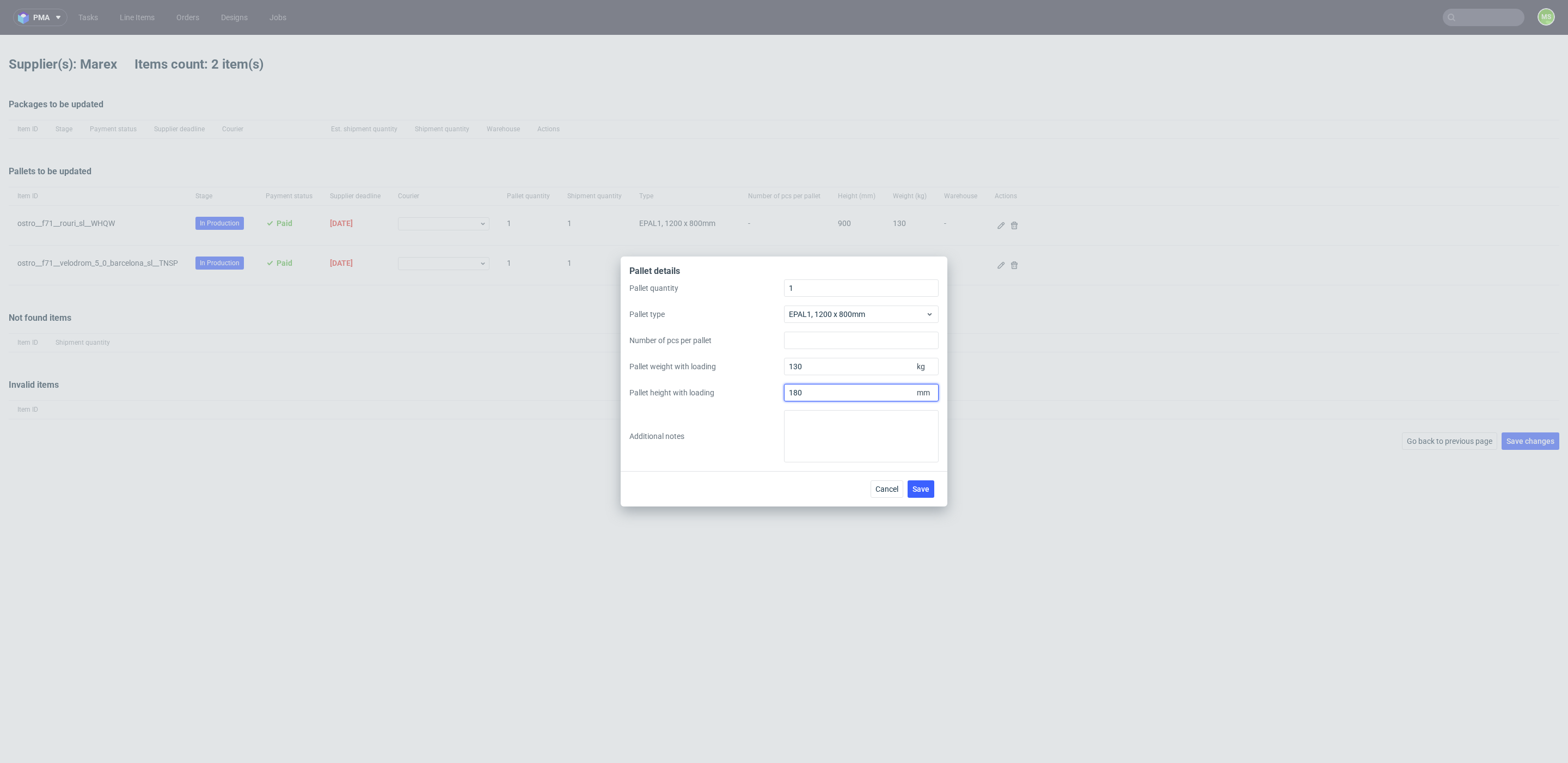
type input "1800"
click at [919, 483] on button "Save" at bounding box center [921, 489] width 27 height 18
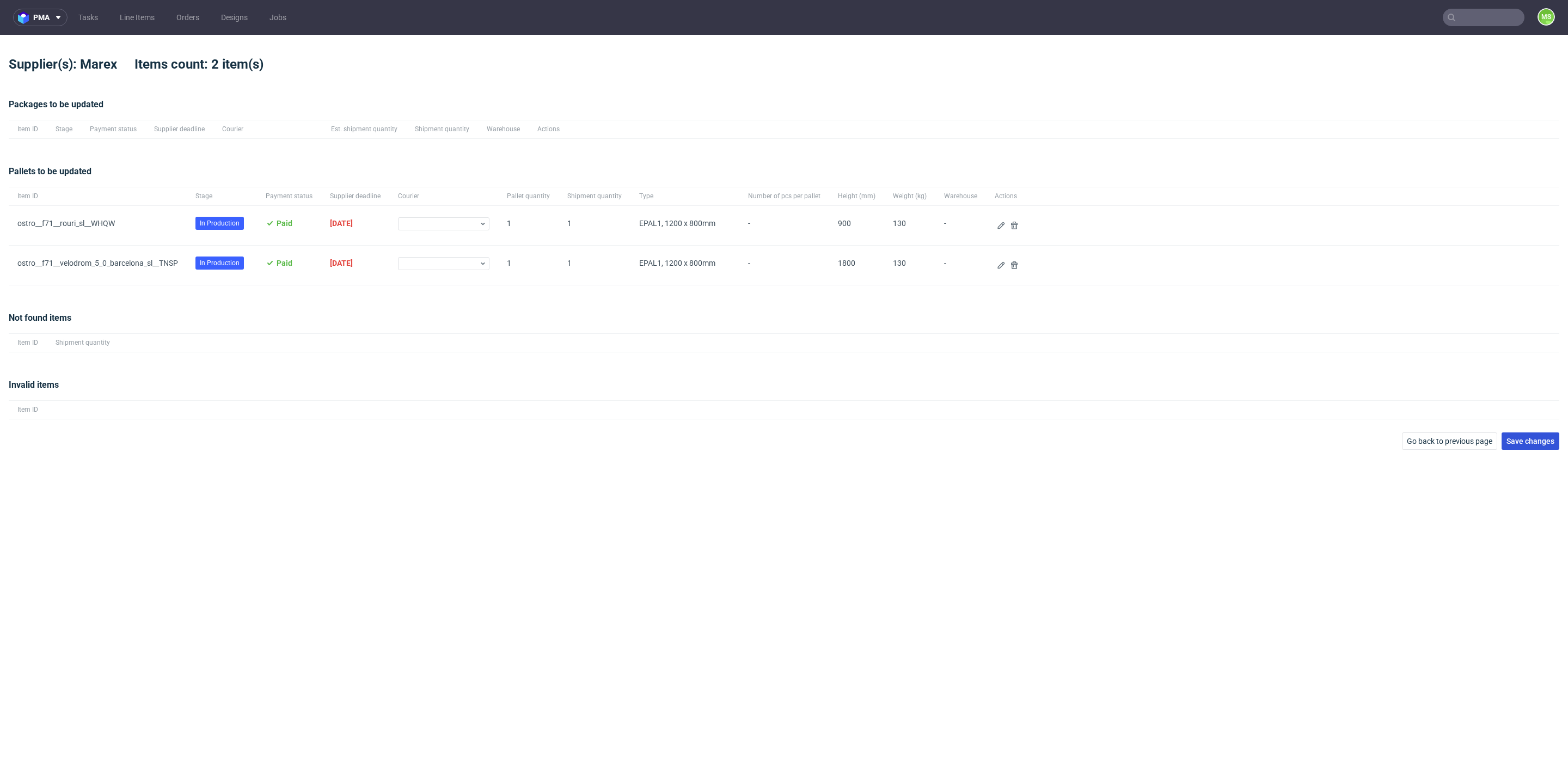
click at [1517, 442] on span "Save changes" at bounding box center [1530, 441] width 48 height 8
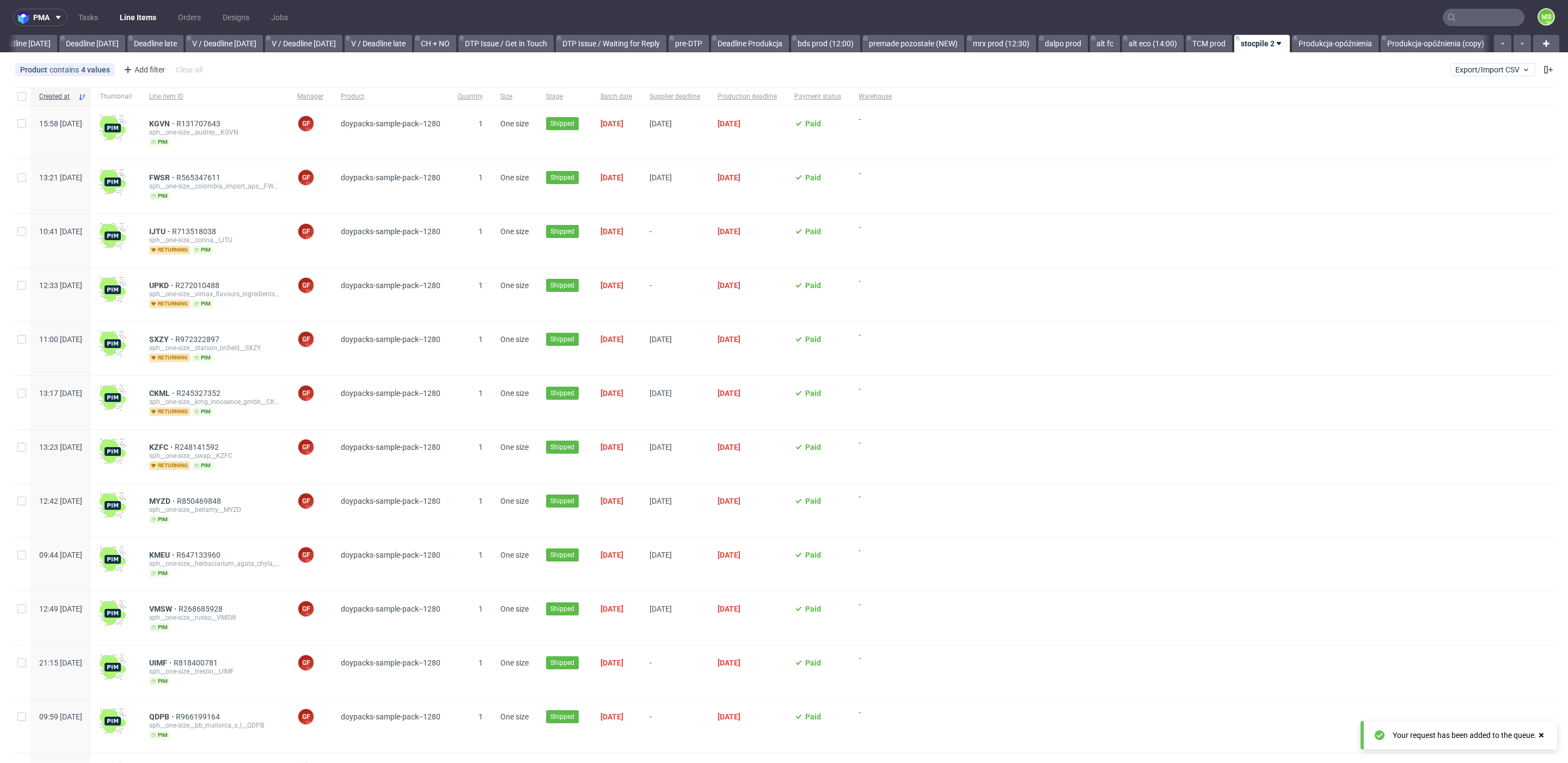
scroll to position [0, 1205]
